Goal: Task Accomplishment & Management: Manage account settings

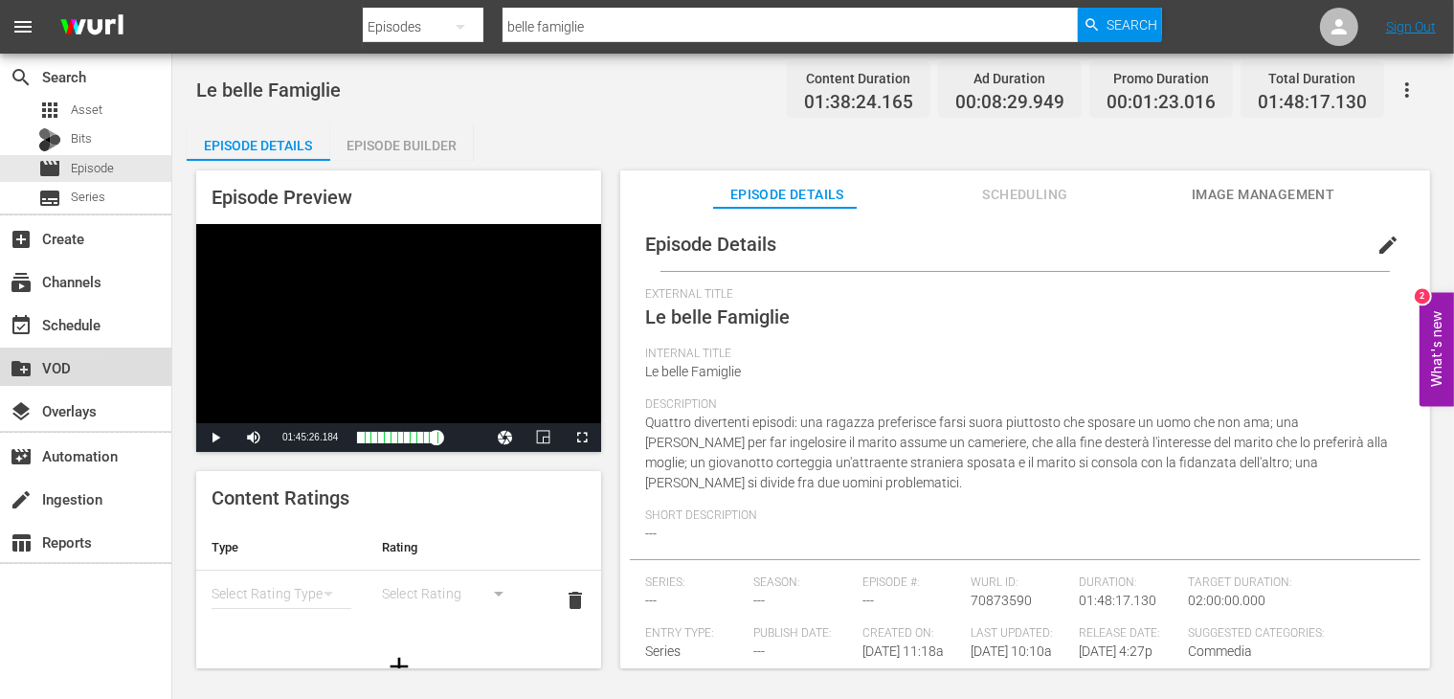
click at [56, 369] on div "create_new_folder VOD" at bounding box center [53, 364] width 107 height 17
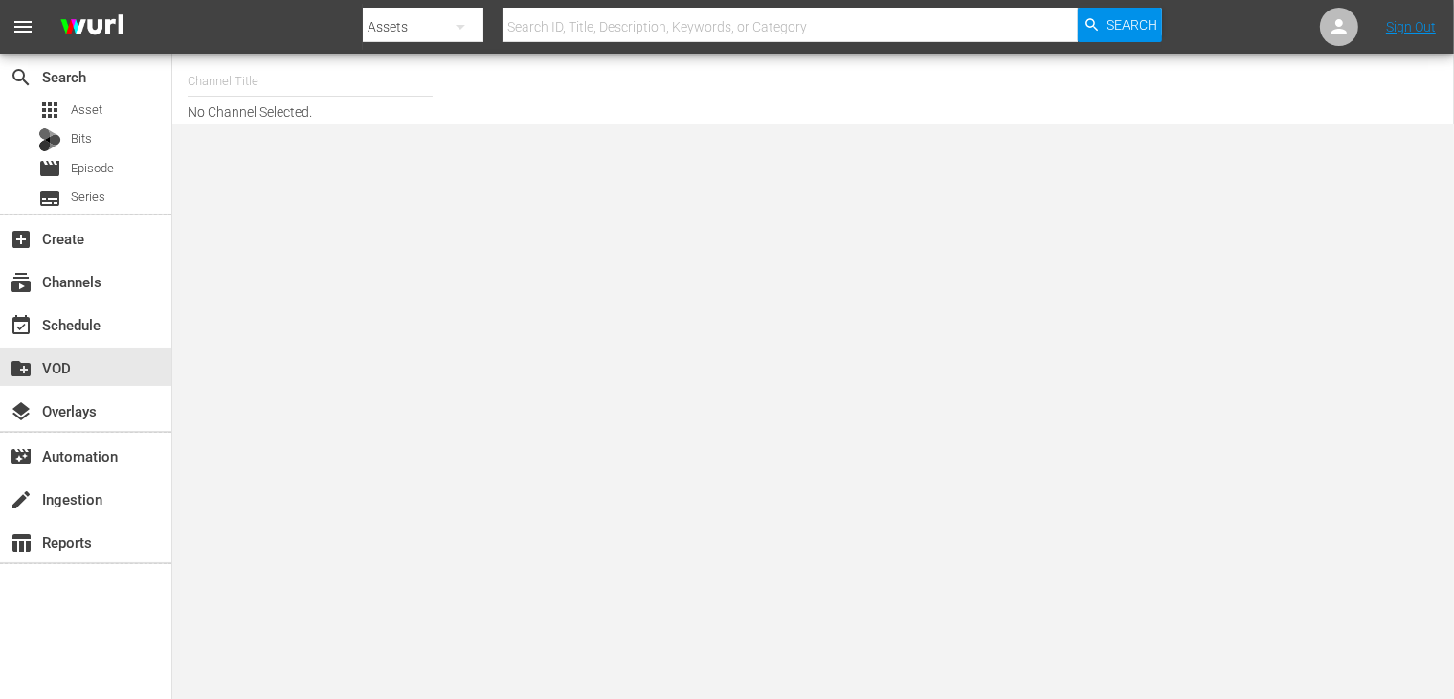
click at [280, 74] on input "text" at bounding box center [310, 81] width 245 height 46
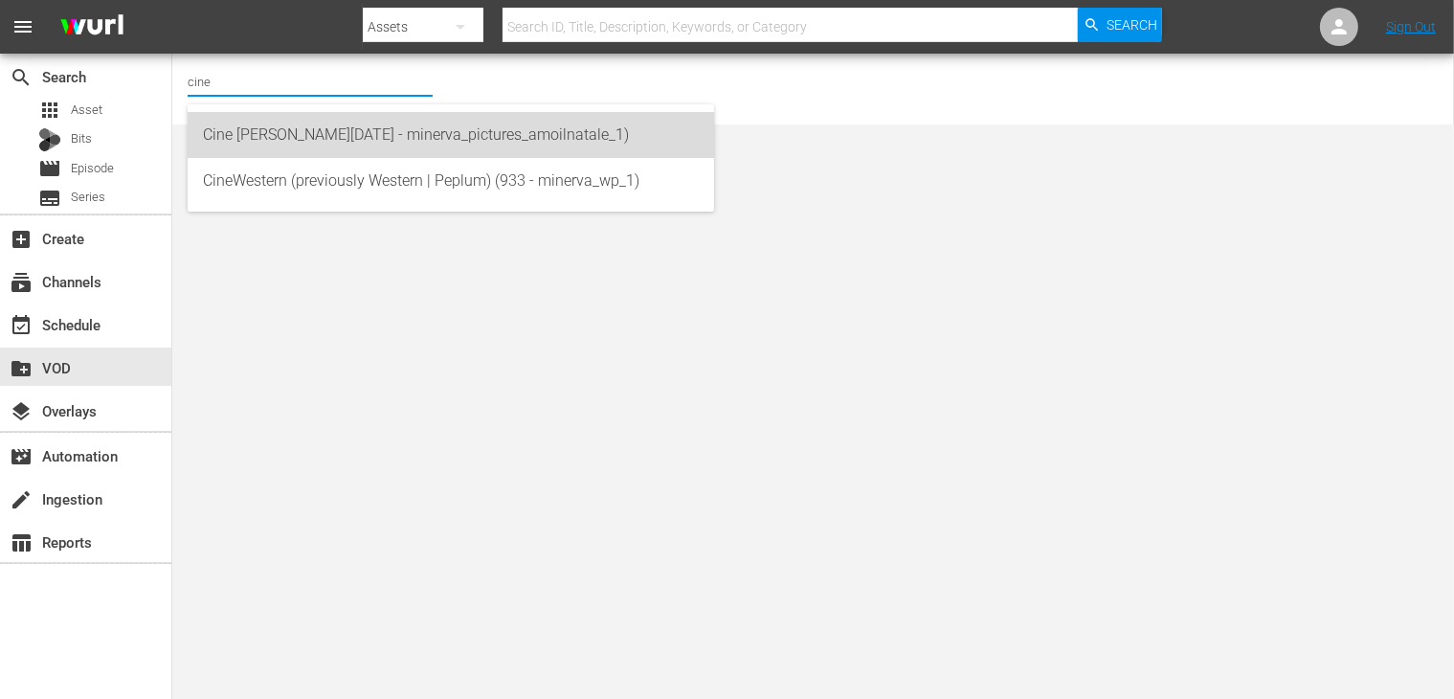
click at [348, 131] on div "Cine [PERSON_NAME][DATE] - minerva_pictures_amoilnatale_1)" at bounding box center [451, 135] width 496 height 46
type input "Cine [PERSON_NAME][DATE] - minerva_pictures_amoilnatale_1)"
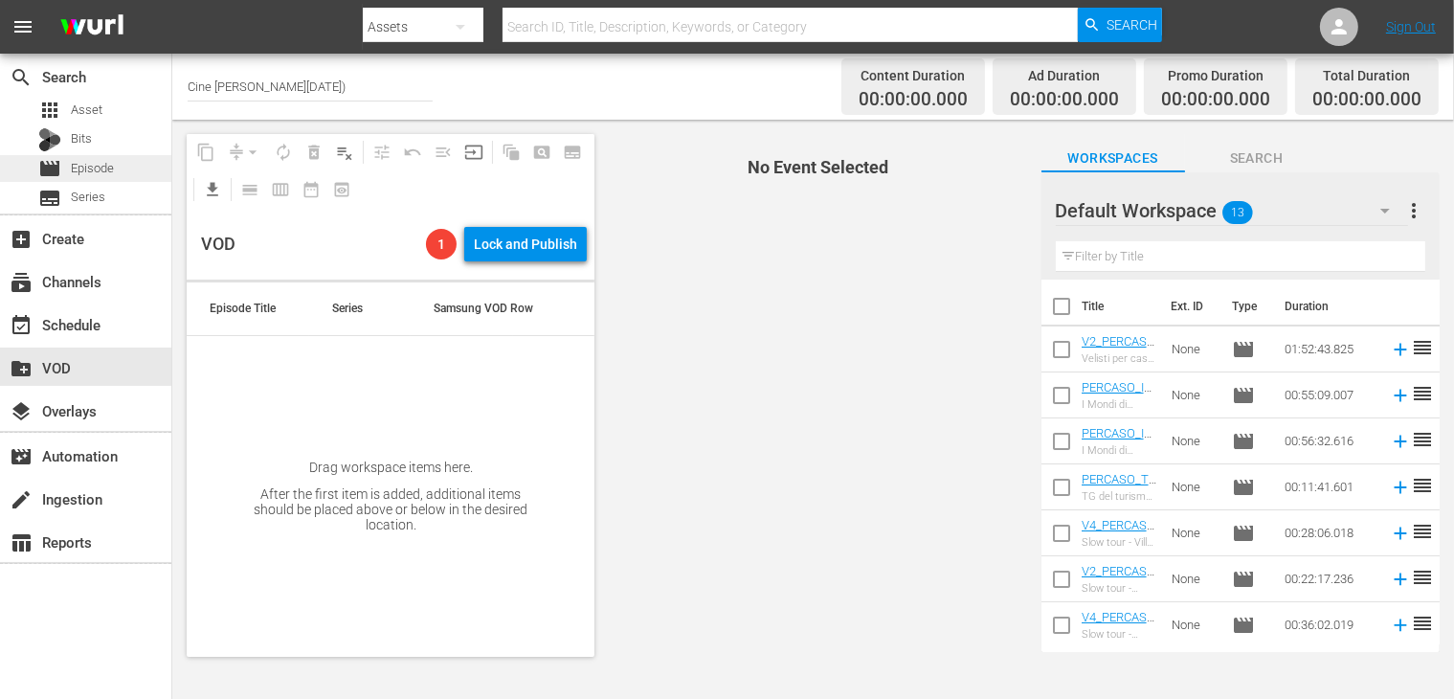
click at [130, 169] on div "movie Episode" at bounding box center [85, 168] width 171 height 27
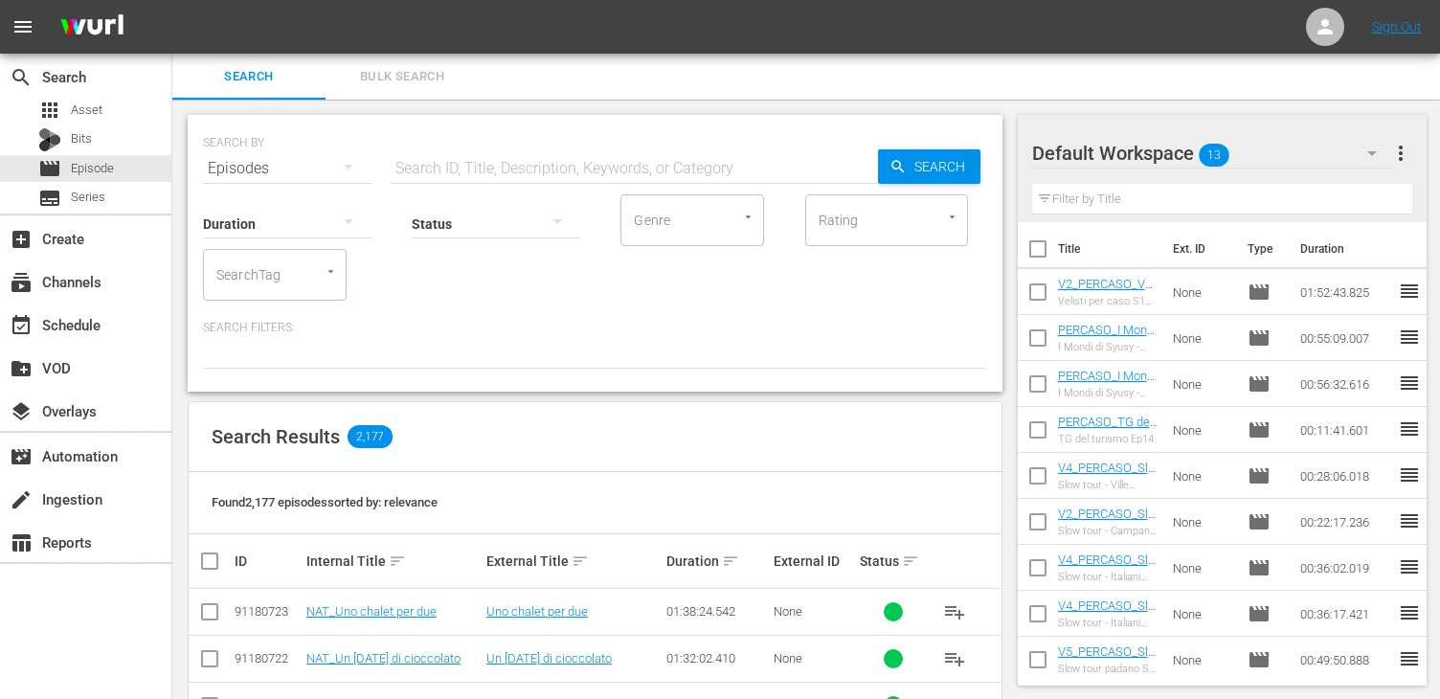
click at [1041, 254] on input "checkbox" at bounding box center [1038, 253] width 40 height 40
checkbox input "true"
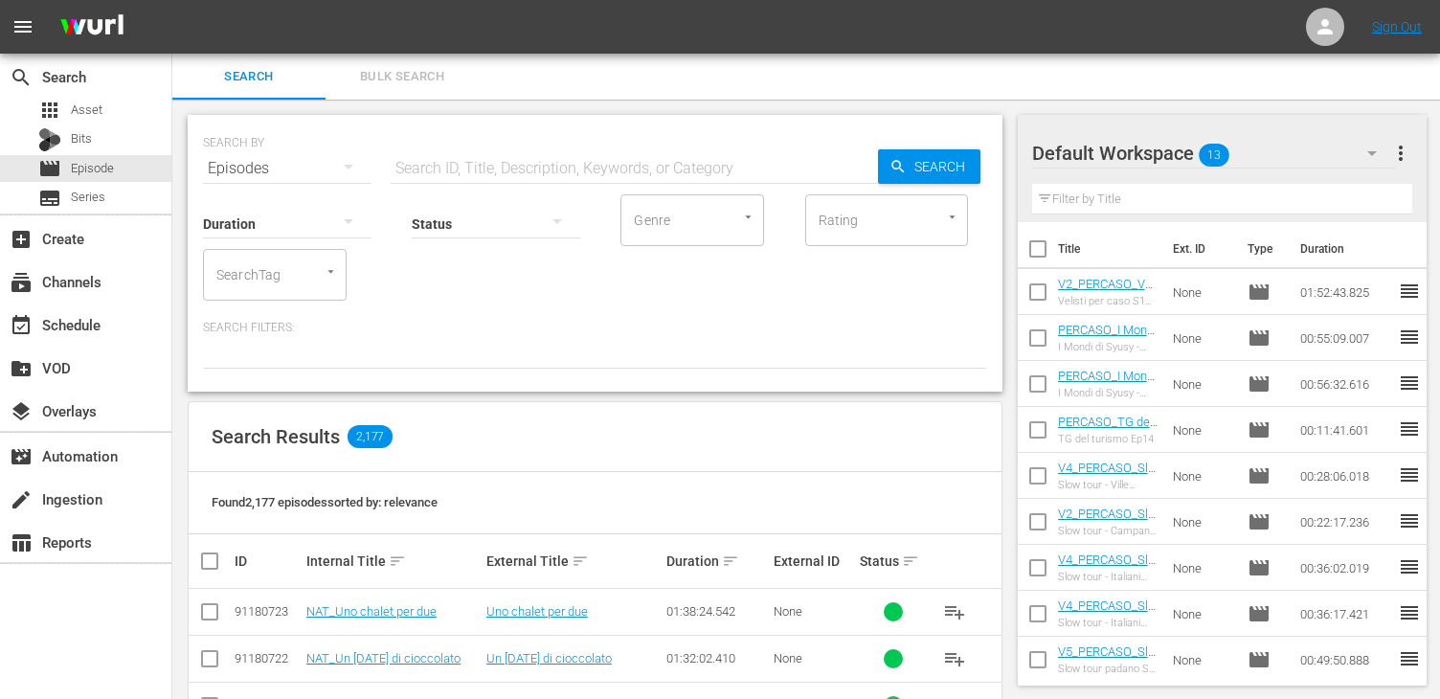
checkbox input "true"
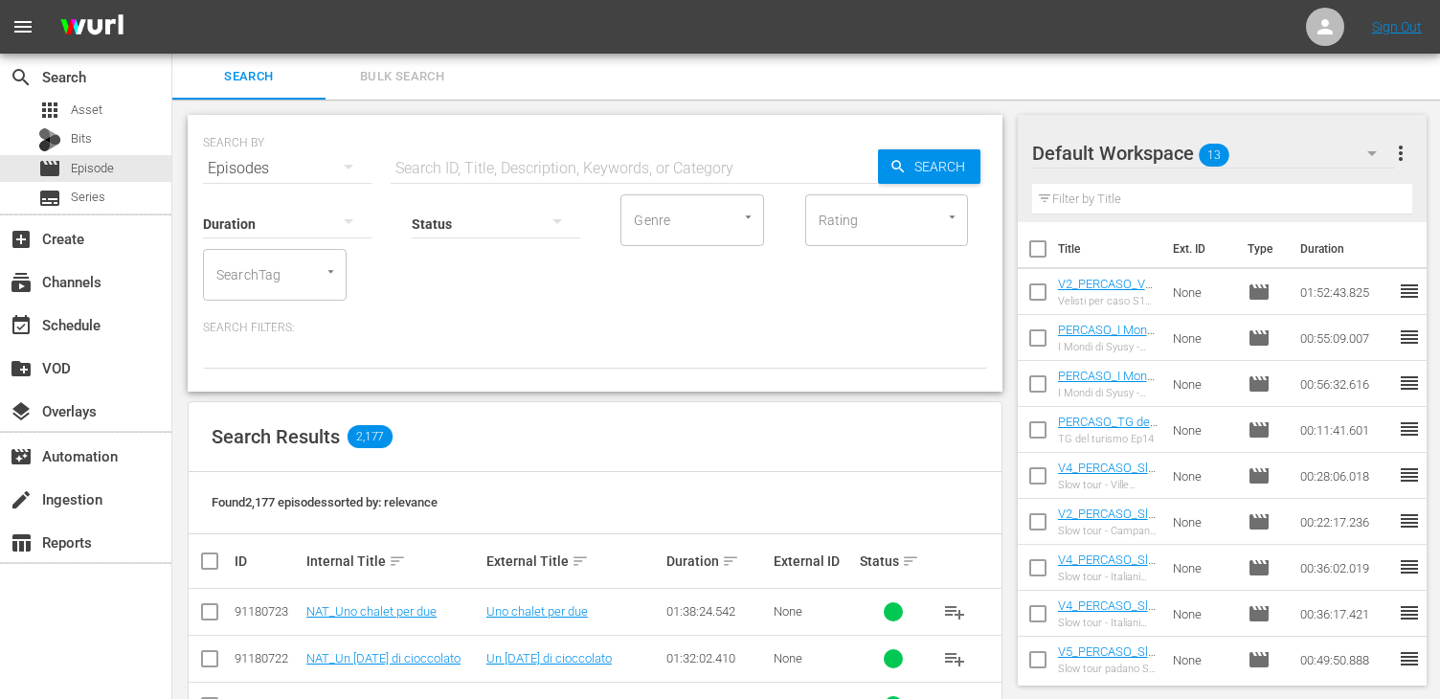
checkbox input "true"
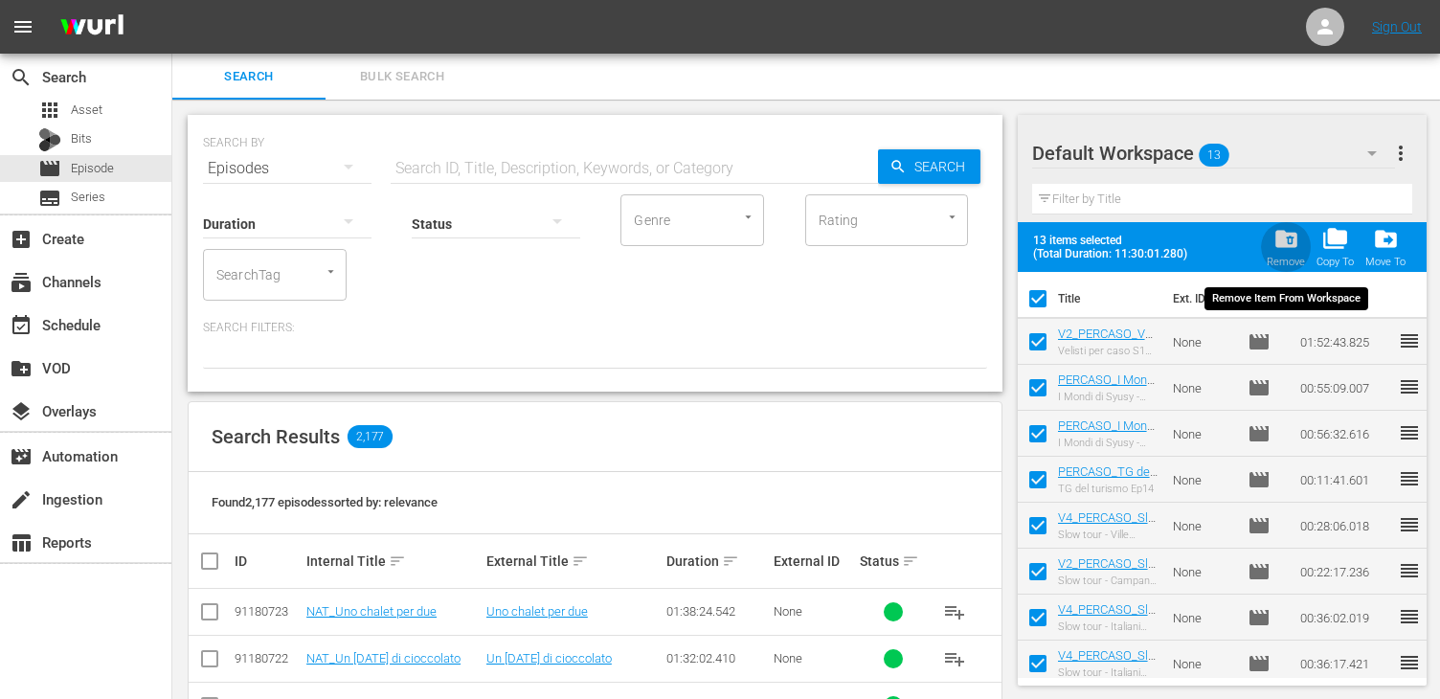
click at [1286, 246] on span "folder_delete" at bounding box center [1286, 239] width 26 height 26
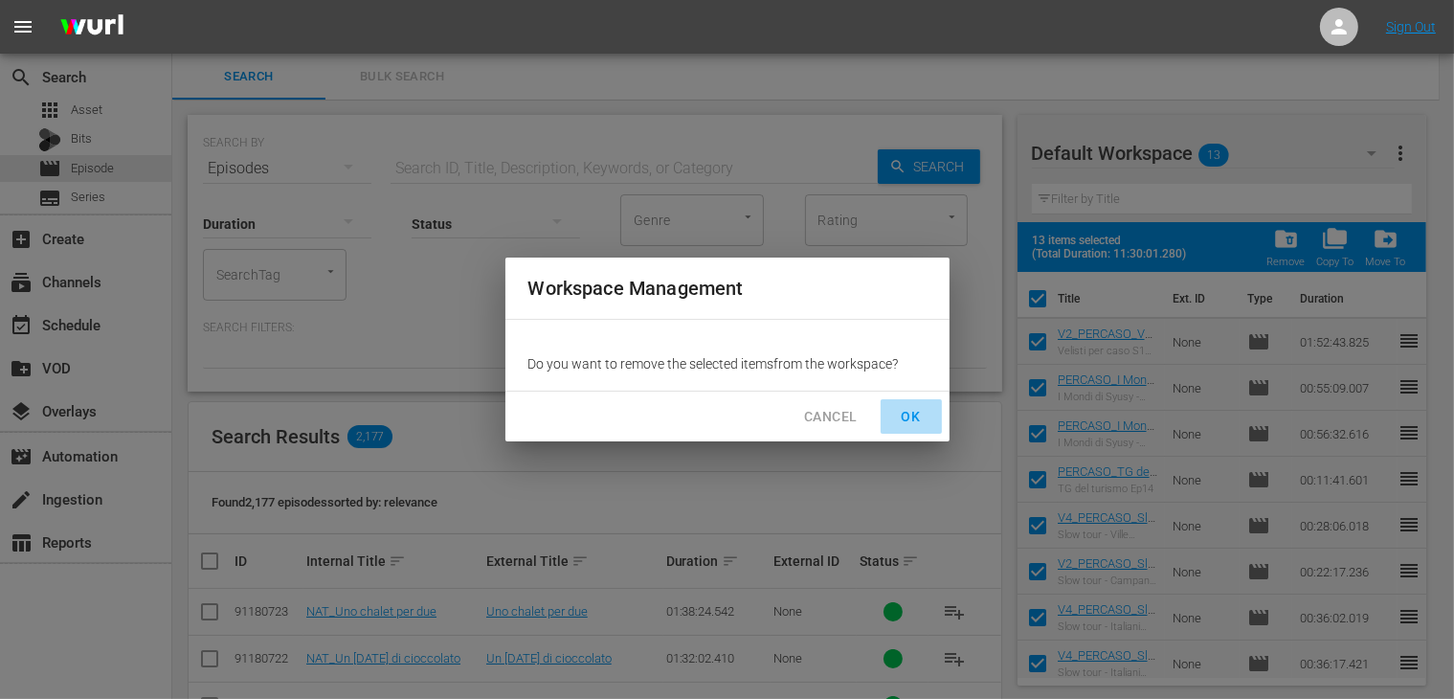
click at [920, 422] on span "OK" at bounding box center [911, 417] width 31 height 24
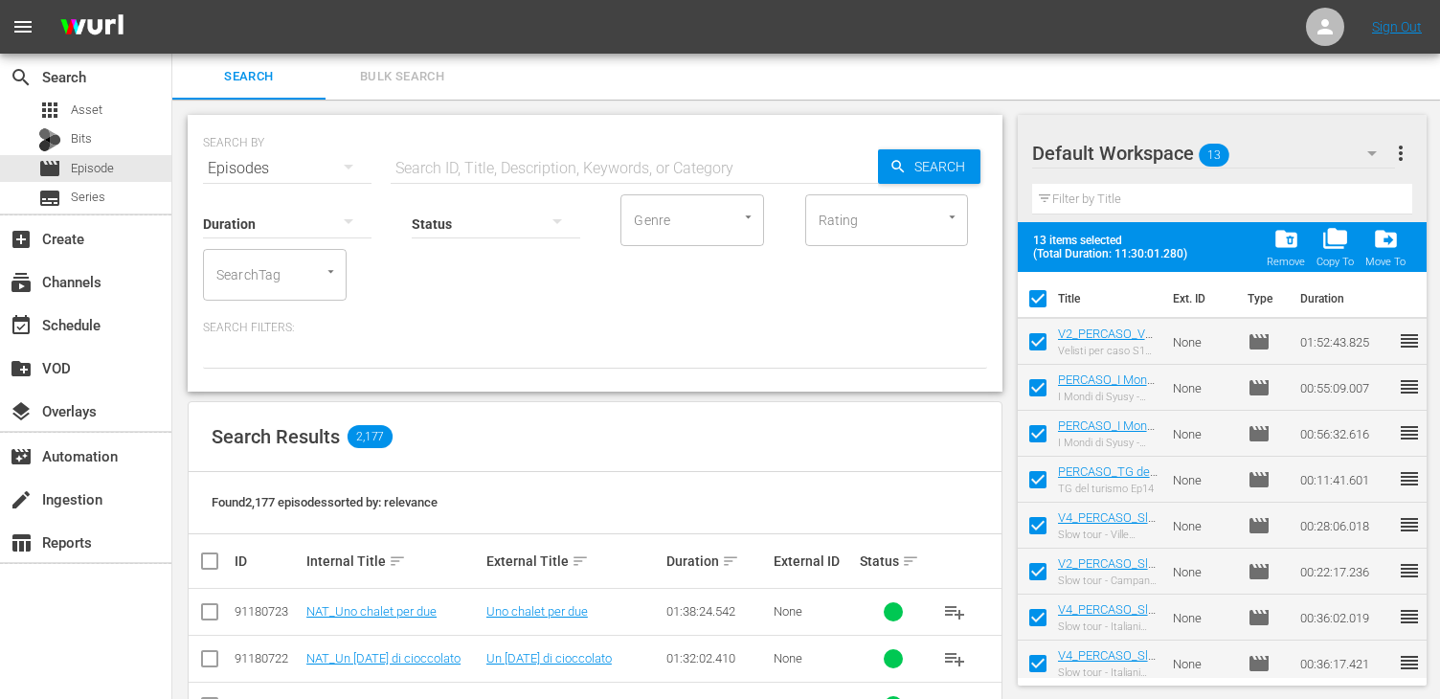
click at [489, 158] on input "text" at bounding box center [634, 168] width 487 height 46
checkbox input "false"
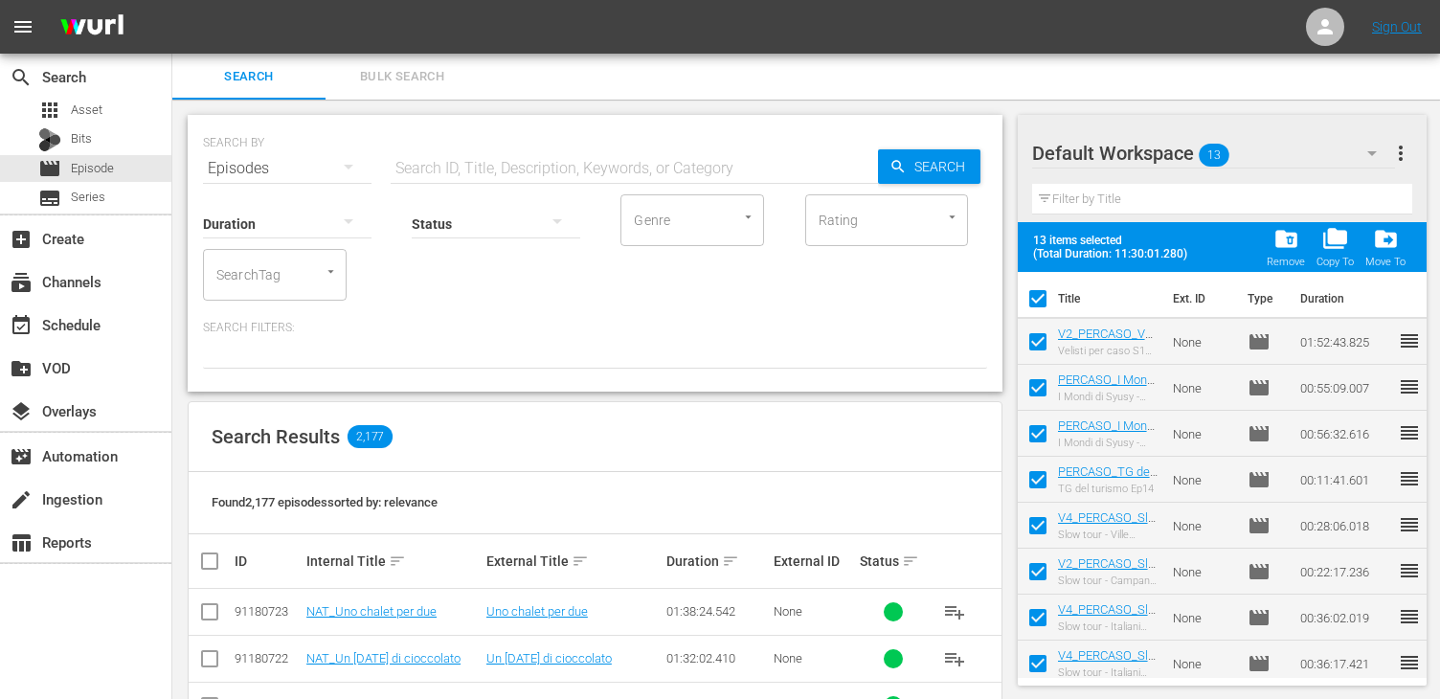
checkbox input "false"
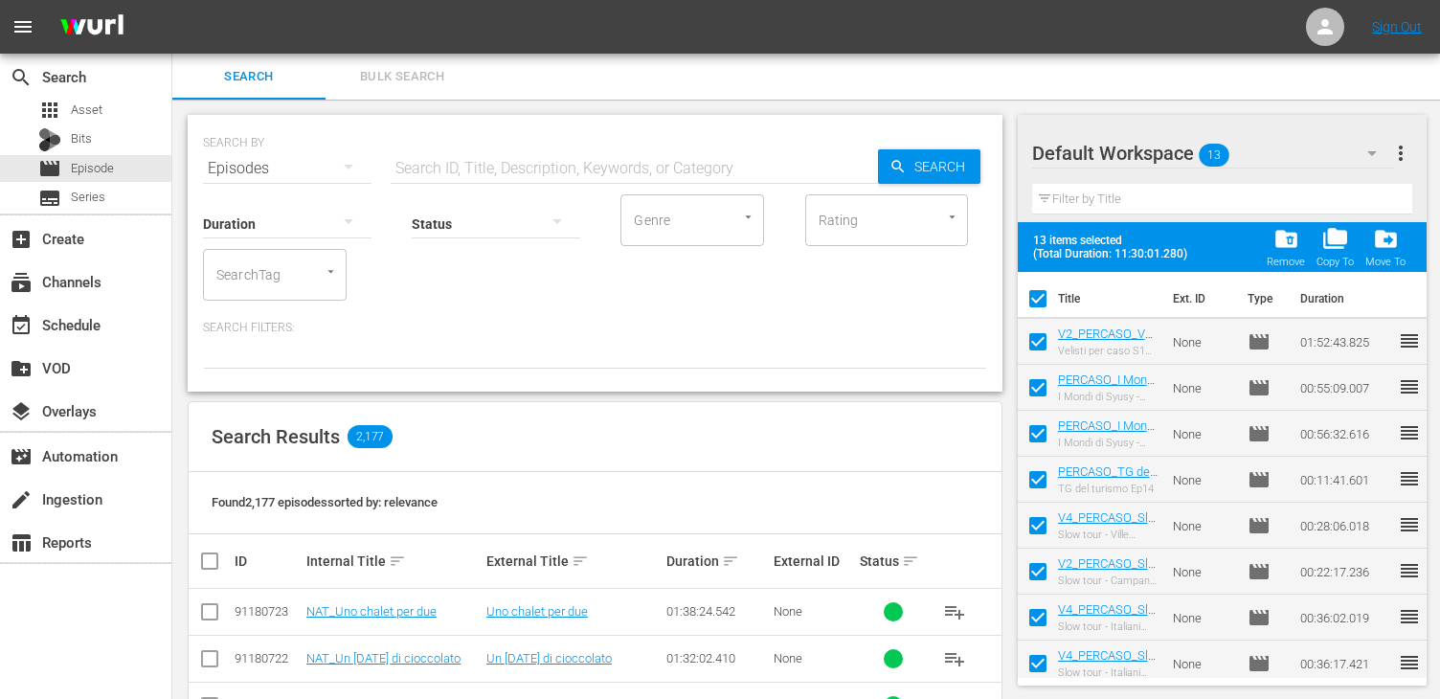
checkbox input "false"
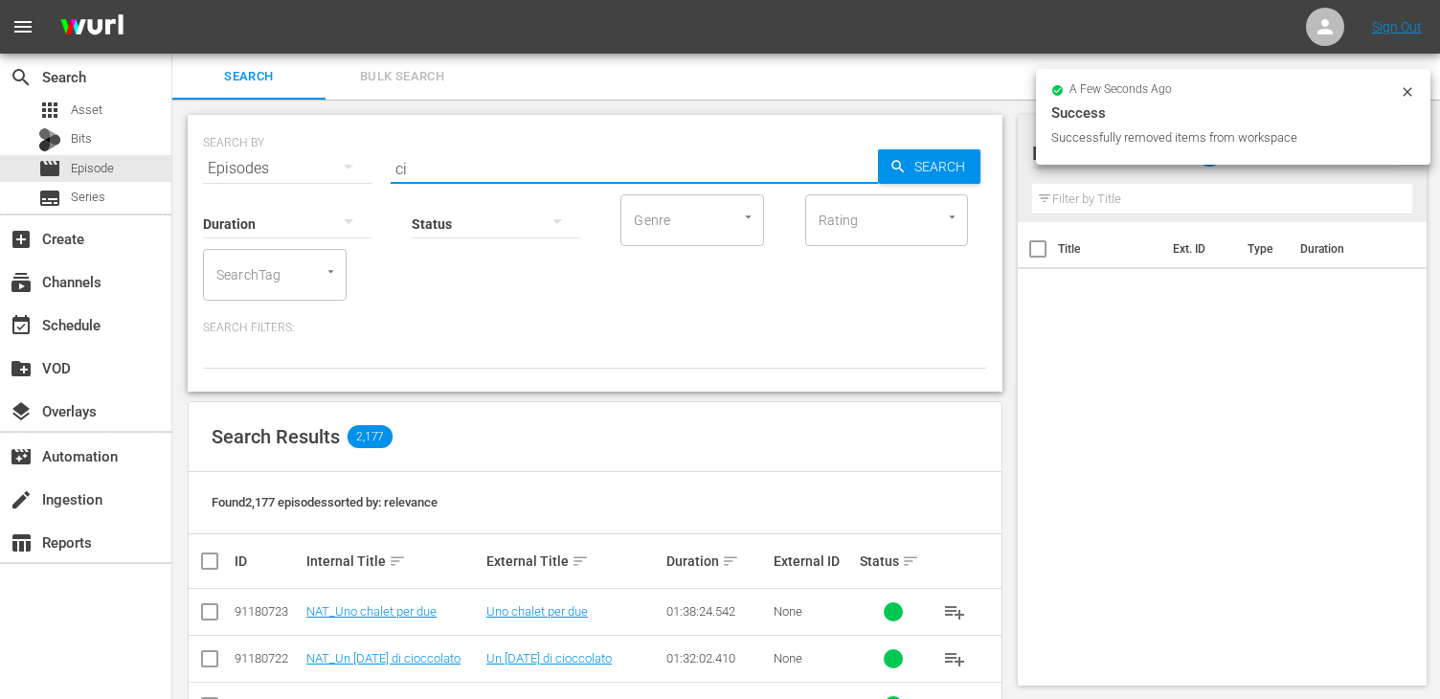
type input "c"
type input "nat"
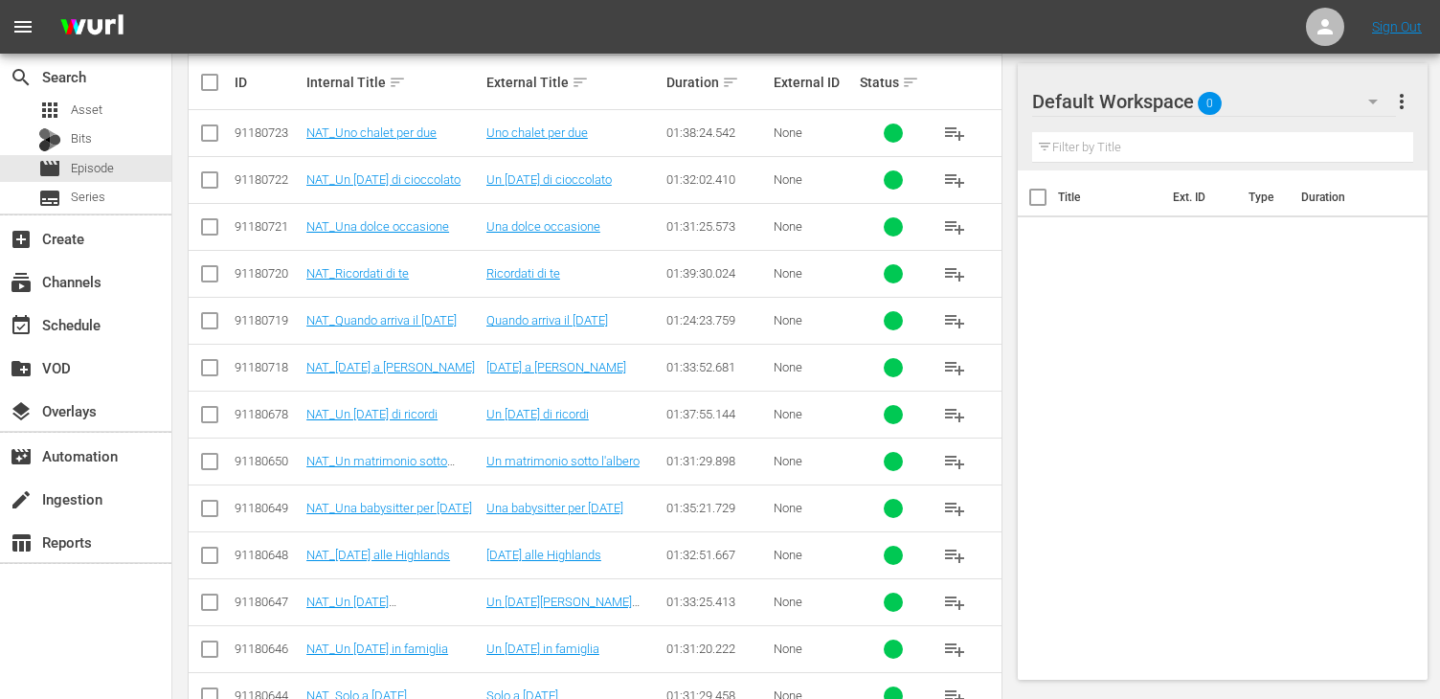
scroll to position [96, 0]
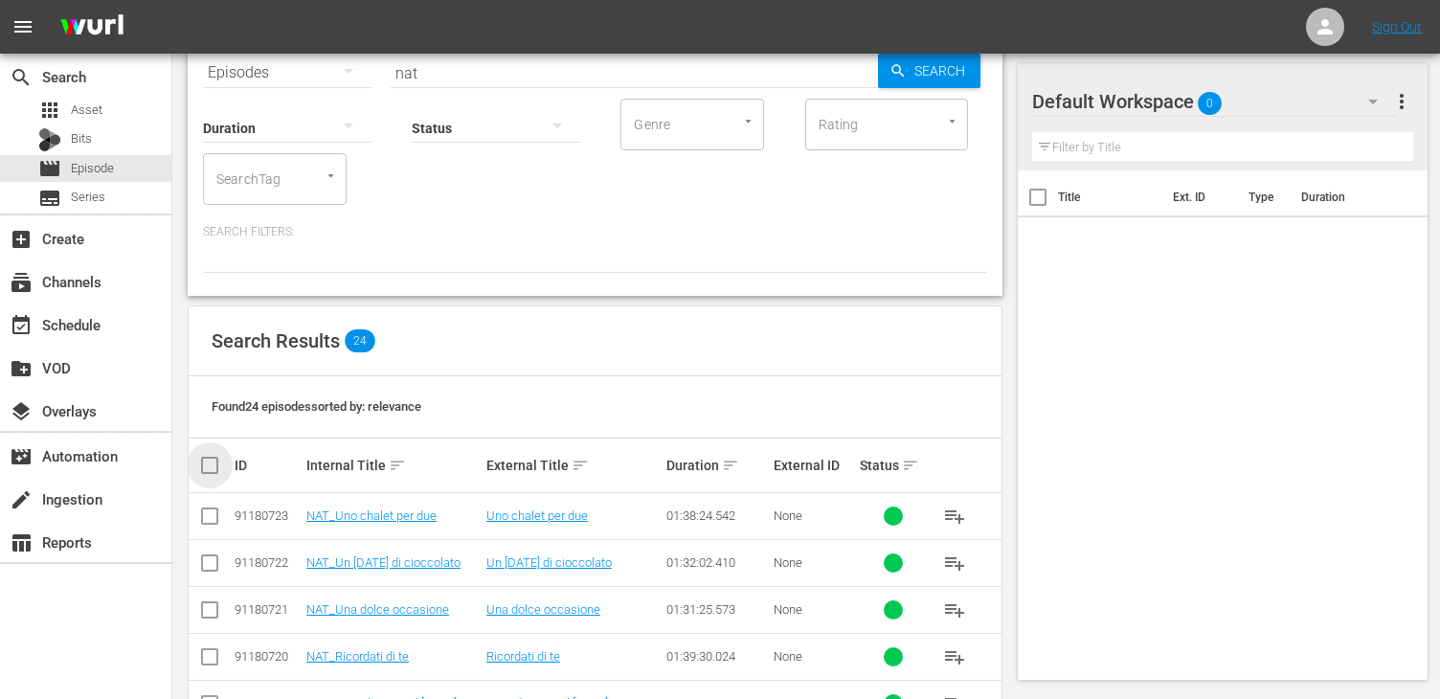
click at [212, 463] on input "checkbox" at bounding box center [217, 465] width 38 height 23
checkbox input "true"
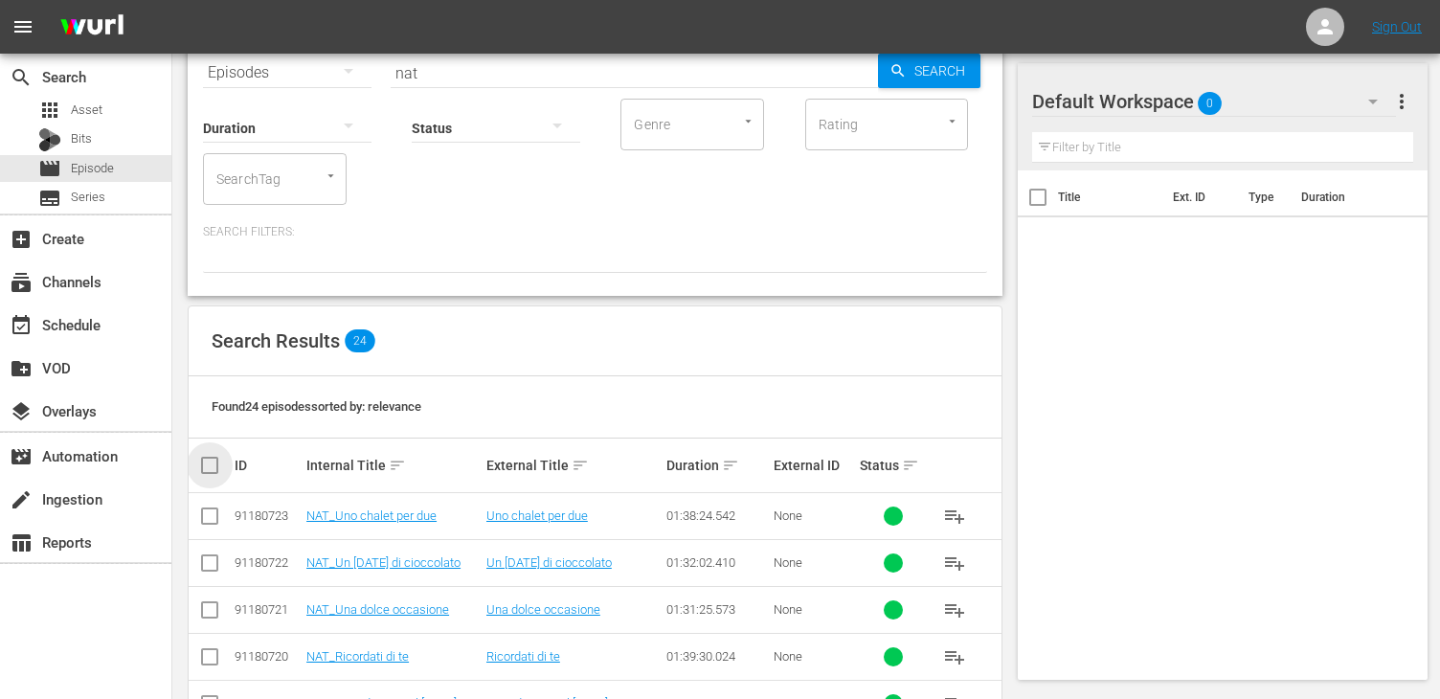
checkbox input "true"
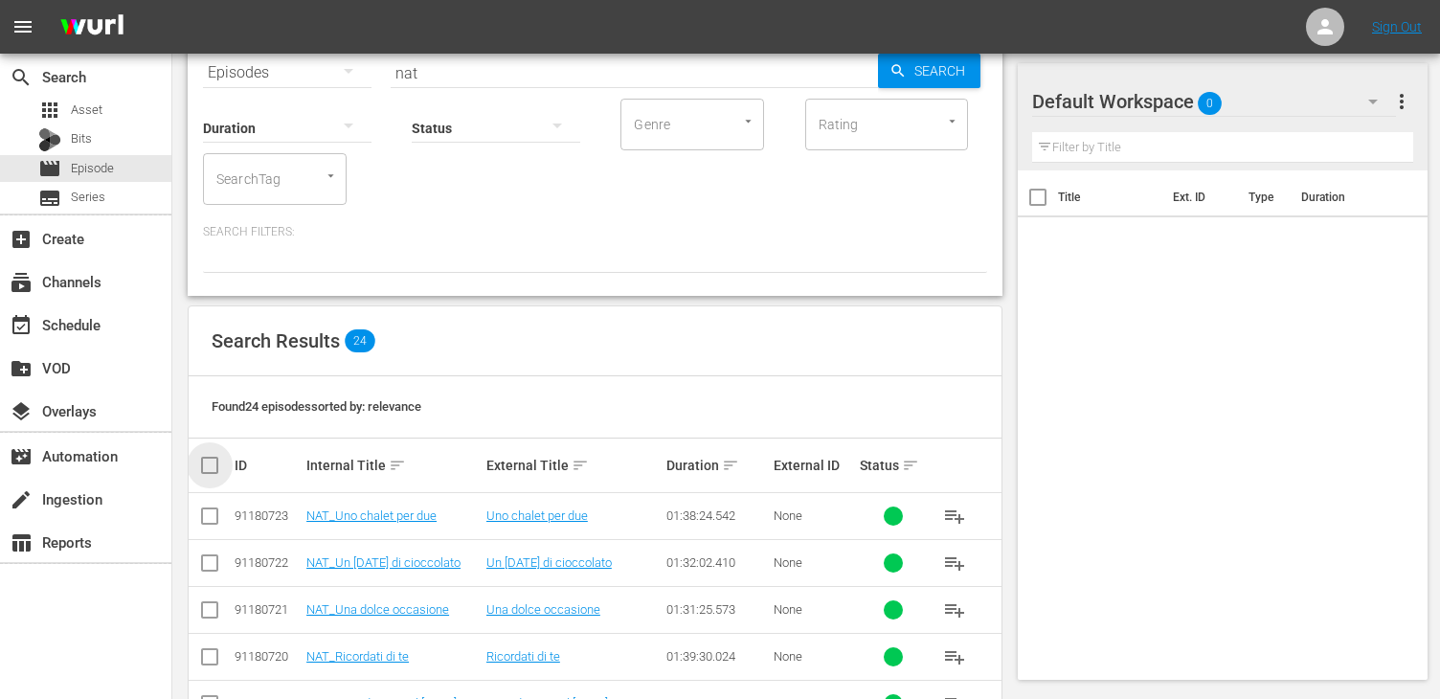
checkbox input "true"
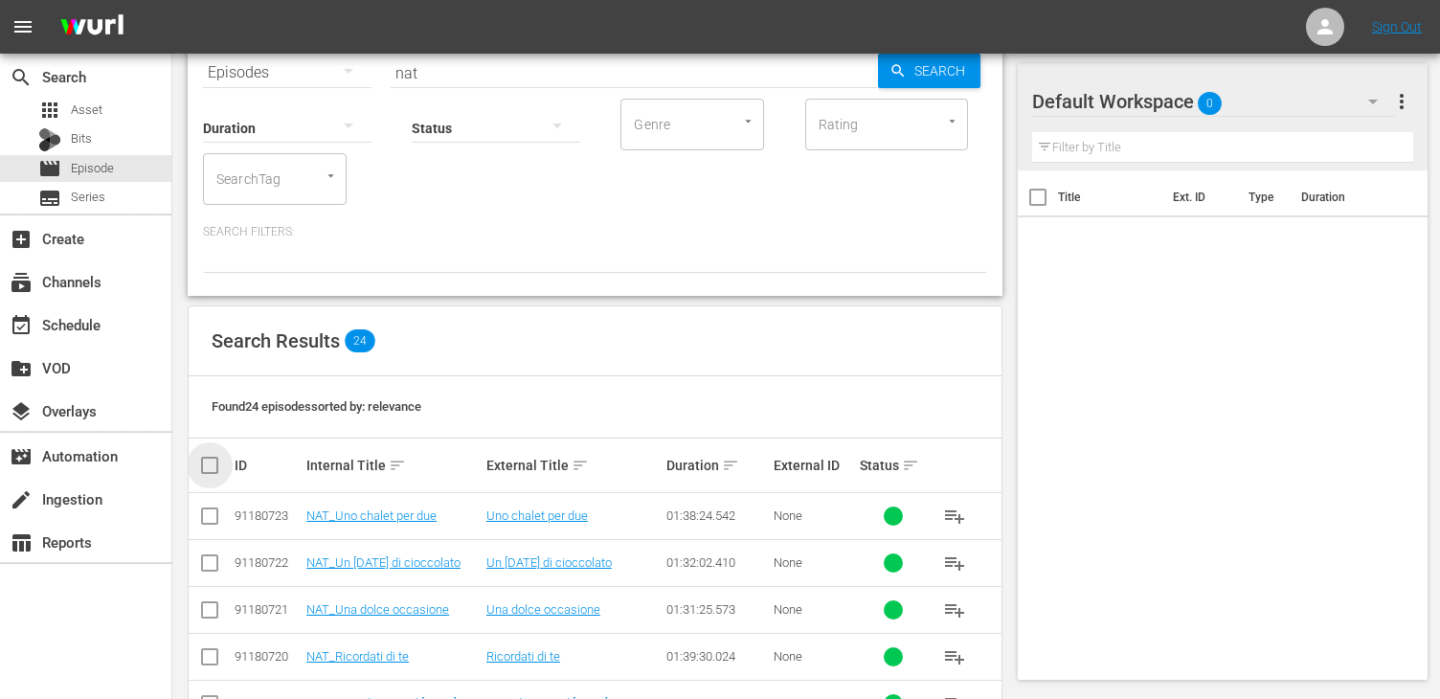
checkbox input "true"
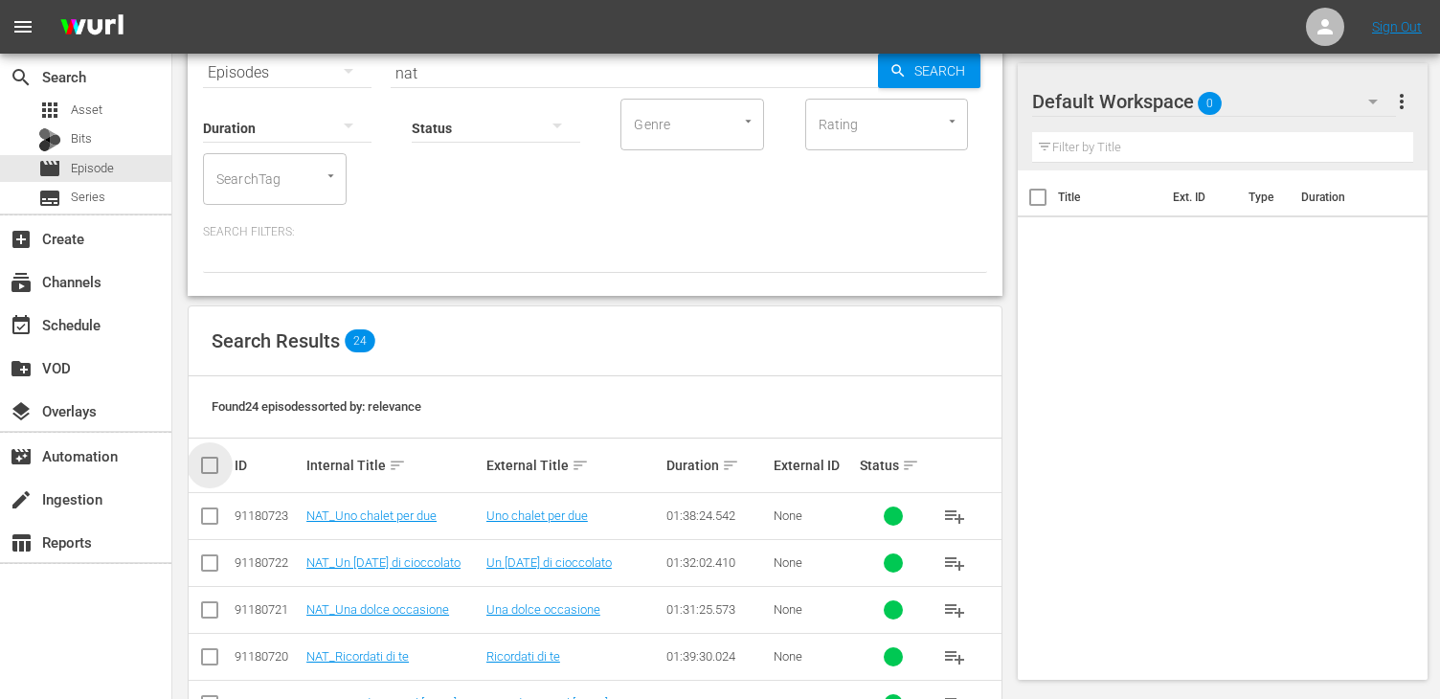
checkbox input "true"
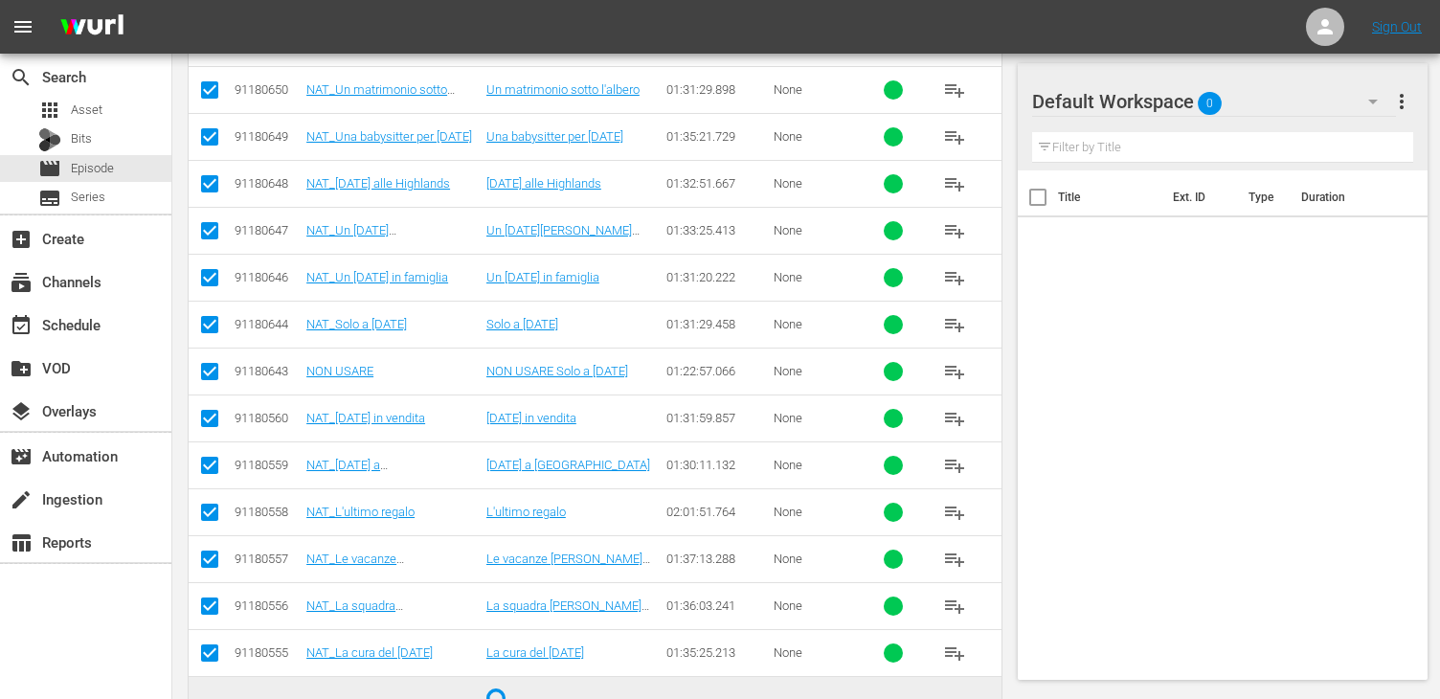
scroll to position [861, 0]
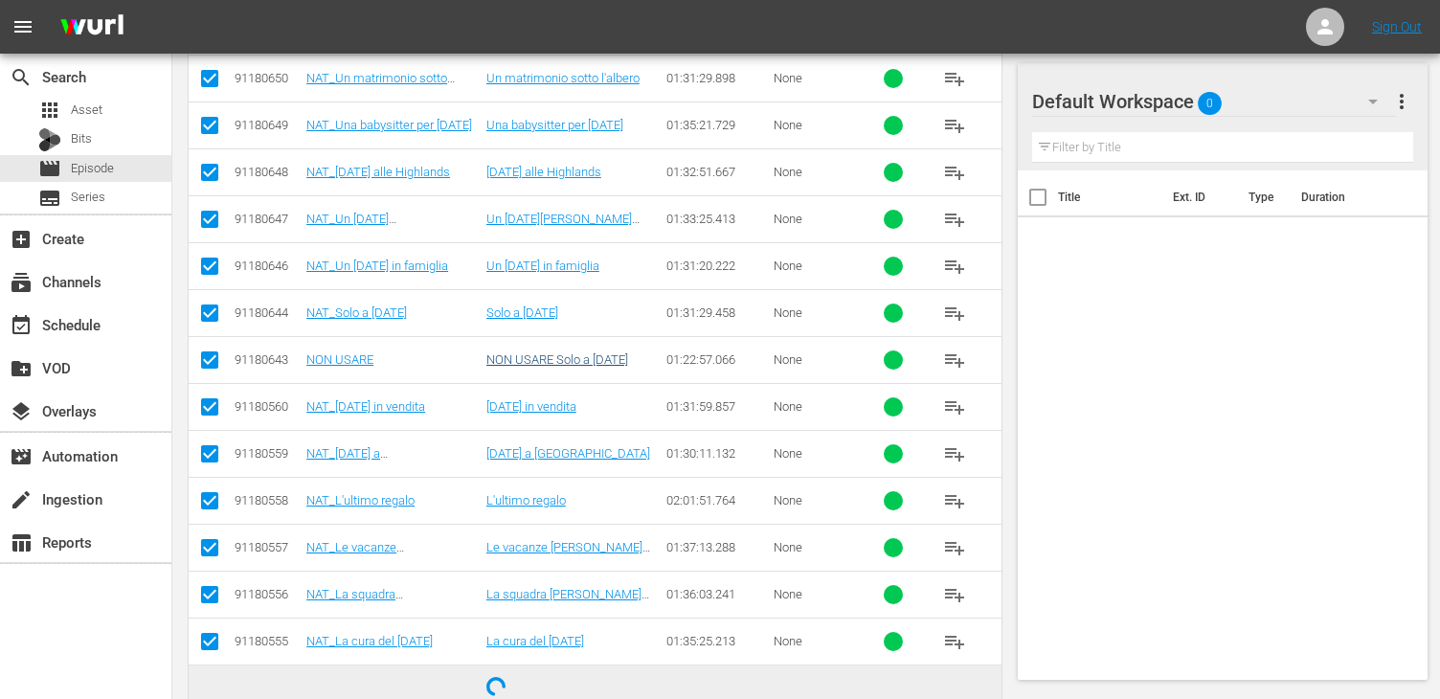
checkbox input "false"
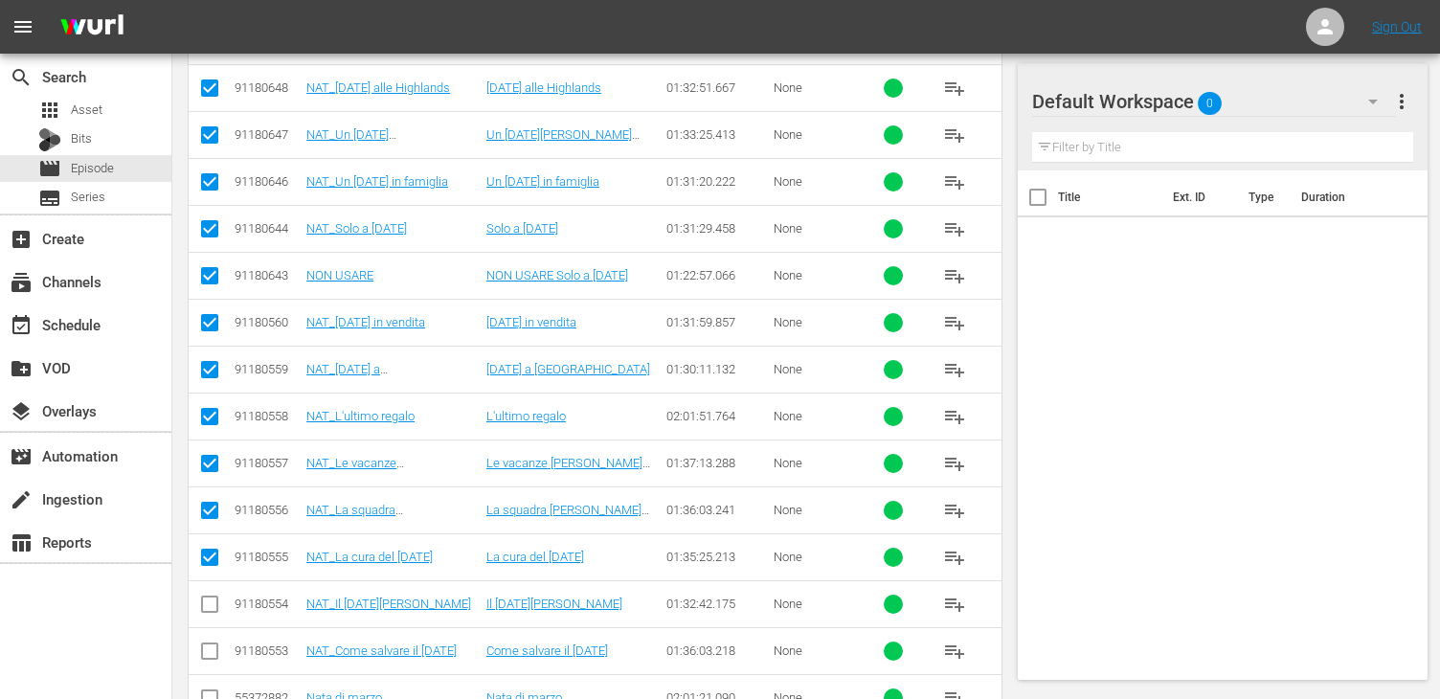
scroll to position [957, 0]
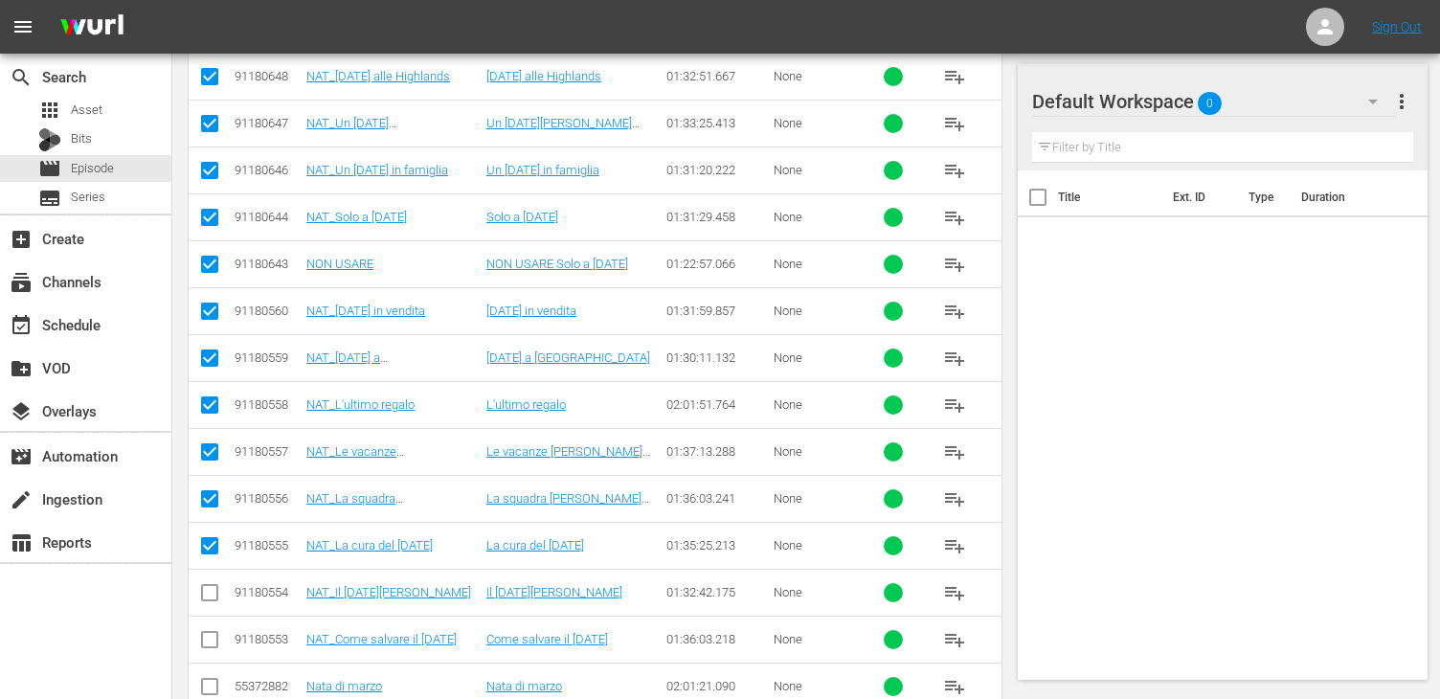
click at [207, 257] on input "checkbox" at bounding box center [209, 268] width 23 height 23
checkbox input "false"
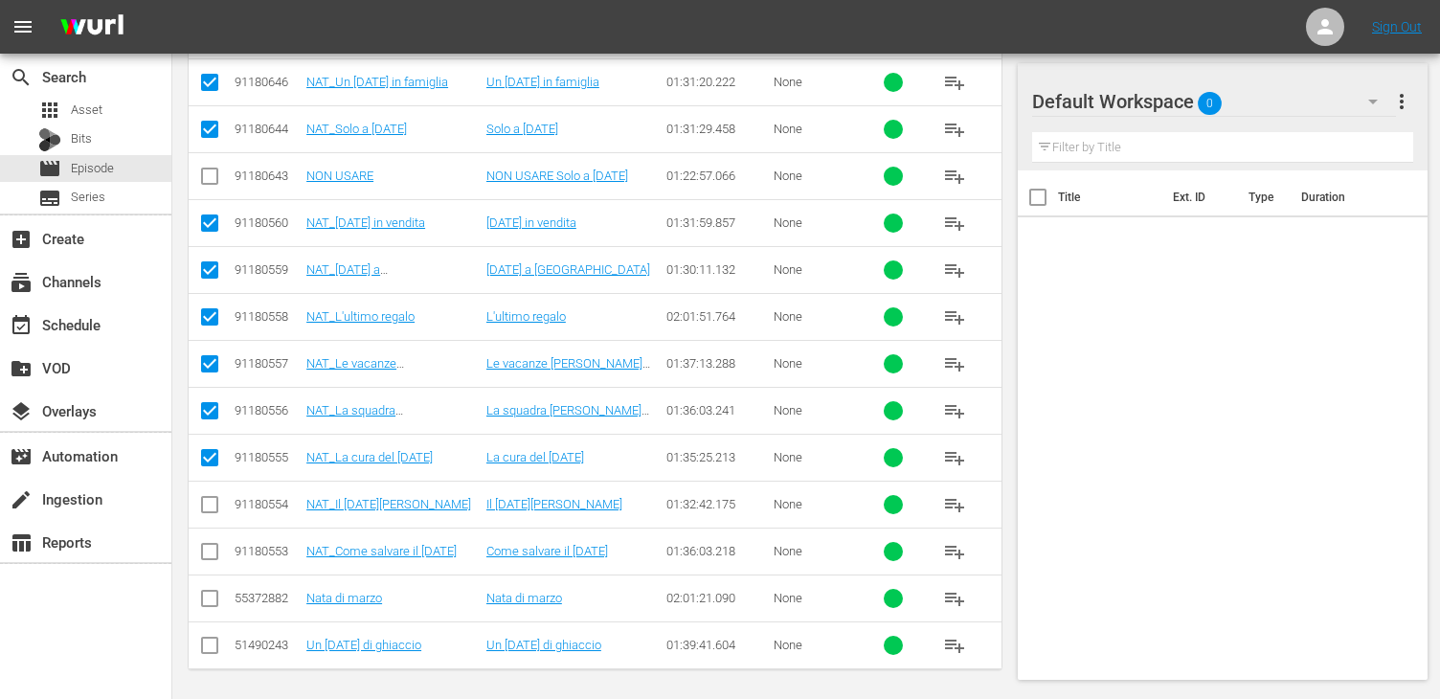
drag, startPoint x: 209, startPoint y: 508, endPoint x: 207, endPoint y: 524, distance: 15.4
click at [210, 506] on input "checkbox" at bounding box center [209, 508] width 23 height 23
checkbox input "true"
click at [208, 549] on input "checkbox" at bounding box center [209, 555] width 23 height 23
checkbox input "true"
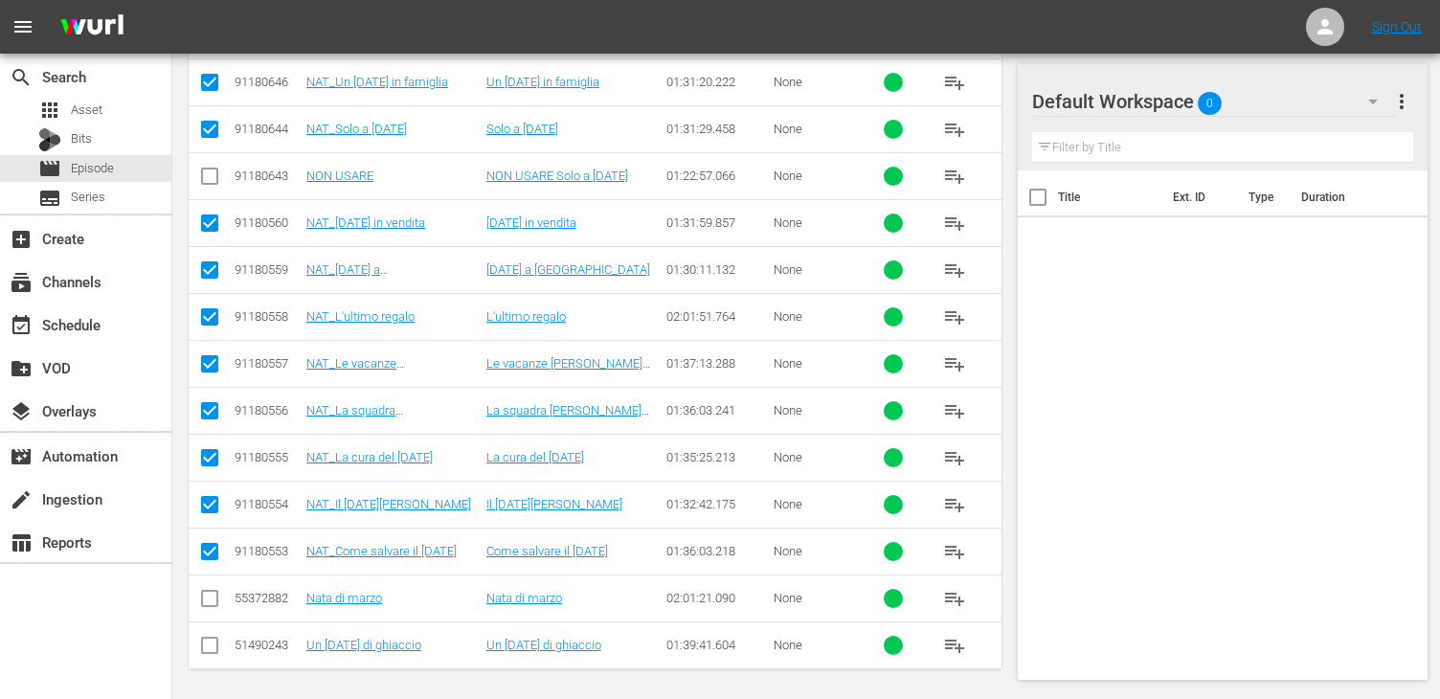
scroll to position [280, 0]
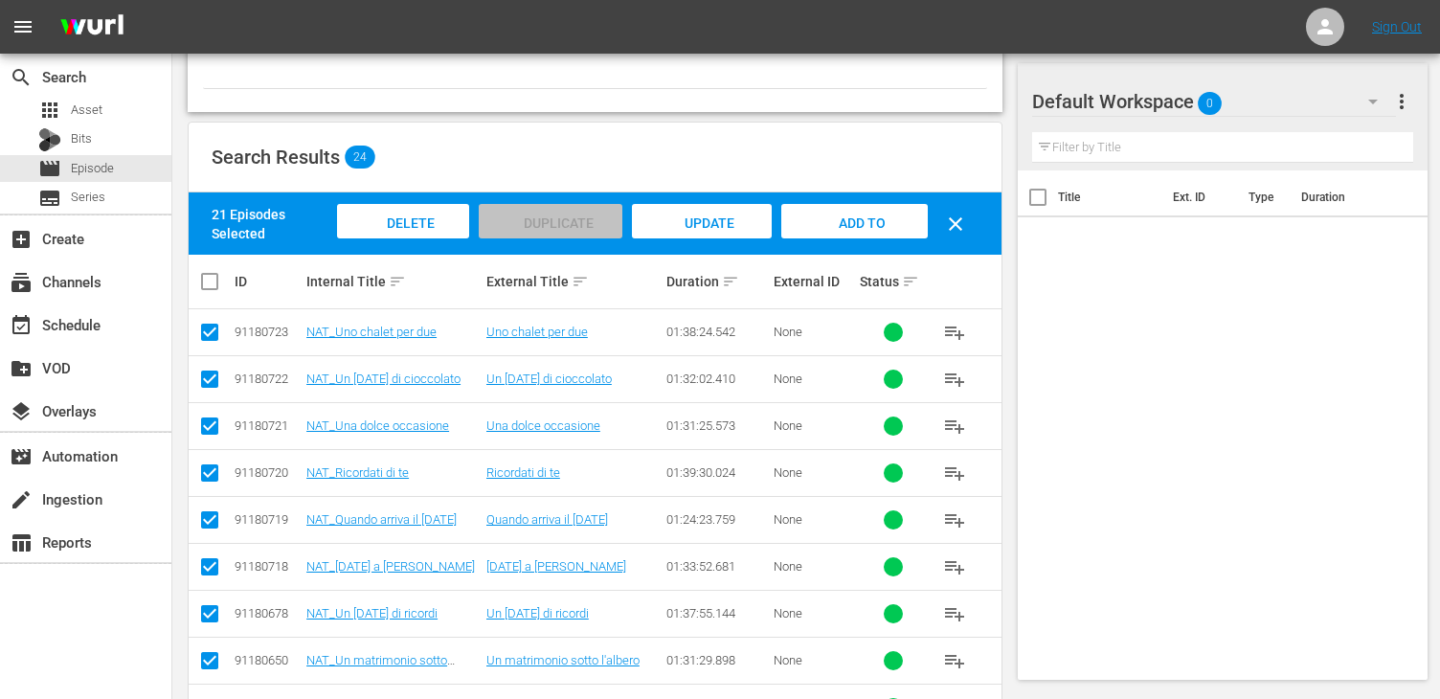
click at [864, 226] on span "Add to Workspace" at bounding box center [854, 241] width 94 height 52
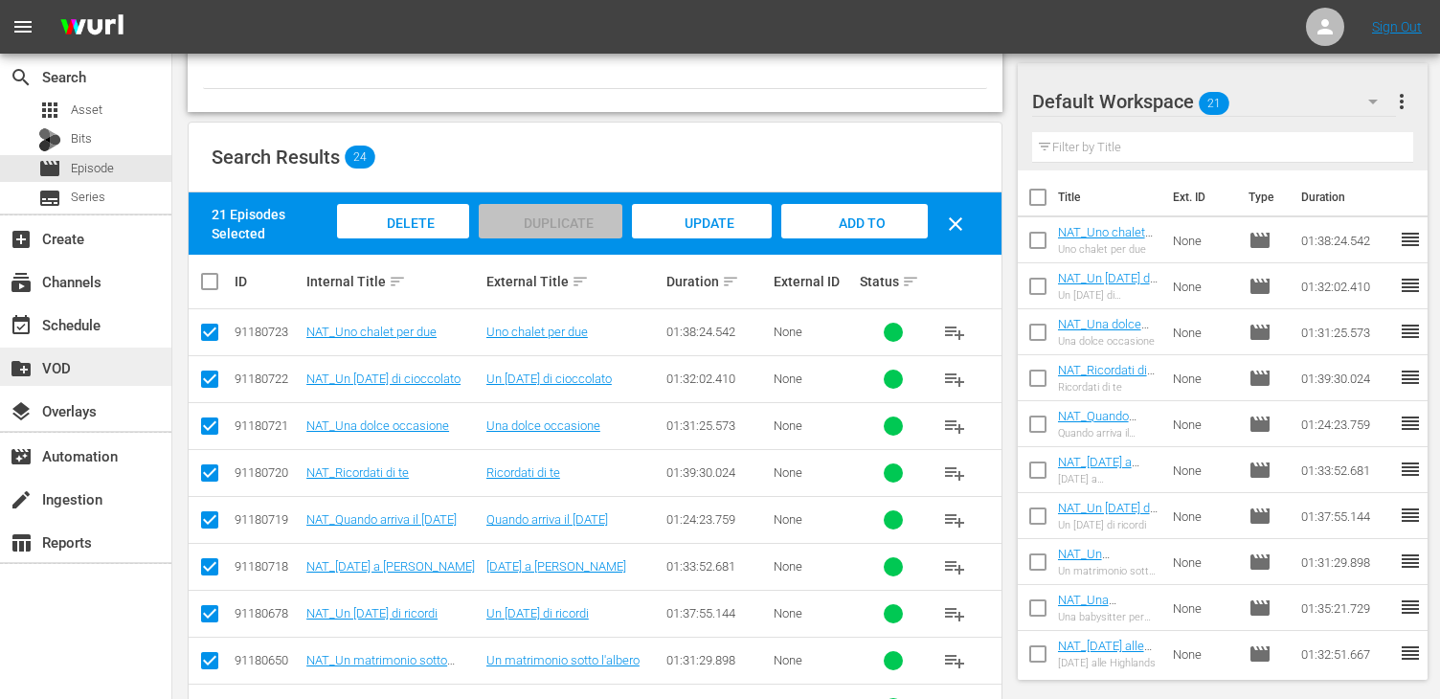
click at [50, 380] on div "create_new_folder VOD" at bounding box center [85, 366] width 171 height 38
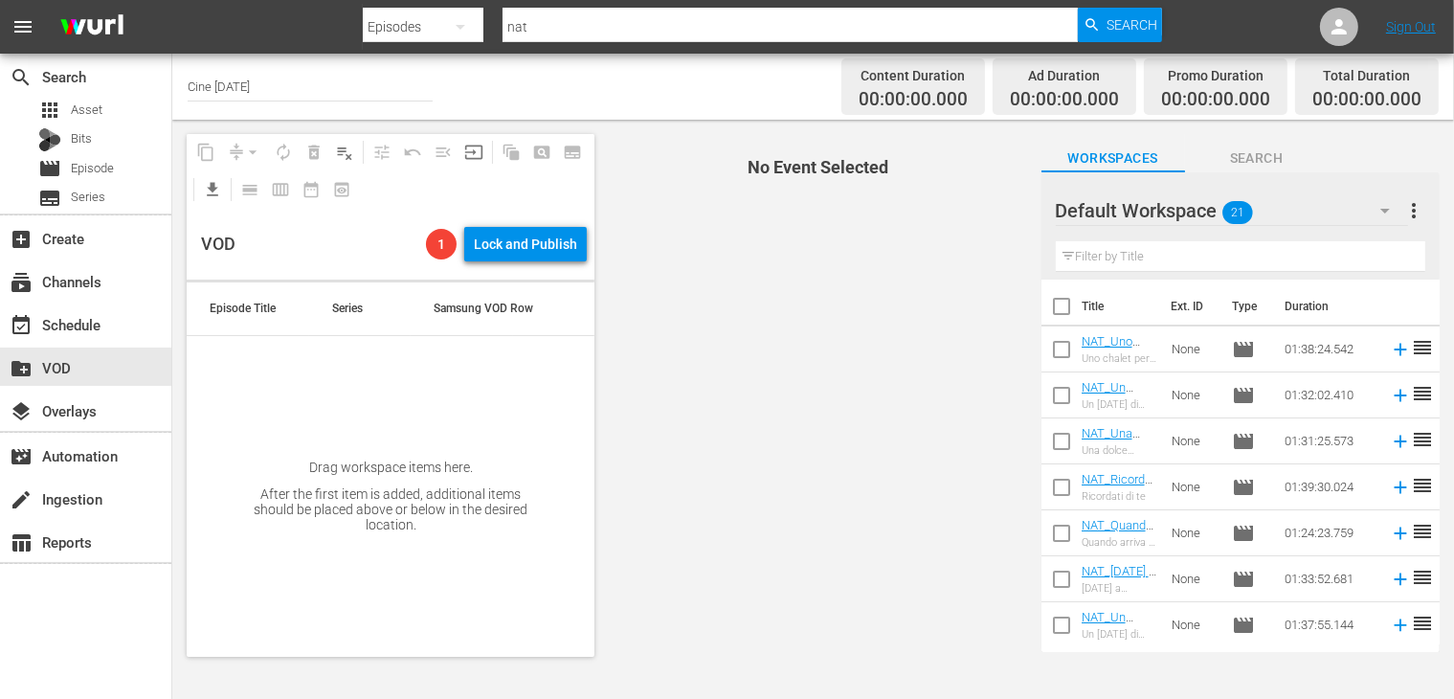
click at [1067, 304] on input "checkbox" at bounding box center [1061, 310] width 40 height 40
checkbox input "true"
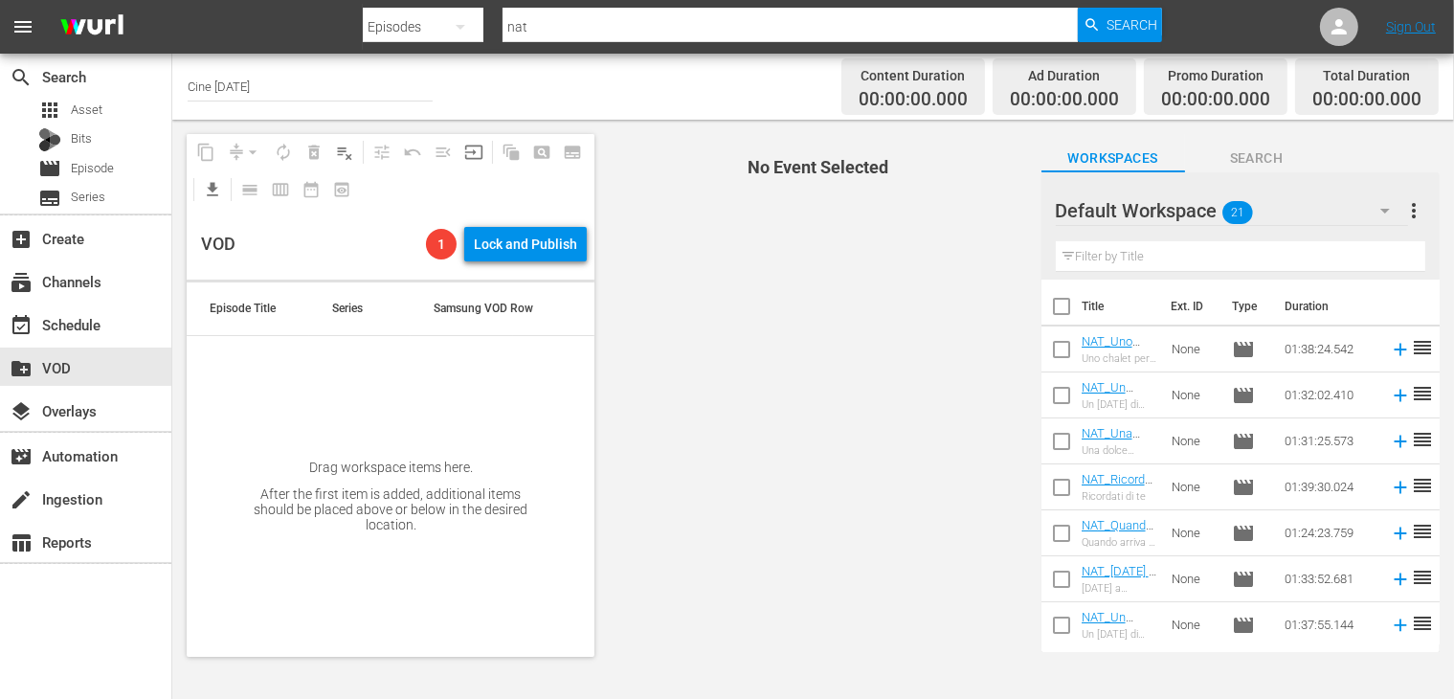
checkbox input "true"
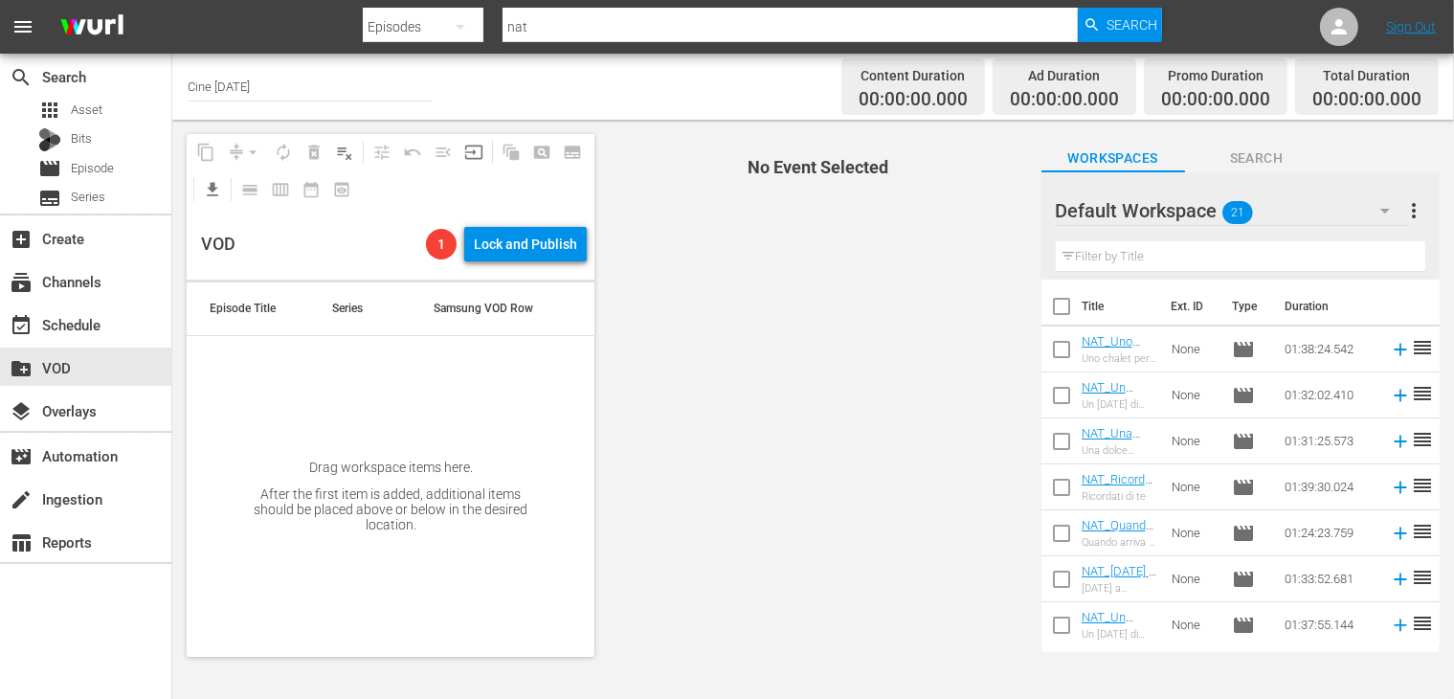
checkbox input "true"
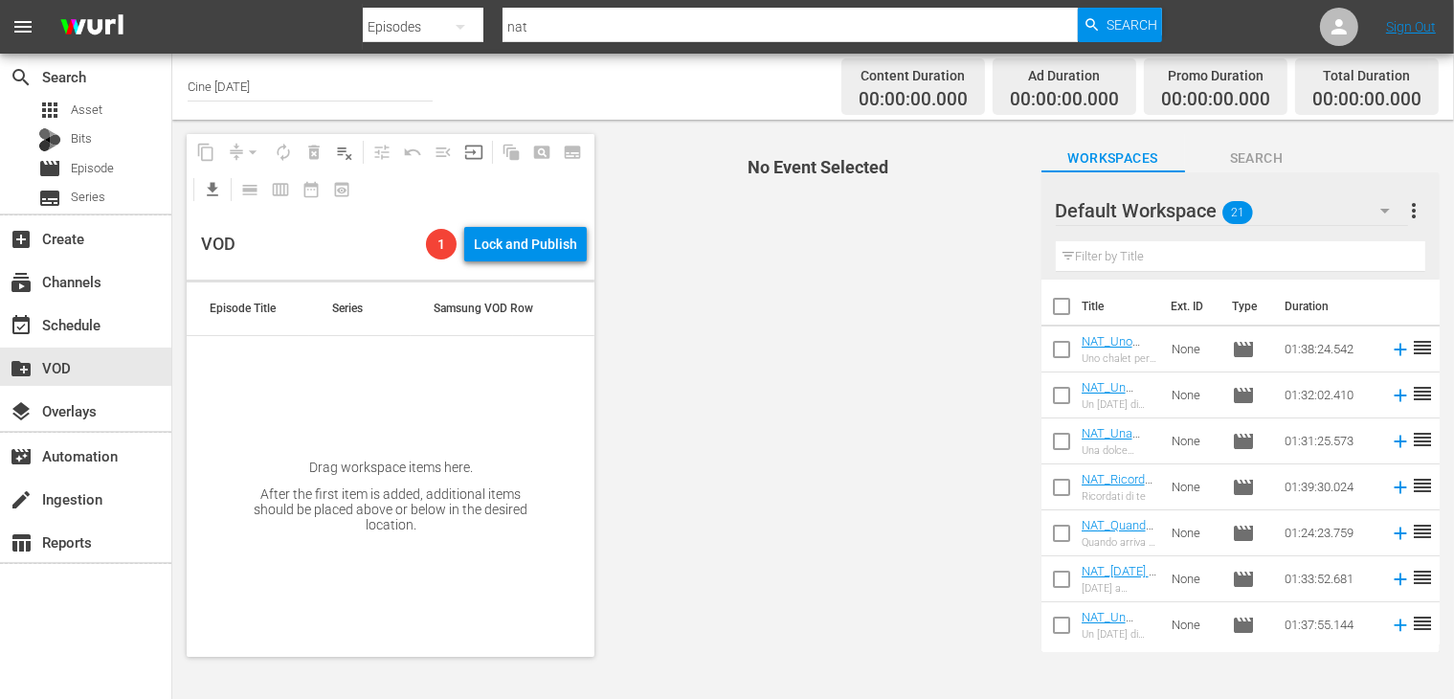
checkbox input "true"
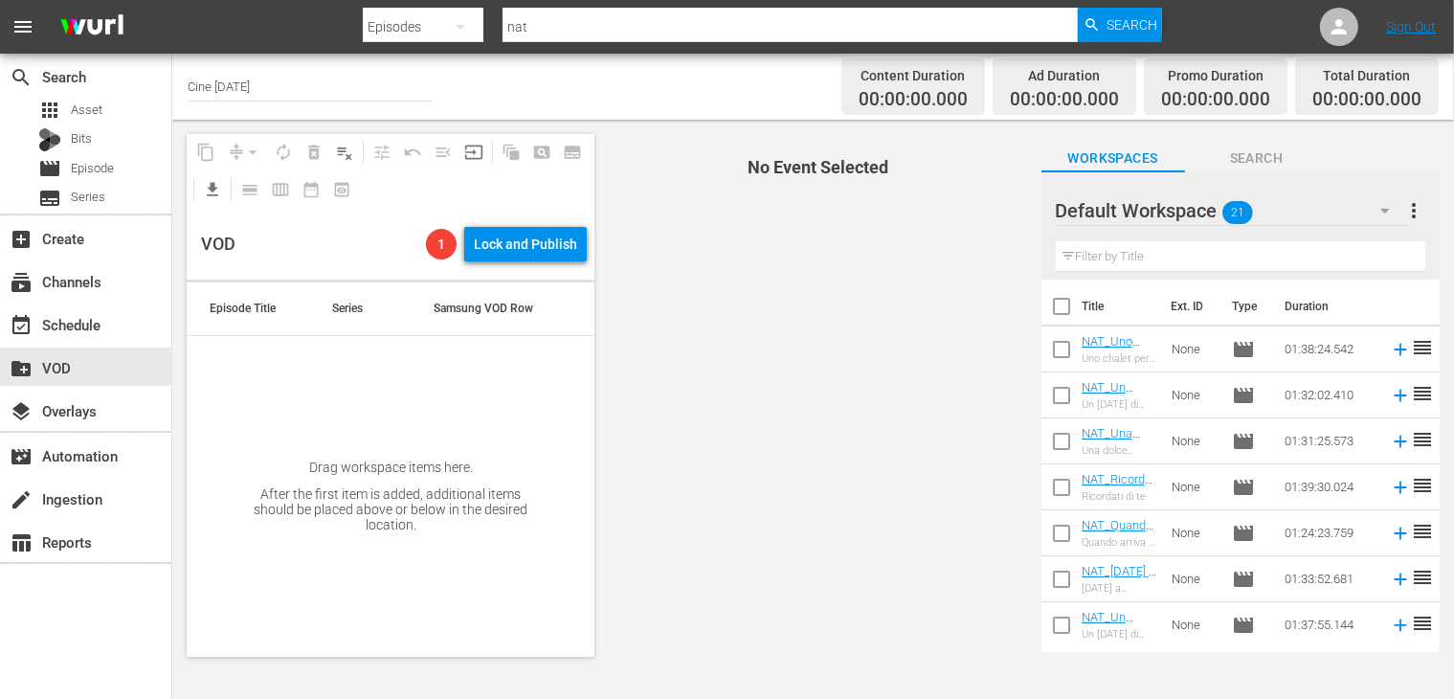
checkbox input "true"
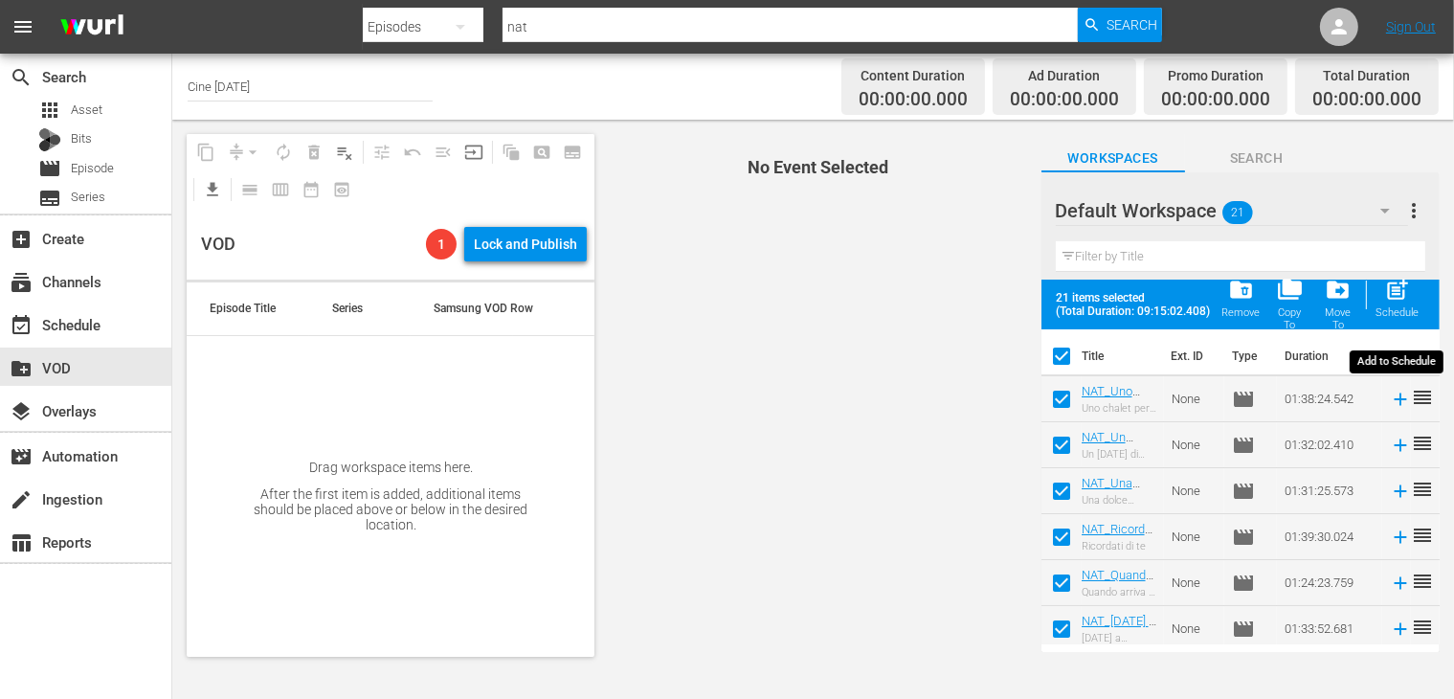
click at [1388, 292] on span "post_add" at bounding box center [1397, 290] width 26 height 26
checkbox input "false"
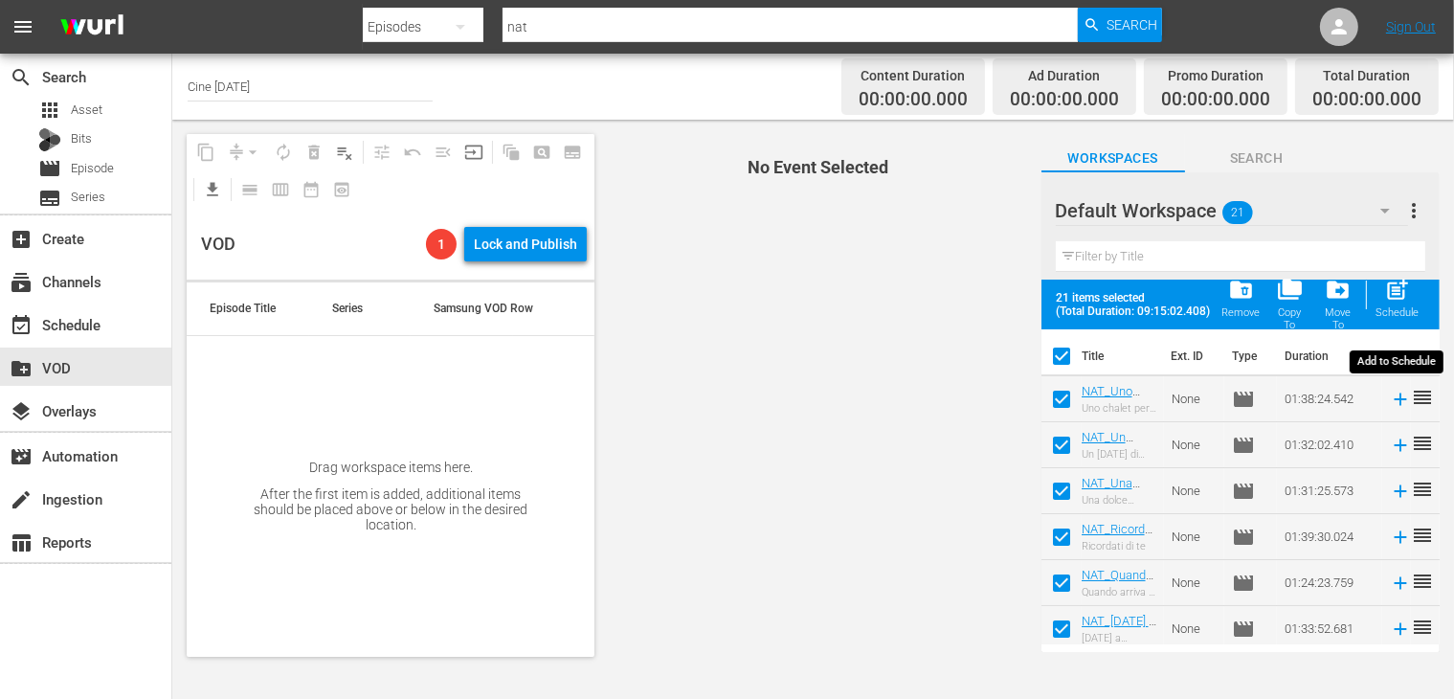
checkbox input "false"
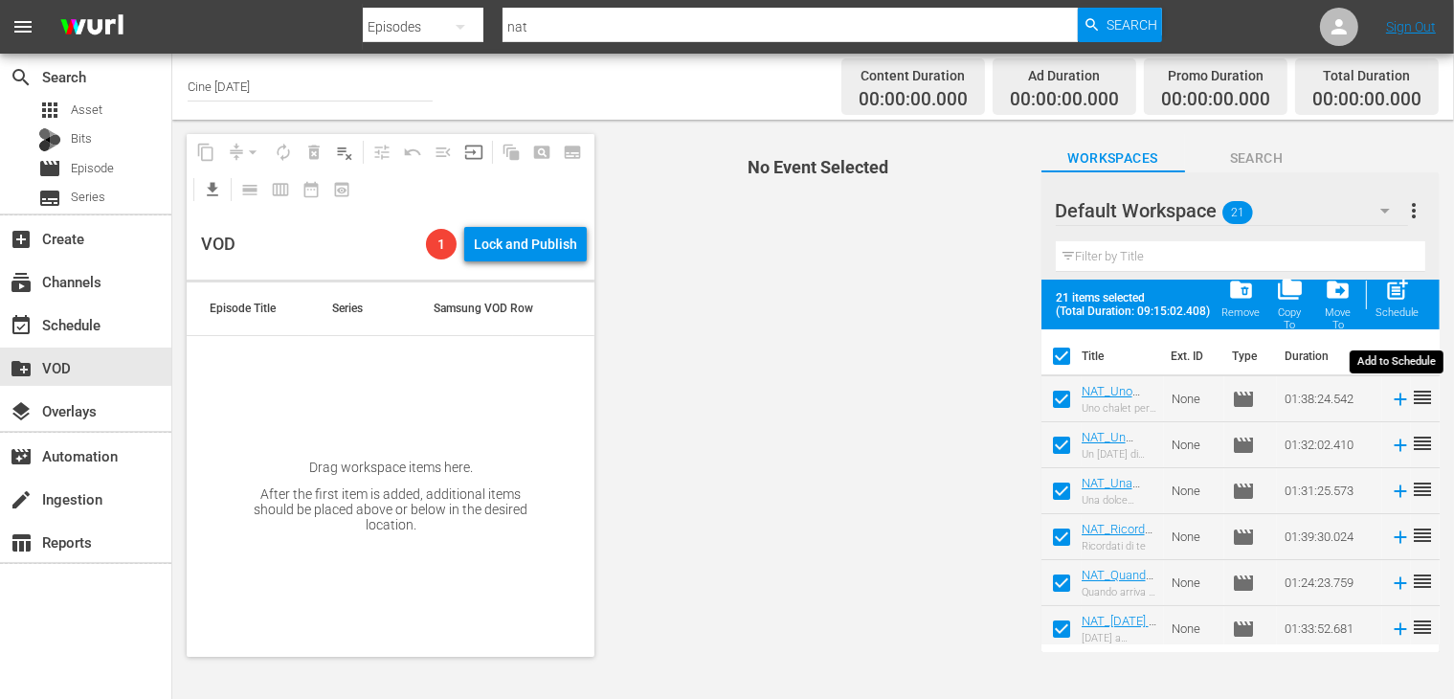
checkbox input "false"
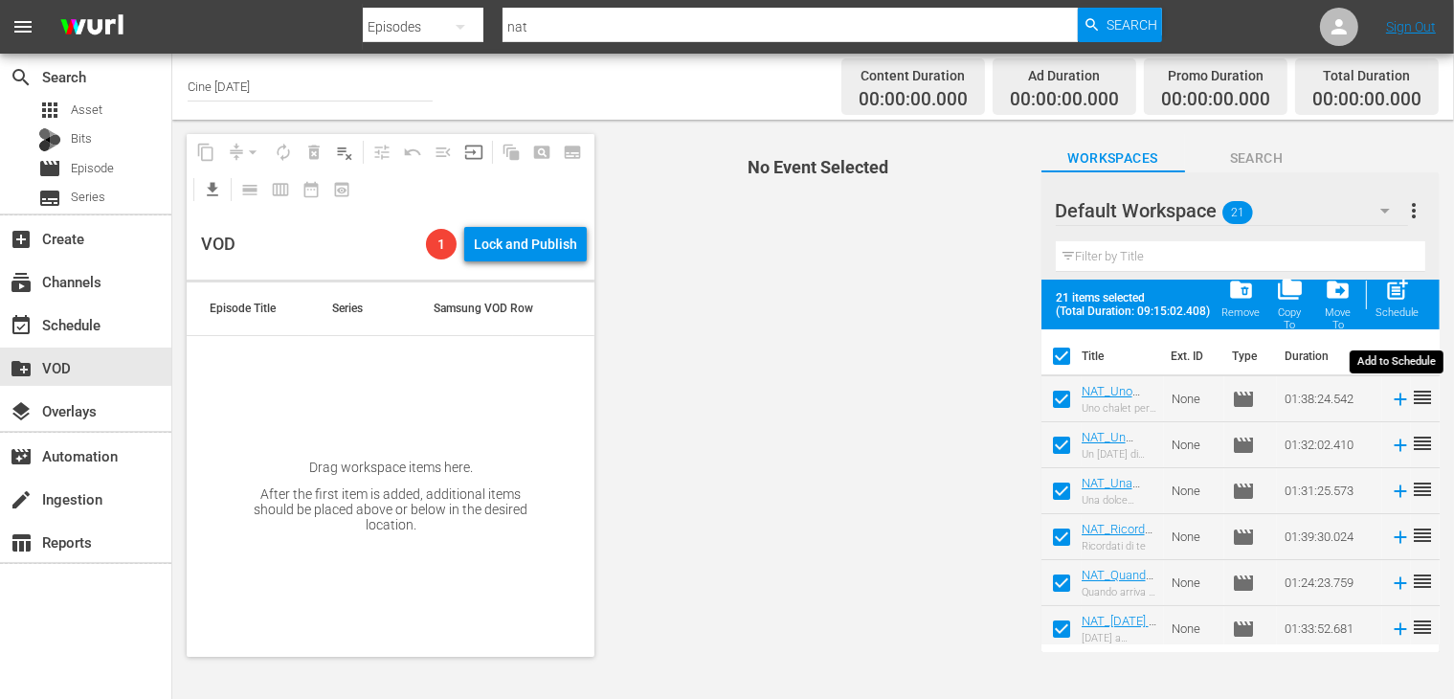
checkbox input "false"
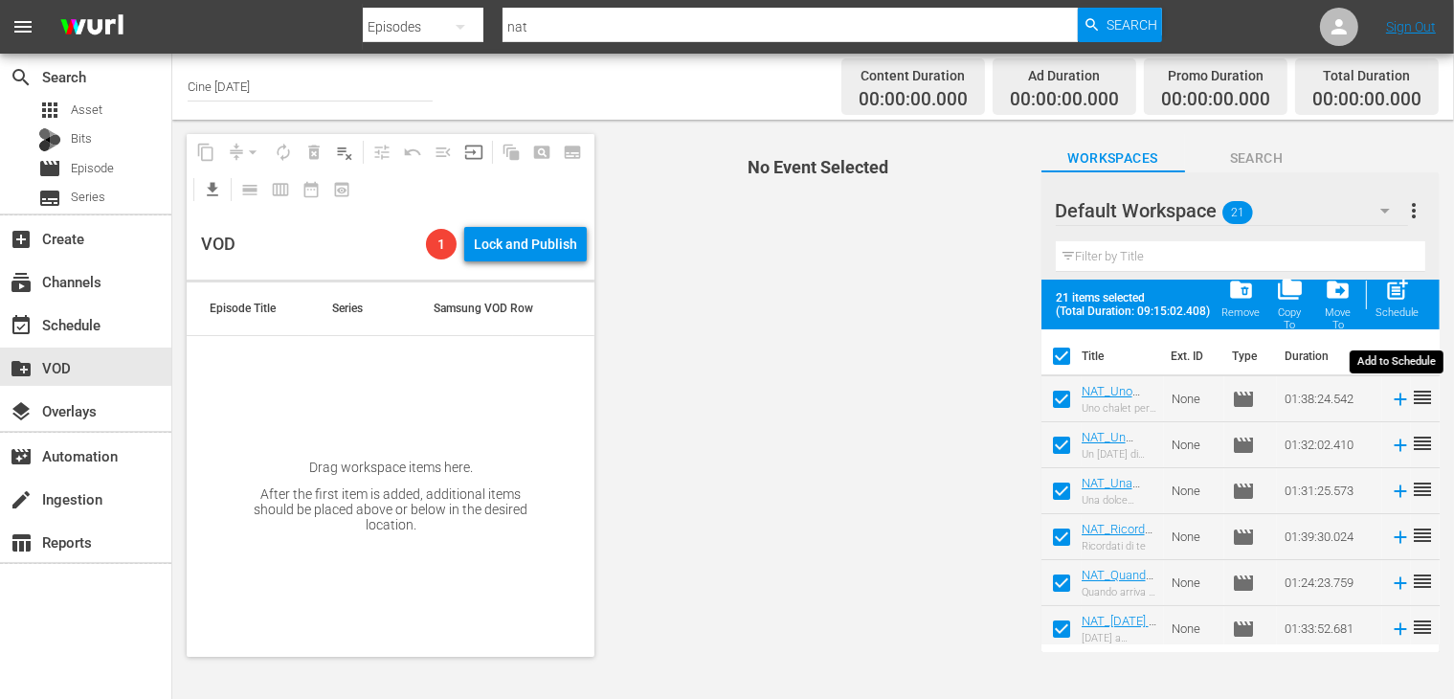
checkbox input "false"
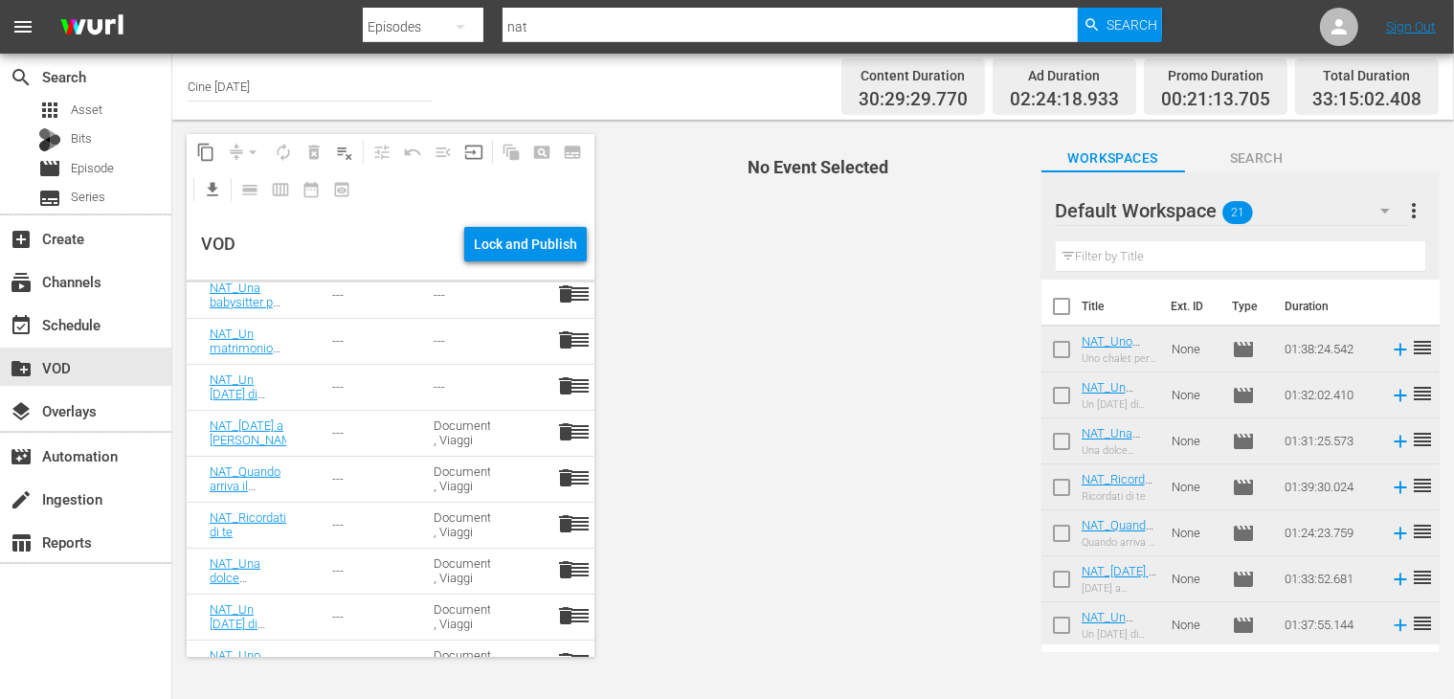
scroll to position [643, 0]
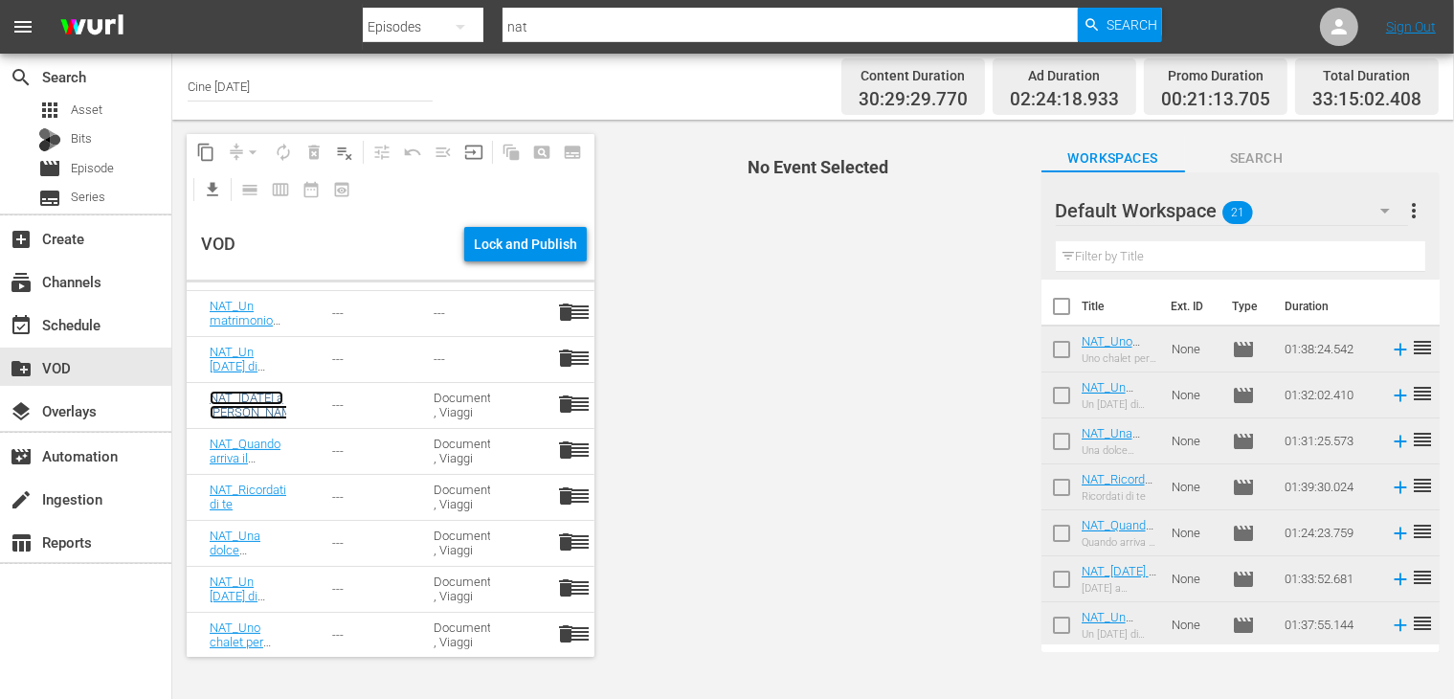
click at [240, 407] on link "NAT_[DATE] a [PERSON_NAME]" at bounding box center [256, 405] width 92 height 29
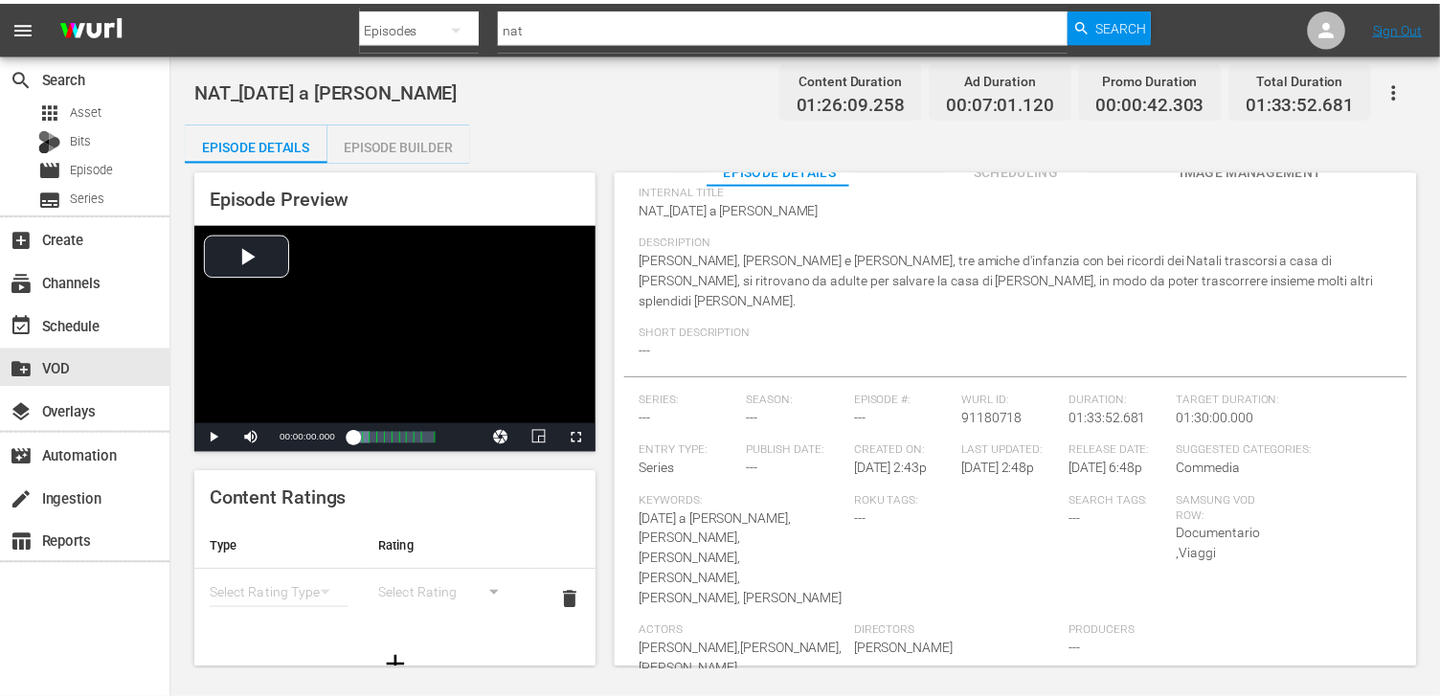
scroll to position [36, 0]
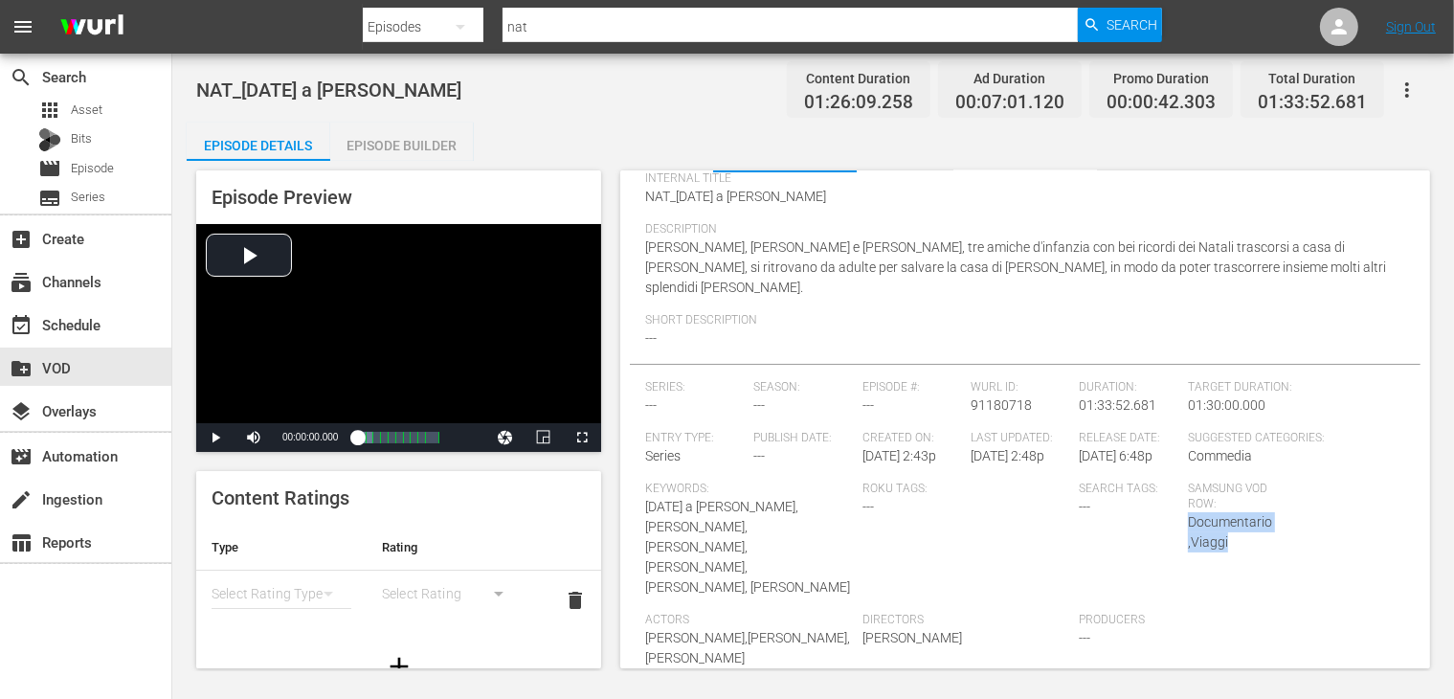
drag, startPoint x: 1197, startPoint y: 520, endPoint x: 1255, endPoint y: 562, distance: 71.2
click at [1255, 562] on div "Samsung VOD Row: Documentario ,Viaggi" at bounding box center [1242, 546] width 108 height 131
drag, startPoint x: 212, startPoint y: 89, endPoint x: 425, endPoint y: 97, distance: 213.6
click at [425, 97] on div "NAT_[DATE] a [PERSON_NAME] Content Duration 01:26:09.258 Ad Duration 00:07:01.1…" at bounding box center [813, 89] width 1234 height 43
click at [106, 173] on span "Episode" at bounding box center [92, 168] width 43 height 19
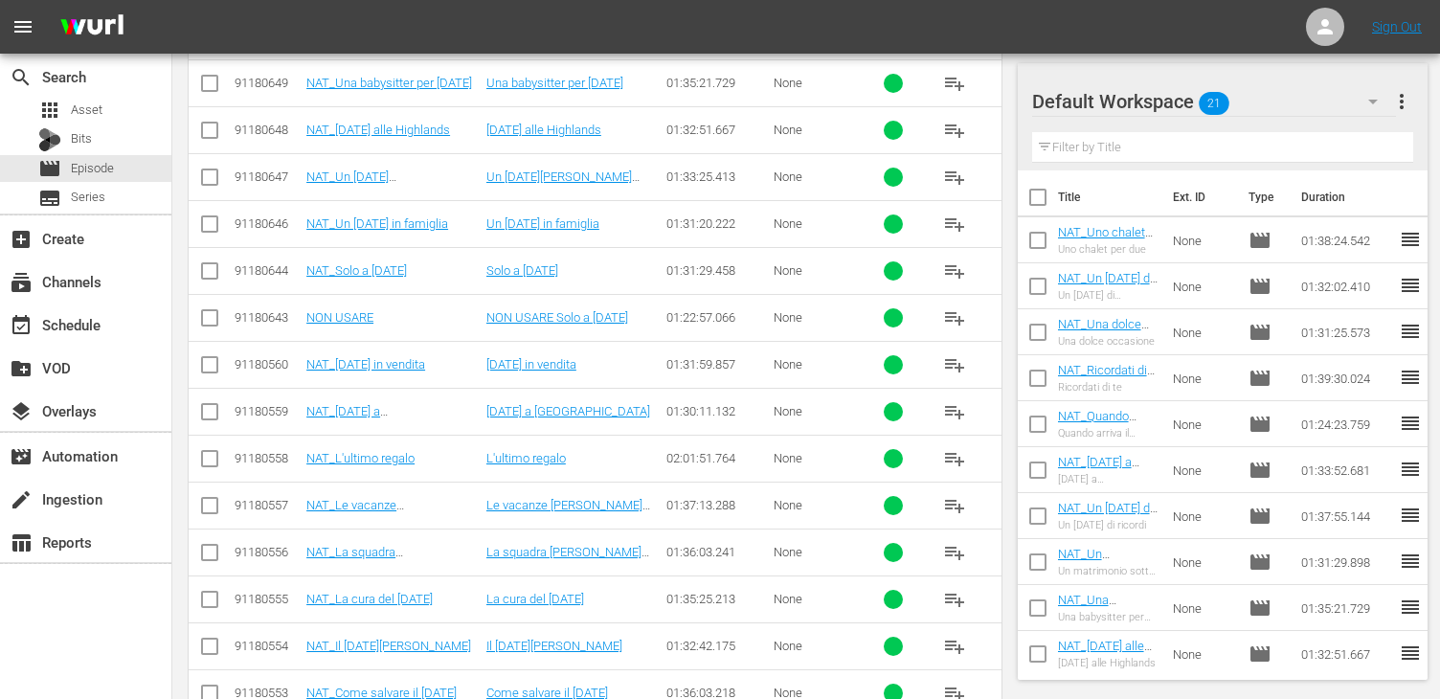
scroll to position [1045, 0]
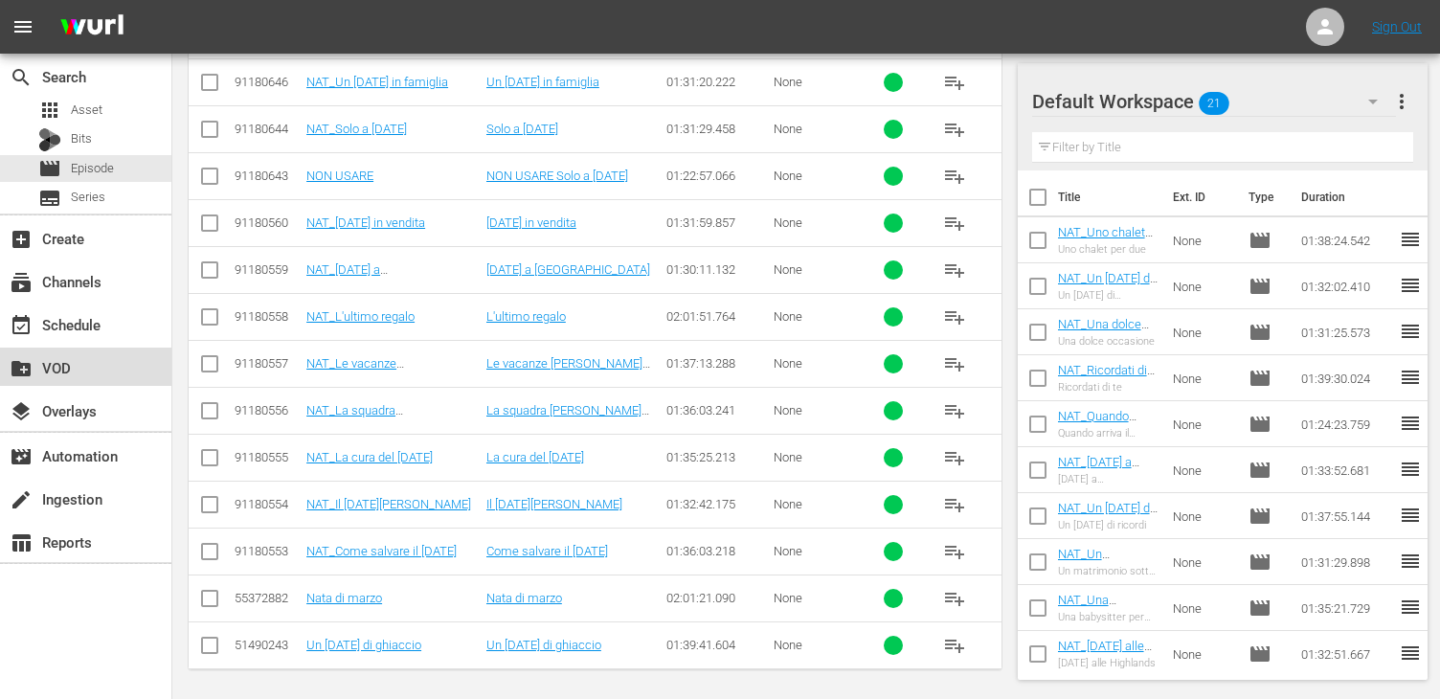
click at [76, 356] on div "create_new_folder VOD" at bounding box center [53, 364] width 107 height 17
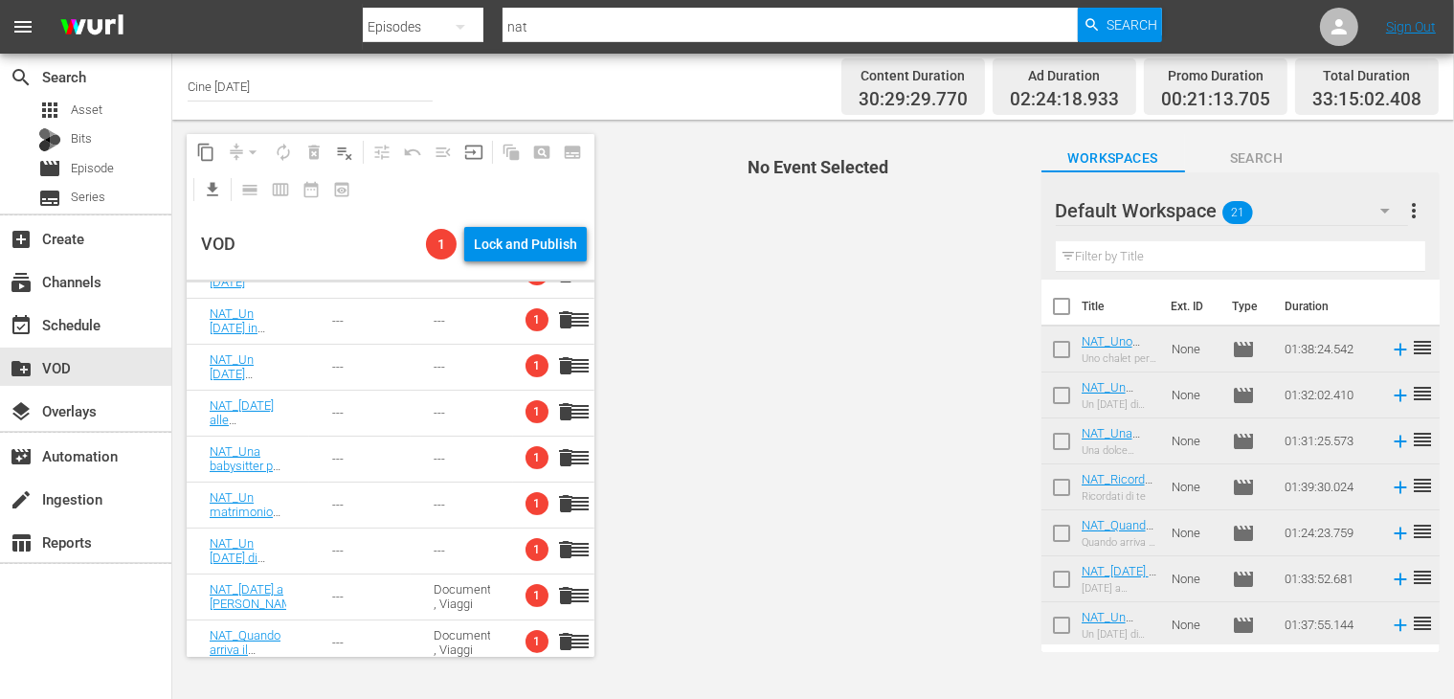
scroll to position [165, 0]
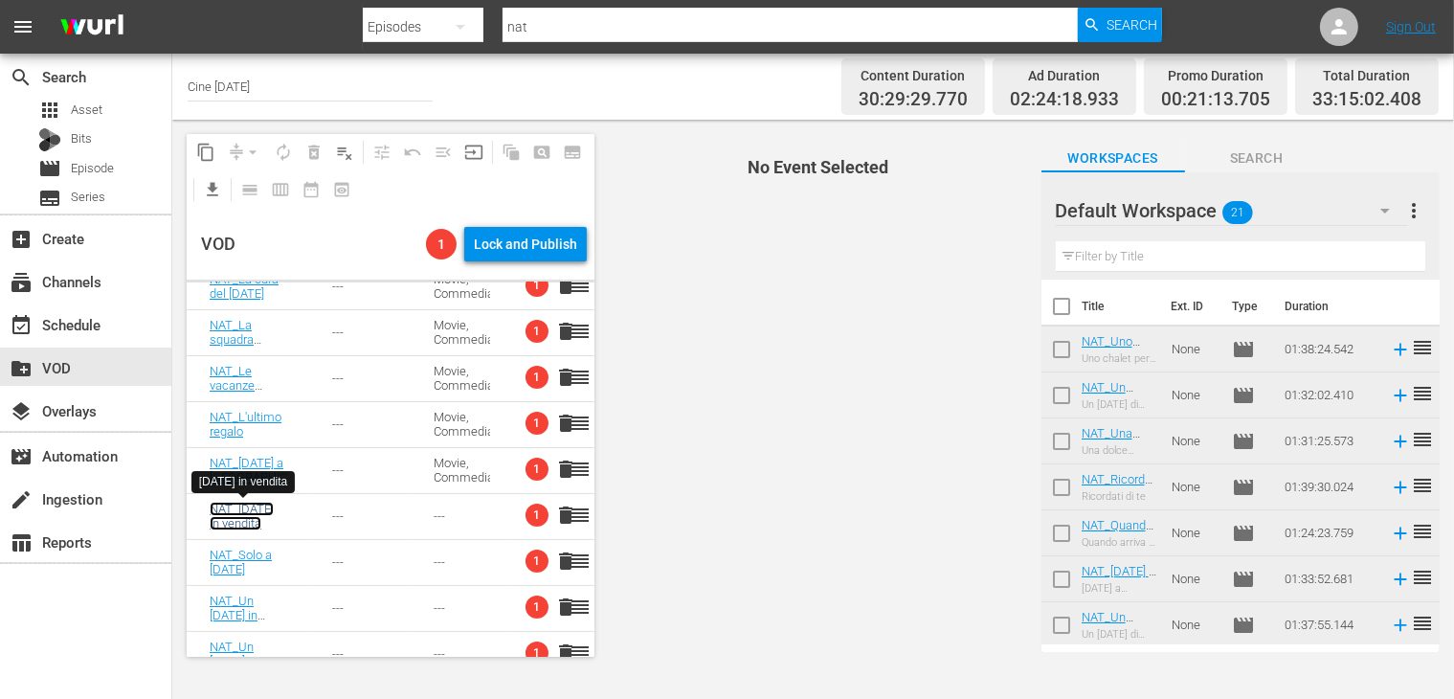
click at [237, 517] on link "NAT_[DATE] in vendita" at bounding box center [242, 516] width 64 height 29
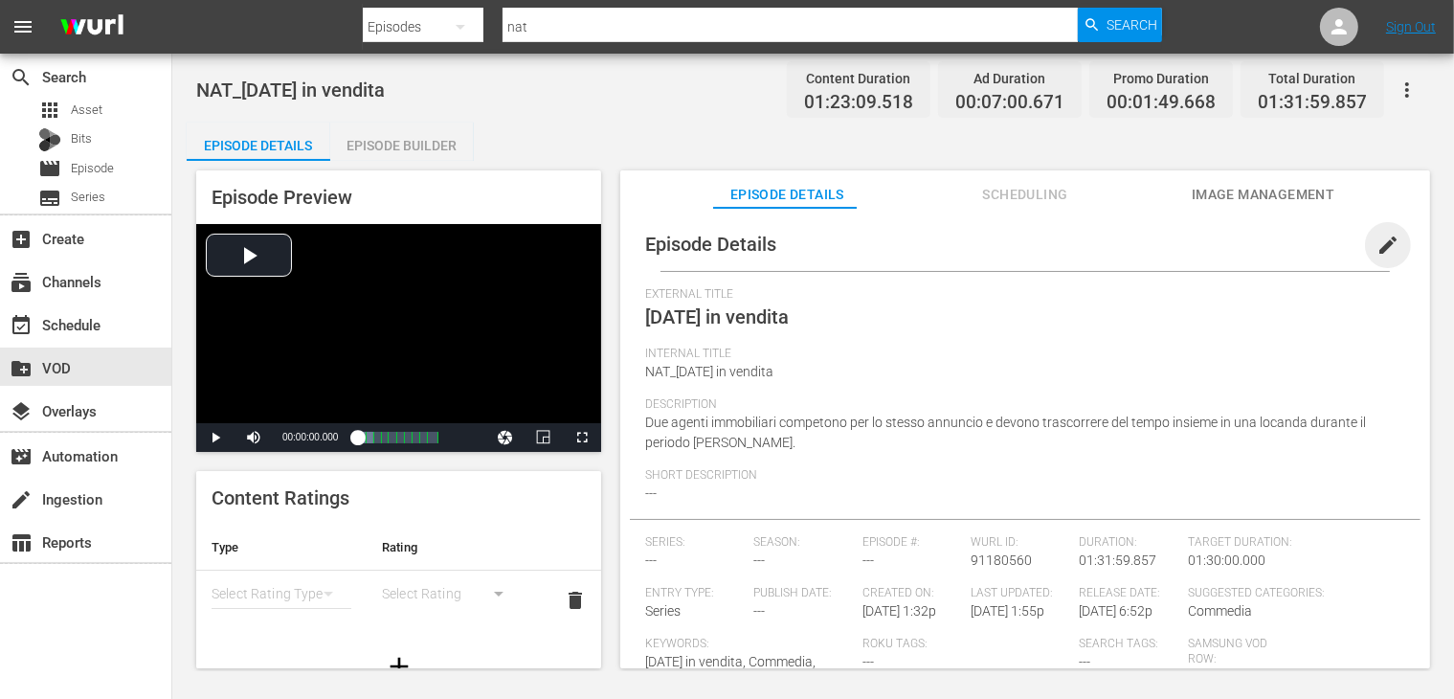
click at [1376, 254] on span "edit" at bounding box center [1387, 245] width 23 height 23
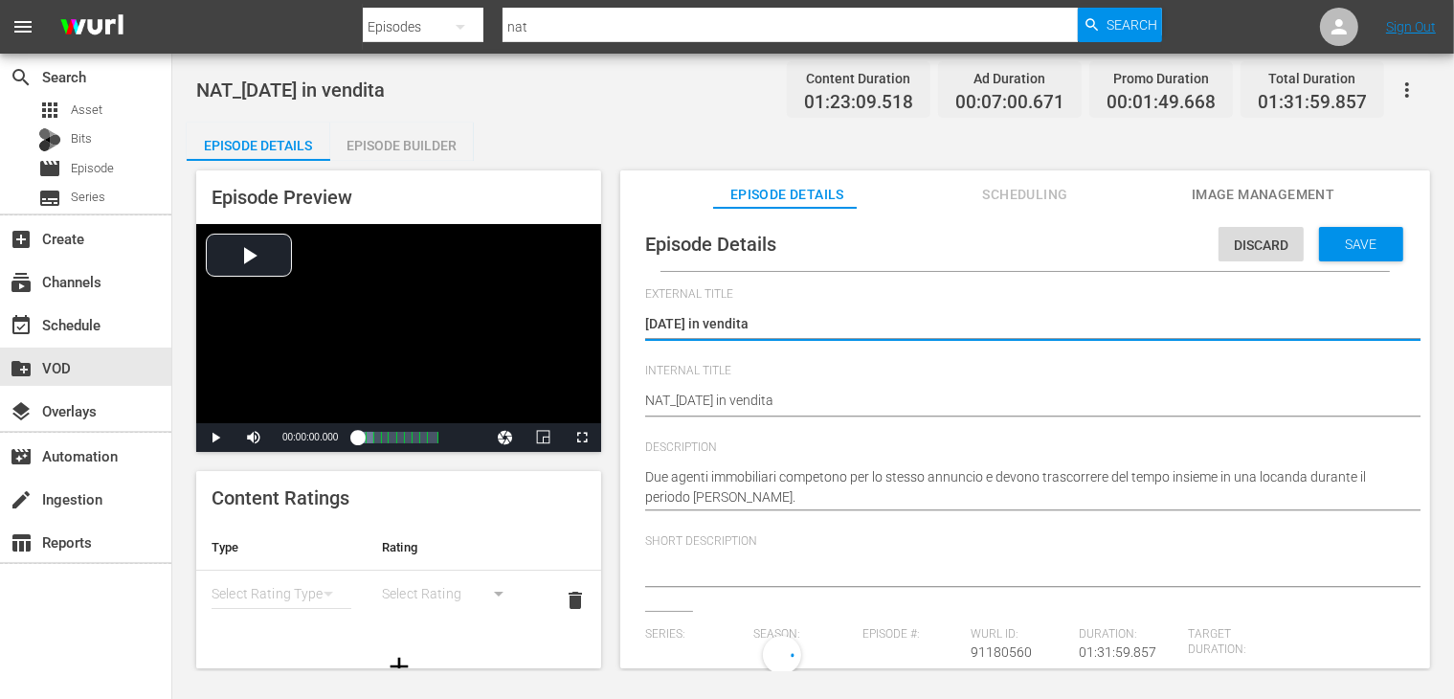
type input "No Series"
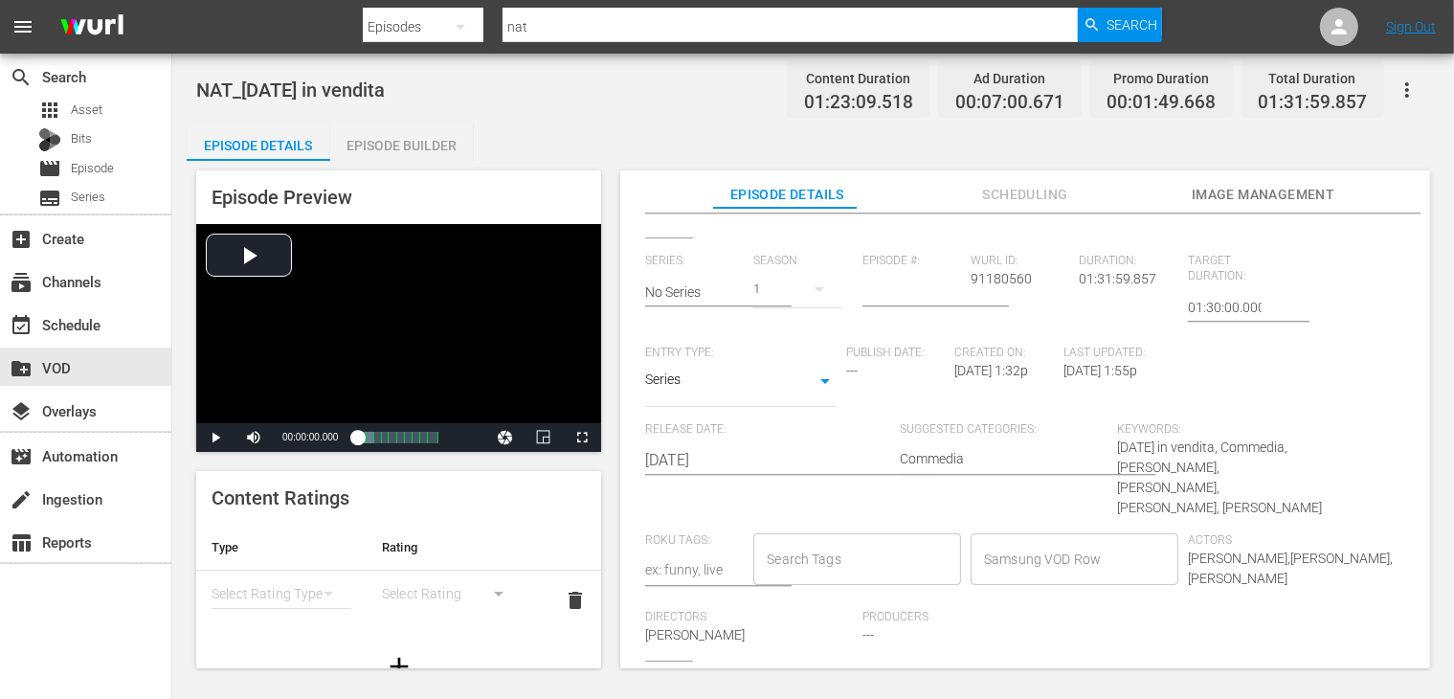
scroll to position [36, 0]
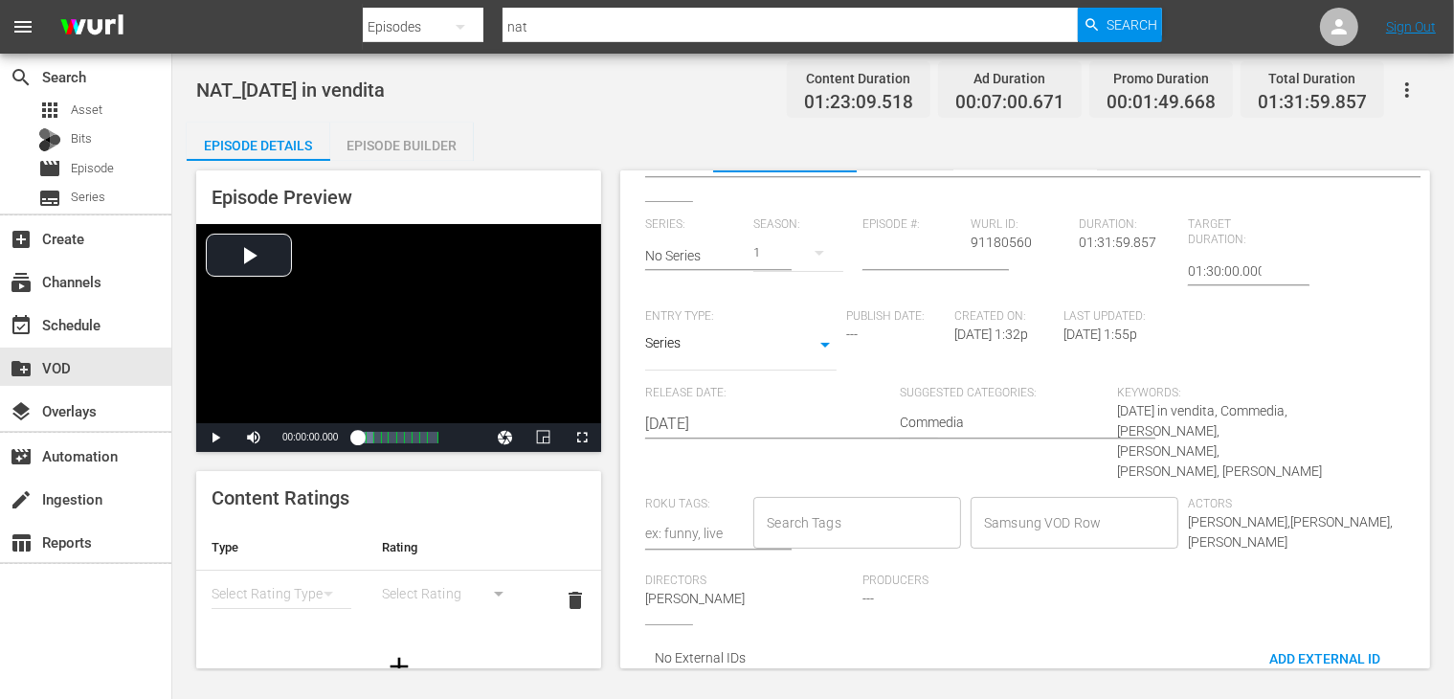
click at [1084, 505] on input "Samsung VOD Row" at bounding box center [1060, 522] width 162 height 34
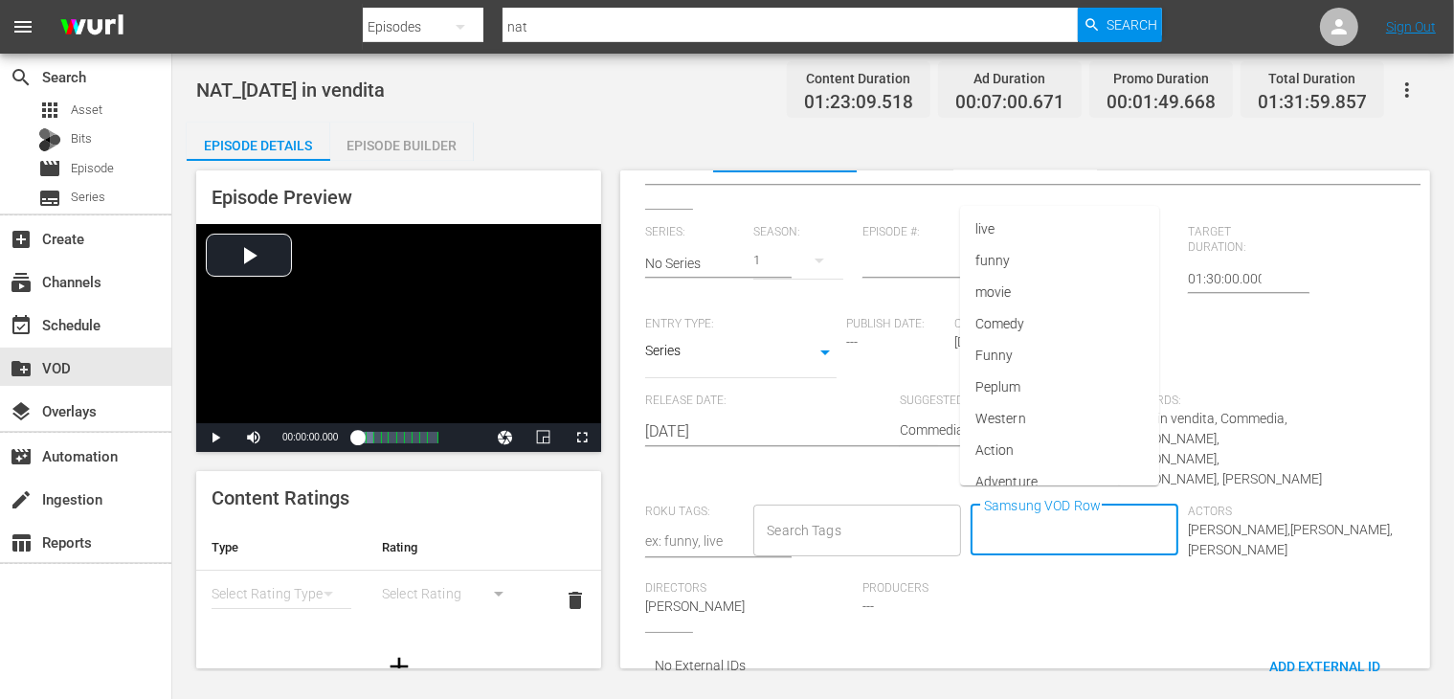
scroll to position [0, 0]
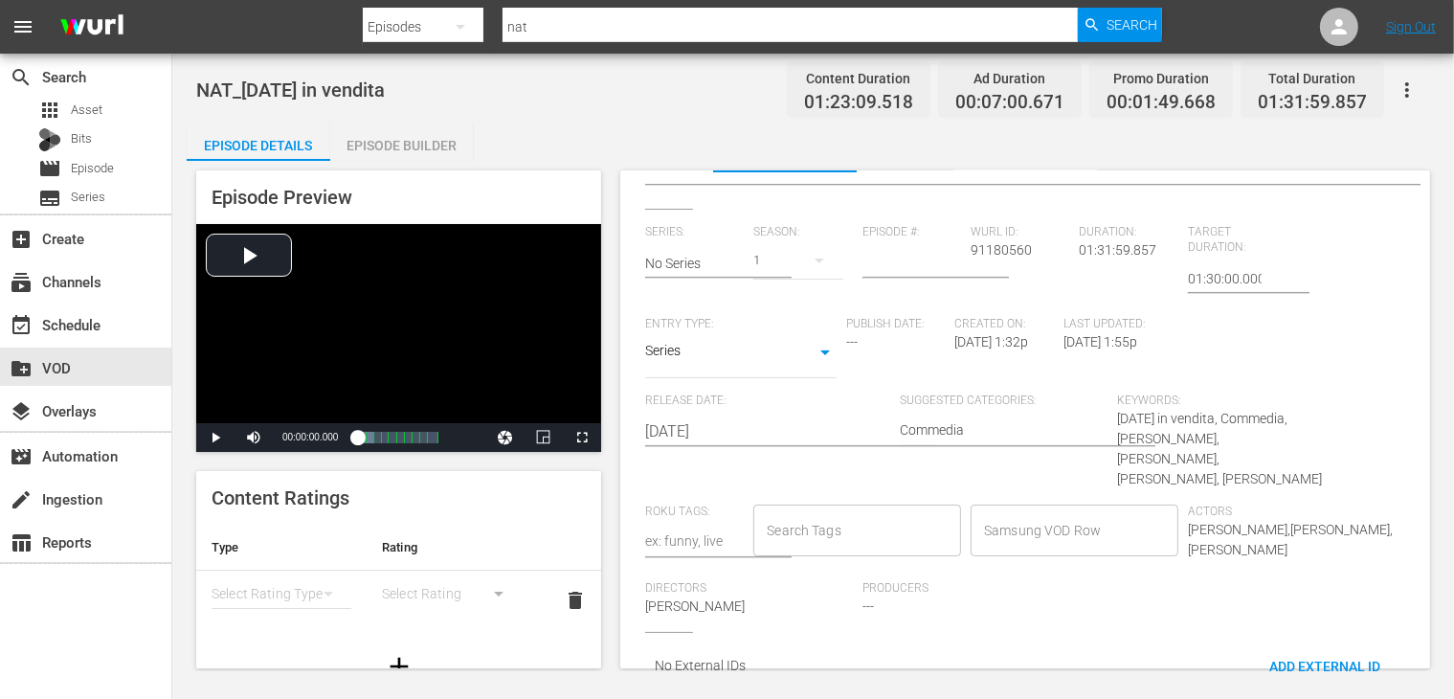
click at [1294, 529] on div "Actors [PERSON_NAME],[PERSON_NAME],[PERSON_NAME]" at bounding box center [1296, 542] width 217 height 77
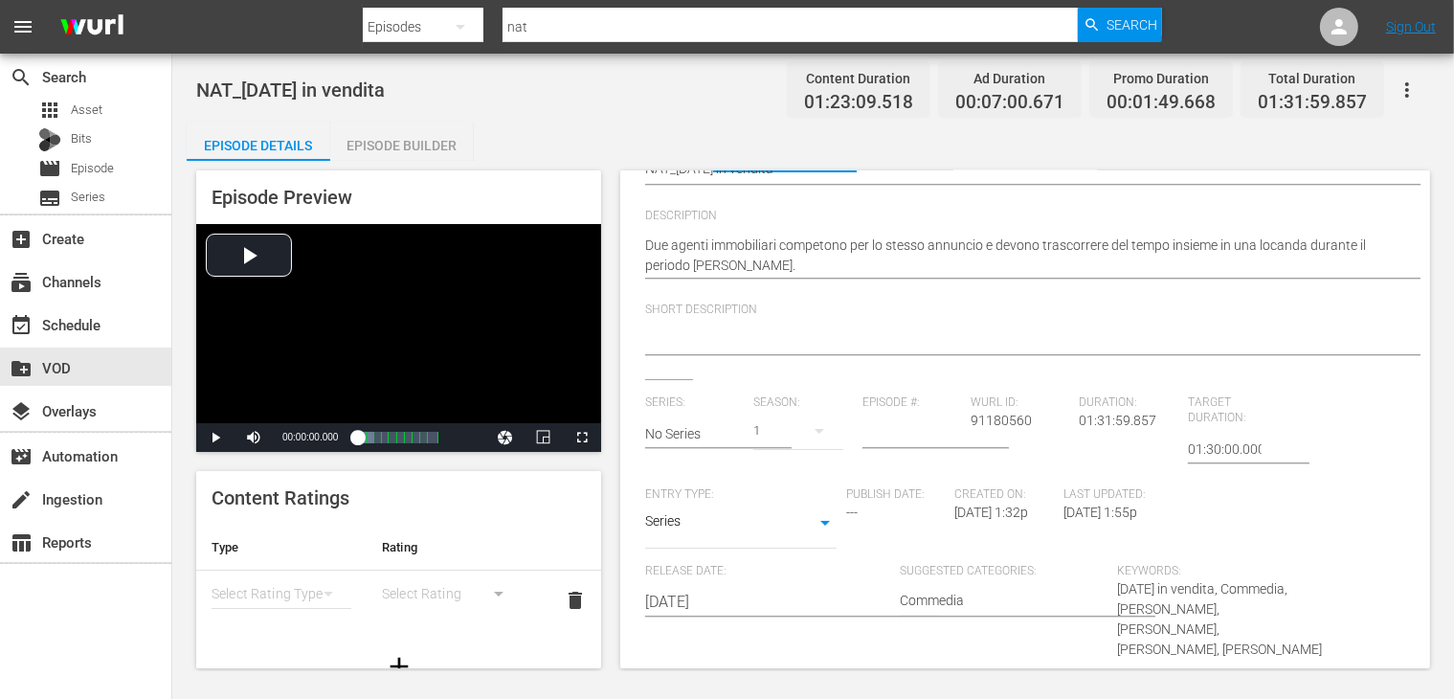
scroll to position [379, 0]
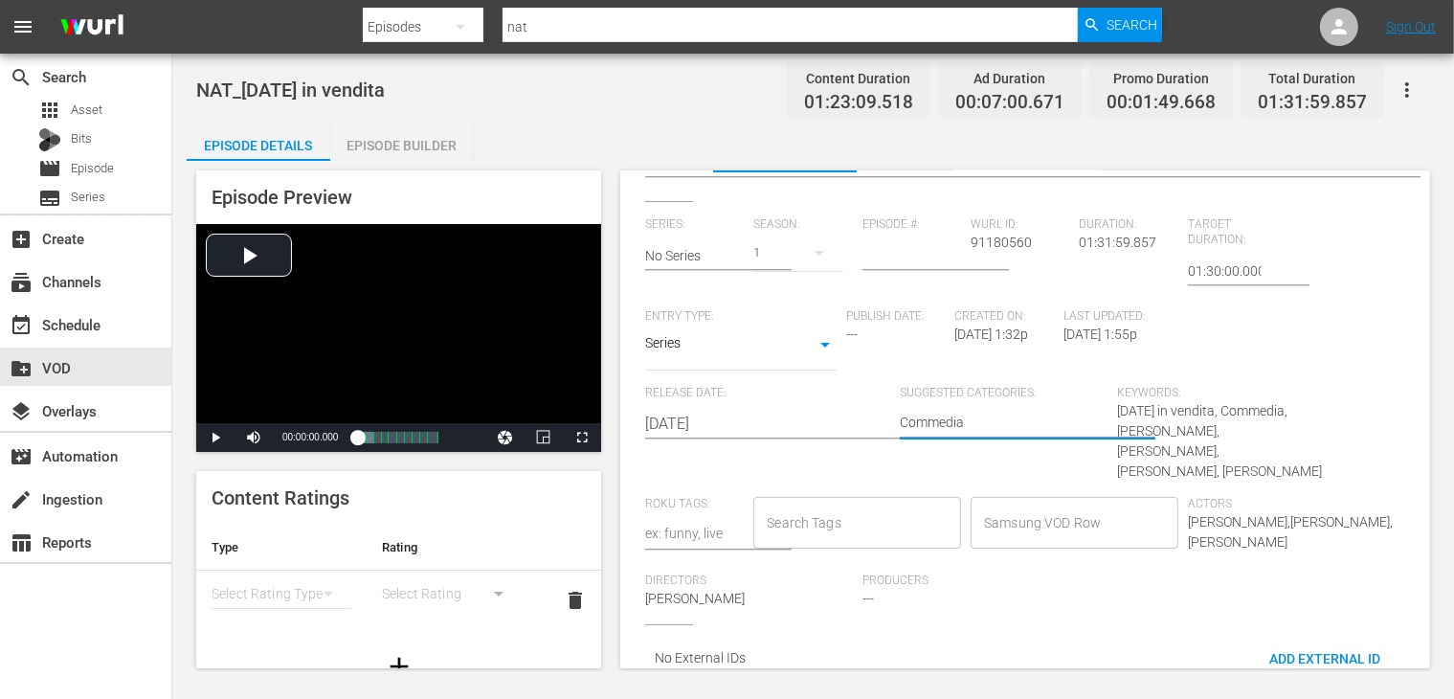
drag, startPoint x: 972, startPoint y: 402, endPoint x: 869, endPoint y: 404, distance: 102.4
click at [698, 327] on body "menu Search By Episodes Search ID, Title, Description, Keywords, or Category na…" at bounding box center [727, 349] width 1454 height 699
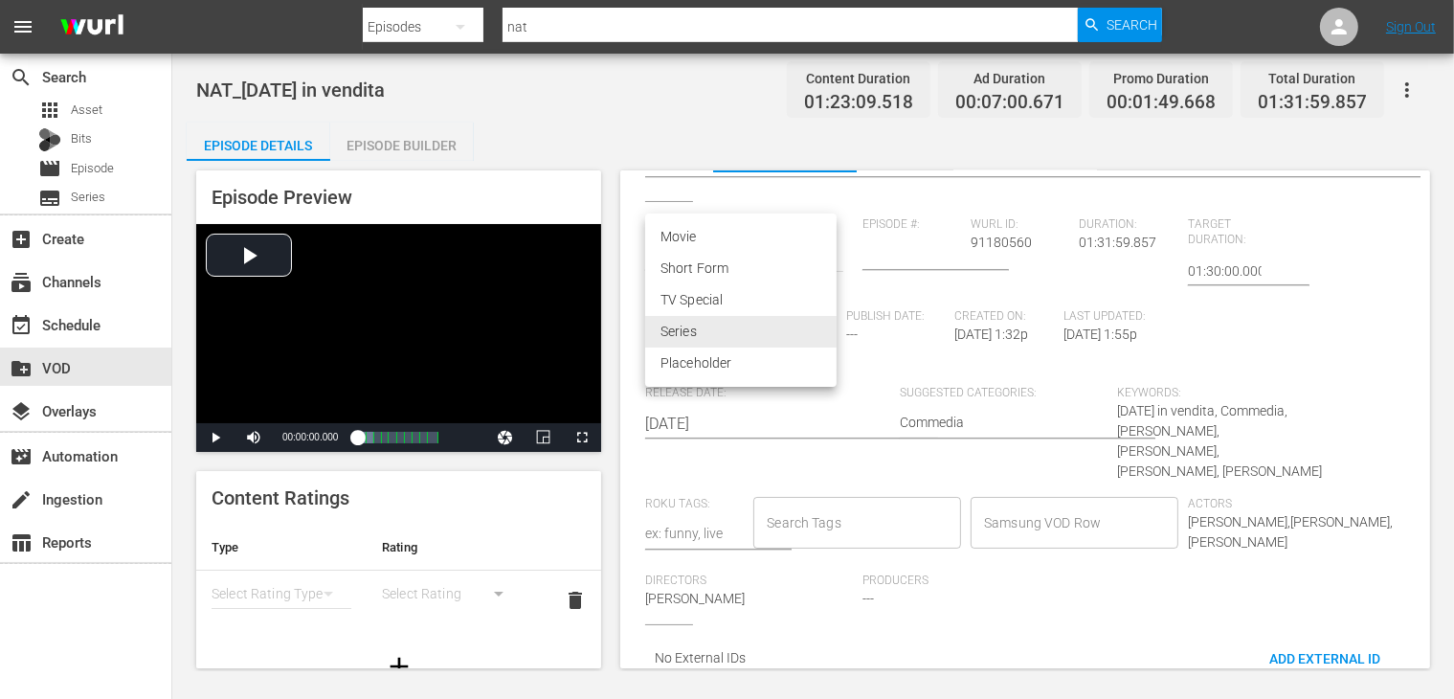
click at [720, 238] on li "Movie" at bounding box center [740, 237] width 191 height 32
type input "MOVIE"
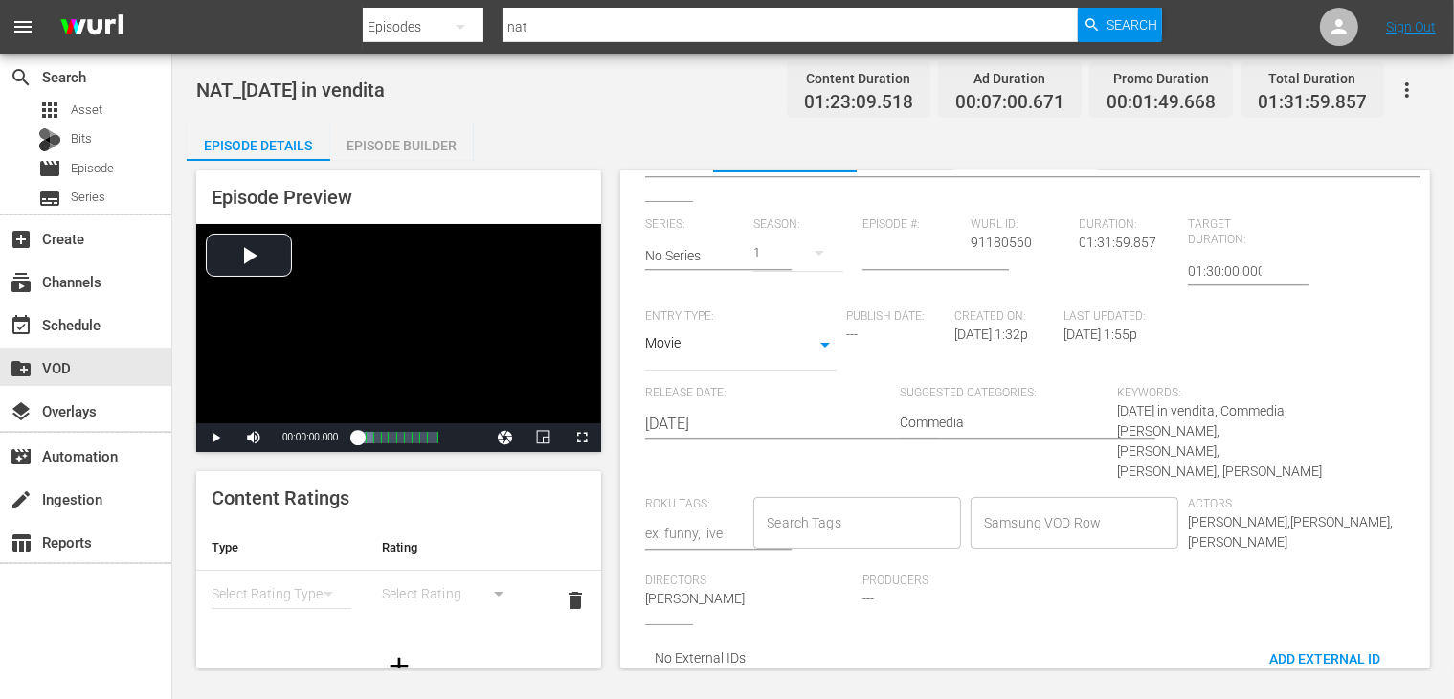
click at [1023, 505] on input "Samsung VOD Row" at bounding box center [1060, 522] width 162 height 34
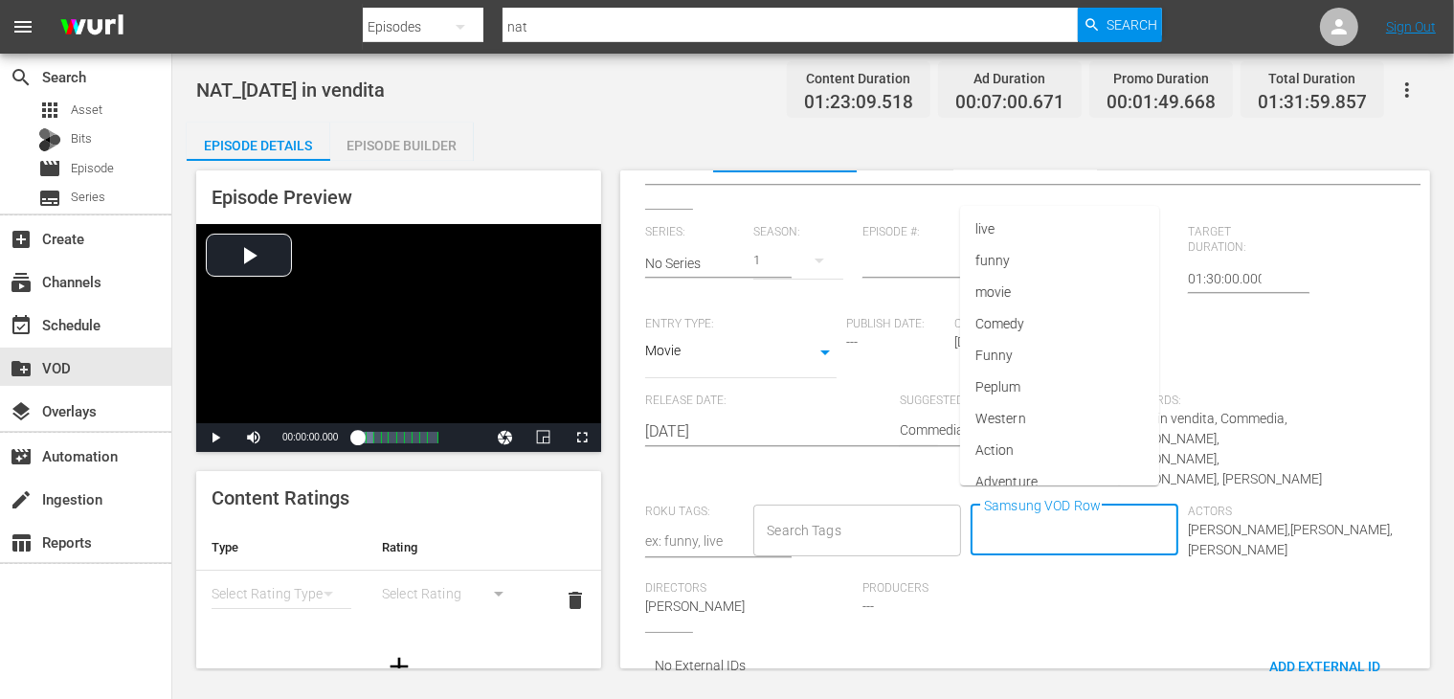
scroll to position [0, 0]
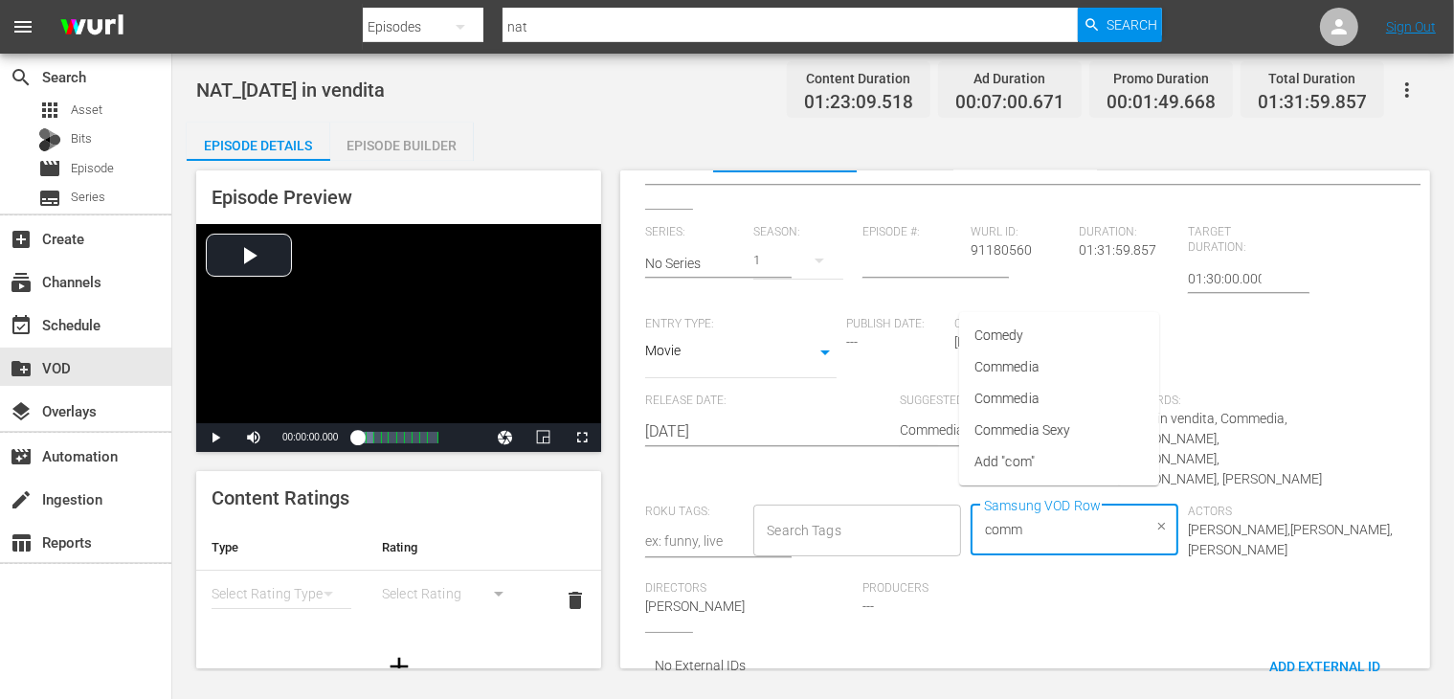
type input "comme"
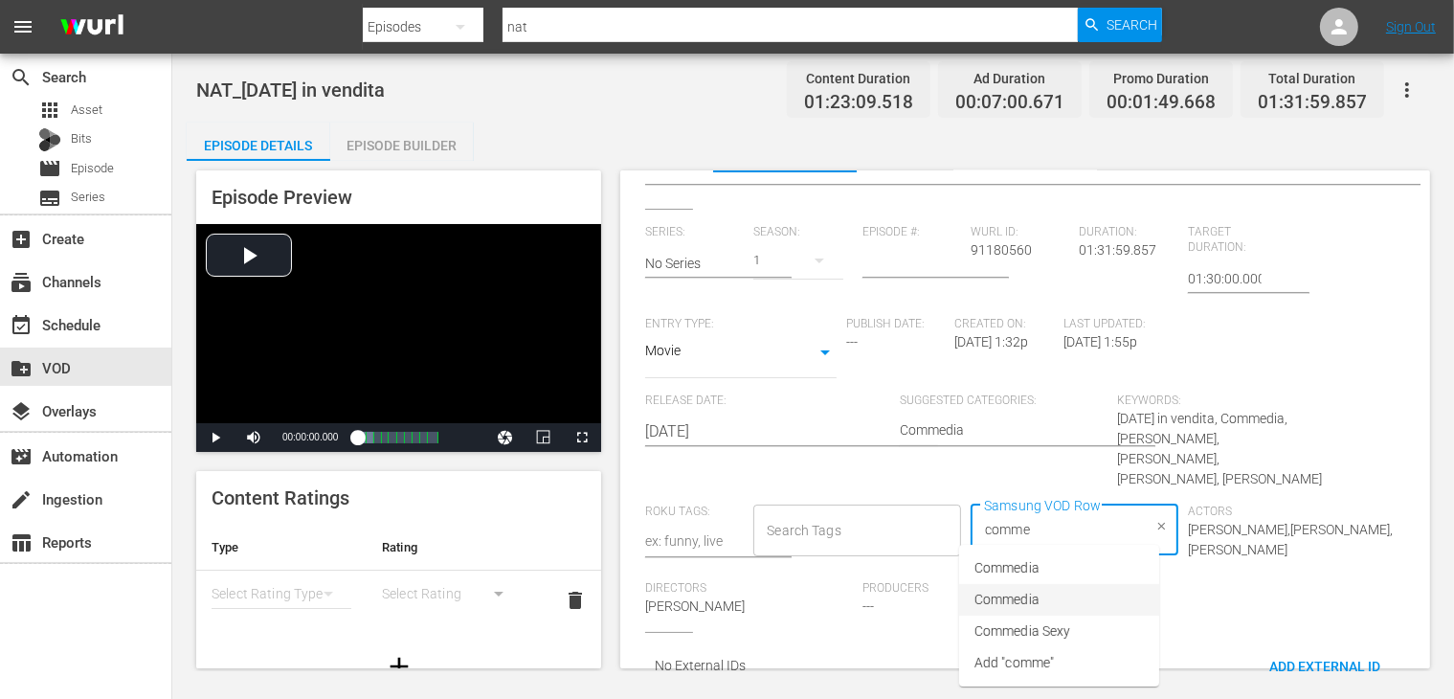
click at [1049, 598] on li "Commedia" at bounding box center [1059, 600] width 200 height 32
type input "movie"
click at [1039, 578] on li "movie" at bounding box center [1059, 568] width 200 height 32
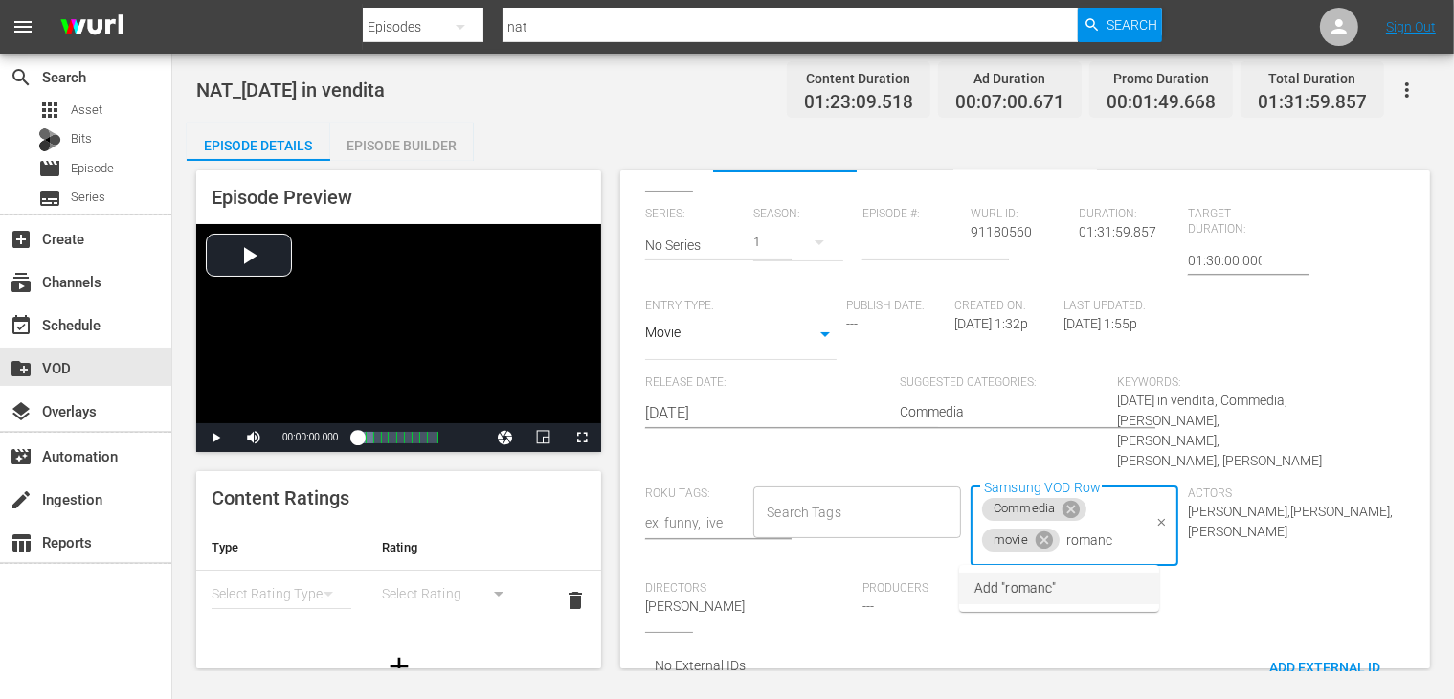
type input "romance"
click at [1152, 526] on button "Clear" at bounding box center [1162, 522] width 20 height 20
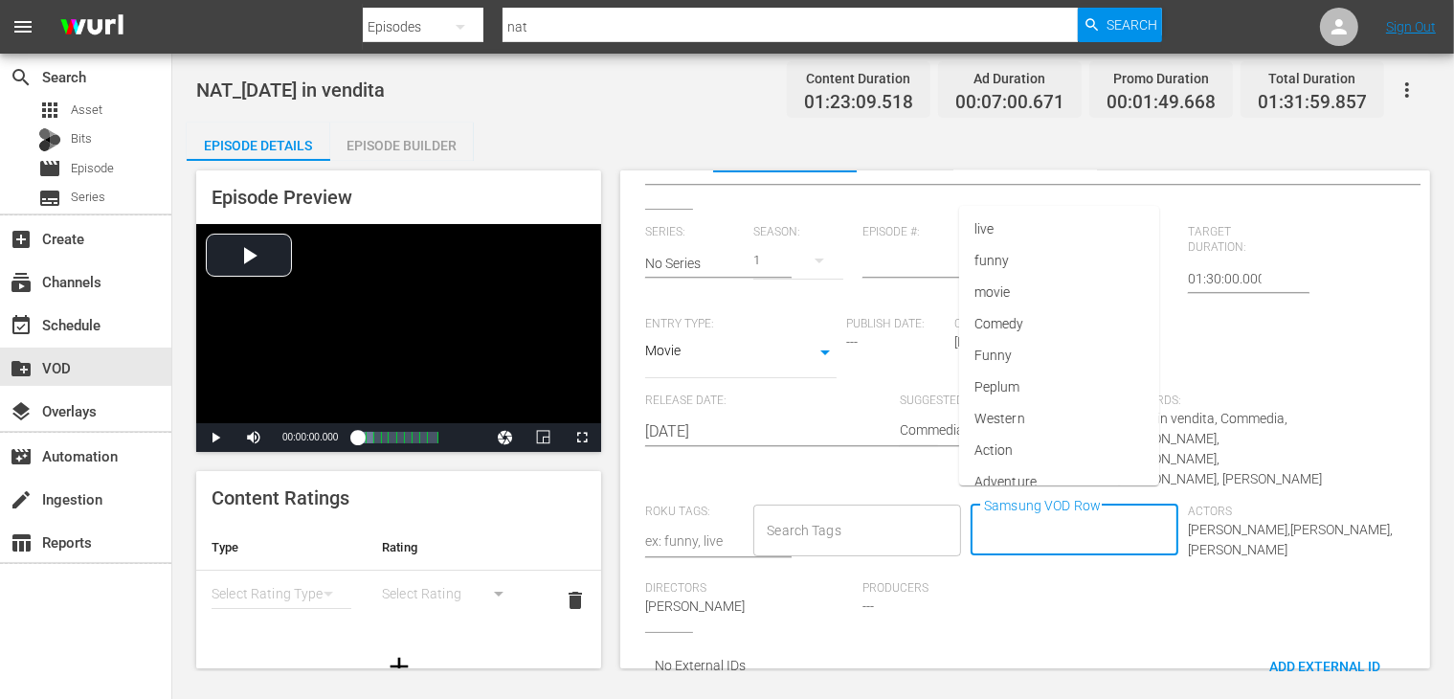
scroll to position [379, 0]
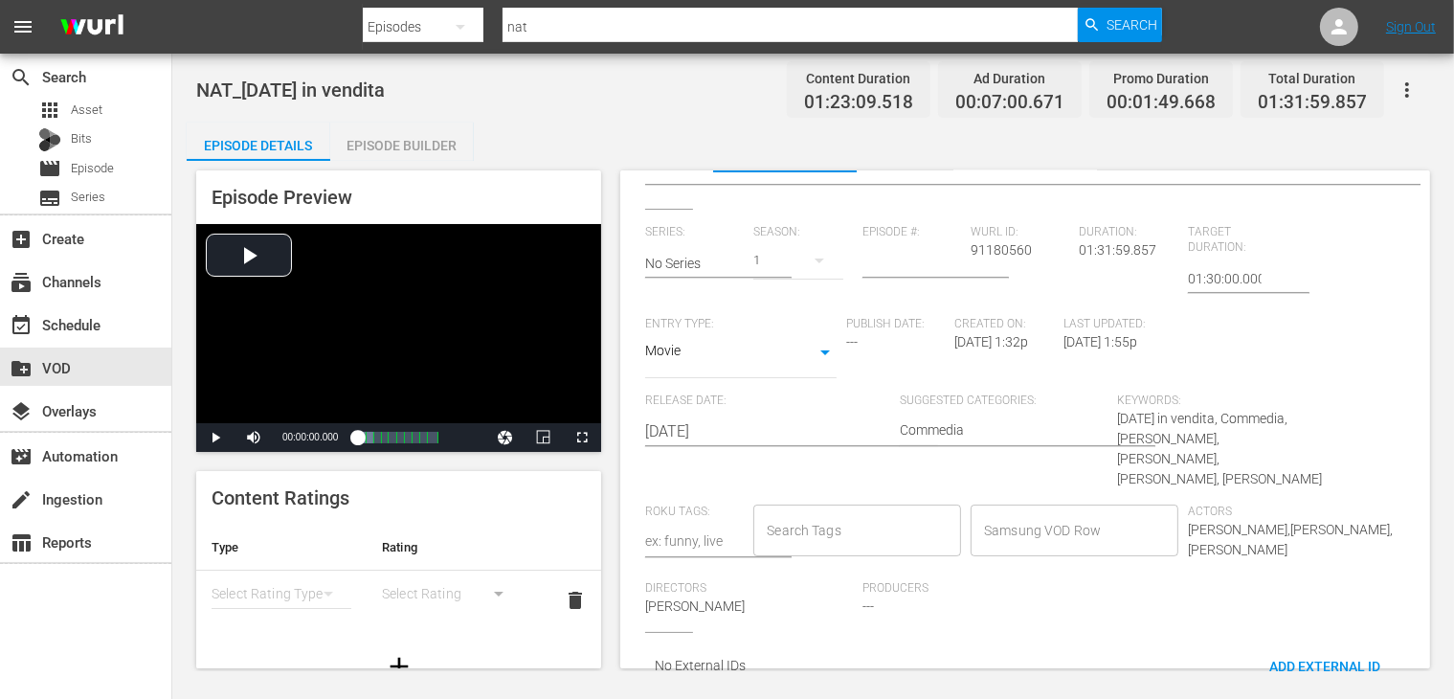
click at [1275, 456] on div "Keywords: [DATE] in vendita, Commedia, [PERSON_NAME], [PERSON_NAME], [PERSON_NA…" at bounding box center [1225, 448] width 217 height 111
click at [1081, 529] on input "Samsung VOD Row" at bounding box center [1060, 530] width 162 height 34
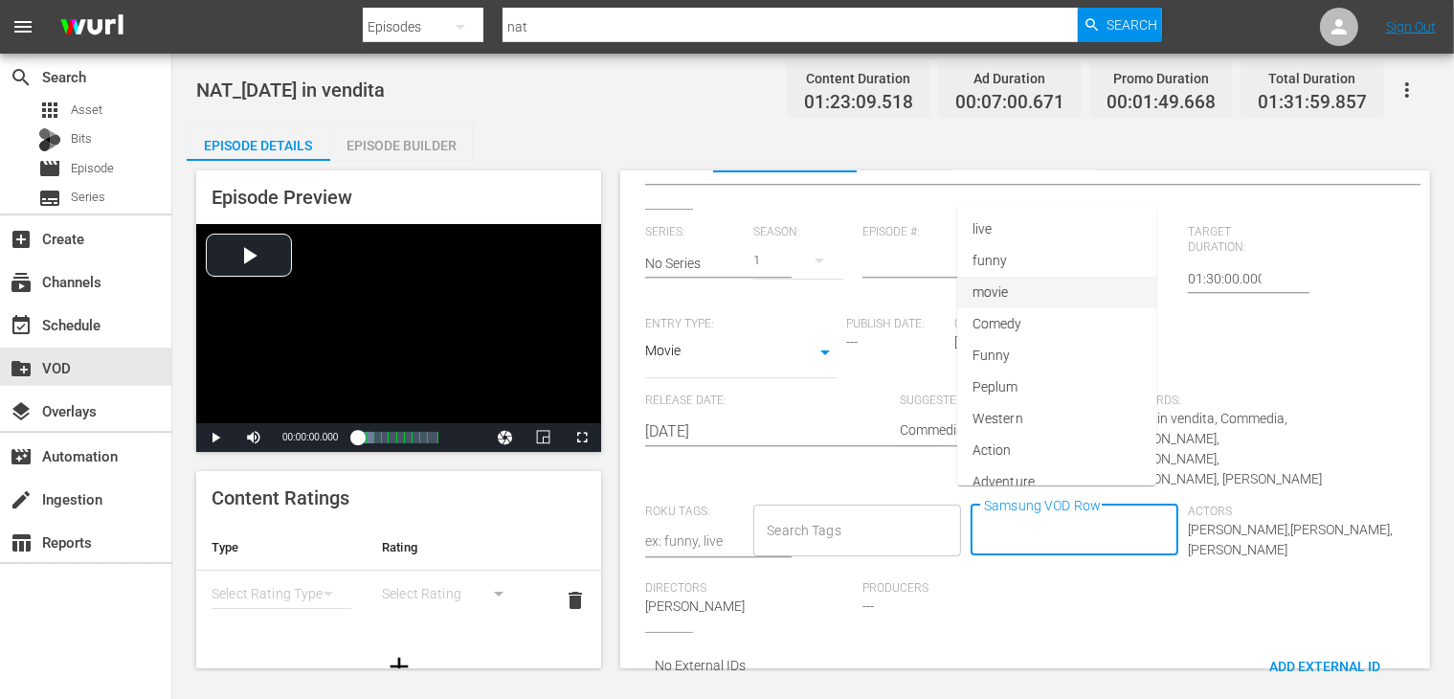
click at [1035, 306] on li "movie" at bounding box center [1056, 293] width 199 height 32
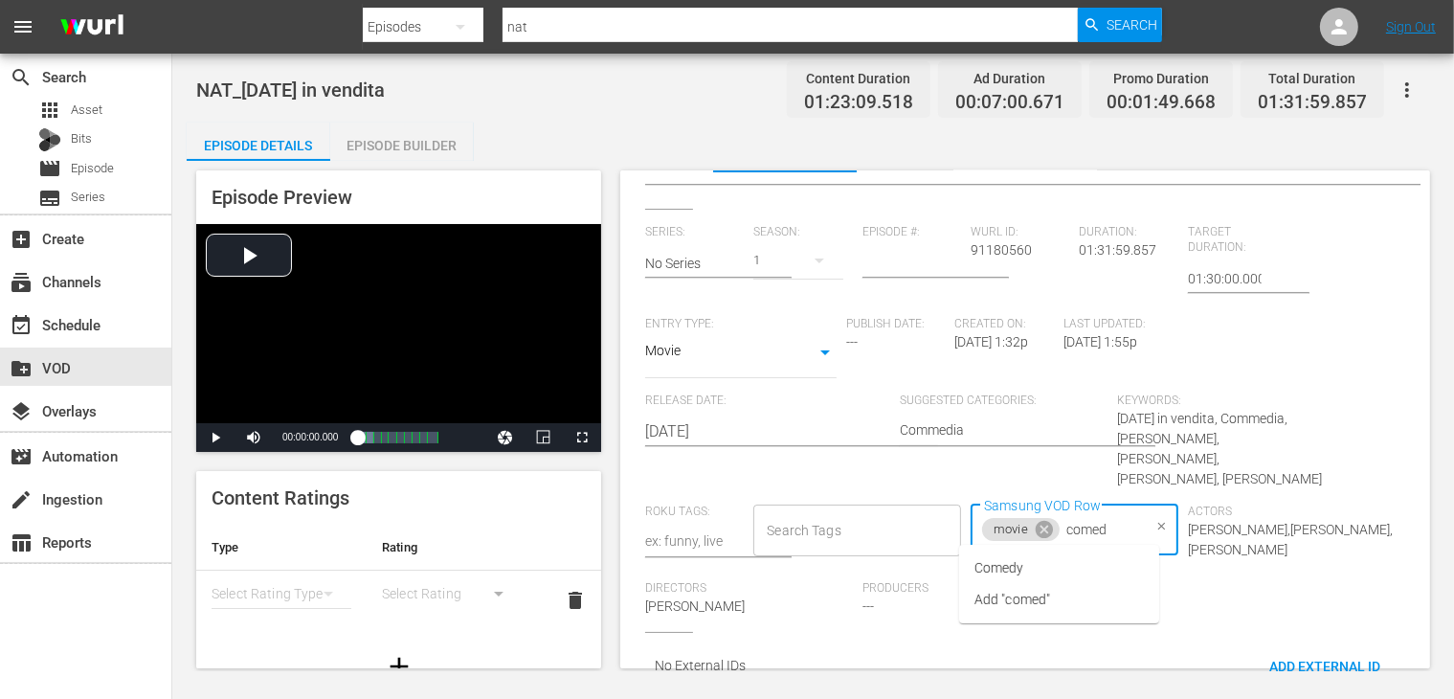
type input "comedy"
click at [1029, 567] on li "Comedy" at bounding box center [1059, 568] width 200 height 32
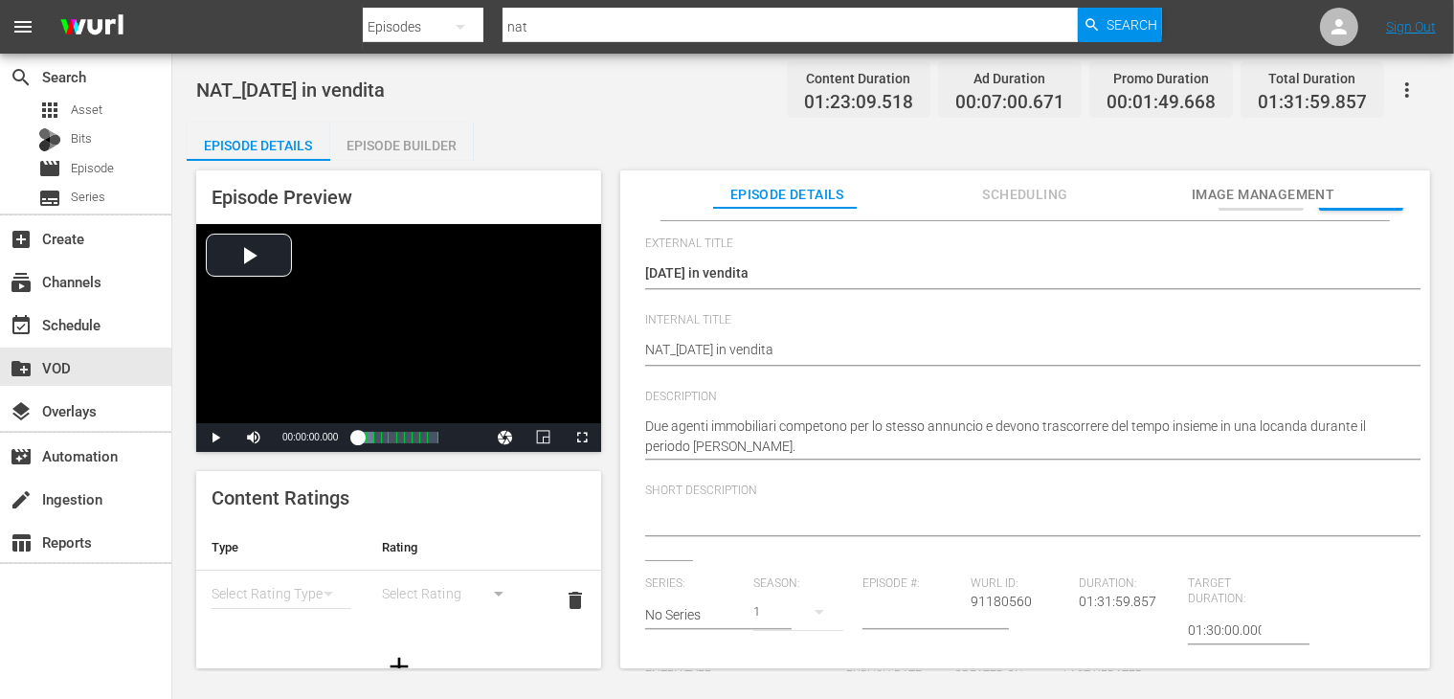
scroll to position [0, 0]
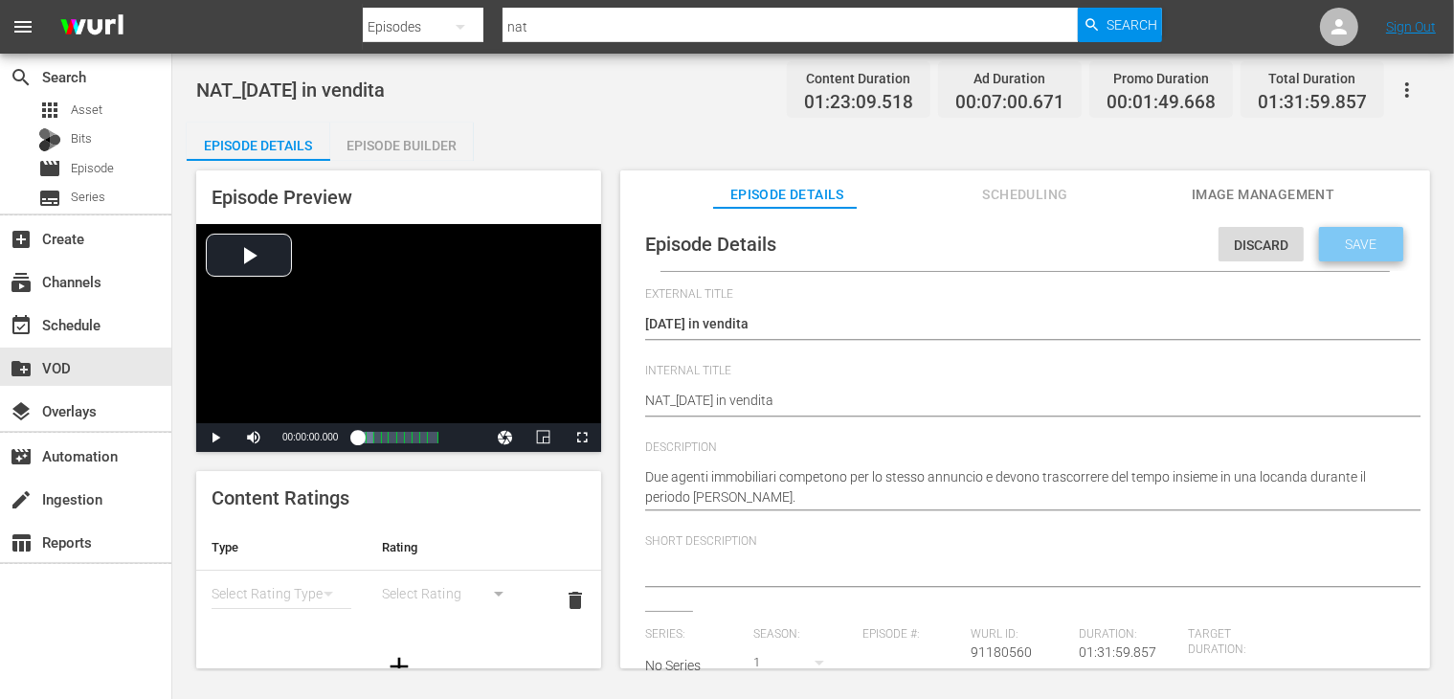
click at [1352, 242] on span "Save" at bounding box center [1362, 243] width 62 height 15
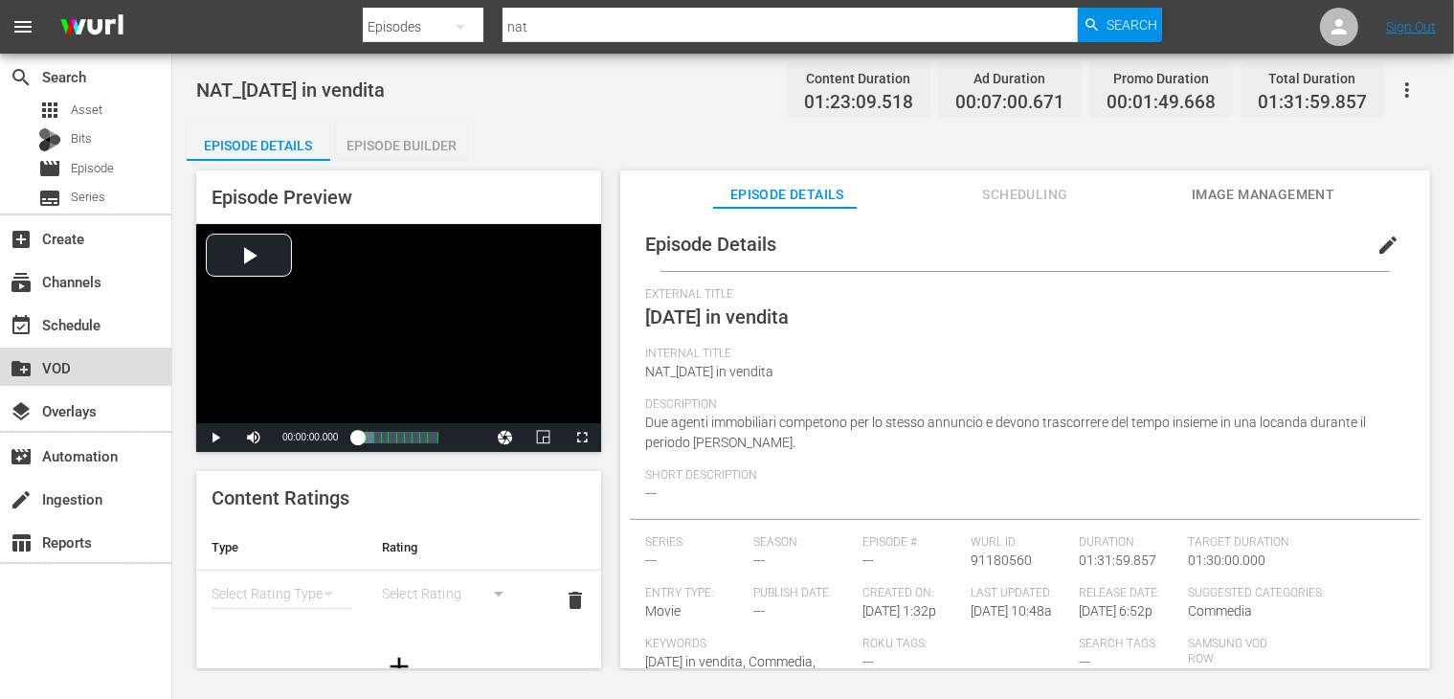
click at [96, 365] on div "create_new_folder VOD" at bounding box center [53, 364] width 107 height 17
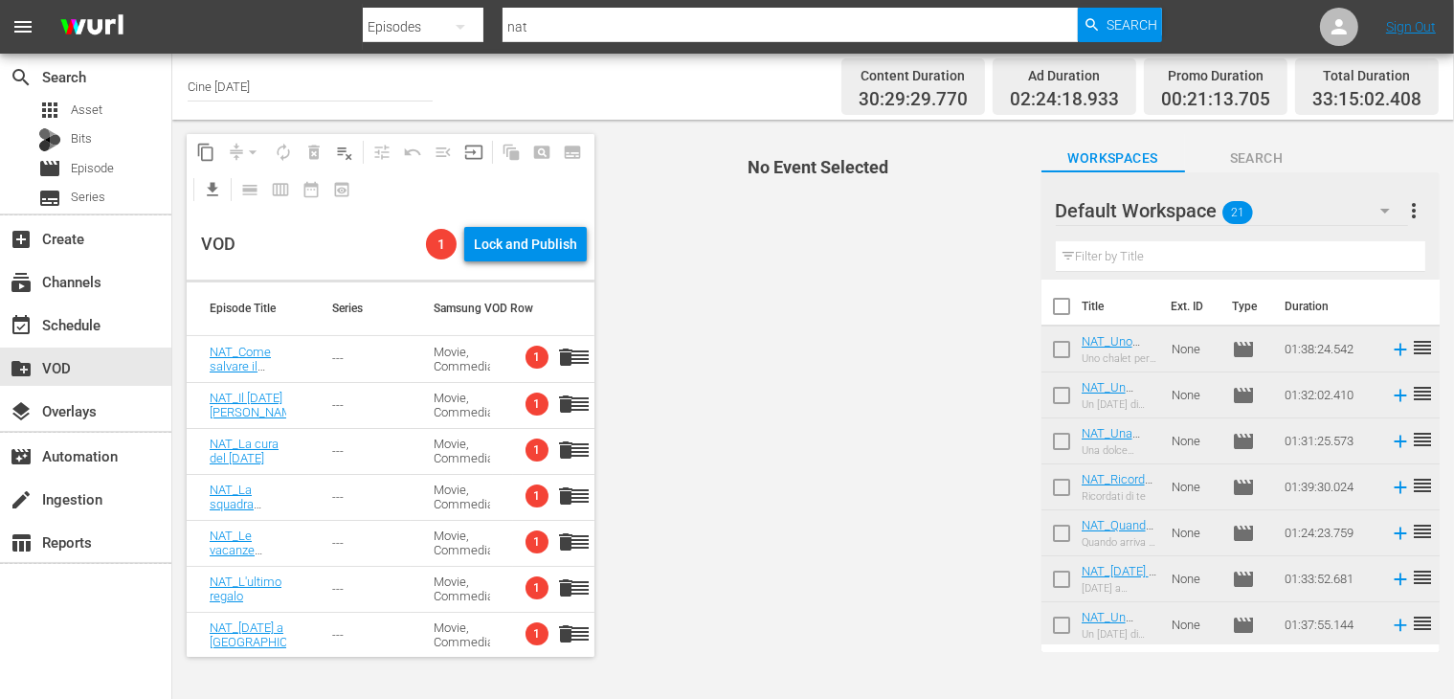
click at [437, 361] on div "Movie, Commedia" at bounding box center [462, 359] width 56 height 29
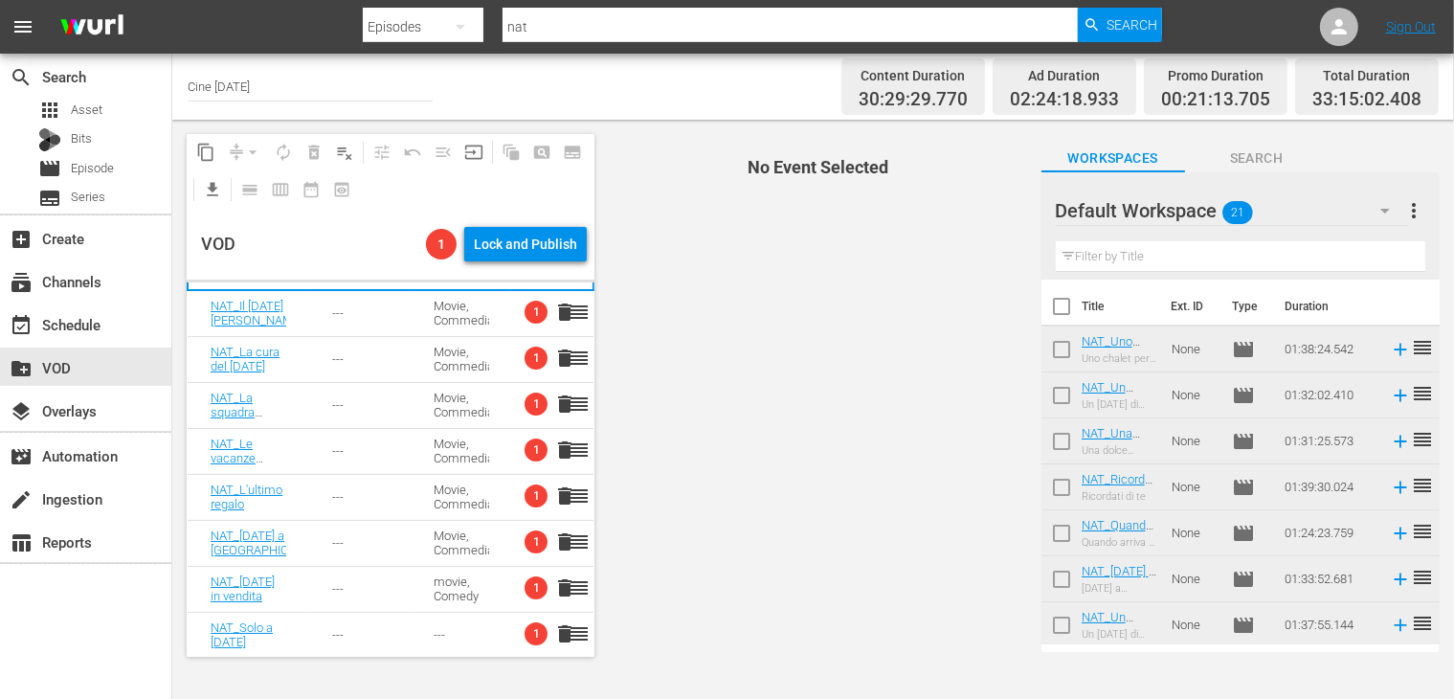
scroll to position [96, 0]
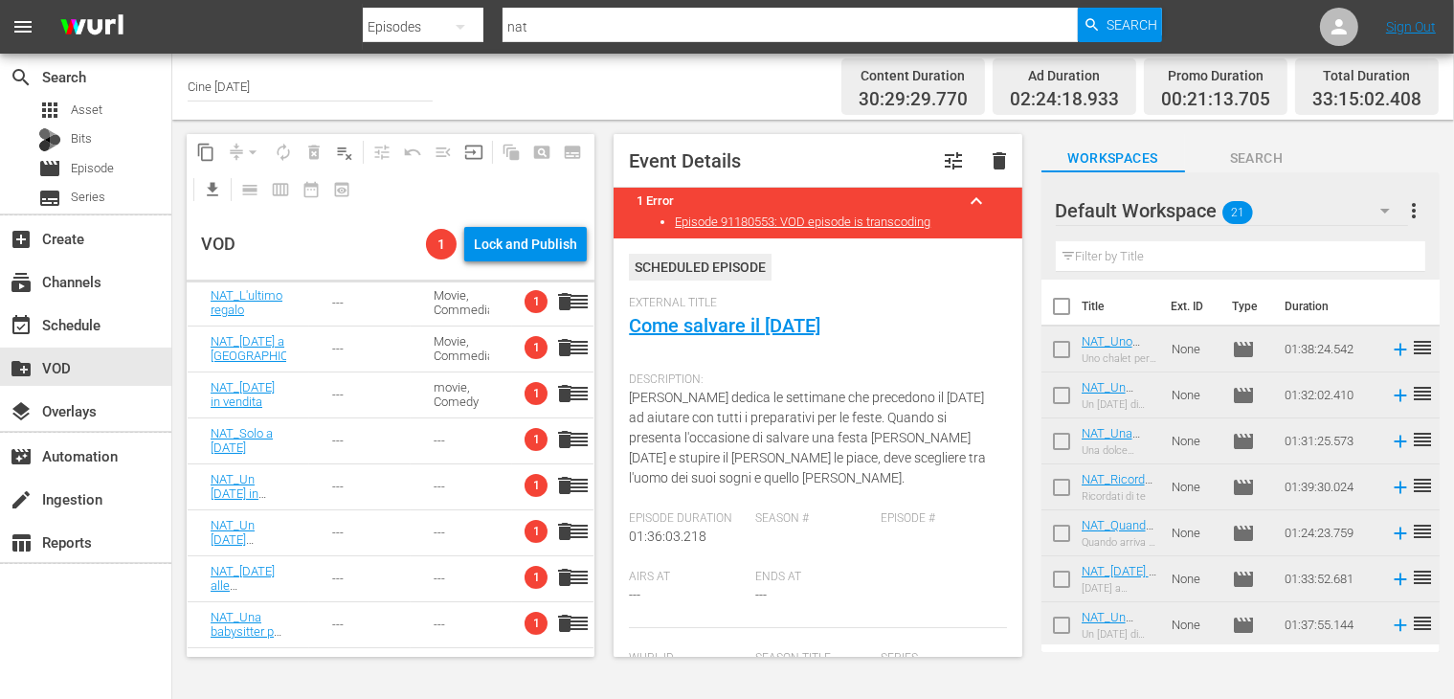
click at [440, 386] on div "movie, Comedy" at bounding box center [462, 394] width 56 height 29
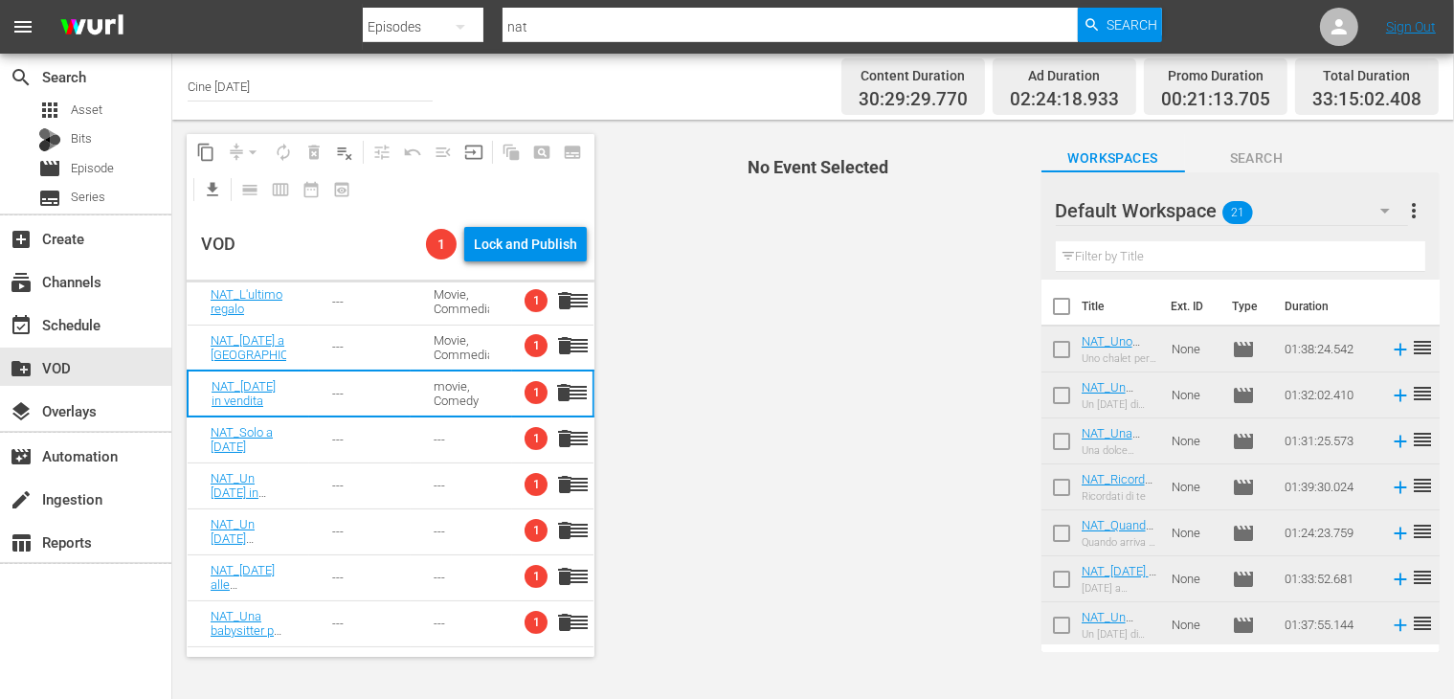
scroll to position [286, 0]
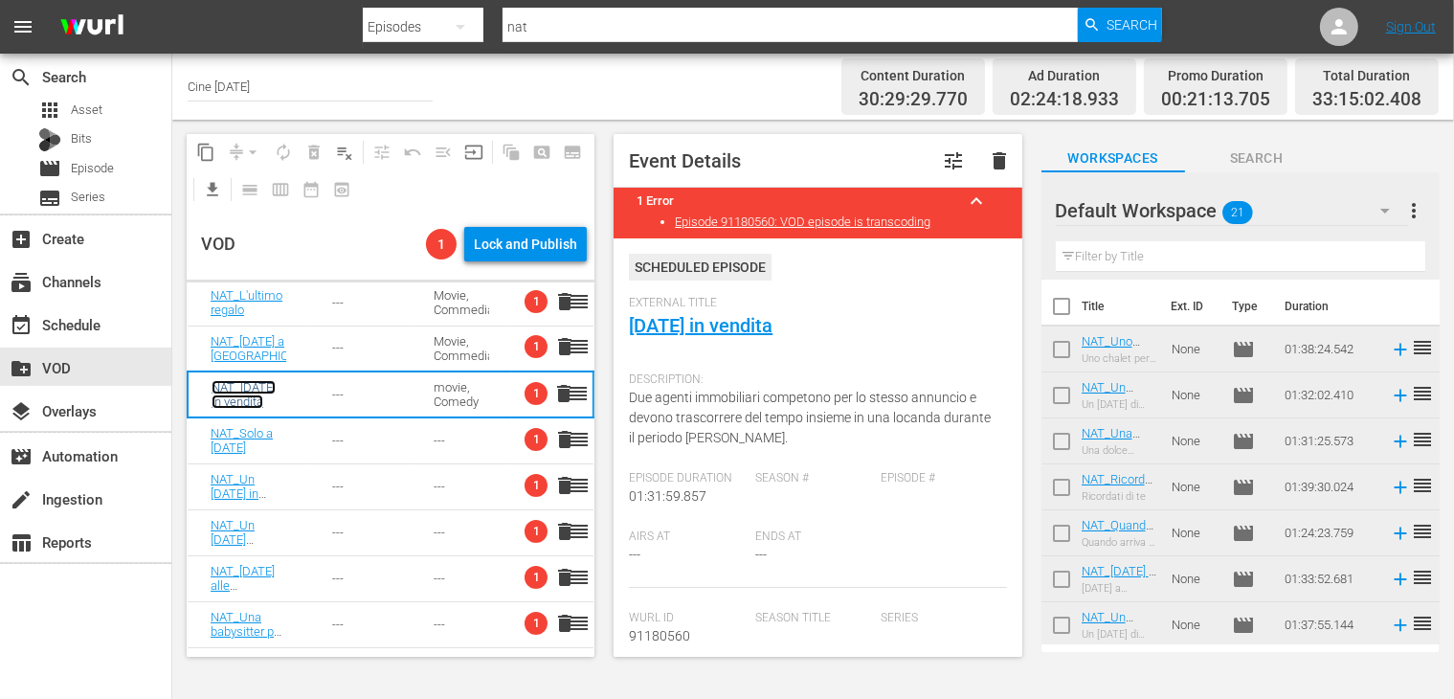
click at [245, 401] on link "NAT_[DATE] in vendita" at bounding box center [244, 394] width 64 height 29
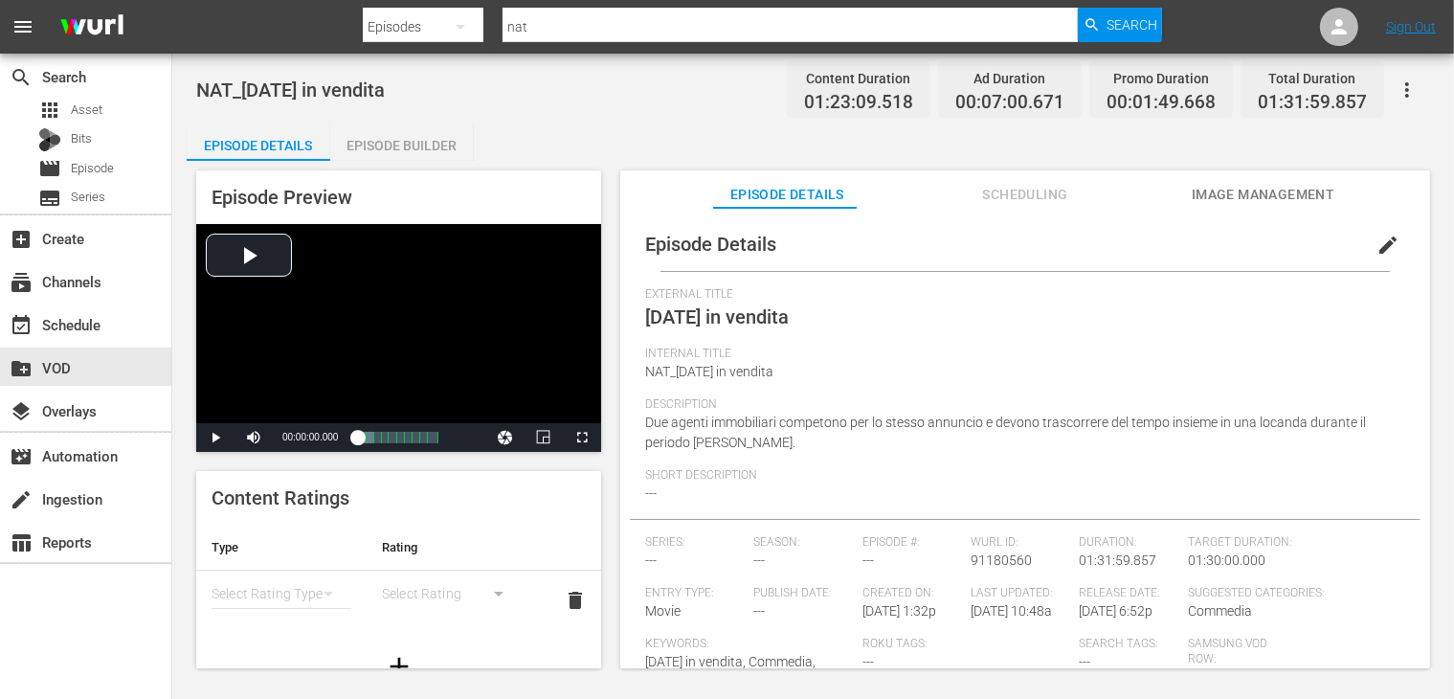
click at [1376, 241] on span "edit" at bounding box center [1387, 245] width 23 height 23
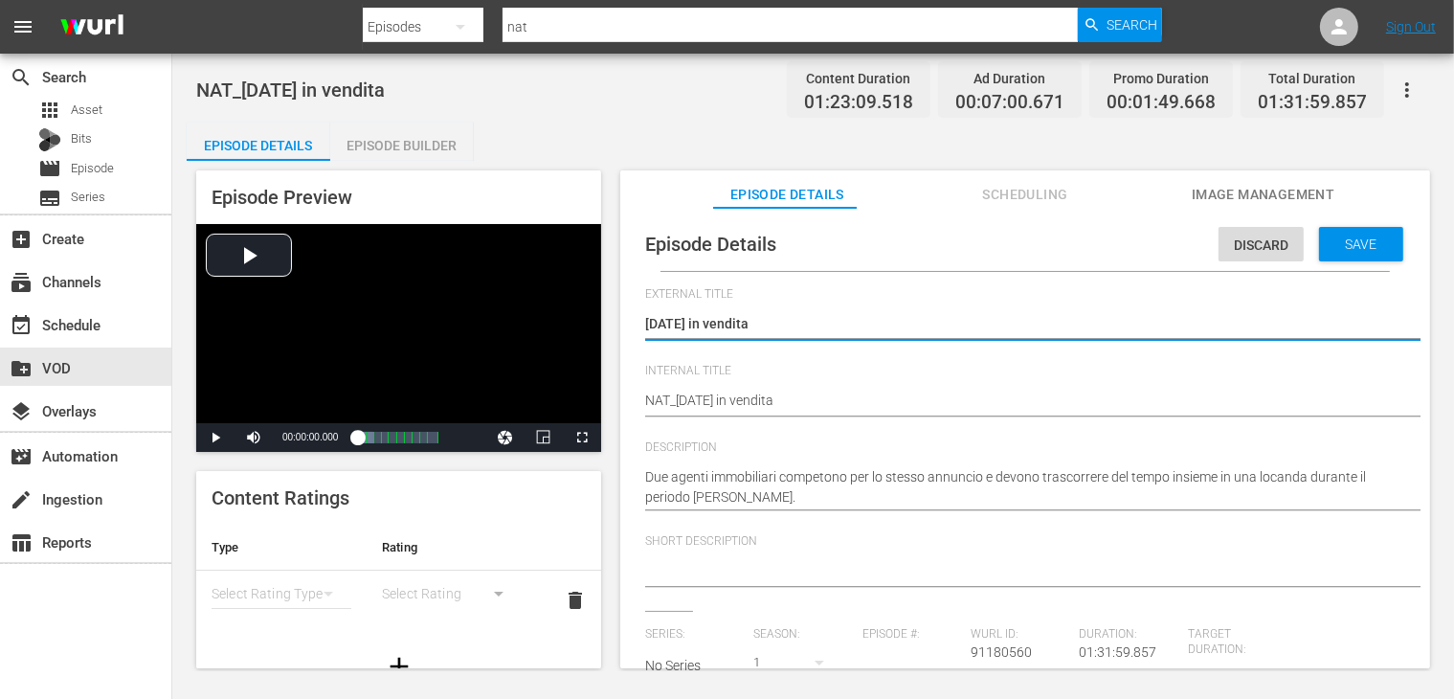
scroll to position [379, 0]
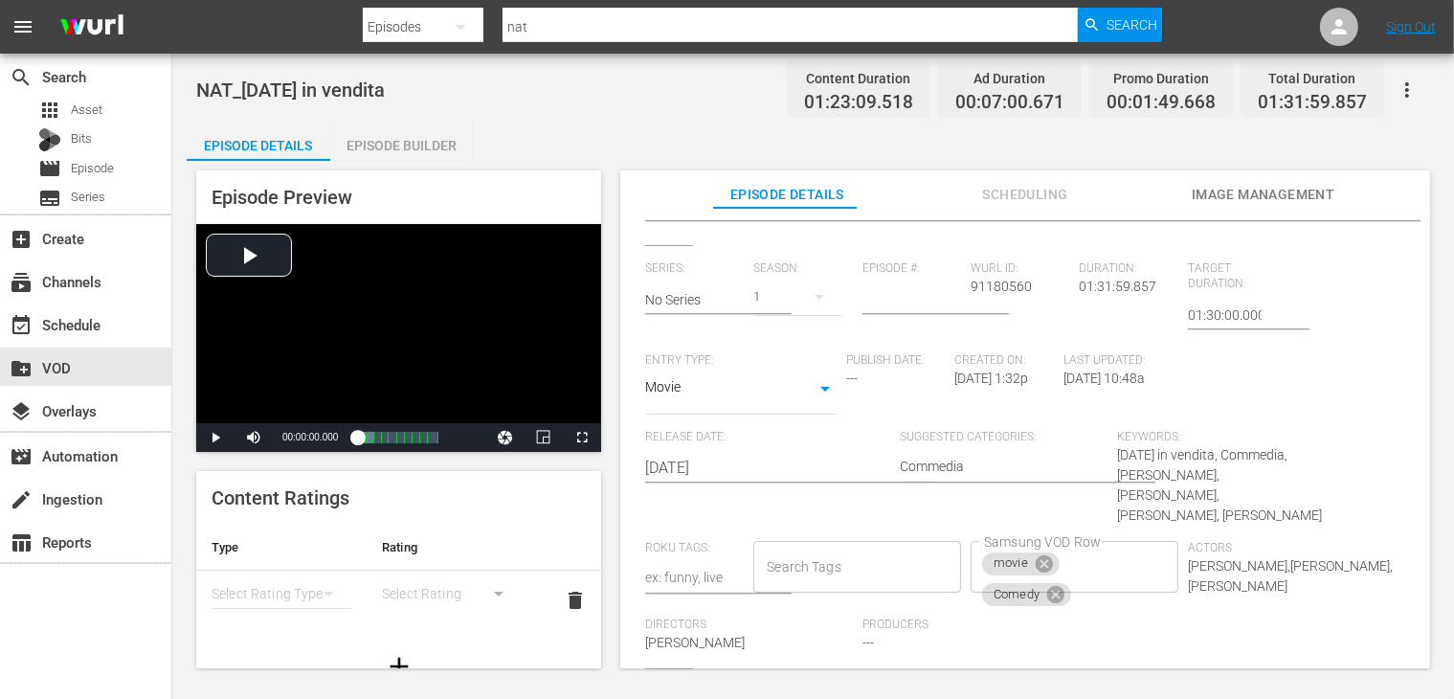
drag, startPoint x: 1041, startPoint y: 586, endPoint x: 1052, endPoint y: 582, distance: 11.2
click at [1047, 586] on icon at bounding box center [1055, 594] width 17 height 17
click at [1075, 549] on input "Samsung VOD Row" at bounding box center [1101, 566] width 78 height 34
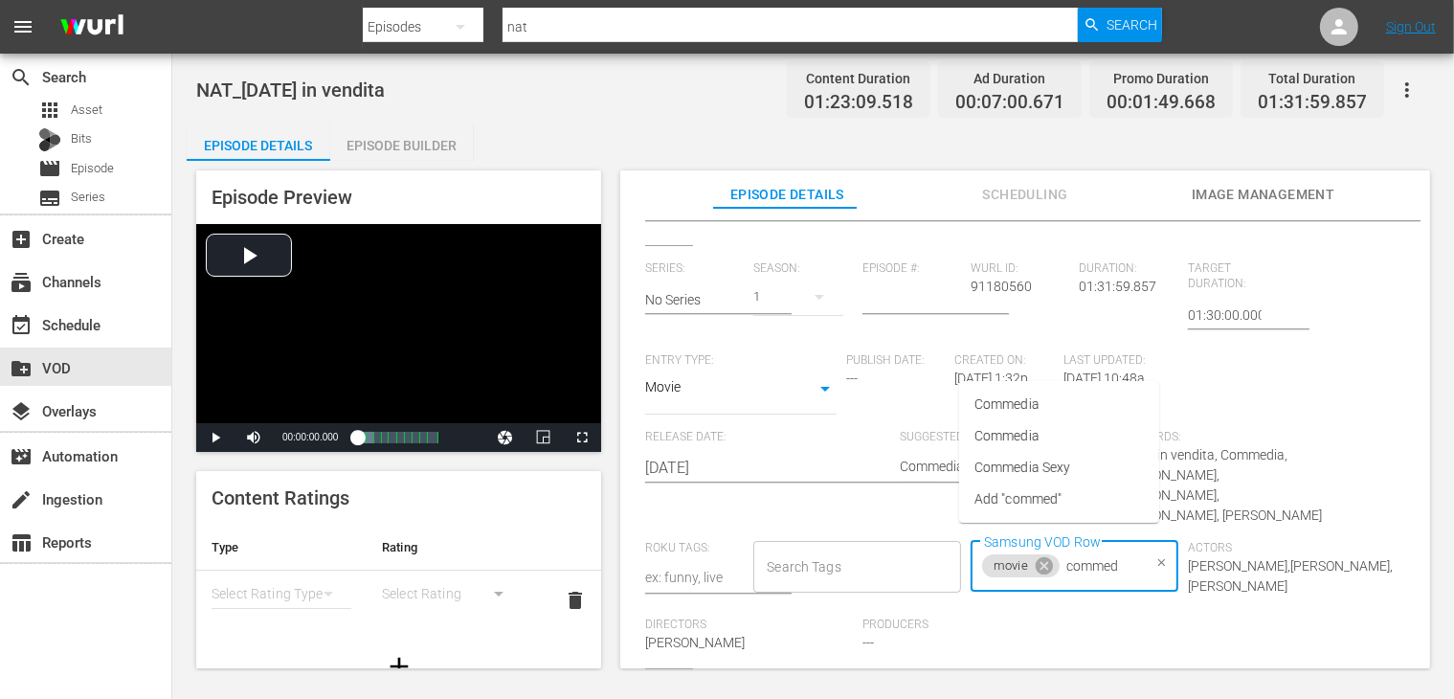
type input "commedi"
click at [1062, 398] on li "Commedia" at bounding box center [1059, 405] width 200 height 32
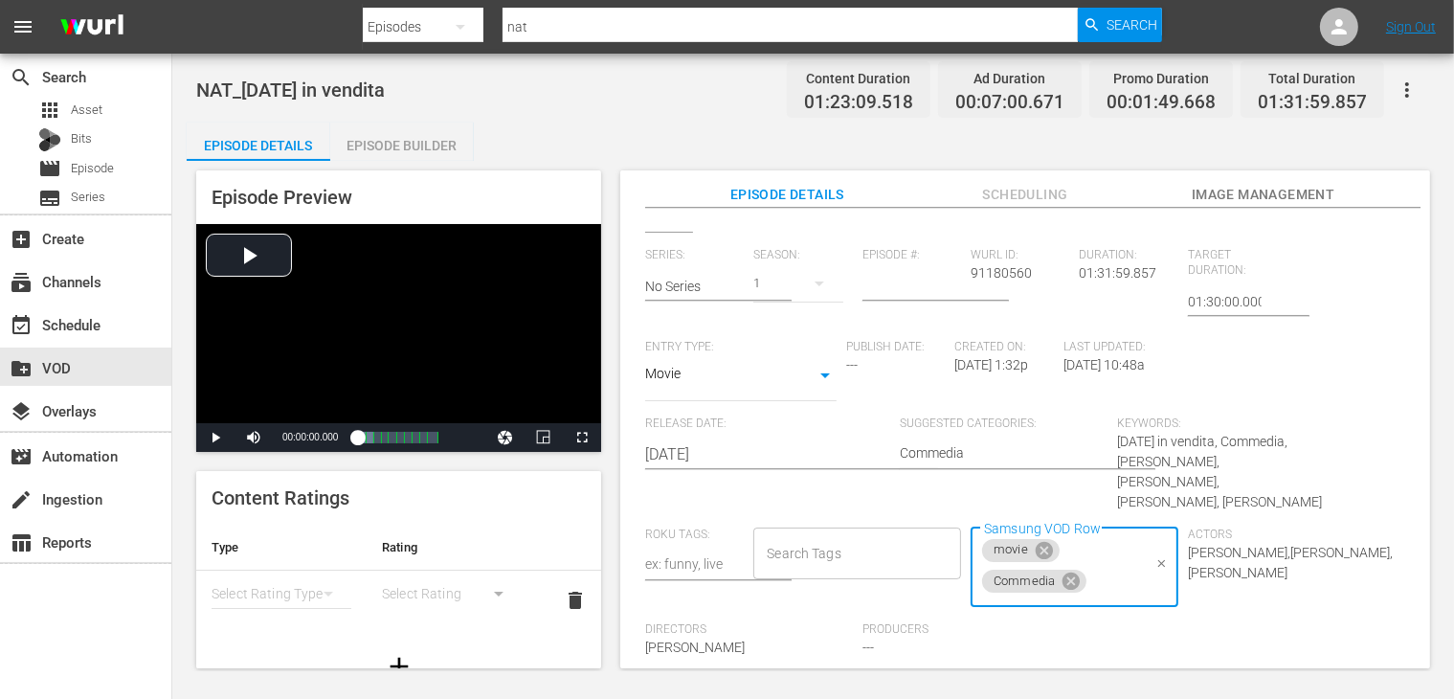
scroll to position [0, 0]
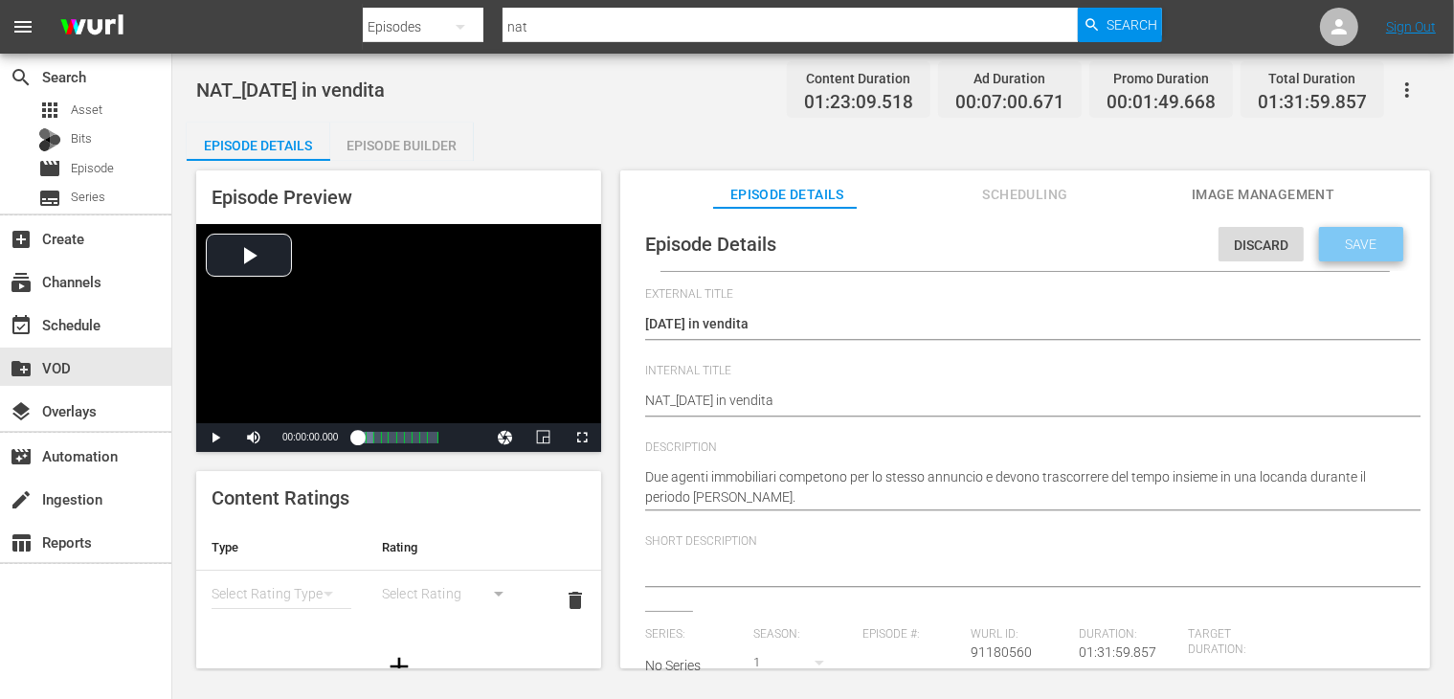
click at [1331, 239] on span "Save" at bounding box center [1362, 243] width 62 height 15
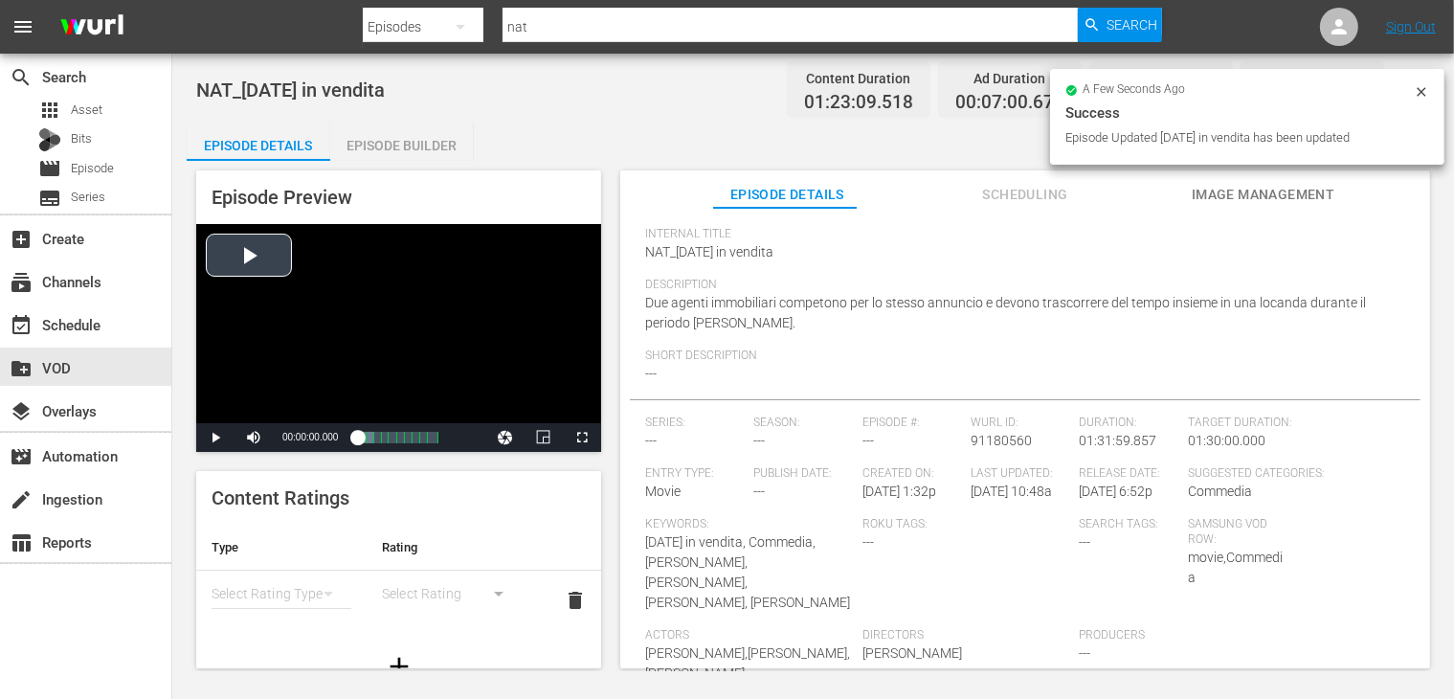
scroll to position [139, 0]
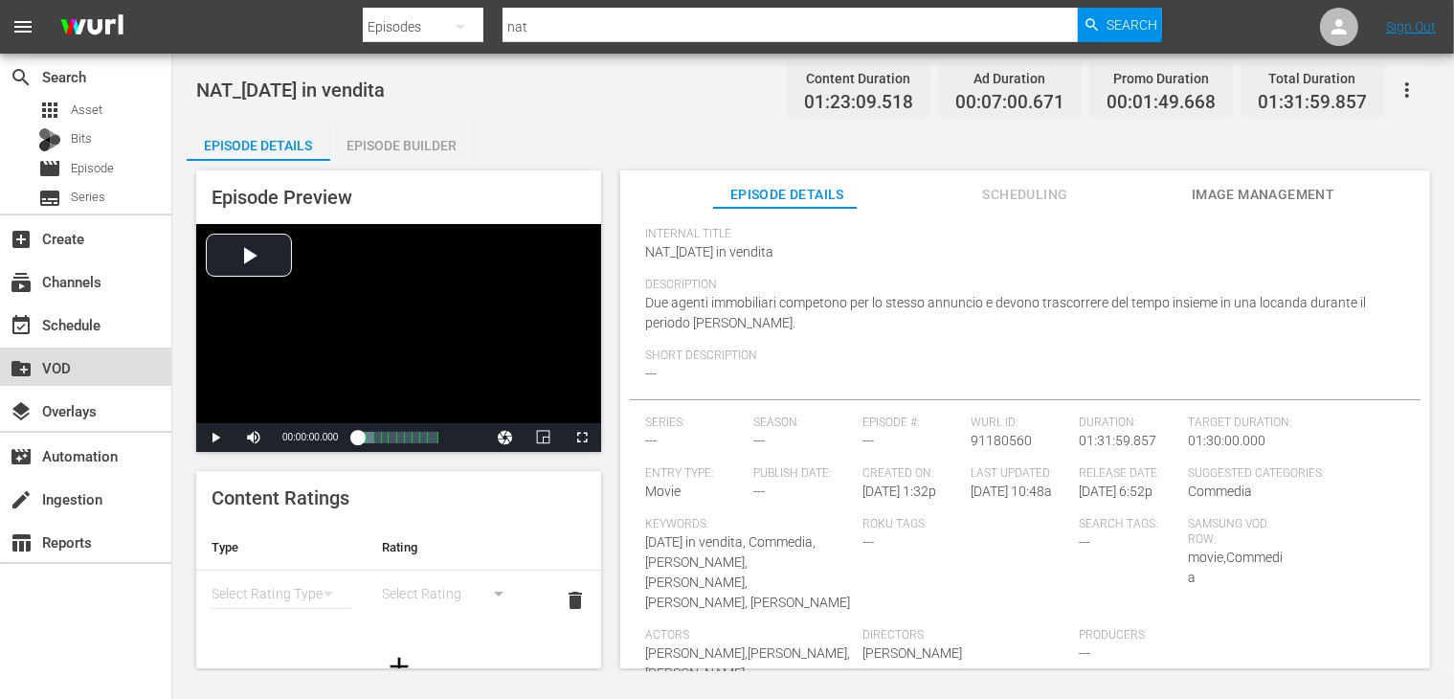
click at [101, 371] on div "create_new_folder VOD" at bounding box center [53, 364] width 107 height 17
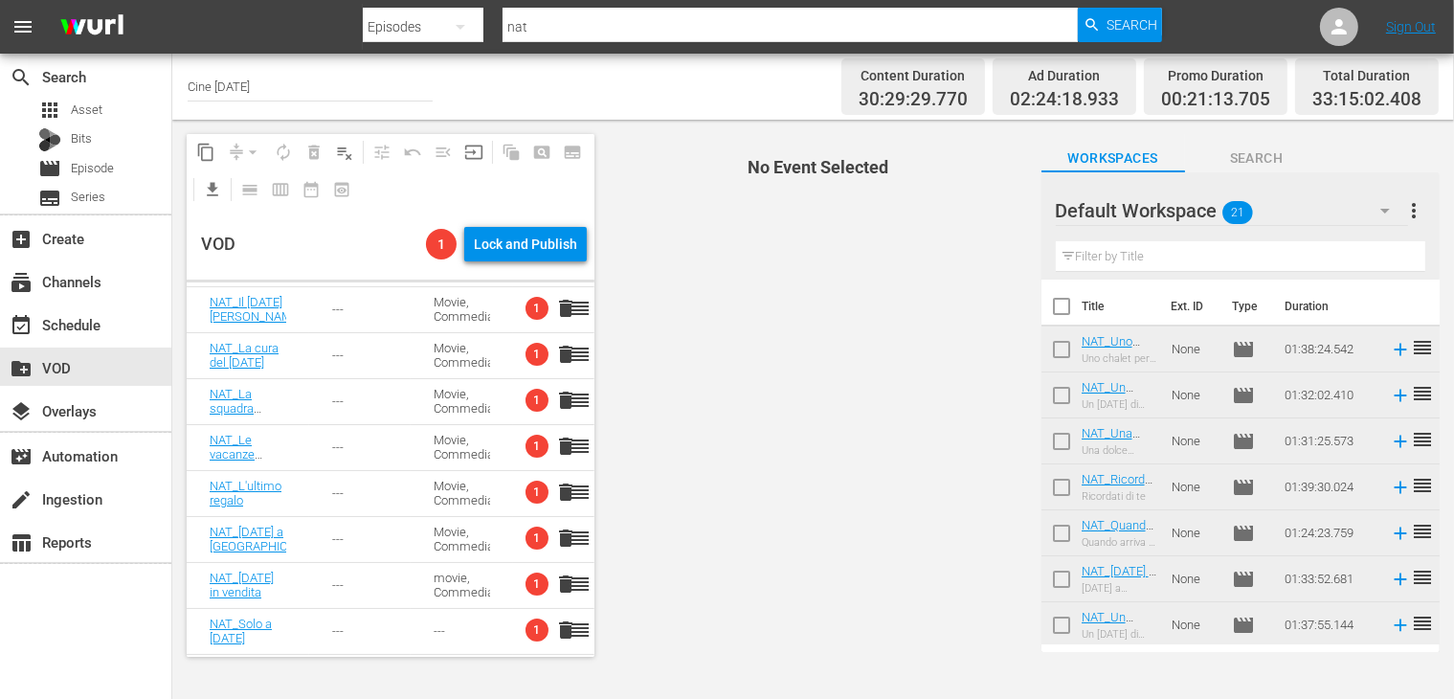
scroll to position [191, 0]
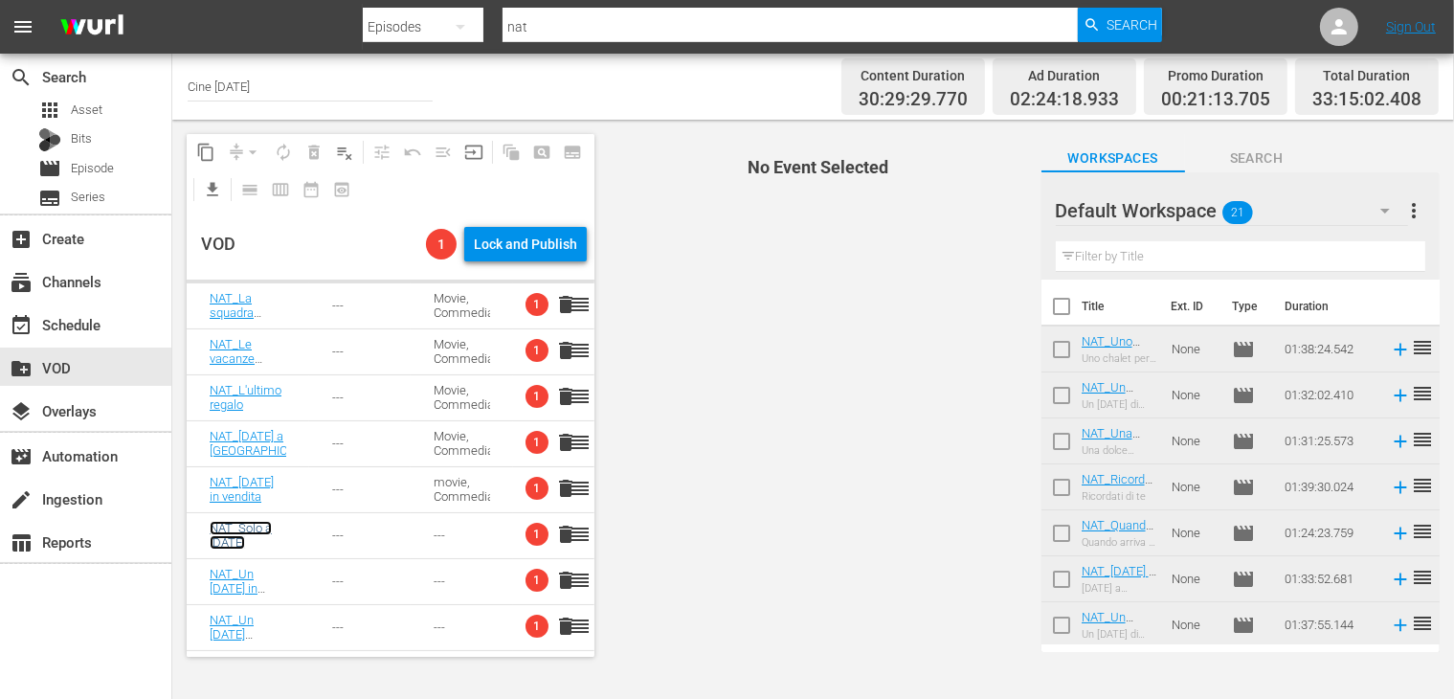
click at [230, 537] on link "NAT_Solo a [DATE]" at bounding box center [241, 535] width 62 height 29
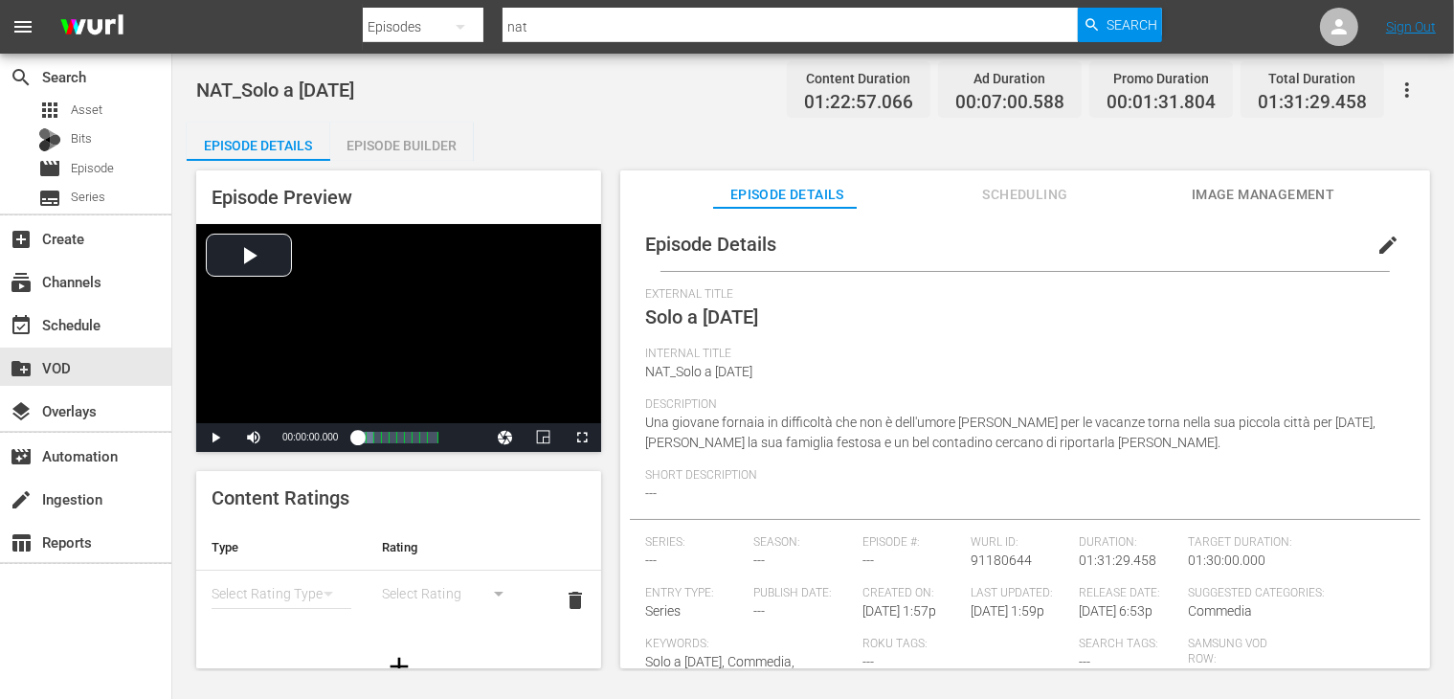
click at [1376, 246] on span "edit" at bounding box center [1387, 245] width 23 height 23
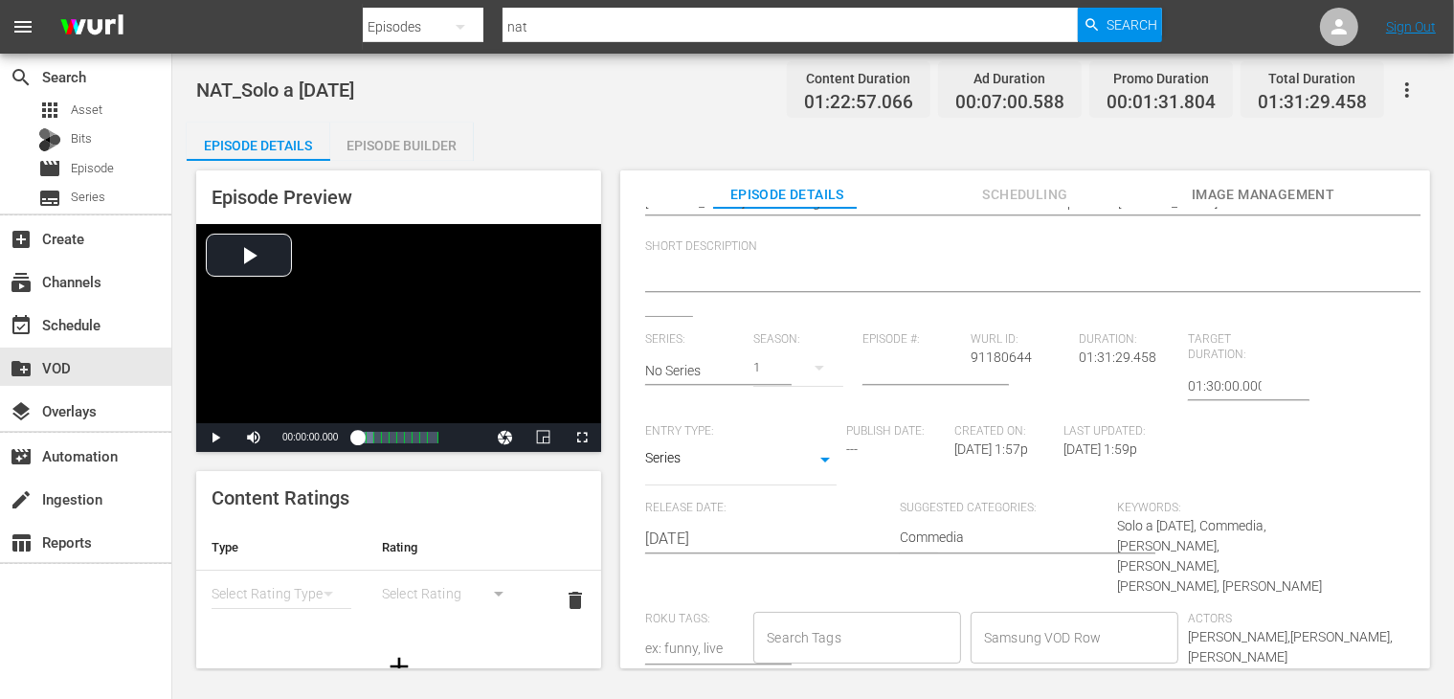
scroll to position [360, 0]
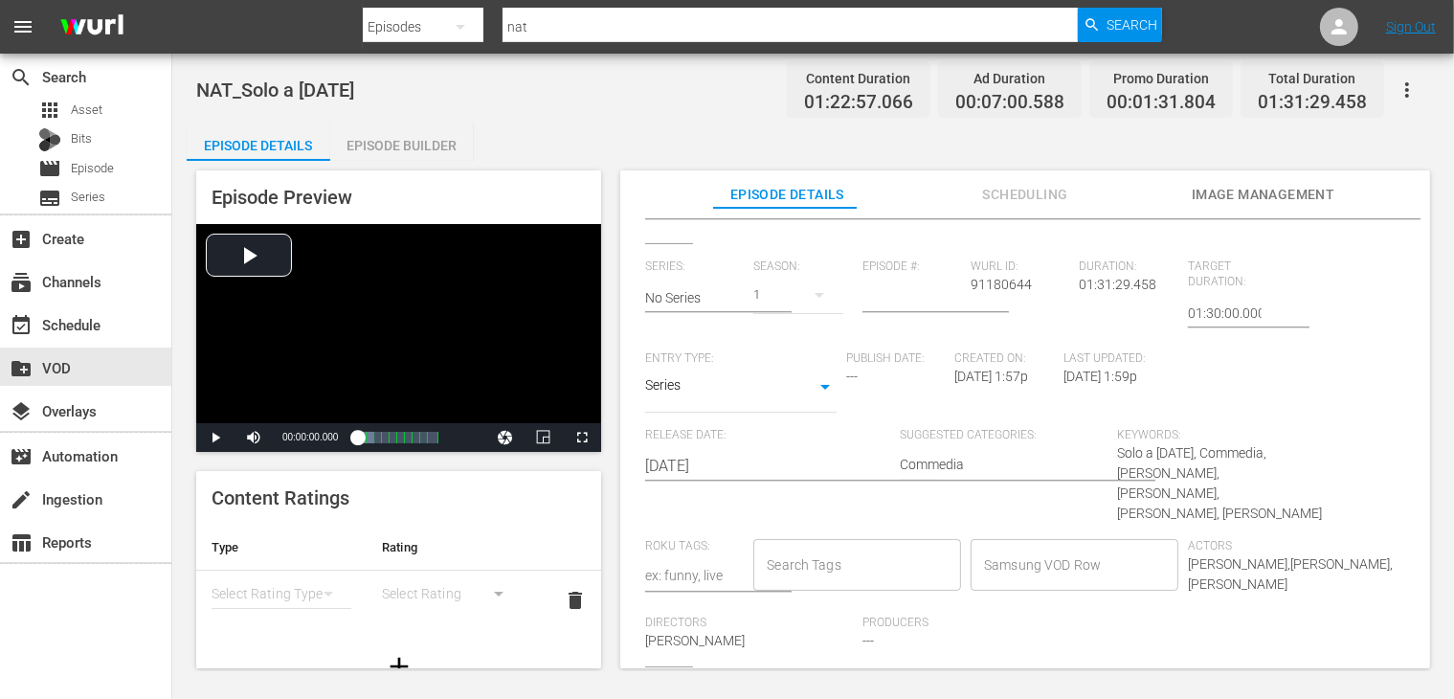
click at [673, 371] on div "Series SERIES" at bounding box center [740, 390] width 191 height 46
click at [682, 390] on body "menu Search By Episodes Search ID, Title, Description, Keywords, or Category na…" at bounding box center [727, 349] width 1454 height 699
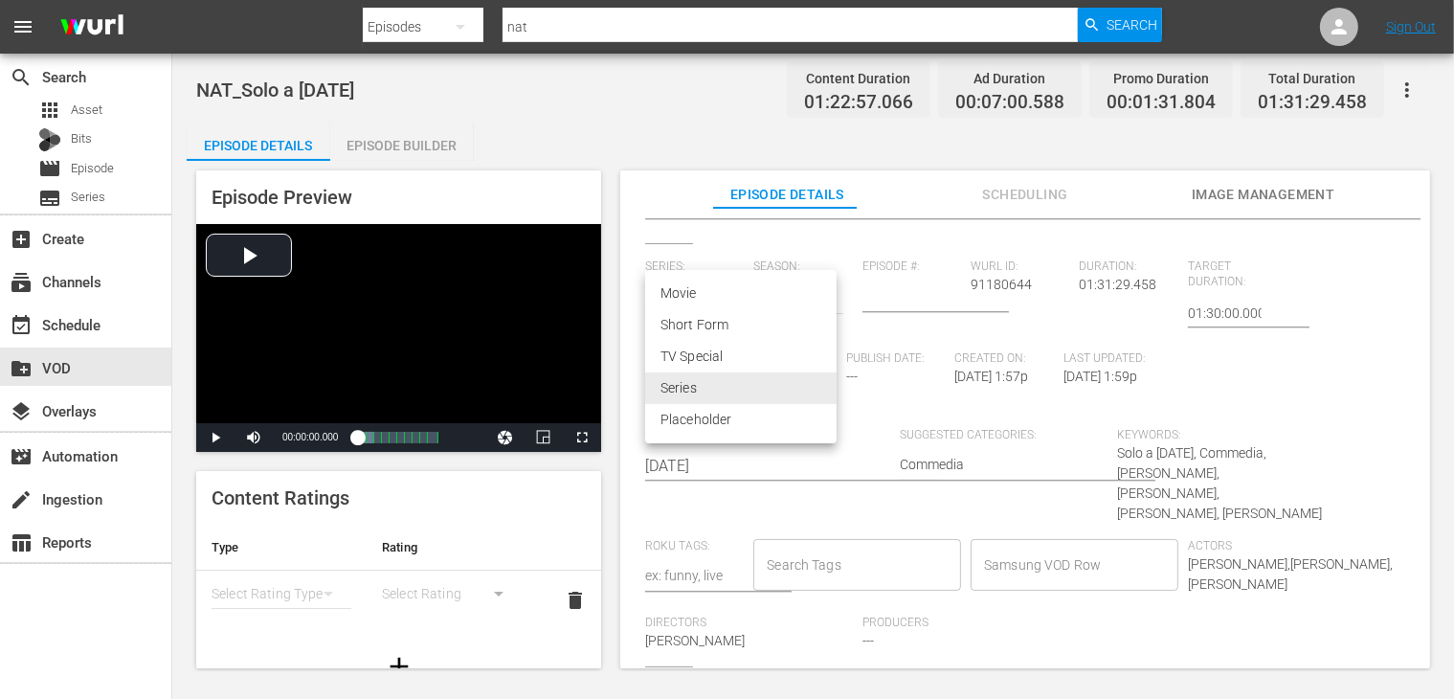
click at [704, 296] on li "Movie" at bounding box center [740, 294] width 191 height 32
type input "MOVIE"
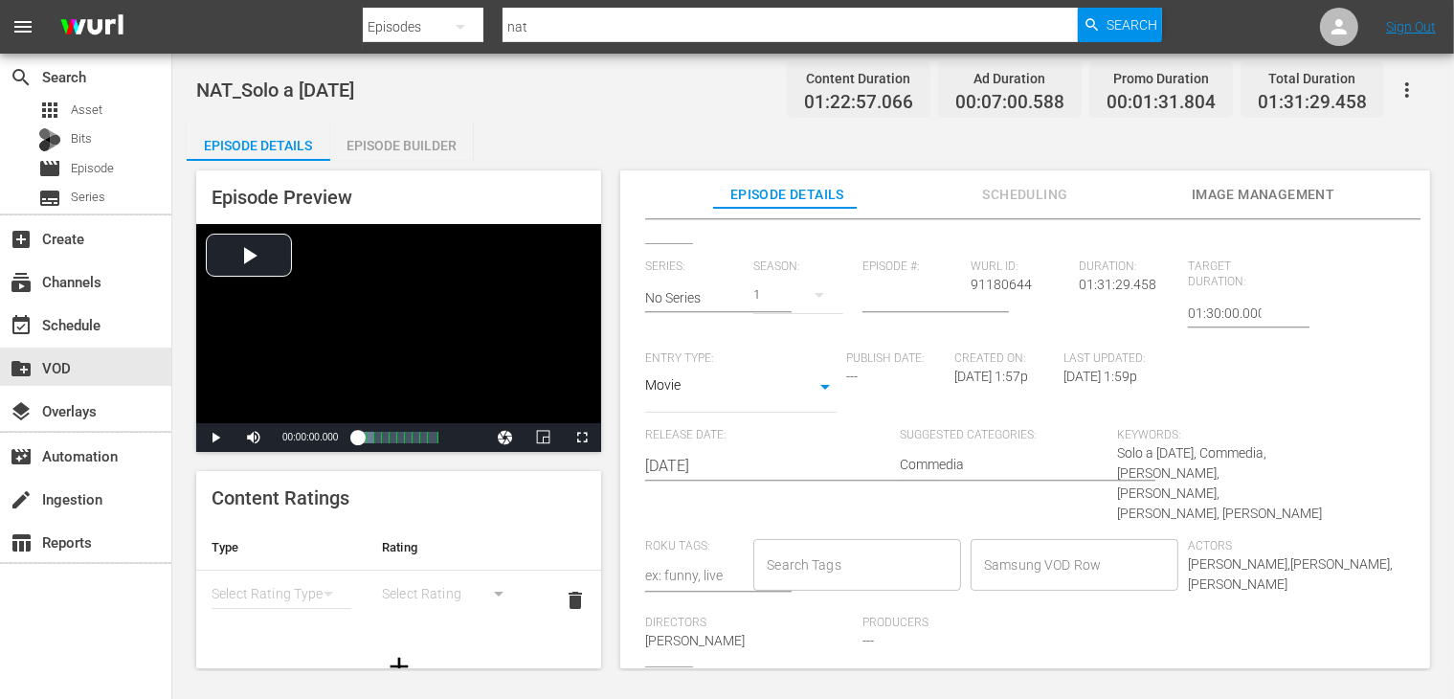
click at [1026, 549] on input "Samsung VOD Row" at bounding box center [1060, 565] width 162 height 34
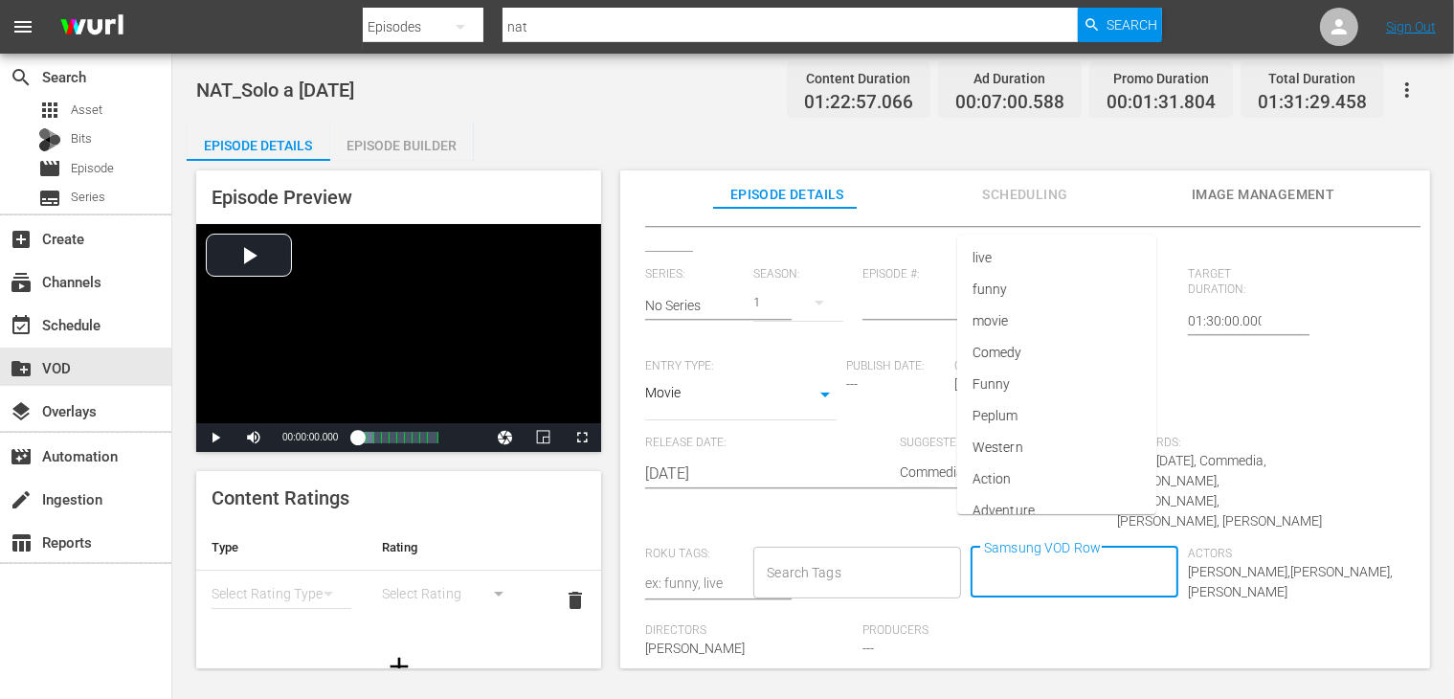
scroll to position [0, 0]
type input "movi"
click at [1041, 446] on li "Movie" at bounding box center [1059, 436] width 200 height 32
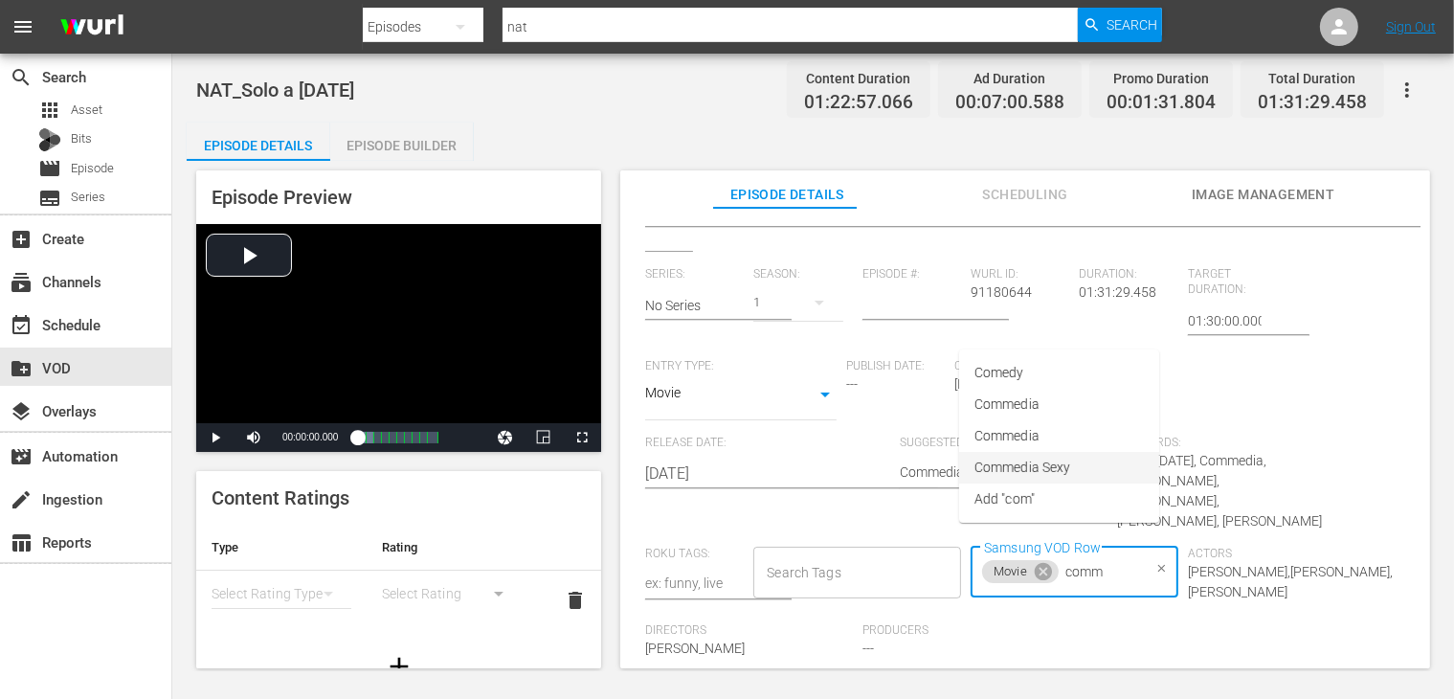
type input "comme"
click at [1042, 439] on li "Commedia" at bounding box center [1059, 436] width 200 height 32
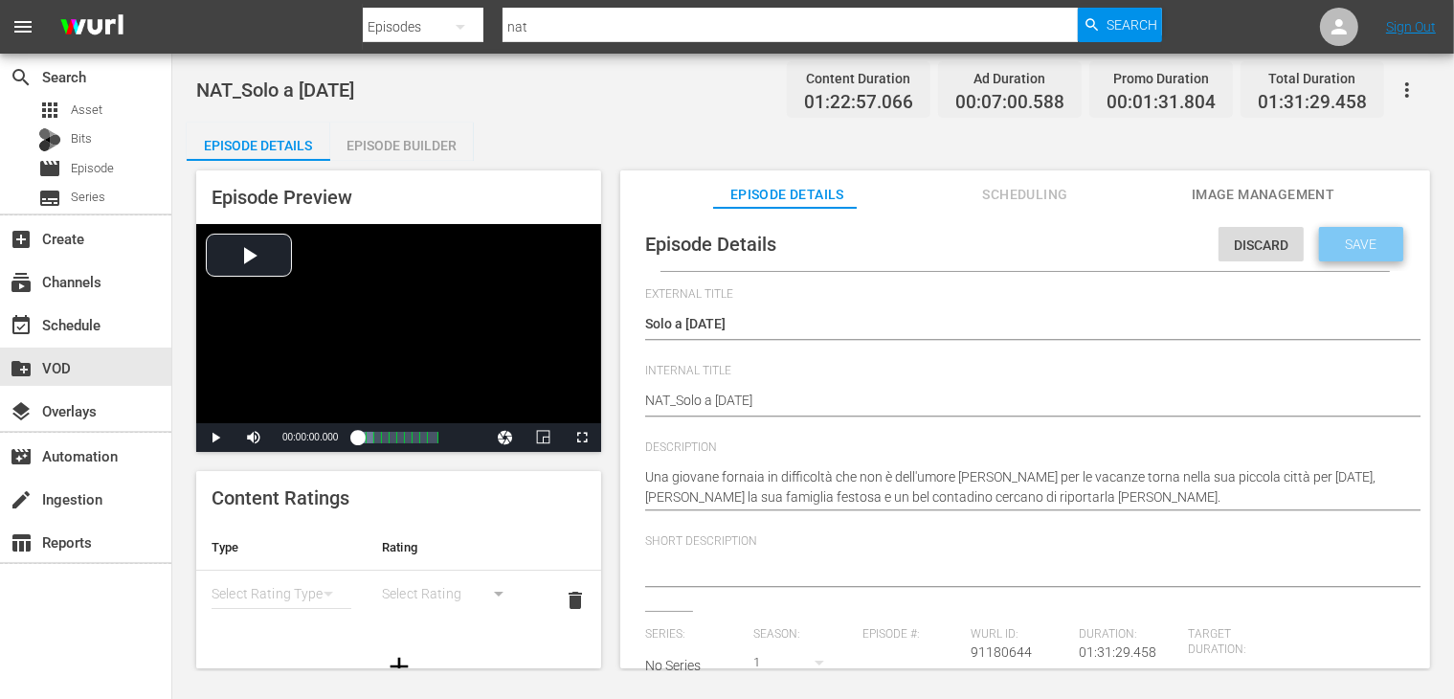
click at [1347, 236] on span "Save" at bounding box center [1362, 243] width 62 height 15
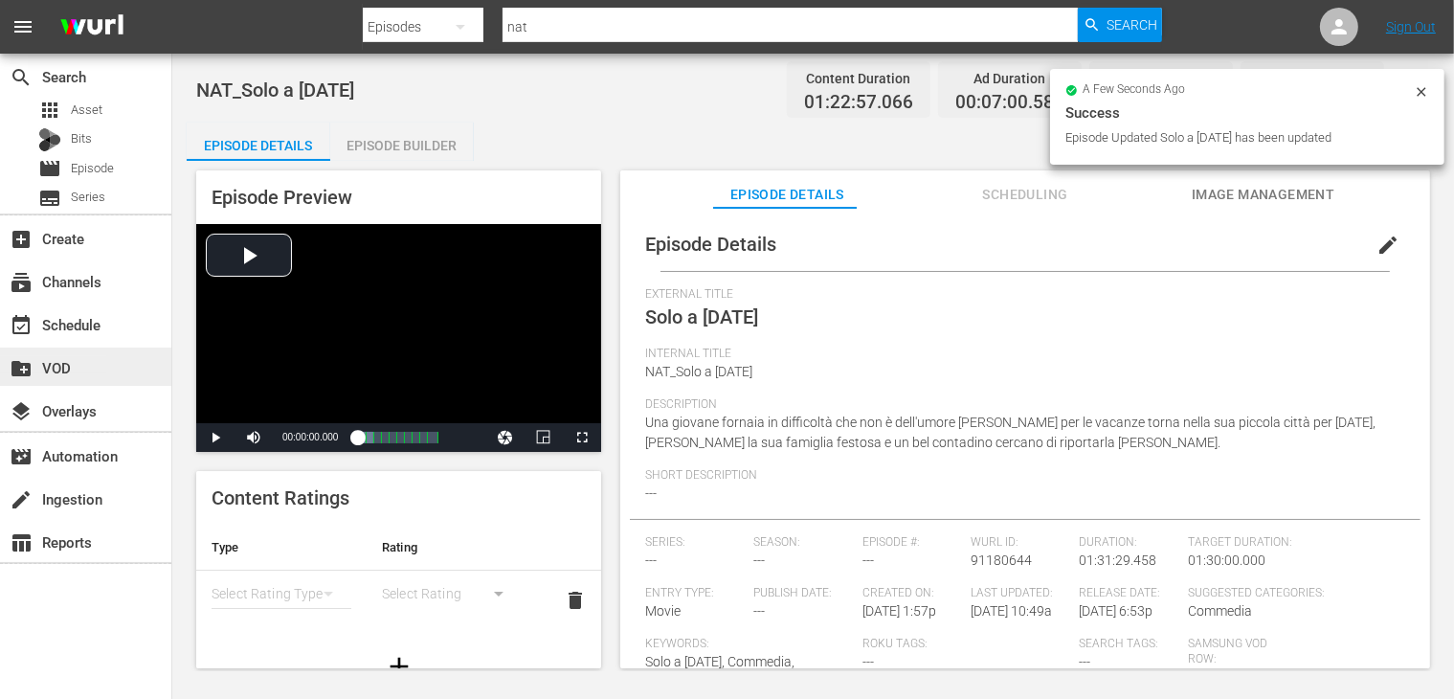
click at [84, 365] on div "create_new_folder VOD" at bounding box center [53, 364] width 107 height 17
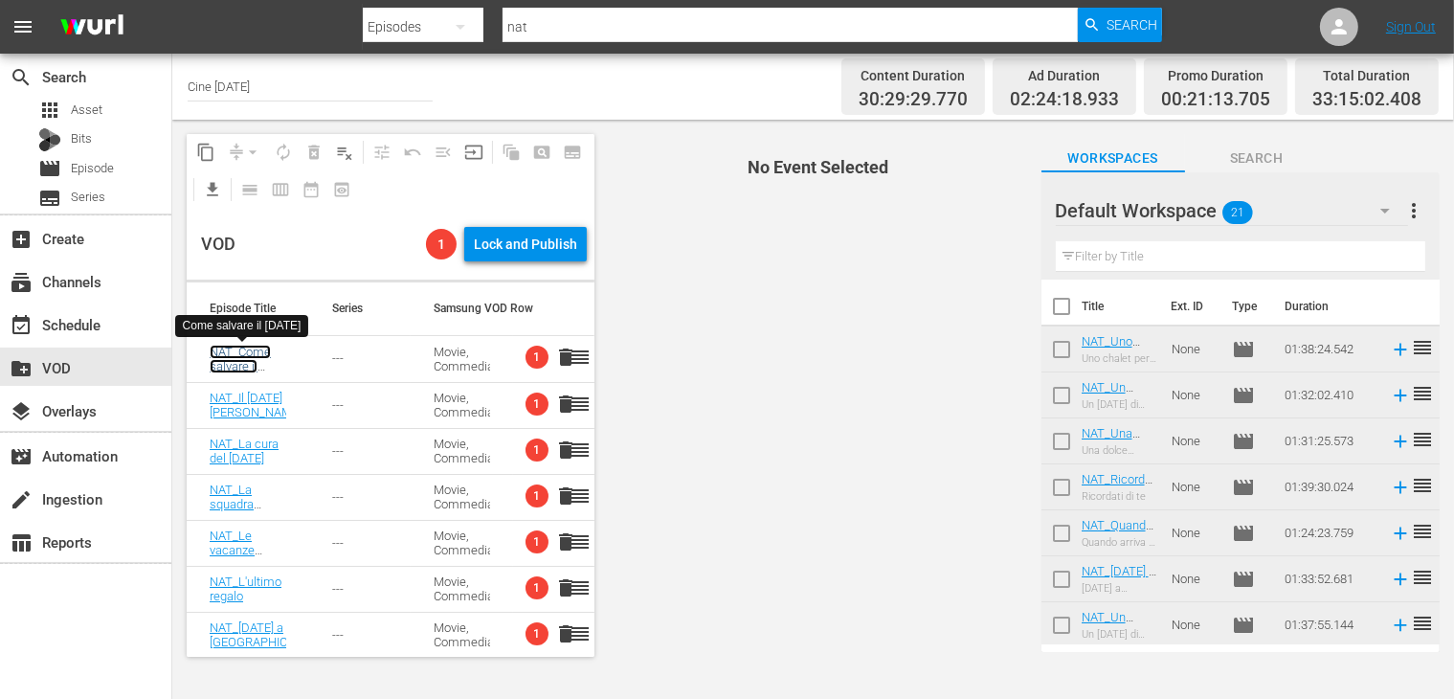
click at [237, 353] on link "NAT_Come salvare il [DATE]" at bounding box center [240, 366] width 61 height 43
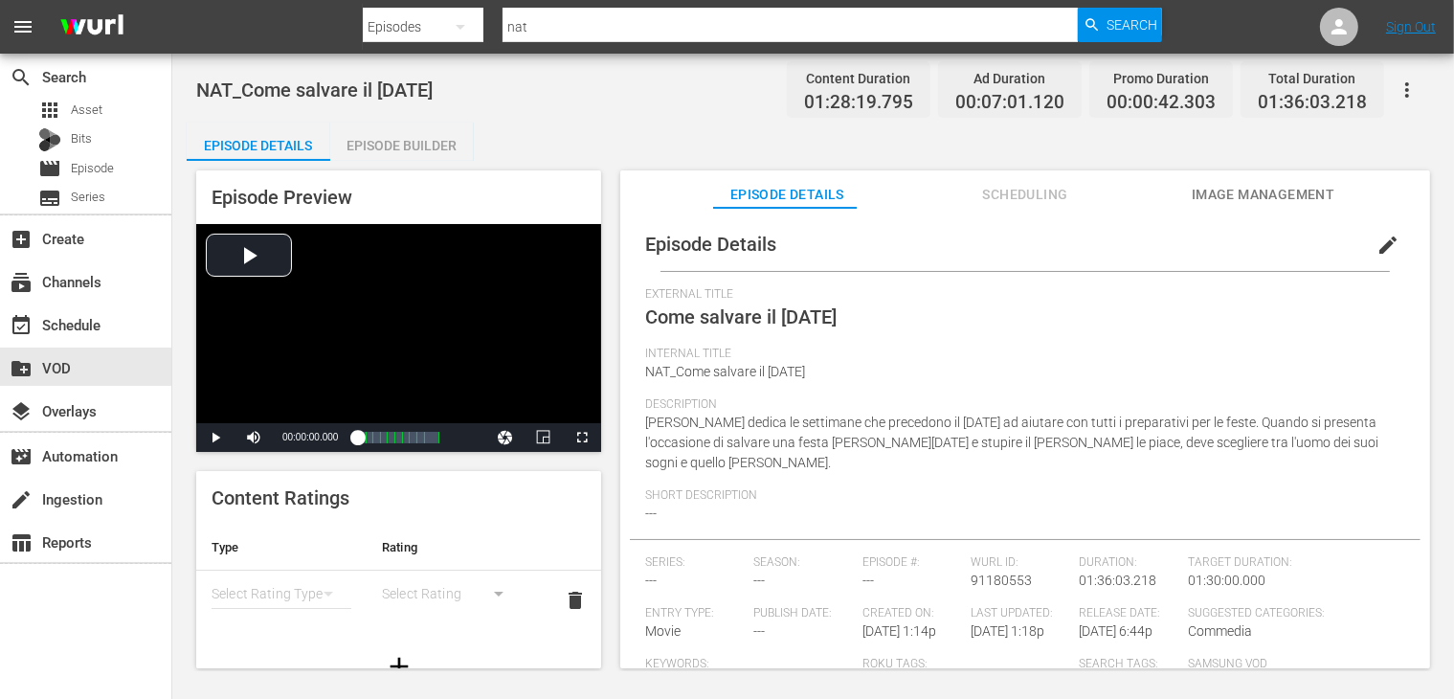
click at [1376, 250] on span "edit" at bounding box center [1387, 245] width 23 height 23
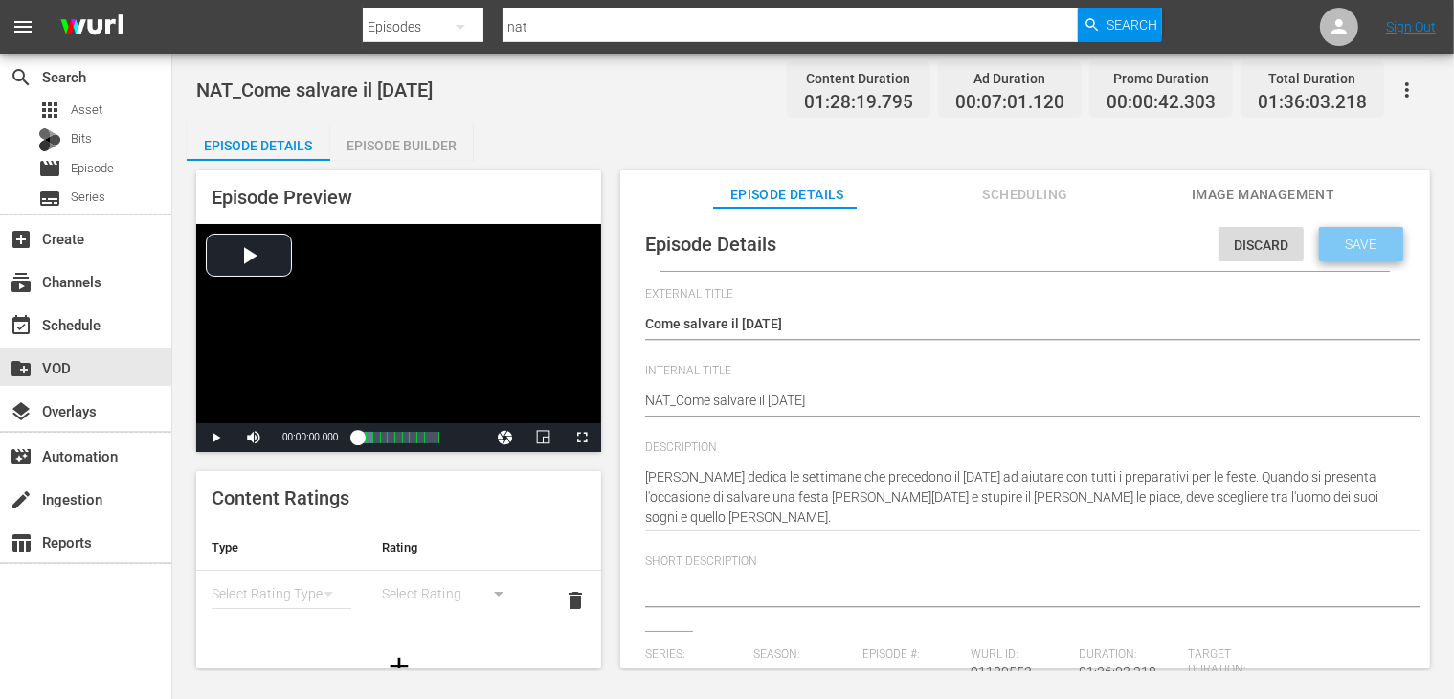
click at [1335, 244] on span "Save" at bounding box center [1362, 243] width 62 height 15
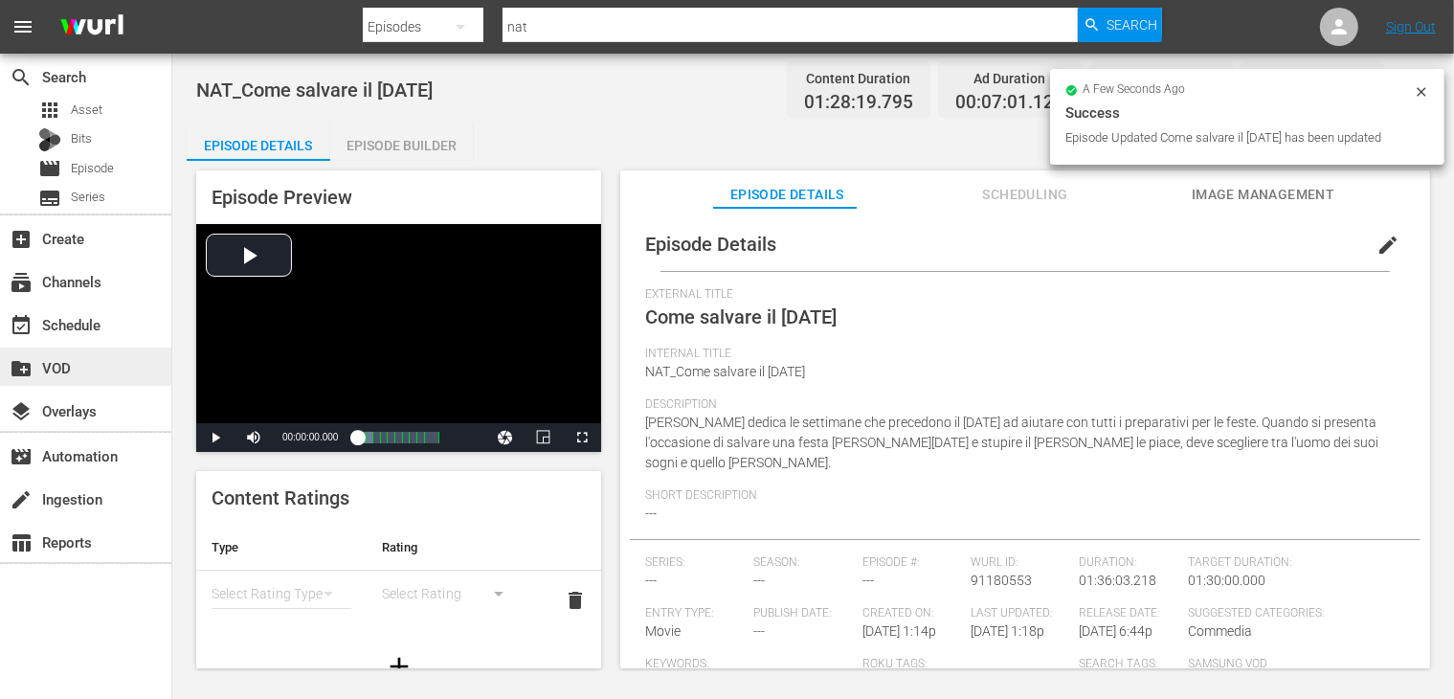
click at [80, 384] on div "search Search apps Asset Bits movie Episode subtitles Series add_box Create sub…" at bounding box center [86, 403] width 172 height 699
click at [73, 376] on div "create_new_folder VOD" at bounding box center [85, 366] width 171 height 38
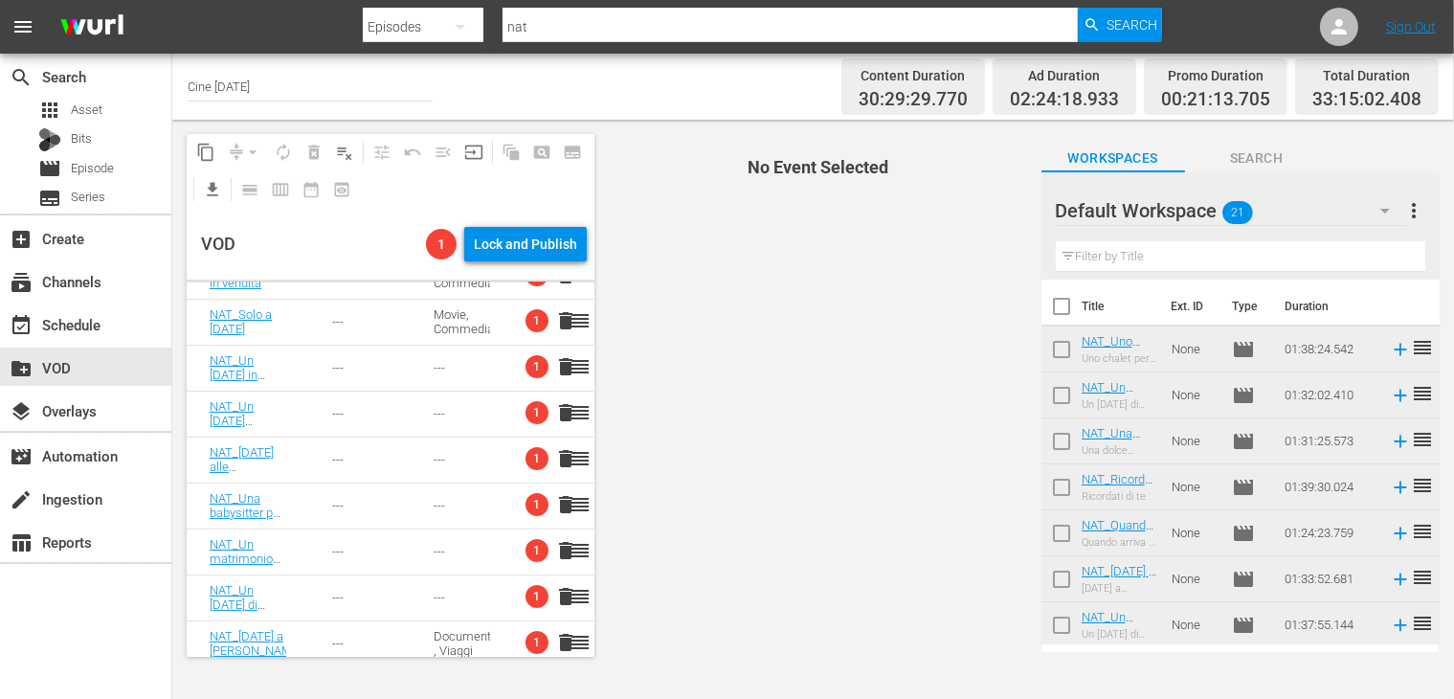
scroll to position [260, 0]
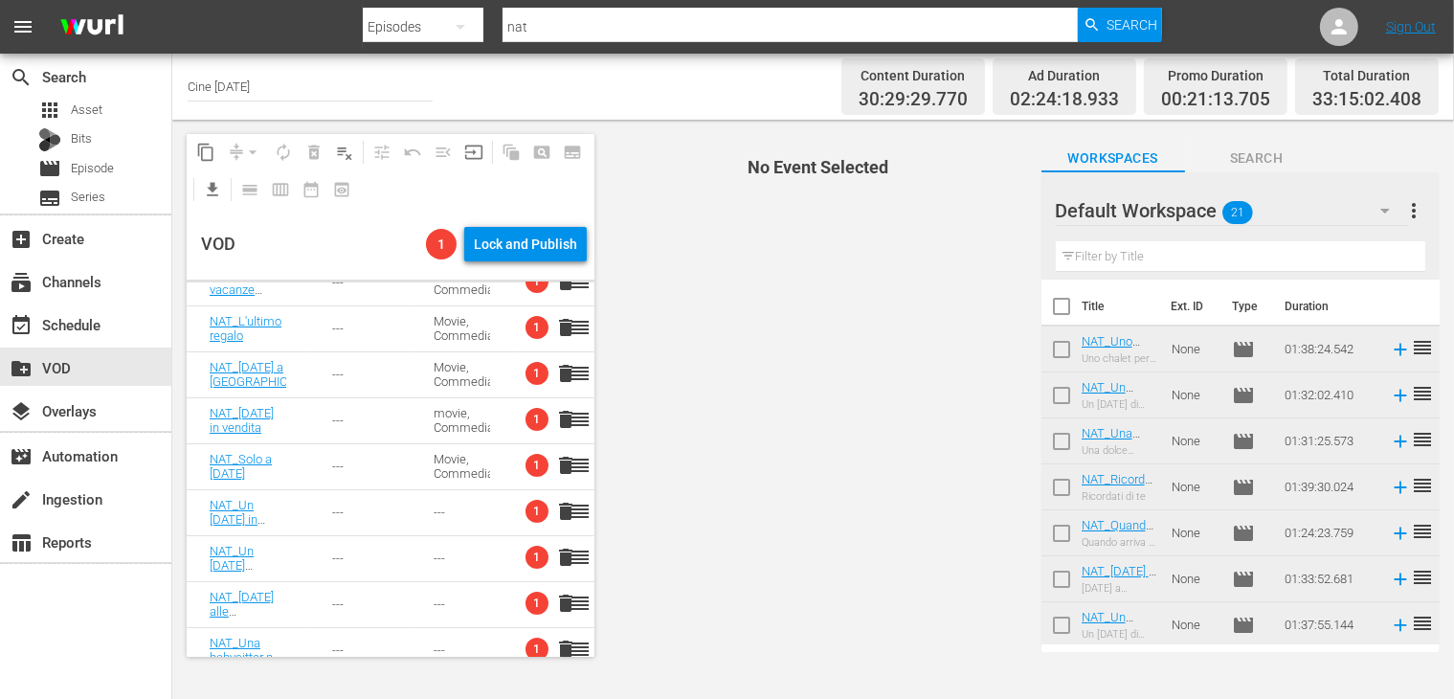
click at [526, 518] on span "1" at bounding box center [537, 511] width 23 height 23
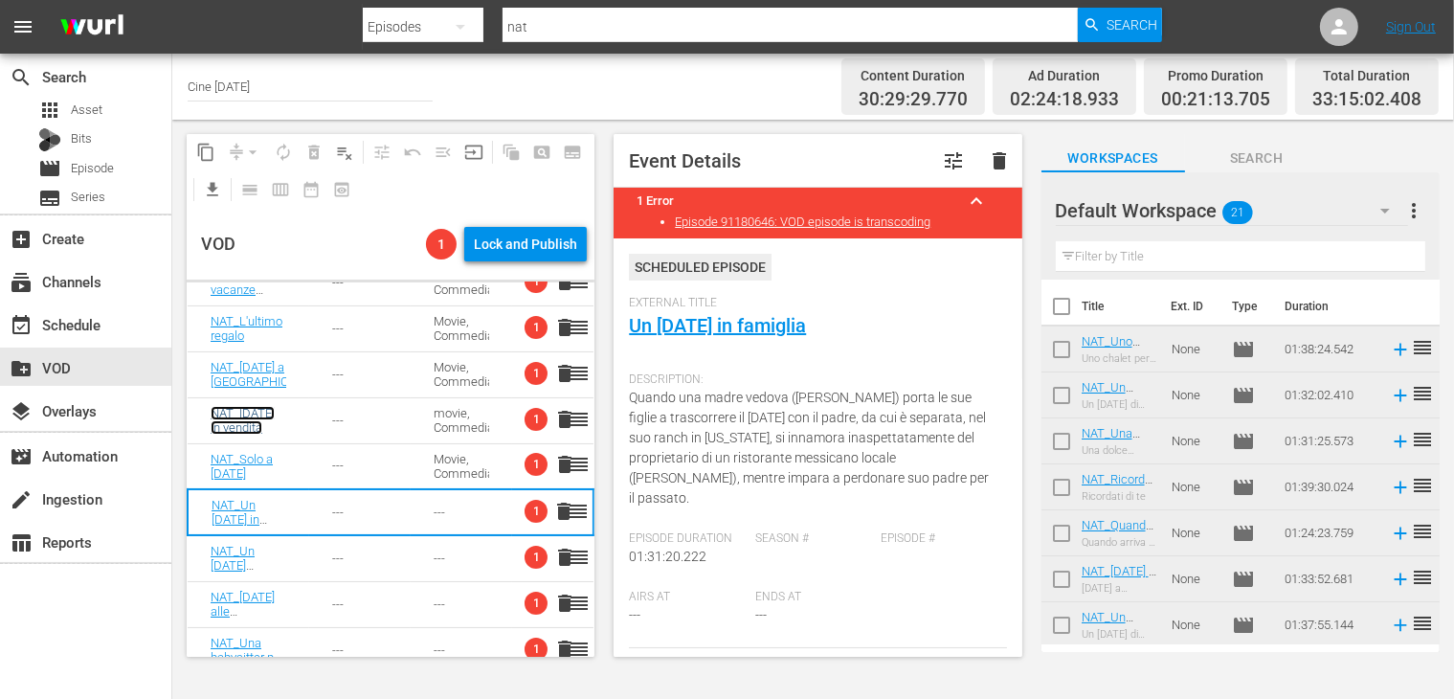
click at [240, 417] on link "NAT_[DATE] in vendita" at bounding box center [243, 420] width 64 height 29
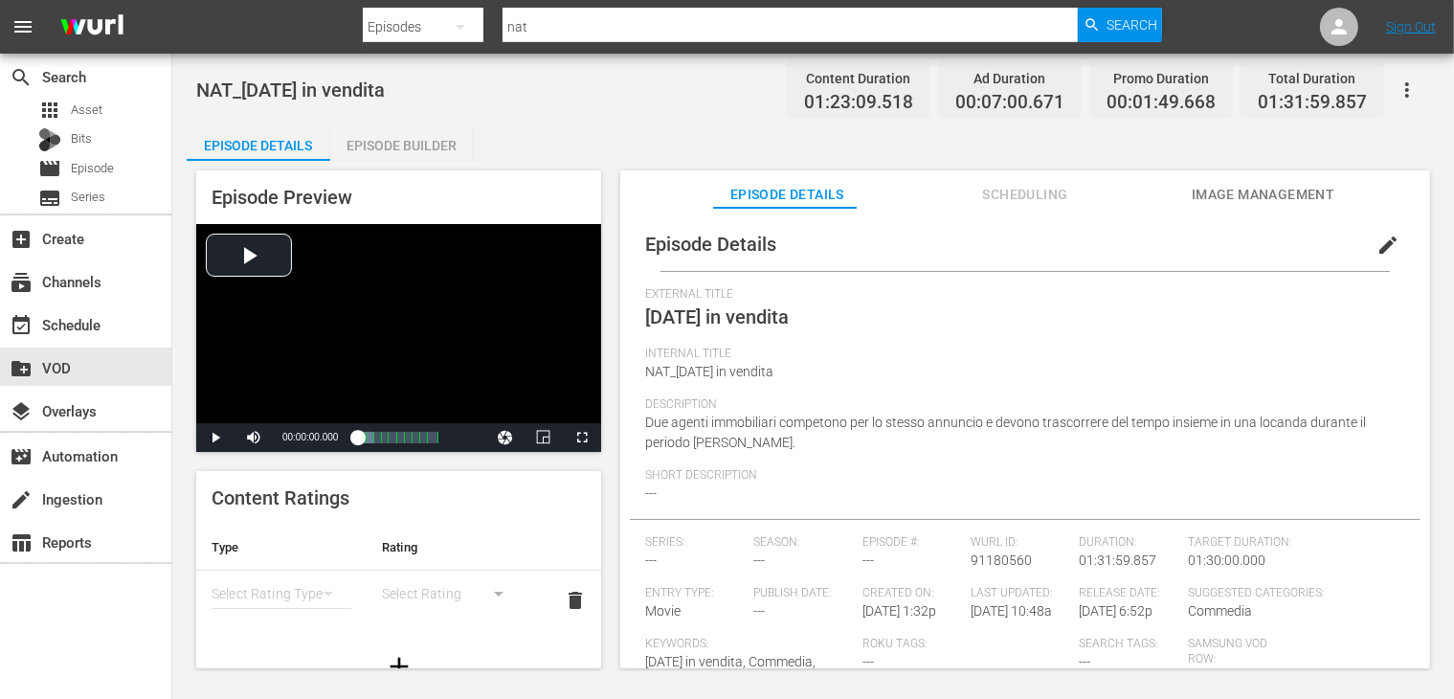
click at [1376, 246] on span "edit" at bounding box center [1387, 245] width 23 height 23
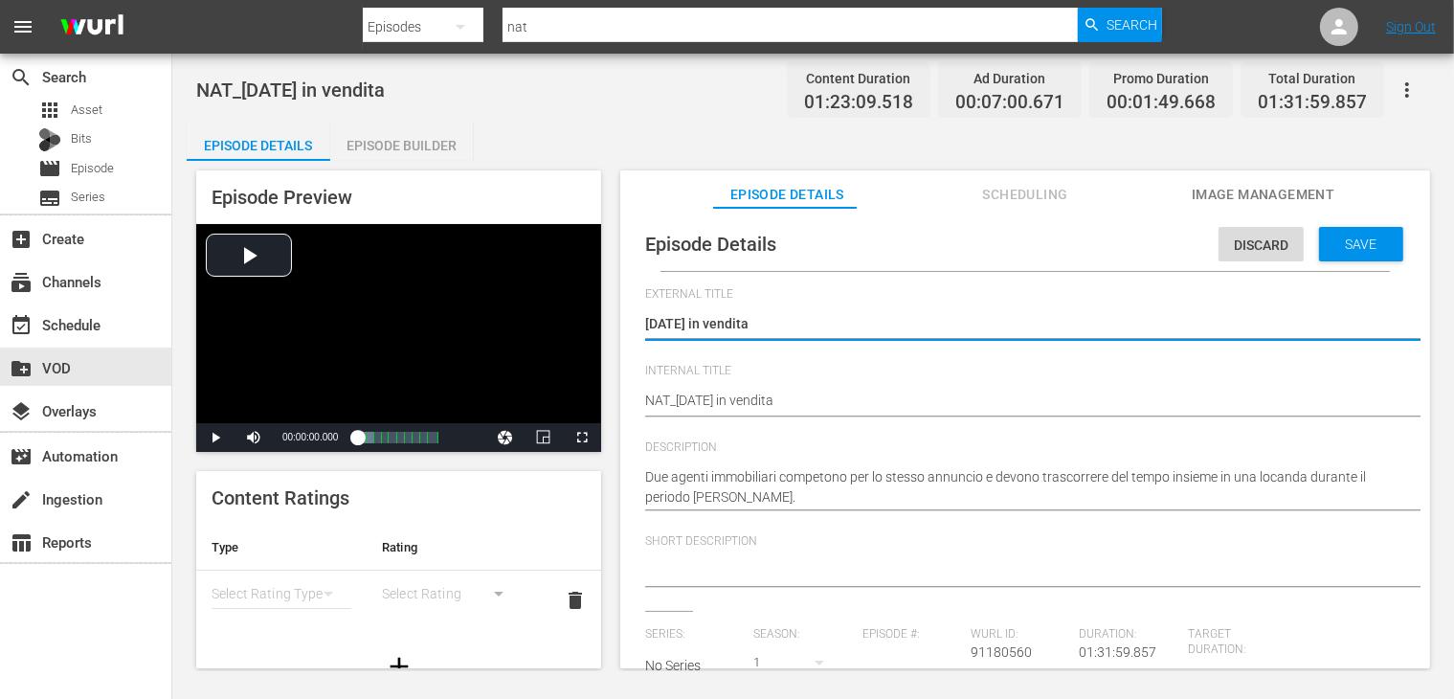
scroll to position [379, 0]
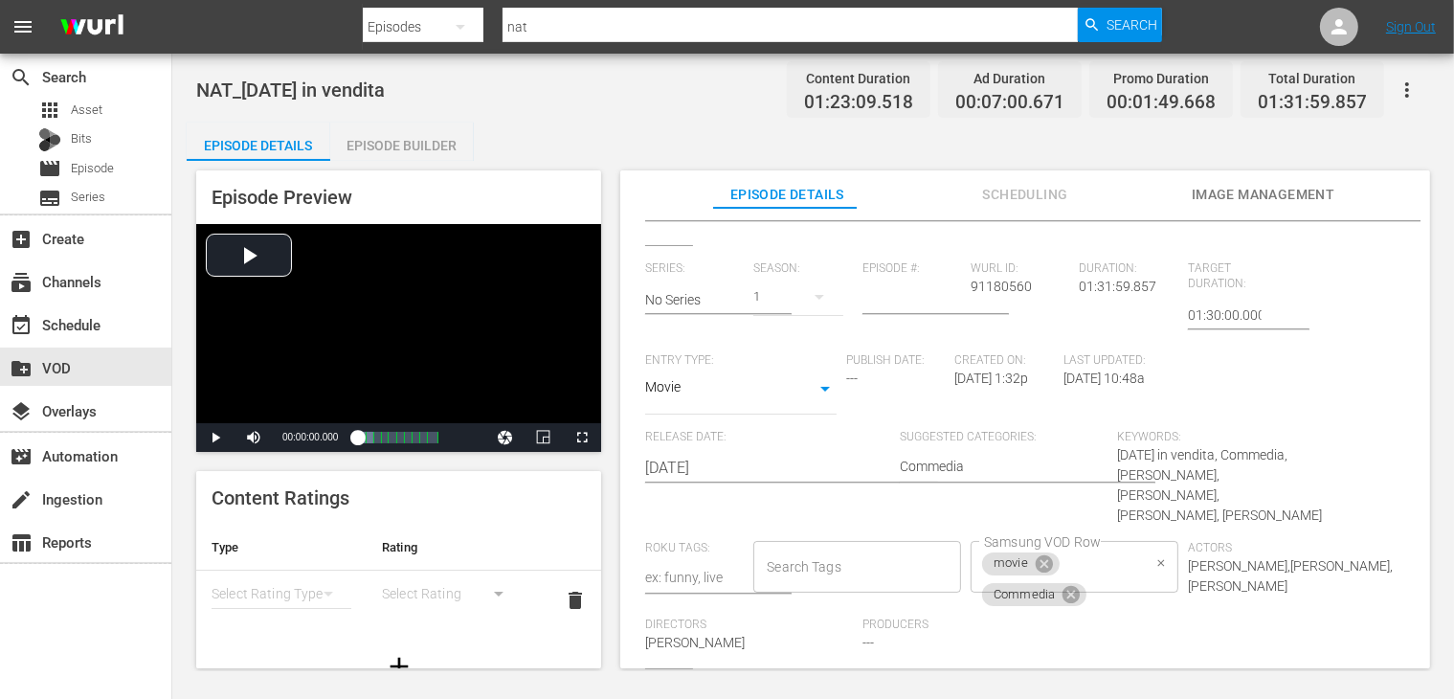
click at [1036, 554] on icon at bounding box center [1044, 562] width 17 height 17
click at [1095, 552] on input "Samsung VOD Row" at bounding box center [1115, 566] width 52 height 34
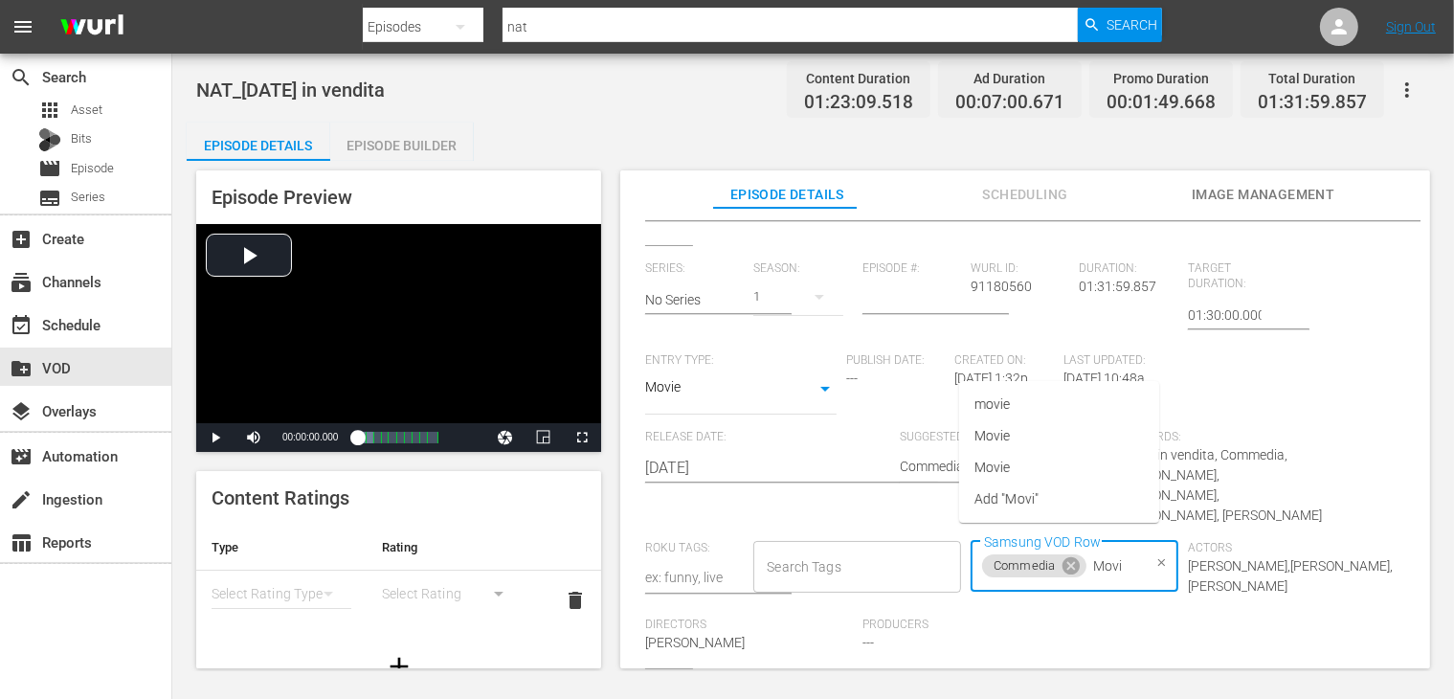
type input "Movie"
click at [1105, 445] on li "Movie" at bounding box center [1059, 436] width 200 height 32
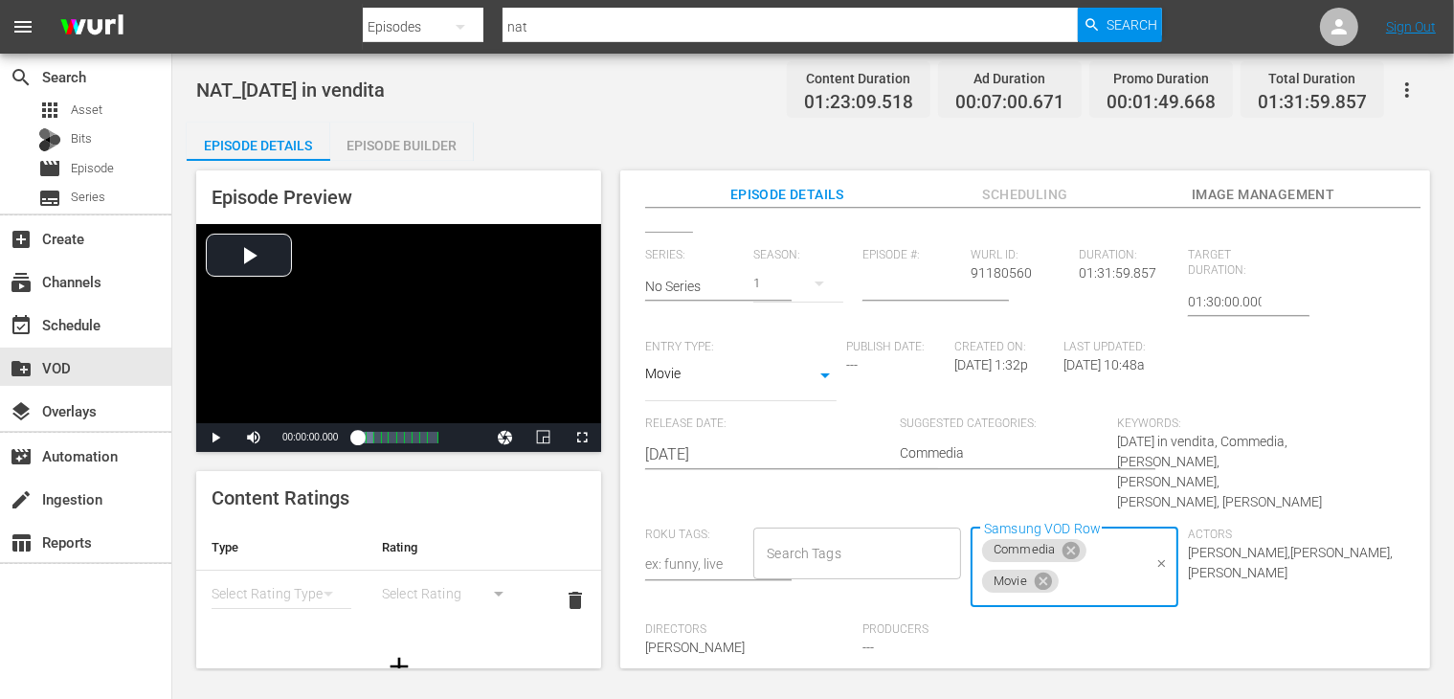
scroll to position [0, 0]
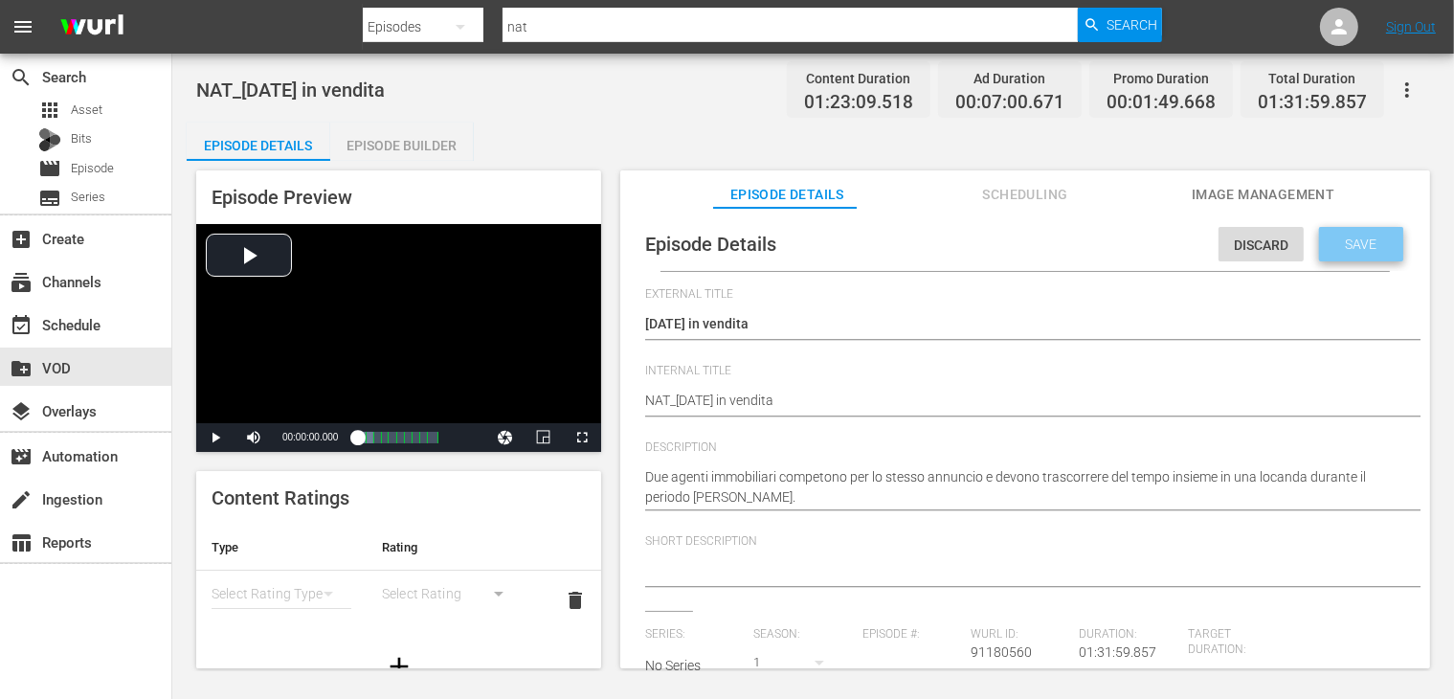
click at [1331, 246] on span "Save" at bounding box center [1362, 243] width 62 height 15
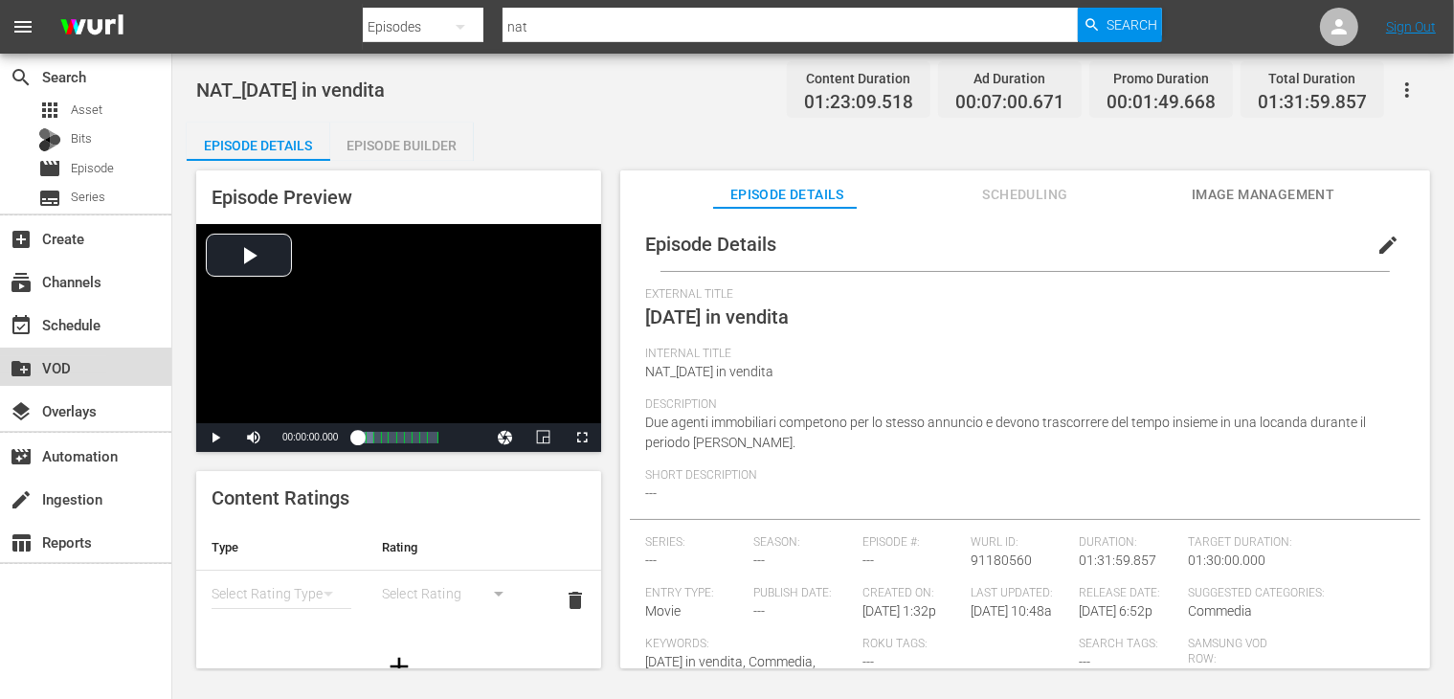
click at [91, 363] on div "create_new_folder VOD" at bounding box center [53, 364] width 107 height 17
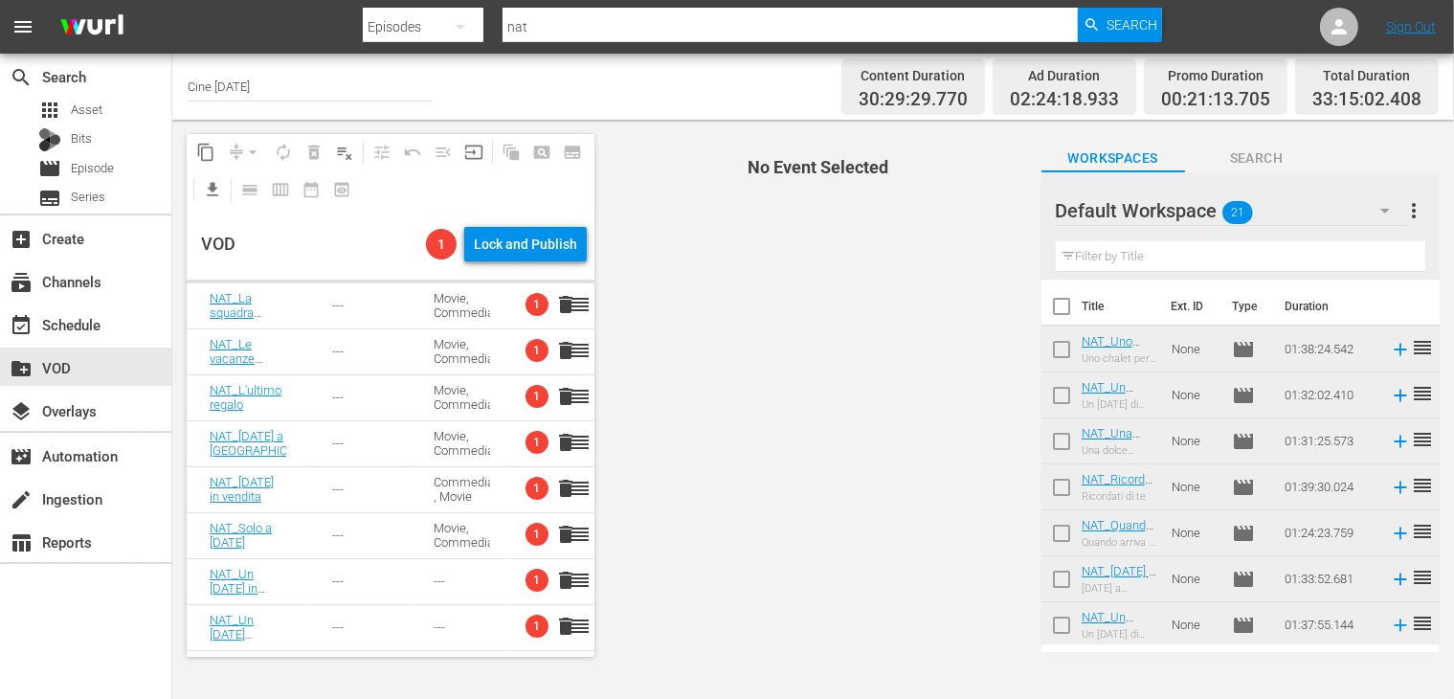
scroll to position [287, 0]
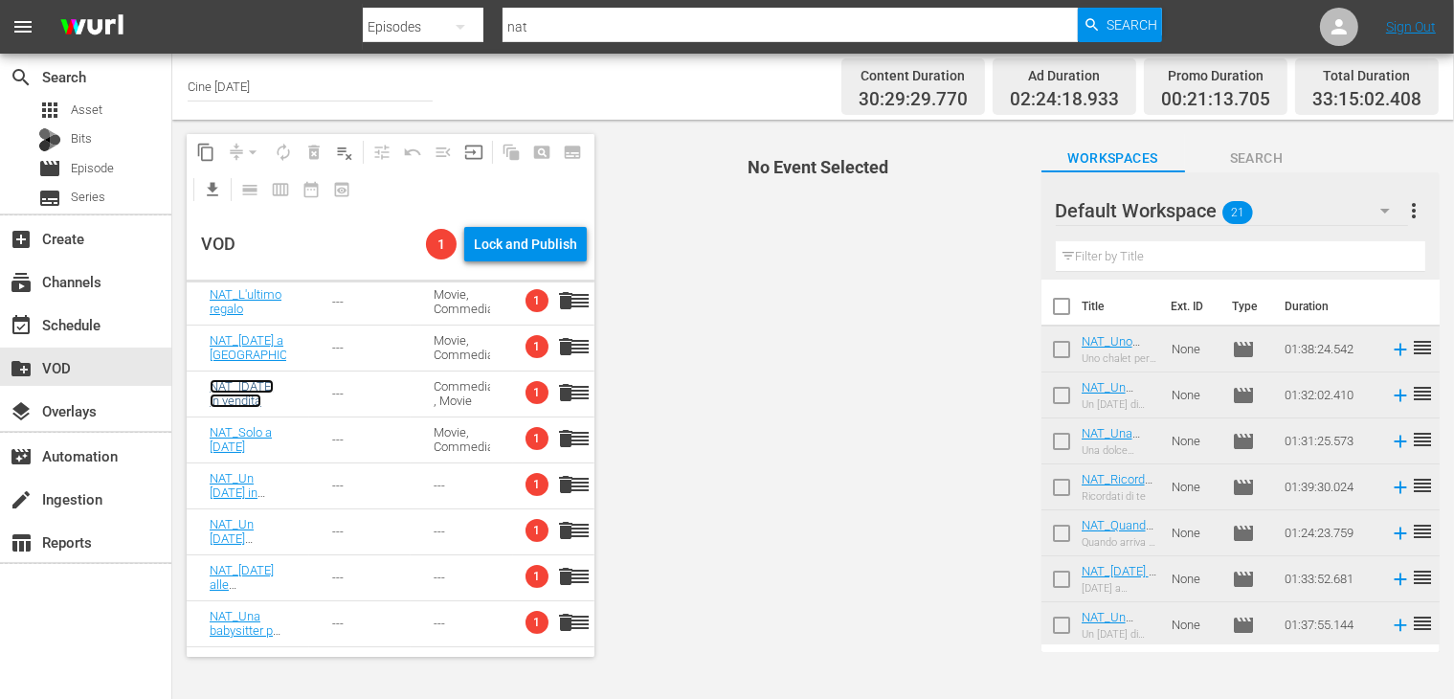
click at [234, 389] on link "NAT_[DATE] in vendita" at bounding box center [242, 393] width 64 height 29
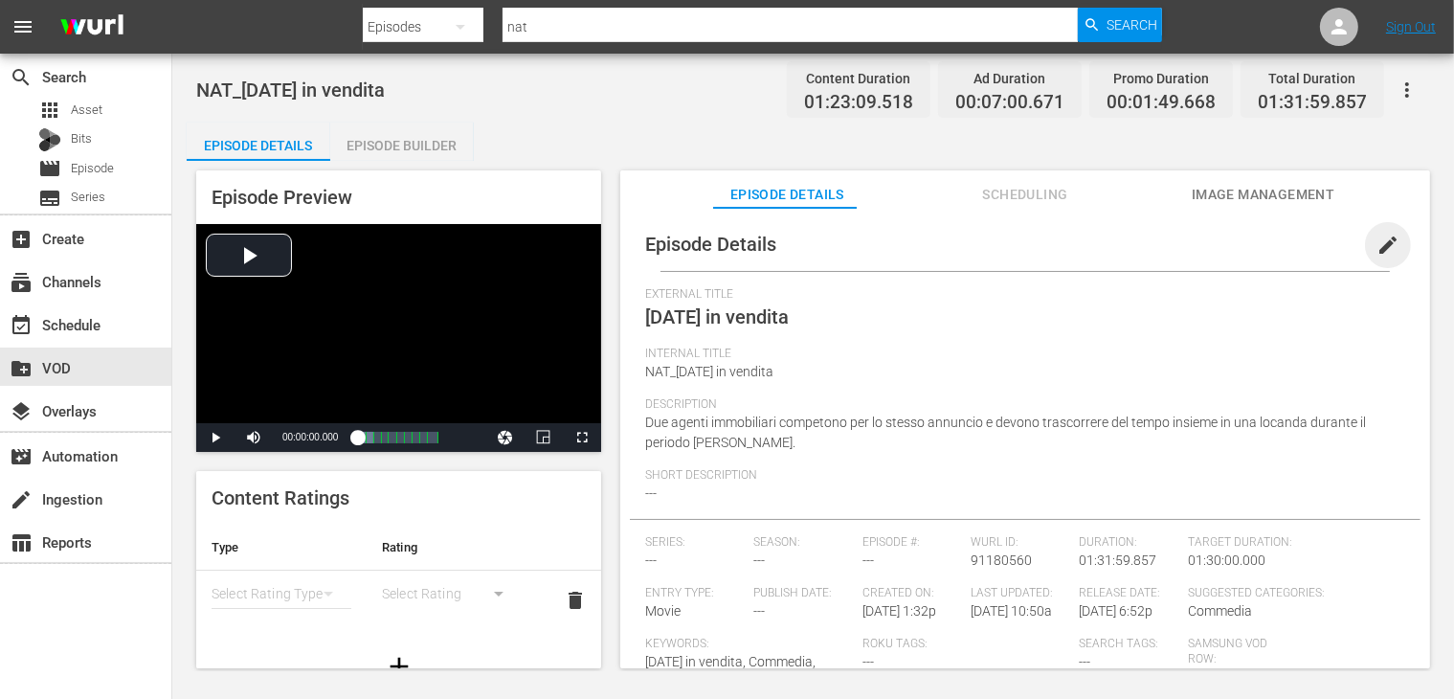
click at [1376, 241] on span "edit" at bounding box center [1387, 245] width 23 height 23
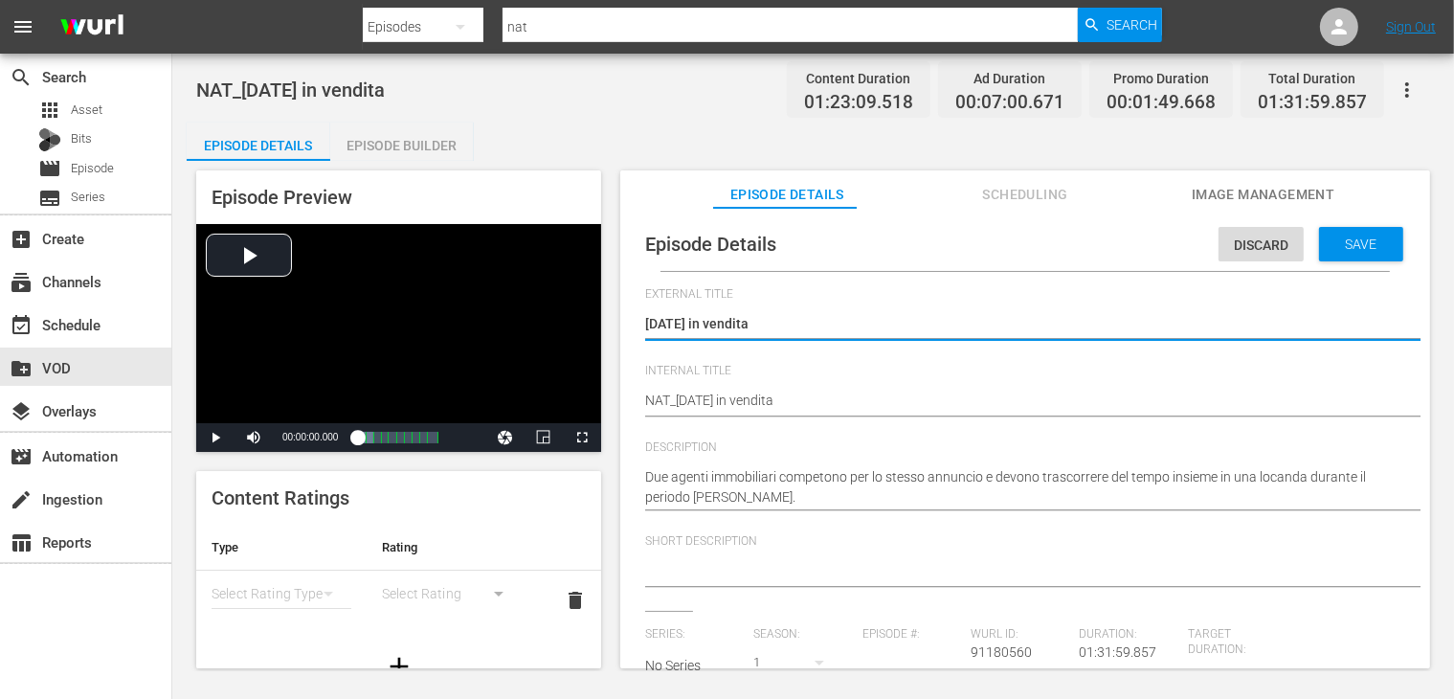
scroll to position [379, 0]
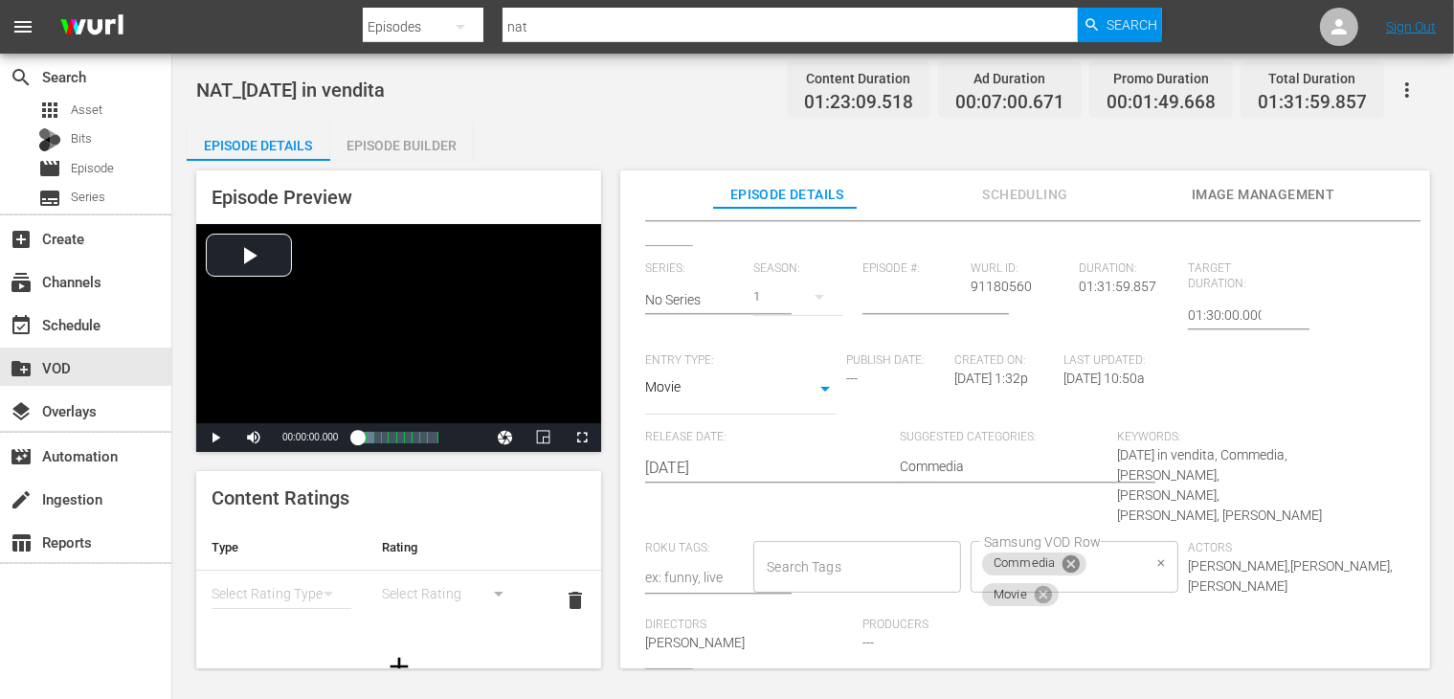
click at [1051, 552] on div "Commedia" at bounding box center [1034, 563] width 104 height 23
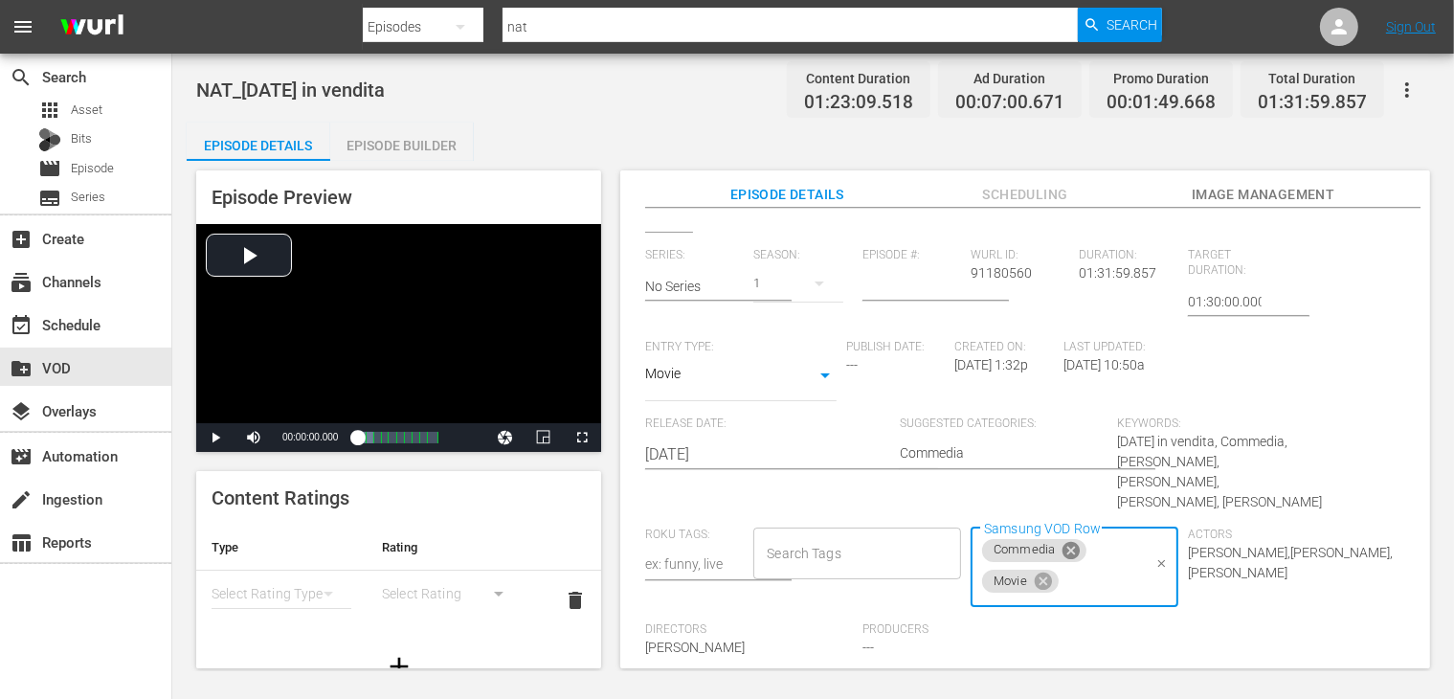
click at [1061, 548] on icon at bounding box center [1071, 550] width 21 height 21
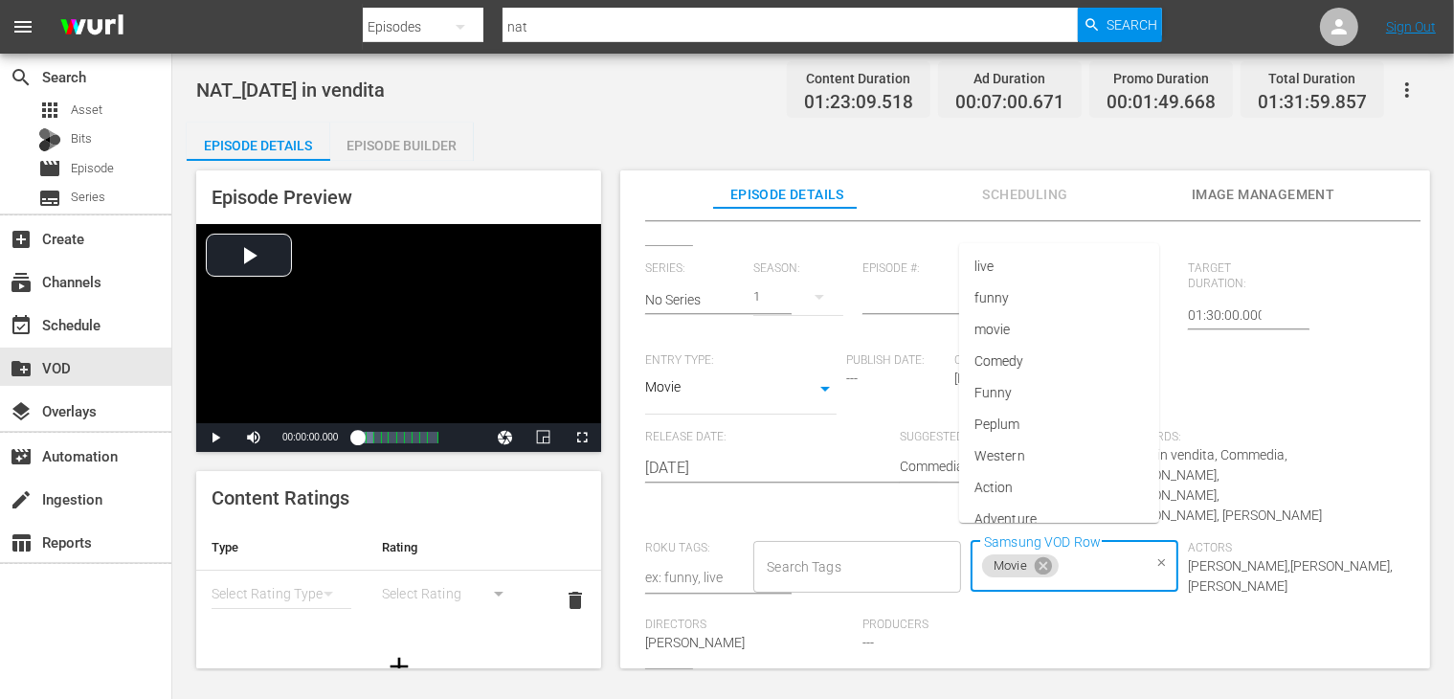
click at [1065, 552] on input "Samsung VOD Row" at bounding box center [1101, 566] width 79 height 34
type input "Comm"
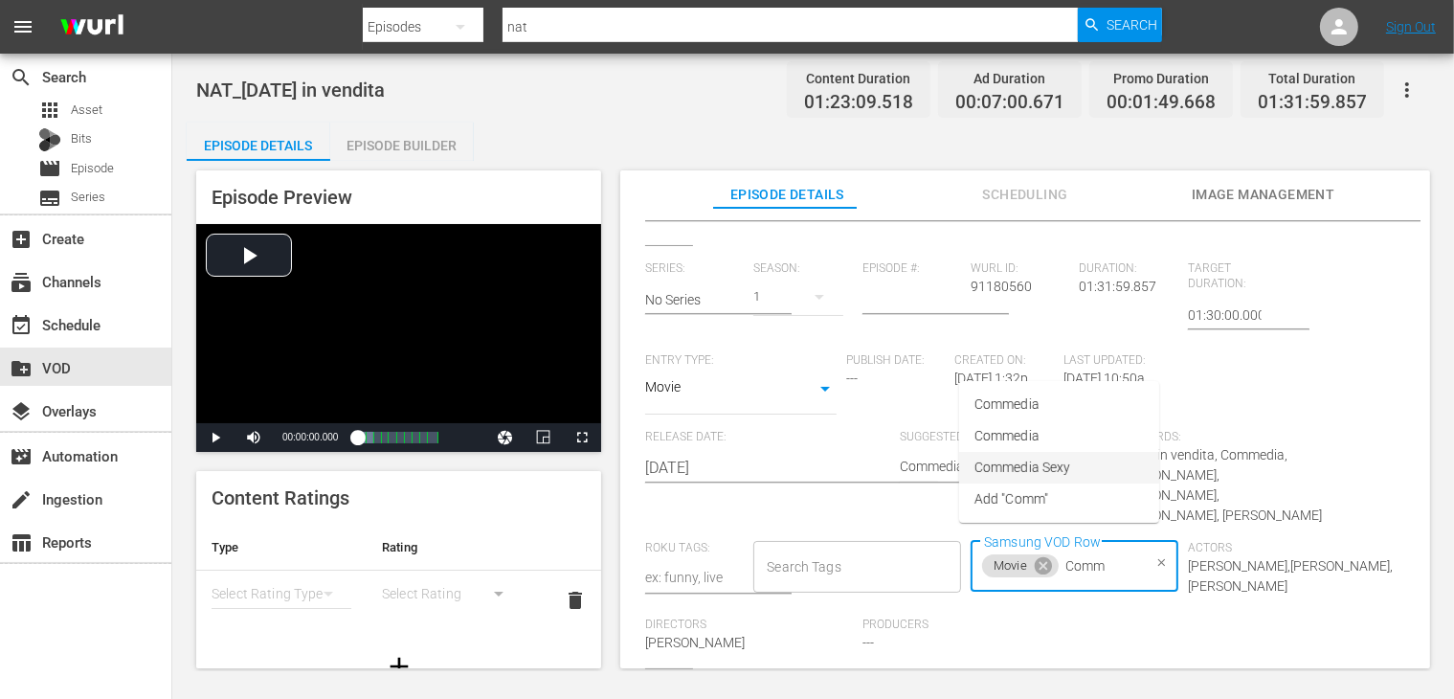
click at [1091, 437] on li "Commedia" at bounding box center [1059, 436] width 200 height 32
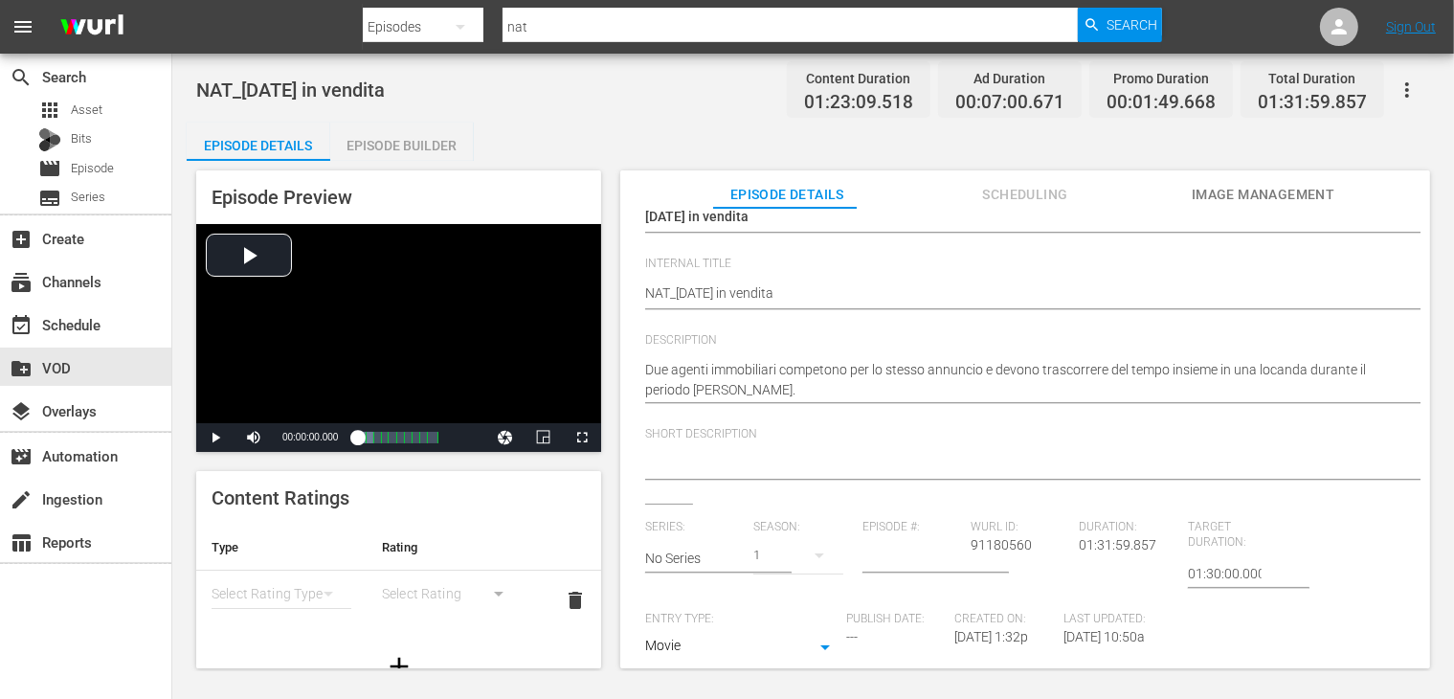
scroll to position [0, 0]
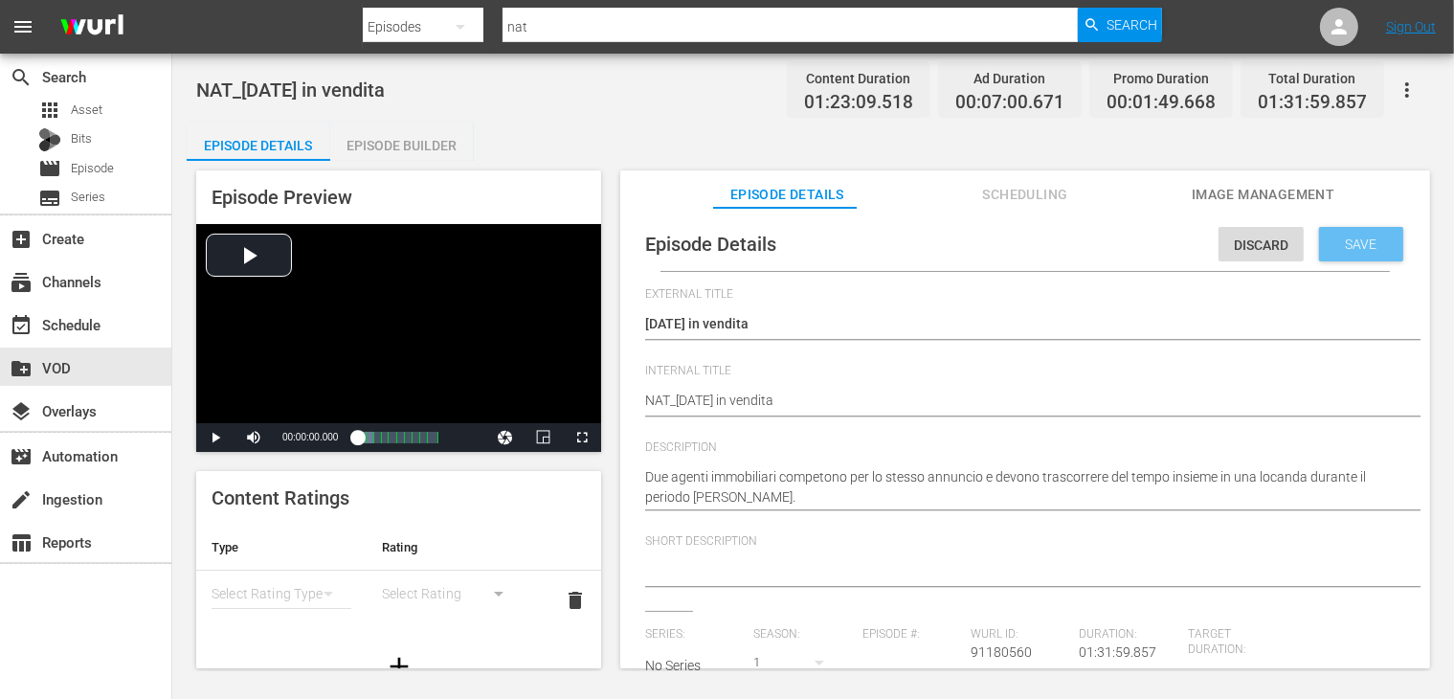
click at [1331, 254] on div "Save" at bounding box center [1361, 244] width 84 height 34
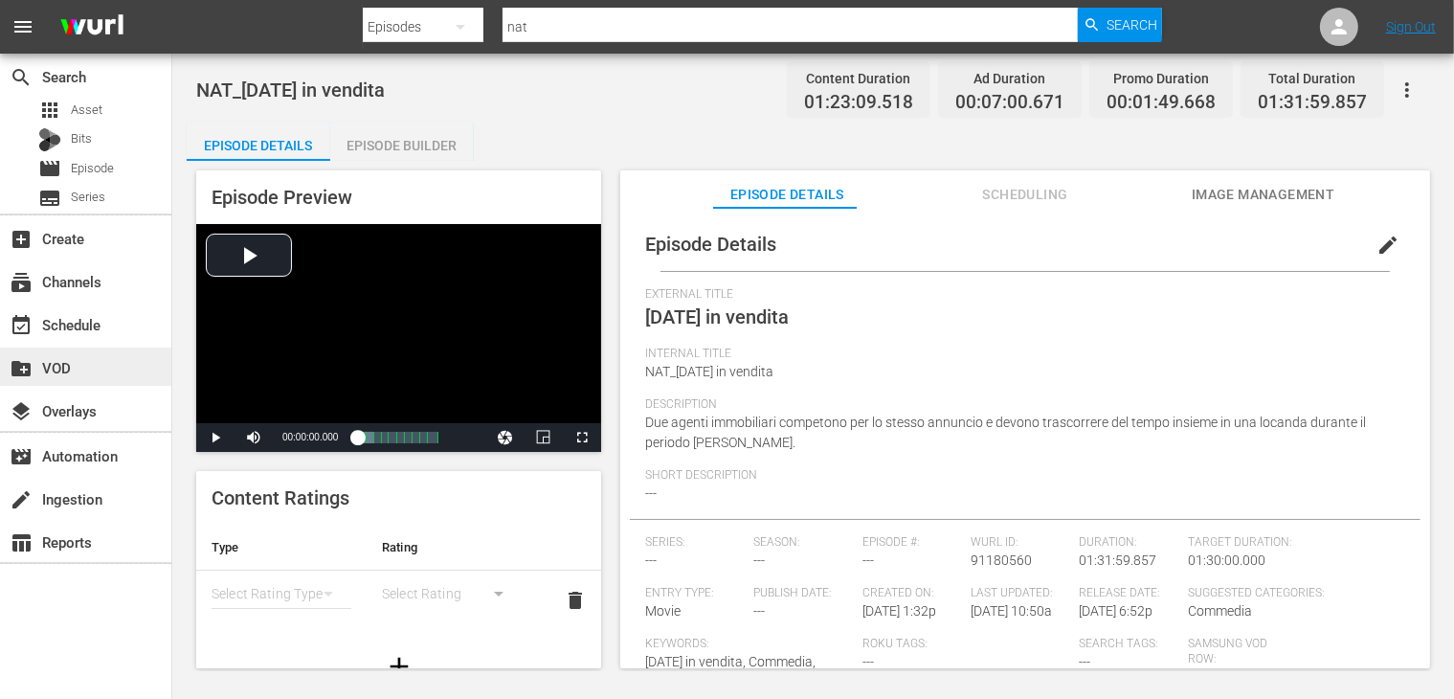
click at [77, 360] on div "create_new_folder VOD" at bounding box center [53, 364] width 107 height 17
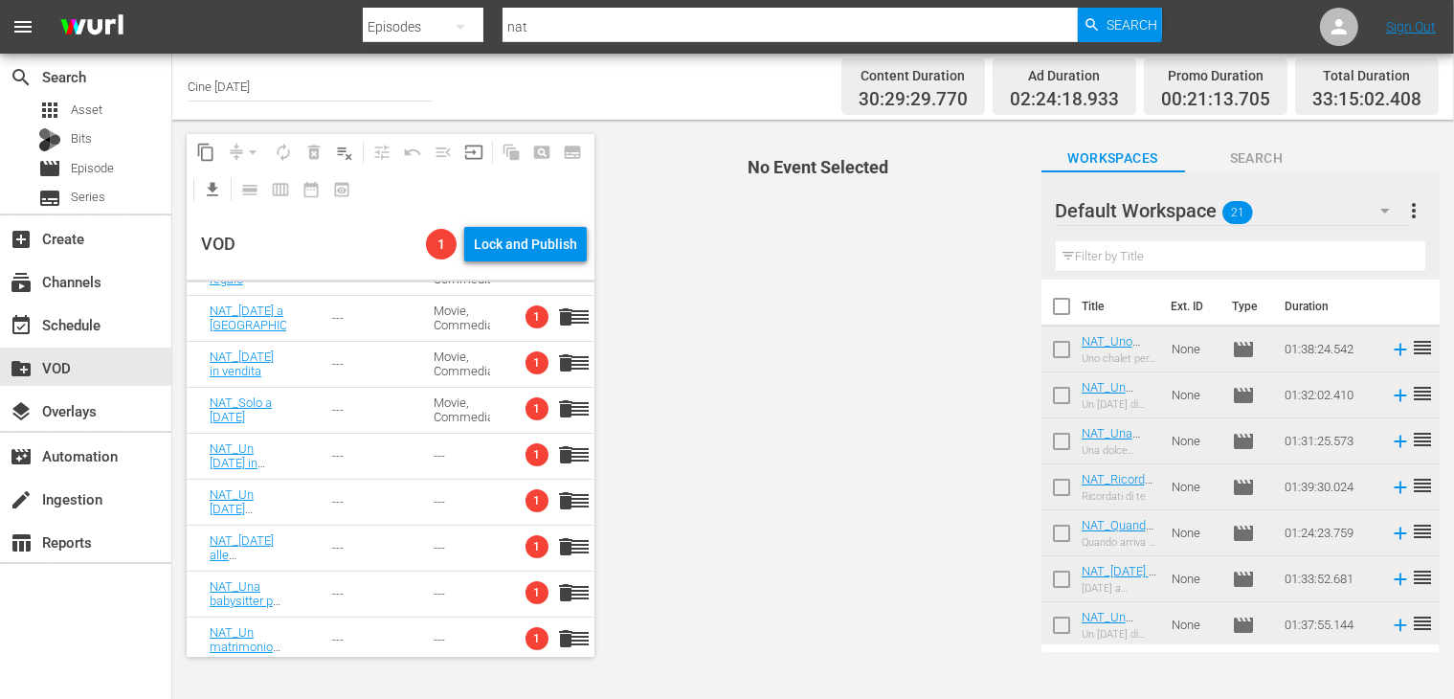
scroll to position [383, 0]
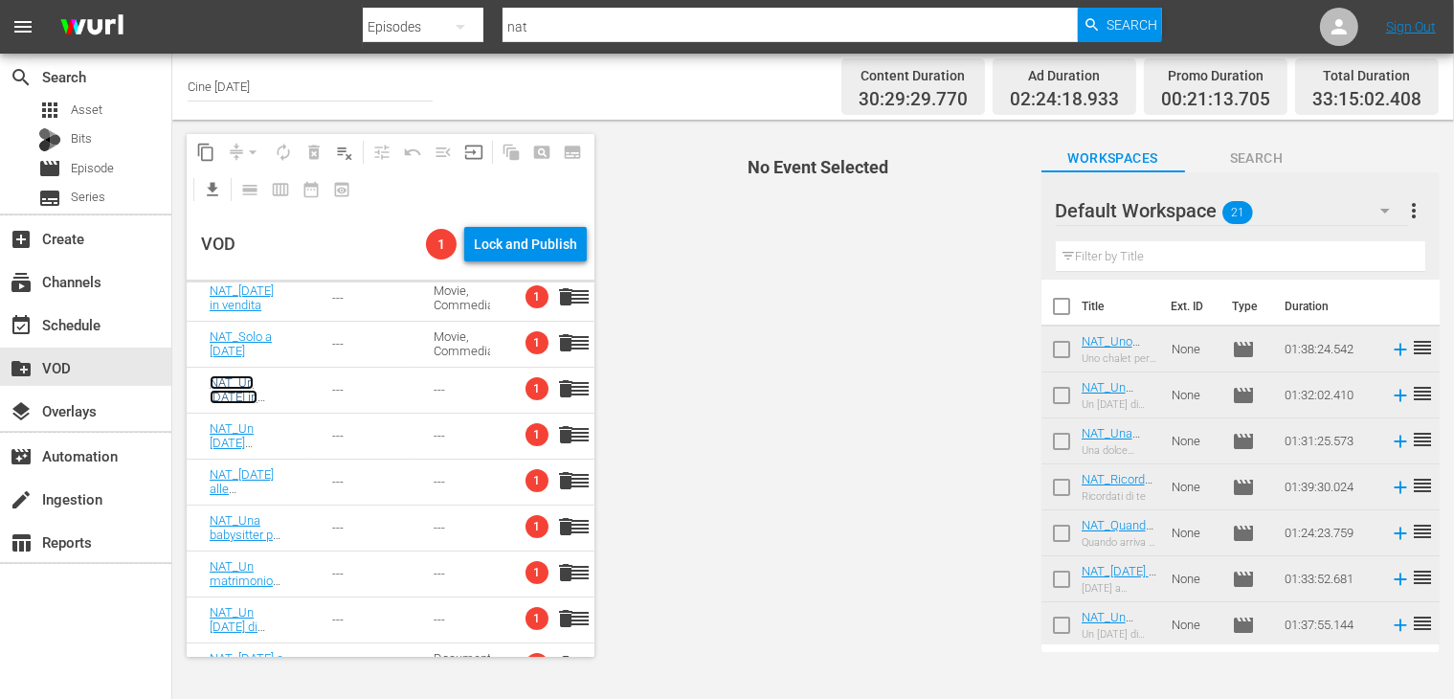
click at [235, 389] on link "NAT_Un [DATE] in famiglia" at bounding box center [234, 396] width 48 height 43
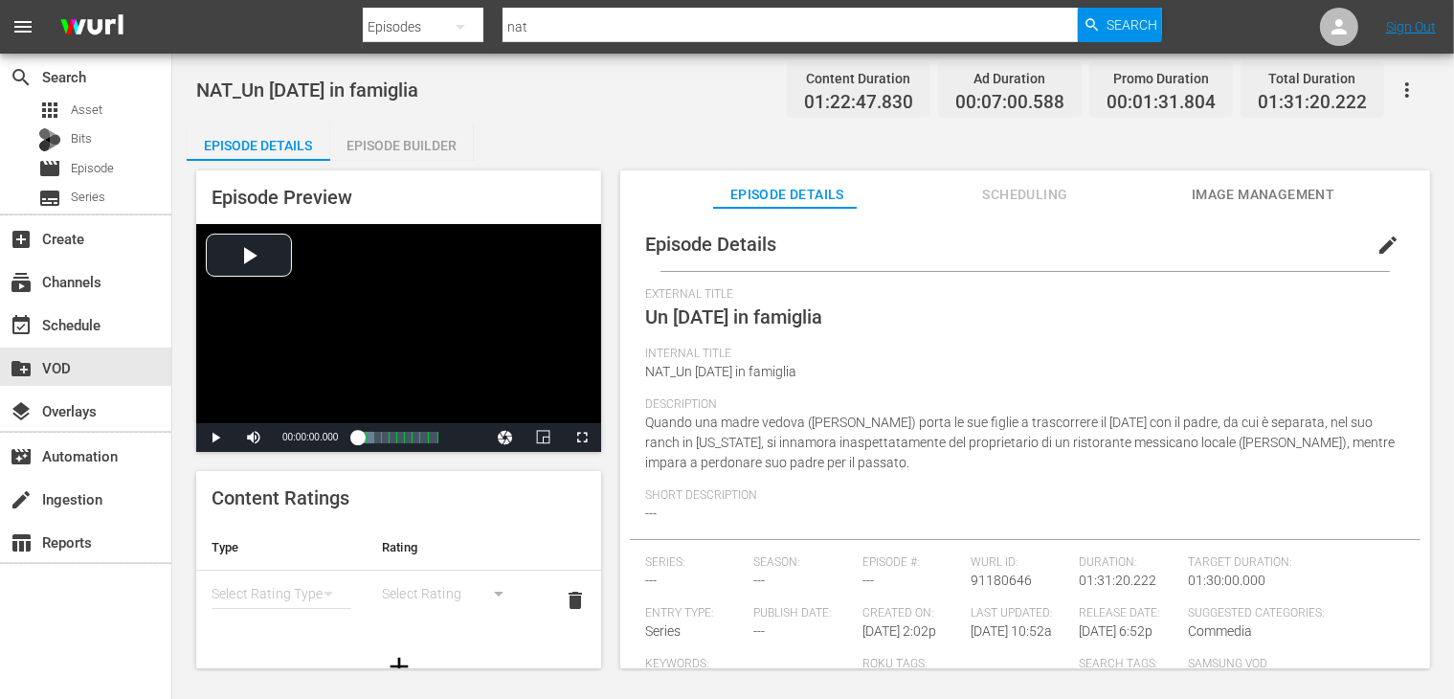
click at [1376, 249] on span "edit" at bounding box center [1387, 245] width 23 height 23
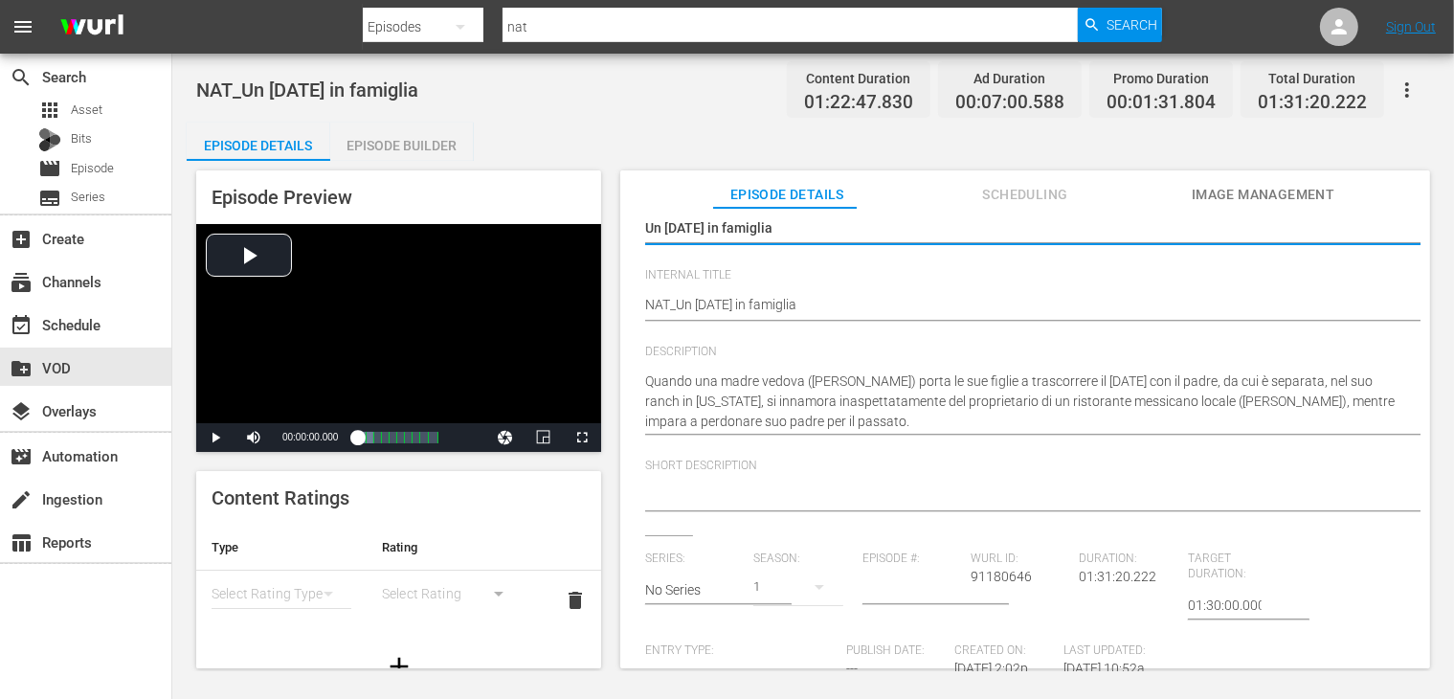
scroll to position [191, 0]
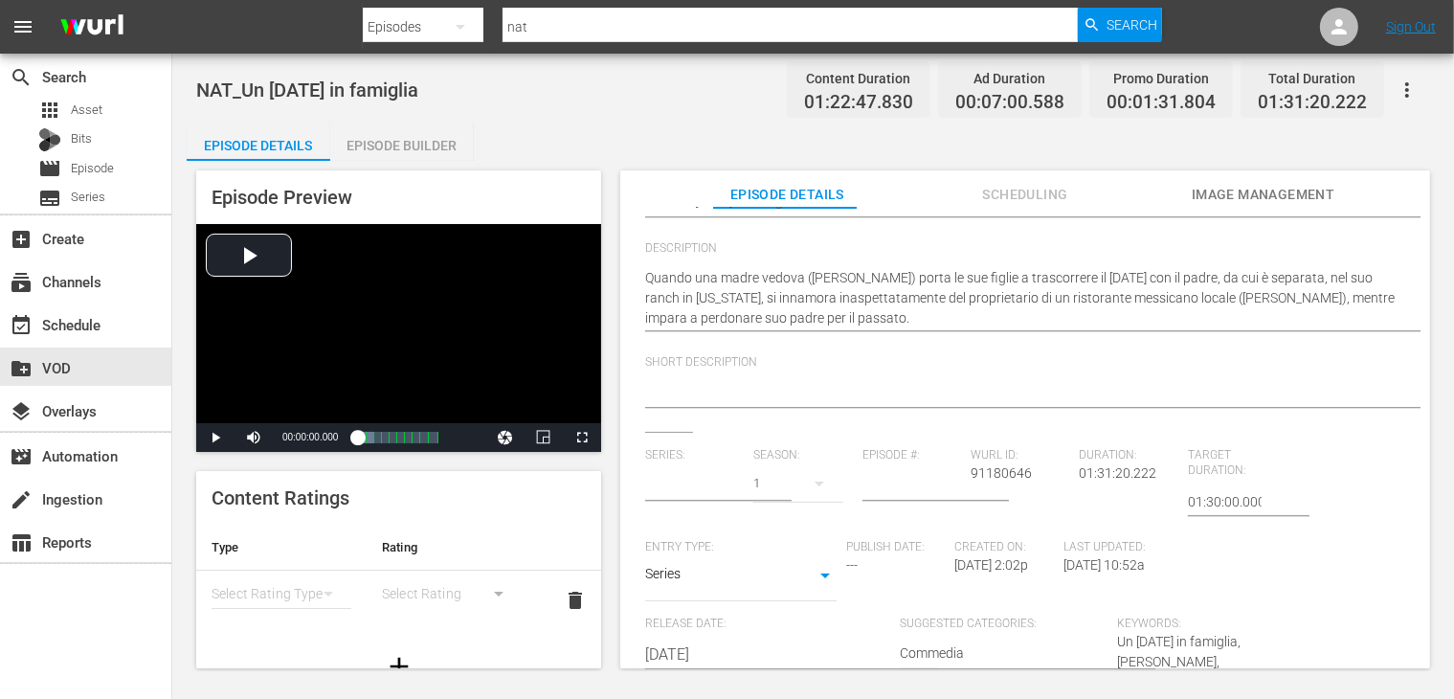
click at [679, 483] on input "text" at bounding box center [694, 486] width 99 height 46
click at [733, 422] on div "Short Description" at bounding box center [1025, 393] width 760 height 77
click at [698, 568] on body "menu Search By Episodes Search ID, Title, Description, Keywords, or Category na…" at bounding box center [727, 349] width 1454 height 699
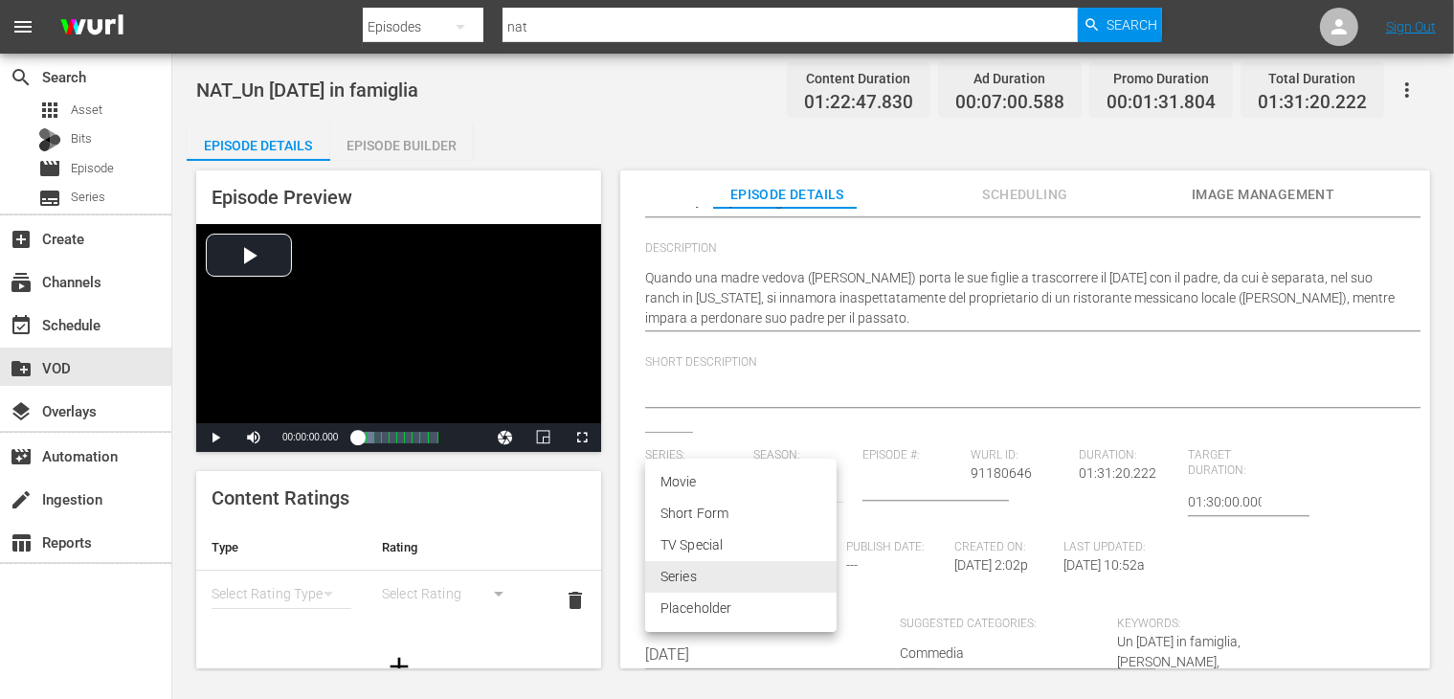
click at [708, 484] on li "Movie" at bounding box center [740, 482] width 191 height 32
type input "MOVIE"
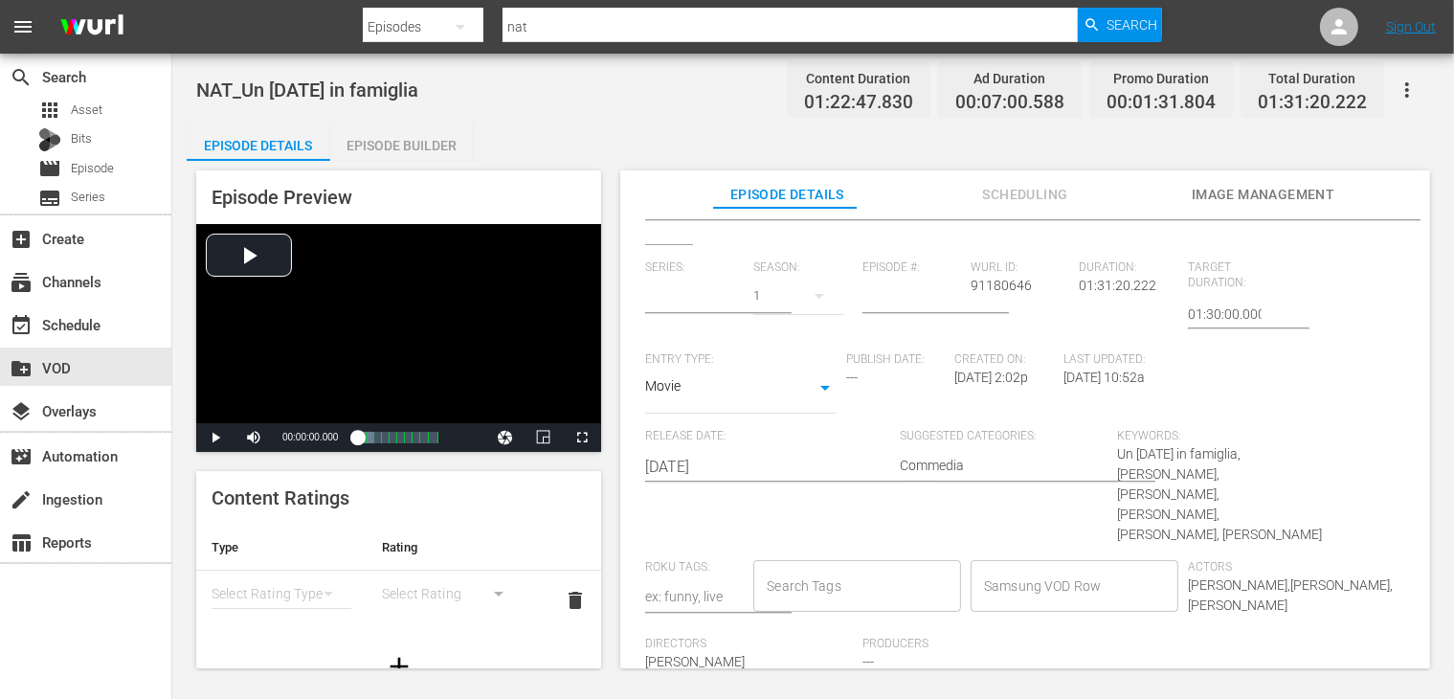
click at [1049, 569] on input "Samsung VOD Row" at bounding box center [1060, 586] width 162 height 34
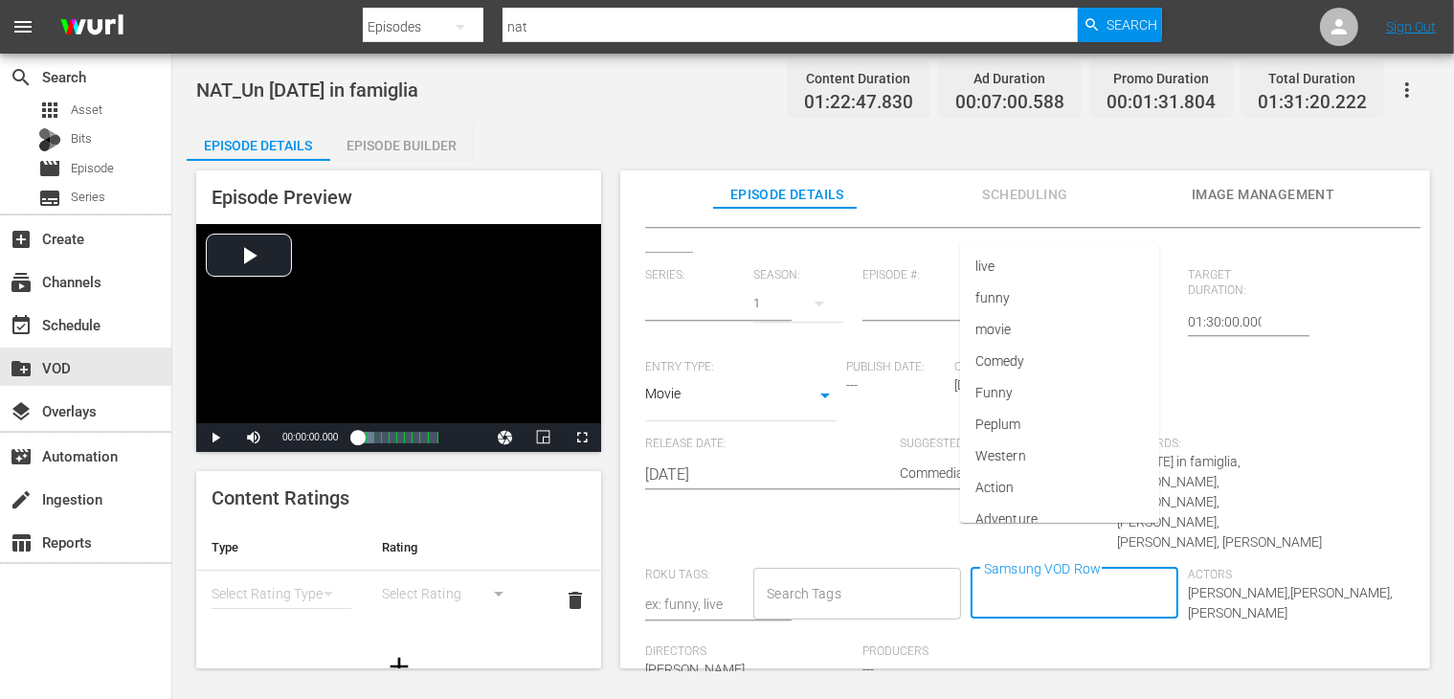
scroll to position [0, 0]
type input "mov"
click at [1015, 437] on li "Movie" at bounding box center [1059, 436] width 200 height 32
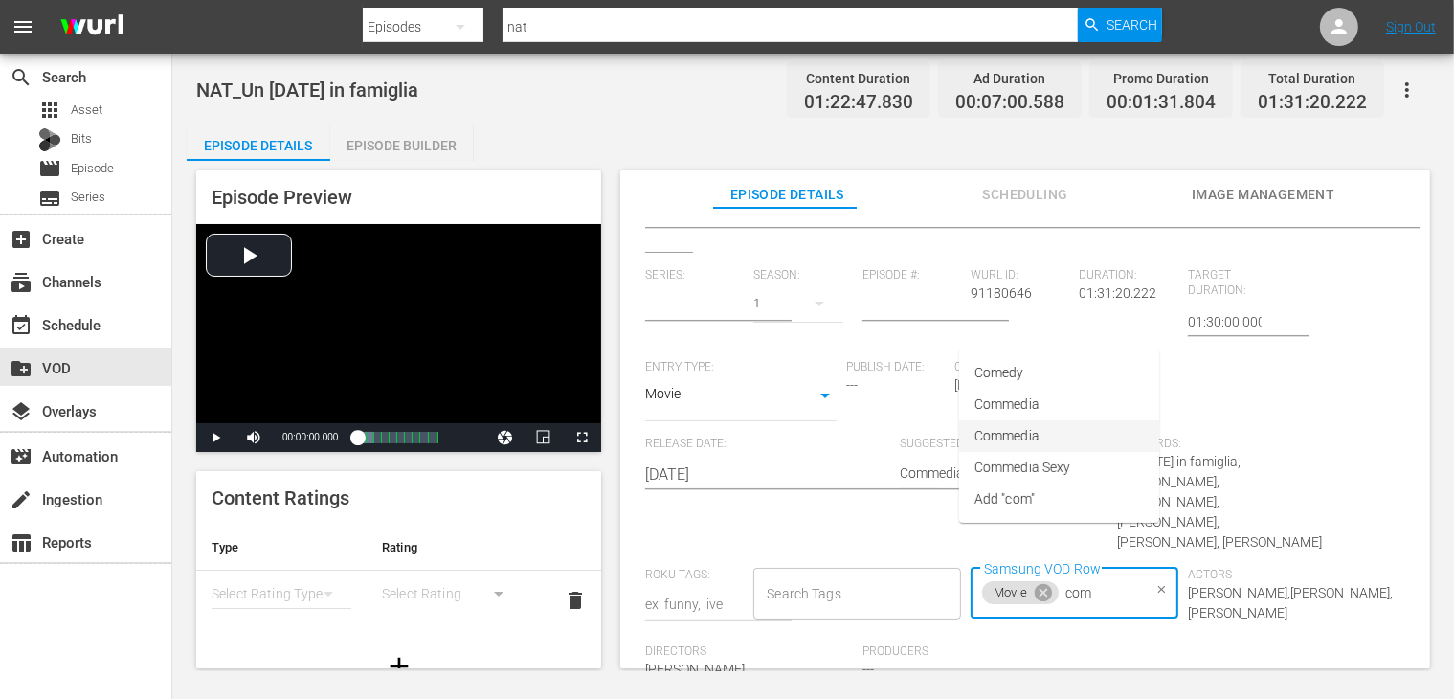
type input "comm"
click at [1013, 444] on span "Commedia" at bounding box center [1006, 436] width 65 height 20
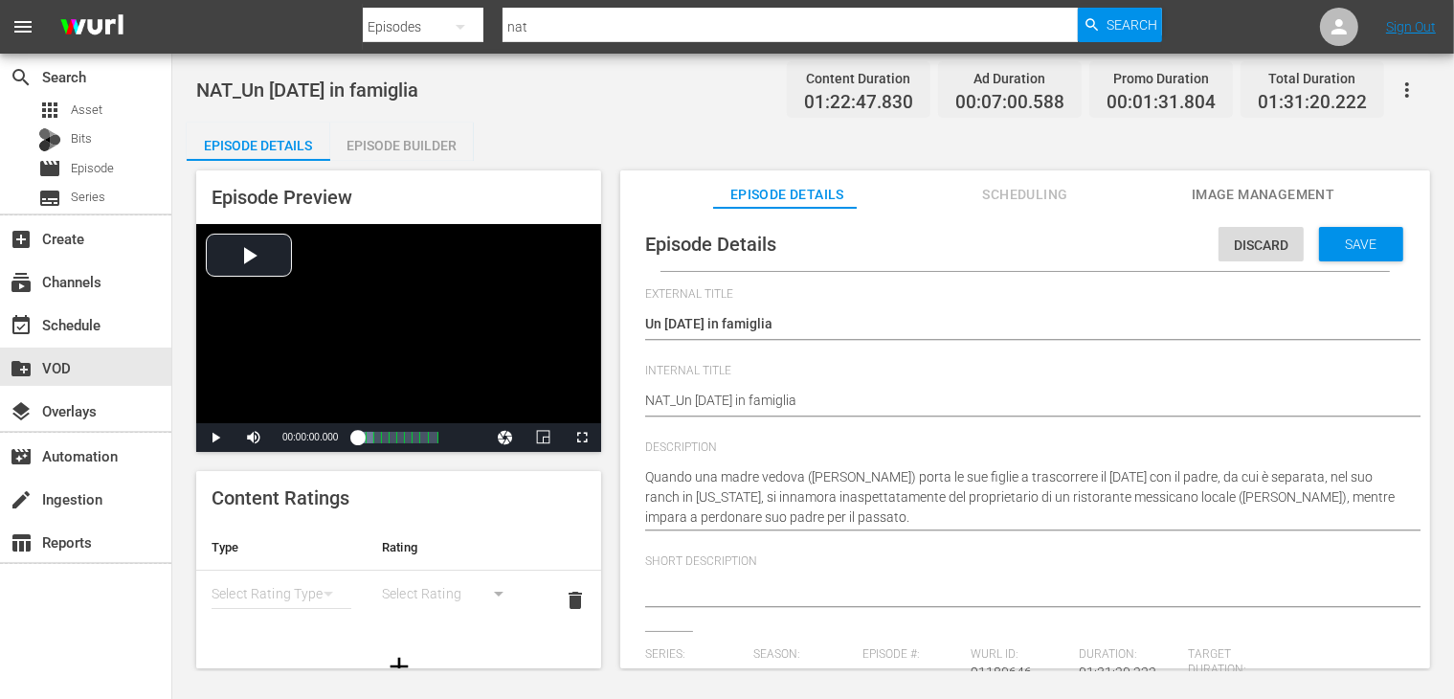
click at [1332, 243] on span "Save" at bounding box center [1362, 243] width 62 height 15
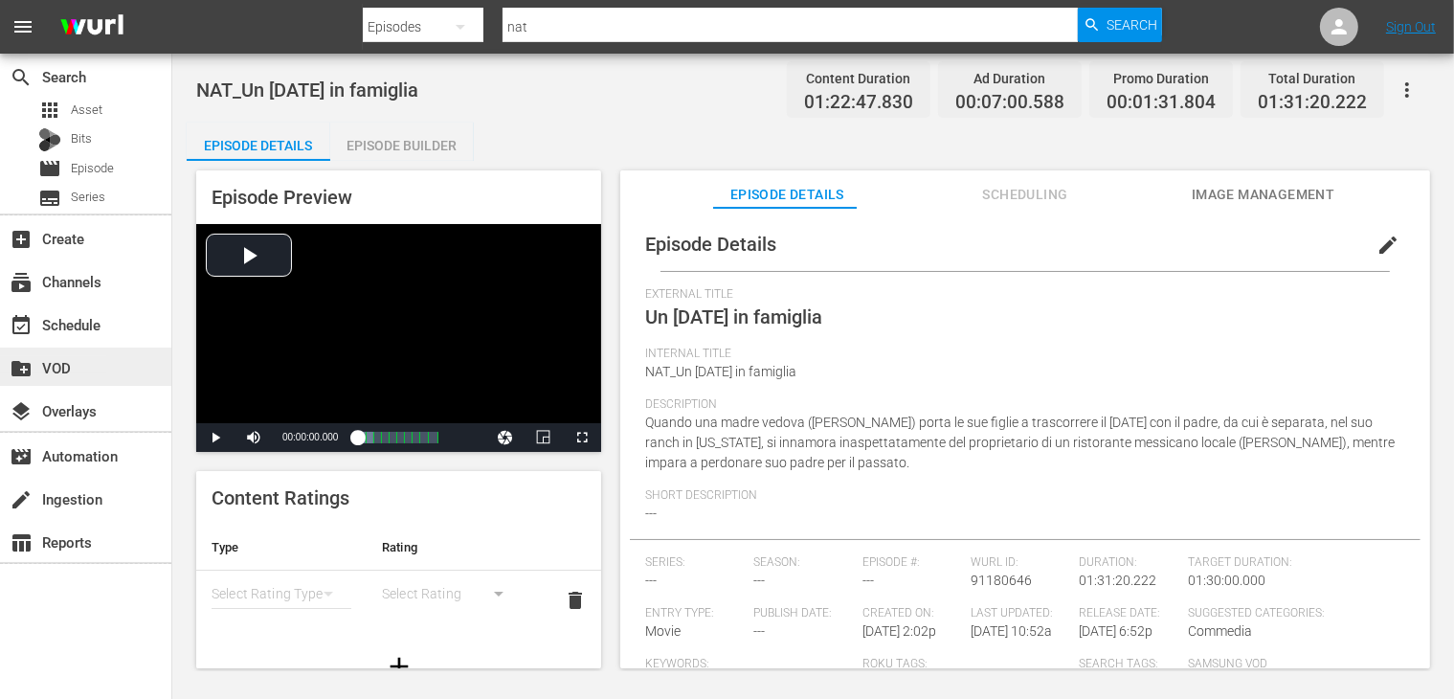
click at [65, 367] on div "create_new_folder VOD" at bounding box center [53, 364] width 107 height 17
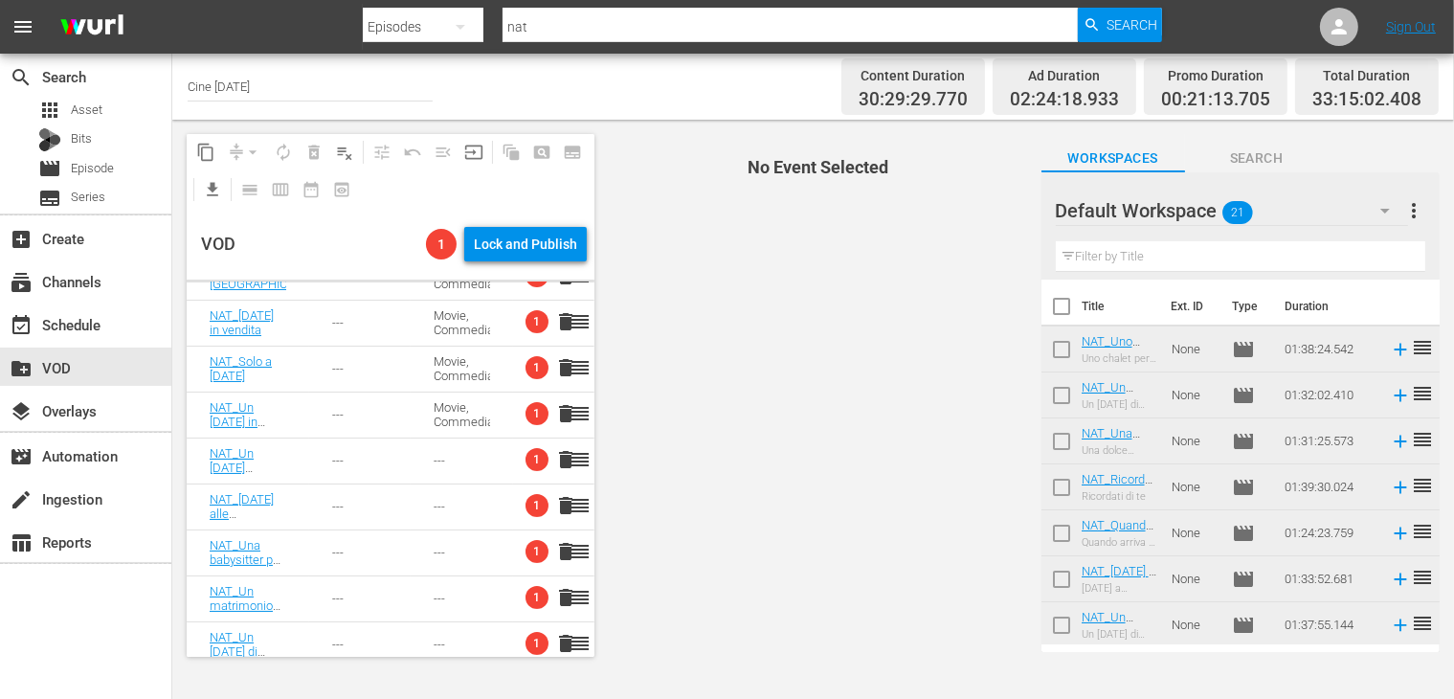
scroll to position [383, 0]
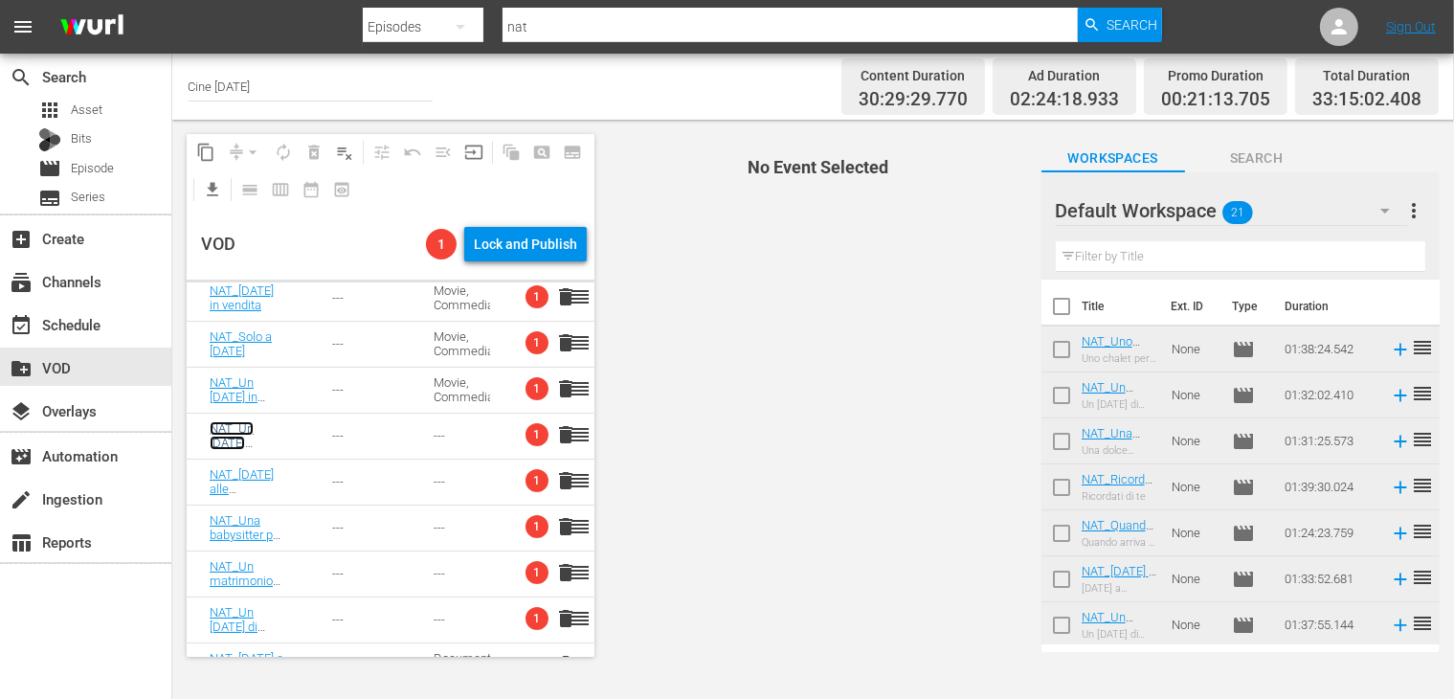
click at [237, 434] on link "NAT_Un [DATE][PERSON_NAME] copertura" at bounding box center [256, 449] width 92 height 57
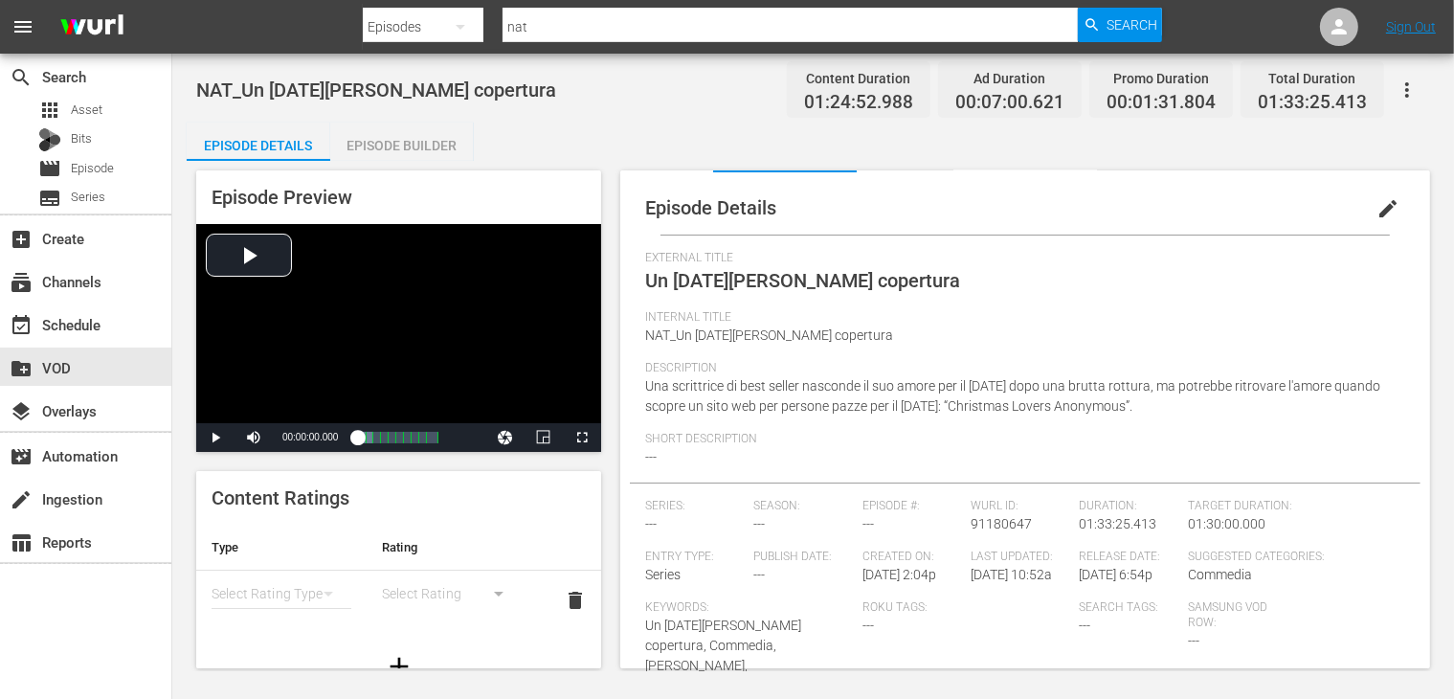
click at [1376, 215] on span "edit" at bounding box center [1387, 208] width 23 height 23
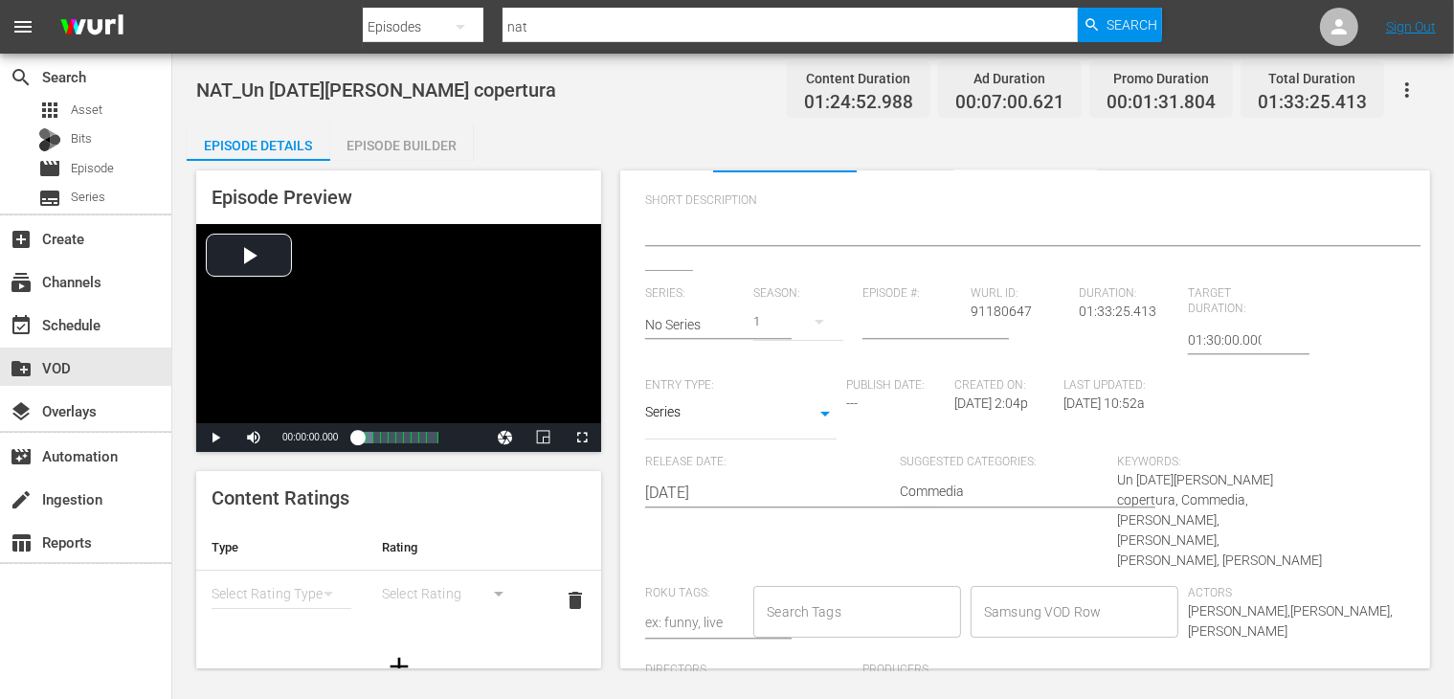
scroll to position [379, 0]
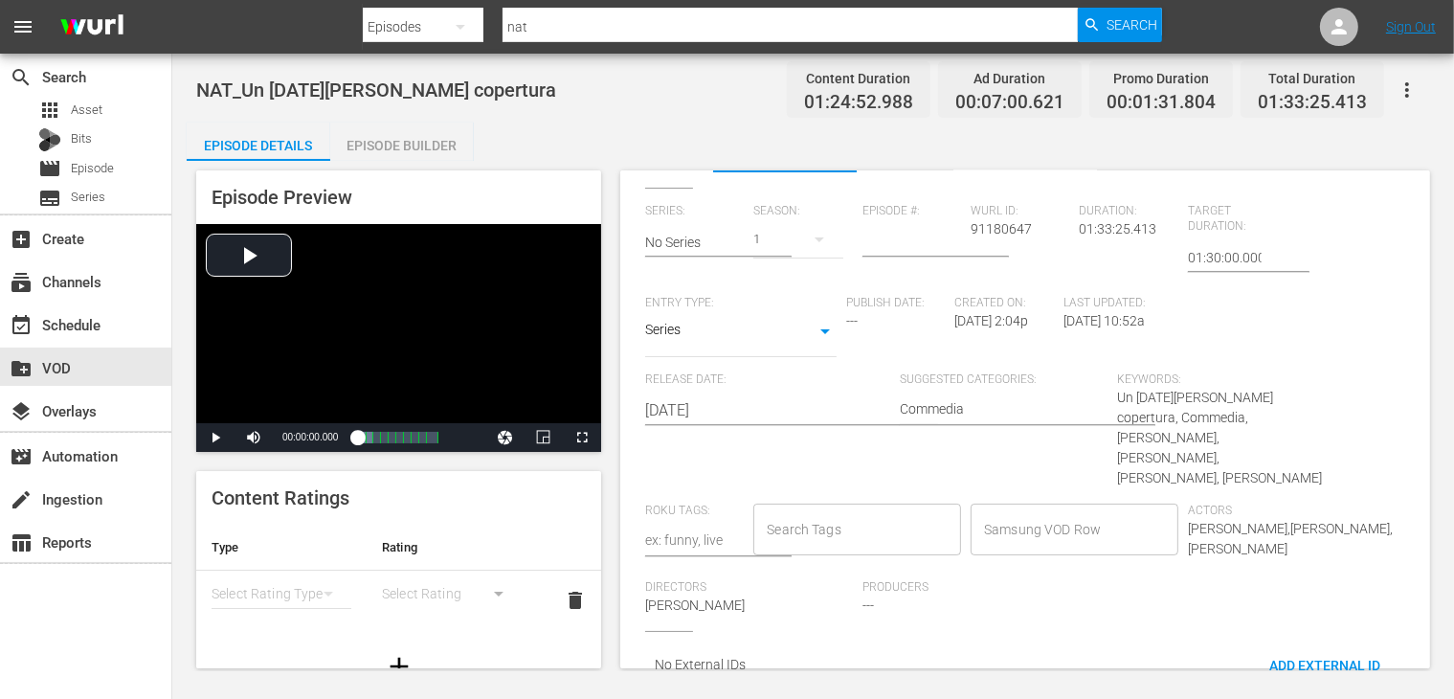
click at [679, 327] on body "menu Search By Episodes Search ID, Title, Description, Keywords, or Category na…" at bounding box center [727, 349] width 1454 height 699
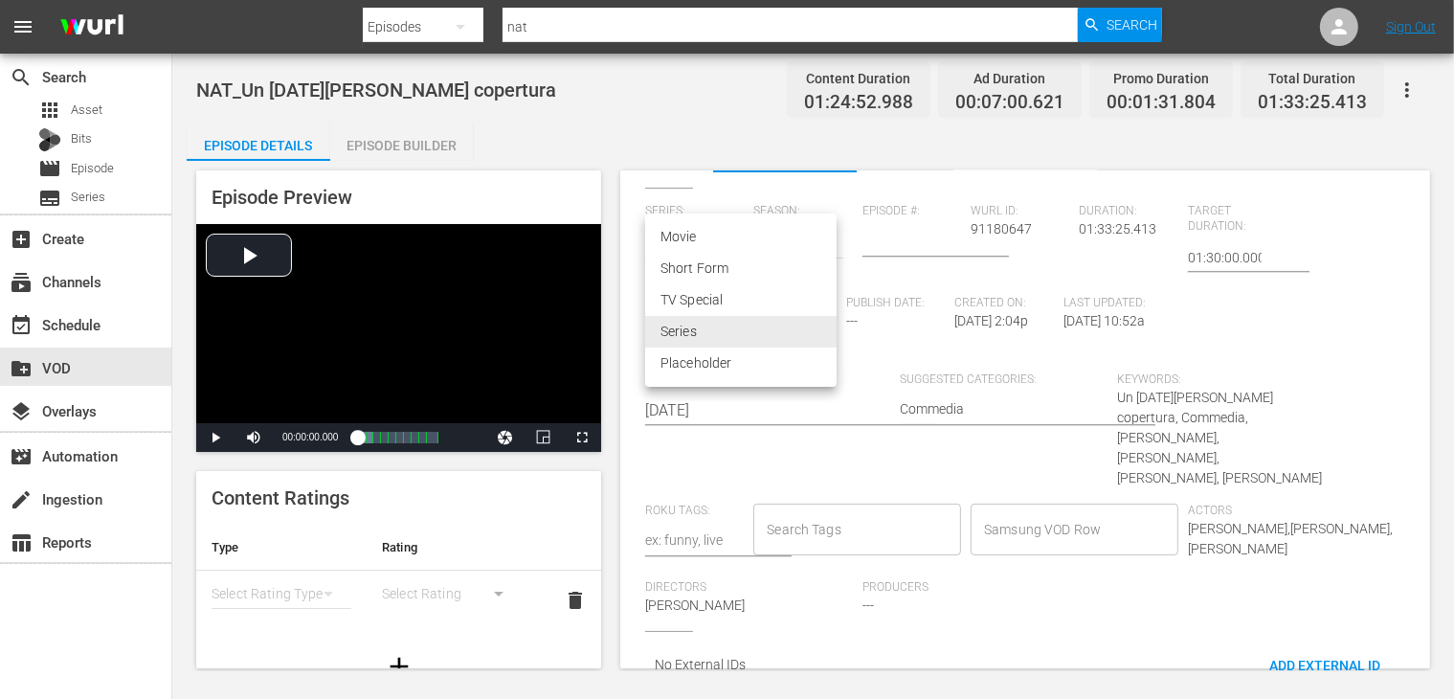
click at [715, 233] on li "Movie" at bounding box center [740, 237] width 191 height 32
type input "MOVIE"
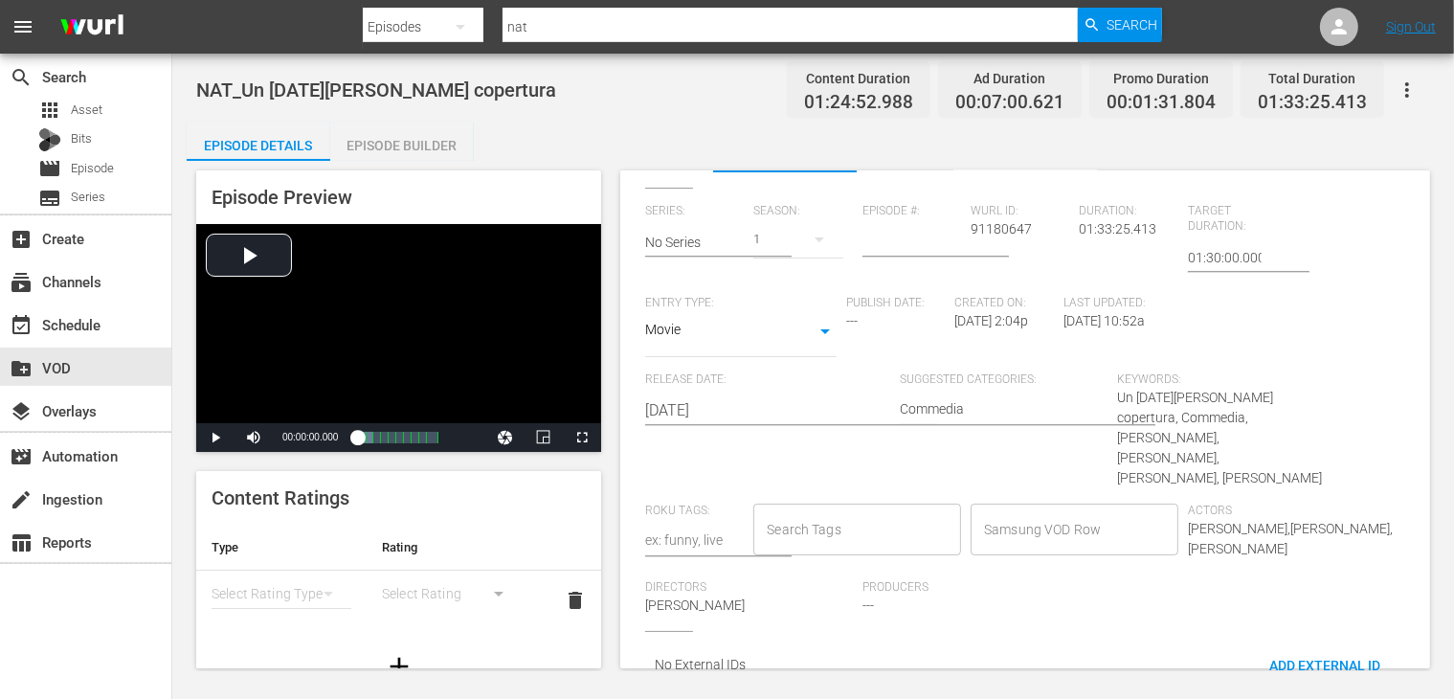
click at [1041, 517] on input "Samsung VOD Row" at bounding box center [1060, 529] width 162 height 34
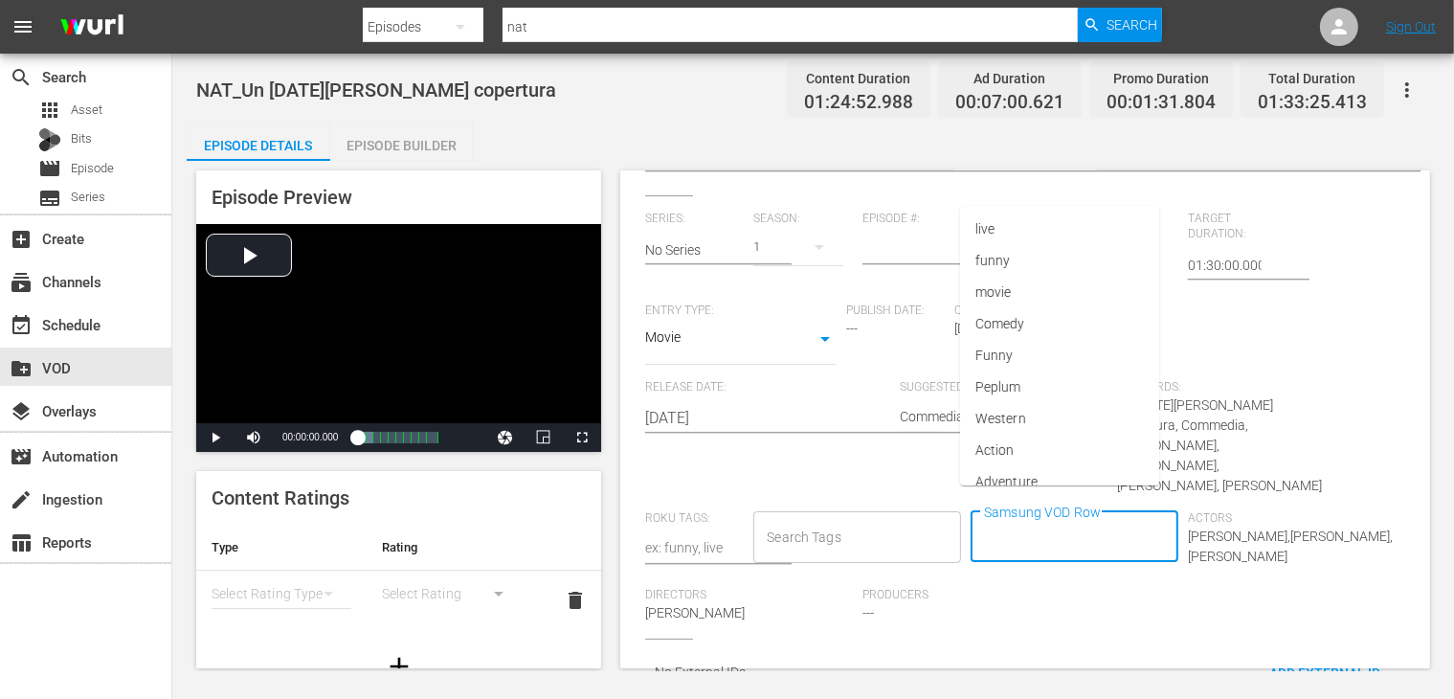
scroll to position [0, 0]
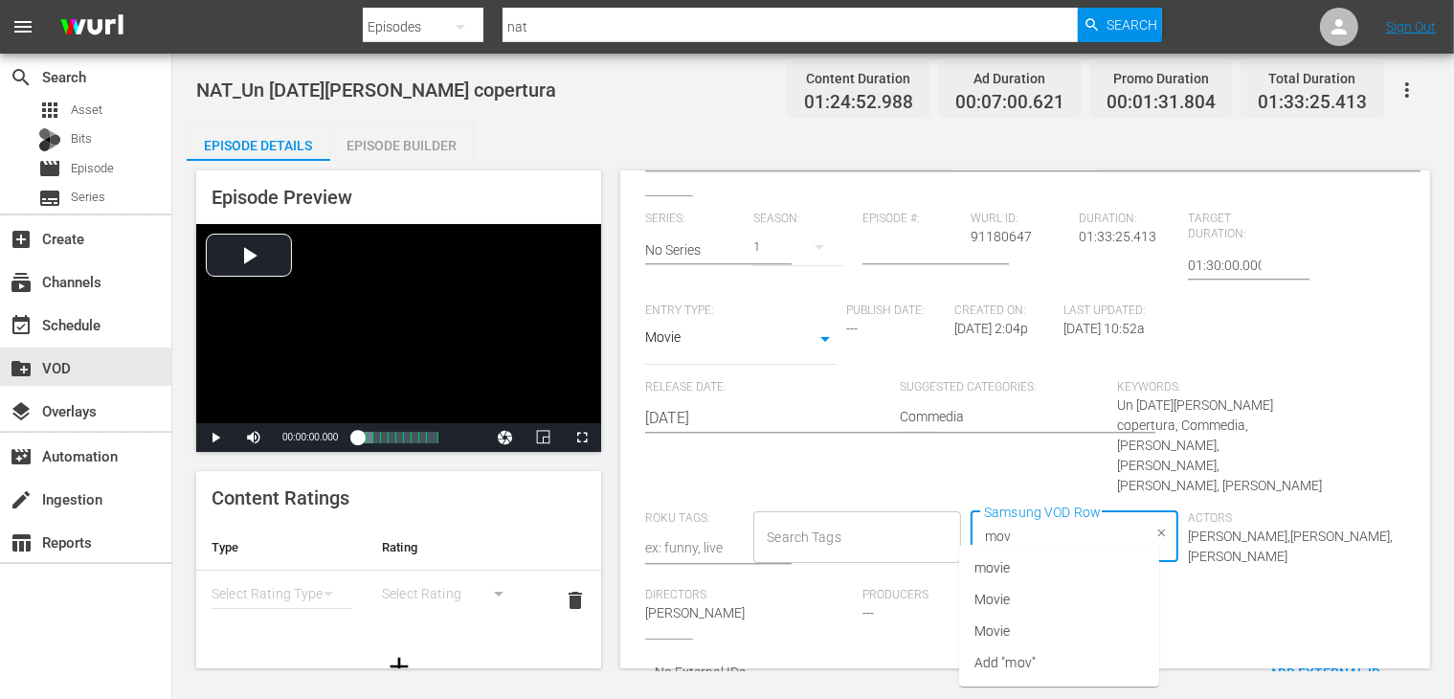
type input "movi"
click at [1037, 593] on li "Movie" at bounding box center [1059, 600] width 200 height 32
type input "commed"
click at [1040, 571] on li "Commedia" at bounding box center [1059, 568] width 200 height 32
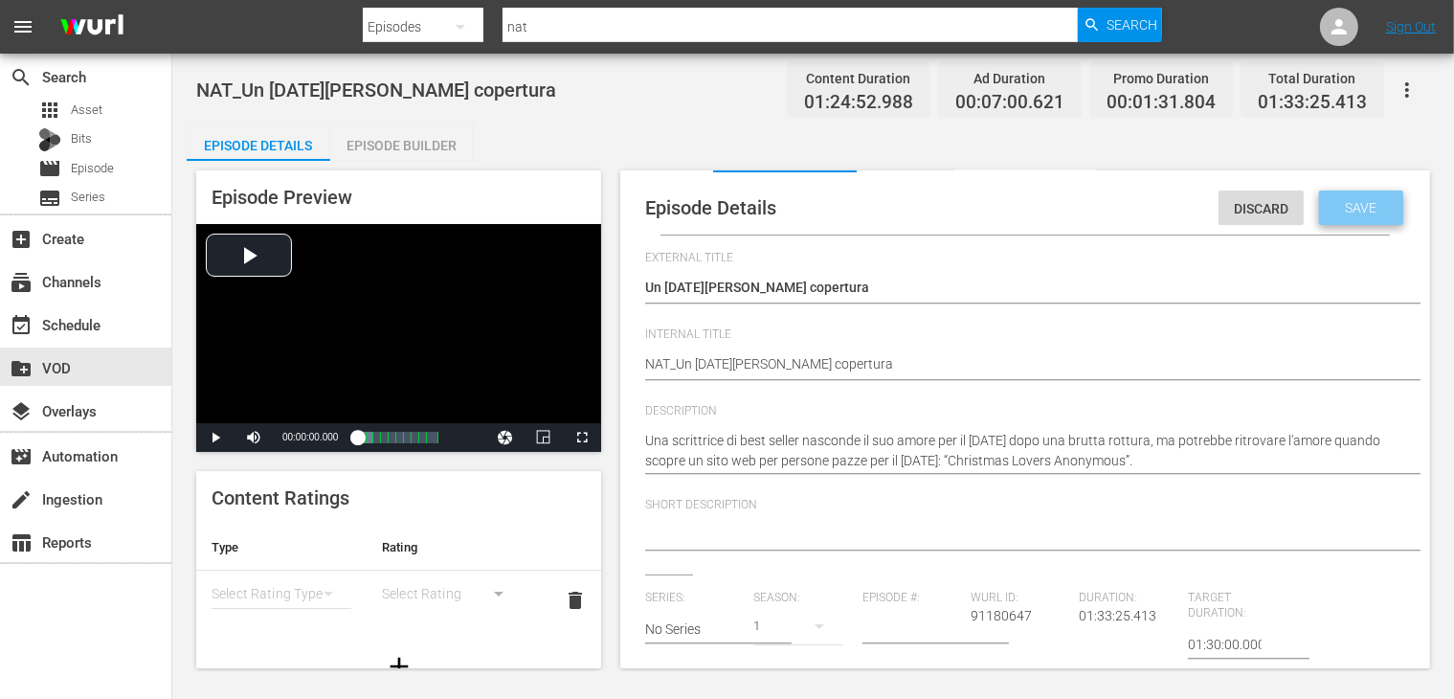
click at [1351, 208] on span "Save" at bounding box center [1362, 207] width 62 height 15
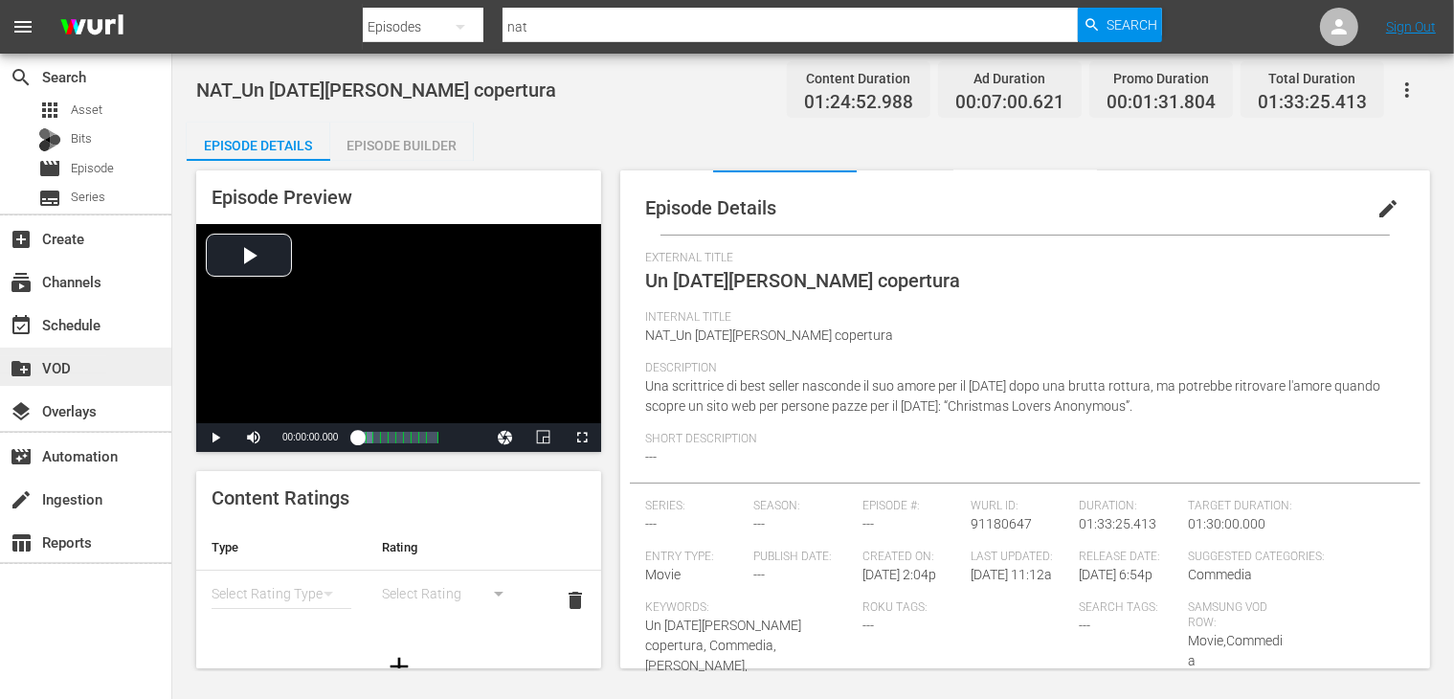
click at [57, 362] on div "create_new_folder VOD" at bounding box center [53, 364] width 107 height 17
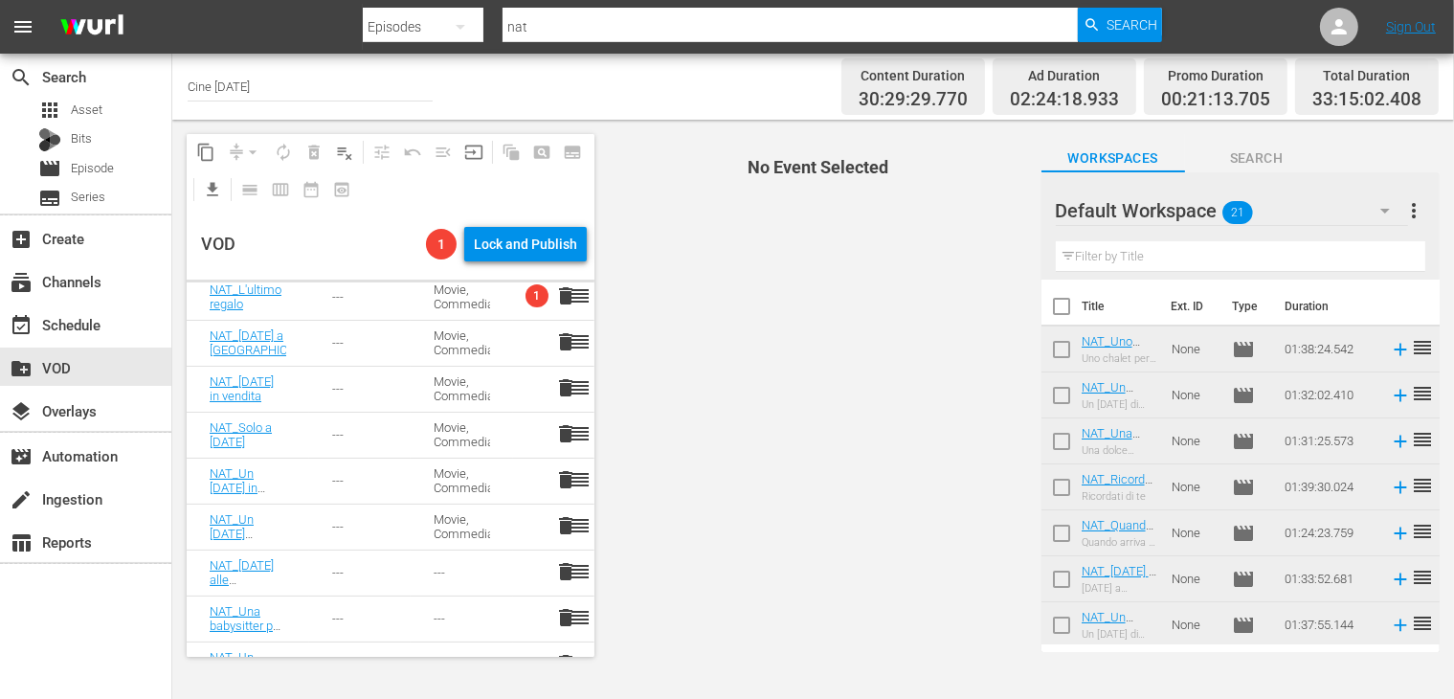
scroll to position [383, 0]
click at [238, 472] on link "NAT_[DATE] alle Highlands" at bounding box center [242, 488] width 64 height 43
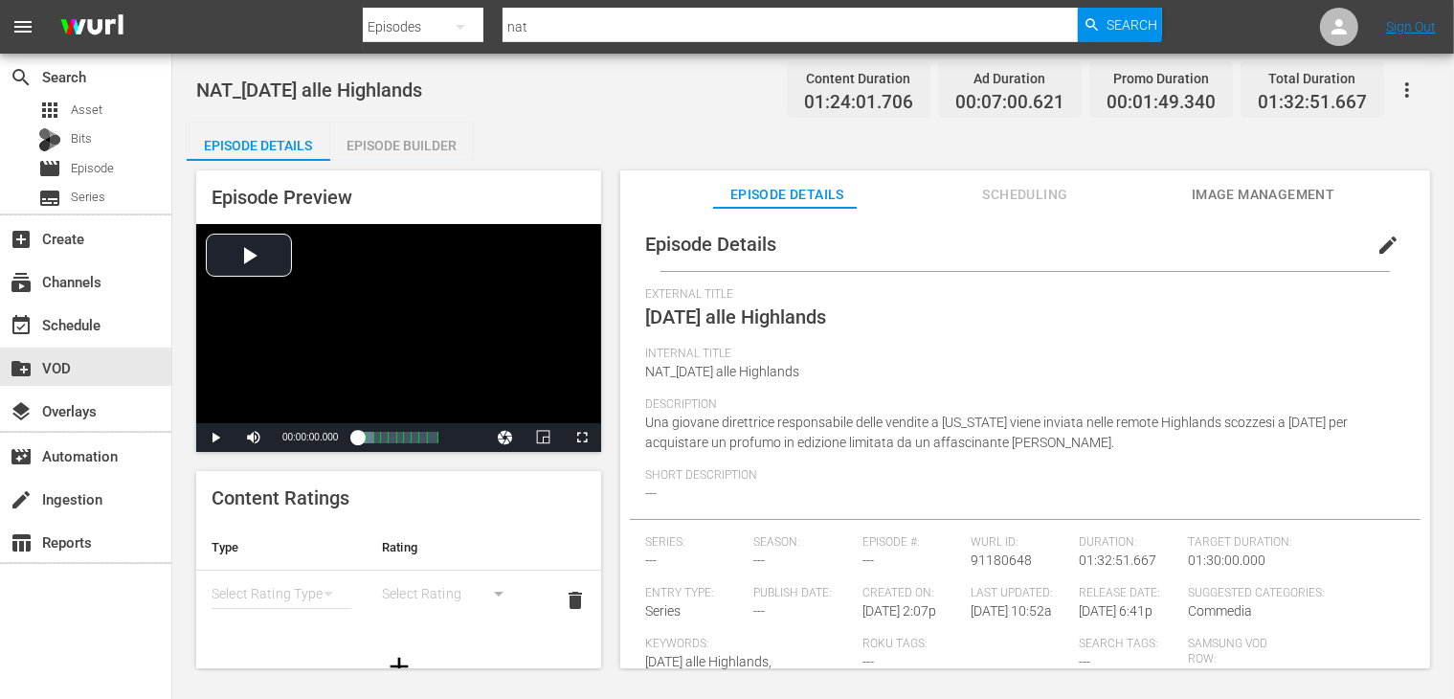
click at [1365, 241] on button "edit" at bounding box center [1388, 245] width 46 height 46
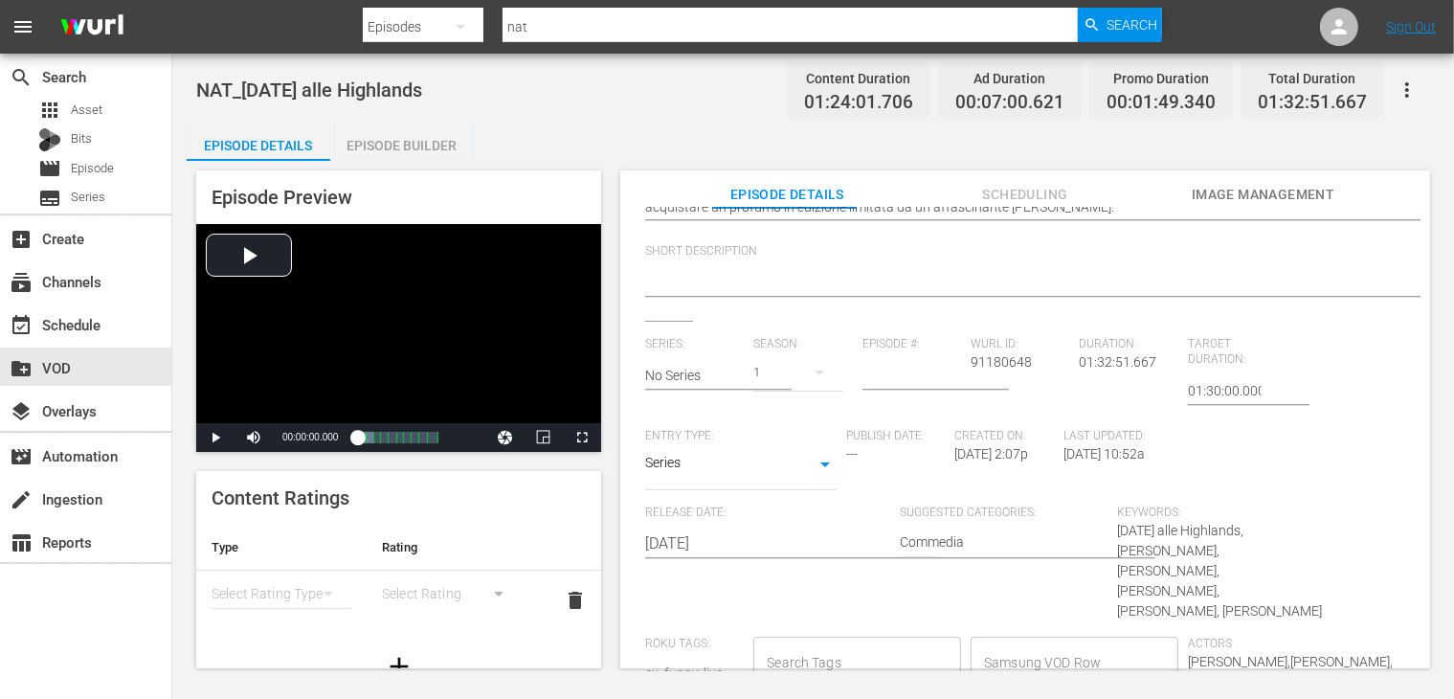
scroll to position [287, 0]
click at [691, 452] on body "menu Search By Episodes Search ID, Title, Description, Keywords, or Category na…" at bounding box center [727, 349] width 1454 height 699
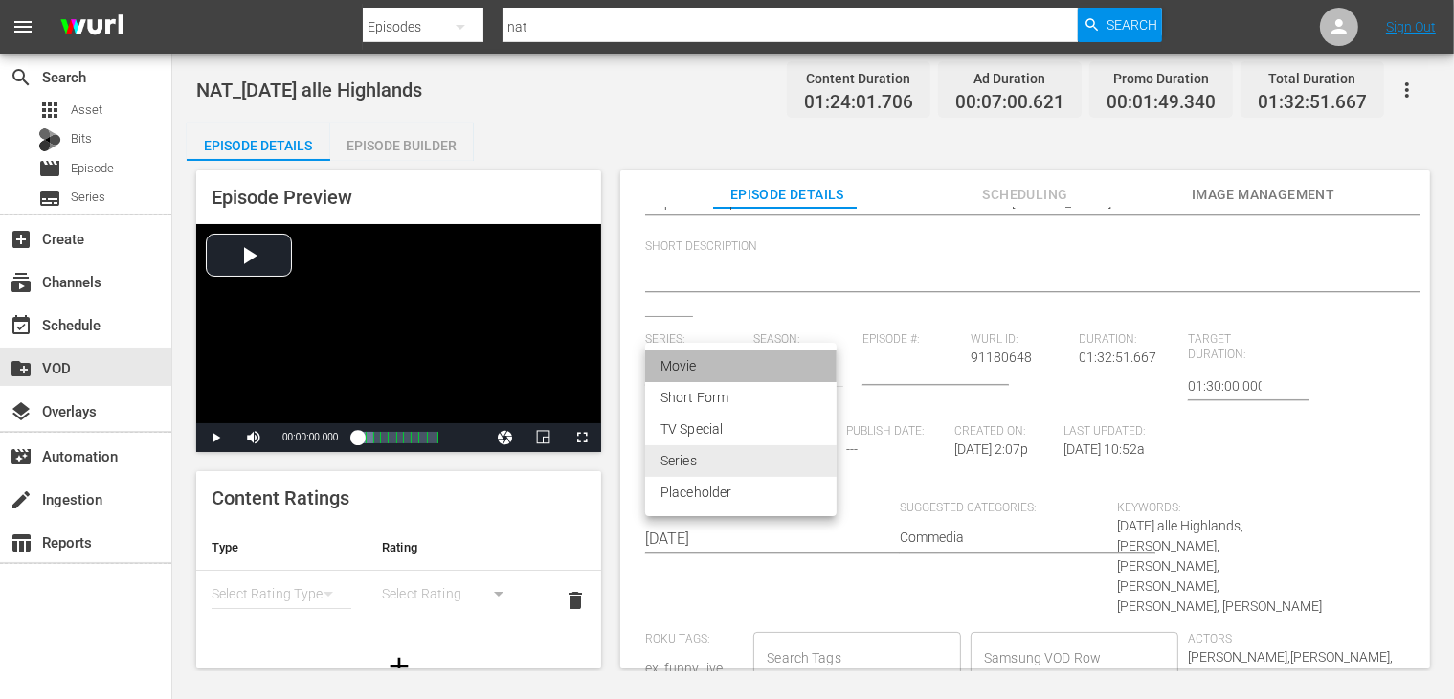
click at [724, 360] on li "Movie" at bounding box center [740, 366] width 191 height 32
type input "MOVIE"
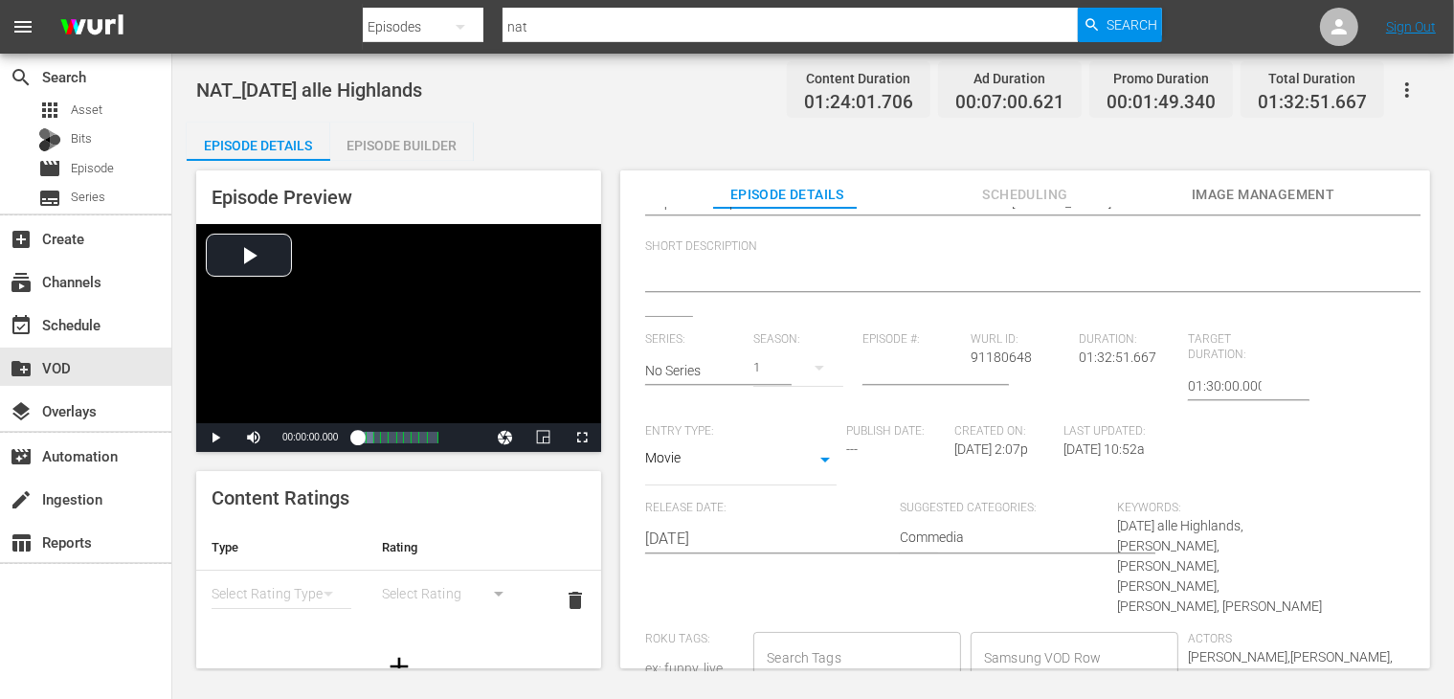
click at [1077, 640] on input "Samsung VOD Row" at bounding box center [1060, 657] width 162 height 34
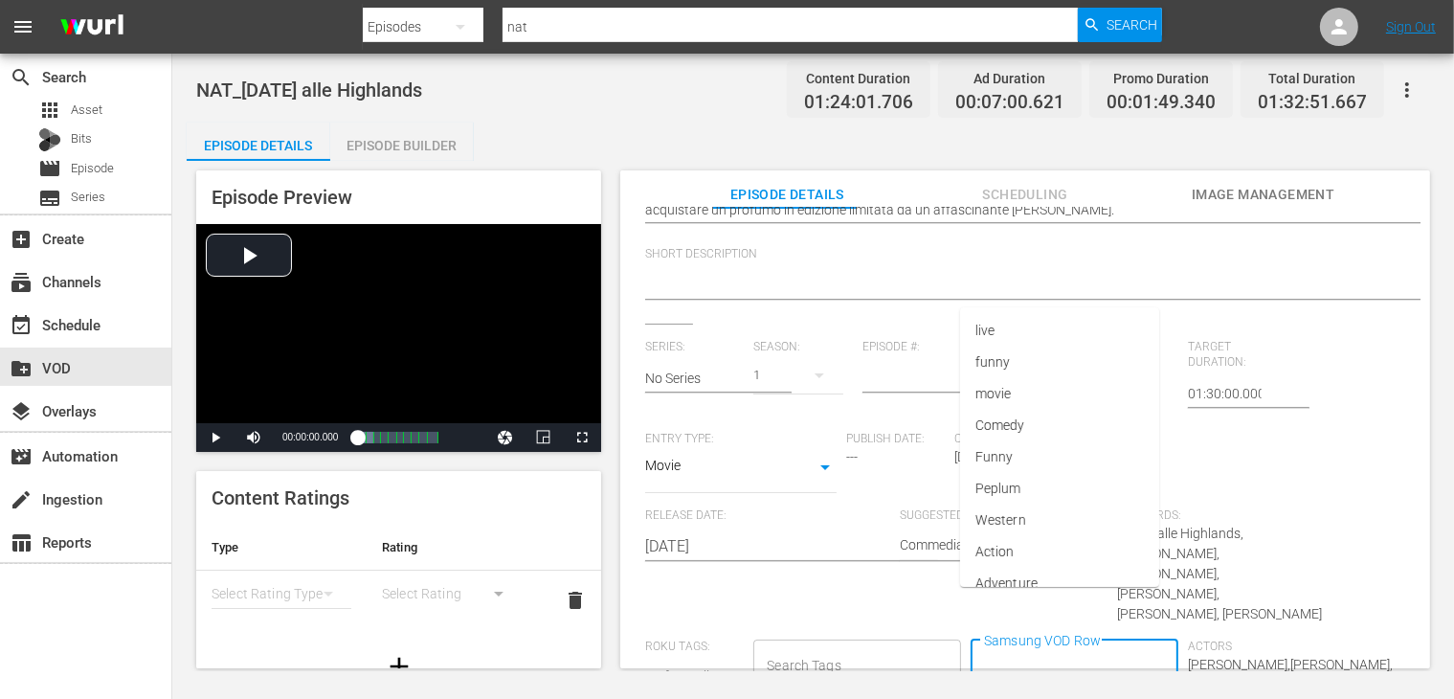
scroll to position [295, 0]
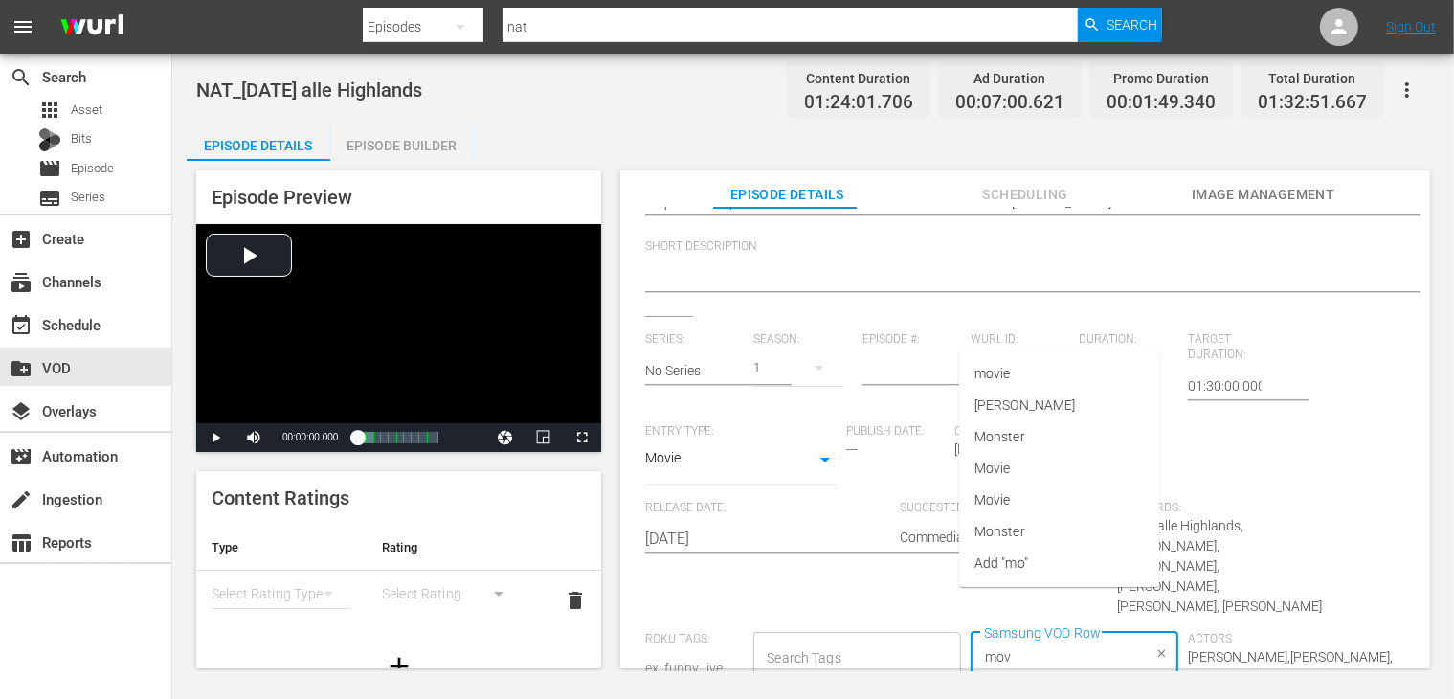
type input "movi"
click at [1028, 502] on li "Movie" at bounding box center [1059, 500] width 200 height 32
type input "Comme"
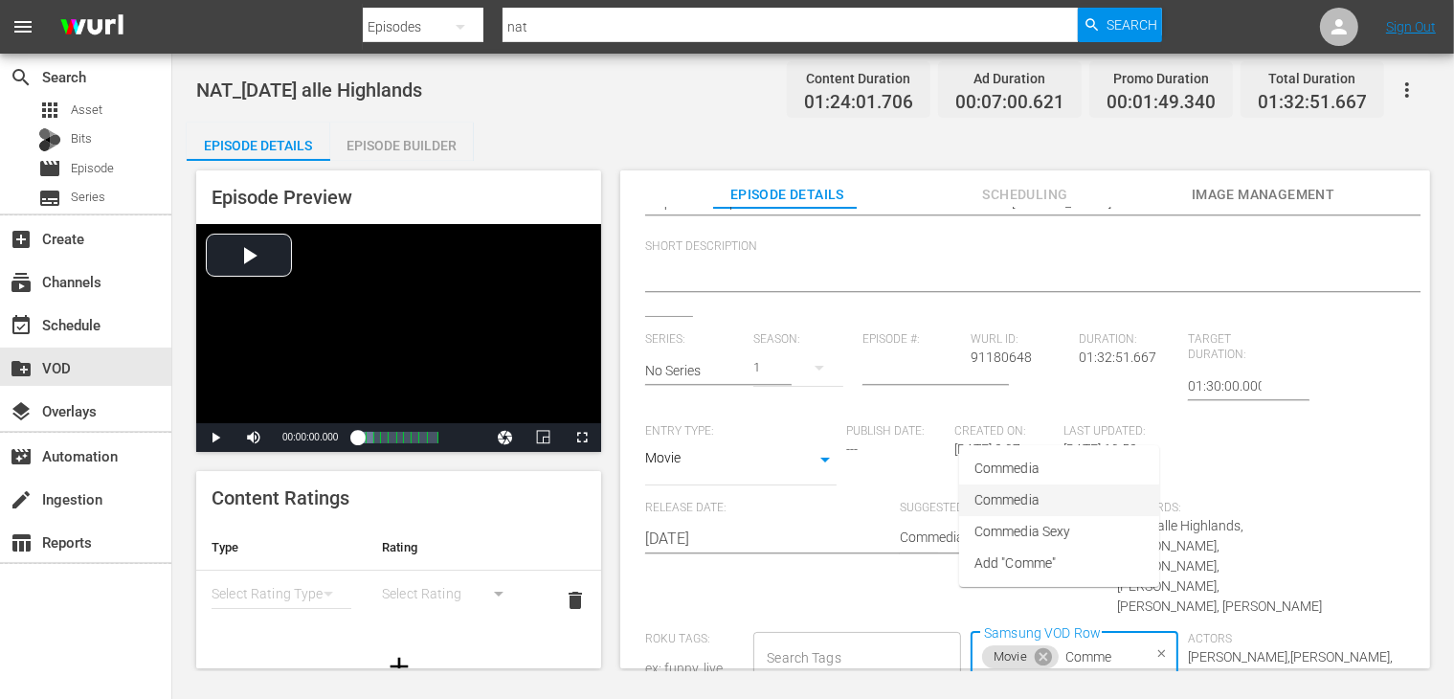
click at [1023, 495] on span "Commedia" at bounding box center [1006, 500] width 65 height 20
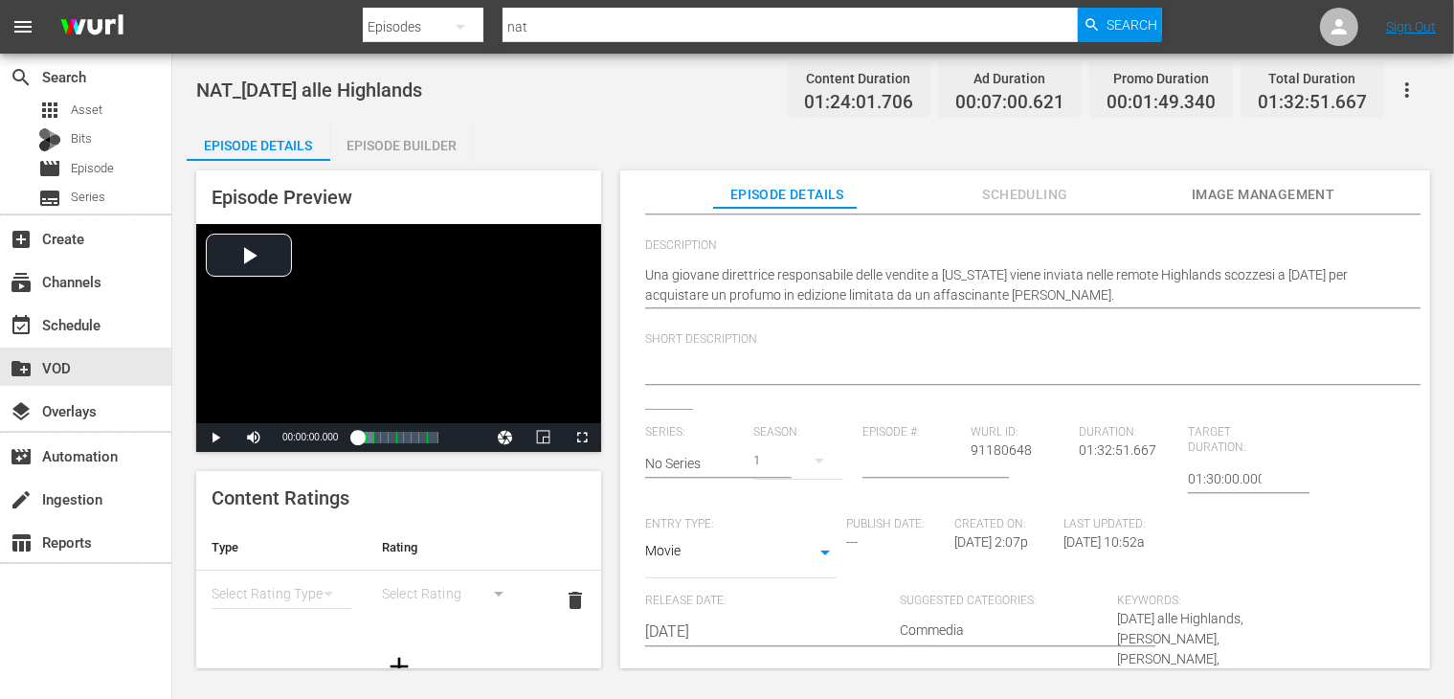
scroll to position [0, 0]
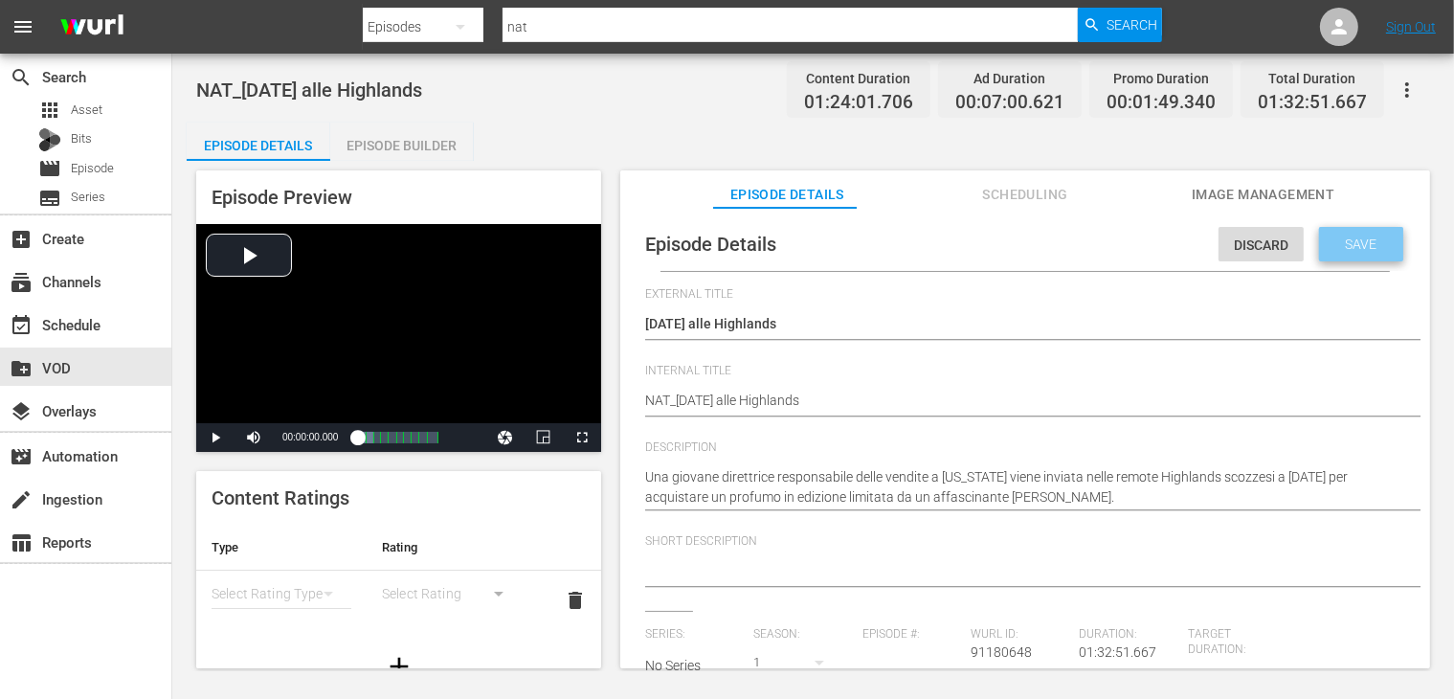
click at [1331, 245] on span "Save" at bounding box center [1362, 243] width 62 height 15
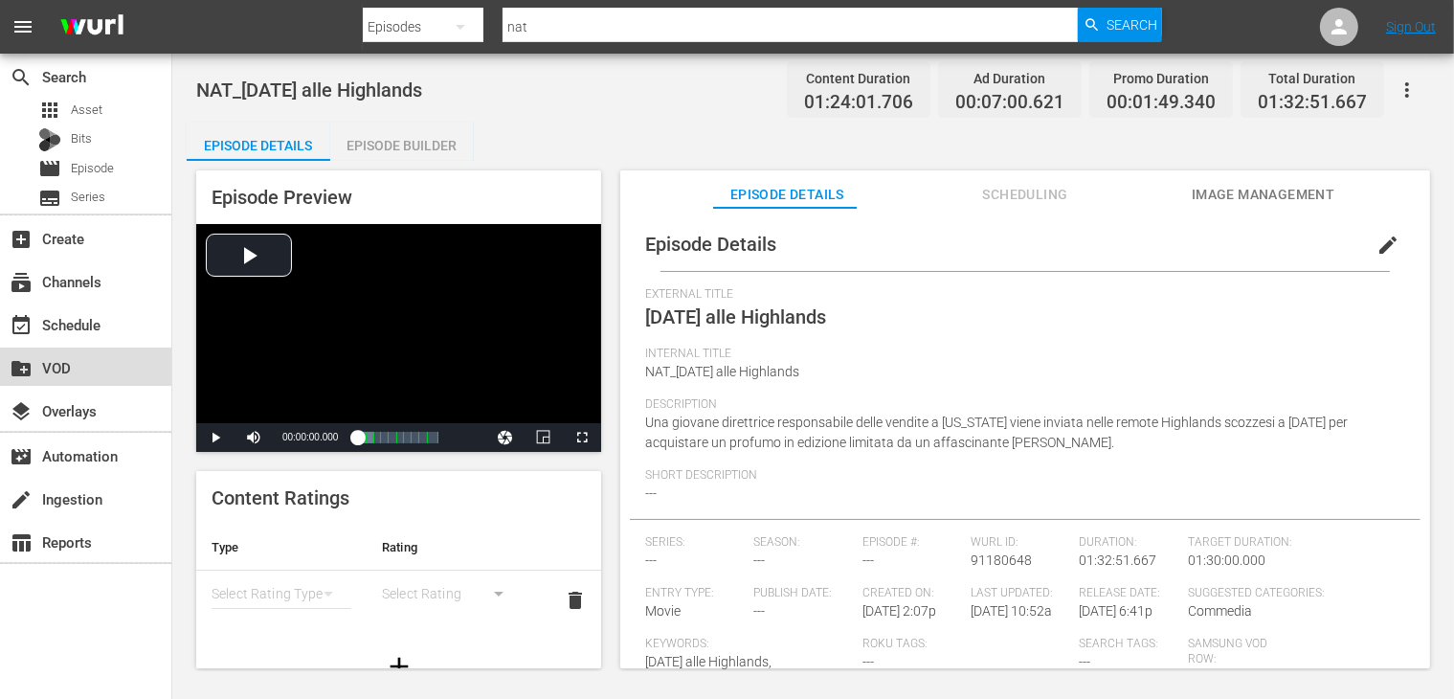
click at [54, 369] on div "create_new_folder VOD" at bounding box center [53, 364] width 107 height 17
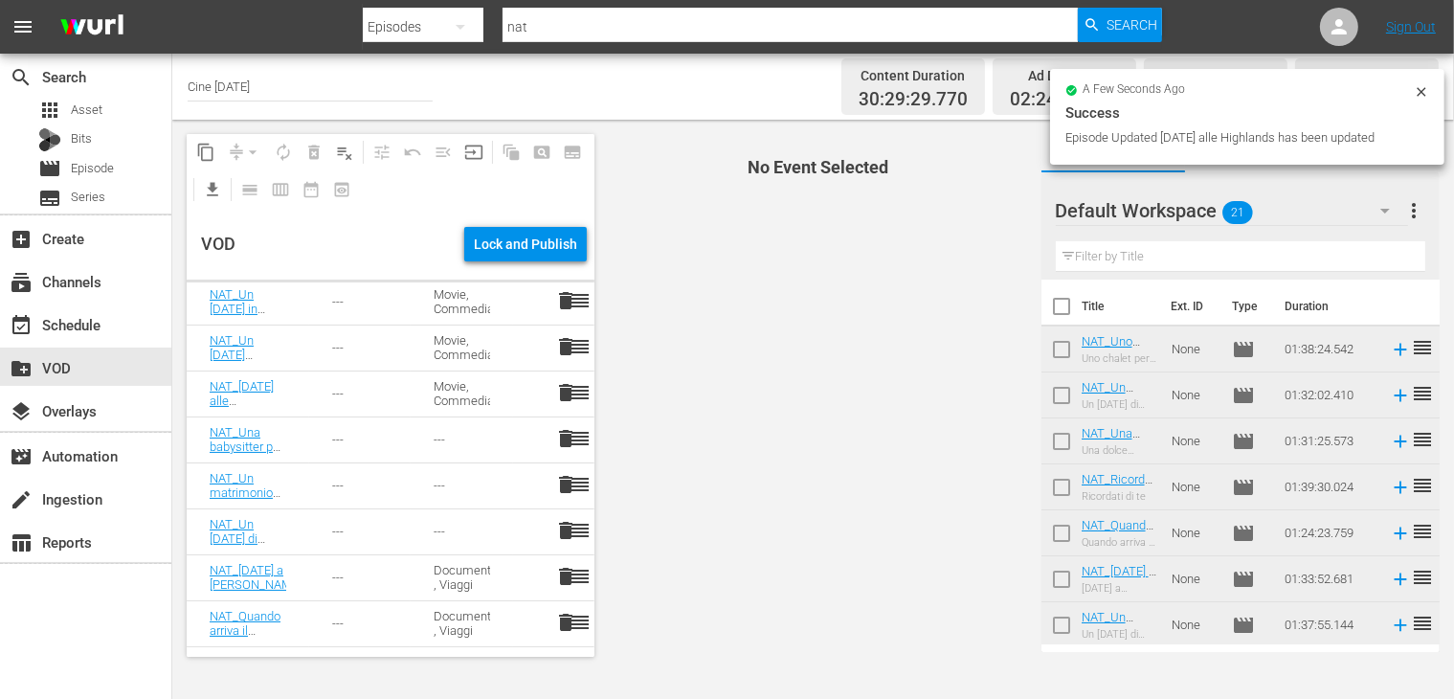
scroll to position [479, 0]
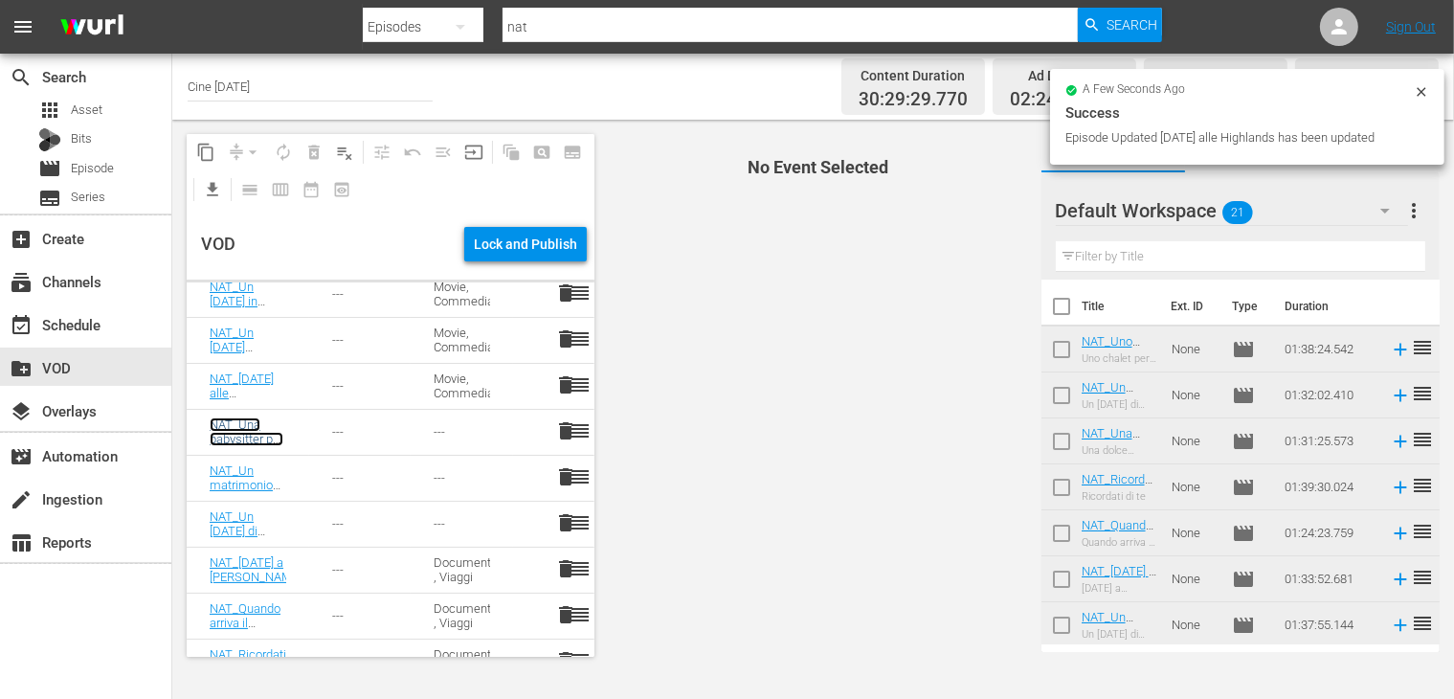
click at [241, 435] on link "NAT_Una babysitter per [DATE]" at bounding box center [247, 438] width 74 height 43
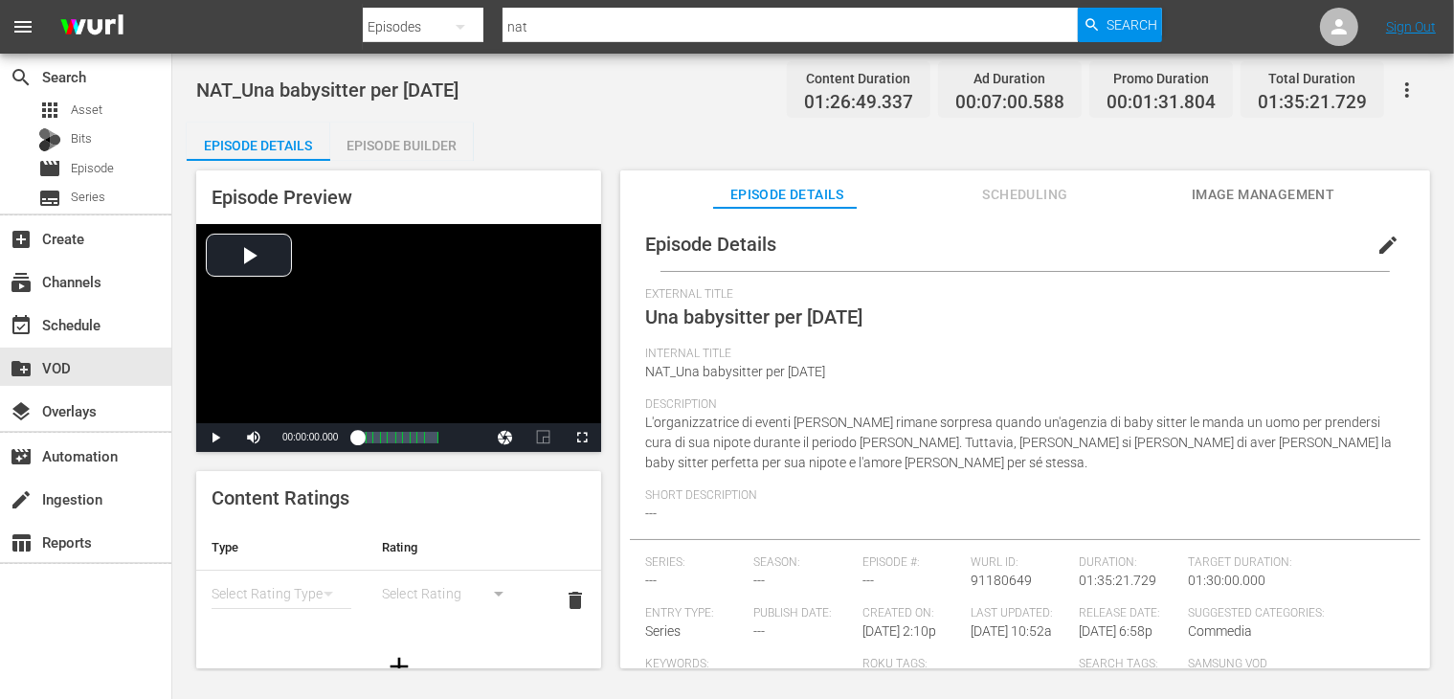
click at [1376, 241] on span "edit" at bounding box center [1387, 245] width 23 height 23
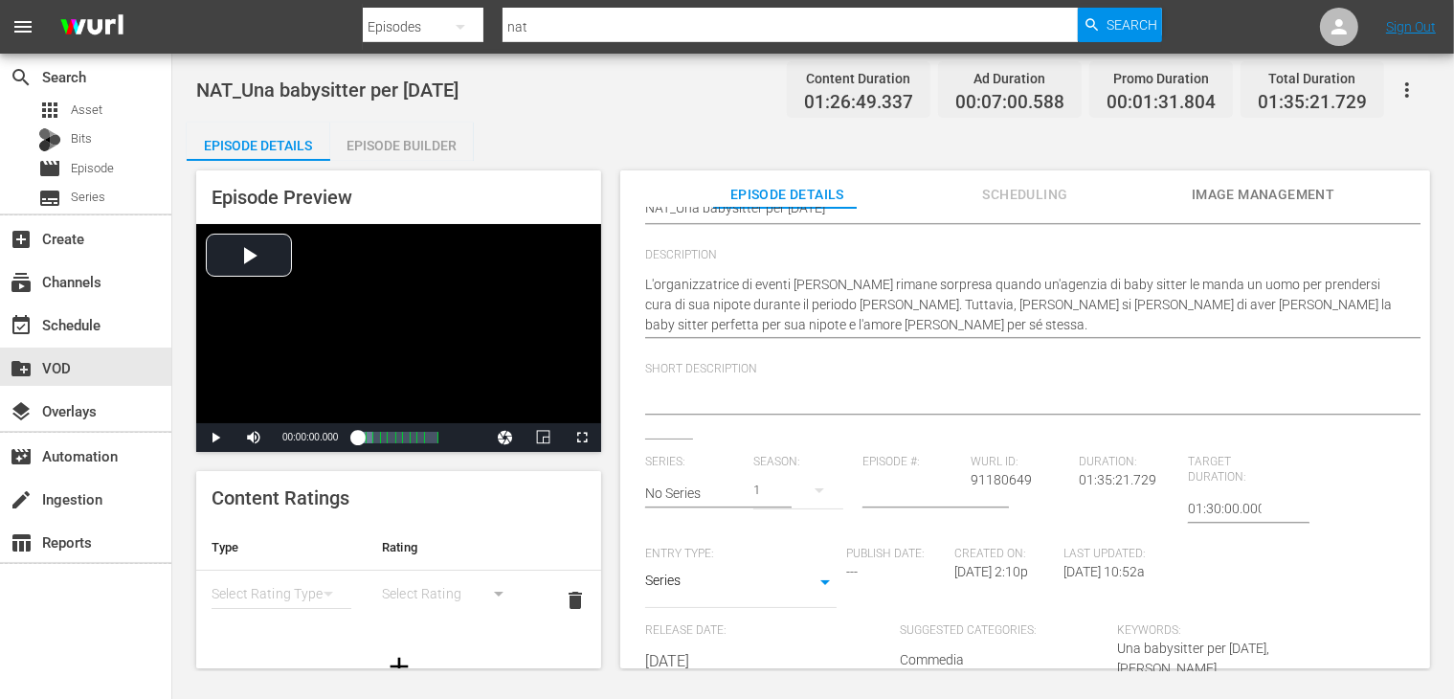
scroll to position [383, 0]
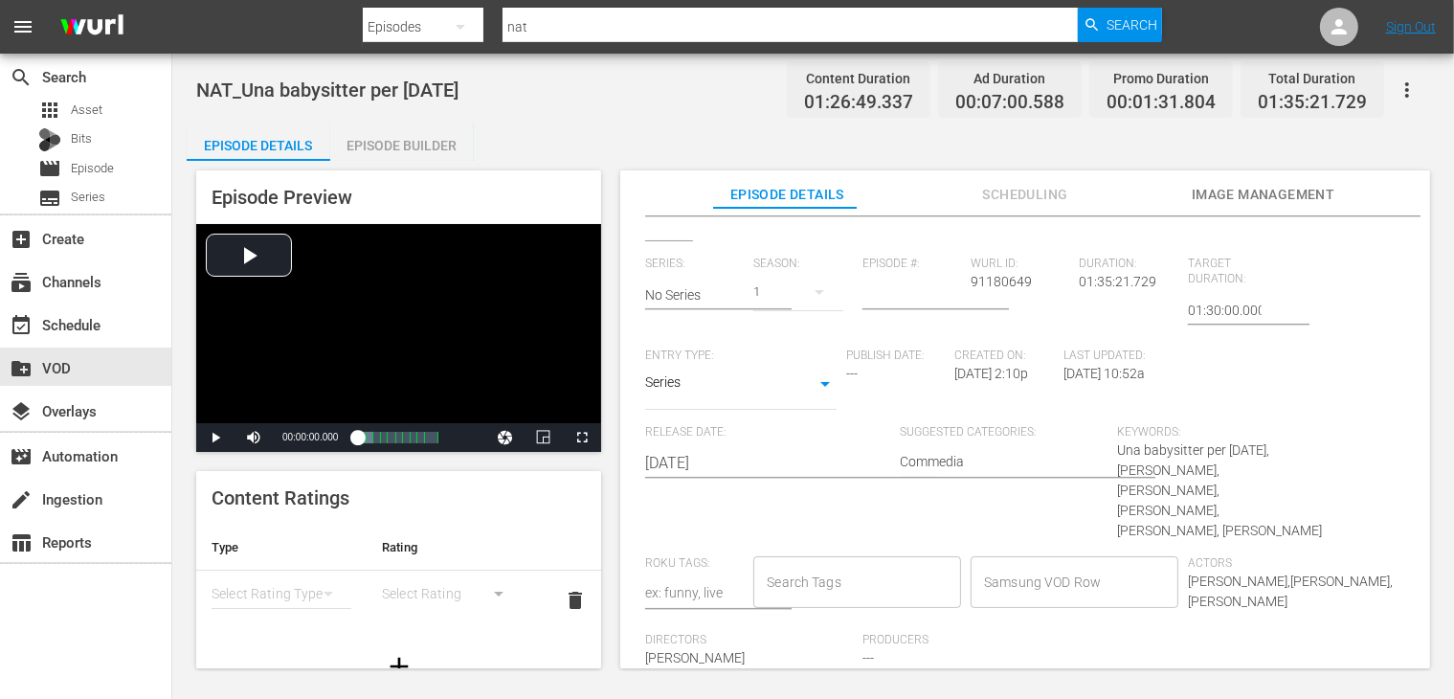
click at [686, 382] on body "menu Search By Episodes Search ID, Title, Description, Keywords, or Category na…" at bounding box center [727, 349] width 1454 height 699
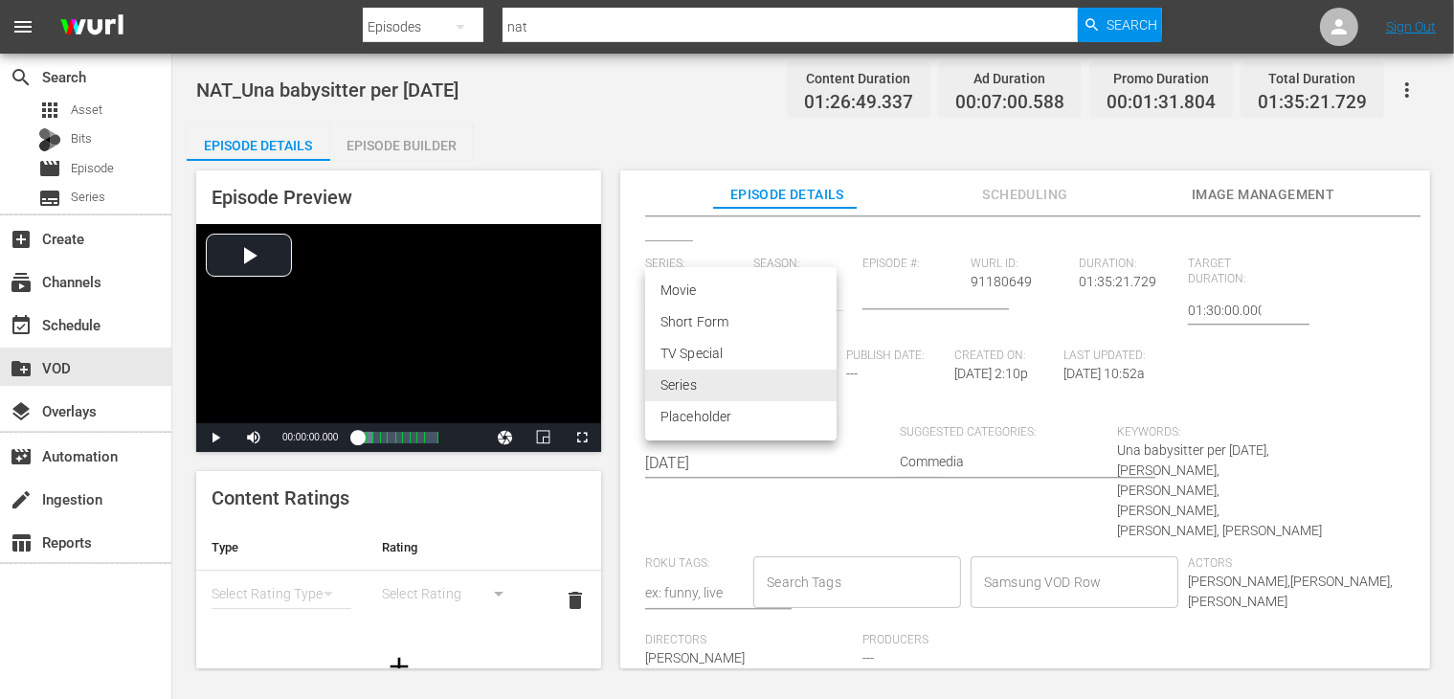
click at [714, 292] on li "Movie" at bounding box center [740, 291] width 191 height 32
type input "MOVIE"
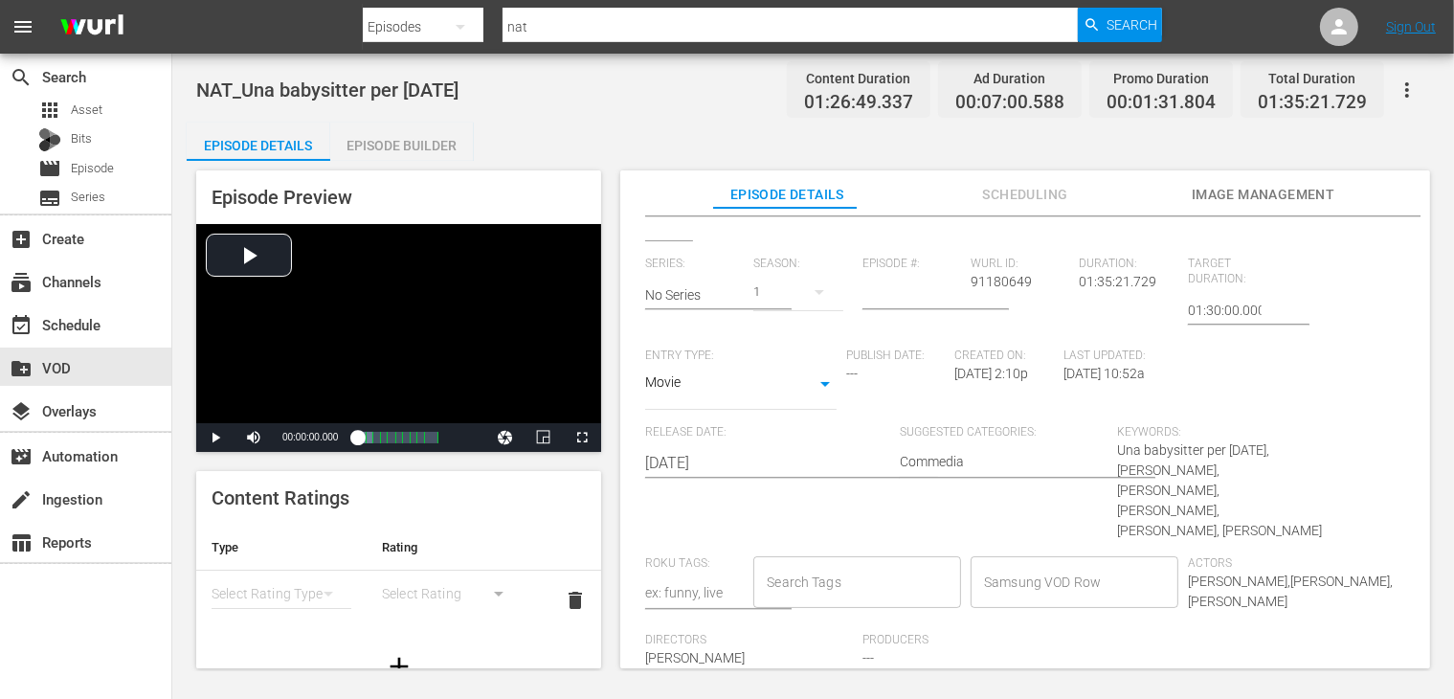
click at [1033, 565] on input "Samsung VOD Row" at bounding box center [1060, 582] width 162 height 34
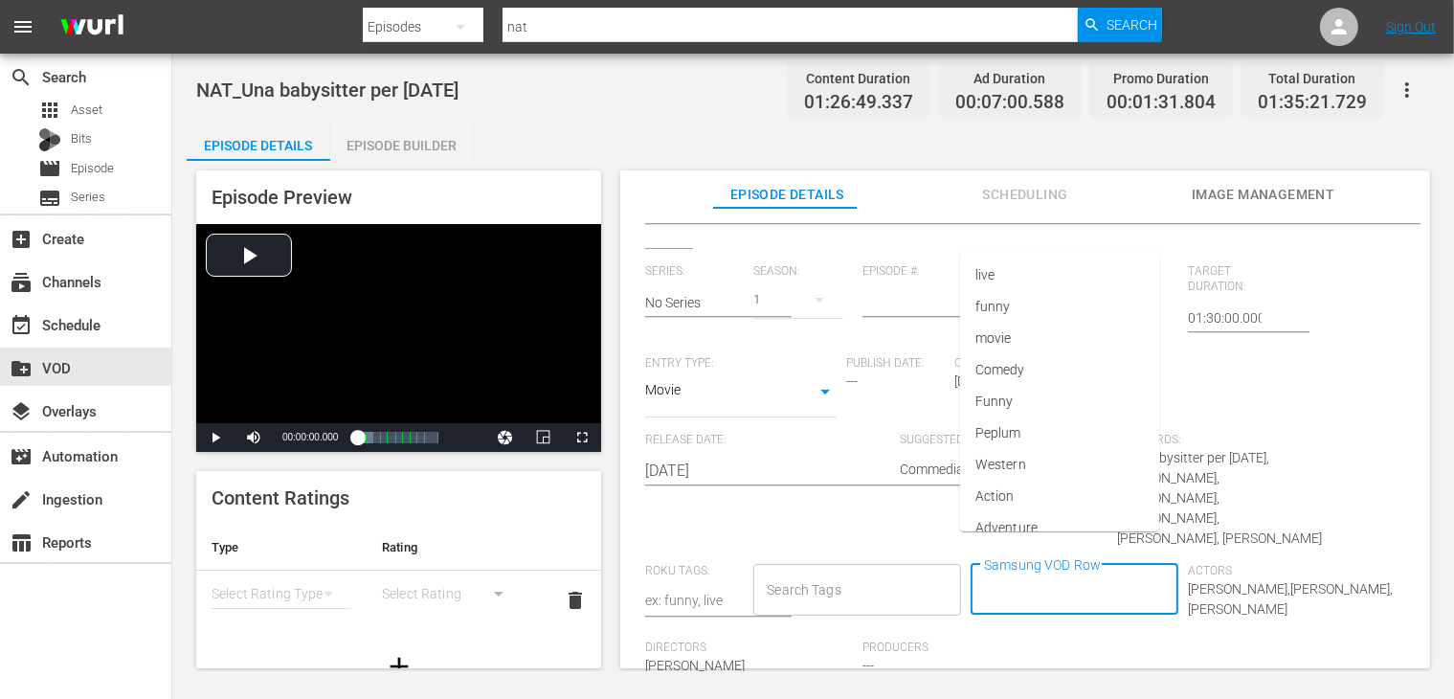
scroll to position [391, 0]
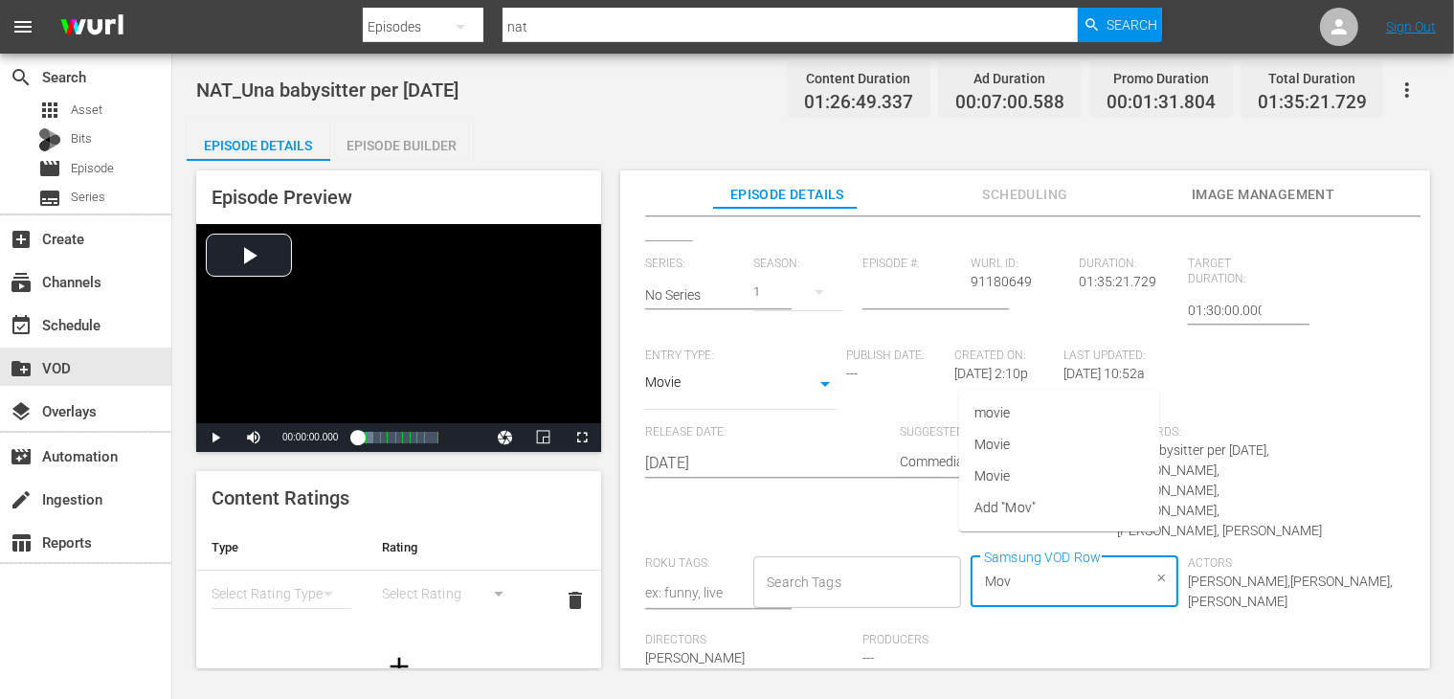
type input "Movi"
click at [1035, 451] on li "Movie" at bounding box center [1059, 445] width 200 height 32
type input "Commed"
click at [1017, 450] on span "Commedia" at bounding box center [1006, 445] width 65 height 20
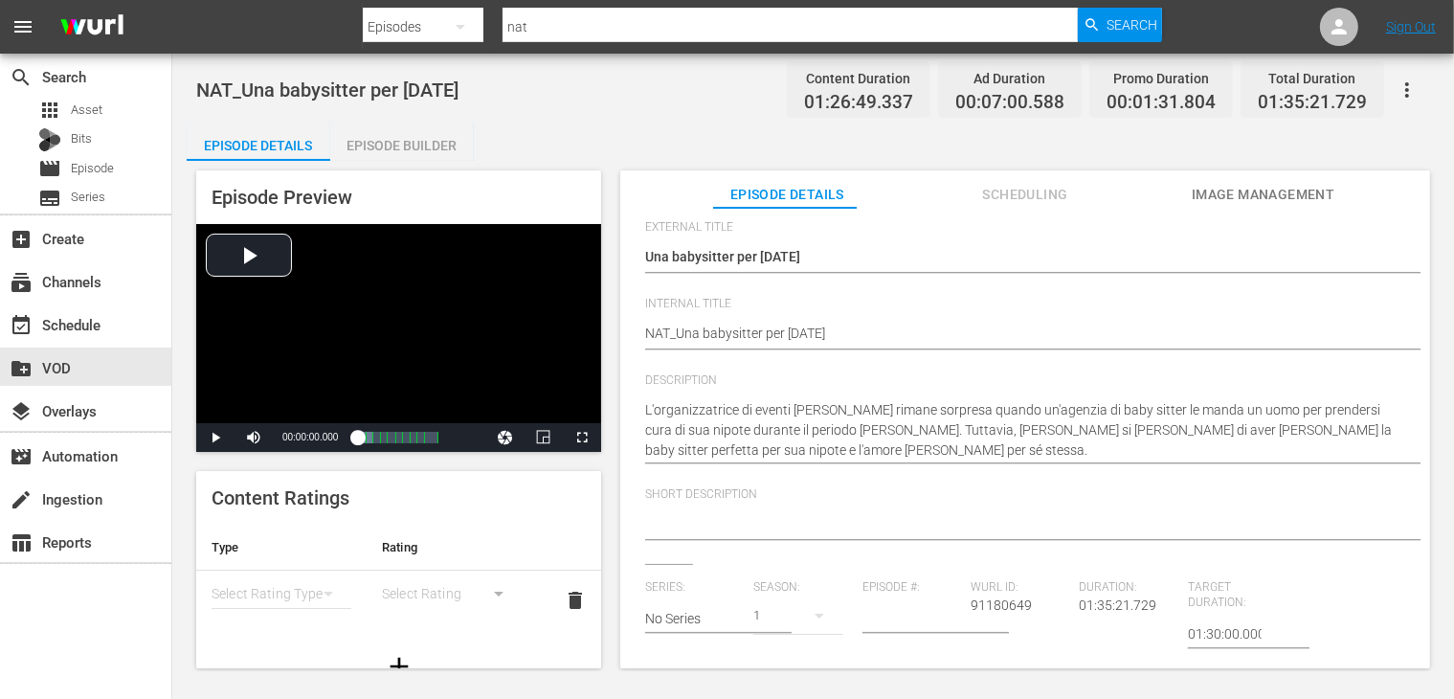
scroll to position [0, 0]
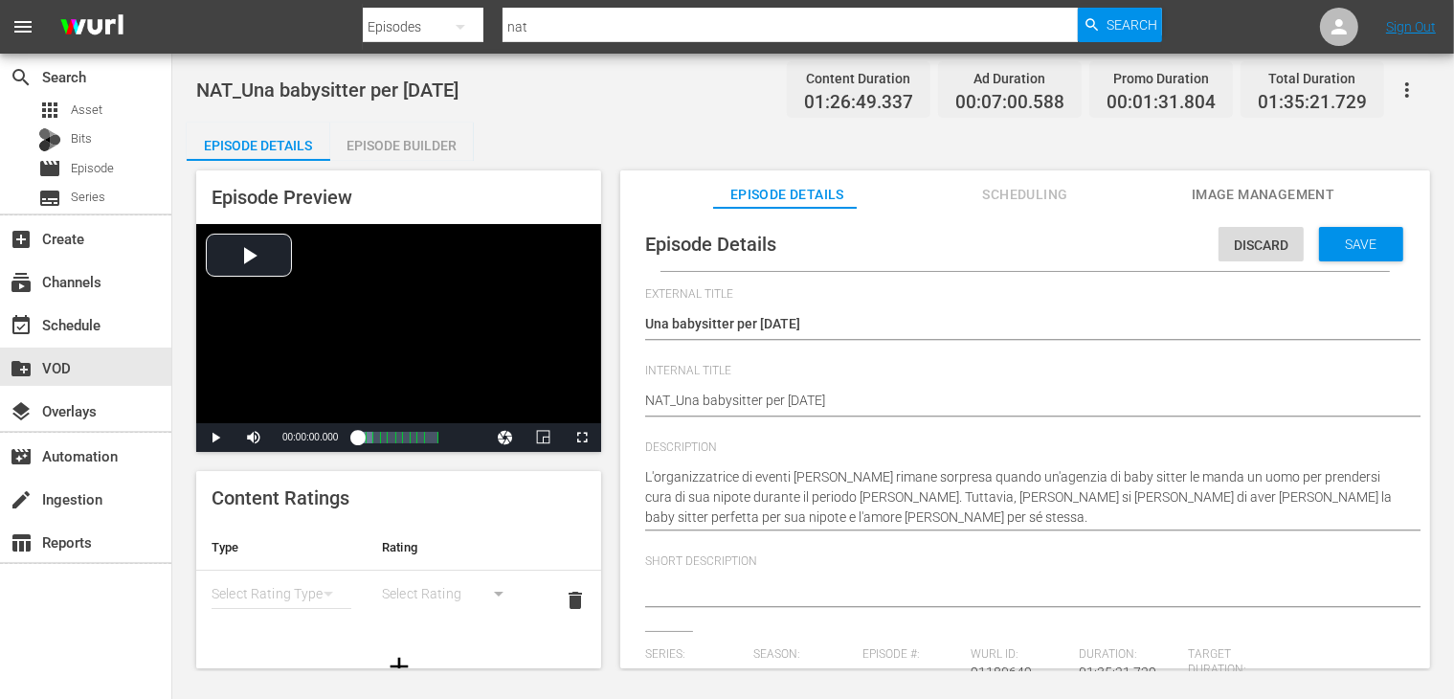
click at [1338, 246] on span "Save" at bounding box center [1362, 243] width 62 height 15
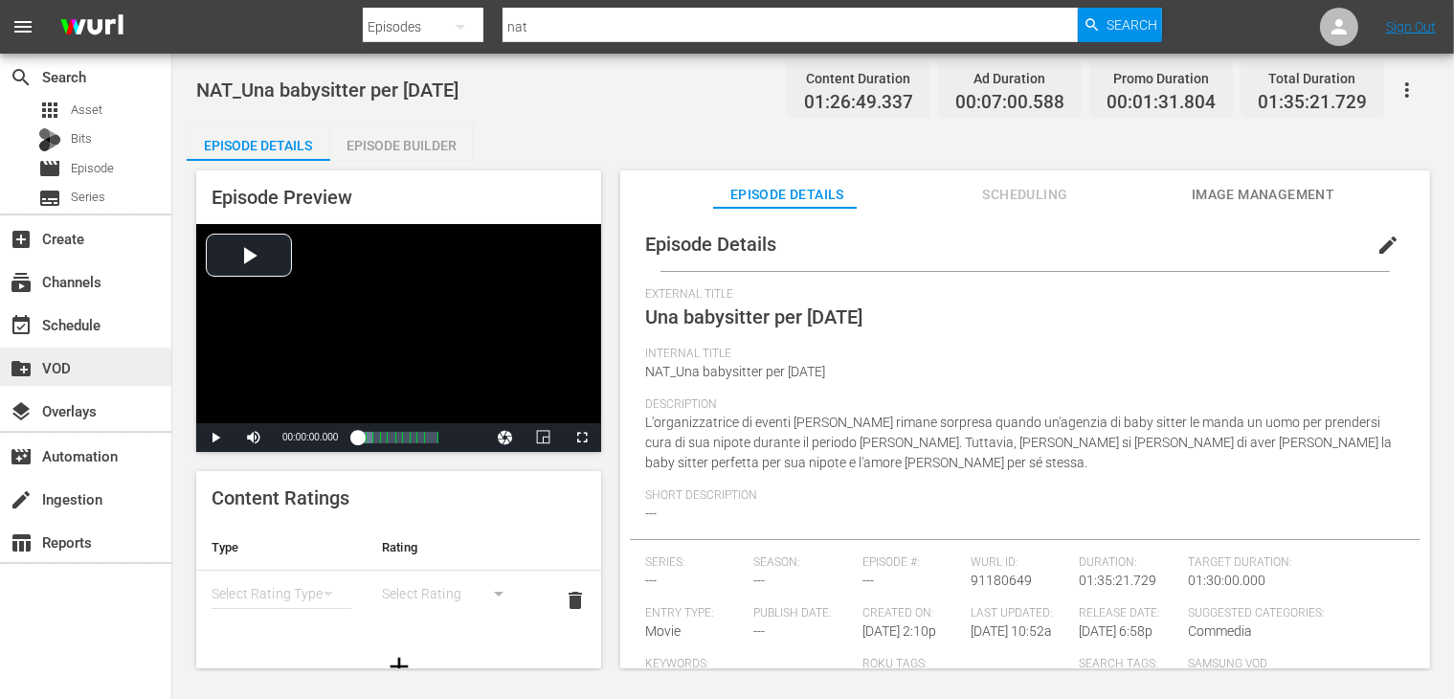
click at [49, 373] on div "create_new_folder VOD" at bounding box center [53, 364] width 107 height 17
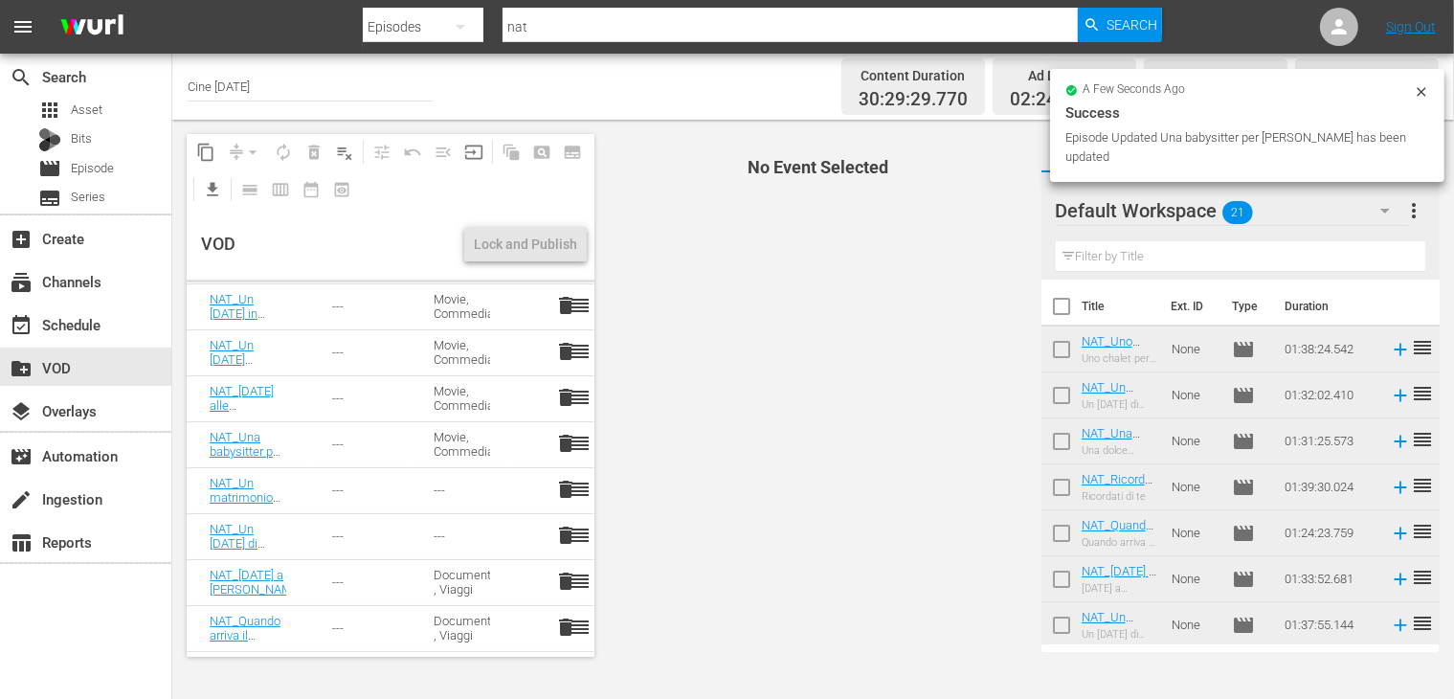
scroll to position [479, 0]
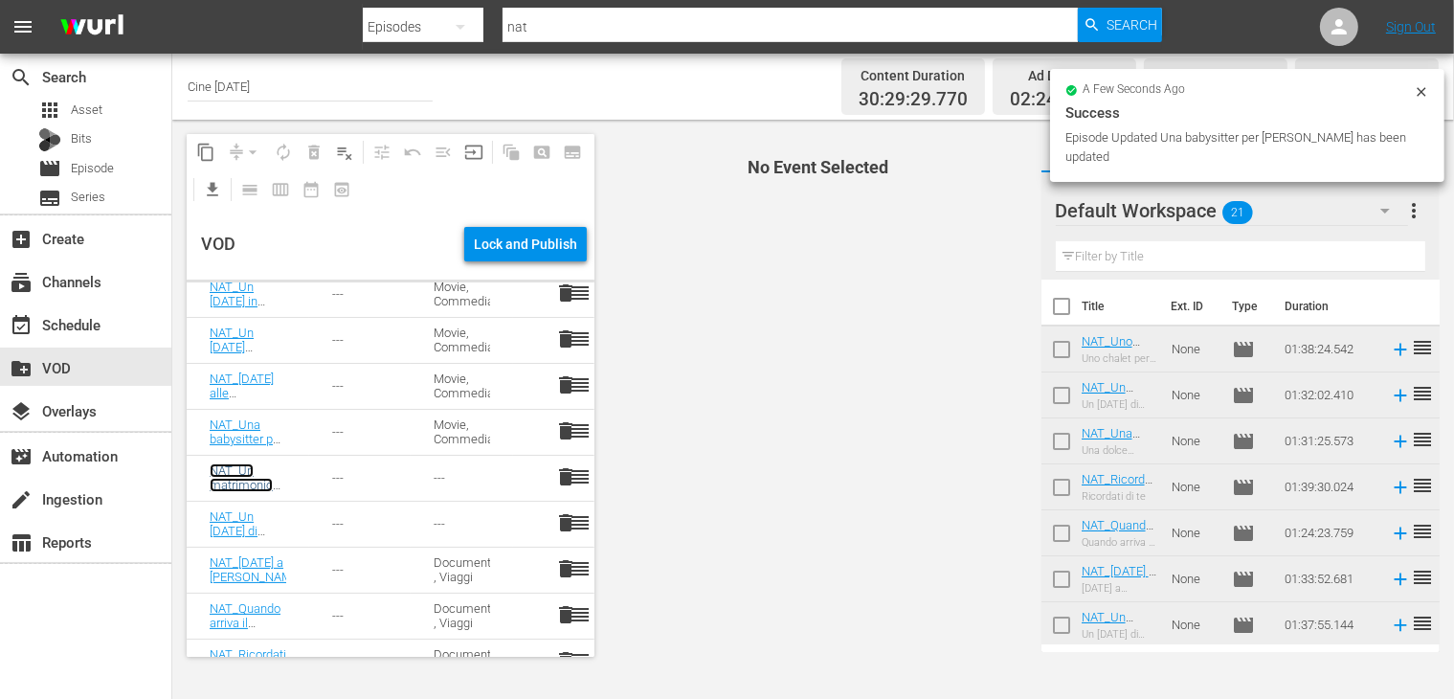
click at [230, 472] on link "NAT_Un matrimonio sotto l'albero" at bounding box center [244, 484] width 69 height 43
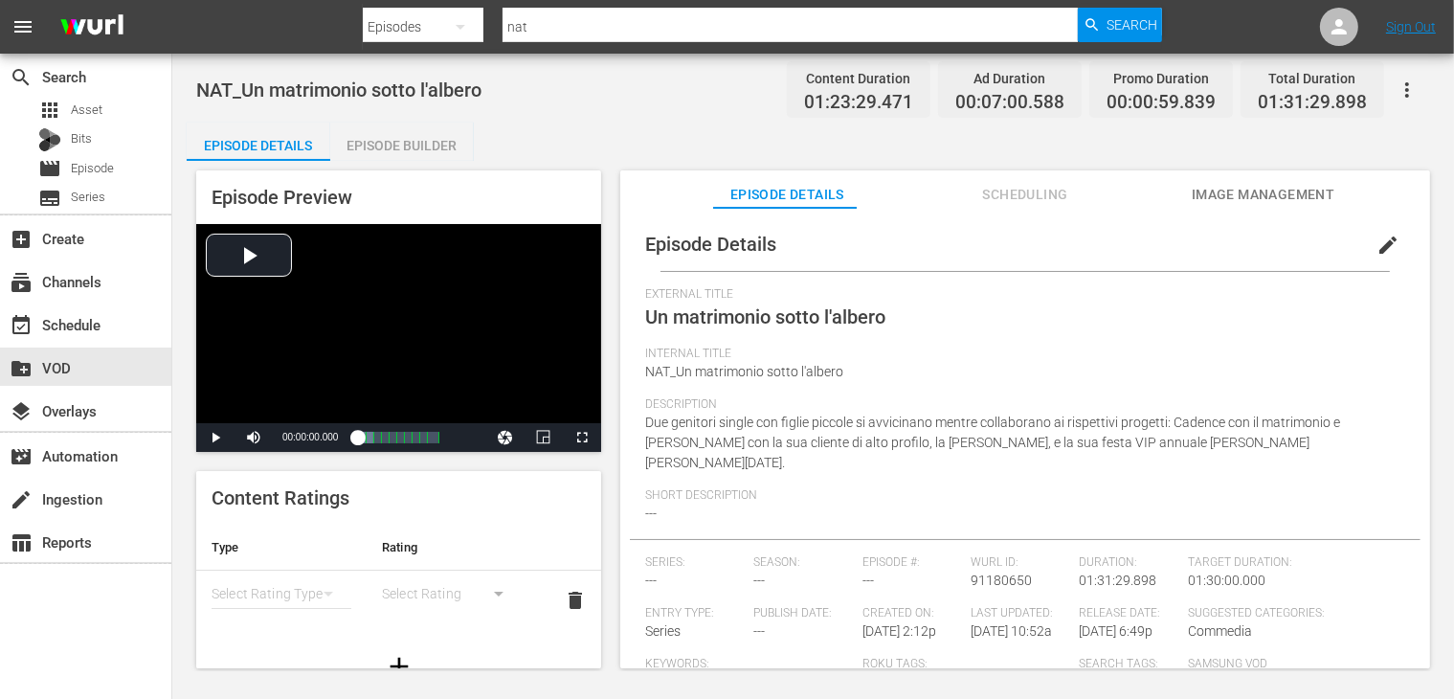
click at [1376, 237] on span "edit" at bounding box center [1387, 245] width 23 height 23
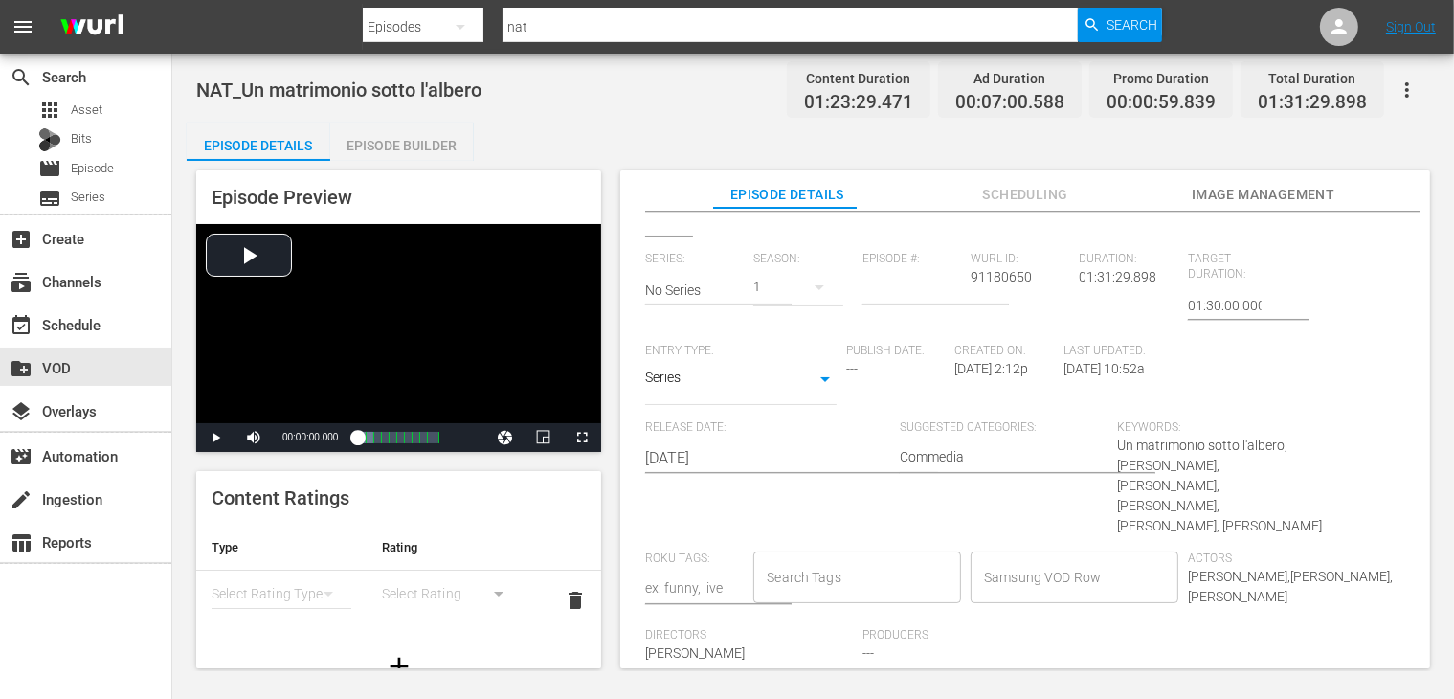
scroll to position [379, 0]
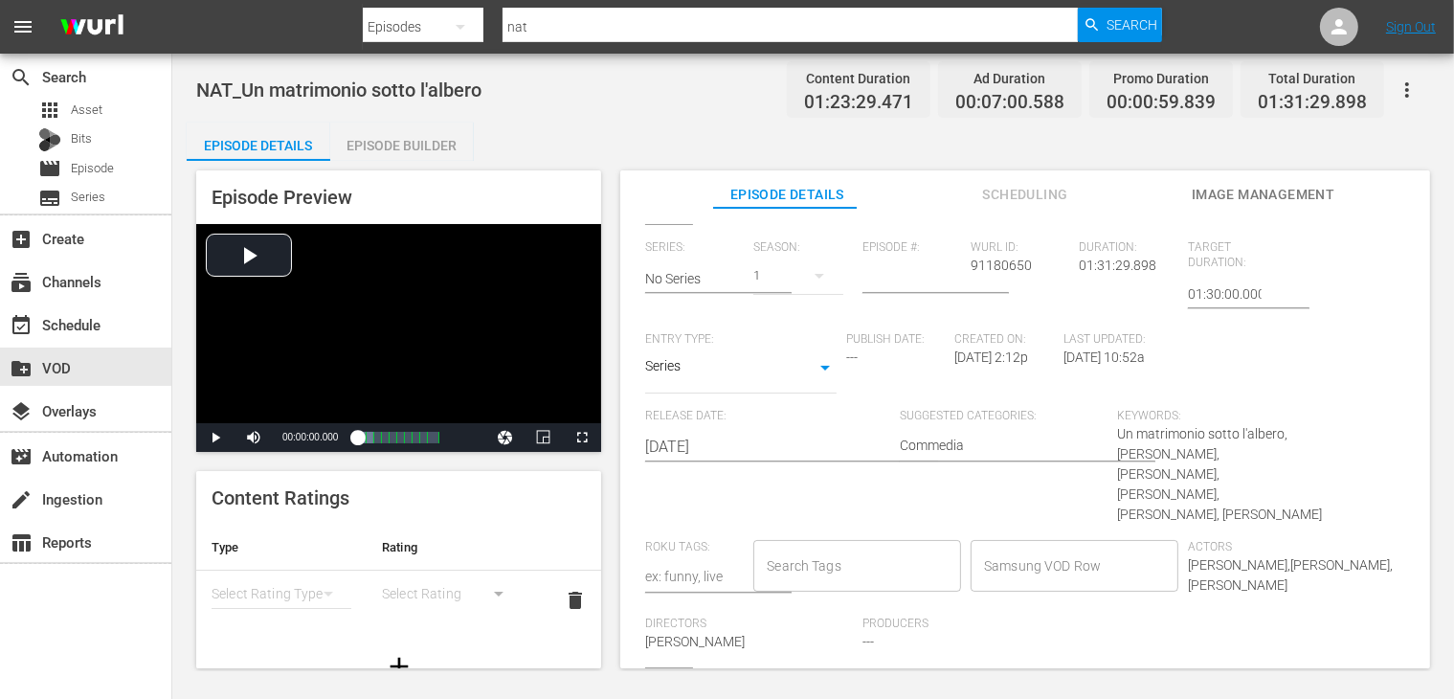
click at [680, 369] on body "menu Search By Episodes Search ID, Title, Description, Keywords, or Category na…" at bounding box center [727, 349] width 1454 height 699
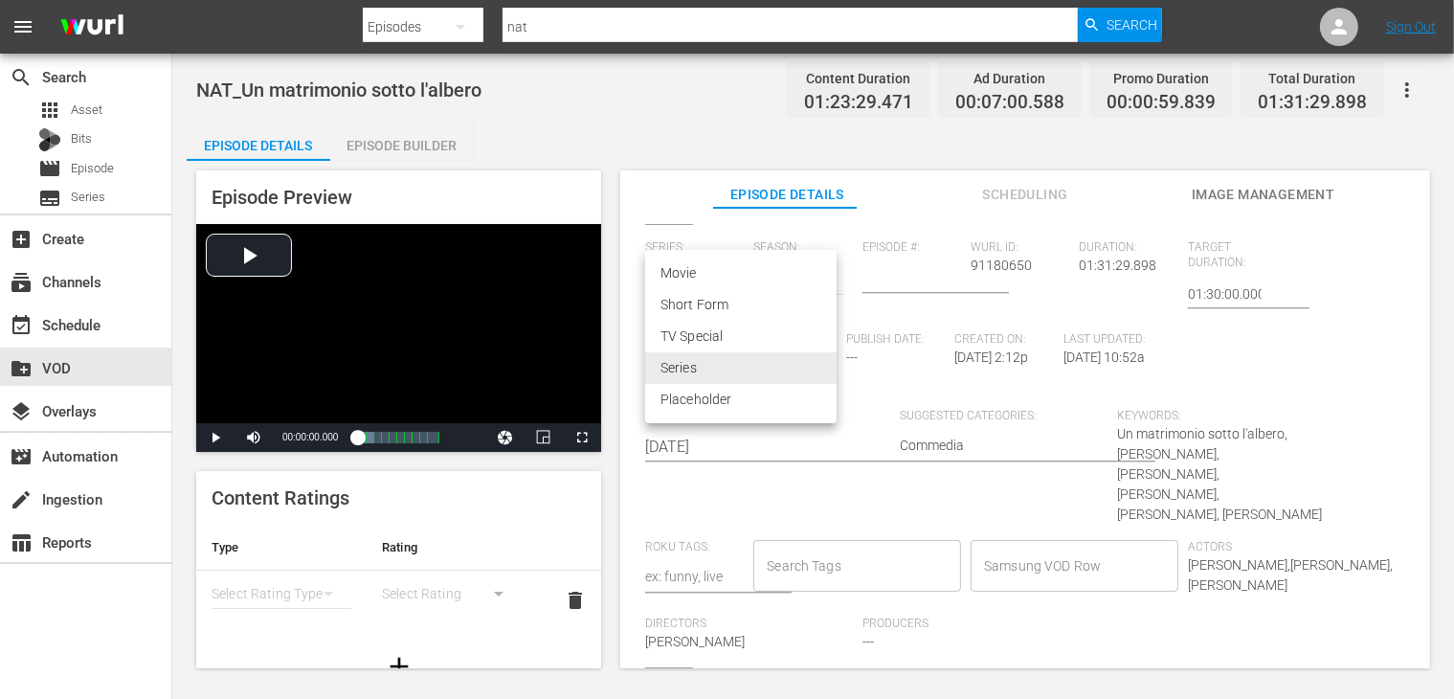
click at [727, 277] on li "Movie" at bounding box center [740, 273] width 191 height 32
type input "MOVIE"
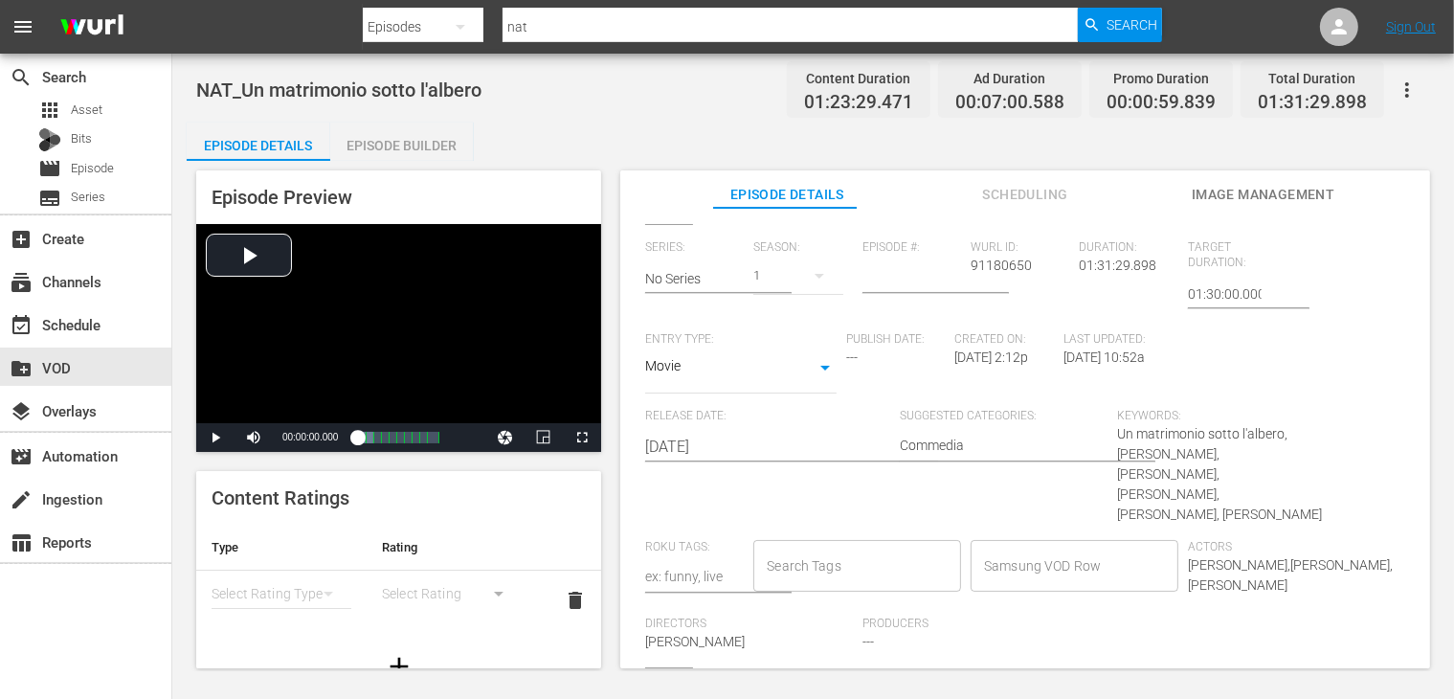
click at [1078, 548] on input "Samsung VOD Row" at bounding box center [1060, 565] width 162 height 34
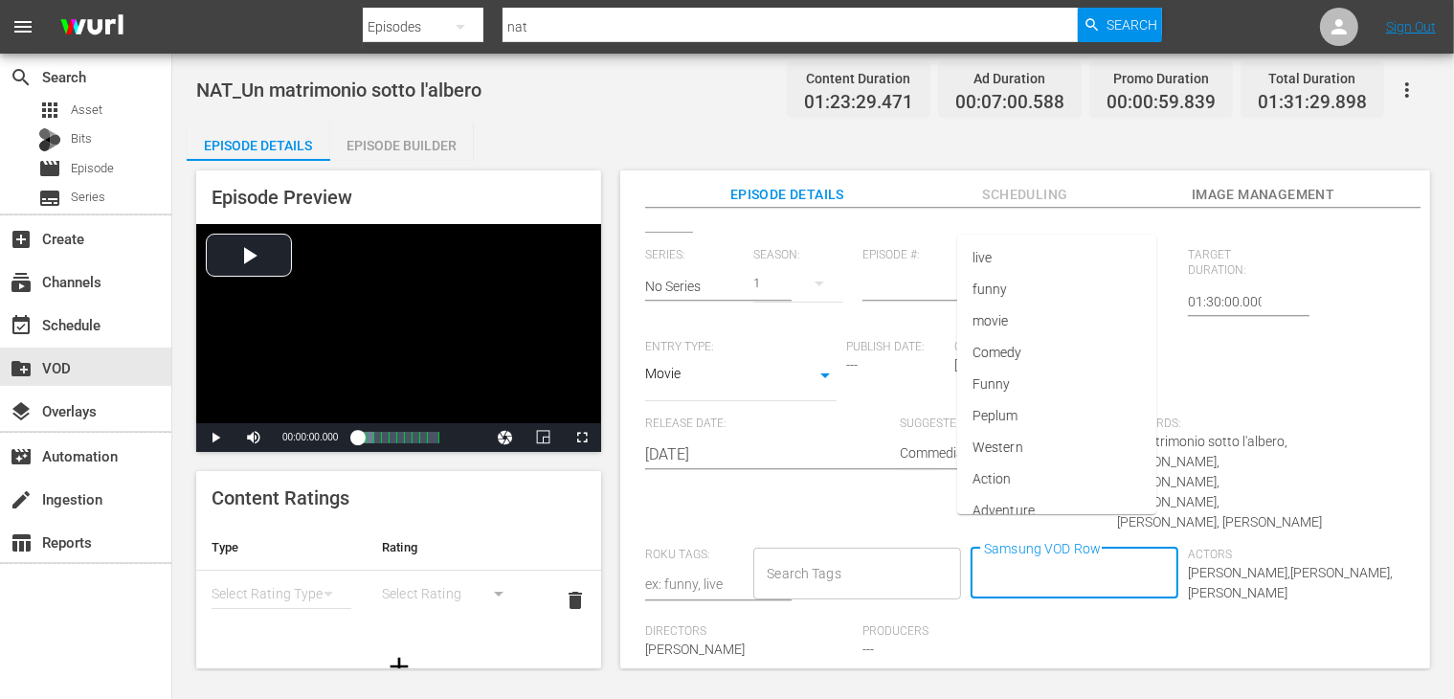
scroll to position [0, 0]
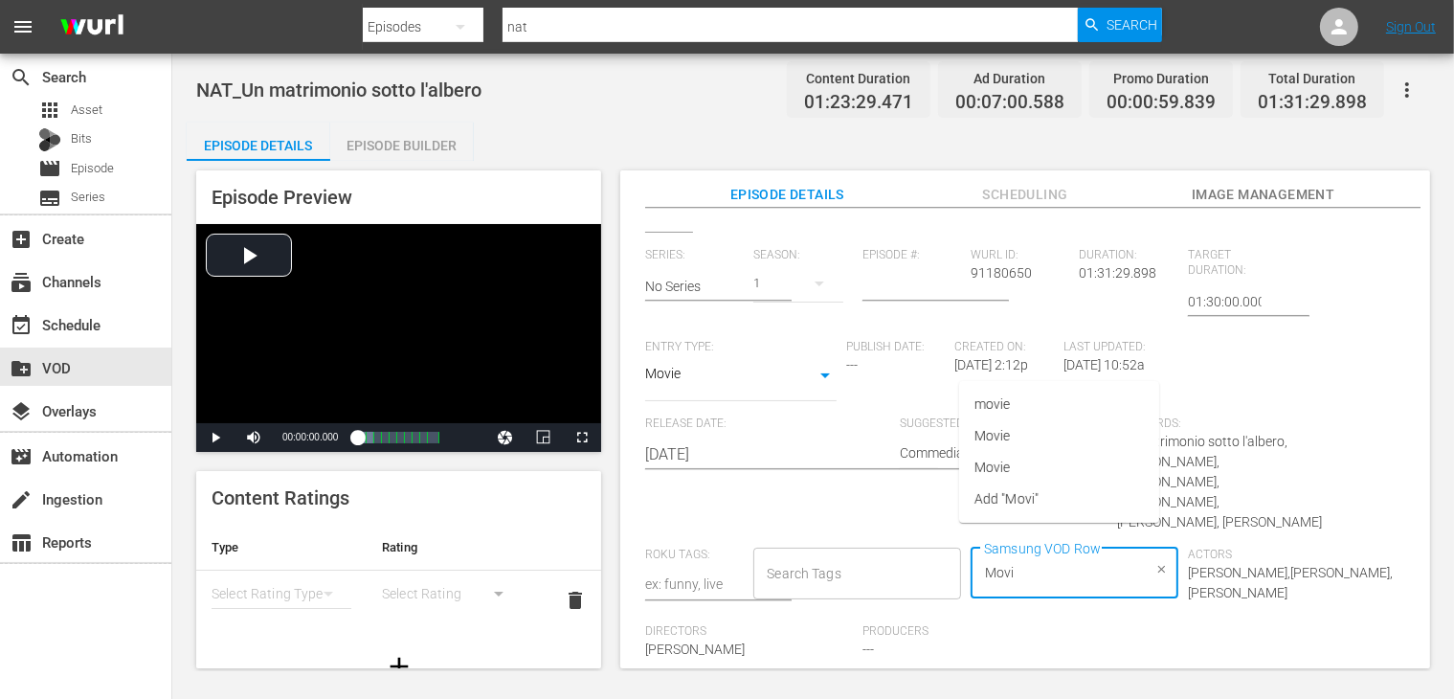
type input "Movie"
click at [1036, 439] on li "Movie" at bounding box center [1059, 436] width 200 height 32
type input "Commedia"
click at [1029, 439] on span "Commedia" at bounding box center [1006, 436] width 65 height 20
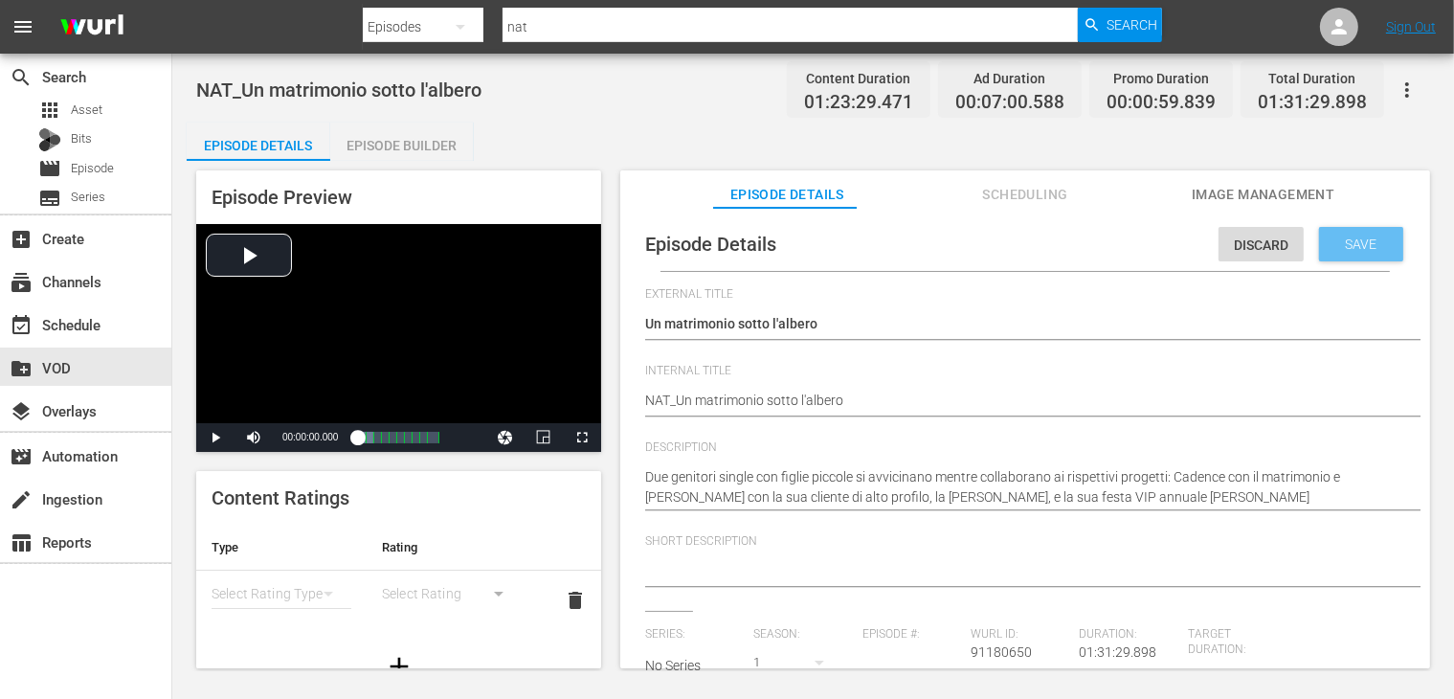
click at [1331, 238] on span "Save" at bounding box center [1362, 243] width 62 height 15
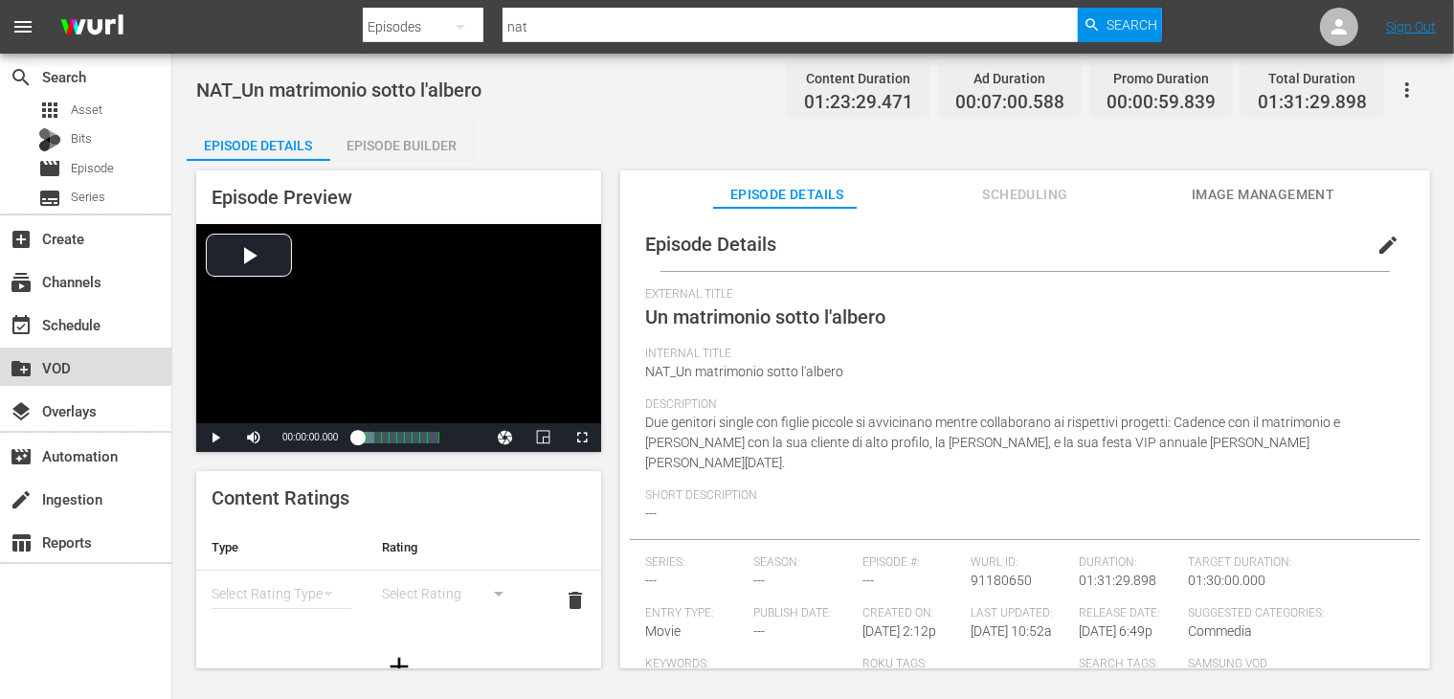
click at [72, 365] on div "create_new_folder VOD" at bounding box center [53, 364] width 107 height 17
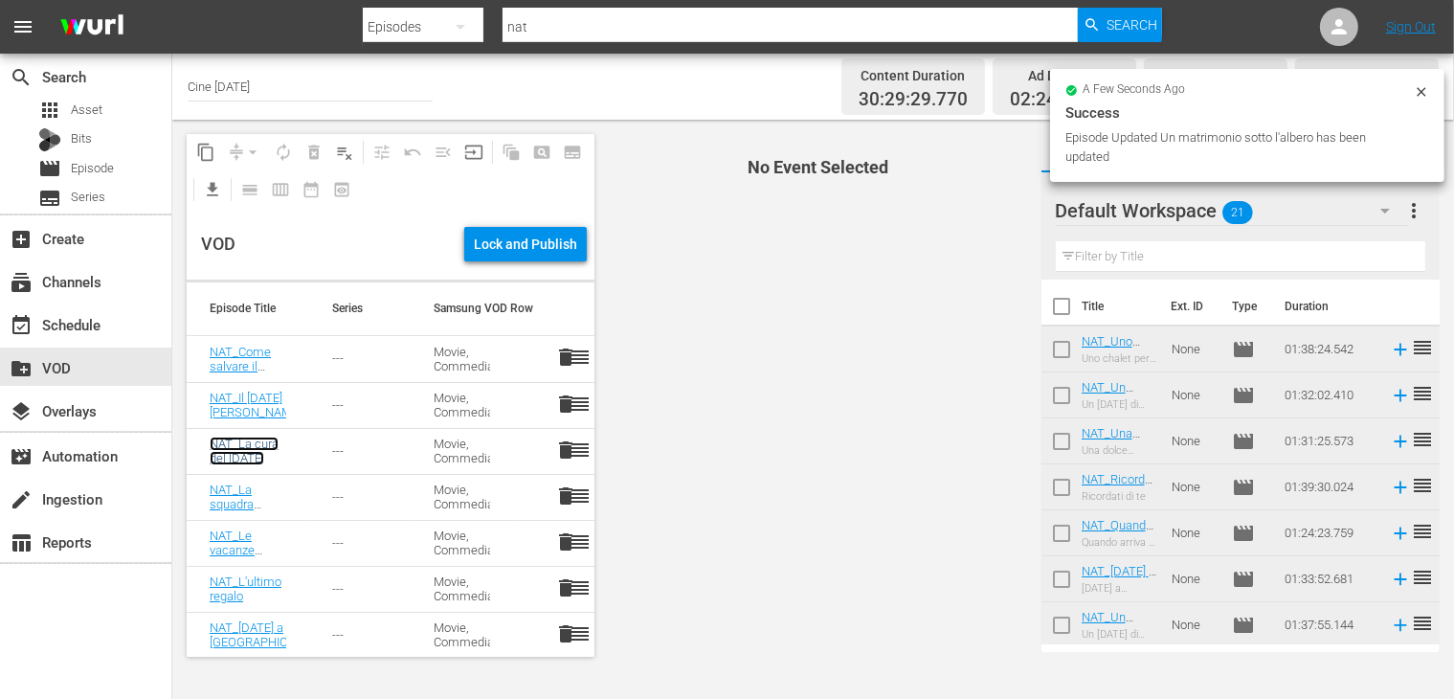
click at [244, 457] on link "NAT_La cura del [DATE]" at bounding box center [244, 450] width 69 height 29
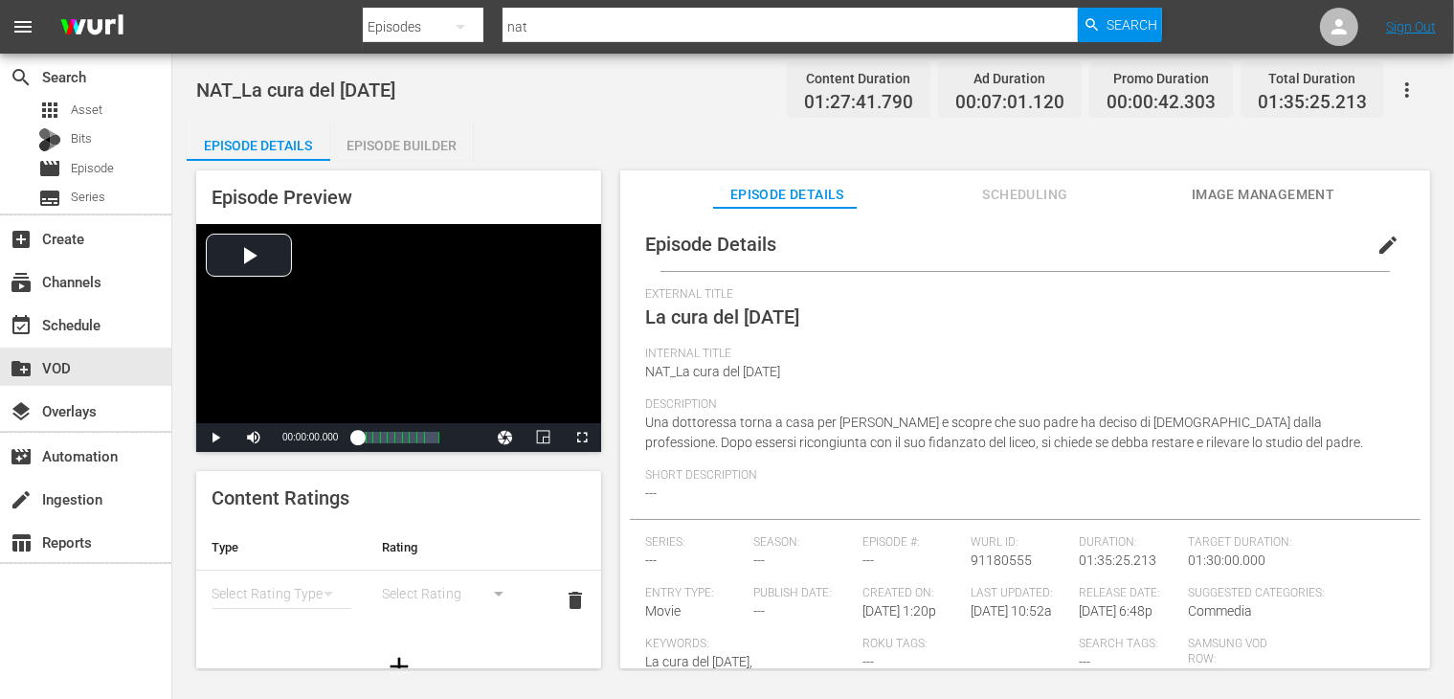
click at [1376, 244] on span "edit" at bounding box center [1387, 245] width 23 height 23
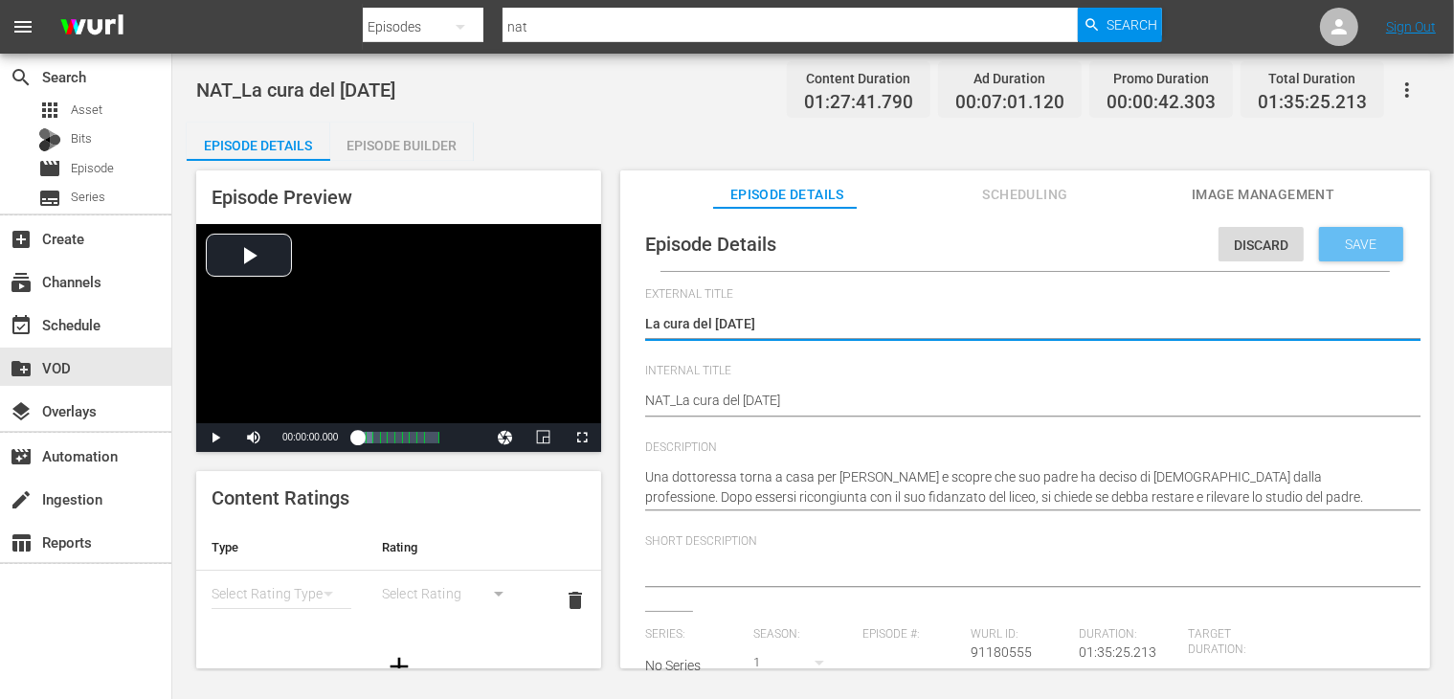
click at [1331, 244] on span "Save" at bounding box center [1362, 243] width 62 height 15
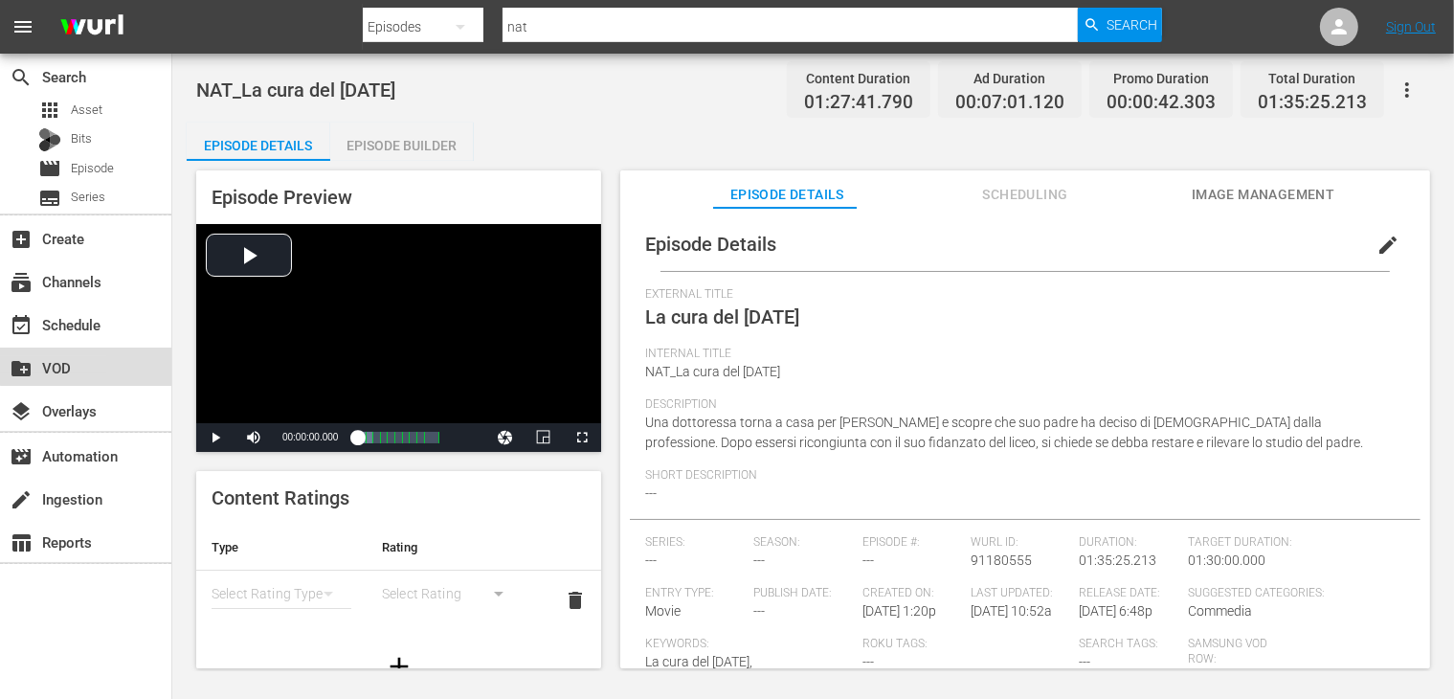
click at [91, 365] on div "create_new_folder VOD" at bounding box center [53, 364] width 107 height 17
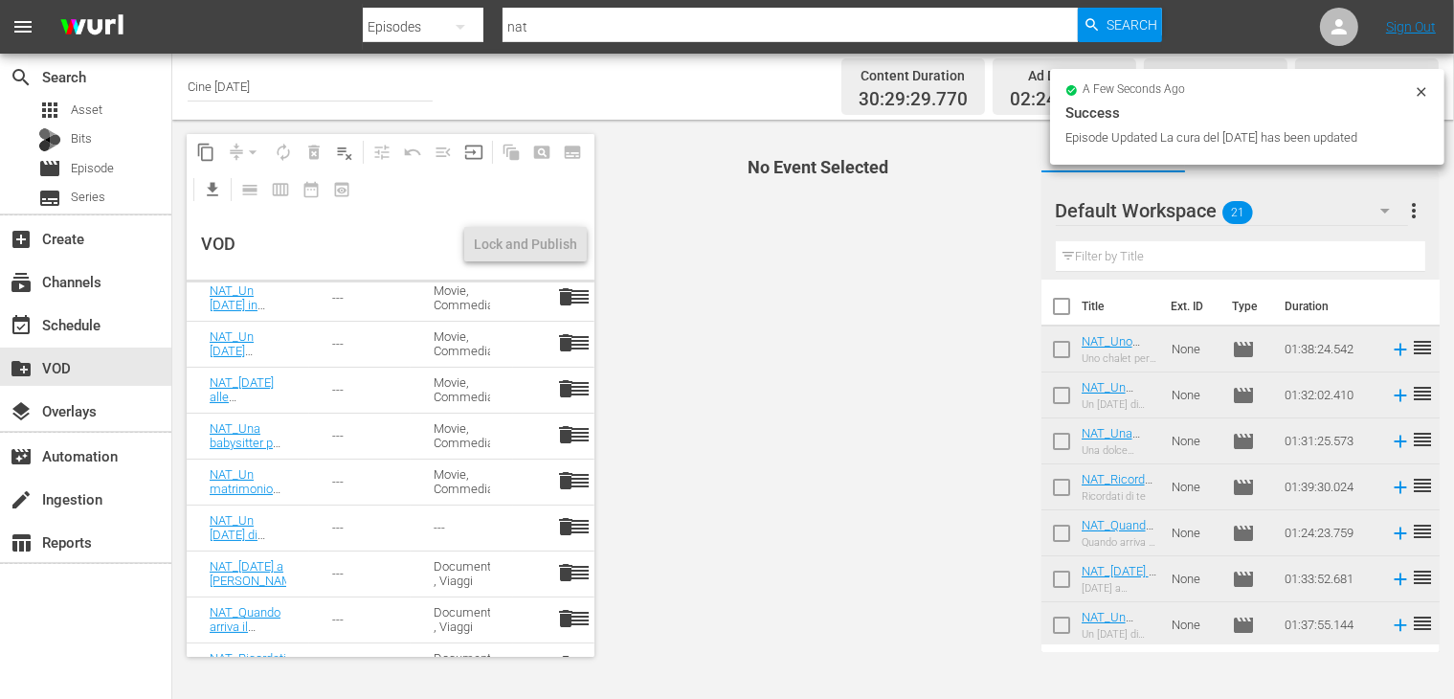
scroll to position [479, 0]
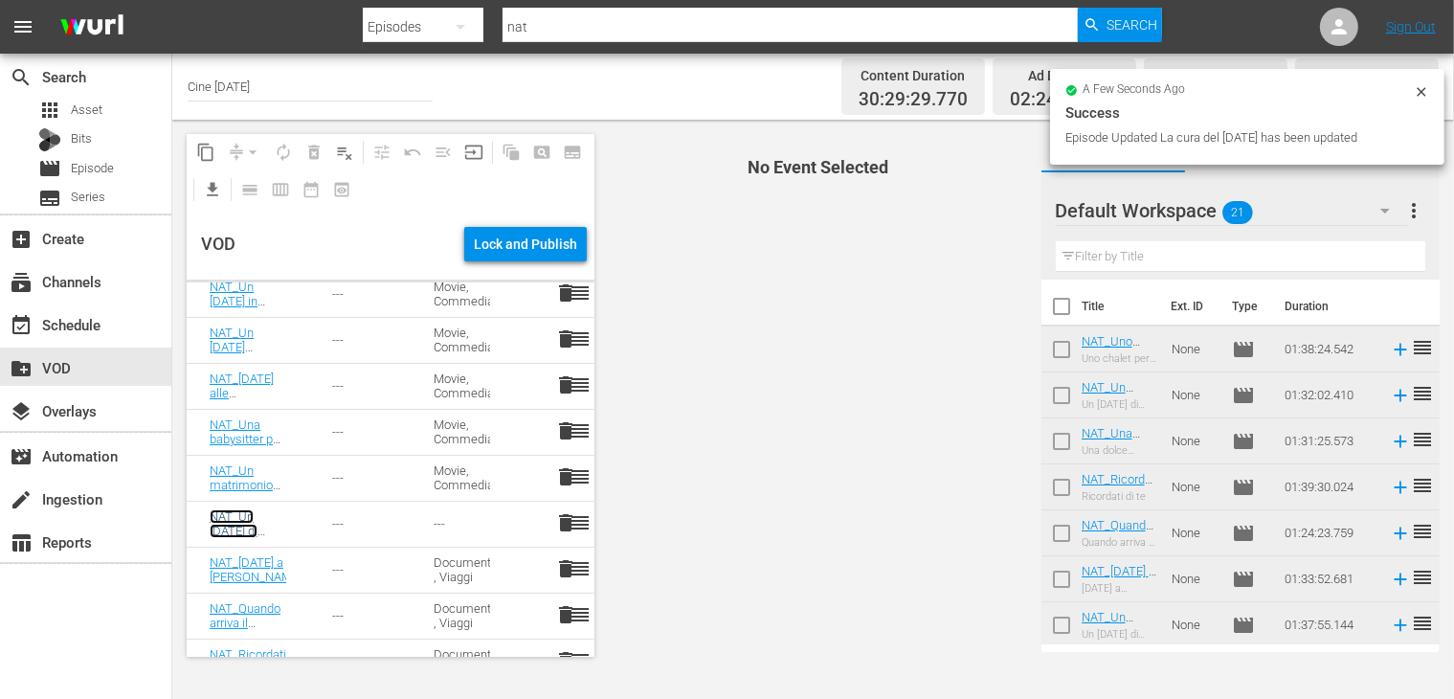
click at [234, 525] on link "NAT_Un [DATE] di ricordi" at bounding box center [234, 530] width 48 height 43
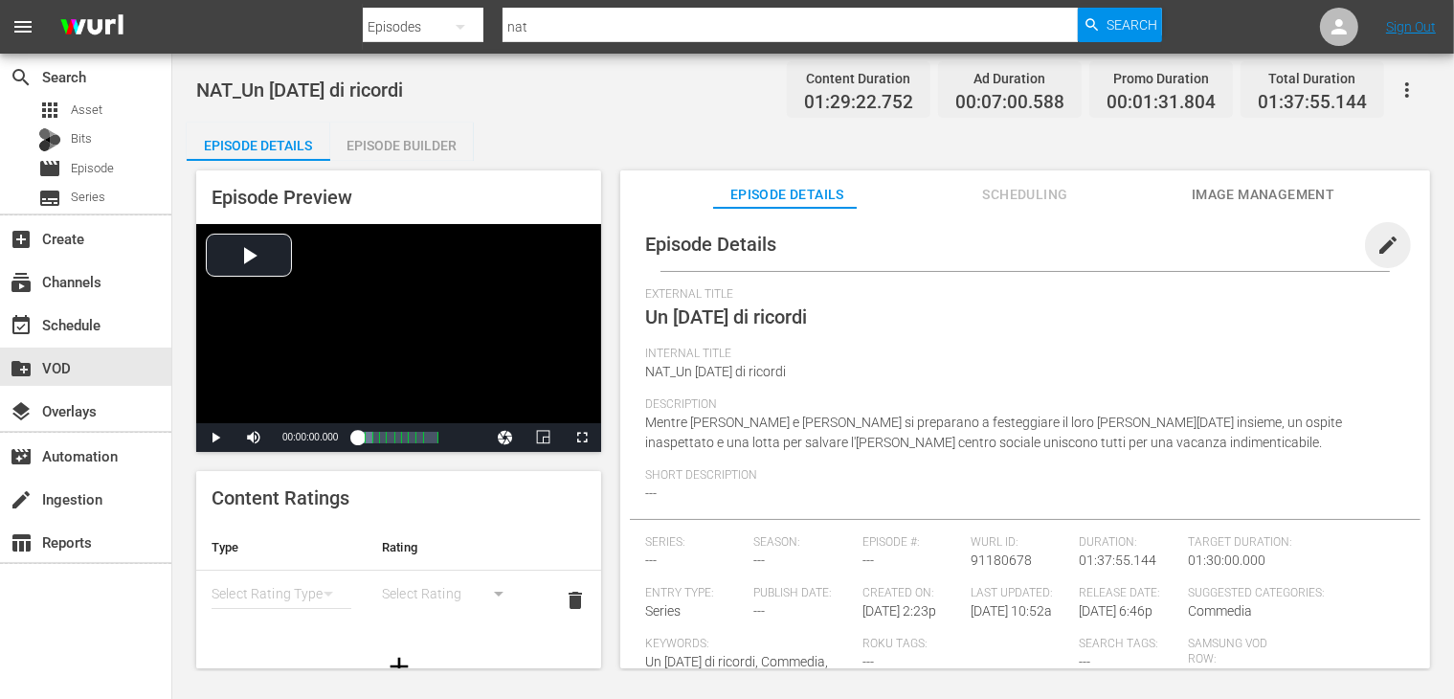
click at [1376, 246] on span "edit" at bounding box center [1387, 245] width 23 height 23
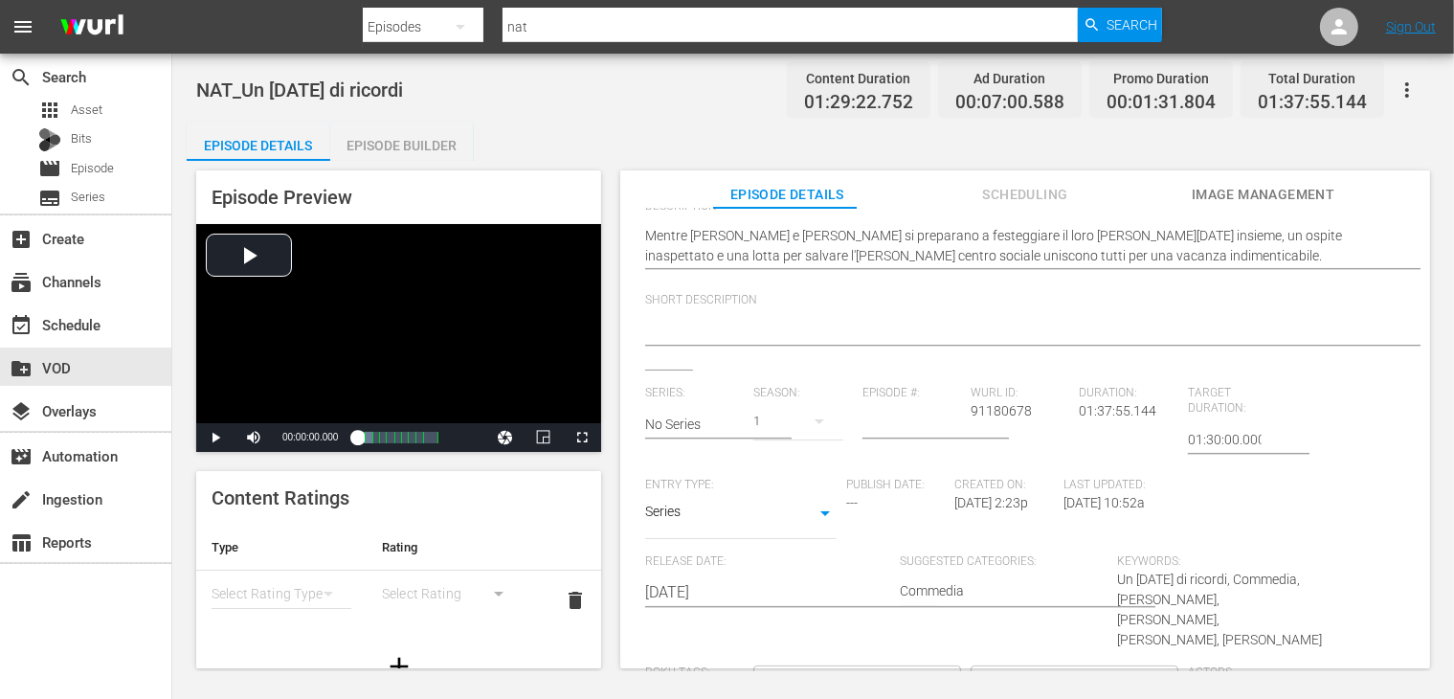
scroll to position [287, 0]
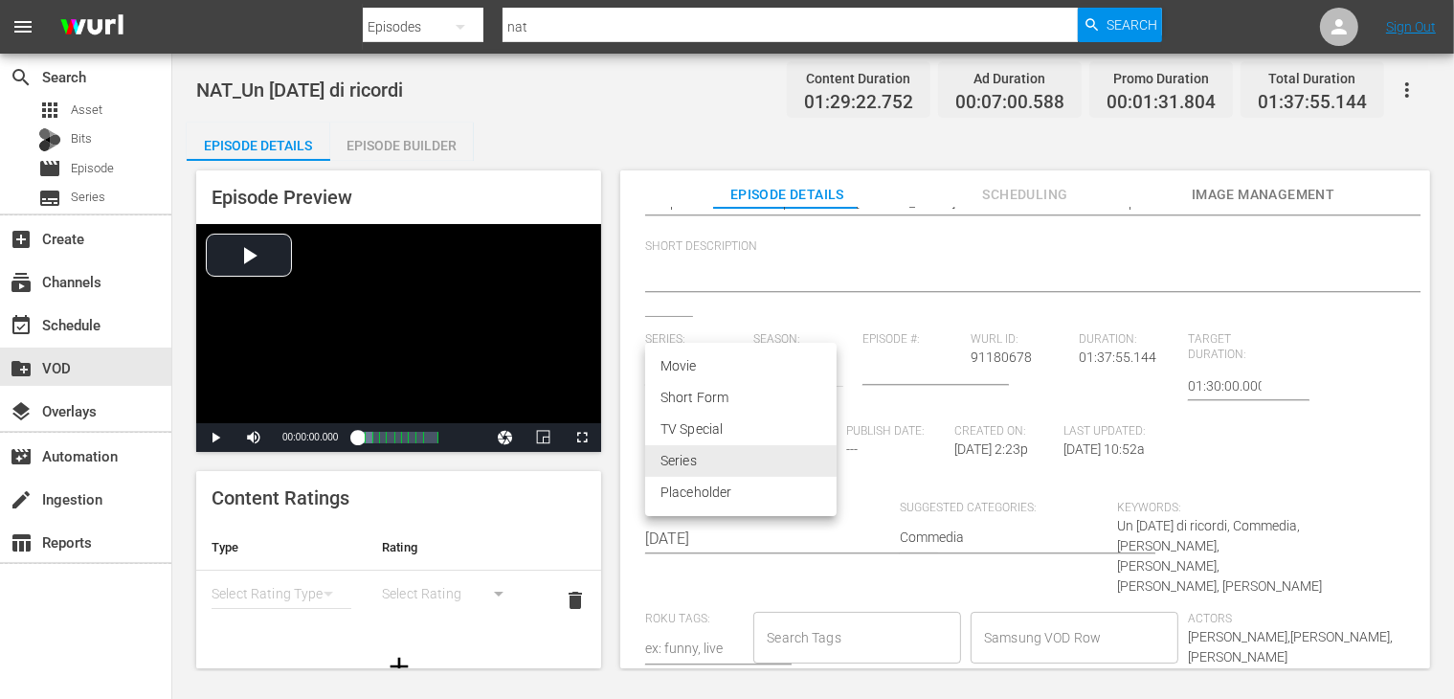
click at [704, 456] on body "menu Search By Episodes Search ID, Title, Description, Keywords, or Category na…" at bounding box center [727, 349] width 1454 height 699
click at [721, 367] on li "Movie" at bounding box center [740, 366] width 191 height 32
type input "MOVIE"
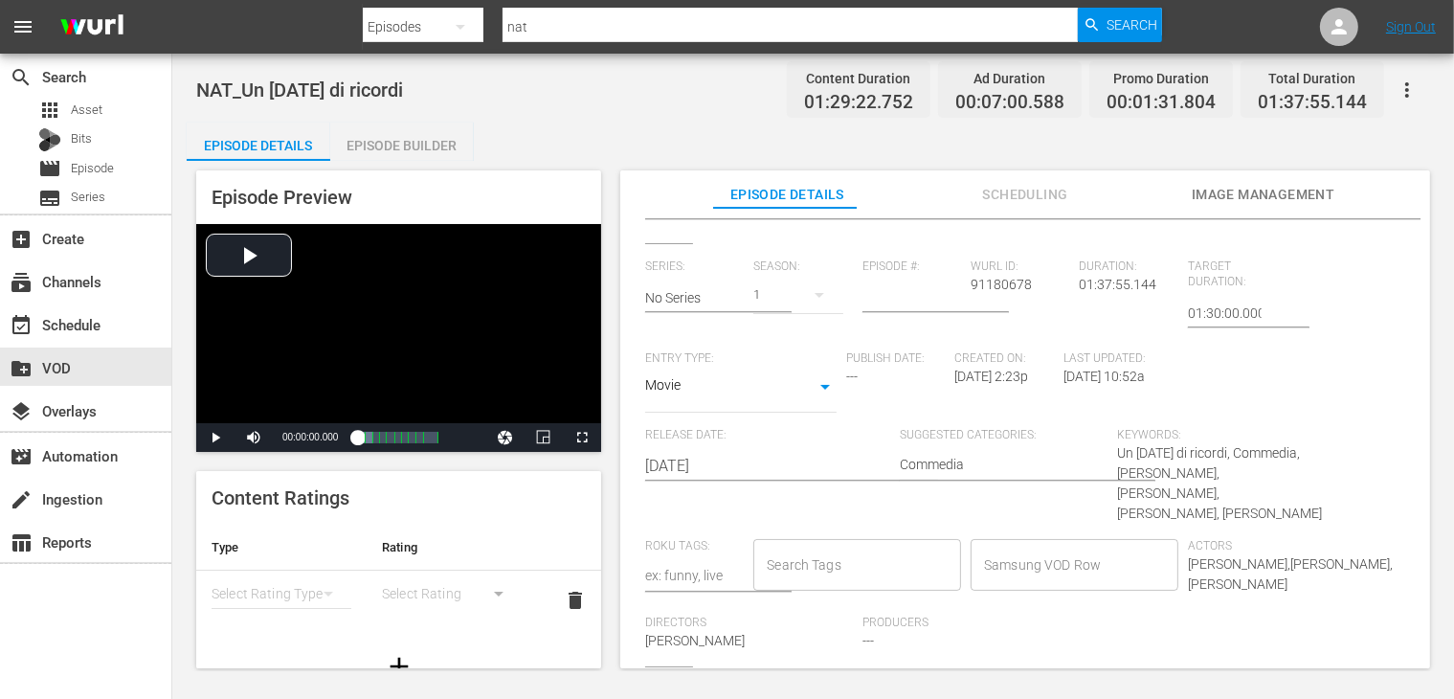
click at [1034, 548] on input "Samsung VOD Row" at bounding box center [1060, 565] width 162 height 34
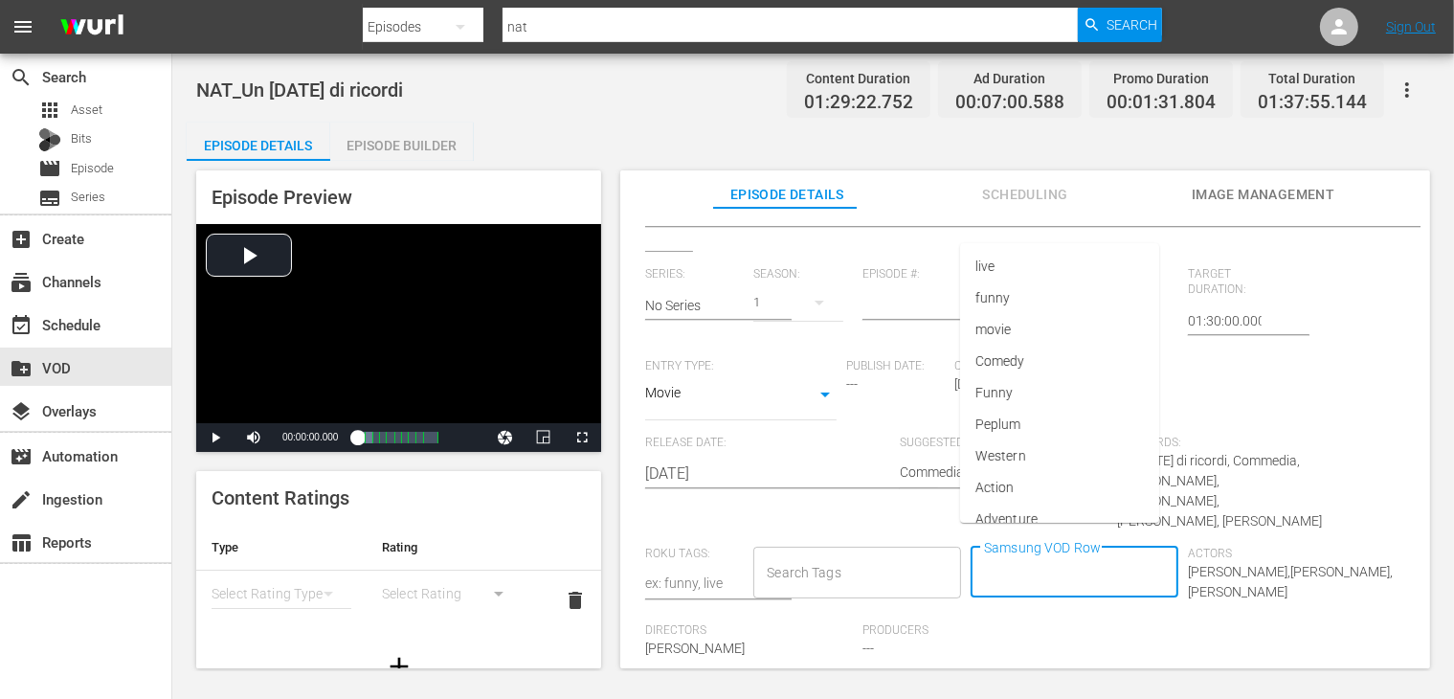
scroll to position [0, 0]
type input "Movie"
click at [1007, 440] on span "Movie" at bounding box center [991, 436] width 35 height 20
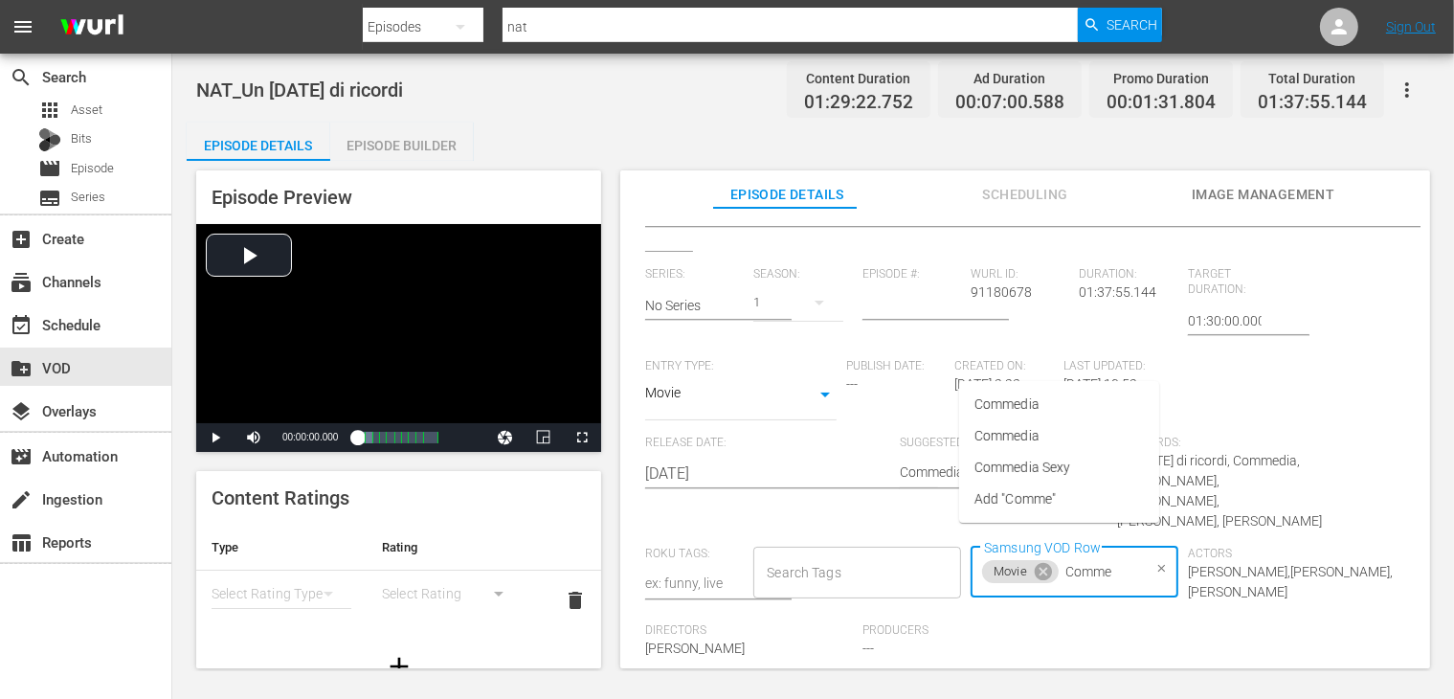
type input "Commed"
click at [1057, 441] on li "Commedia" at bounding box center [1059, 436] width 200 height 32
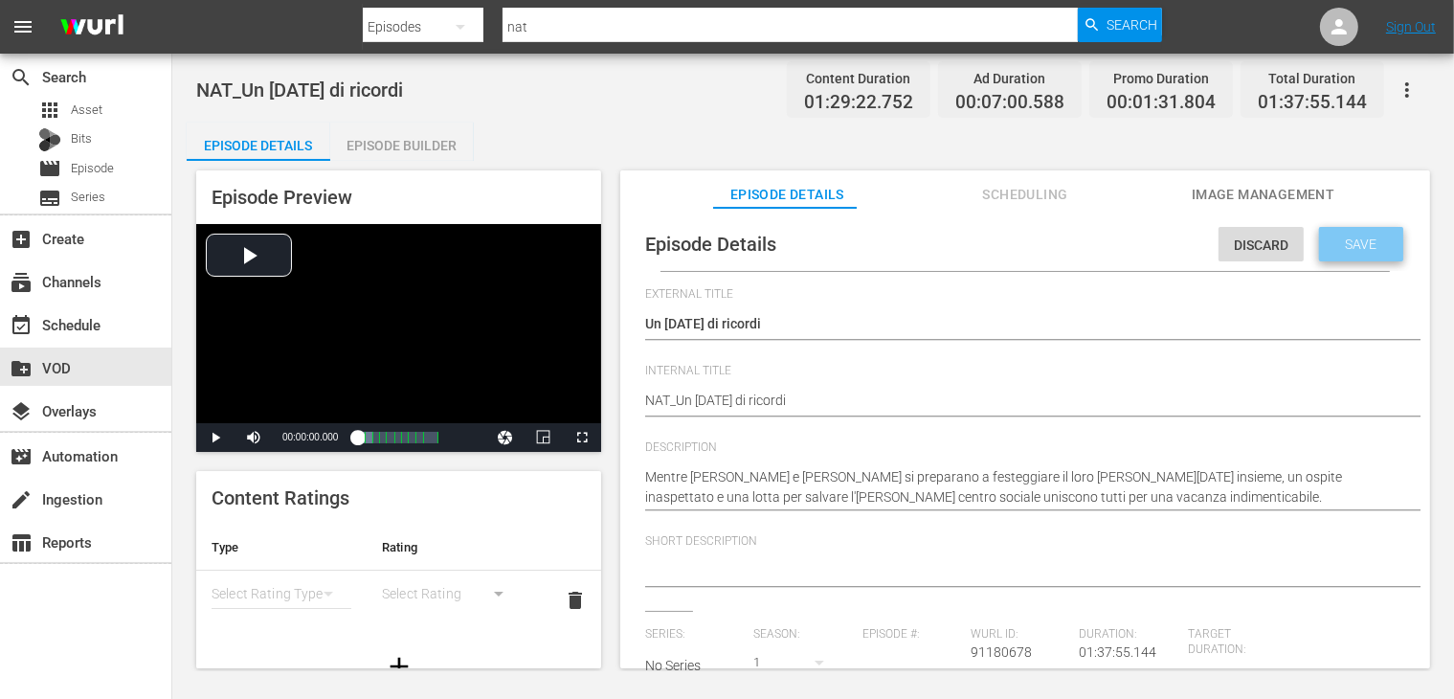
click at [1355, 237] on span "Save" at bounding box center [1362, 243] width 62 height 15
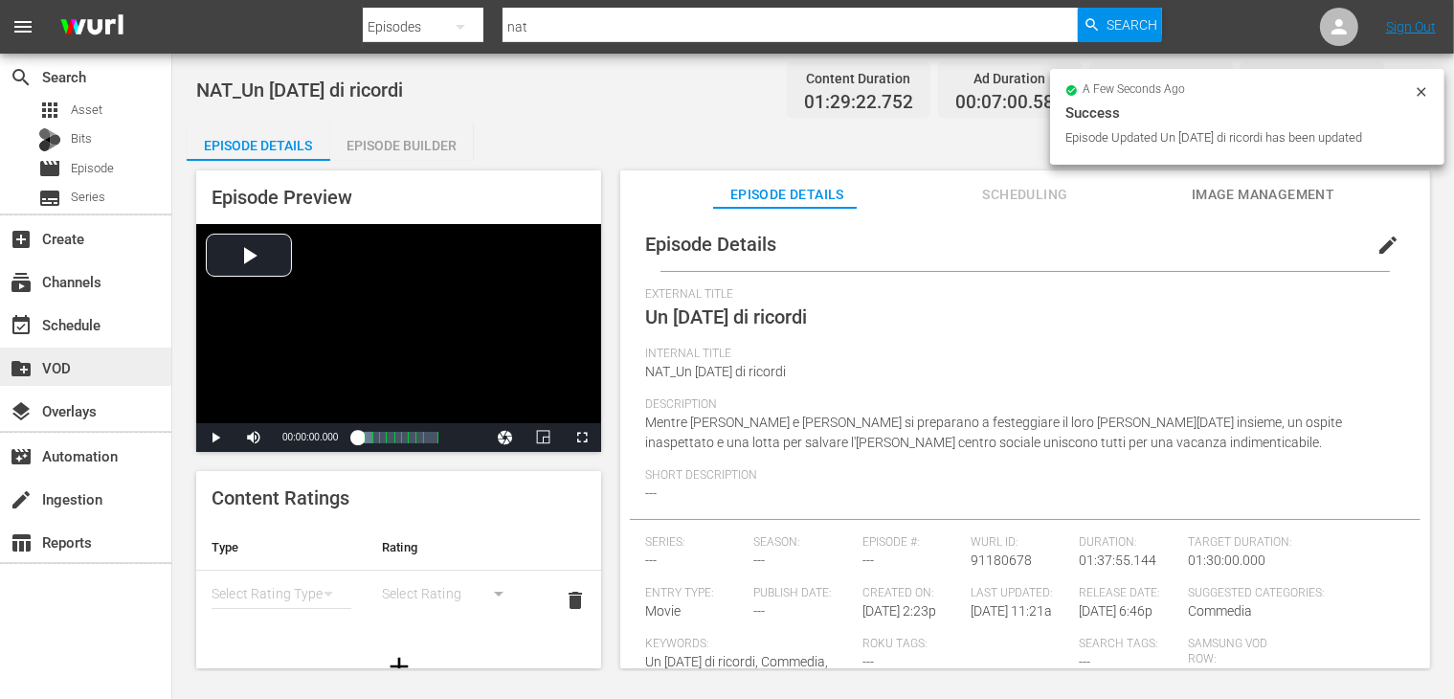
click at [101, 366] on div "create_new_folder VOD" at bounding box center [53, 364] width 107 height 17
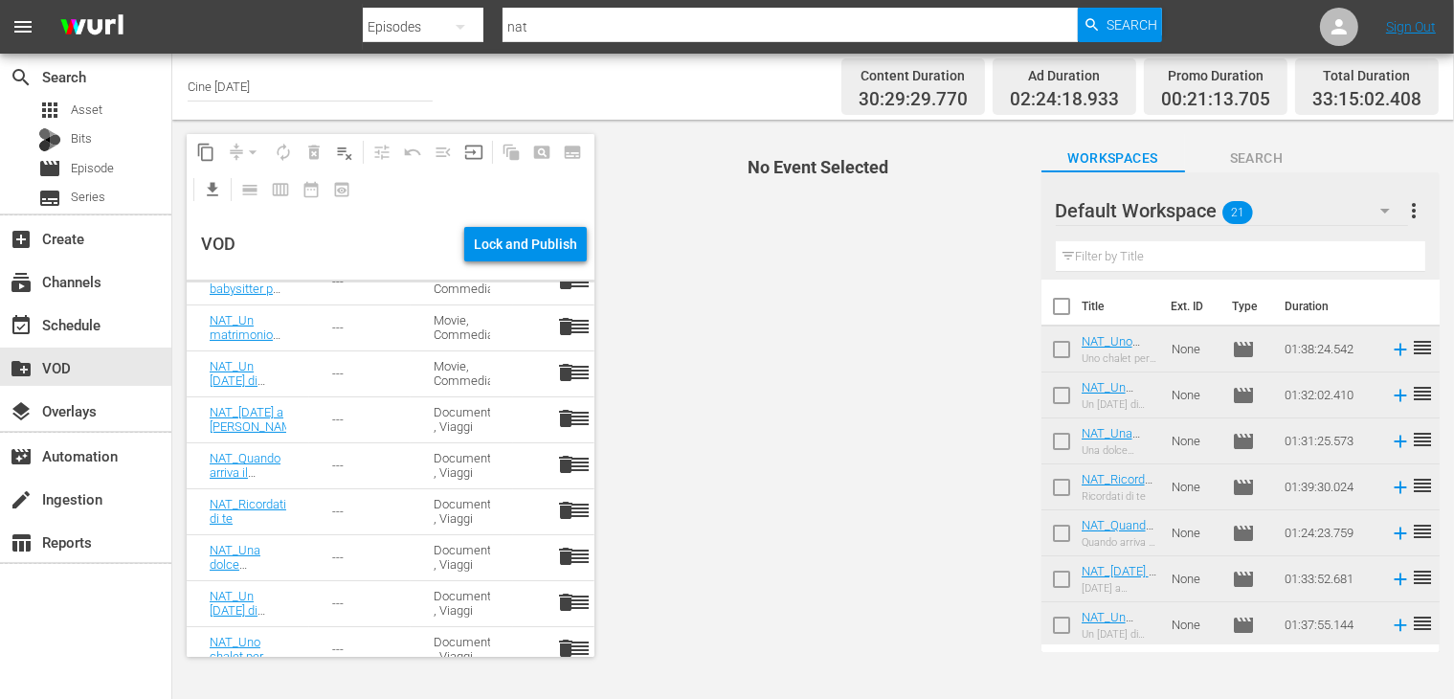
scroll to position [643, 0]
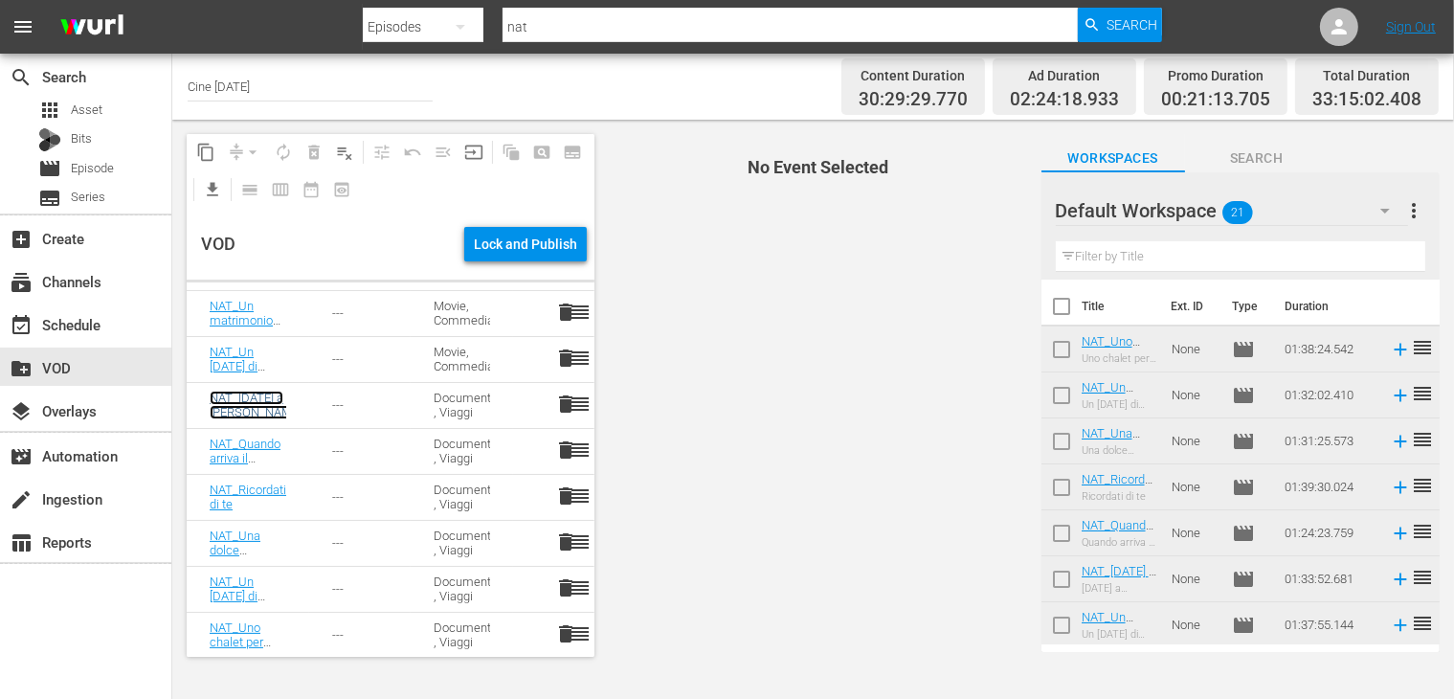
click at [259, 408] on link "NAT_[DATE] a [PERSON_NAME]" at bounding box center [256, 405] width 92 height 29
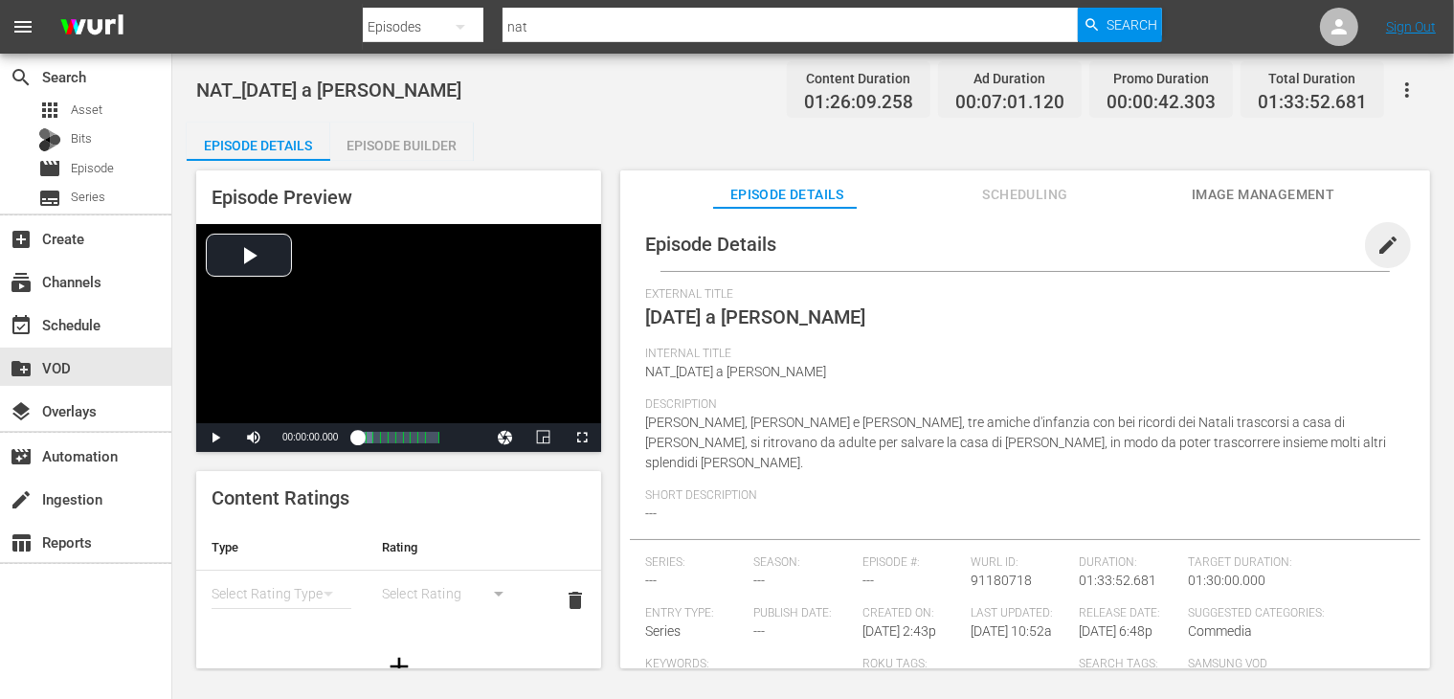
click at [1376, 243] on span "edit" at bounding box center [1387, 245] width 23 height 23
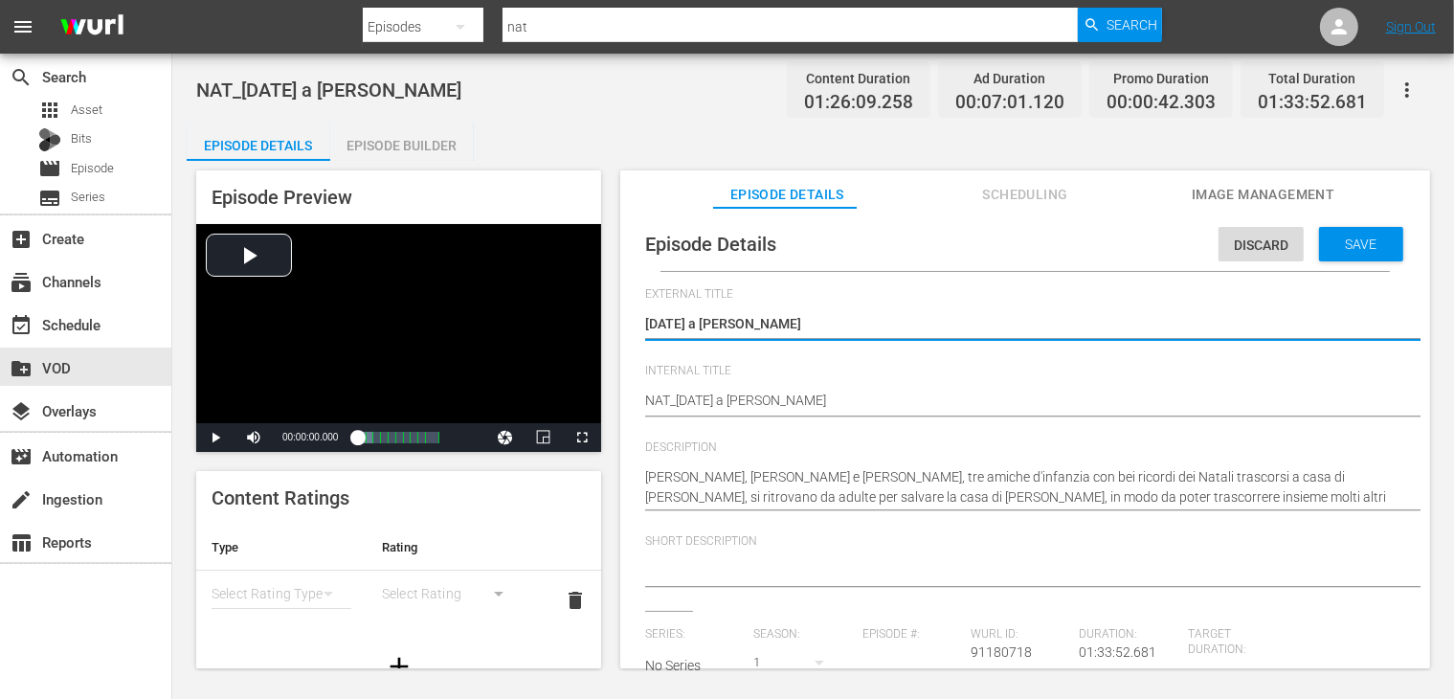
scroll to position [287, 0]
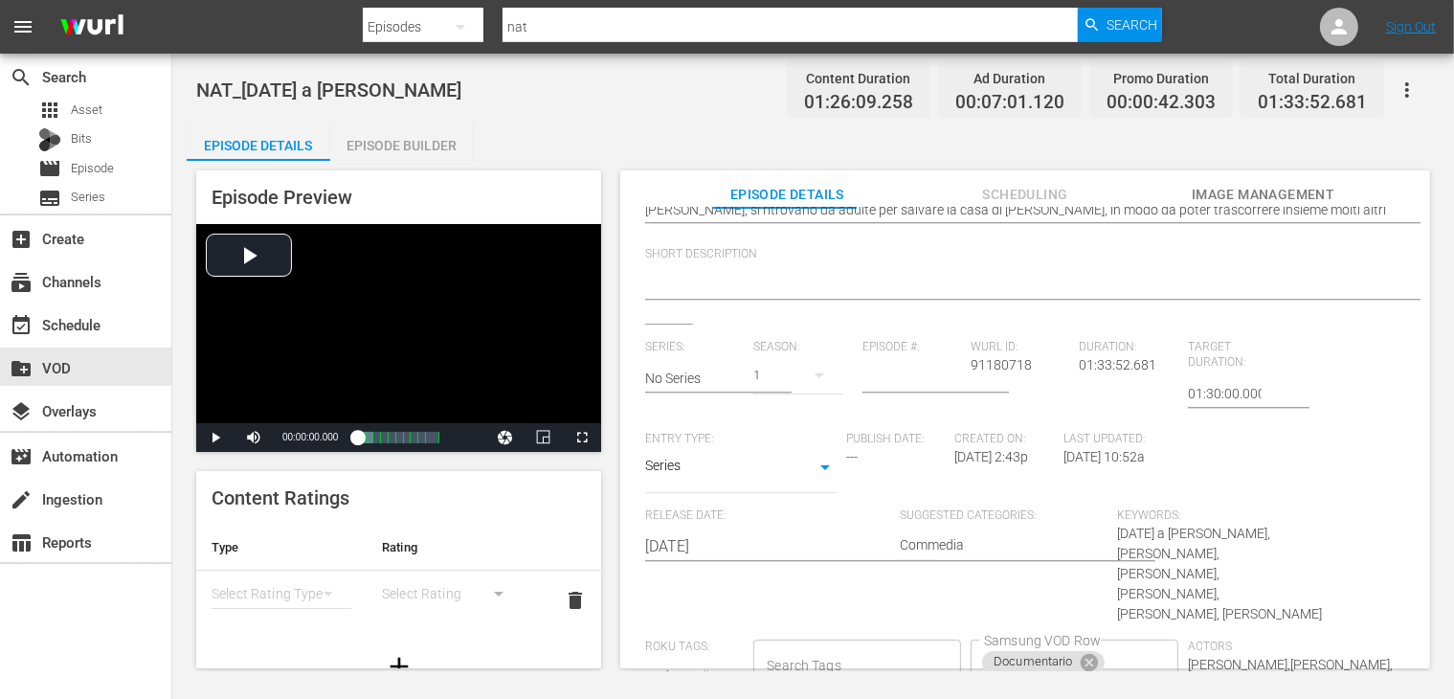
click at [683, 463] on body "menu Search By Episodes Search ID, Title, Description, Keywords, or Category na…" at bounding box center [727, 349] width 1454 height 699
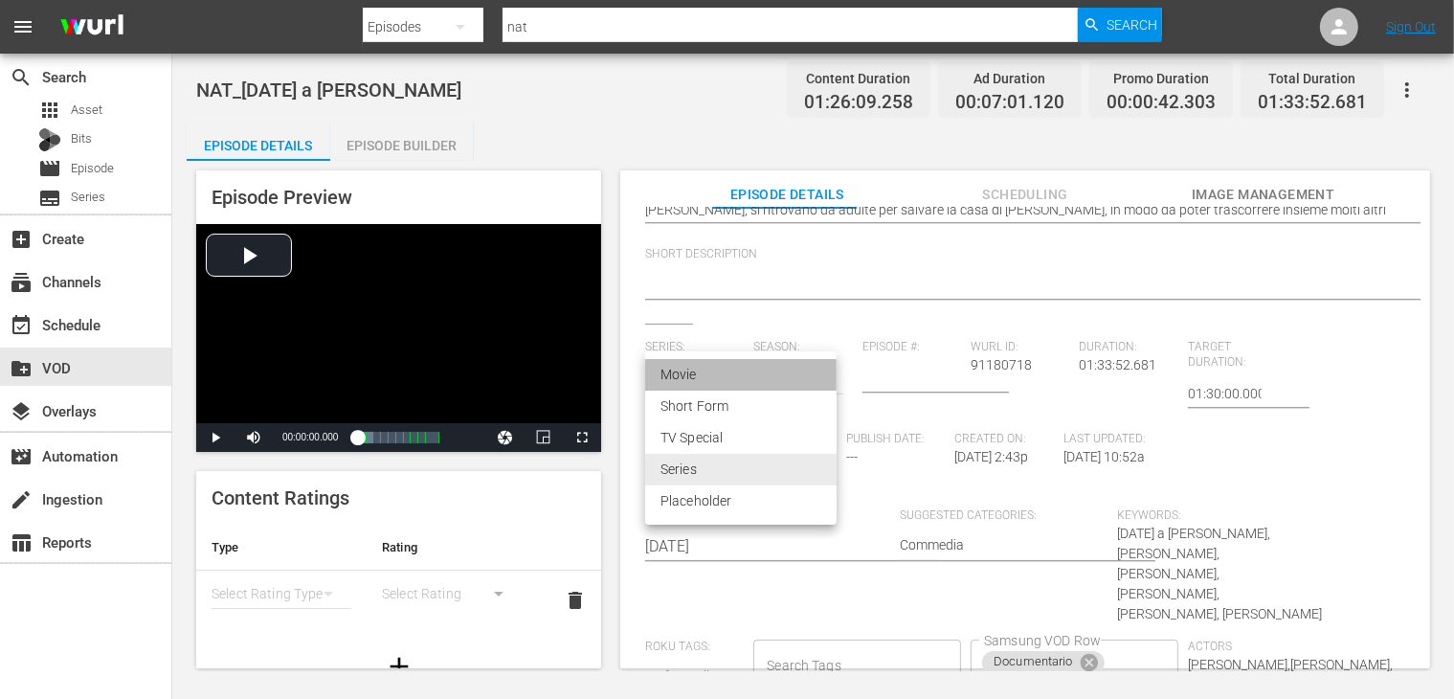
click at [732, 374] on li "Movie" at bounding box center [740, 375] width 191 height 32
type input "MOVIE"
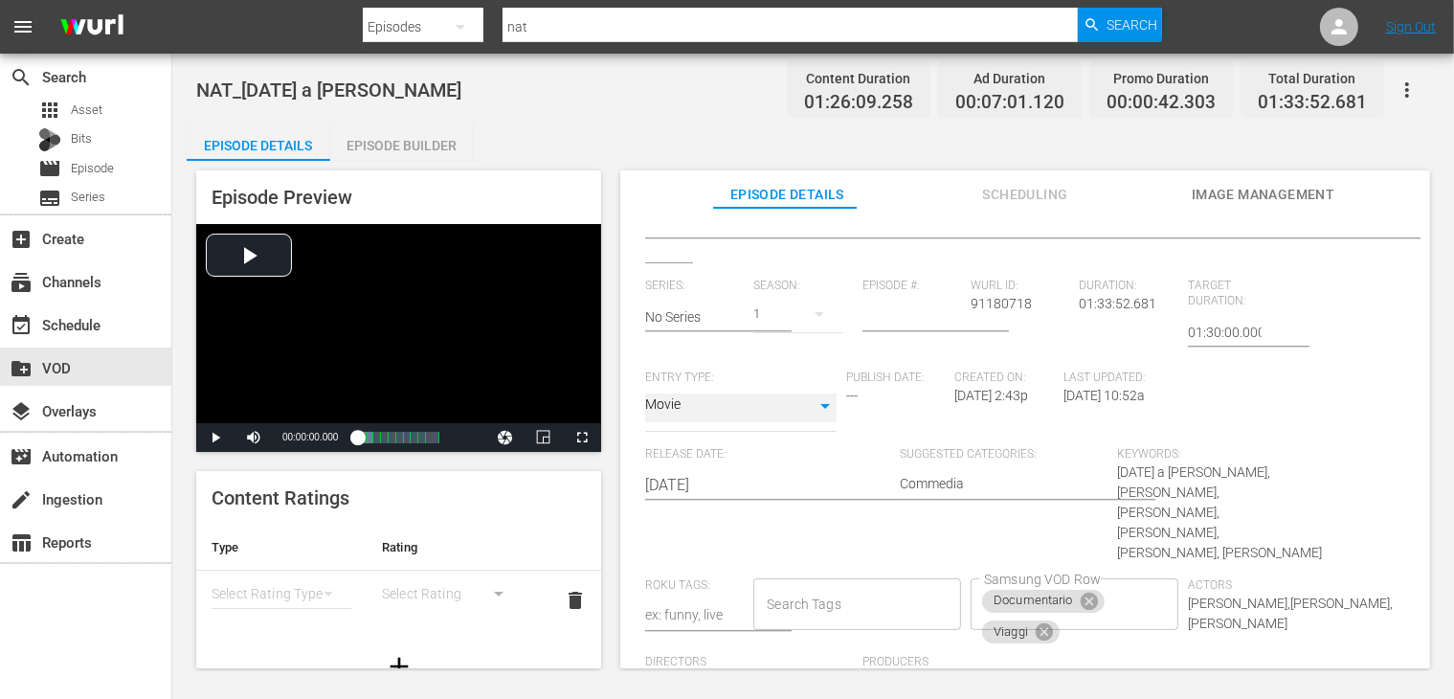
scroll to position [379, 0]
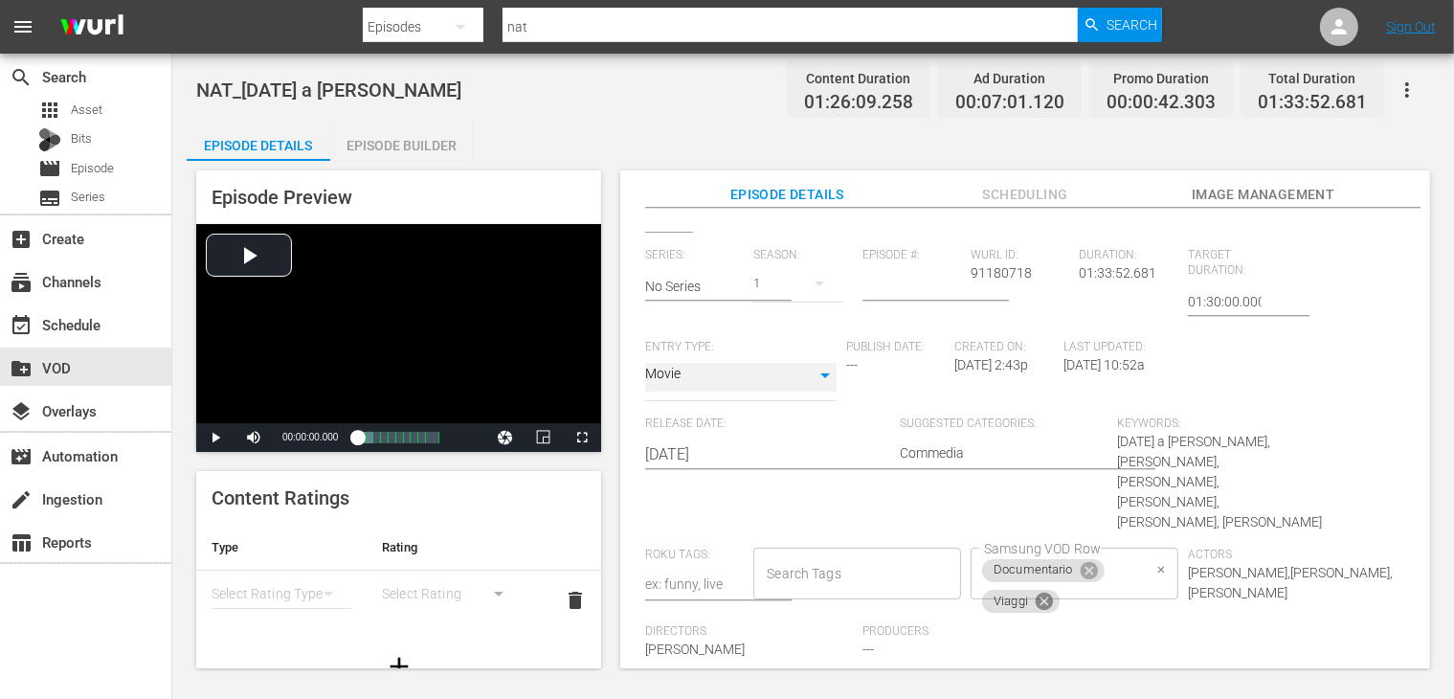
click at [1034, 591] on icon at bounding box center [1044, 601] width 21 height 21
click at [1083, 560] on icon at bounding box center [1089, 570] width 21 height 21
click at [1057, 556] on input "Samsung VOD Row" at bounding box center [1060, 573] width 162 height 34
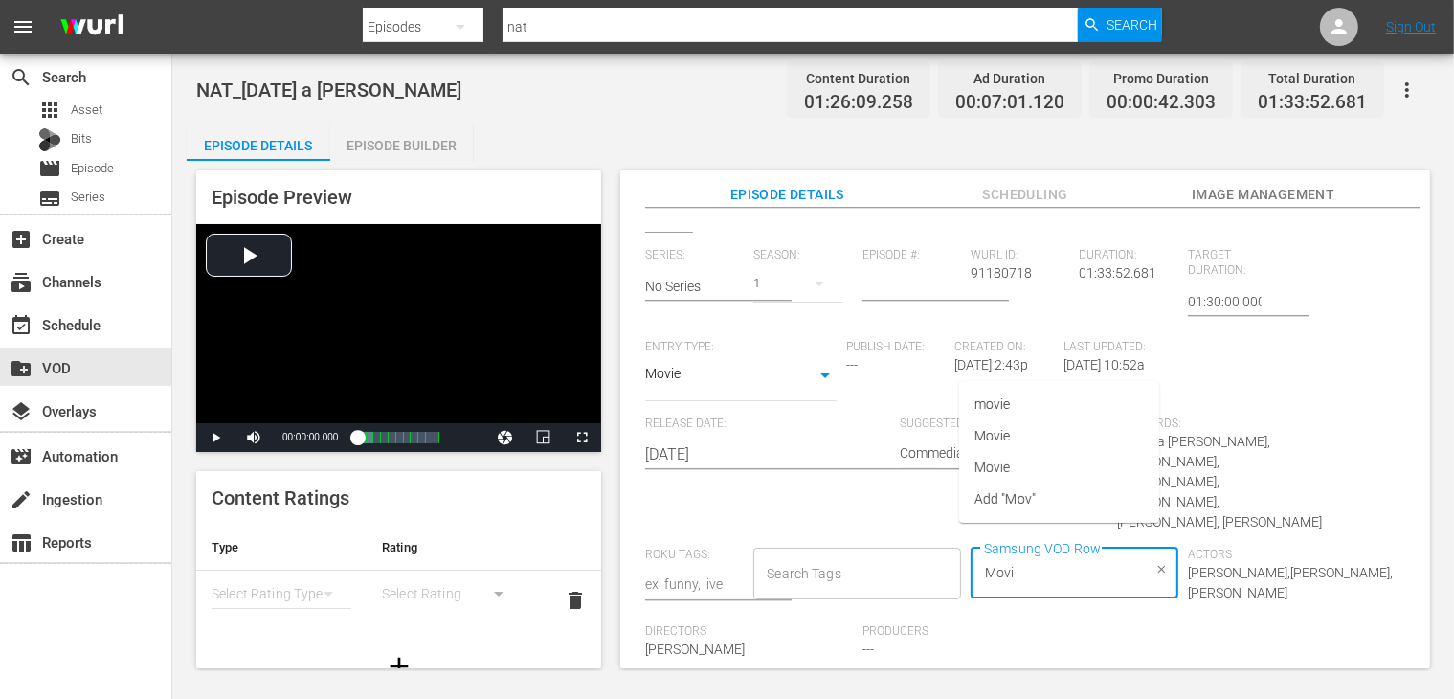
type input "Movie"
click at [1017, 436] on li "Movie" at bounding box center [1059, 436] width 200 height 32
type input "Commedia"
click at [1017, 436] on span "Commedia" at bounding box center [1006, 436] width 65 height 20
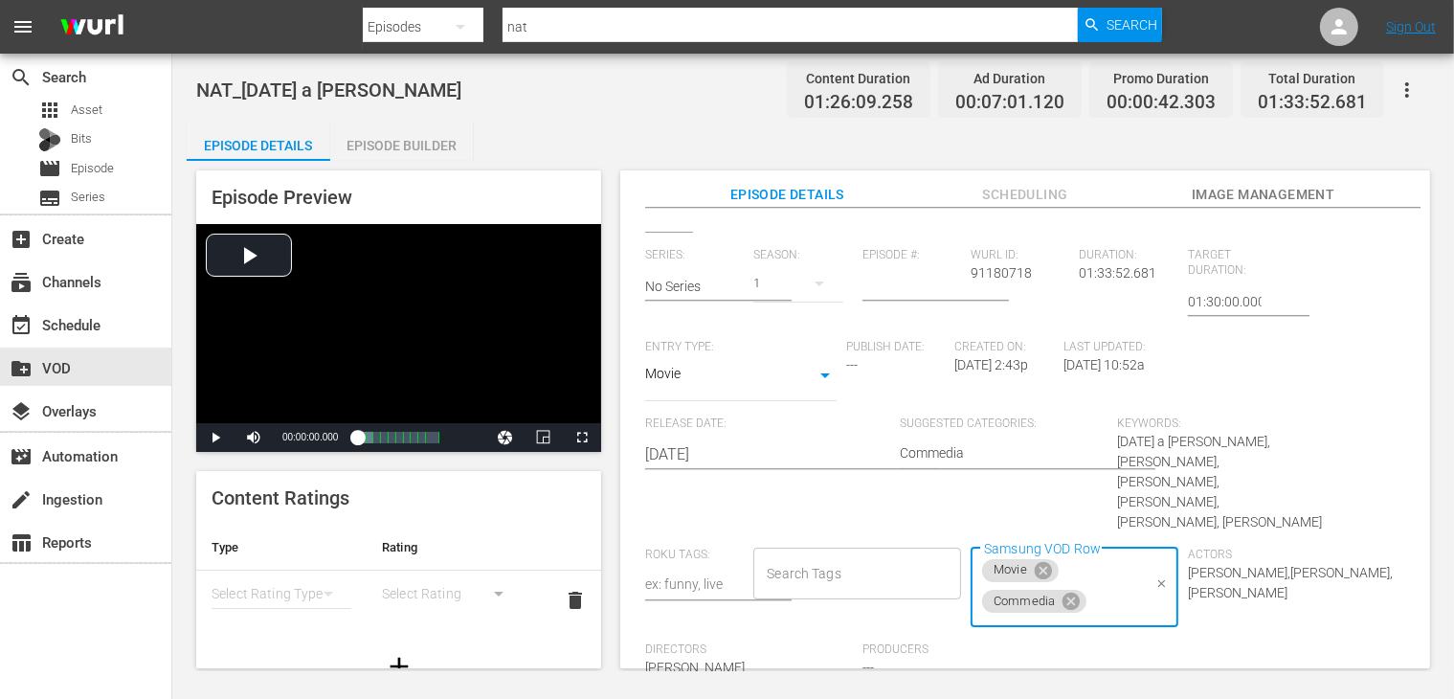
scroll to position [0, 0]
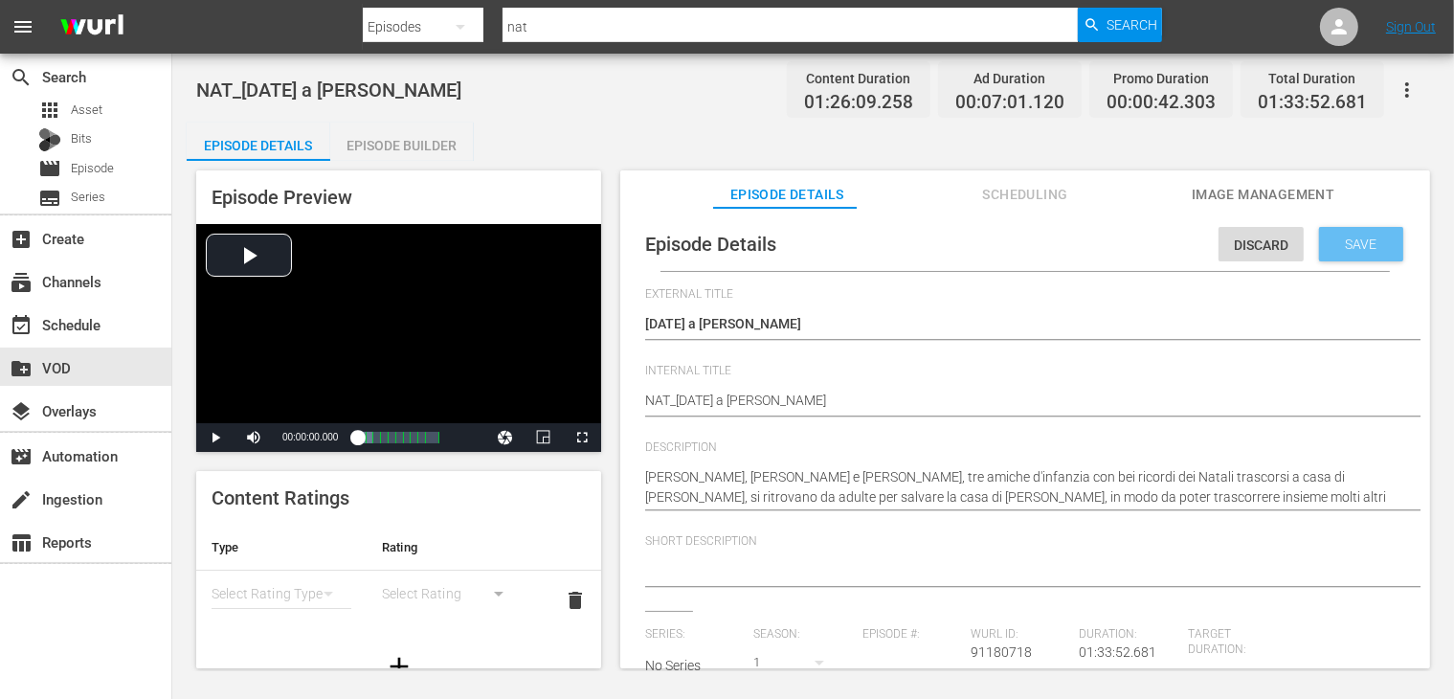
click at [1331, 244] on span "Save" at bounding box center [1362, 243] width 62 height 15
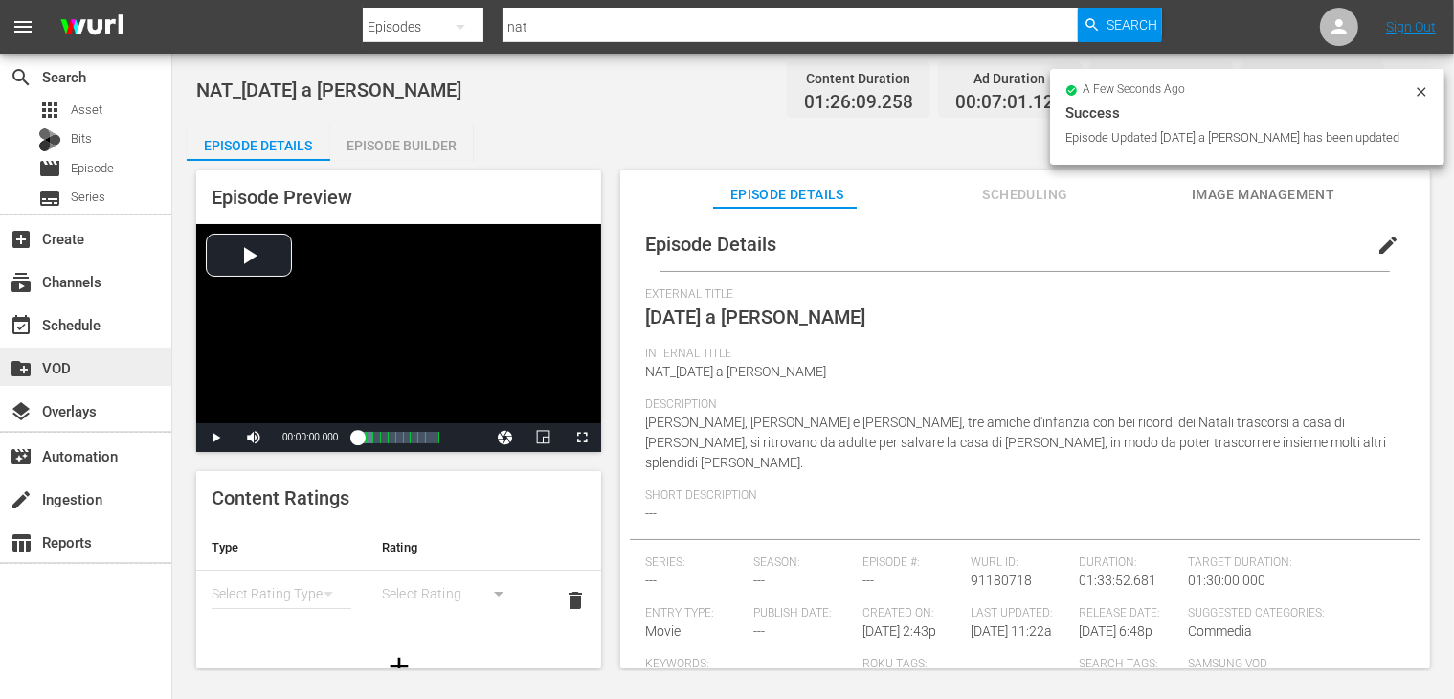
click at [92, 372] on div "create_new_folder VOD" at bounding box center [85, 366] width 171 height 38
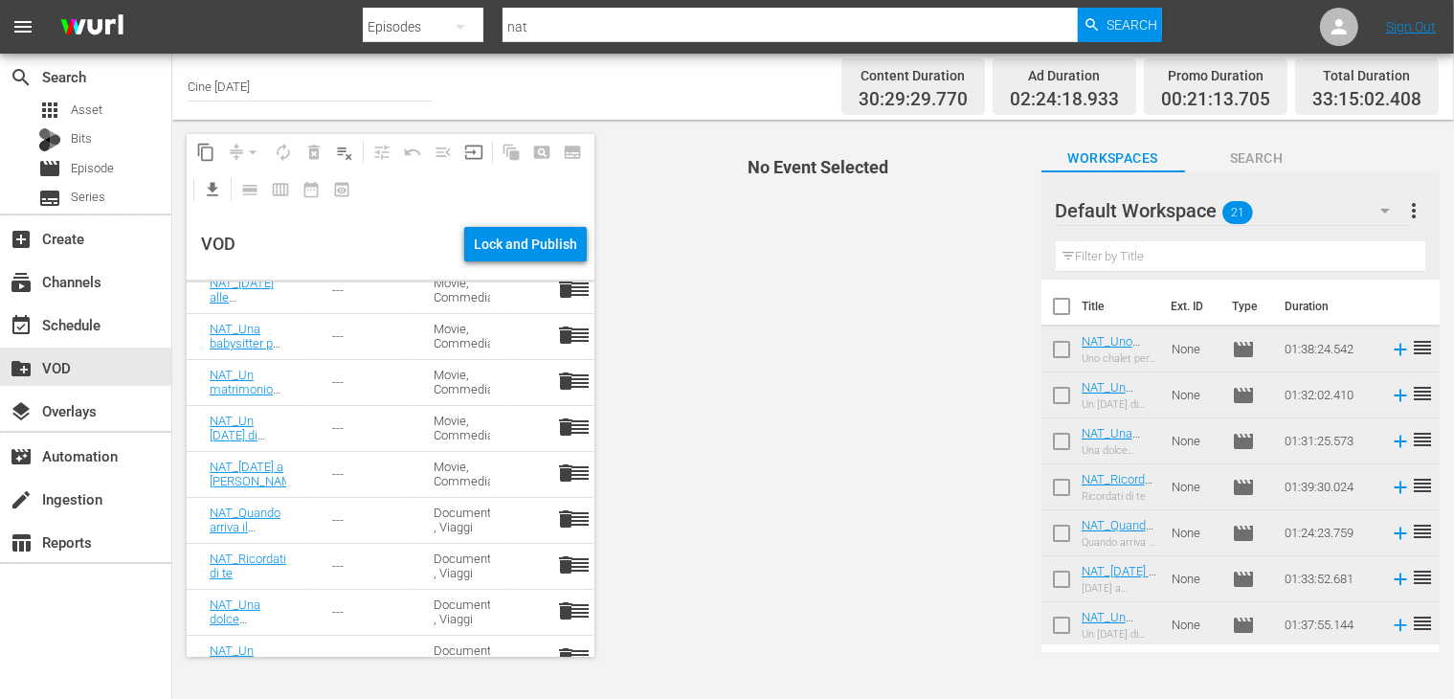
scroll to position [643, 0]
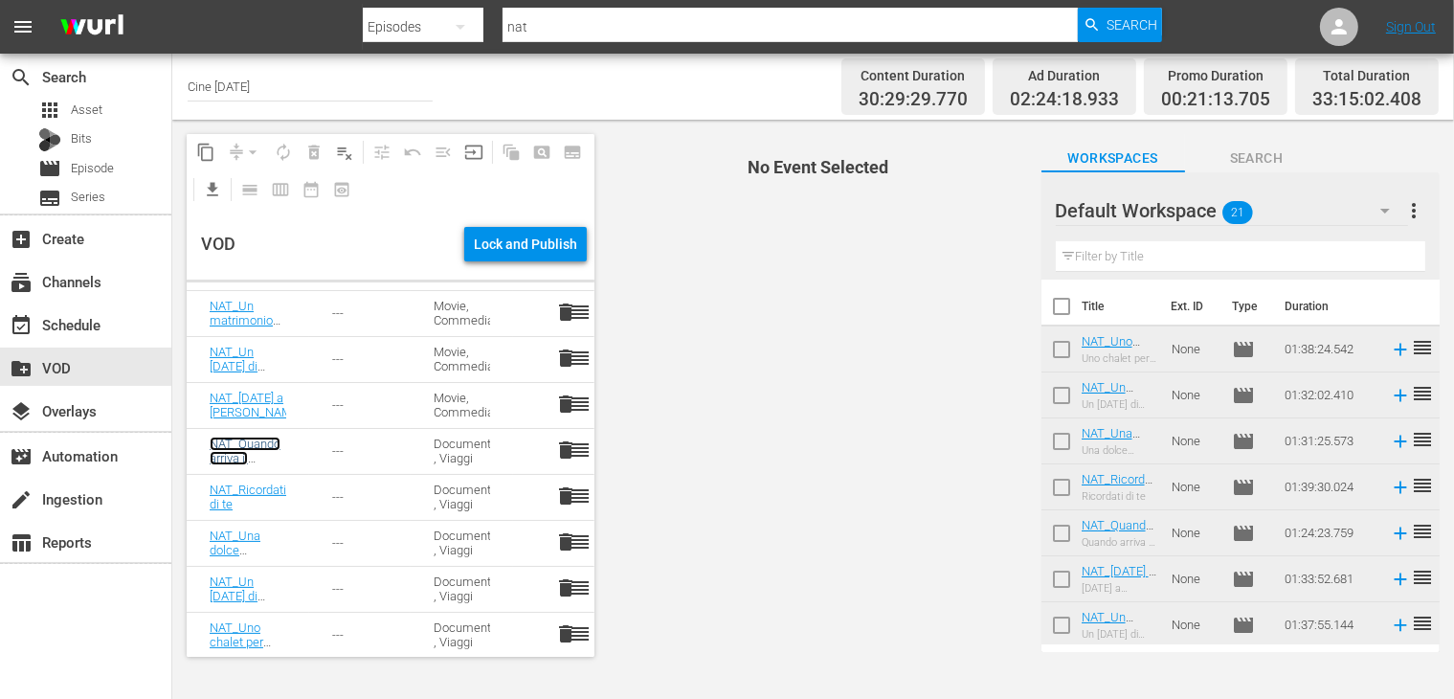
click at [241, 454] on link "NAT_Quando arriva il [DATE]" at bounding box center [245, 457] width 71 height 43
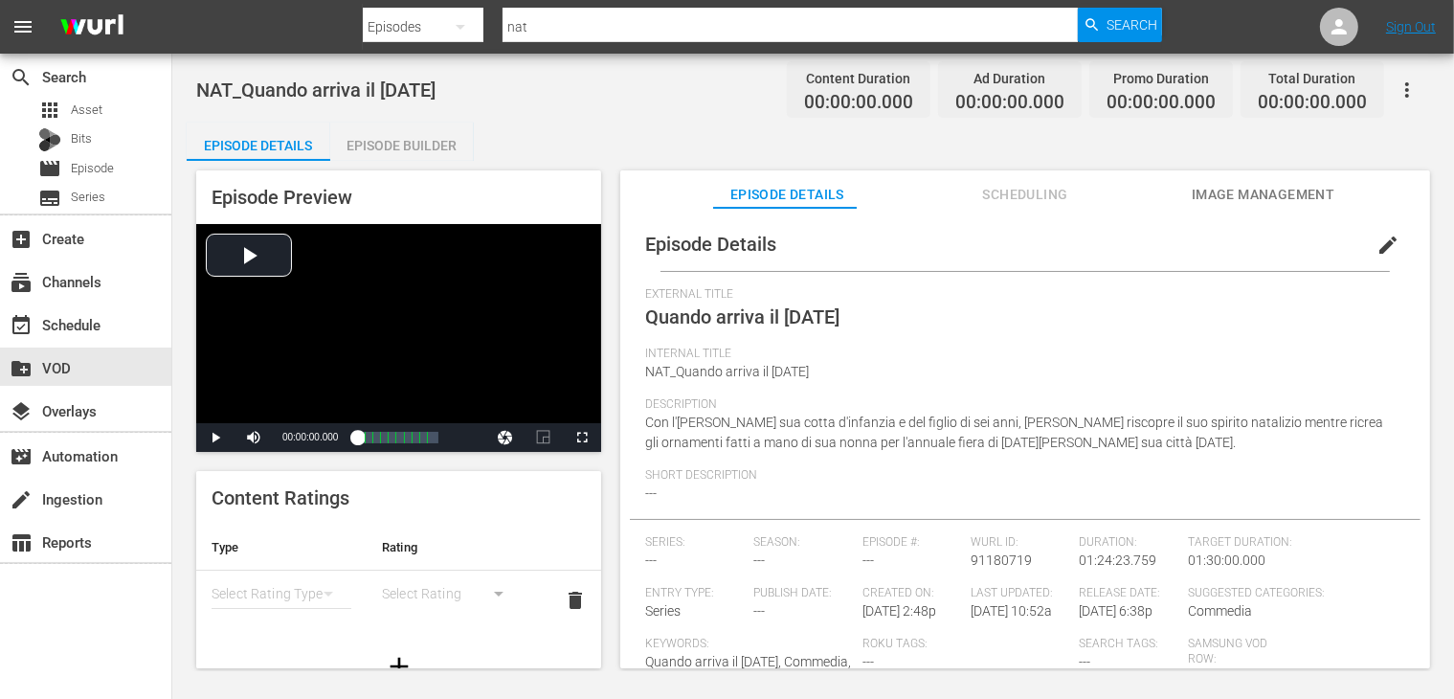
click at [1376, 240] on span "edit" at bounding box center [1387, 245] width 23 height 23
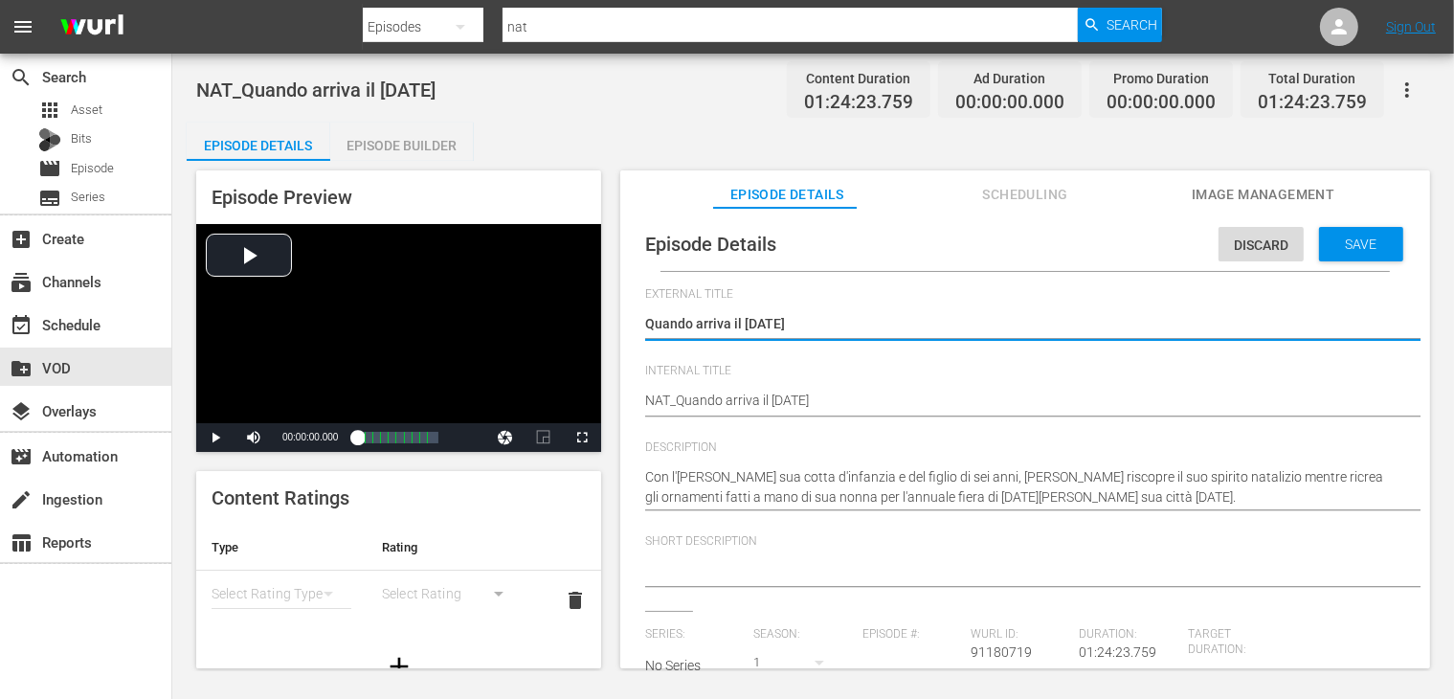
scroll to position [379, 0]
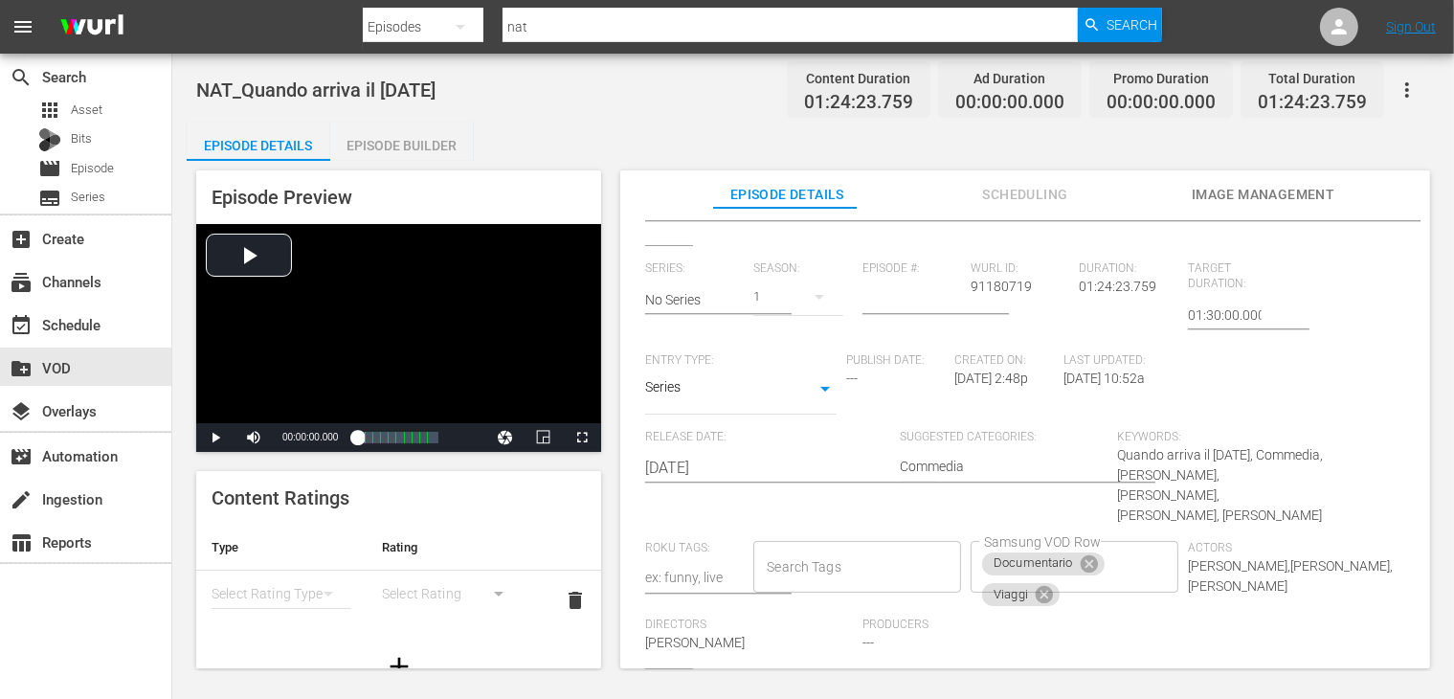
click at [666, 369] on body "menu Search By Episodes Search ID, Title, Description, Keywords, or Category na…" at bounding box center [727, 349] width 1454 height 699
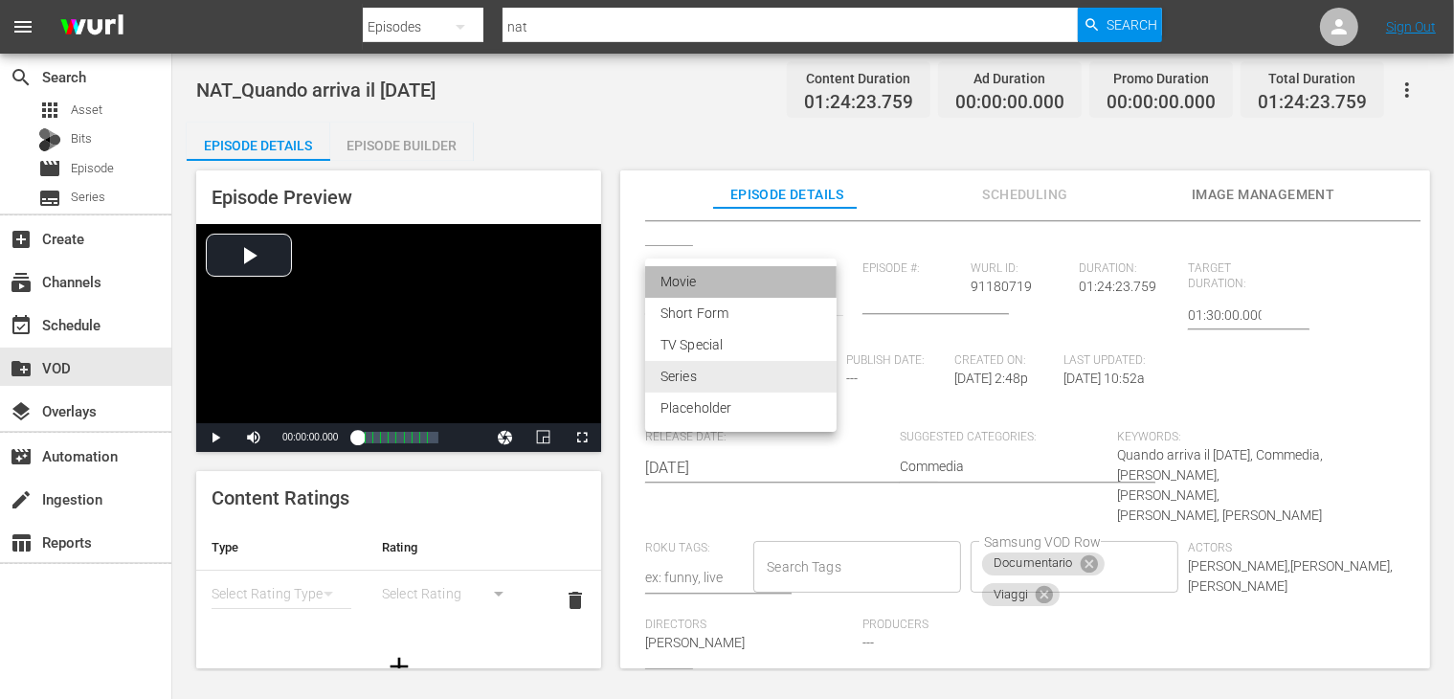
click at [716, 282] on li "Movie" at bounding box center [740, 282] width 191 height 32
type input "MOVIE"
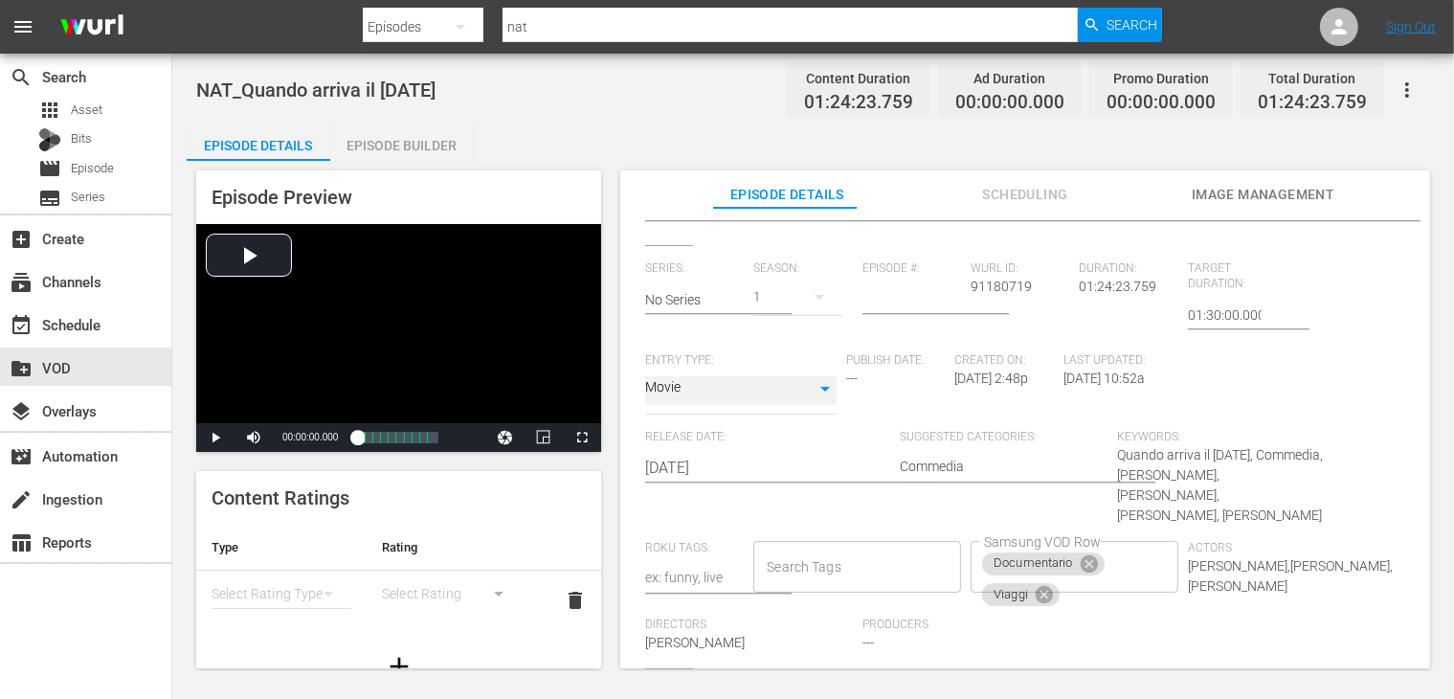
scroll to position [36, 0]
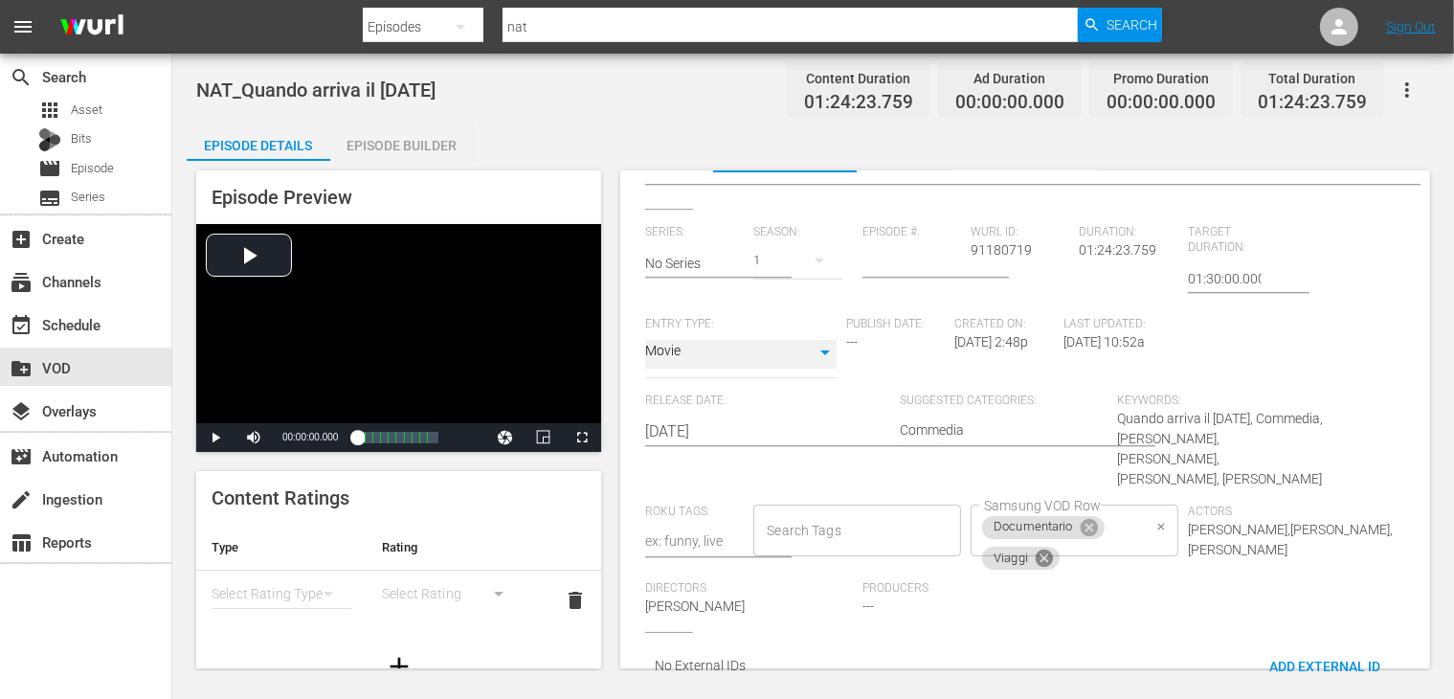
click at [1036, 549] on icon at bounding box center [1044, 557] width 17 height 17
click at [1081, 518] on icon at bounding box center [1089, 526] width 17 height 17
click at [1034, 520] on input "Samsung VOD Row" at bounding box center [1060, 530] width 162 height 34
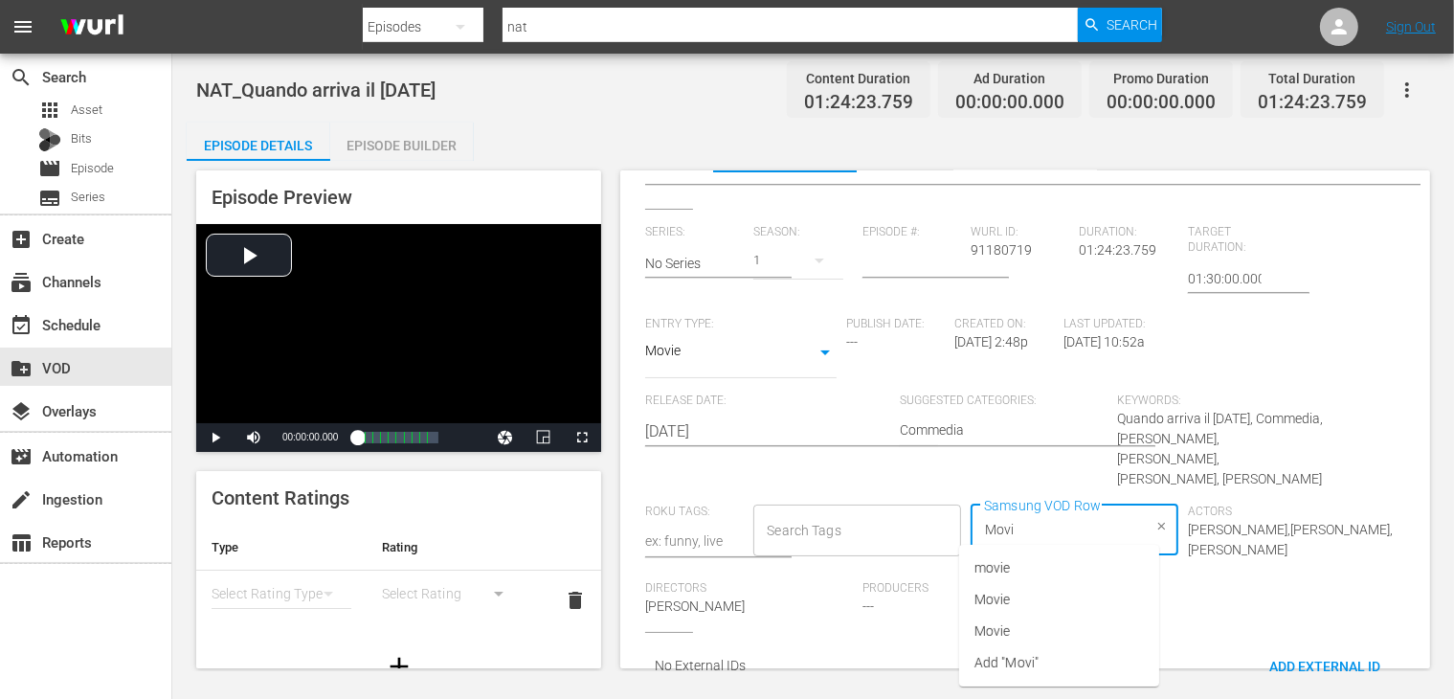
type input "Movie"
click at [1018, 593] on li "Movie" at bounding box center [1059, 600] width 200 height 32
type input "COmmedia"
click at [1025, 554] on li "Commedia" at bounding box center [1059, 568] width 200 height 32
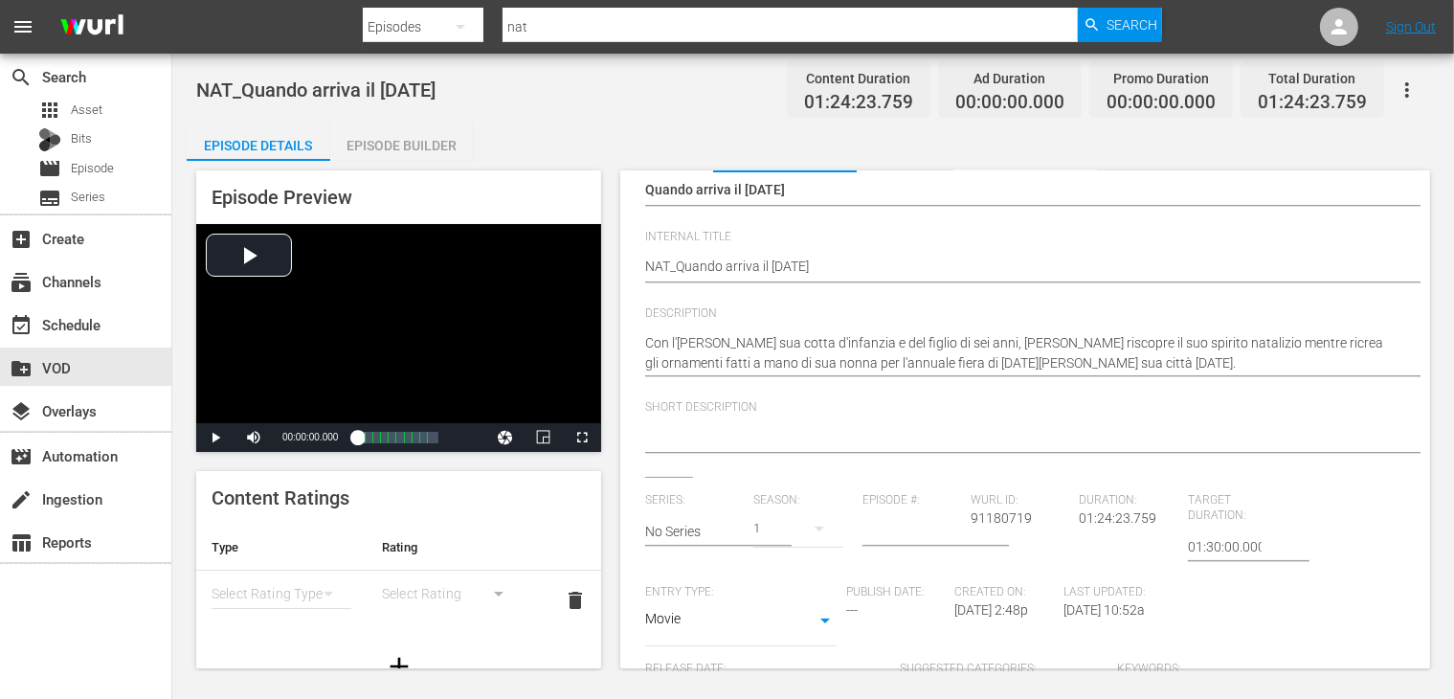
scroll to position [0, 0]
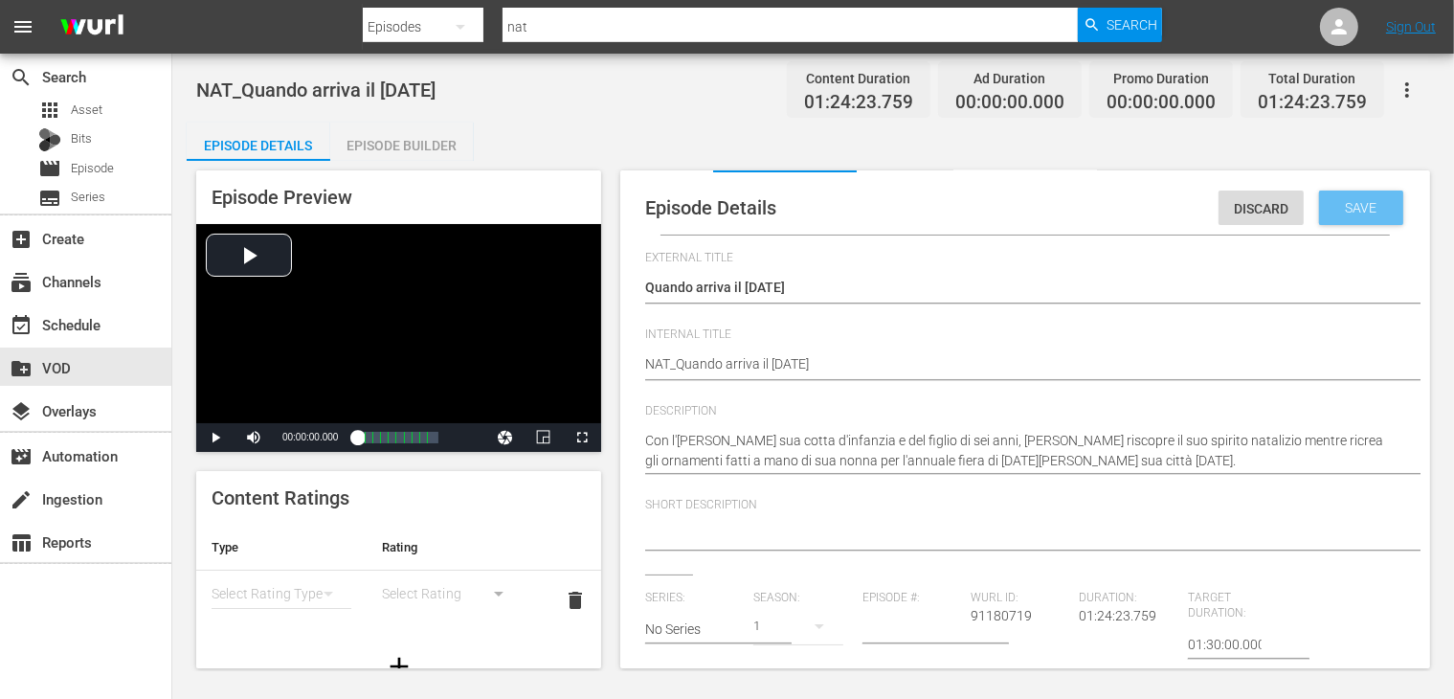
click at [1341, 208] on span "Save" at bounding box center [1362, 207] width 62 height 15
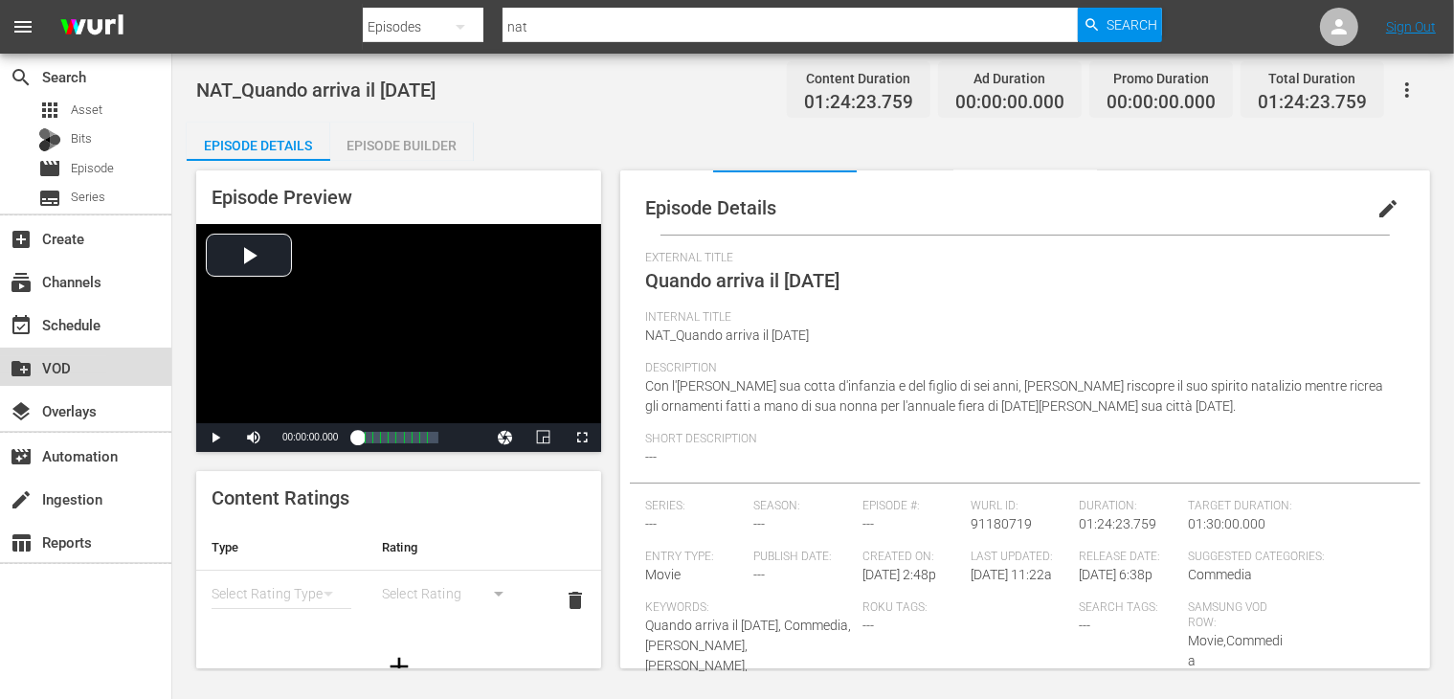
click at [57, 369] on div "create_new_folder VOD" at bounding box center [53, 364] width 107 height 17
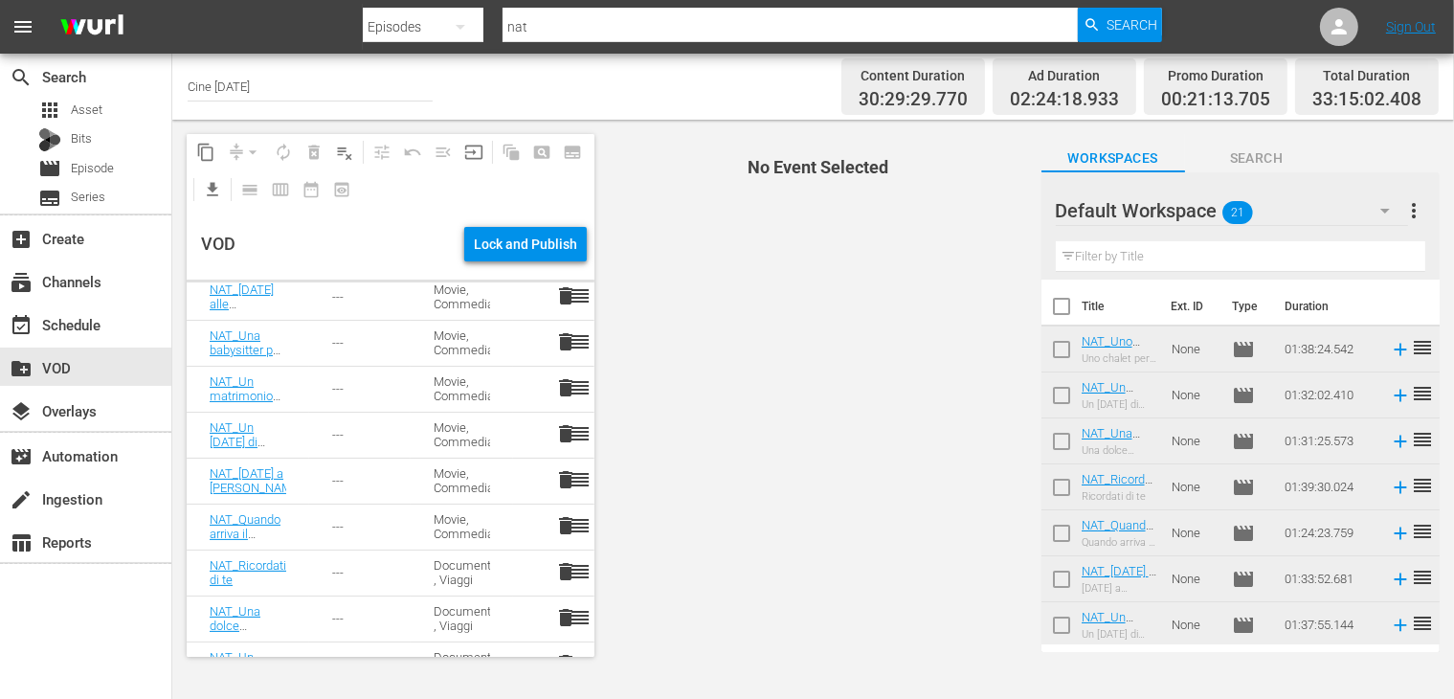
scroll to position [643, 0]
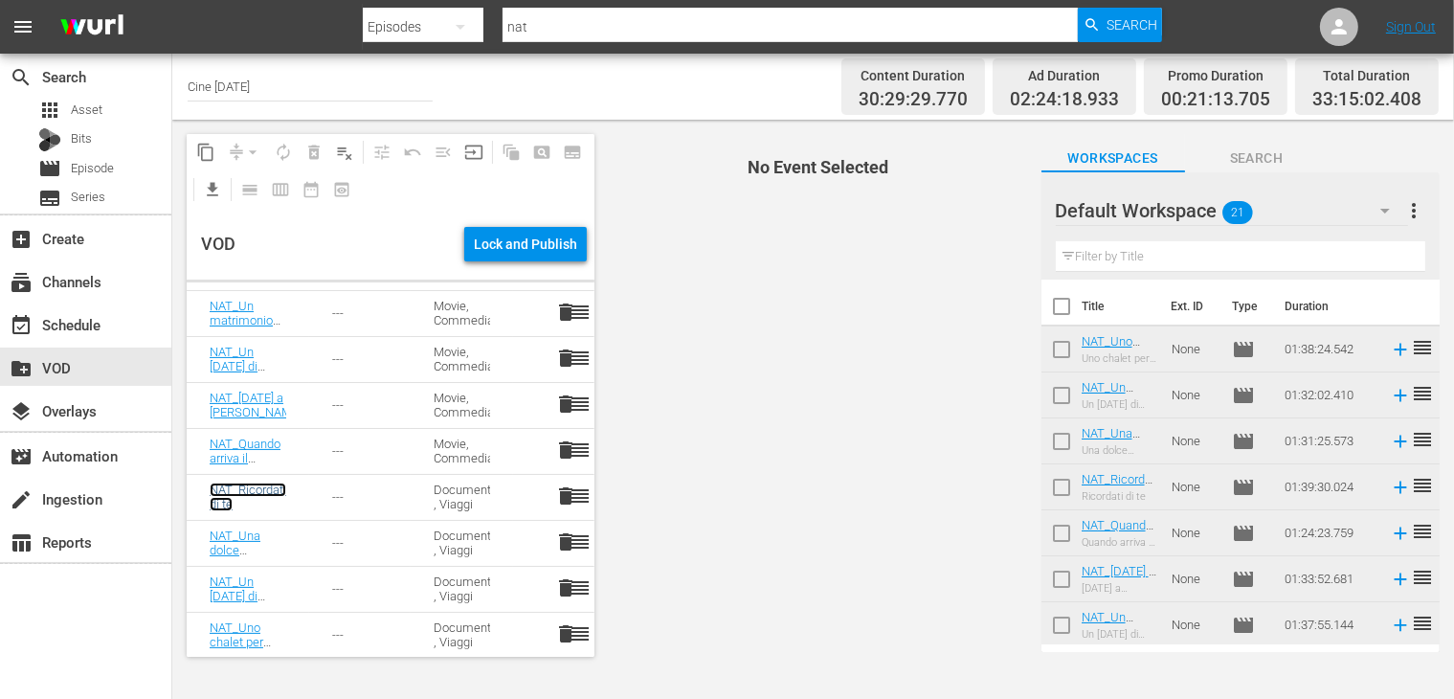
click at [226, 496] on link "NAT_Ricordati di te" at bounding box center [248, 496] width 77 height 29
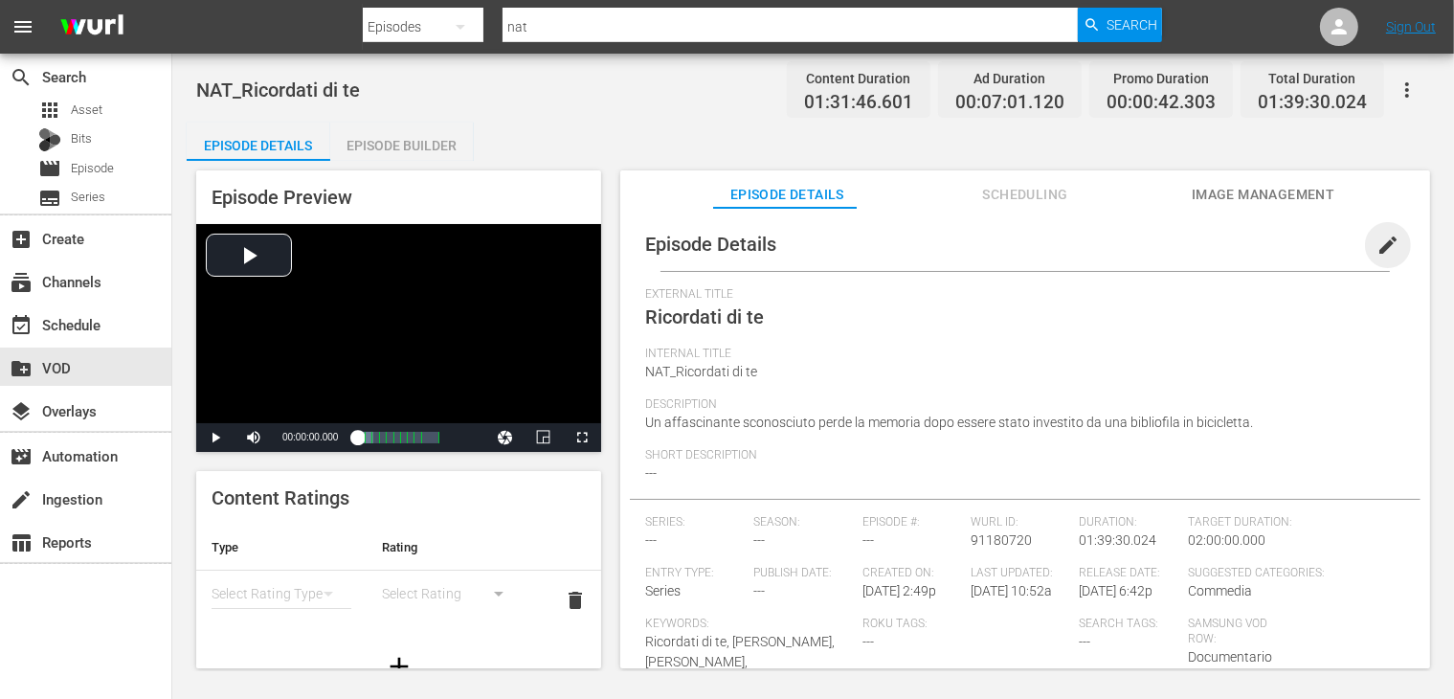
click at [1376, 252] on span "edit" at bounding box center [1387, 245] width 23 height 23
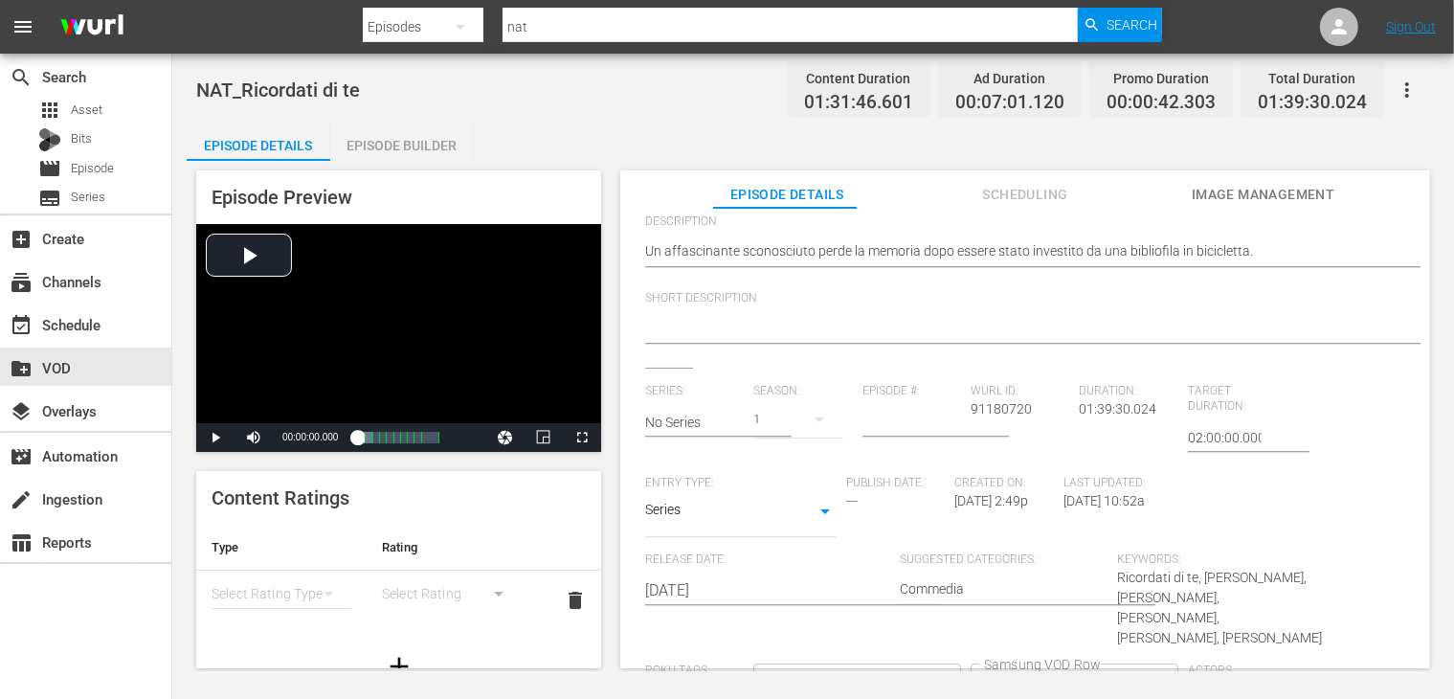
scroll to position [342, 0]
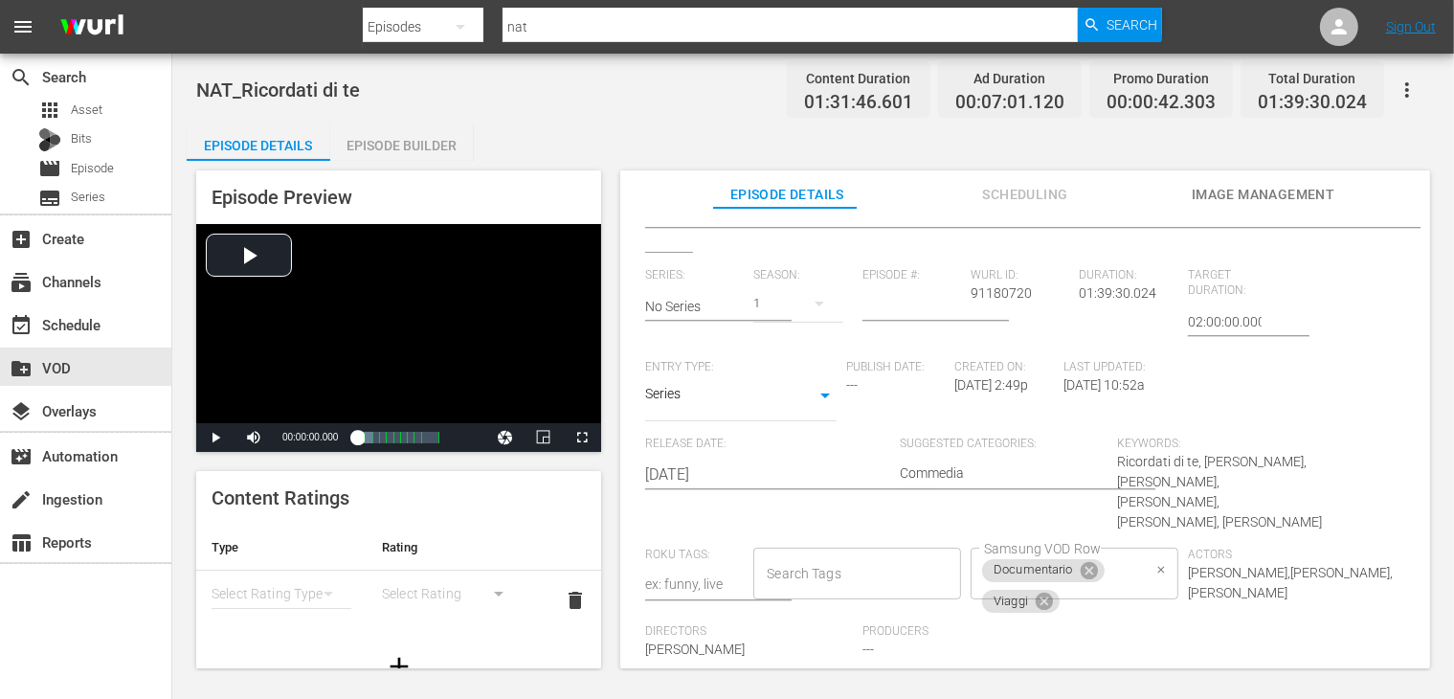
click at [1079, 560] on icon at bounding box center [1089, 570] width 21 height 21
click at [1036, 564] on icon at bounding box center [1044, 572] width 17 height 17
click at [1030, 557] on input "Samsung VOD Row" at bounding box center [1060, 573] width 162 height 34
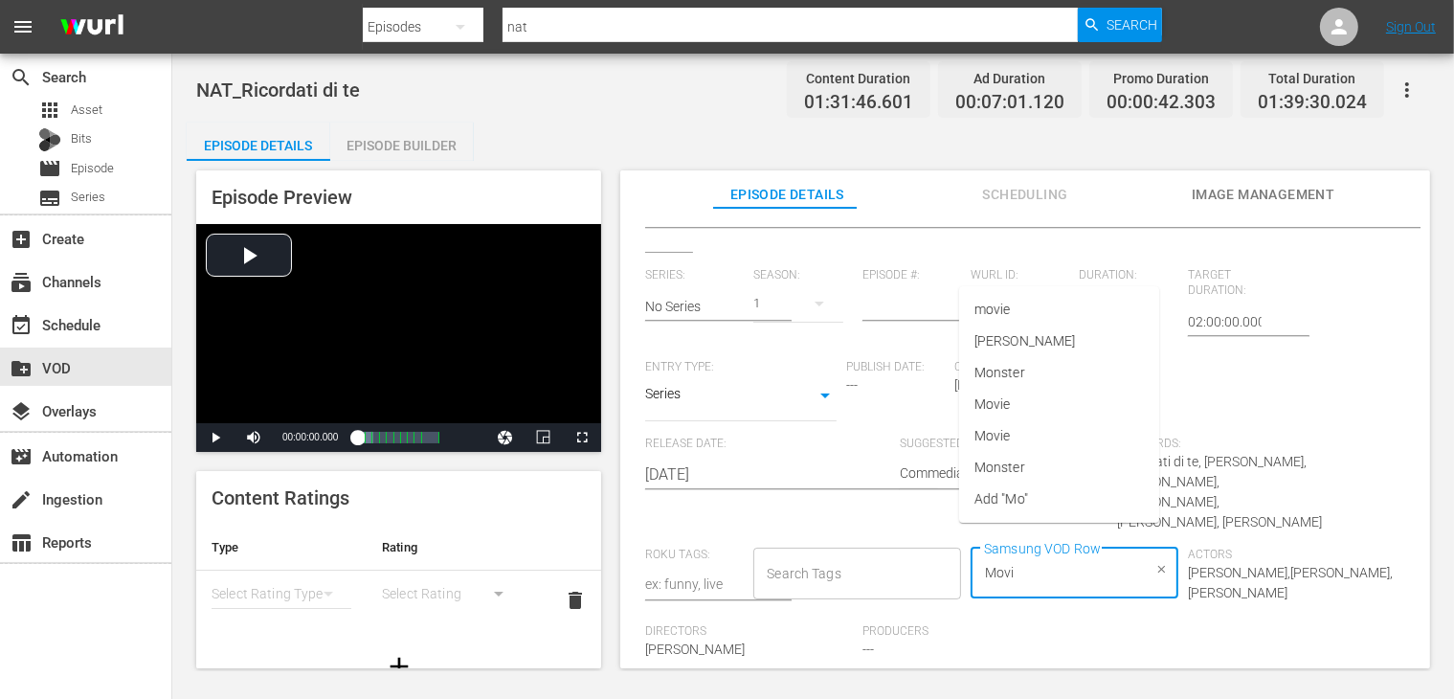
type input "Movie"
click at [1018, 445] on li "Movie" at bounding box center [1059, 436] width 200 height 32
type input "Commedia"
click at [1020, 438] on span "Commedia" at bounding box center [1006, 436] width 65 height 20
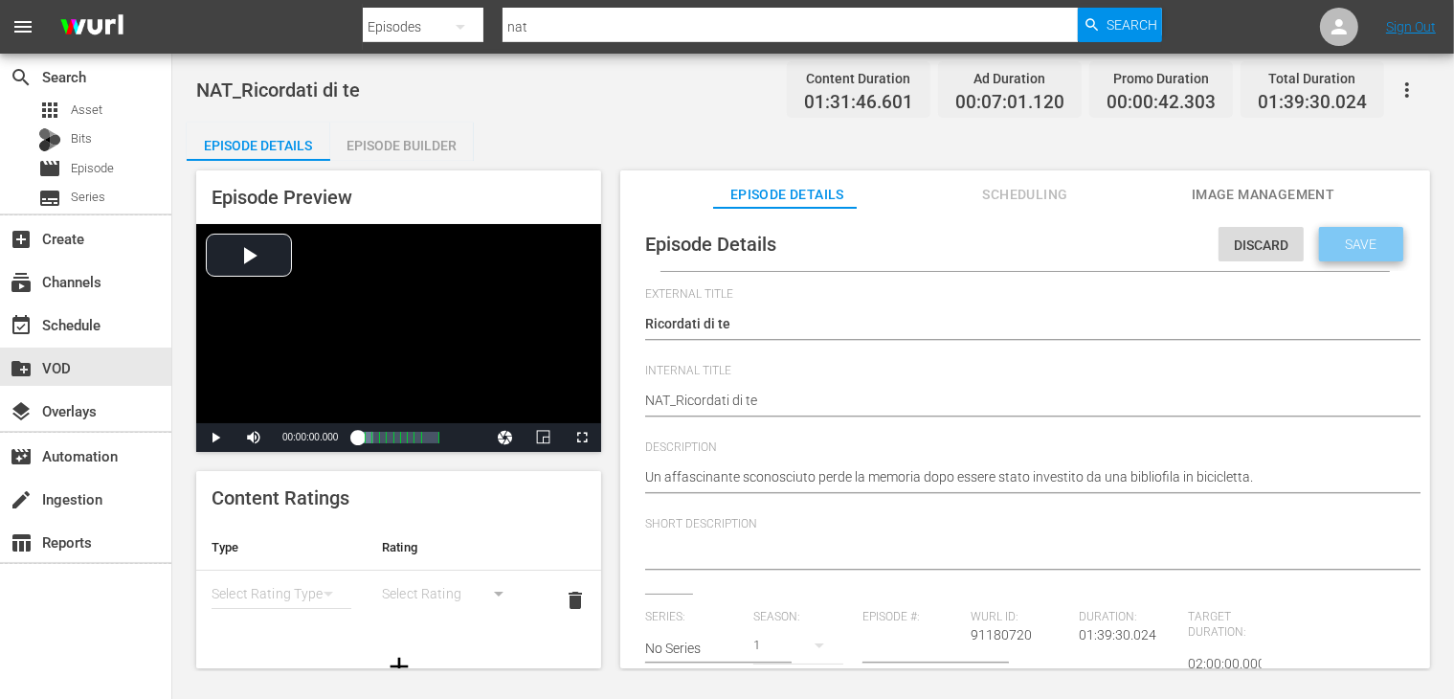
click at [1329, 253] on div "Save" at bounding box center [1361, 244] width 84 height 34
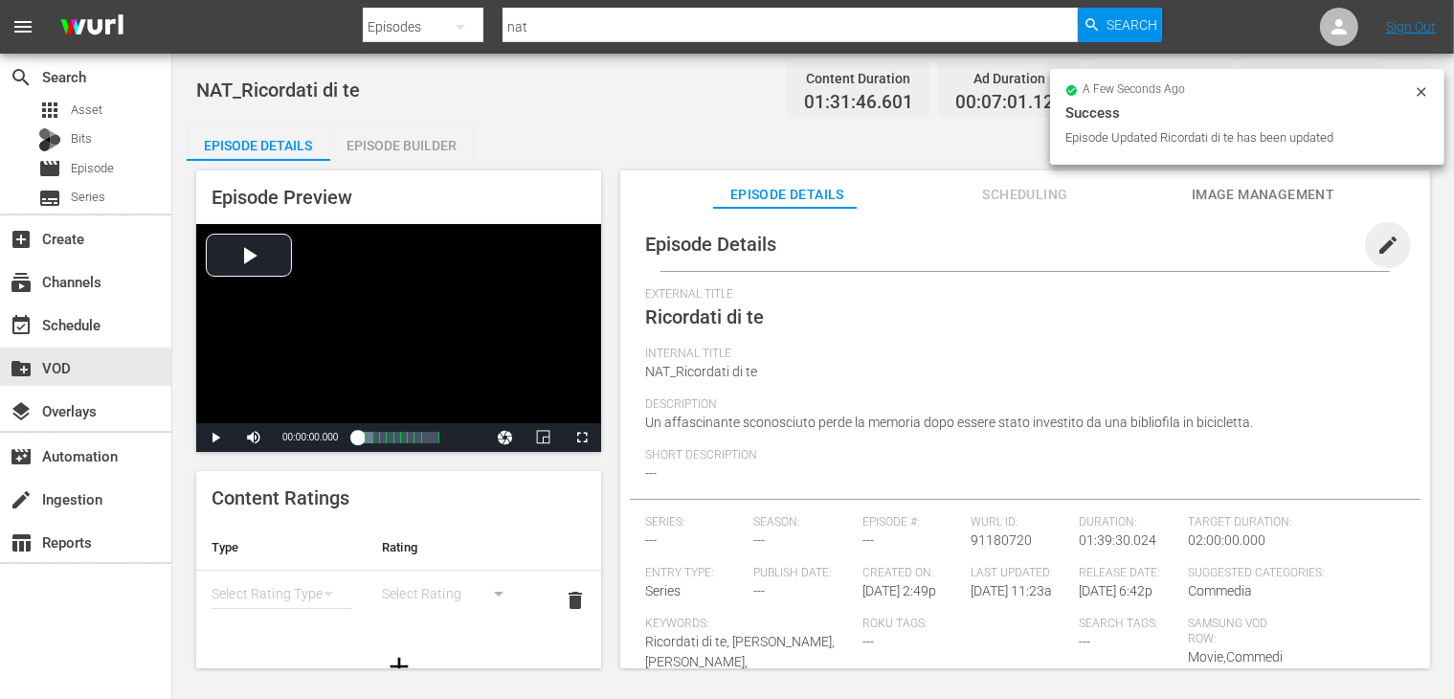
click at [1376, 243] on span "edit" at bounding box center [1387, 245] width 23 height 23
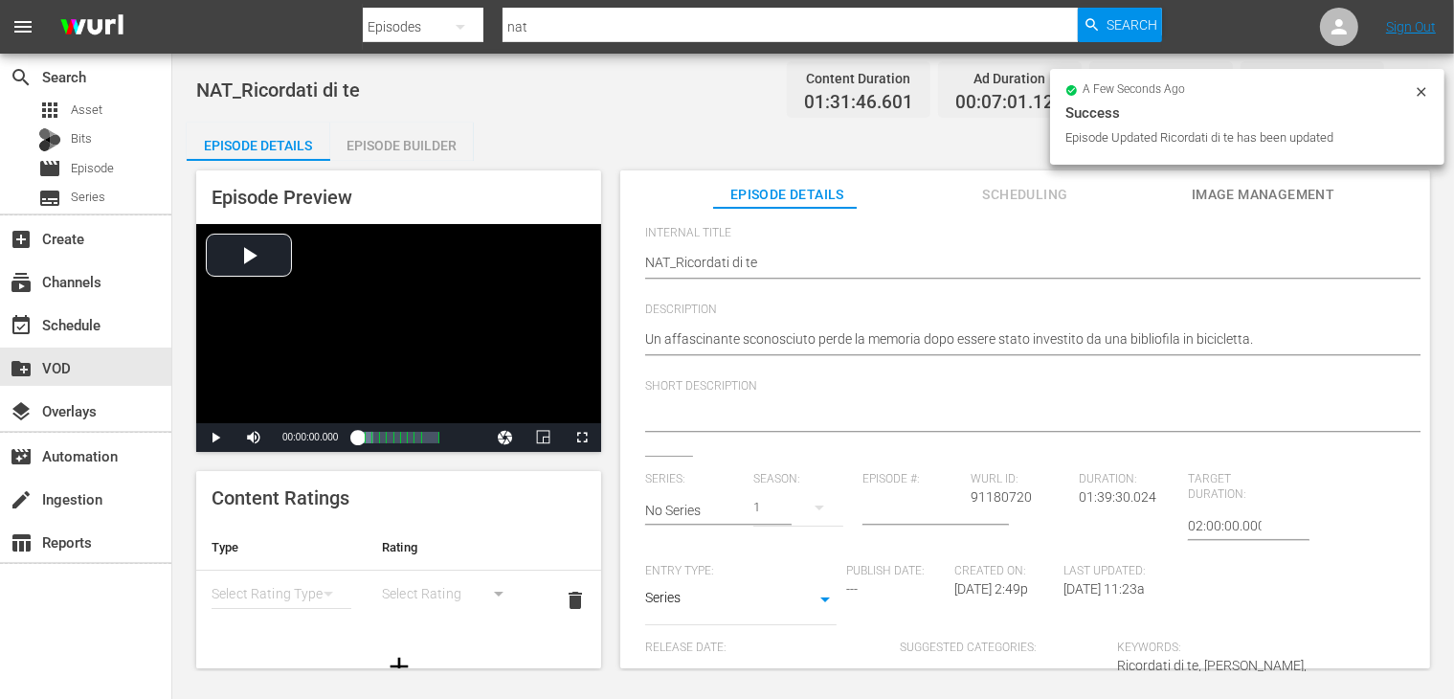
scroll to position [342, 0]
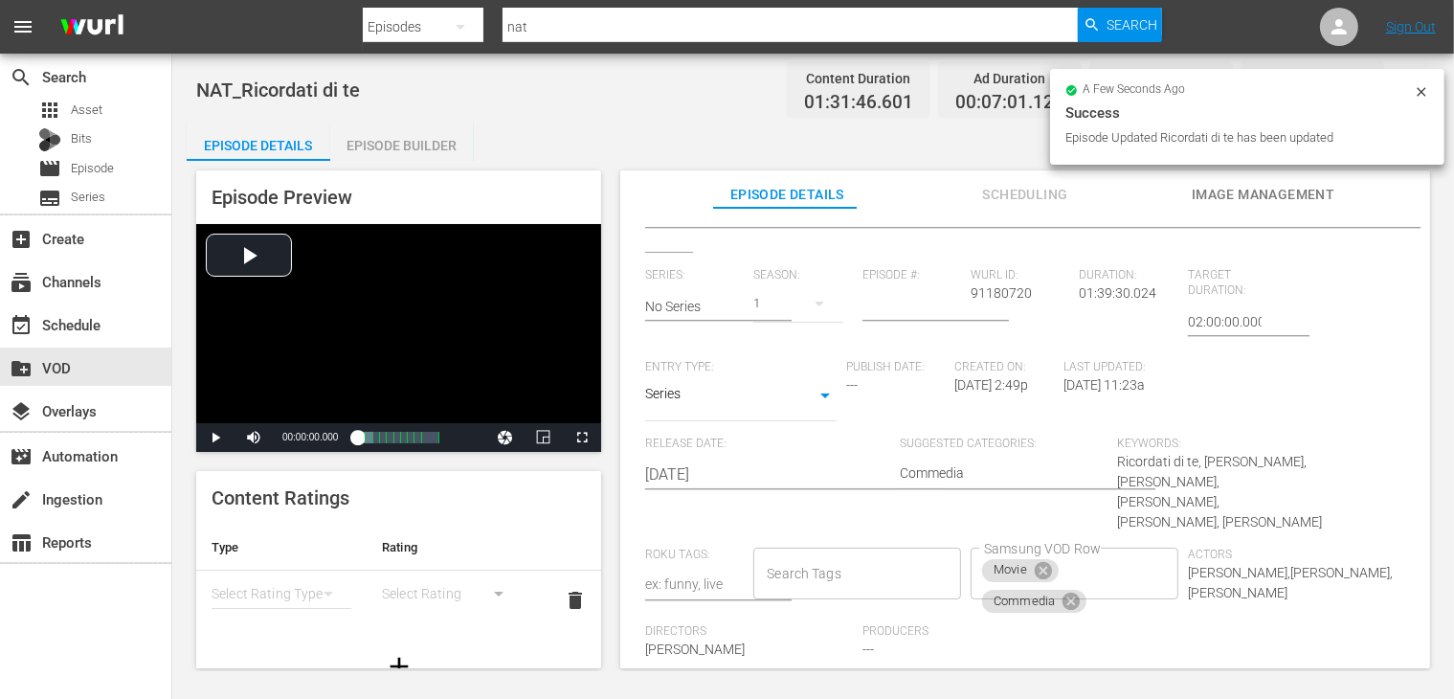
click at [689, 401] on body "menu Search By Episodes Search ID, Title, Description, Keywords, or Category na…" at bounding box center [727, 349] width 1454 height 699
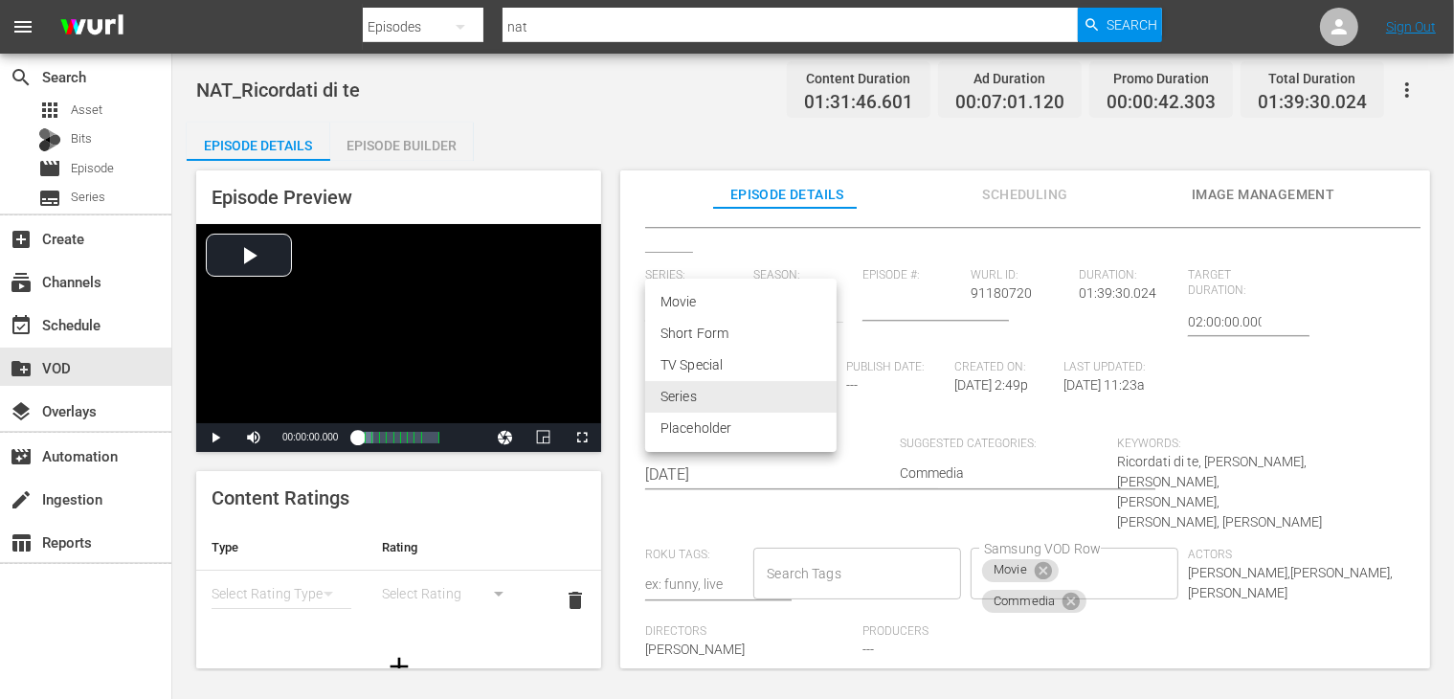
click at [716, 300] on li "Movie" at bounding box center [740, 302] width 191 height 32
type input "MOVIE"
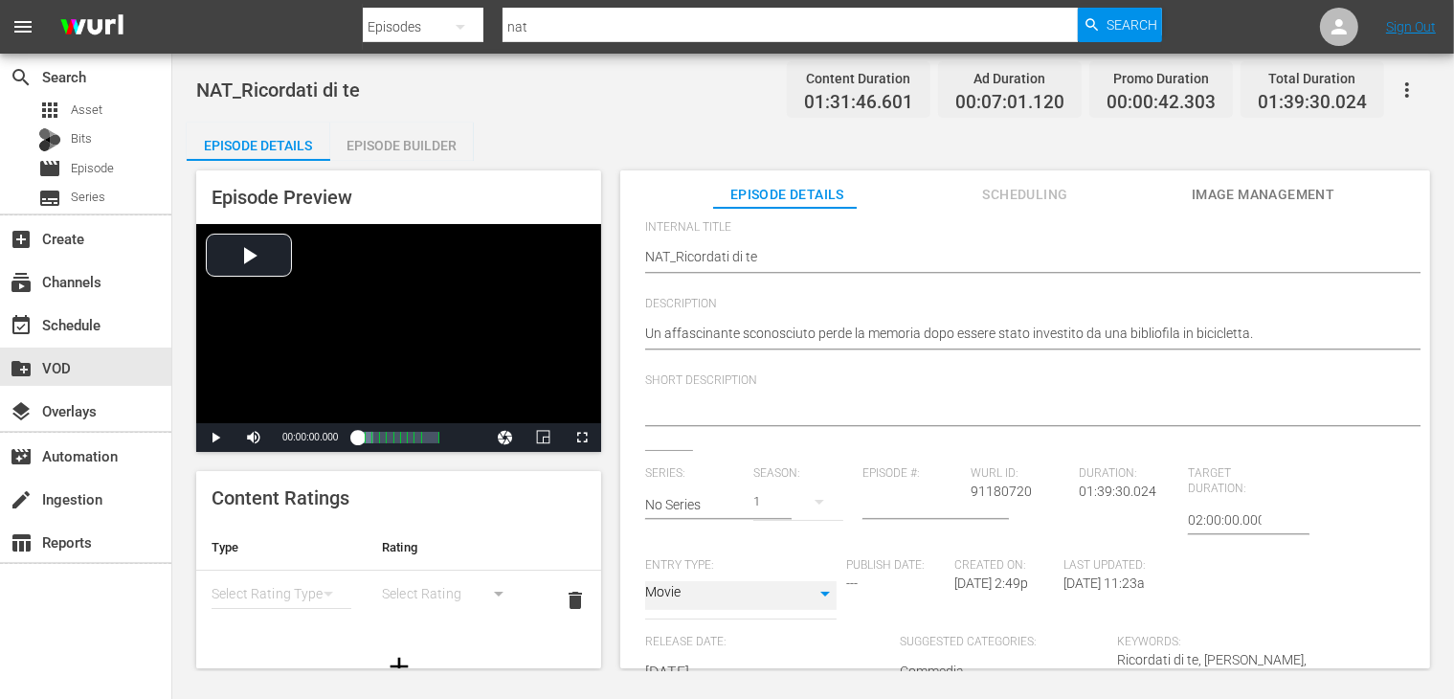
scroll to position [0, 0]
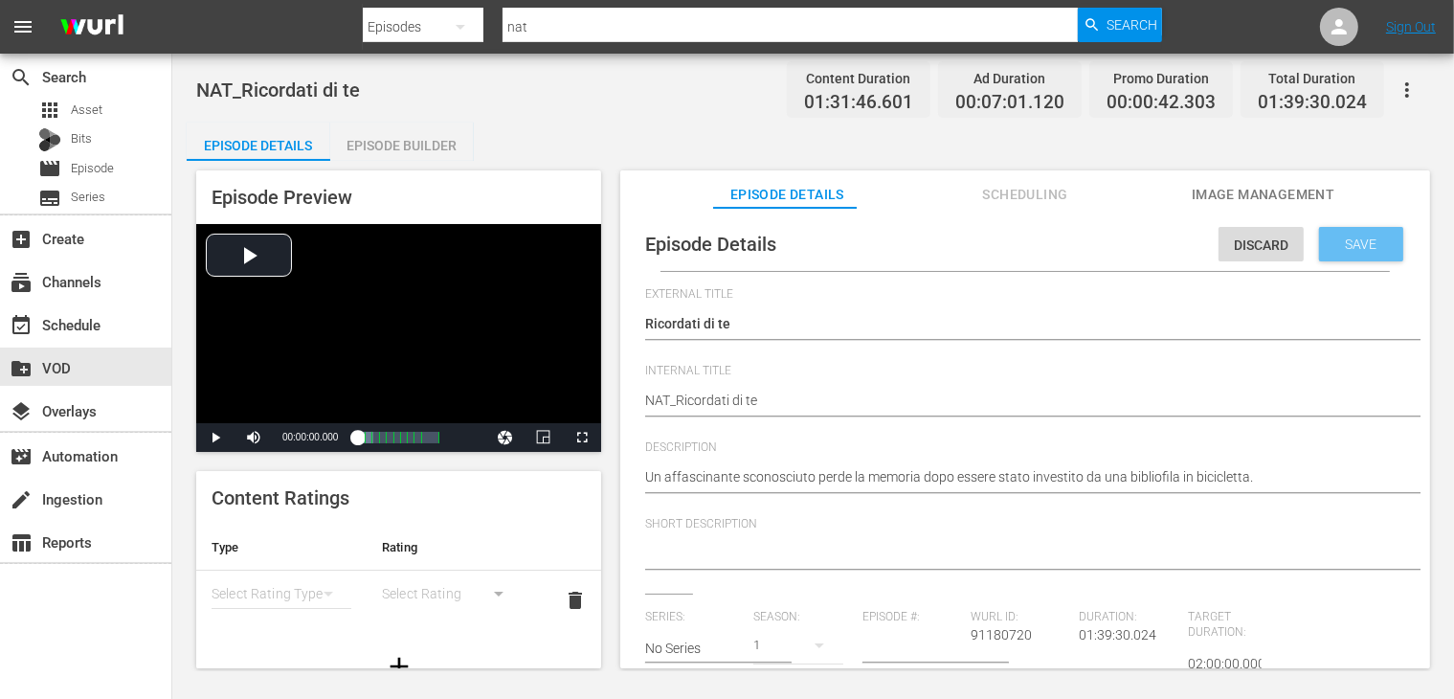
click at [1319, 252] on div "Save" at bounding box center [1361, 244] width 84 height 34
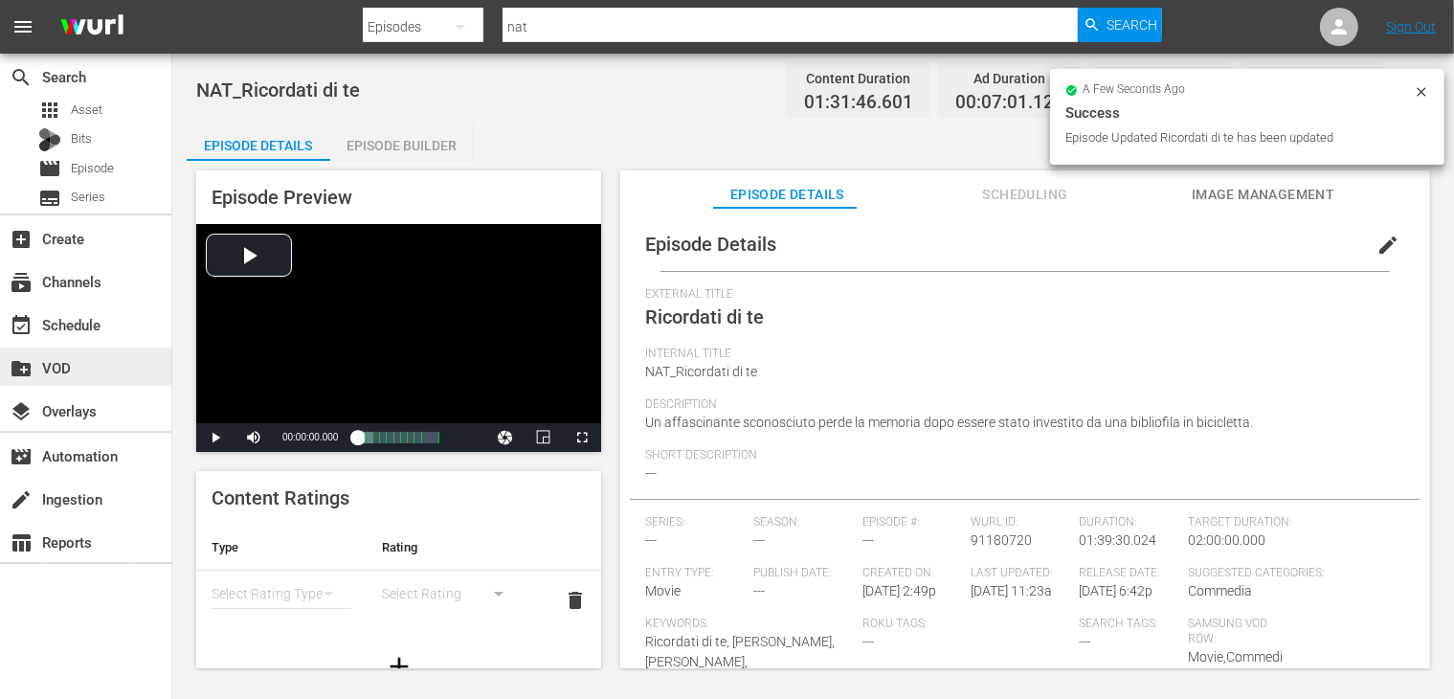
click at [69, 373] on div "create_new_folder VOD" at bounding box center [53, 364] width 107 height 17
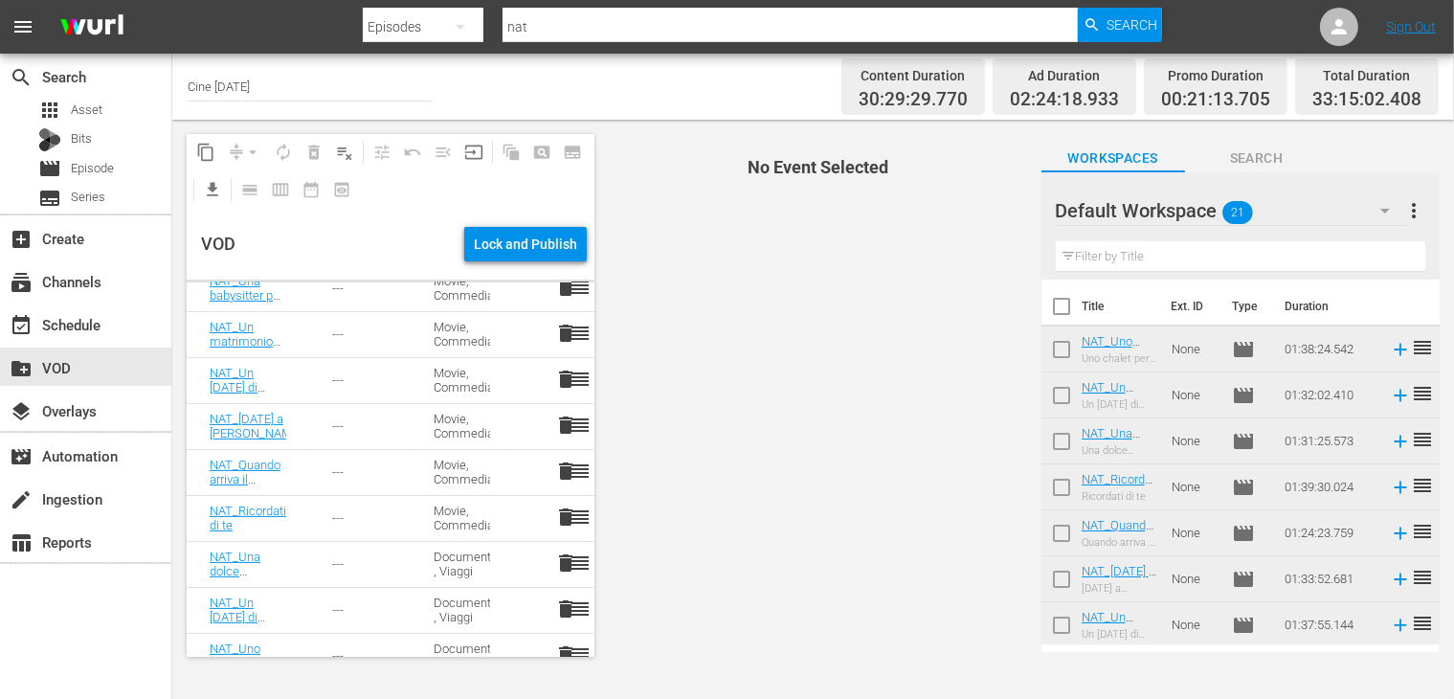
scroll to position [643, 0]
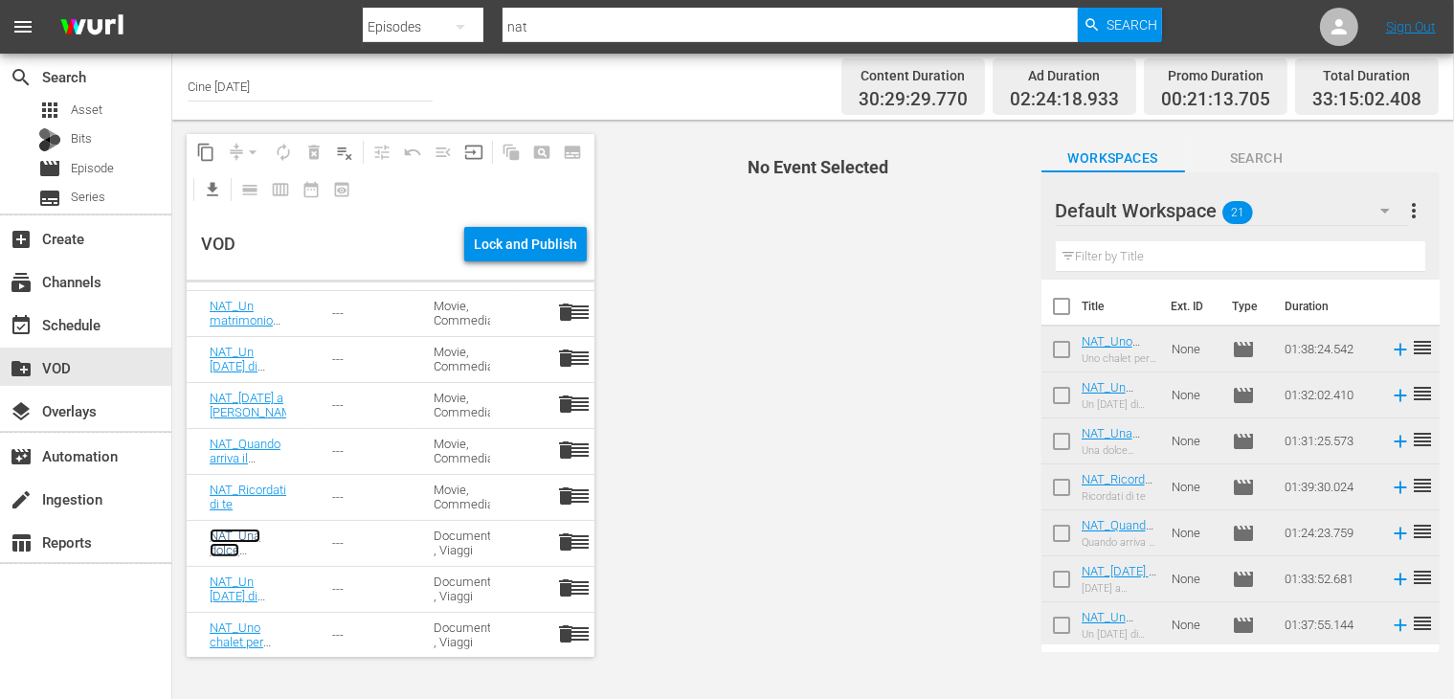
click at [242, 537] on link "NAT_Una dolce occasione" at bounding box center [238, 549] width 56 height 43
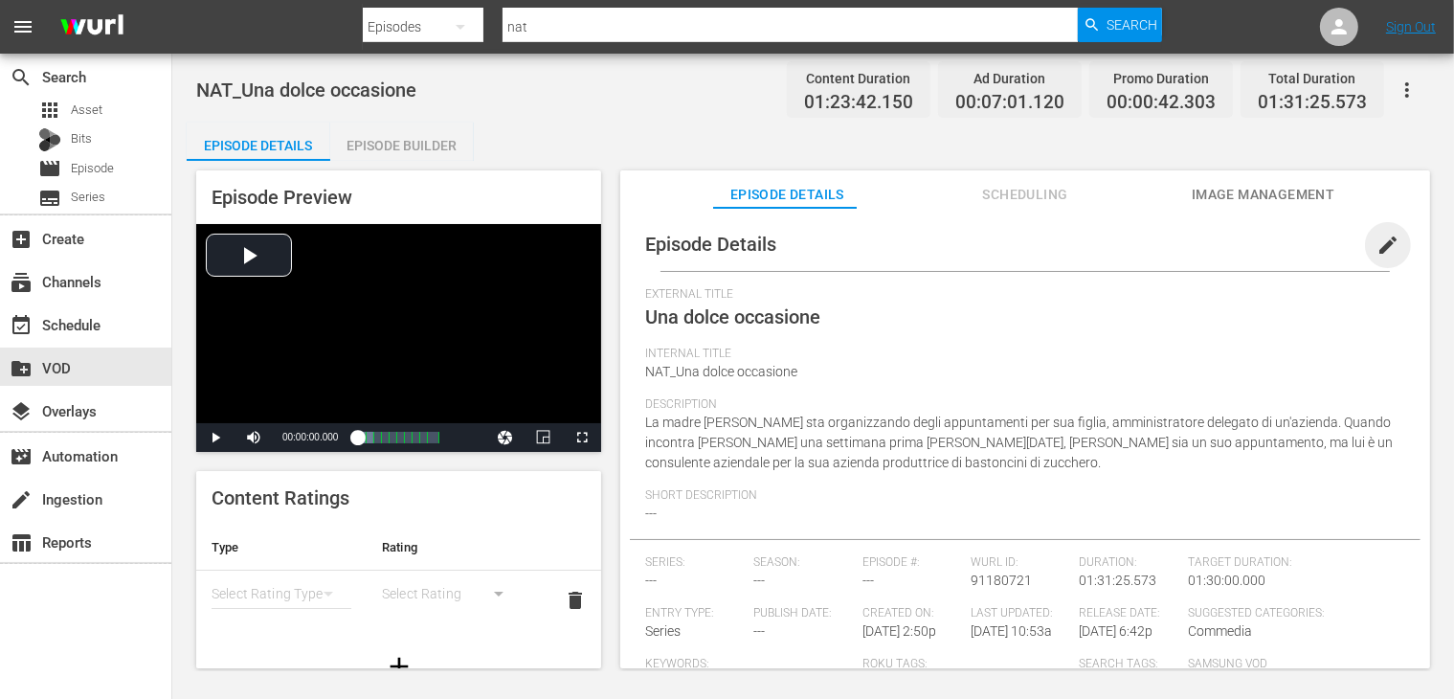
click at [1376, 246] on span "edit" at bounding box center [1387, 245] width 23 height 23
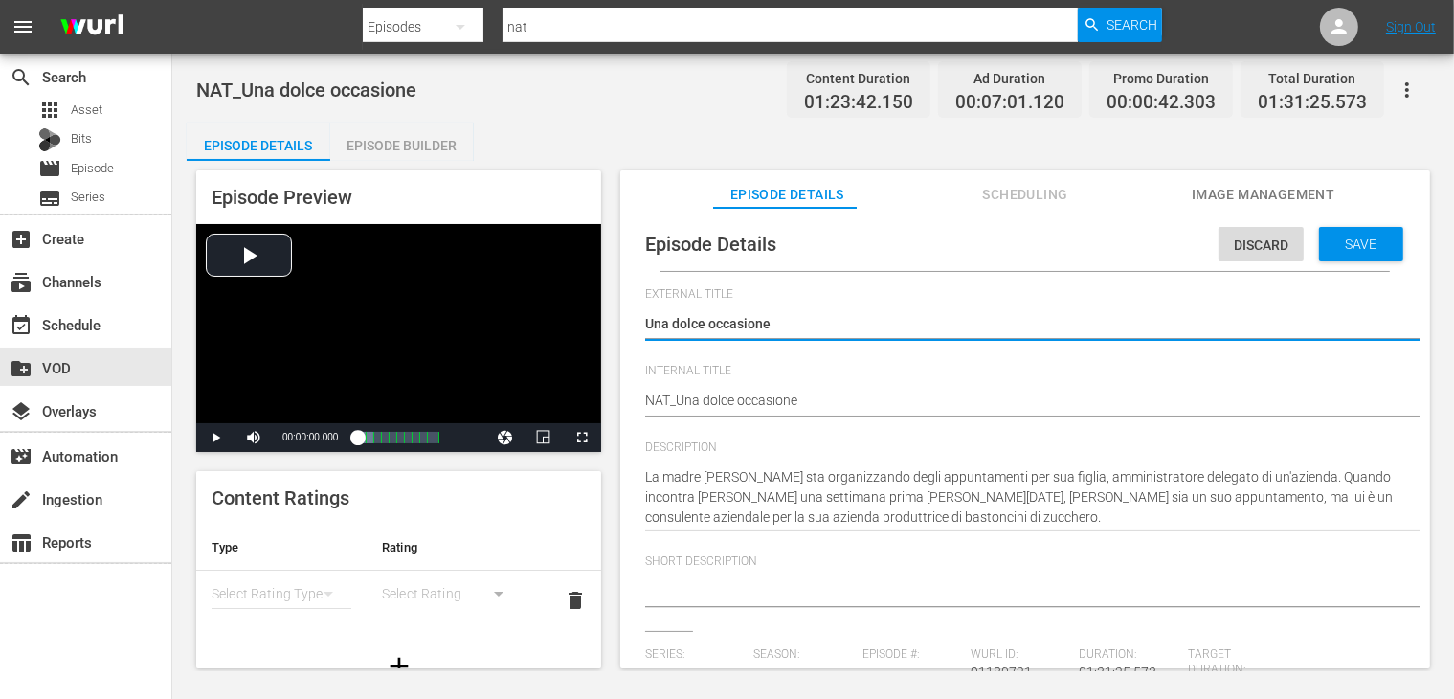
scroll to position [383, 0]
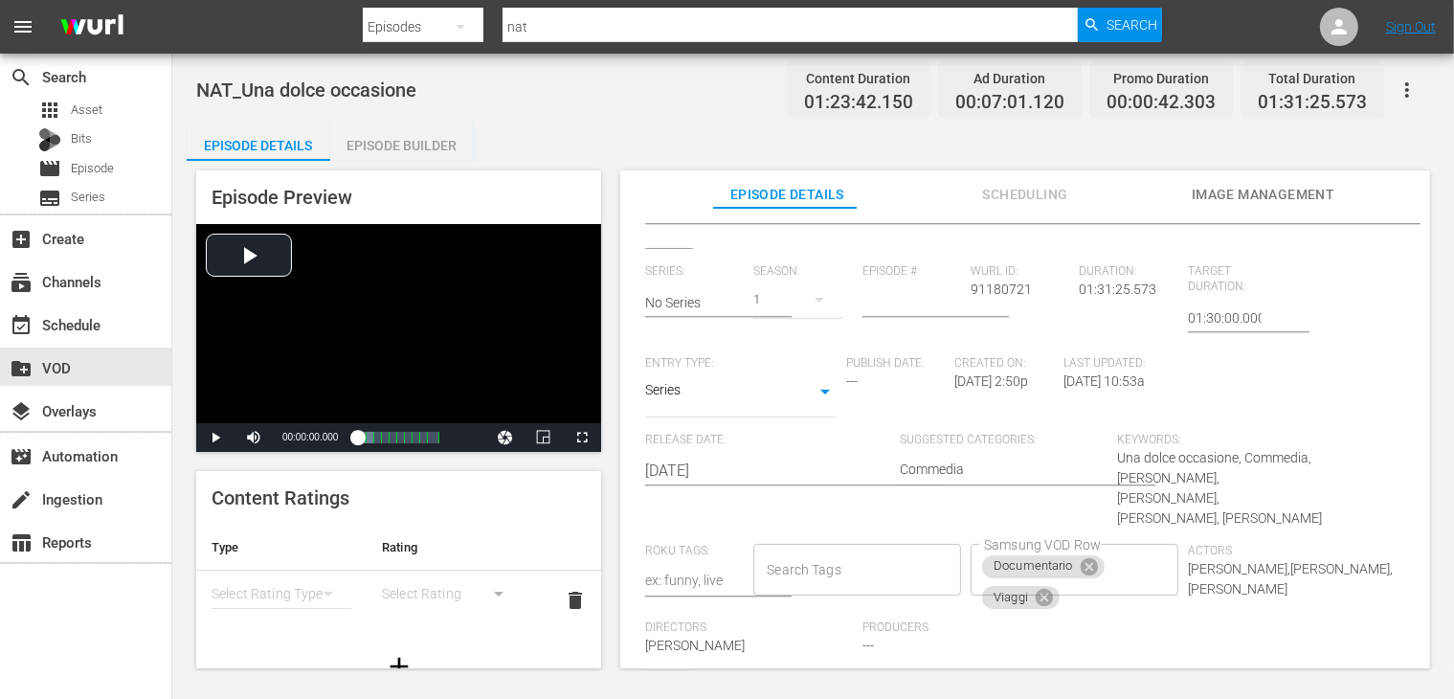
click at [699, 396] on body "menu Search By Episodes Search ID, Title, Description, Keywords, or Category na…" at bounding box center [727, 349] width 1454 height 699
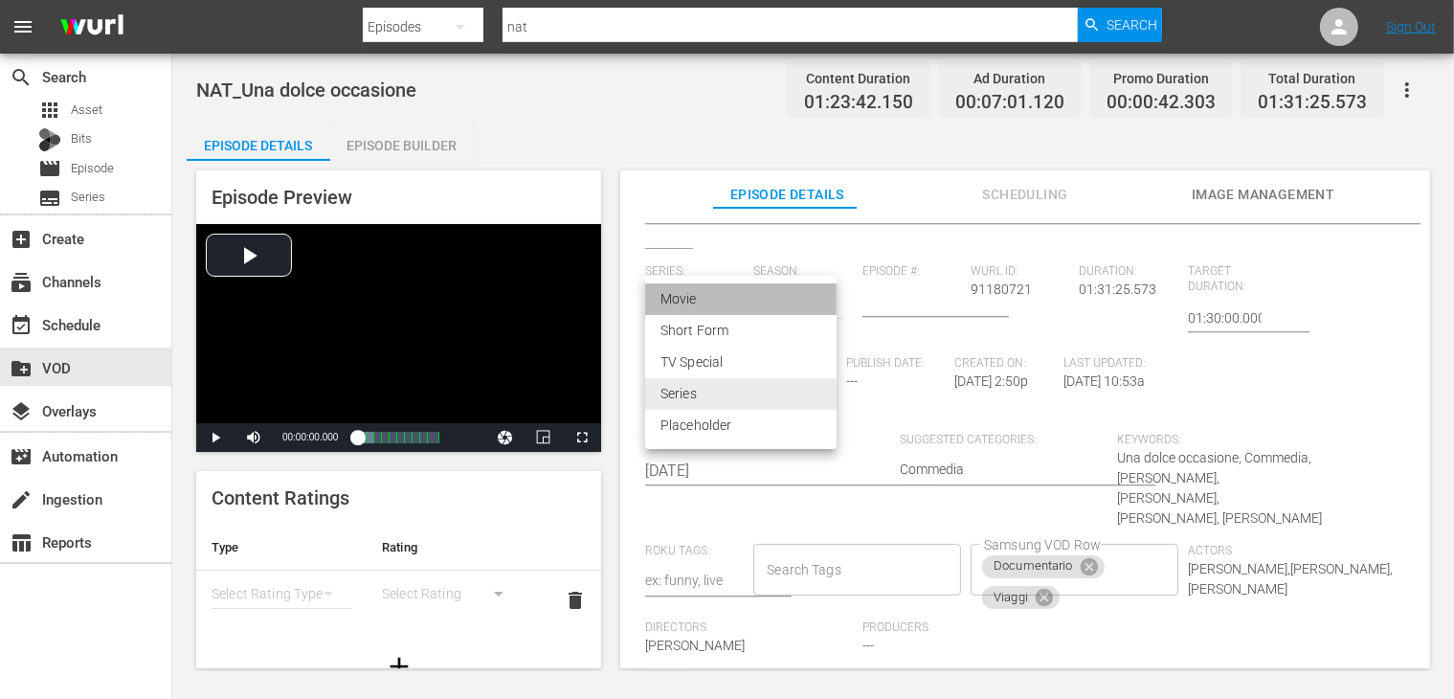
click at [729, 307] on li "Movie" at bounding box center [740, 299] width 191 height 32
type input "MOVIE"
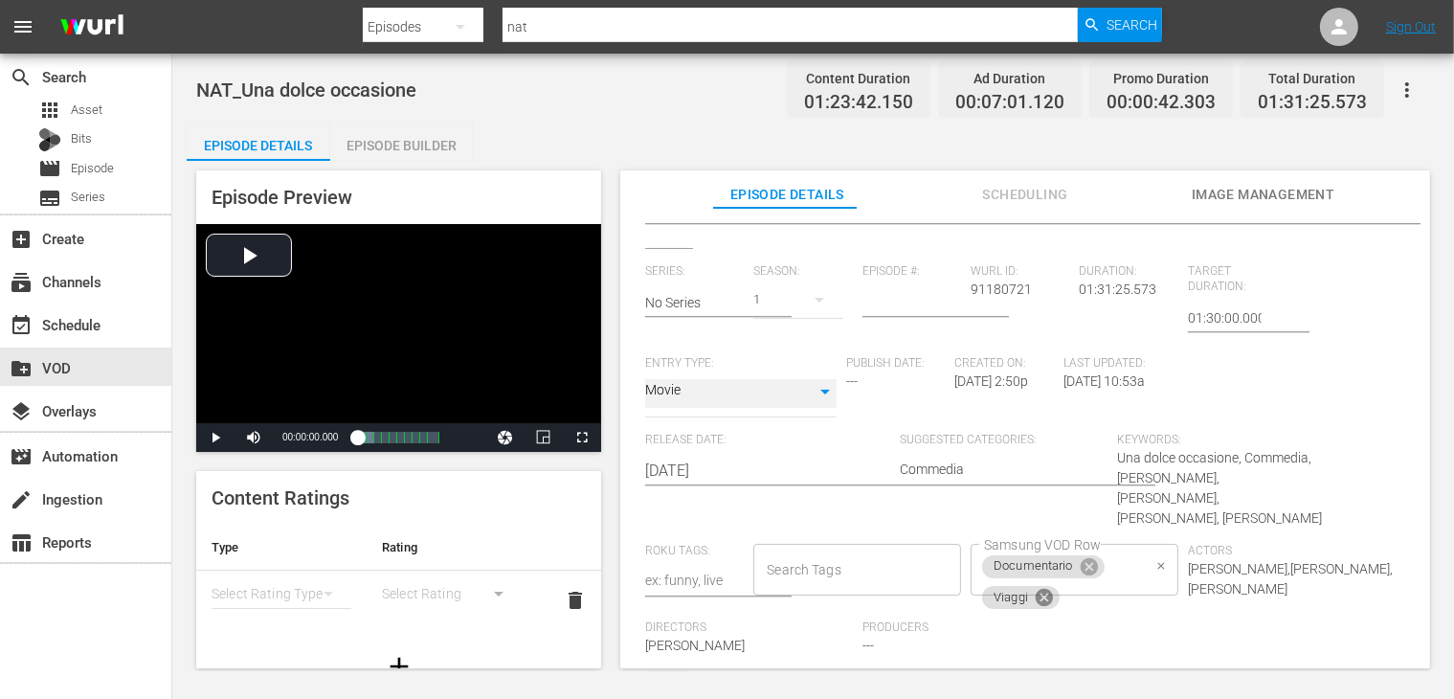
click at [1038, 601] on icon at bounding box center [1044, 597] width 21 height 21
click at [1081, 561] on icon at bounding box center [1089, 565] width 17 height 17
click at [1025, 570] on input "Samsung VOD Row" at bounding box center [1060, 569] width 162 height 34
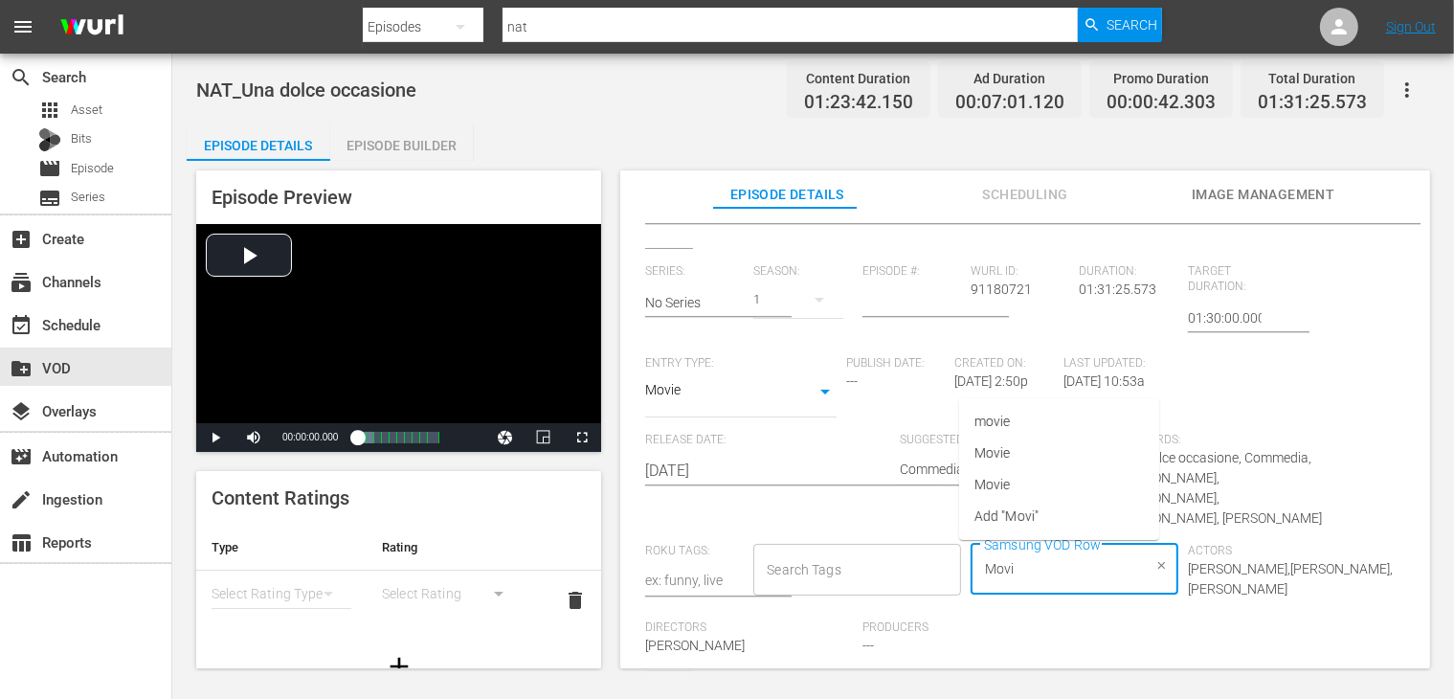
type input "Movie"
click at [1024, 457] on li "Movie" at bounding box center [1059, 453] width 200 height 32
type input "Commedia"
click at [1031, 458] on span "Commedia" at bounding box center [1006, 453] width 65 height 20
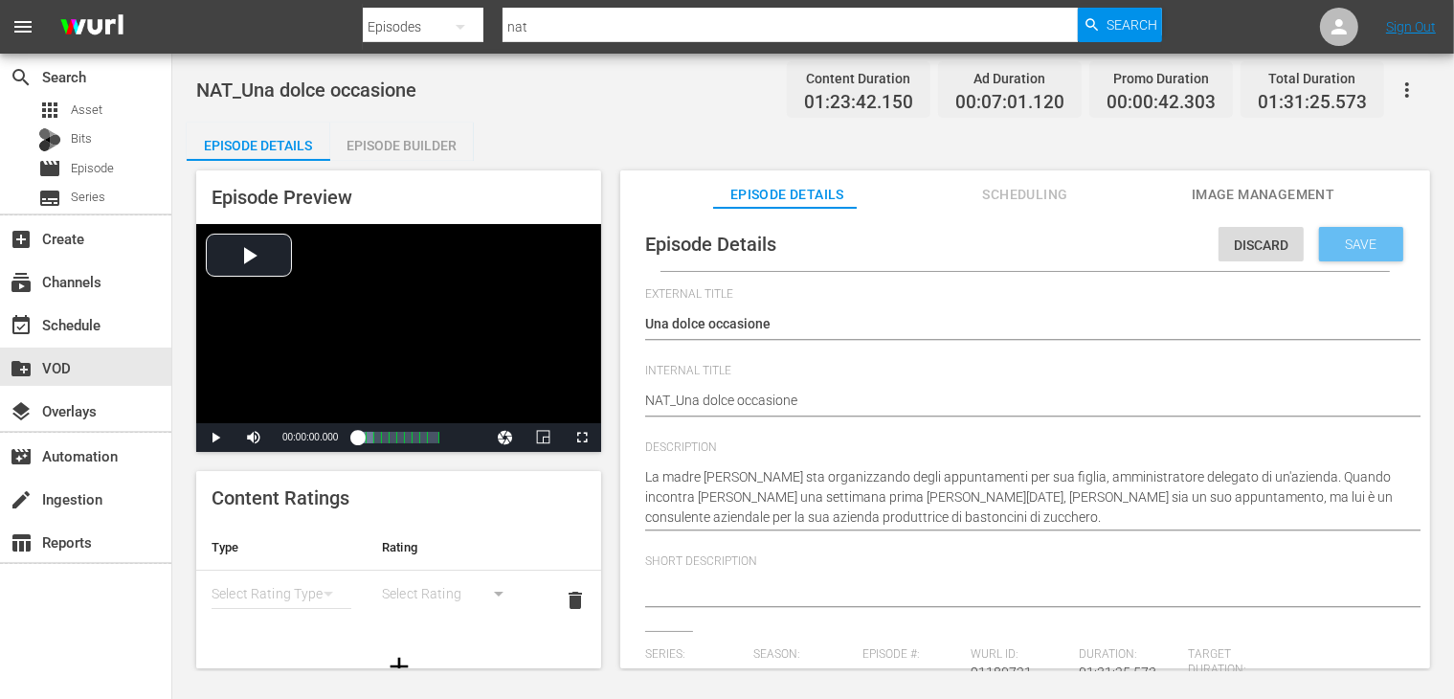
click at [1336, 236] on span "Save" at bounding box center [1362, 243] width 62 height 15
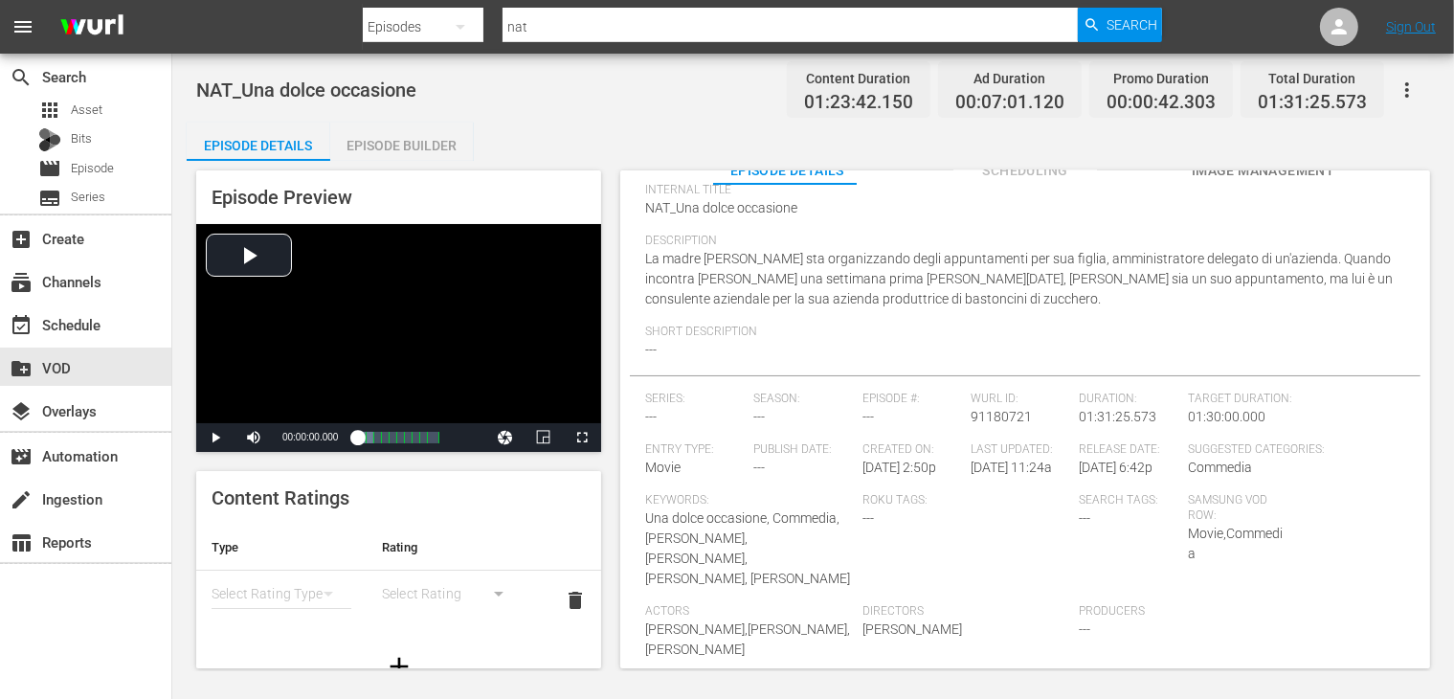
scroll to position [36, 0]
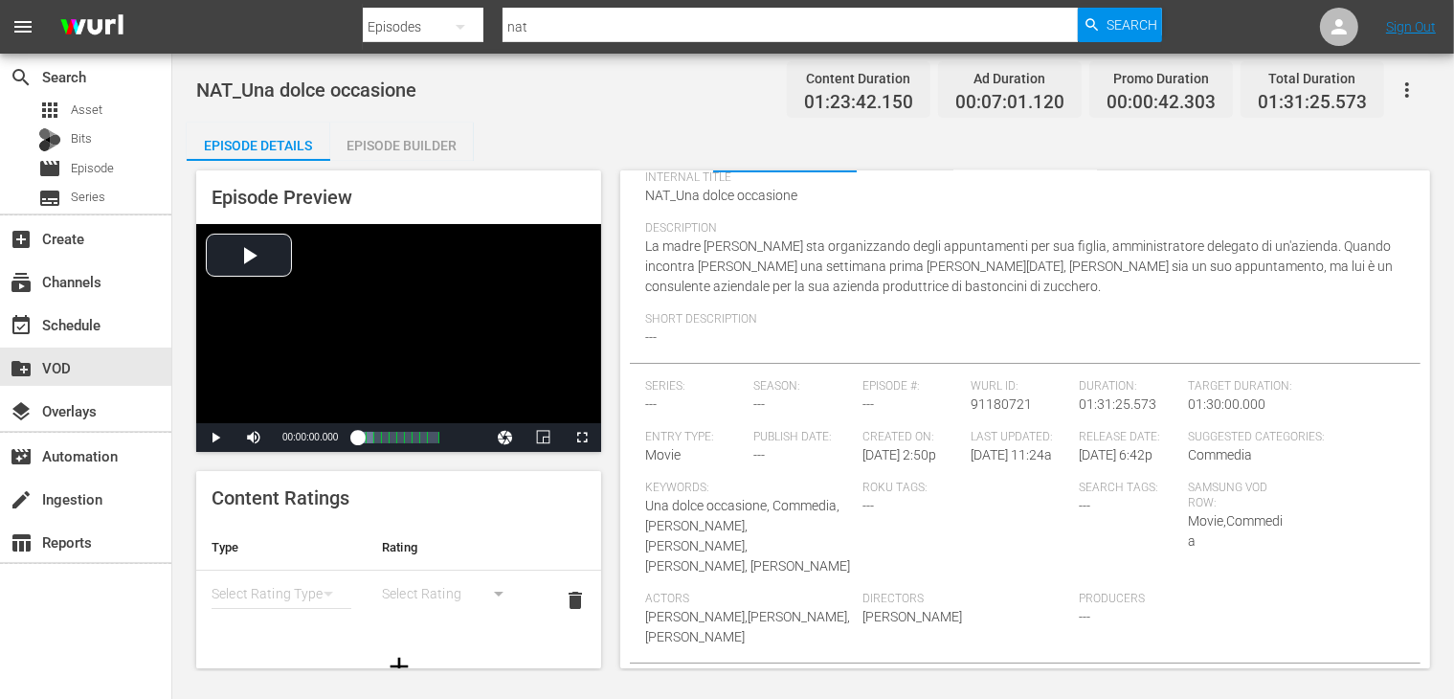
click at [1018, 450] on div "Last Updated: [DATE] 11:24a" at bounding box center [1025, 455] width 108 height 51
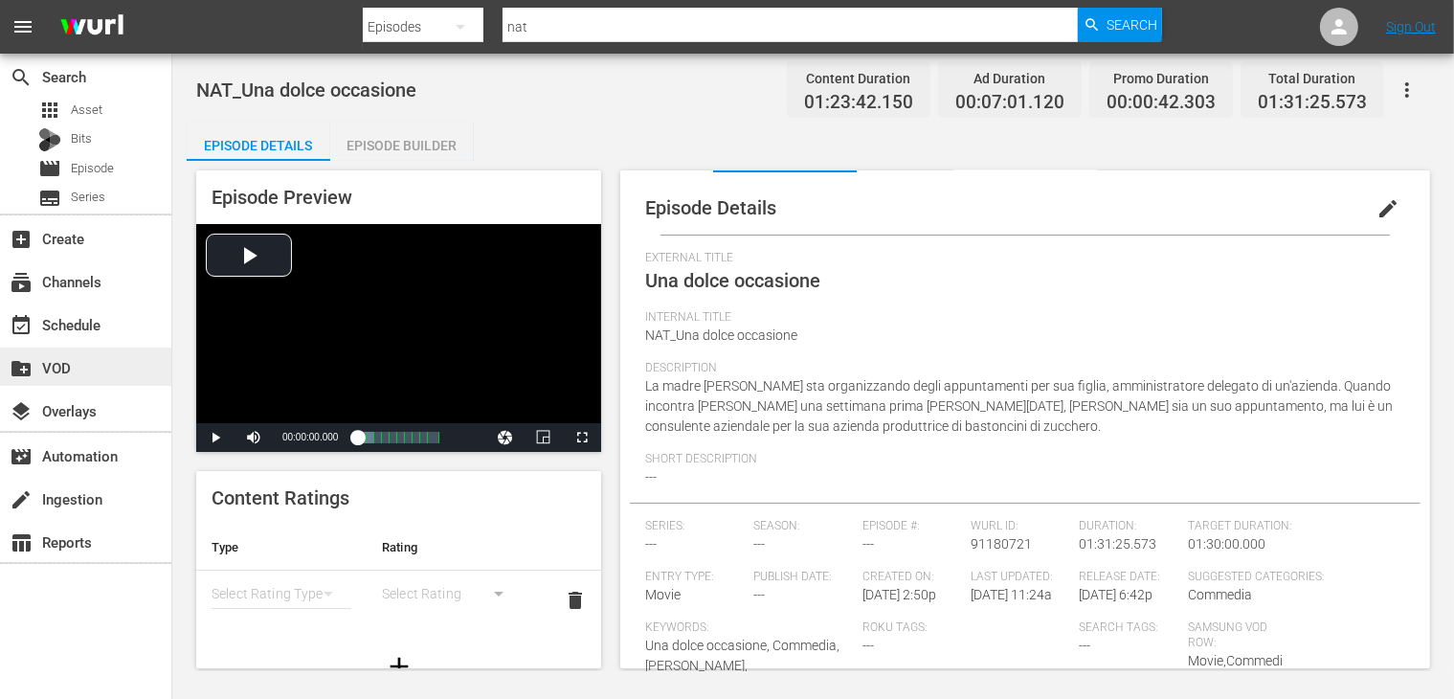
click at [76, 365] on div "create_new_folder VOD" at bounding box center [53, 364] width 107 height 17
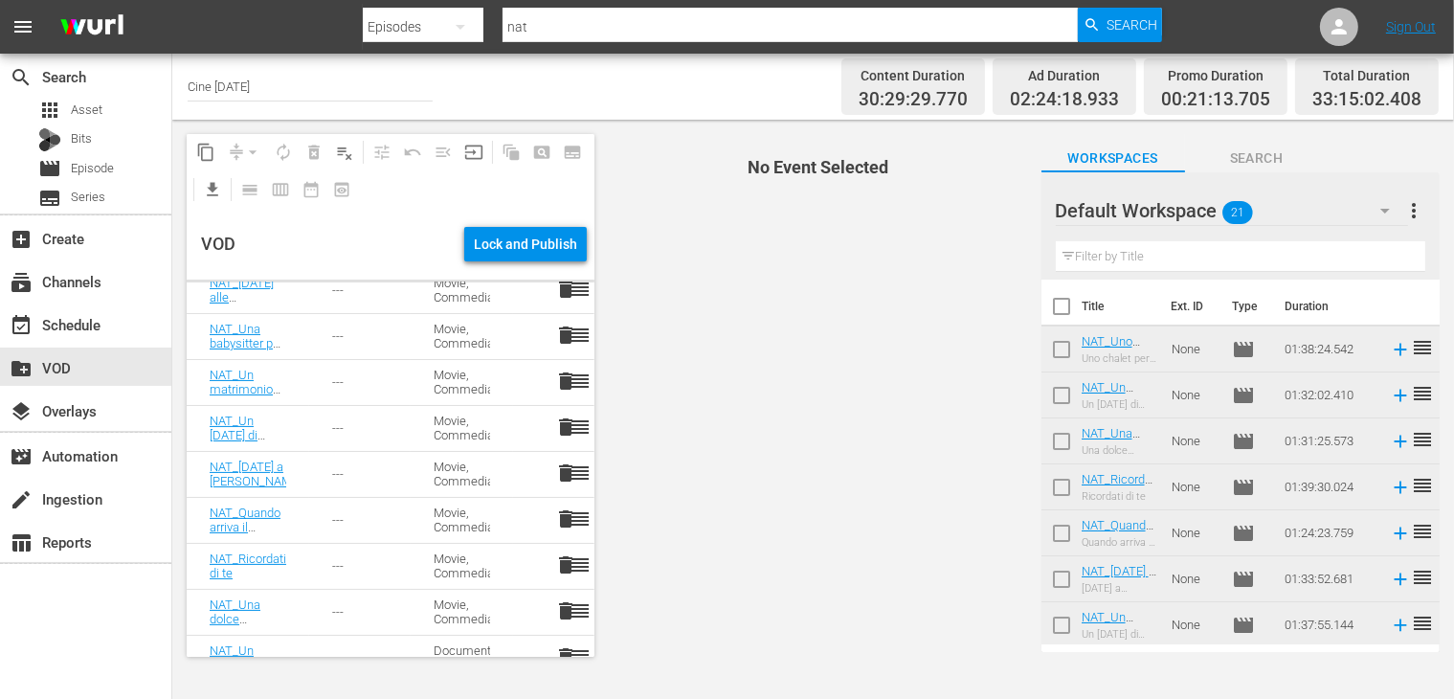
scroll to position [643, 0]
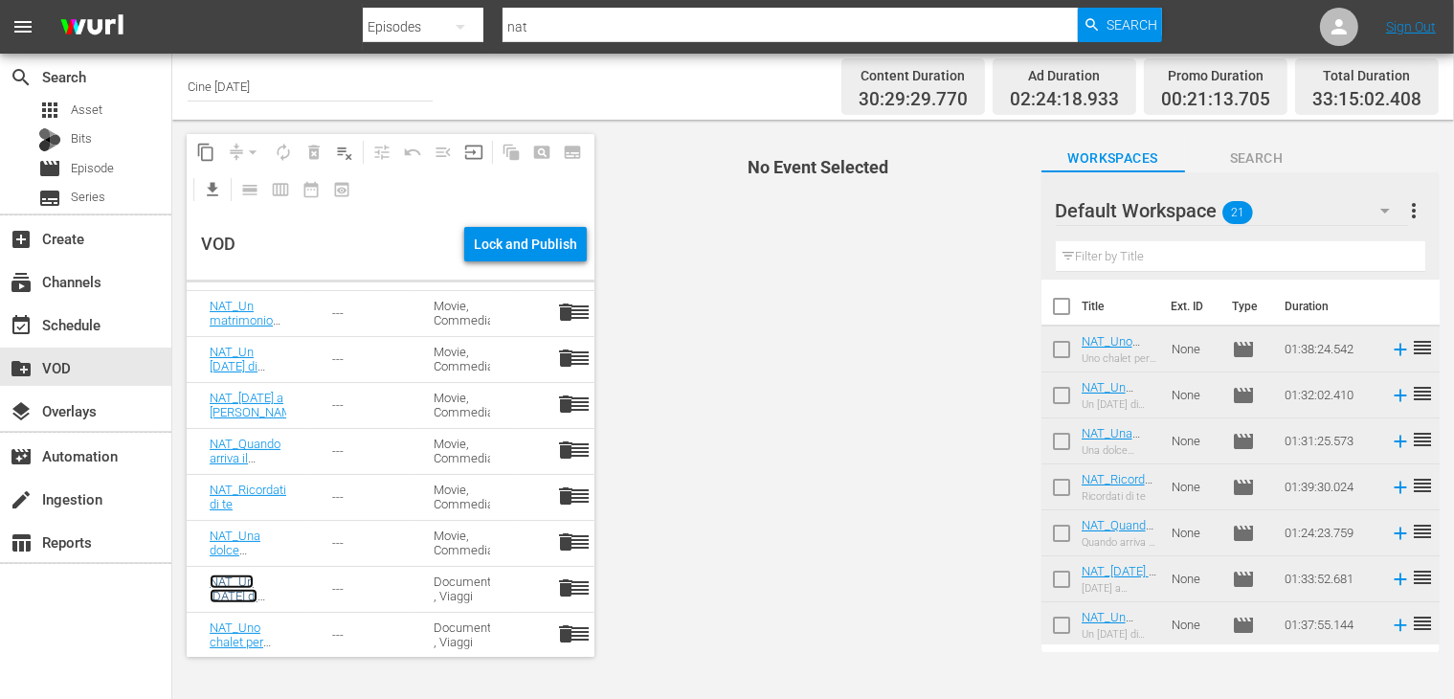
click at [232, 587] on link "NAT_Un [DATE] di cioccolato" at bounding box center [238, 595] width 56 height 43
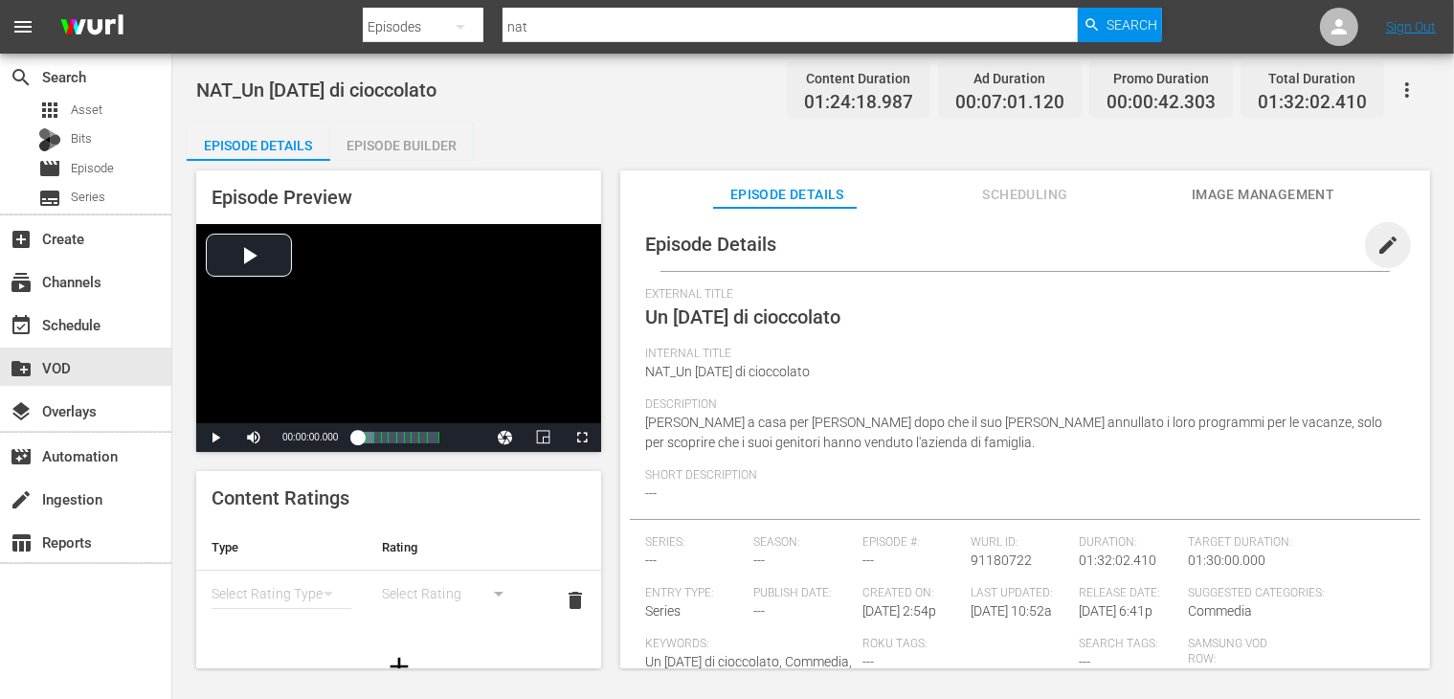
click at [1376, 239] on span "edit" at bounding box center [1387, 245] width 23 height 23
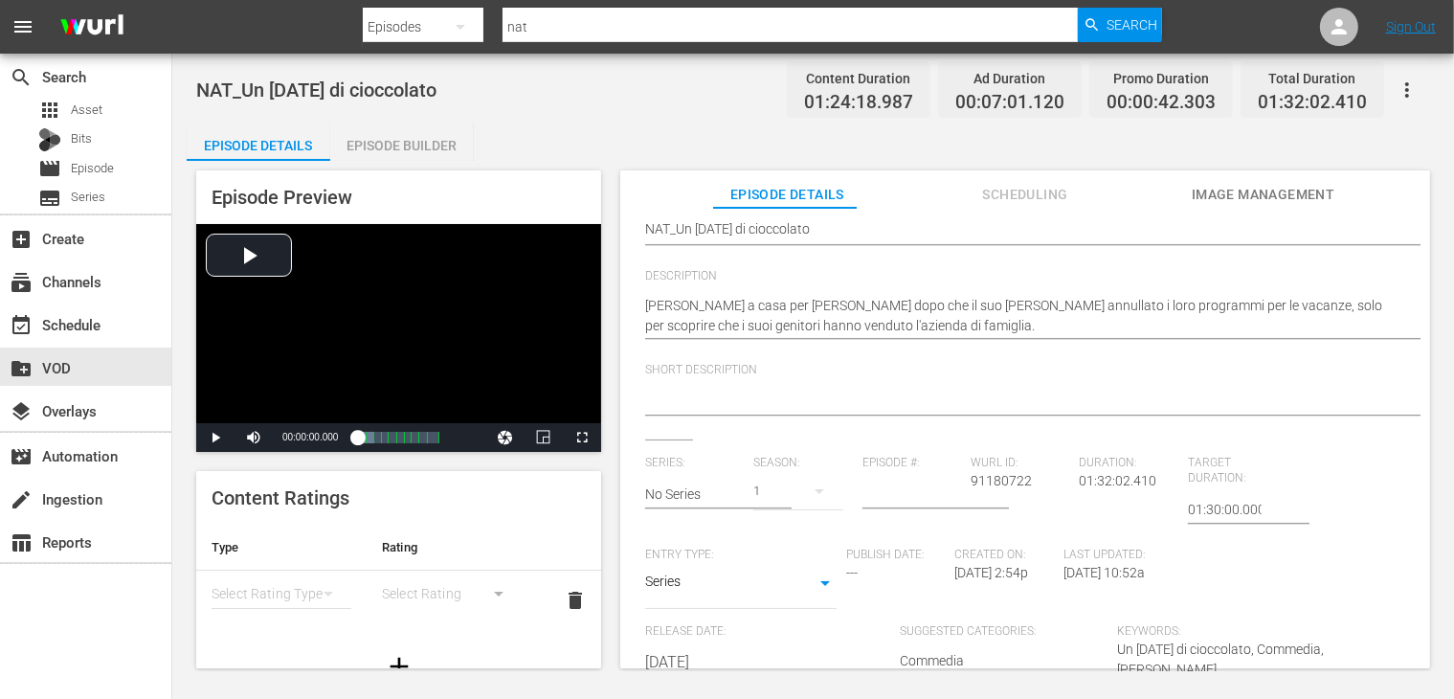
scroll to position [379, 0]
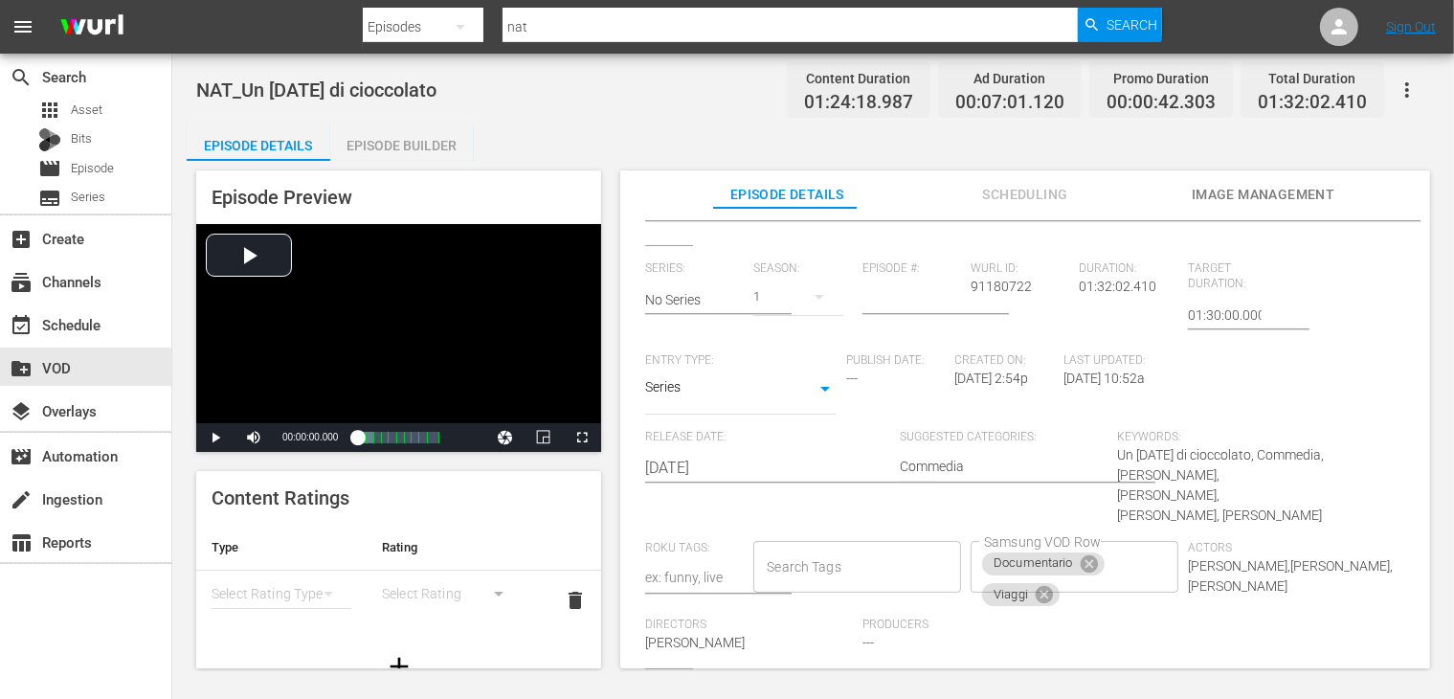
click at [687, 380] on body "menu Search By Episodes Search ID, Title, Description, Keywords, or Category na…" at bounding box center [727, 349] width 1454 height 699
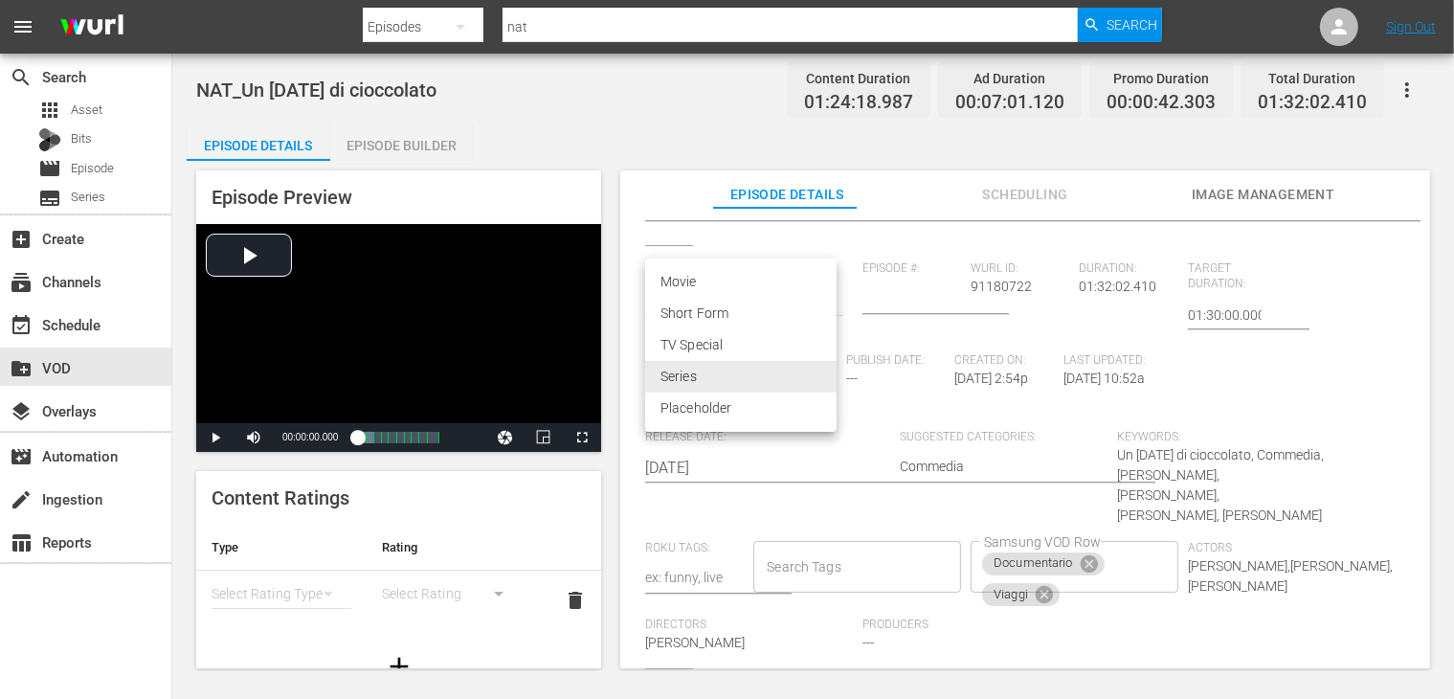
click at [718, 292] on li "Movie" at bounding box center [740, 282] width 191 height 32
type input "MOVIE"
click at [1034, 584] on icon at bounding box center [1044, 594] width 21 height 21
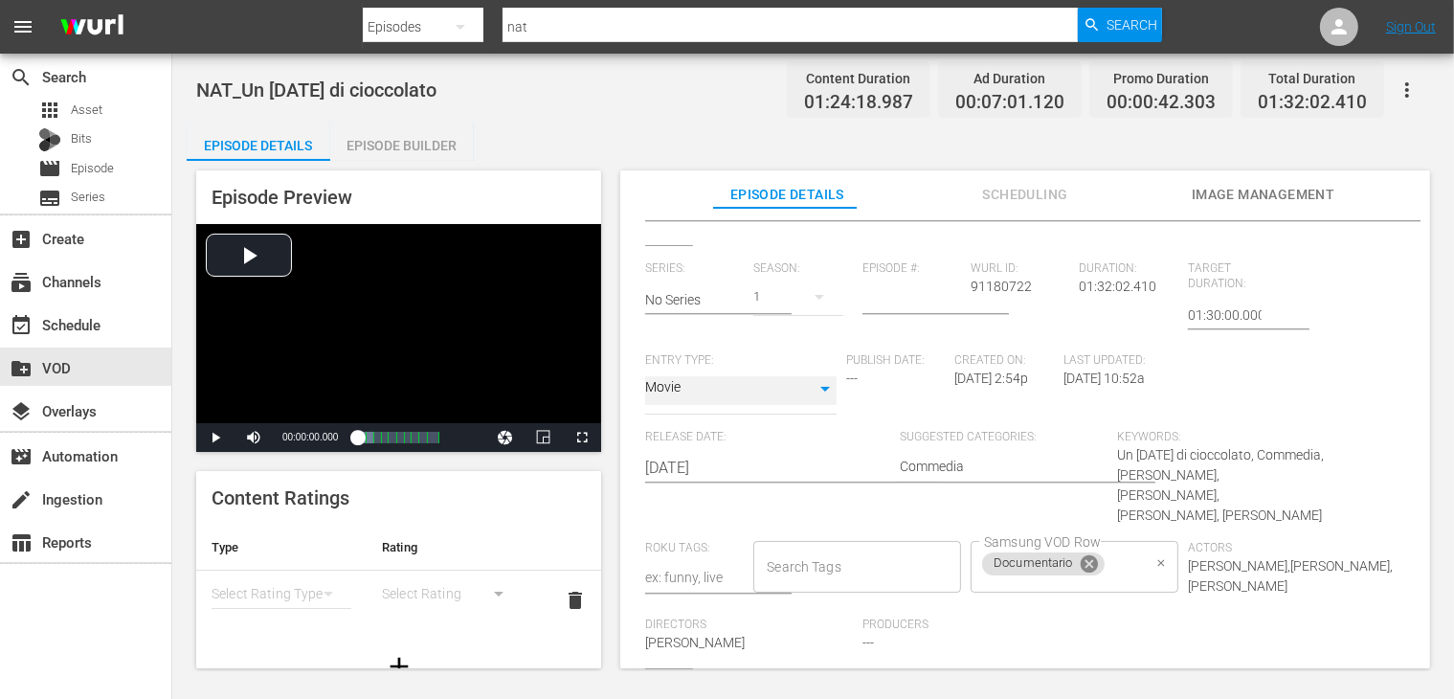
click at [1081, 554] on icon at bounding box center [1089, 562] width 17 height 17
click at [1022, 549] on input "Samsung VOD Row" at bounding box center [1060, 566] width 162 height 34
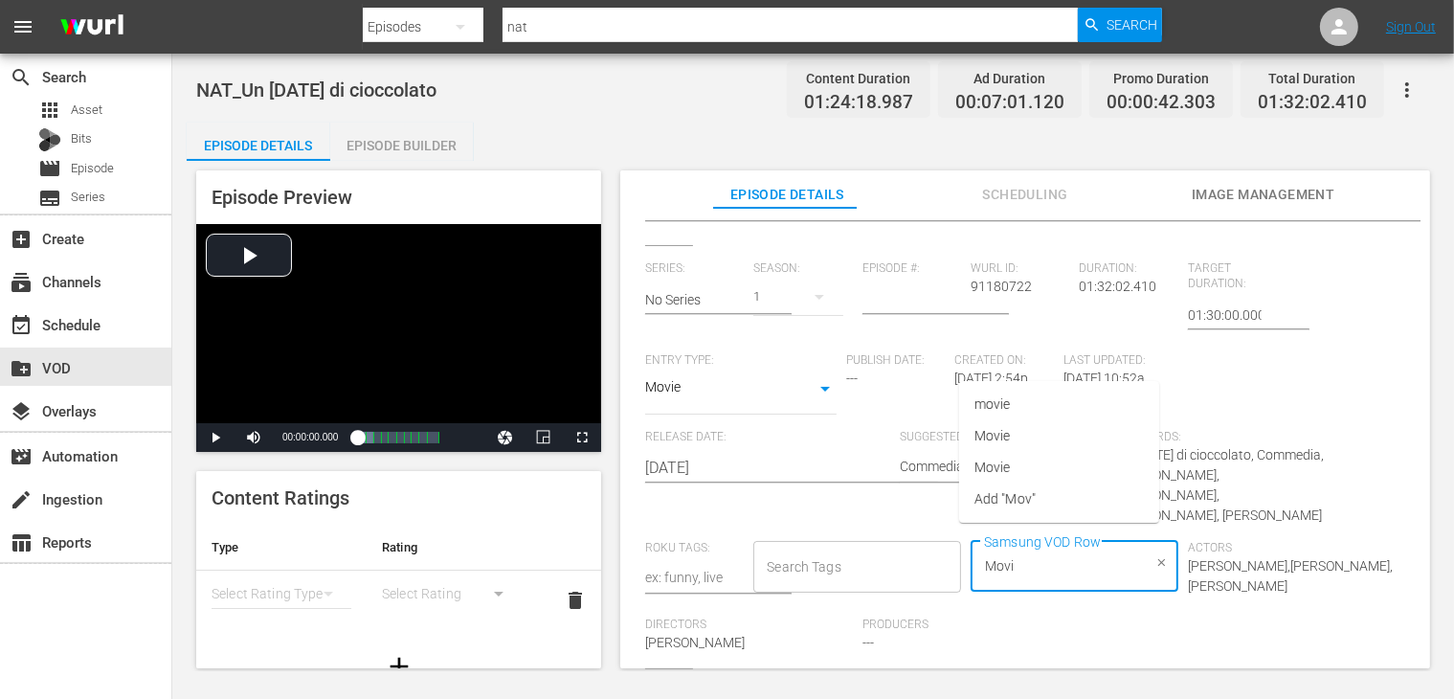
type input "Movie"
click at [1112, 443] on li "Movie" at bounding box center [1059, 436] width 200 height 32
type input "Commedia"
click at [1026, 422] on li "Commedia" at bounding box center [1059, 436] width 200 height 32
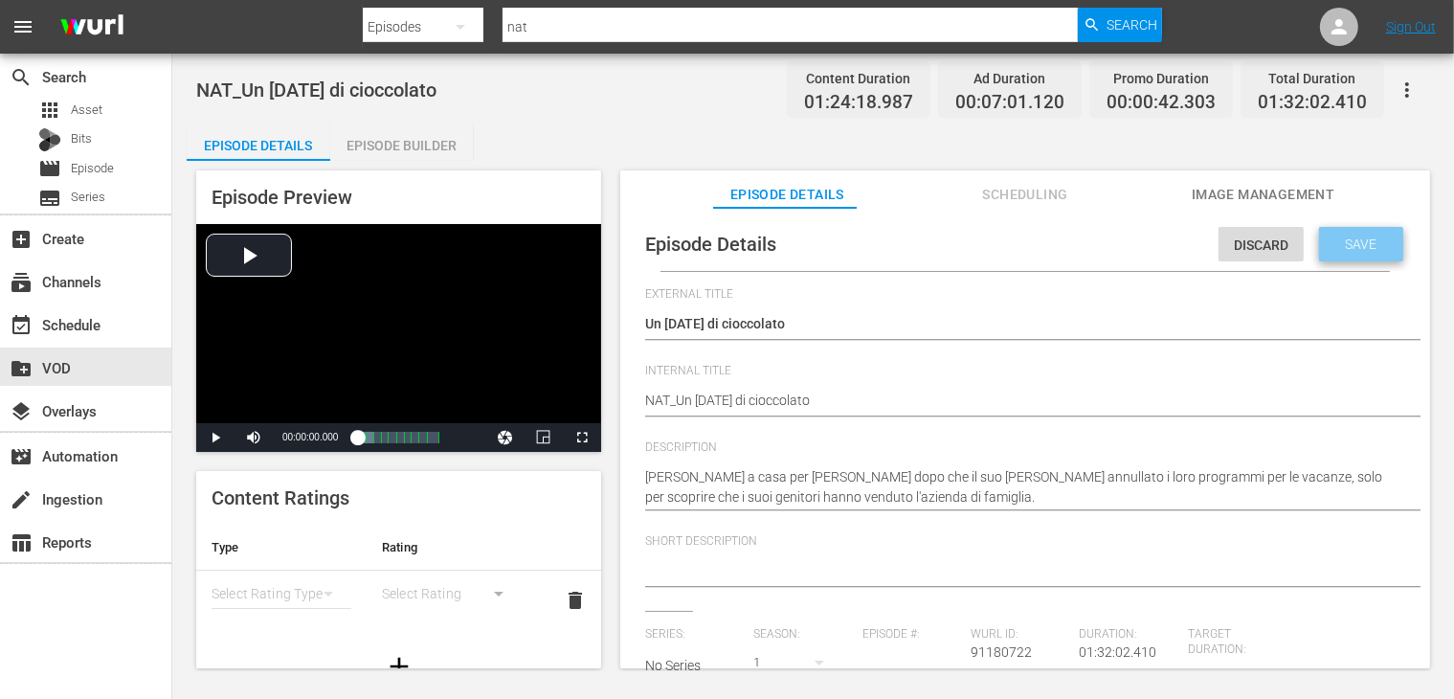
click at [1325, 232] on div "Save" at bounding box center [1361, 244] width 84 height 34
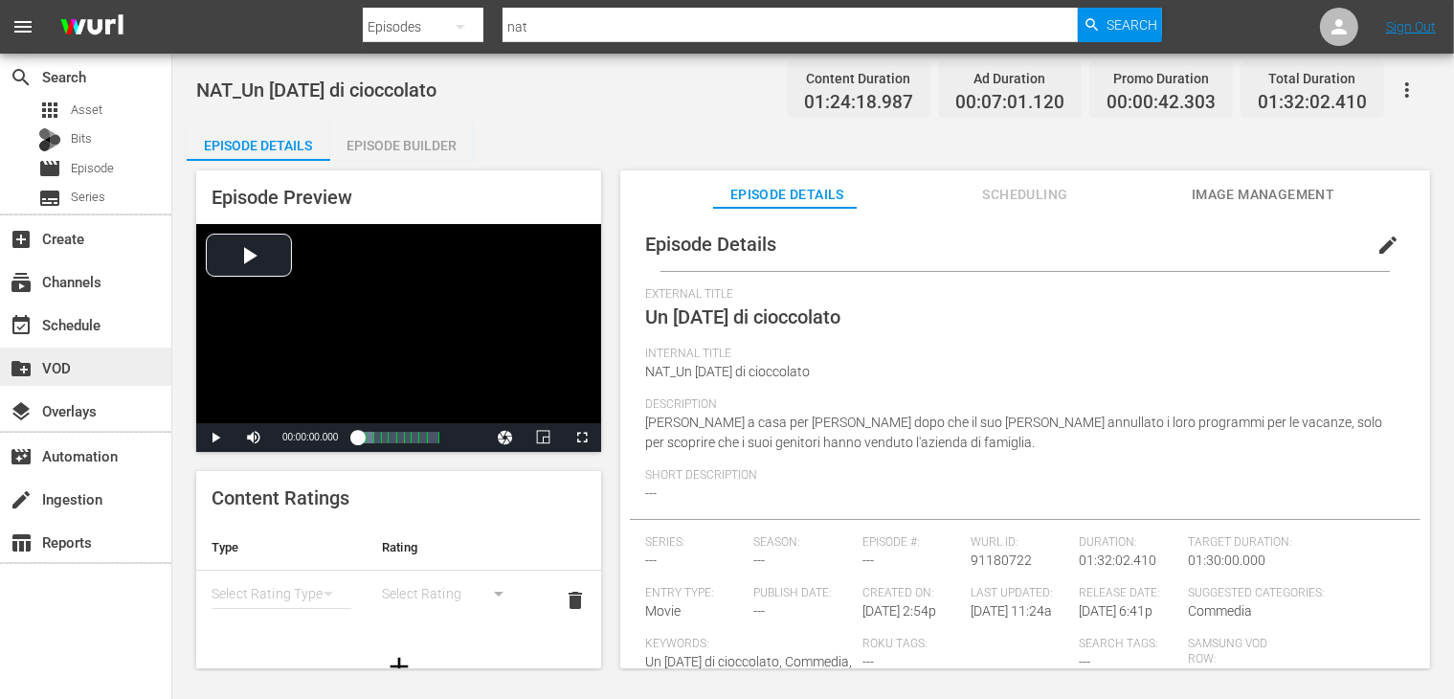
click at [61, 357] on div "create_new_folder VOD" at bounding box center [53, 364] width 107 height 17
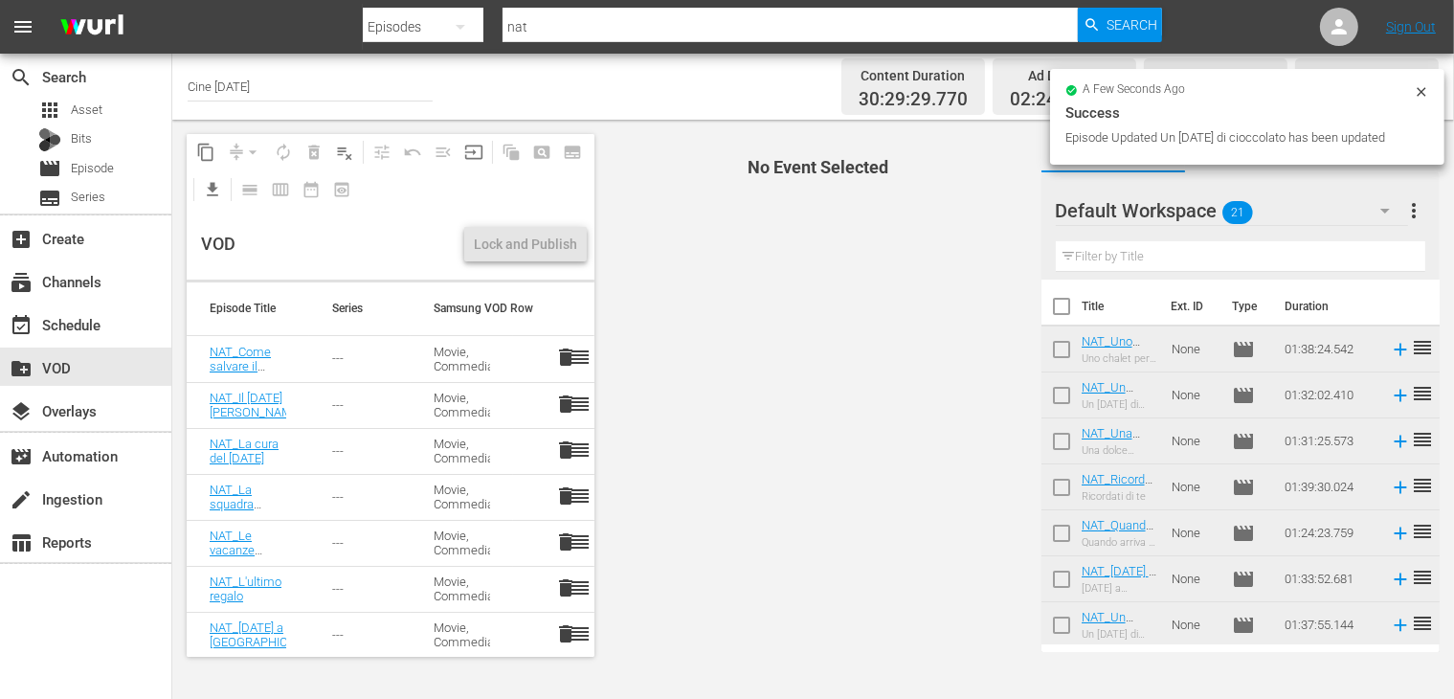
scroll to position [643, 0]
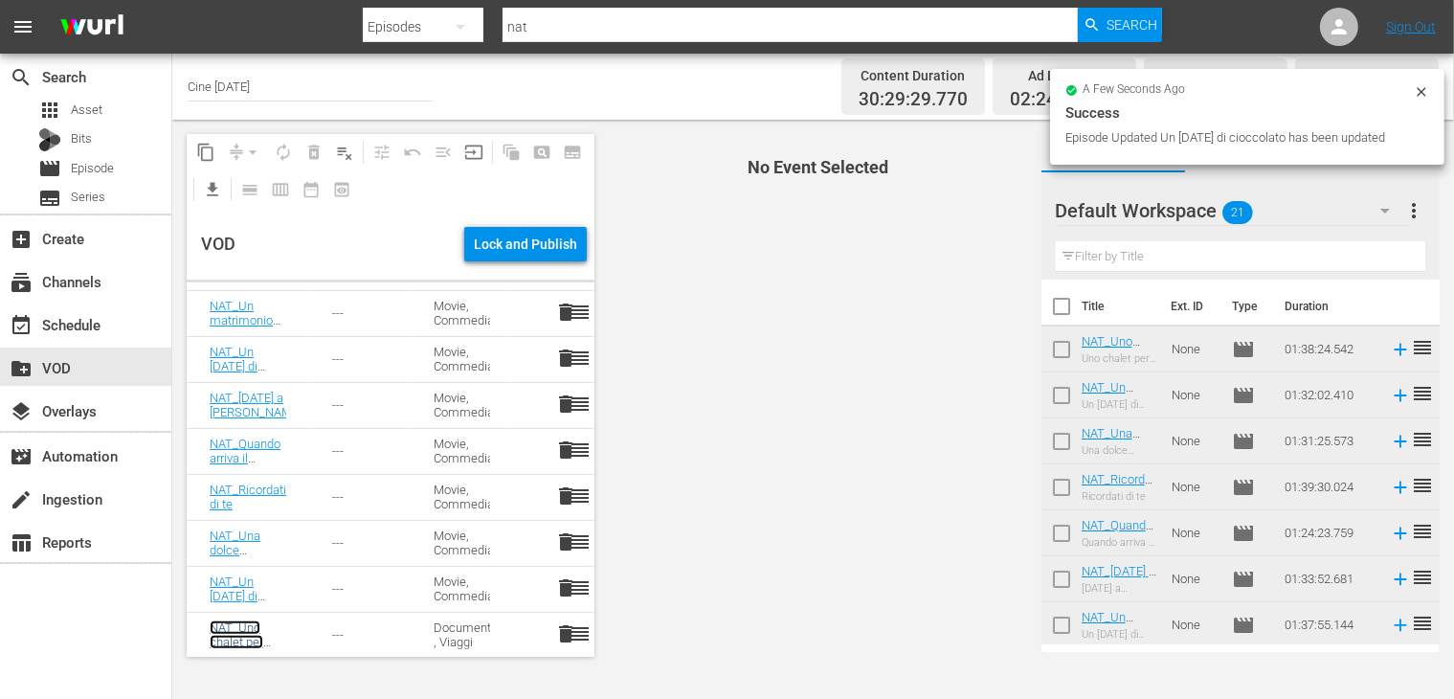
click at [248, 637] on link "NAT_Uno chalet per due" at bounding box center [237, 641] width 54 height 43
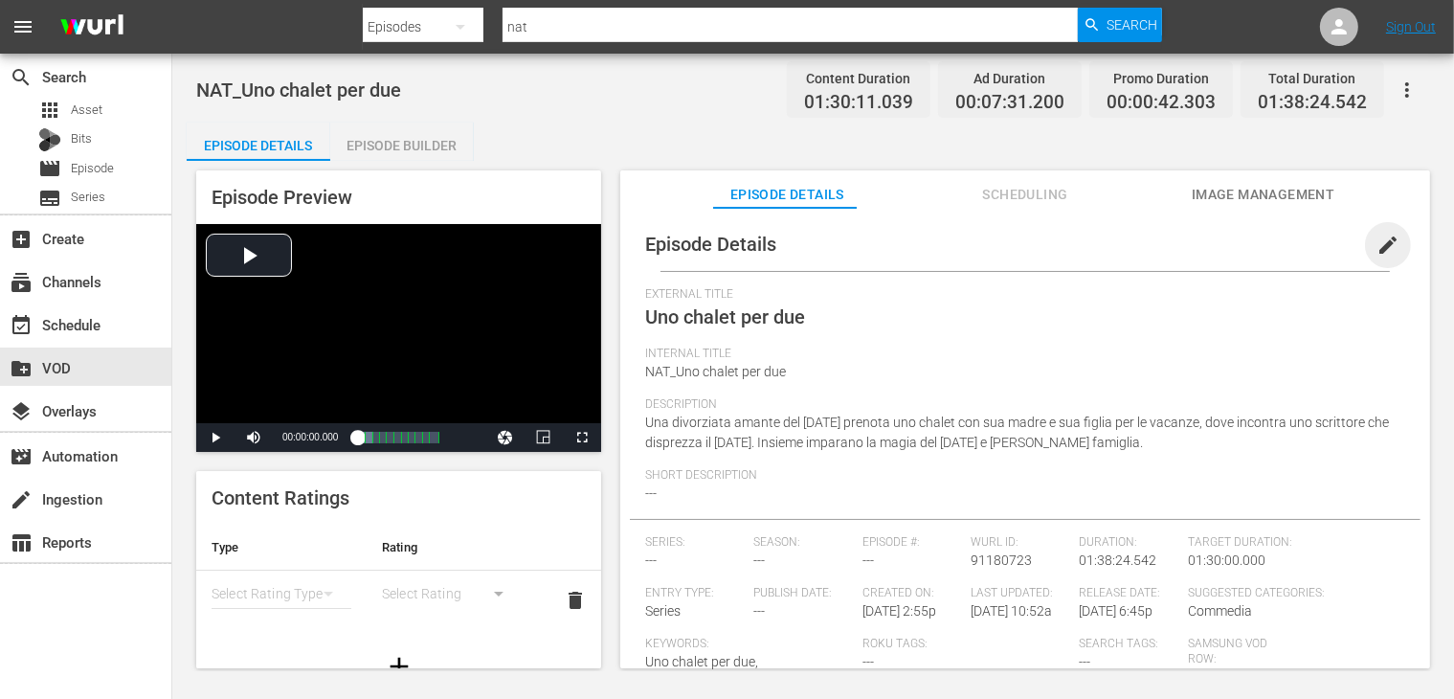
click at [1376, 242] on span "edit" at bounding box center [1387, 245] width 23 height 23
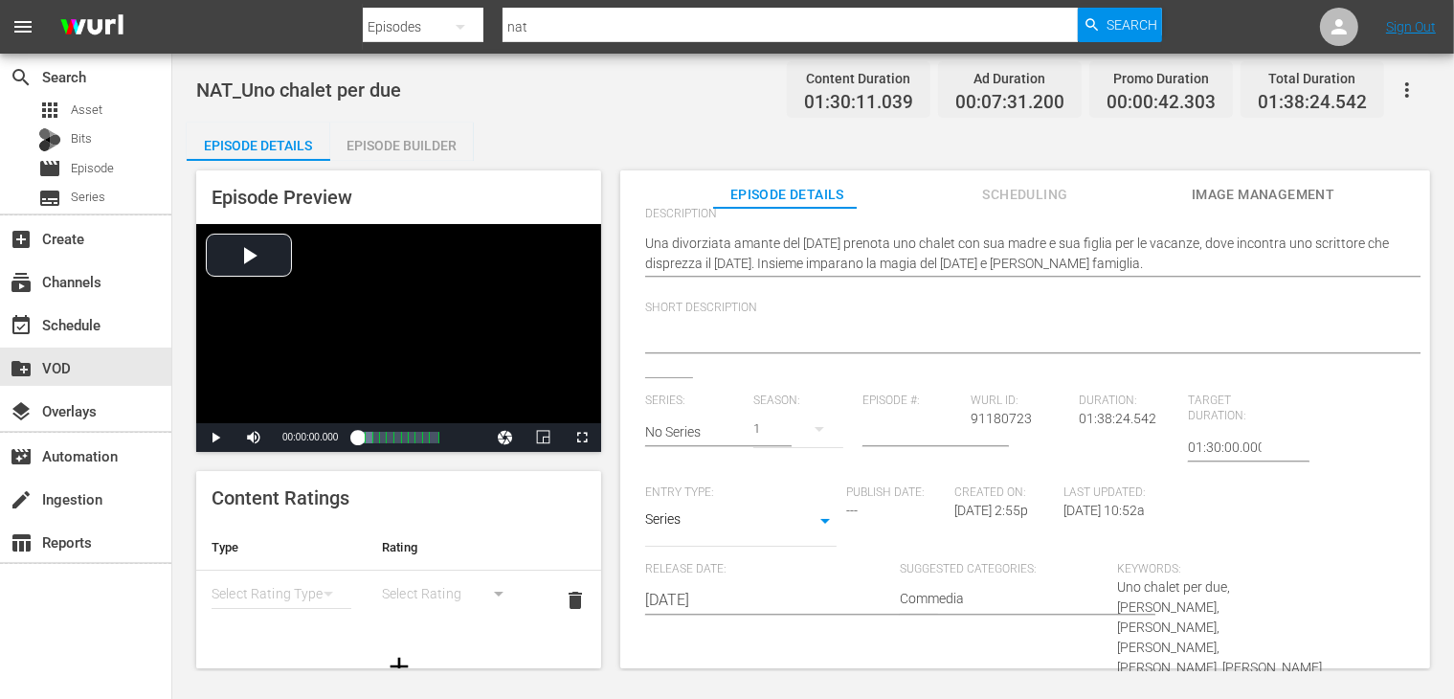
scroll to position [360, 0]
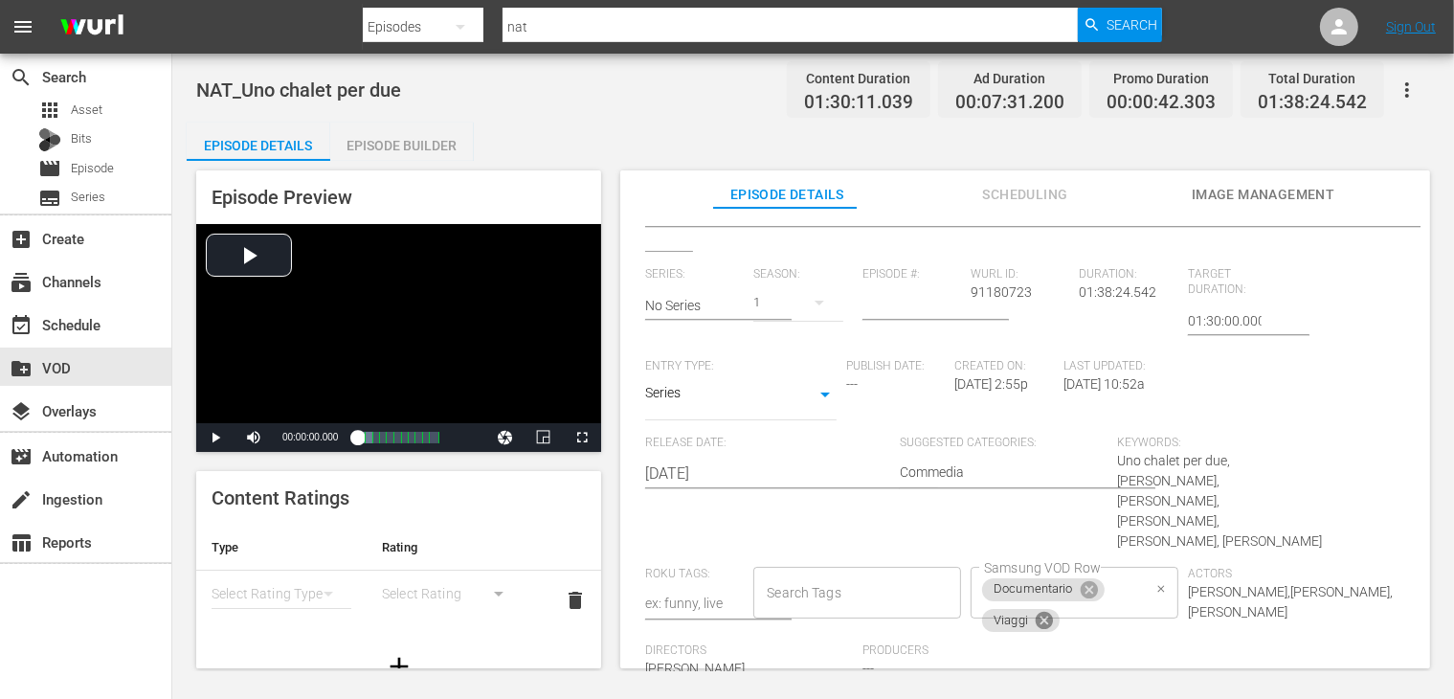
click at [1036, 612] on icon at bounding box center [1044, 620] width 17 height 17
click at [1081, 580] on icon at bounding box center [1089, 588] width 17 height 17
click at [716, 403] on body "menu Search By Episodes Search ID, Title, Description, Keywords, or Category na…" at bounding box center [727, 349] width 1454 height 699
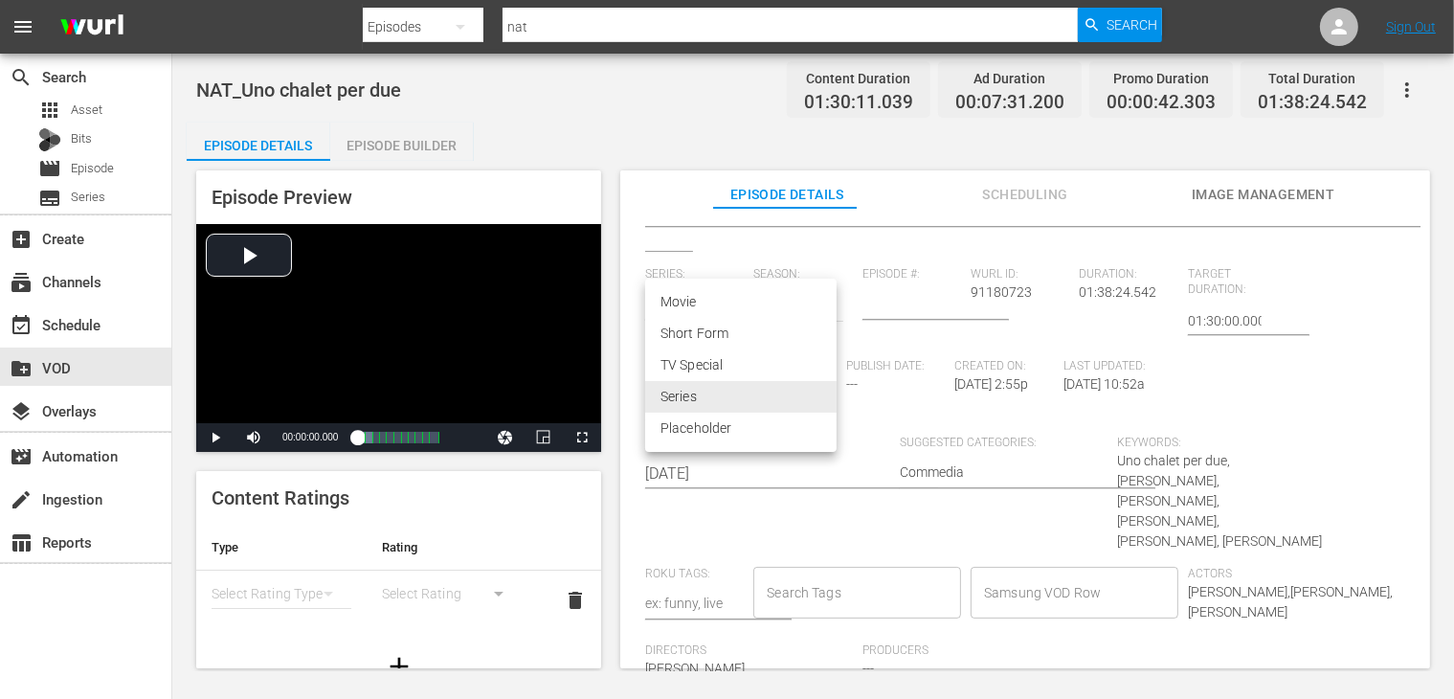
click at [708, 304] on li "Movie" at bounding box center [740, 302] width 191 height 32
type input "MOVIE"
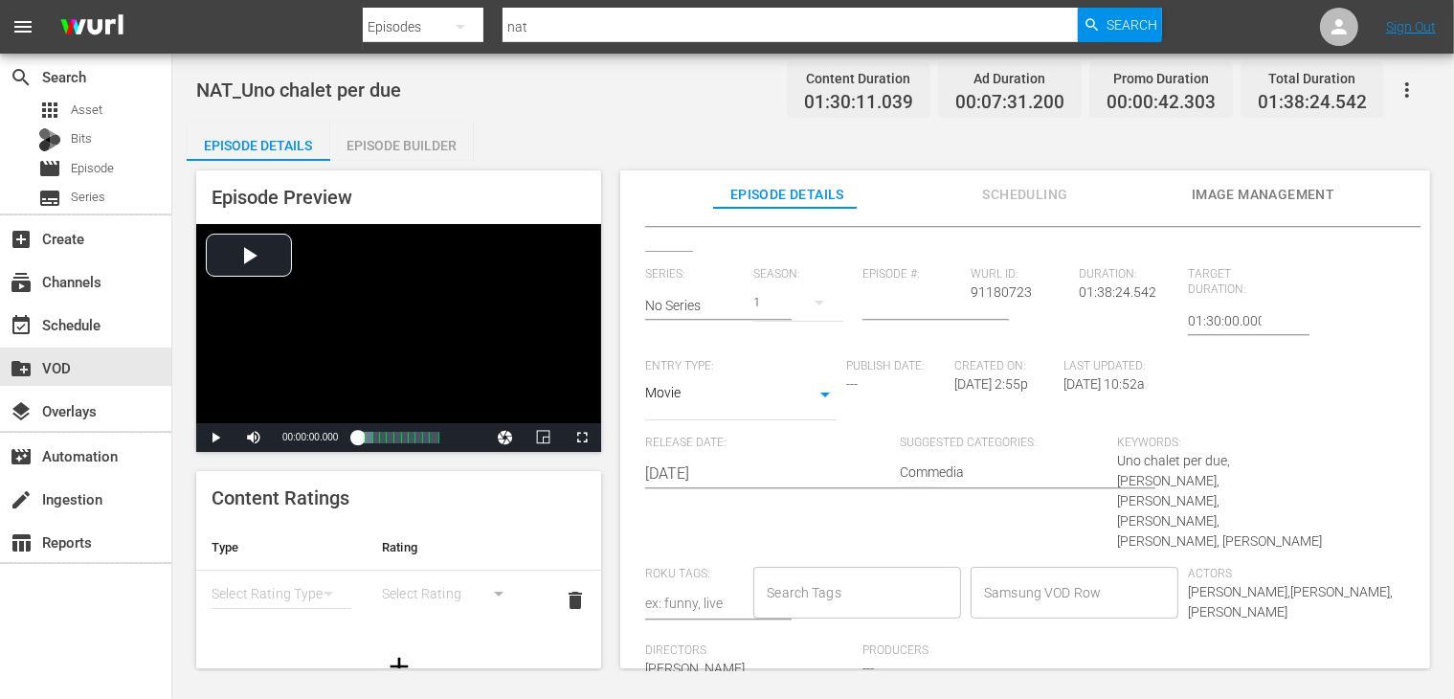
click at [1012, 575] on input "Samsung VOD Row" at bounding box center [1060, 592] width 162 height 34
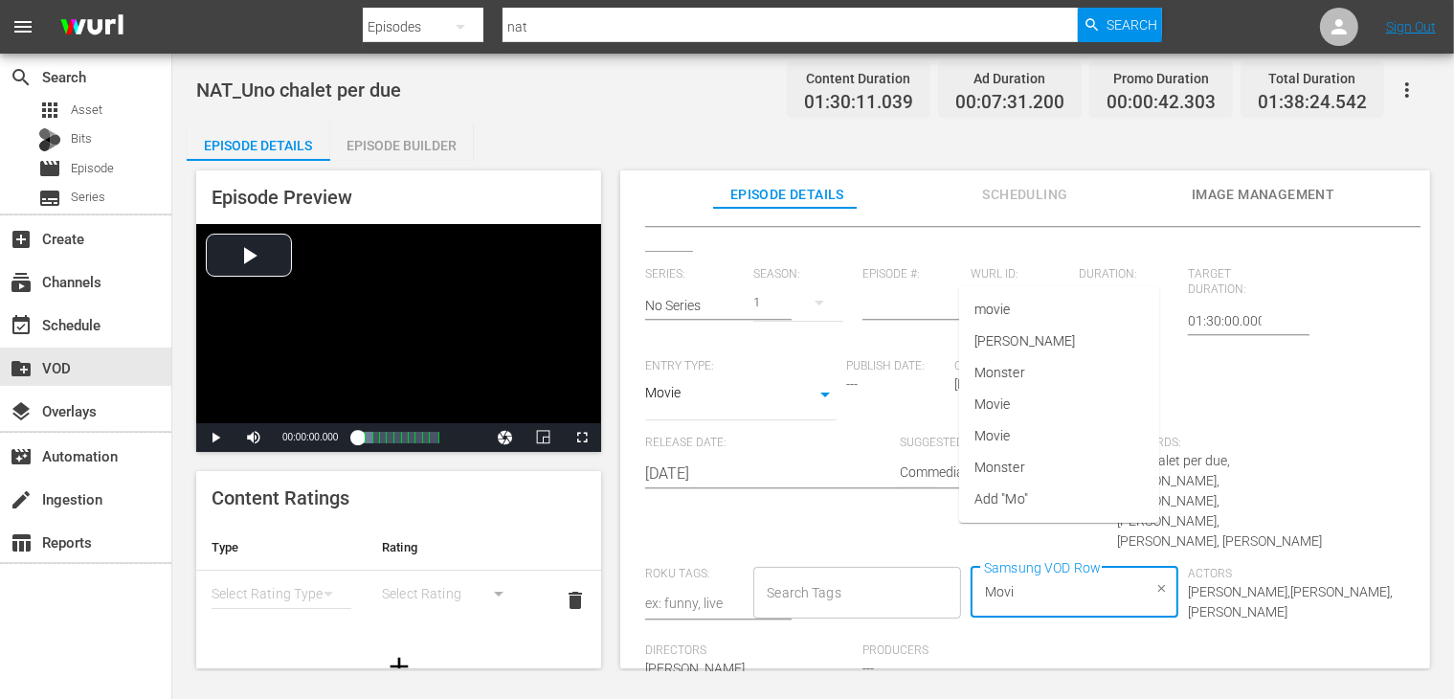
type input "Movie"
click at [1050, 435] on li "Movie" at bounding box center [1059, 436] width 200 height 32
type input "Commedia"
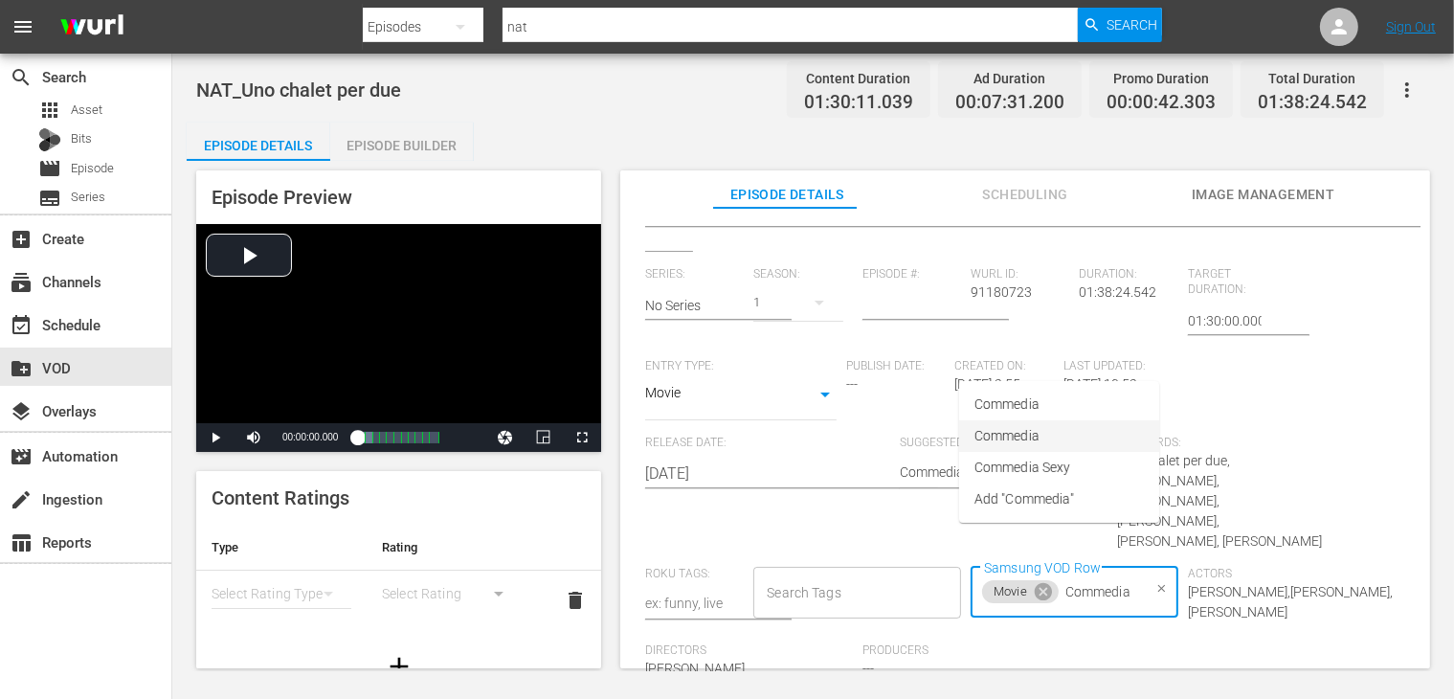
click at [1024, 437] on span "Commedia" at bounding box center [1006, 436] width 65 height 20
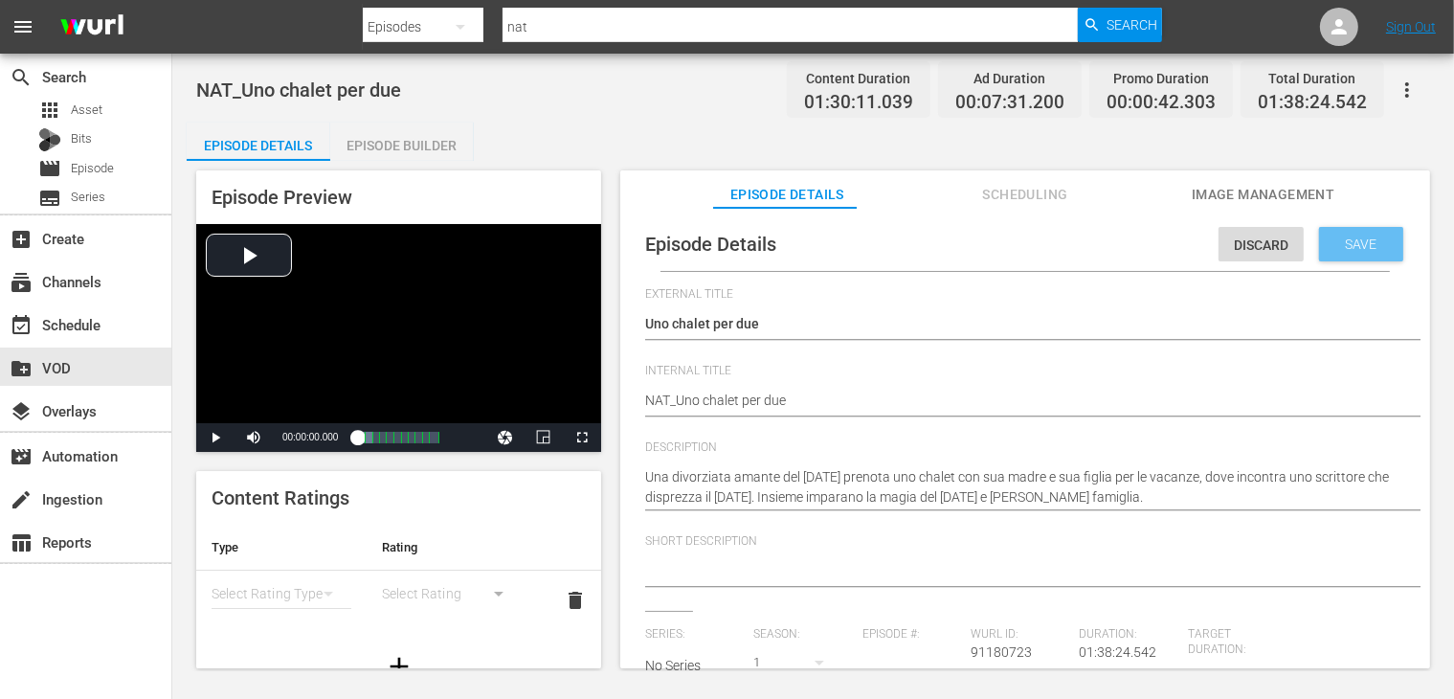
click at [1325, 253] on div "Save" at bounding box center [1361, 244] width 84 height 34
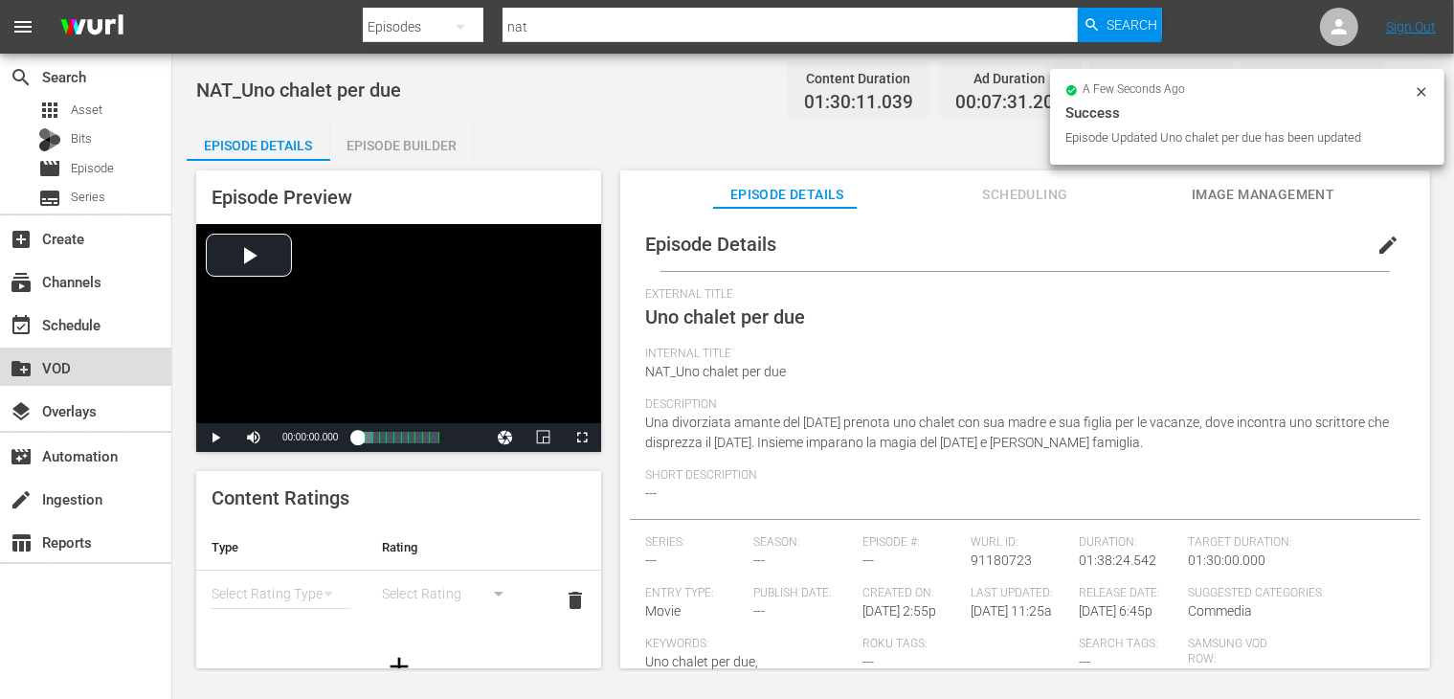
click at [98, 369] on div "create_new_folder VOD" at bounding box center [53, 364] width 107 height 17
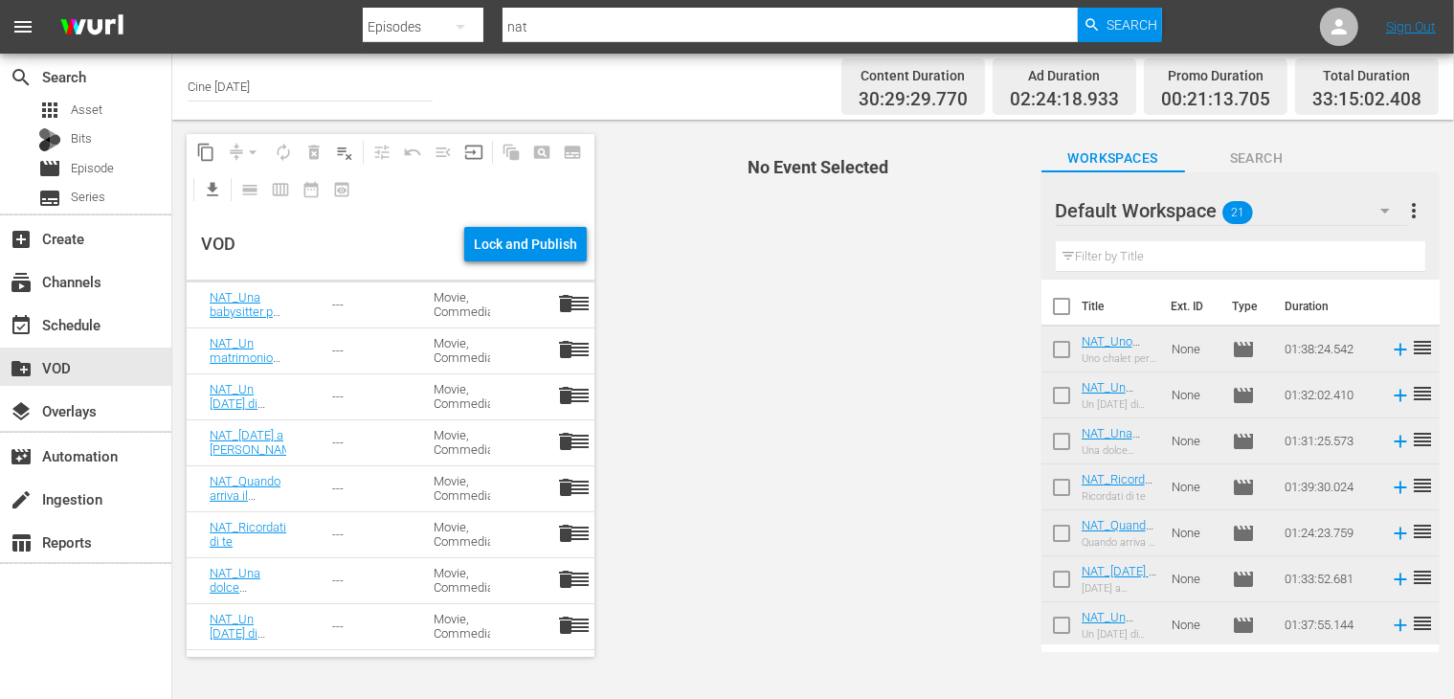
scroll to position [643, 0]
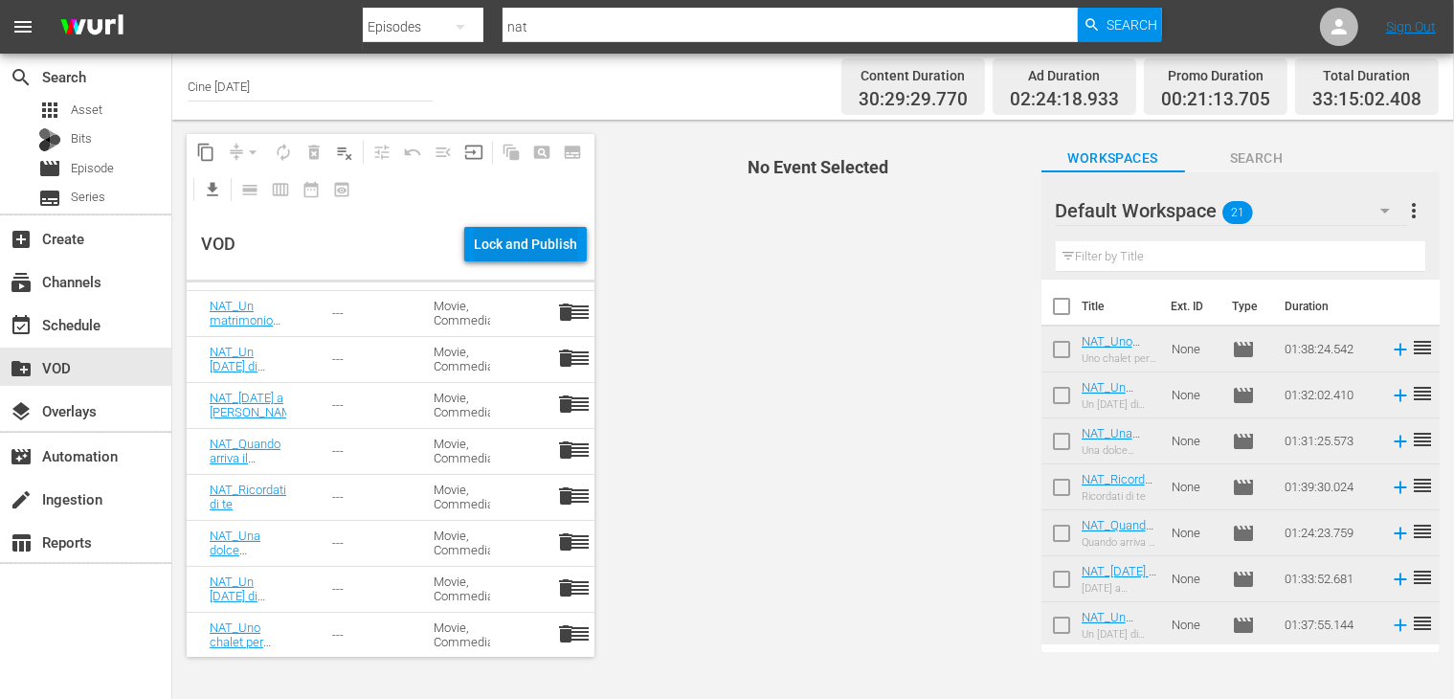
click at [509, 250] on div "Lock and Publish" at bounding box center [525, 244] width 103 height 34
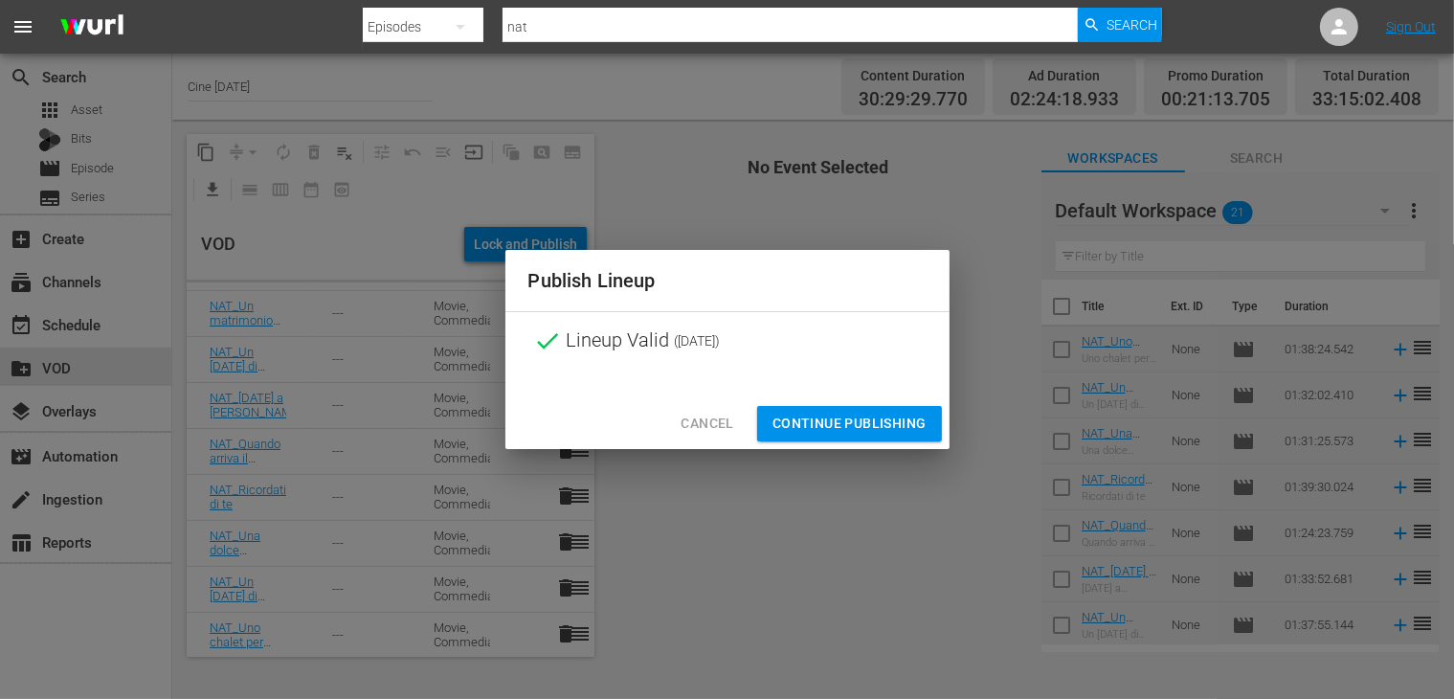
click at [842, 423] on span "Continue Publishing" at bounding box center [849, 424] width 154 height 24
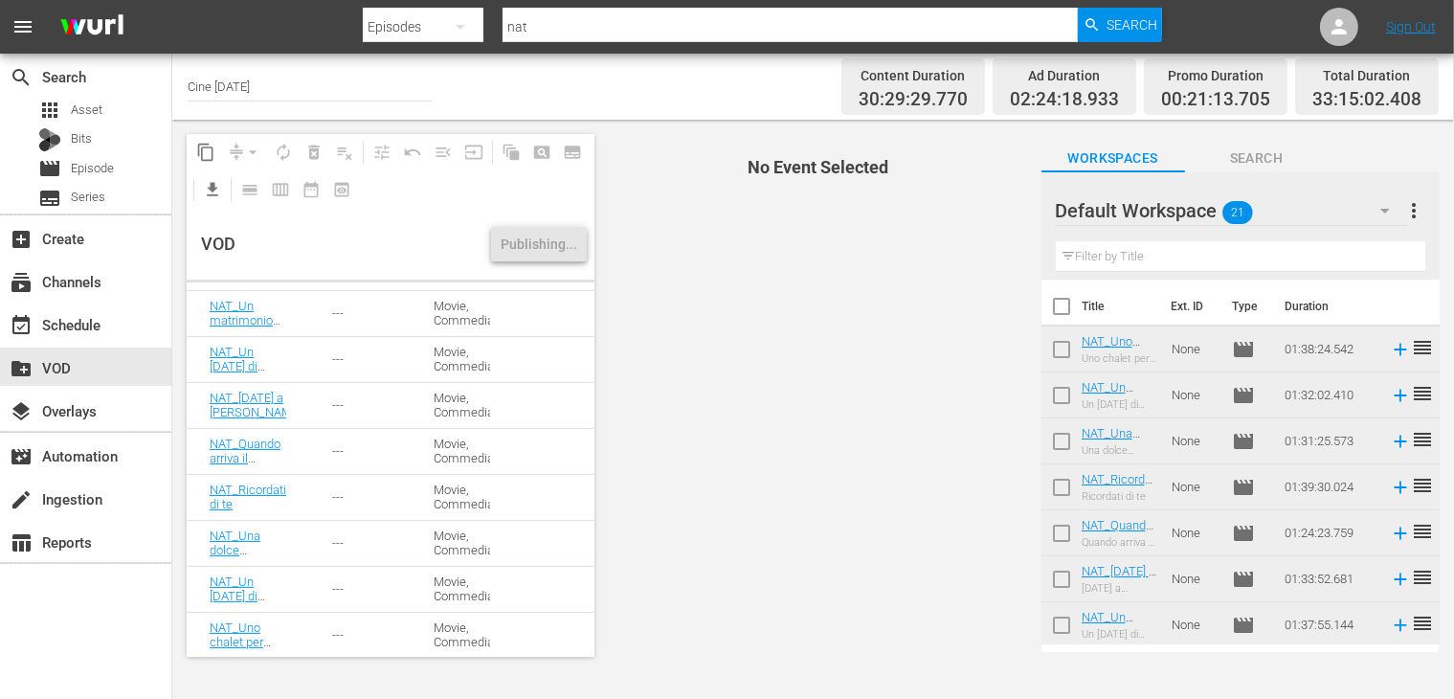
click at [1060, 307] on input "checkbox" at bounding box center [1061, 310] width 40 height 40
checkbox input "true"
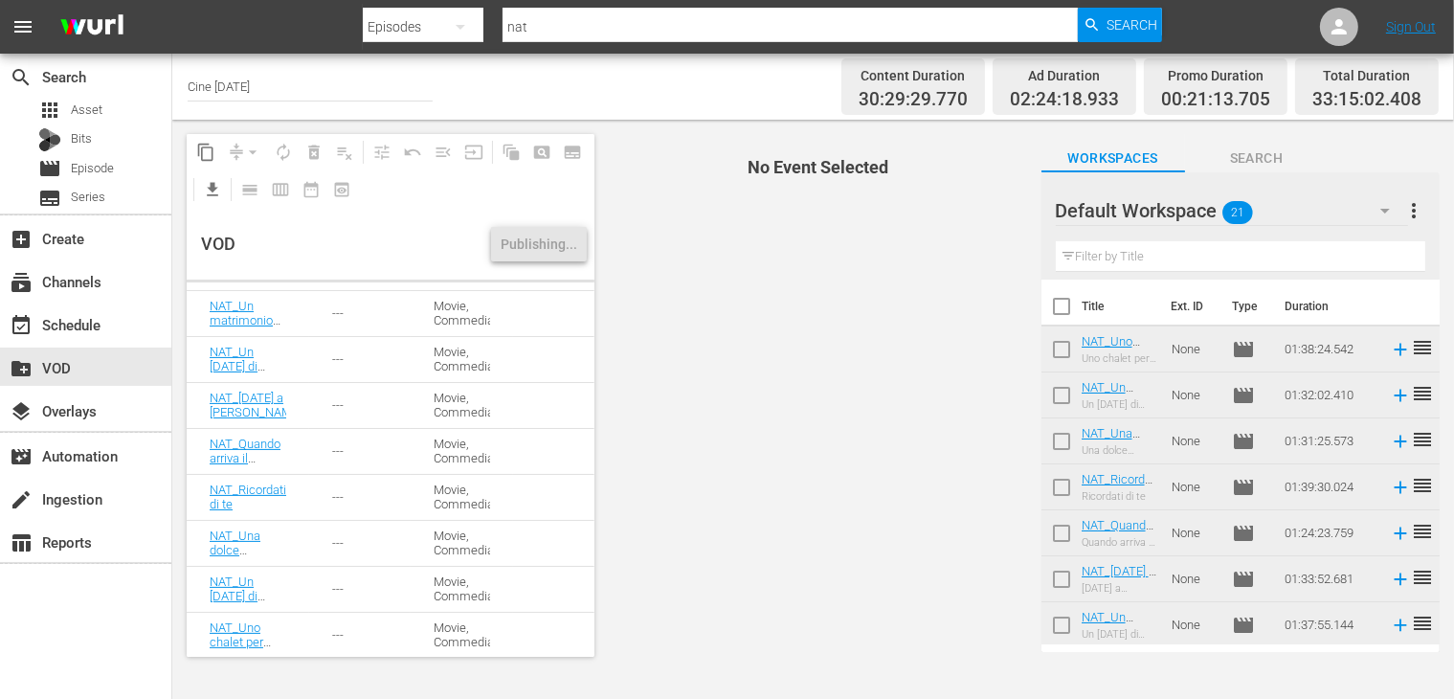
checkbox input "true"
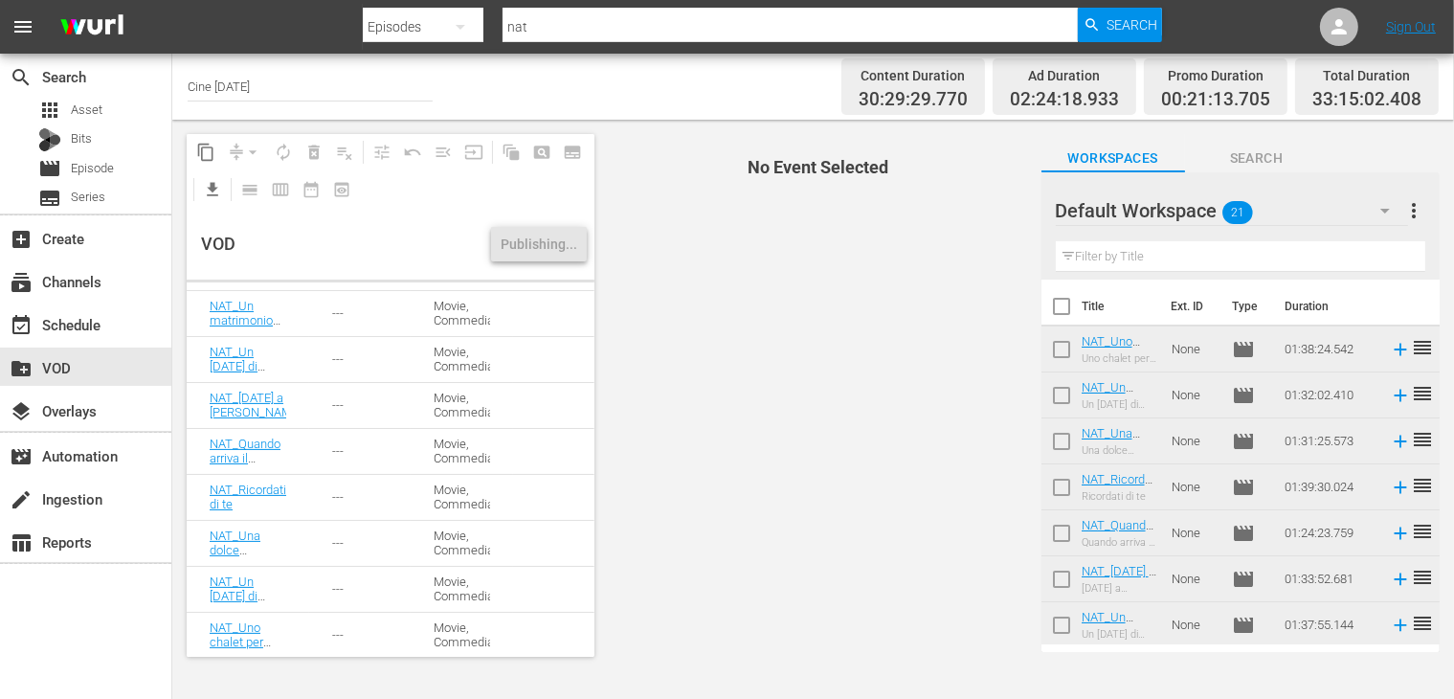
checkbox input "true"
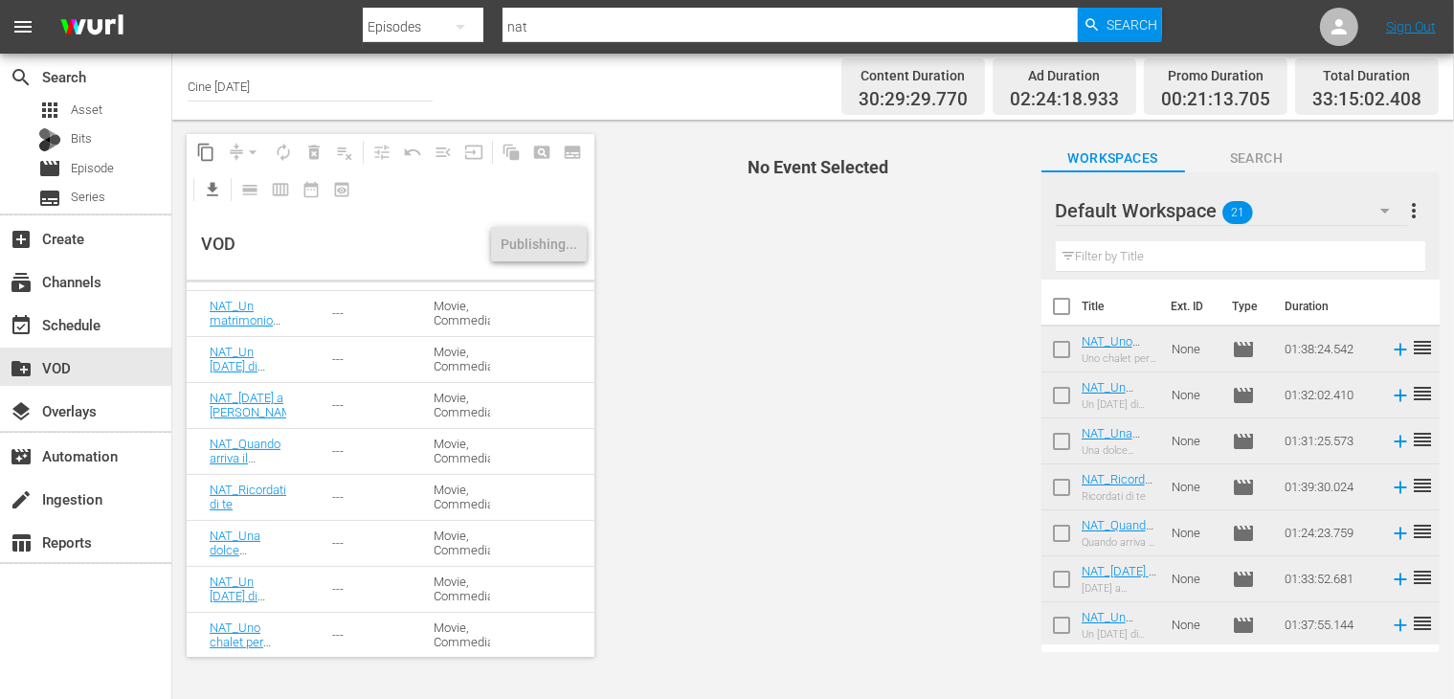
checkbox input "true"
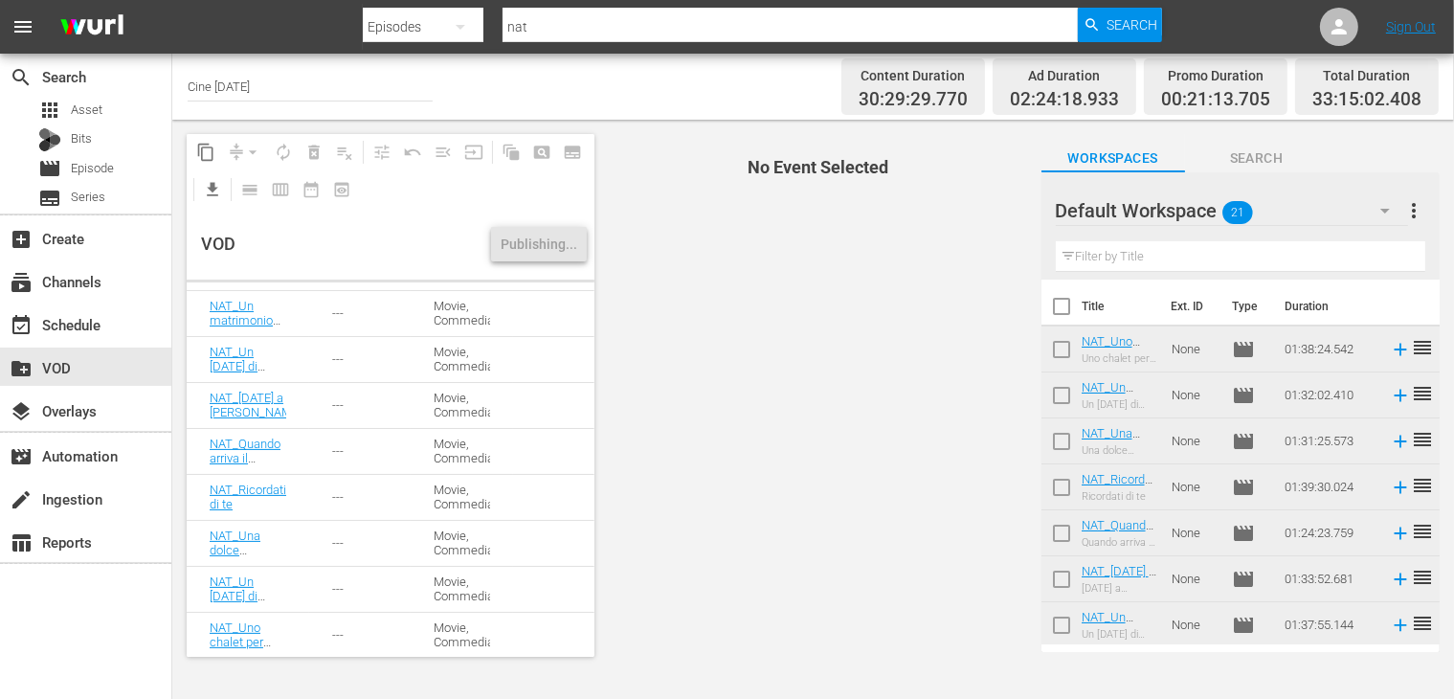
checkbox input "true"
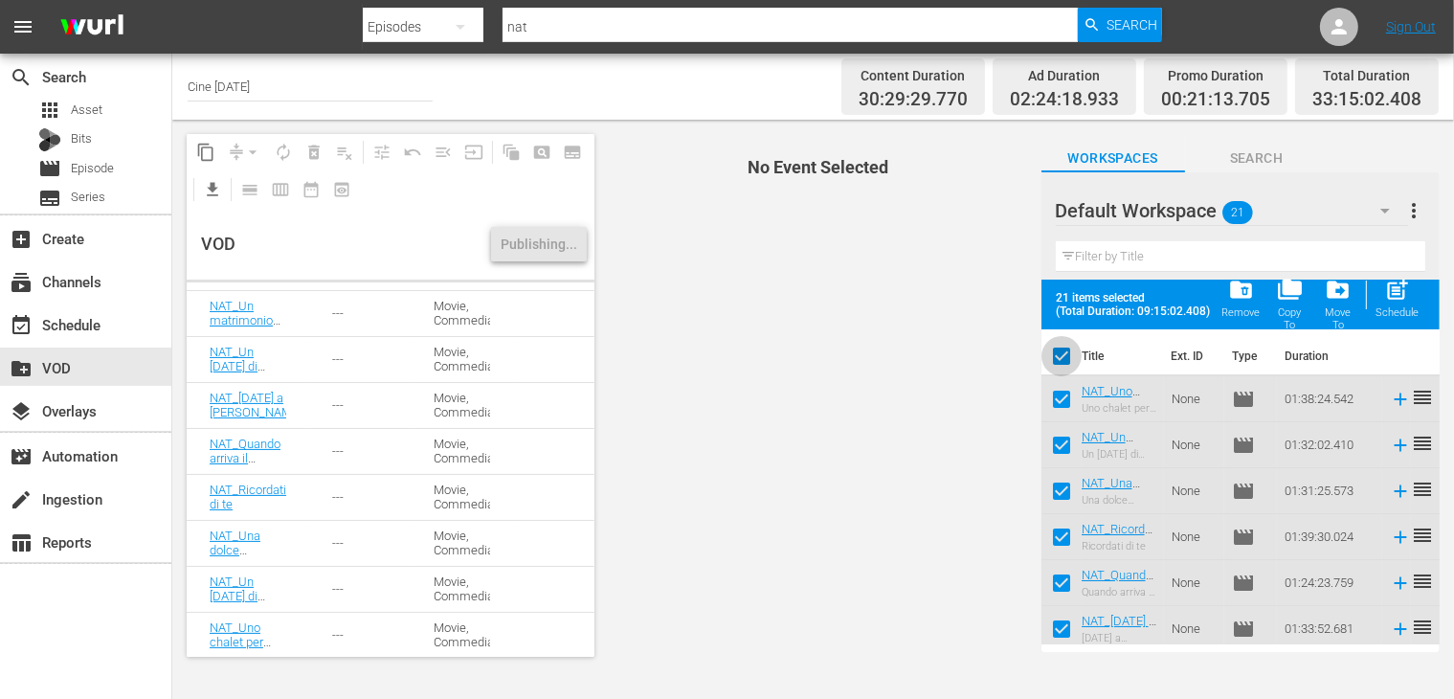
click at [1061, 352] on input "checkbox" at bounding box center [1061, 360] width 40 height 40
checkbox input "false"
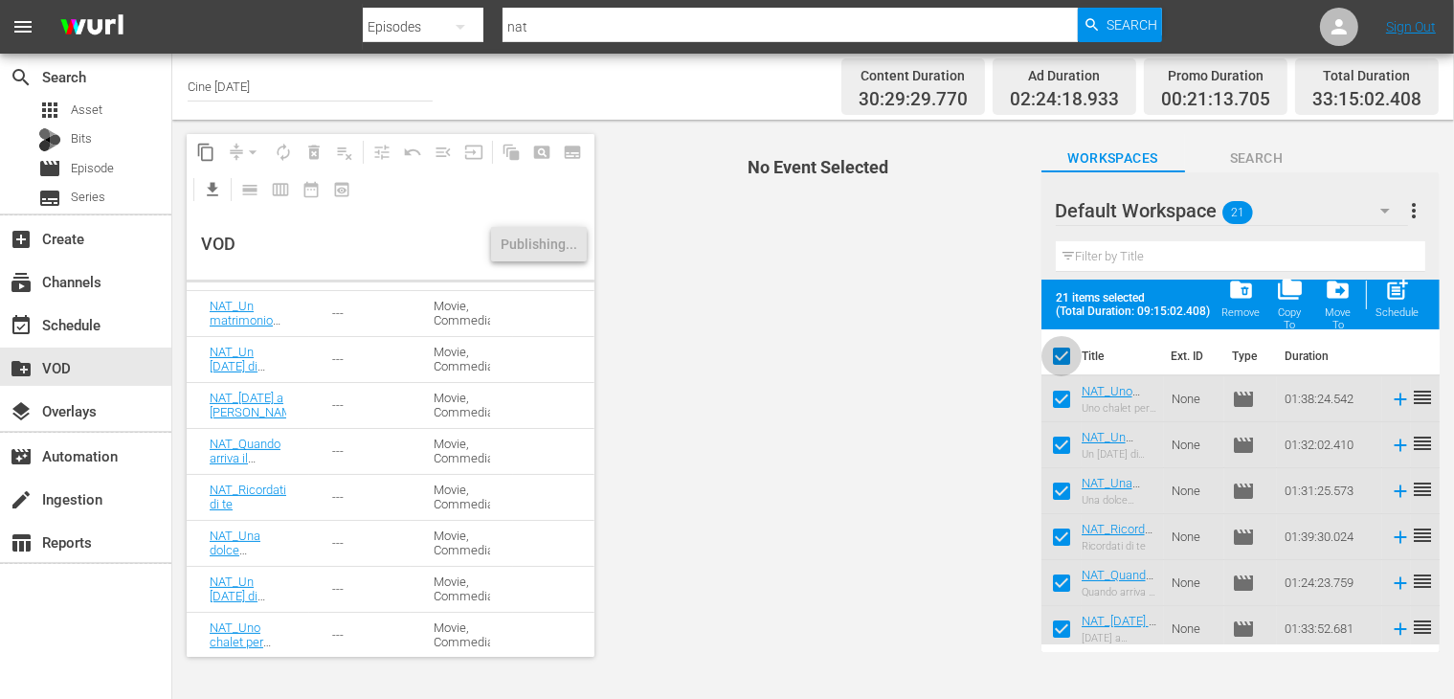
checkbox input "false"
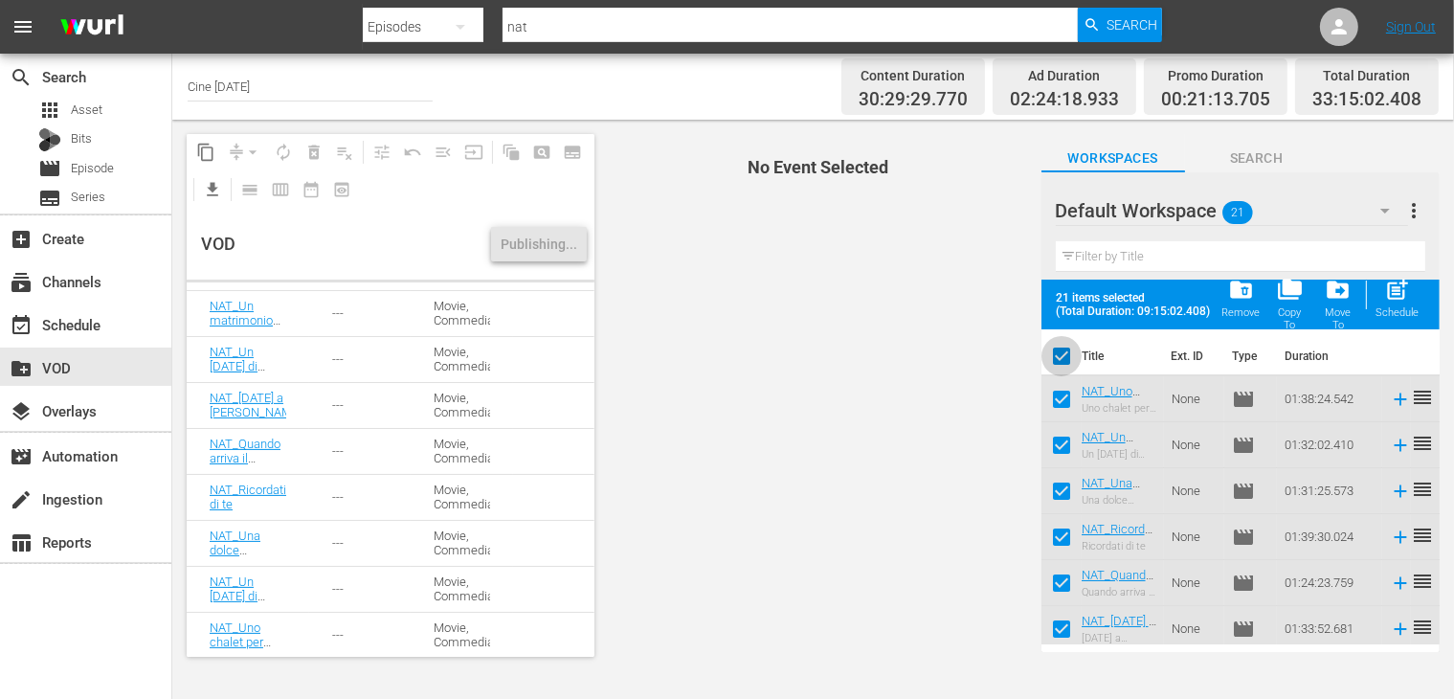
checkbox input "false"
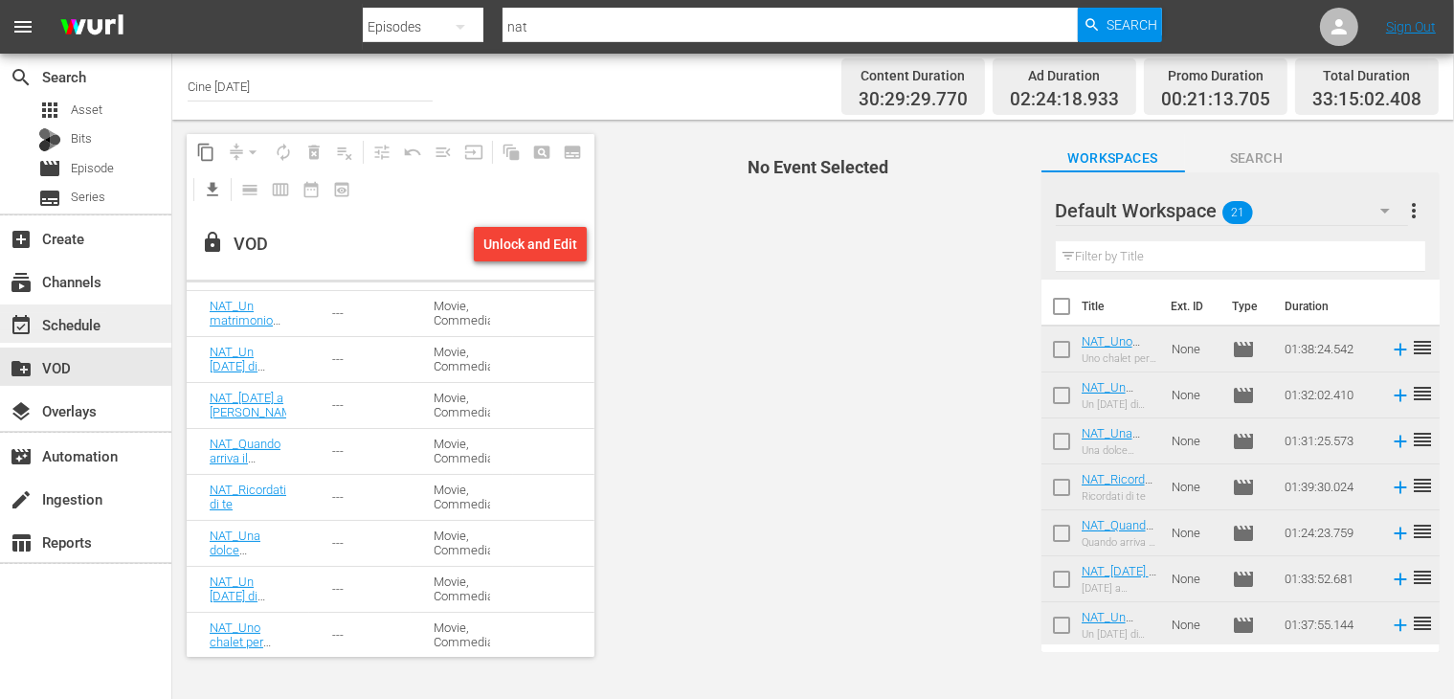
click at [87, 322] on div "event_available Schedule" at bounding box center [53, 321] width 107 height 17
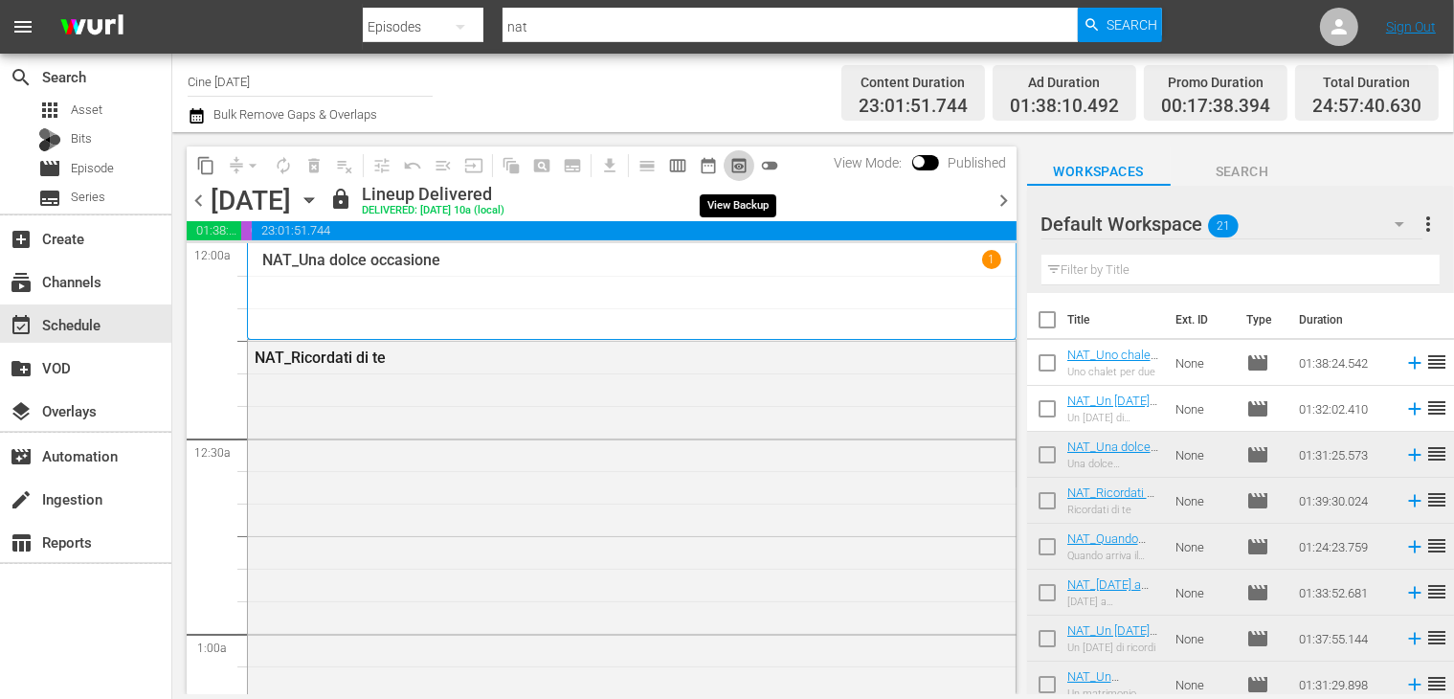
click at [740, 168] on span "preview_outlined" at bounding box center [738, 165] width 19 height 19
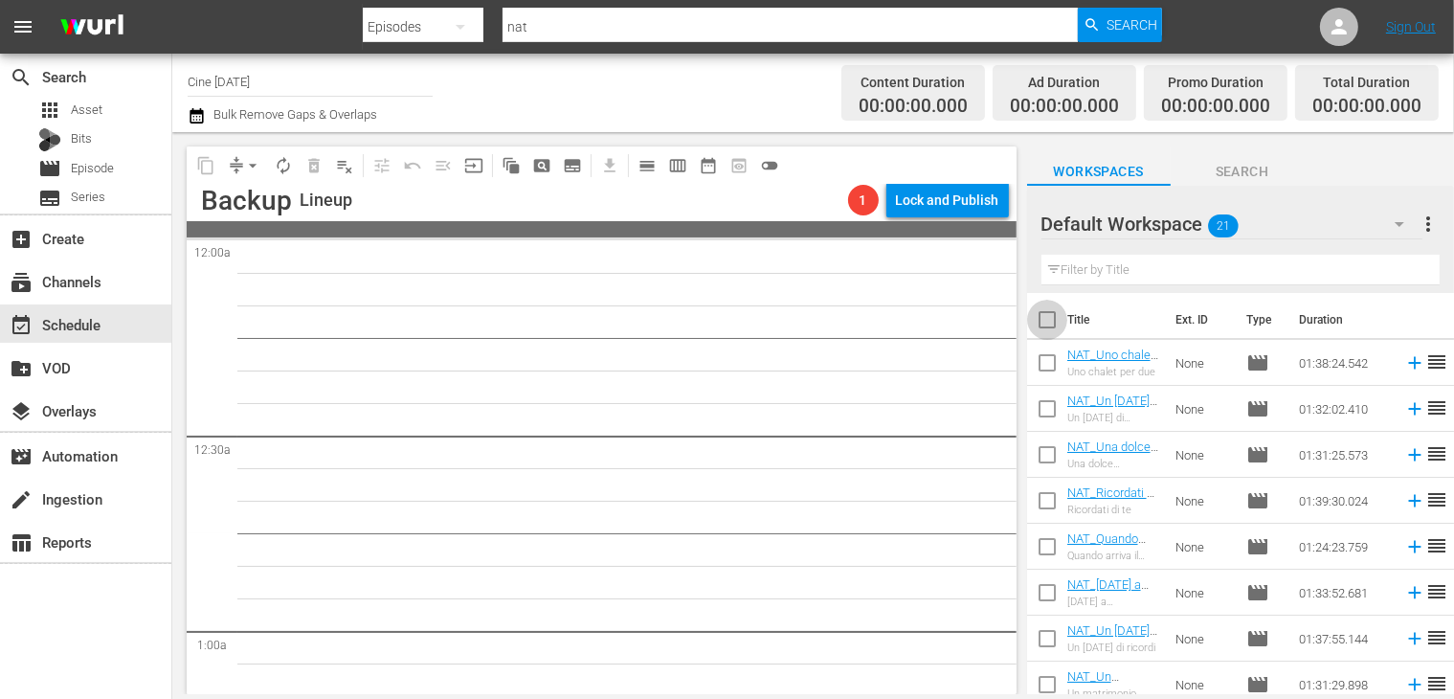
click at [1048, 320] on input "checkbox" at bounding box center [1047, 323] width 40 height 40
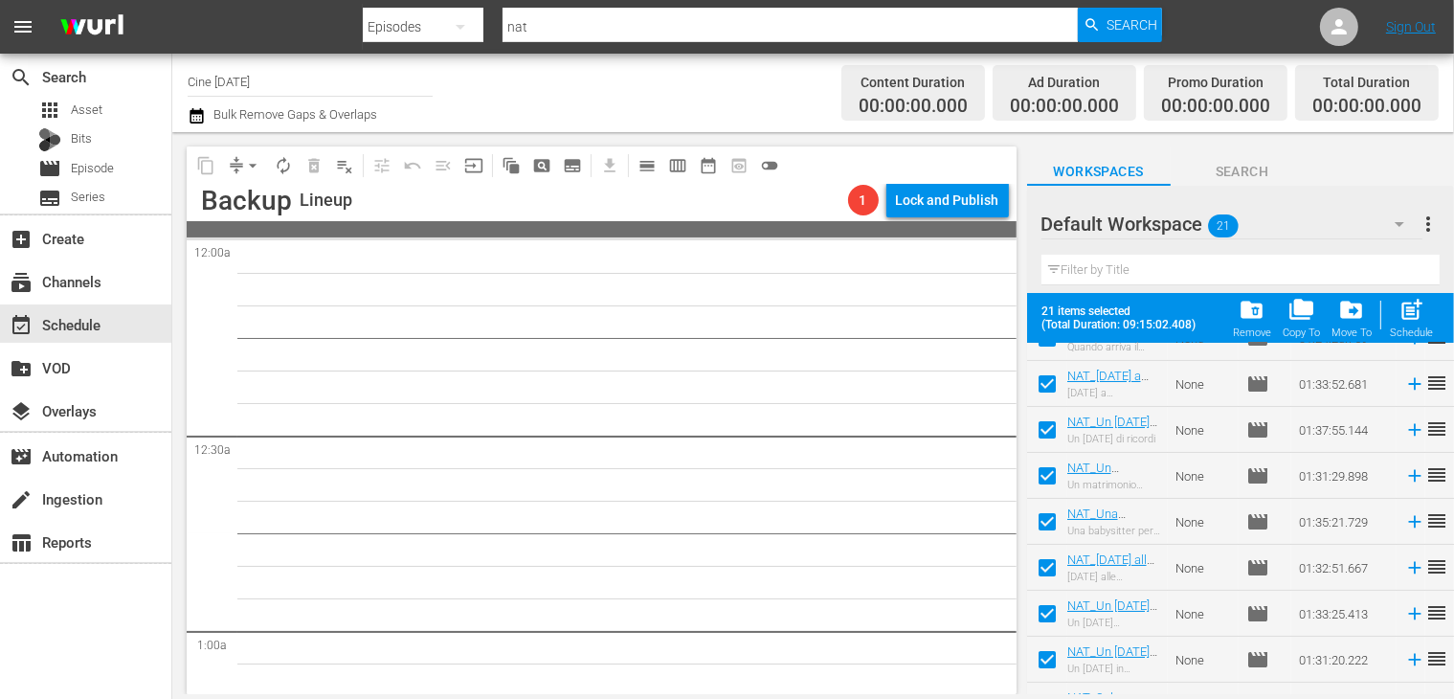
scroll to position [657, 0]
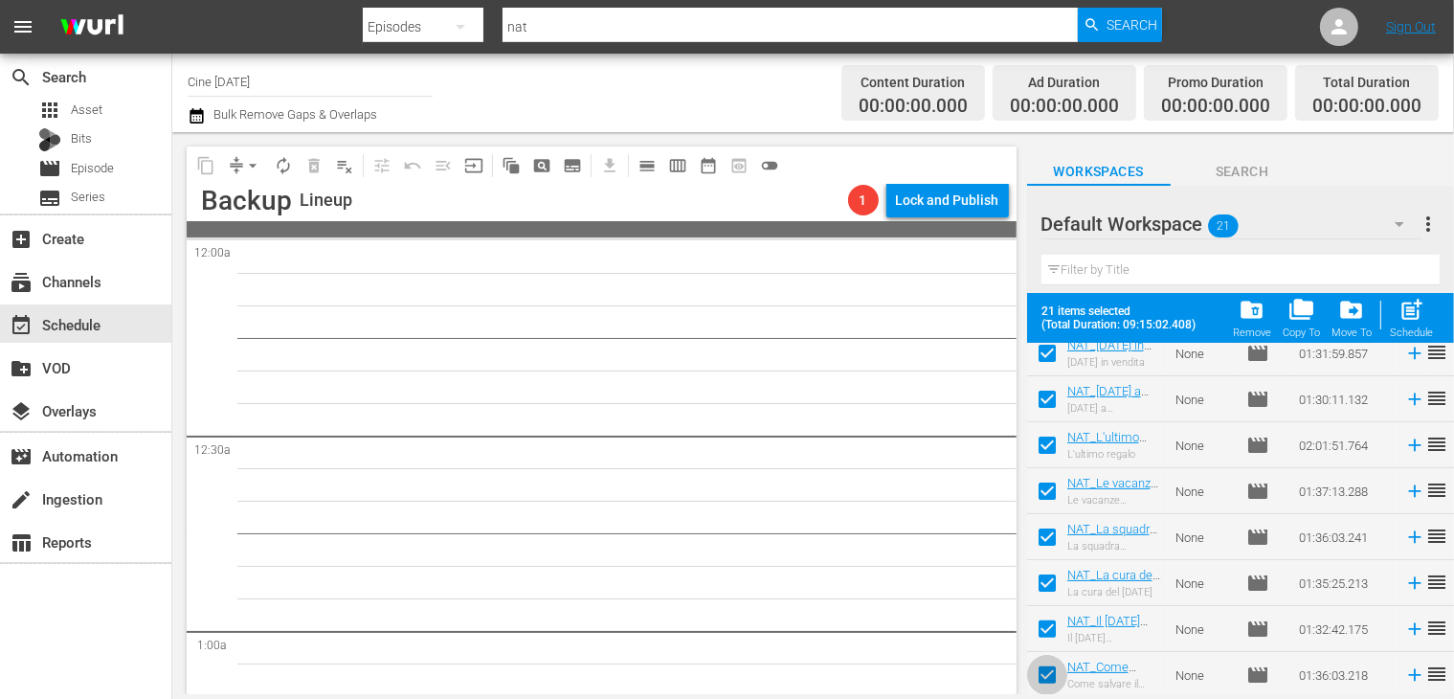
click at [1046, 676] on input "checkbox" at bounding box center [1047, 679] width 40 height 40
click at [1040, 625] on input "checkbox" at bounding box center [1047, 633] width 40 height 40
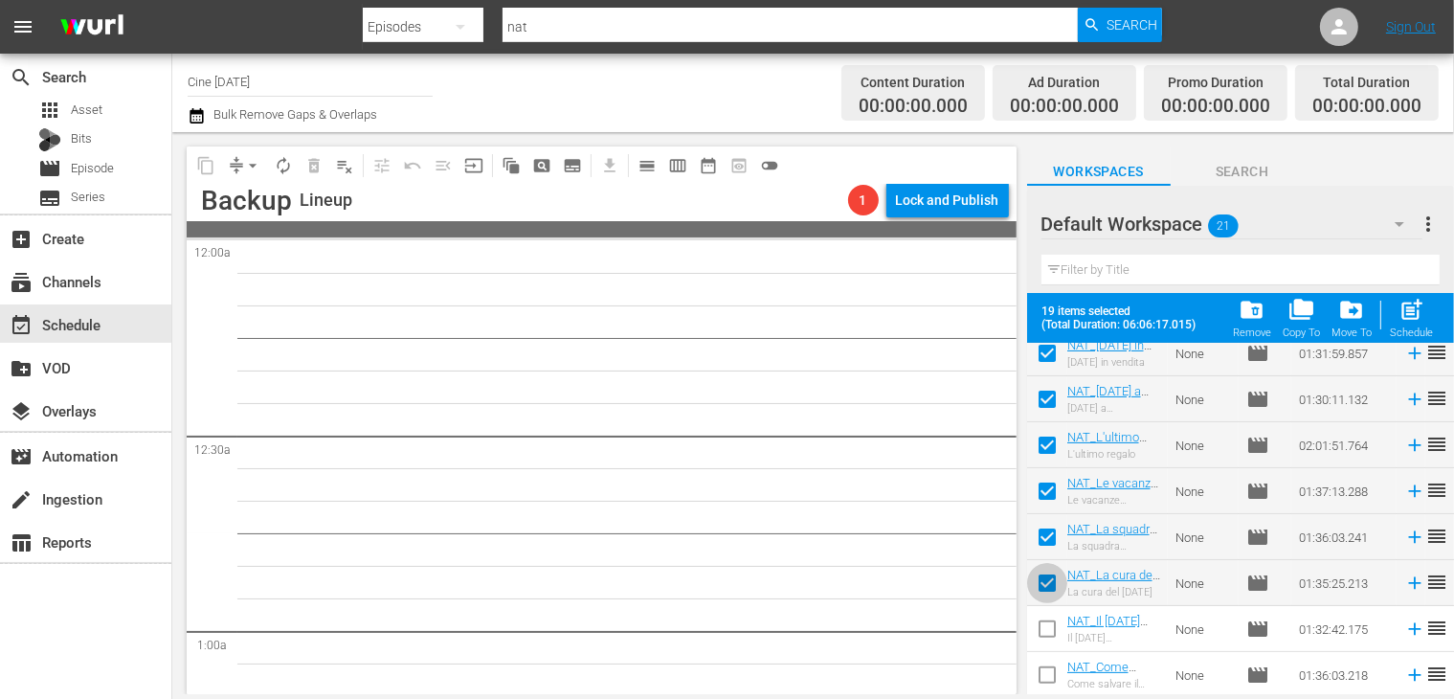
click at [1048, 590] on input "checkbox" at bounding box center [1047, 587] width 40 height 40
click at [1032, 533] on input "checkbox" at bounding box center [1047, 541] width 40 height 40
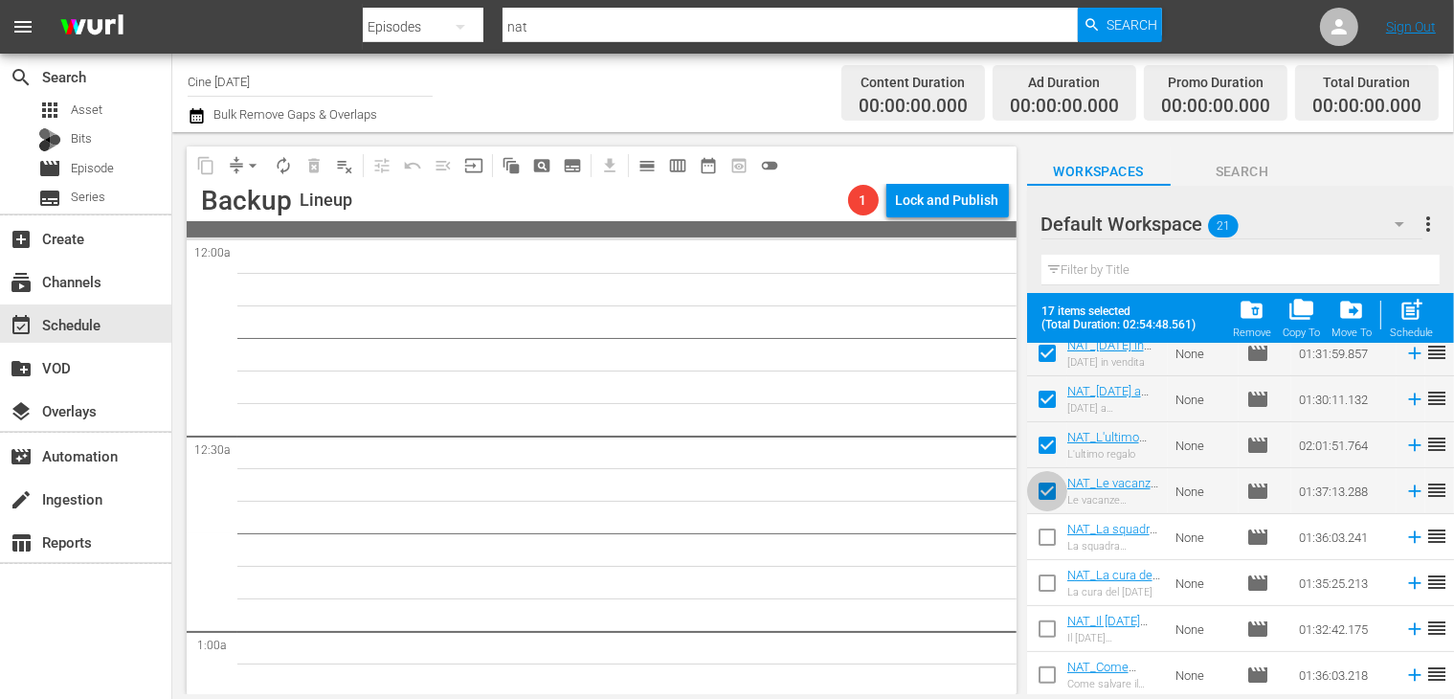
click at [1051, 477] on input "checkbox" at bounding box center [1047, 495] width 40 height 40
click at [1042, 442] on input "checkbox" at bounding box center [1047, 449] width 40 height 40
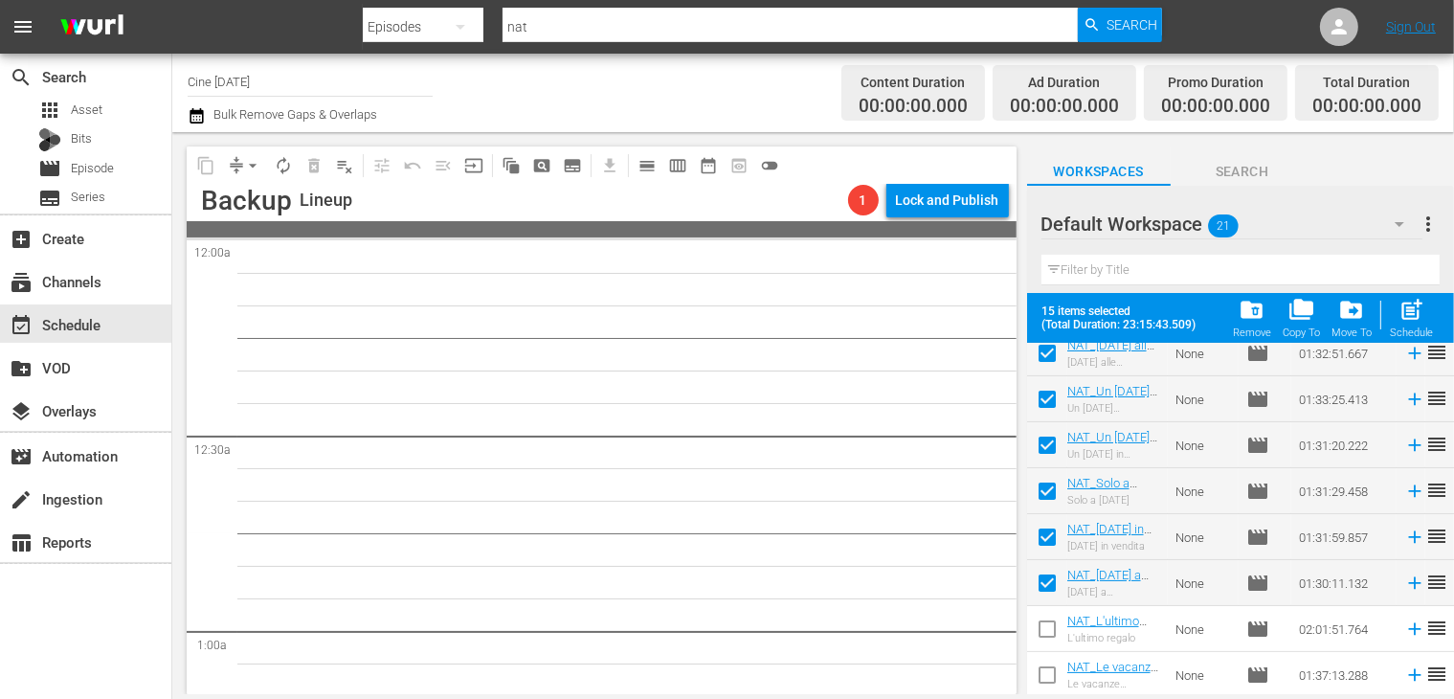
scroll to position [465, 0]
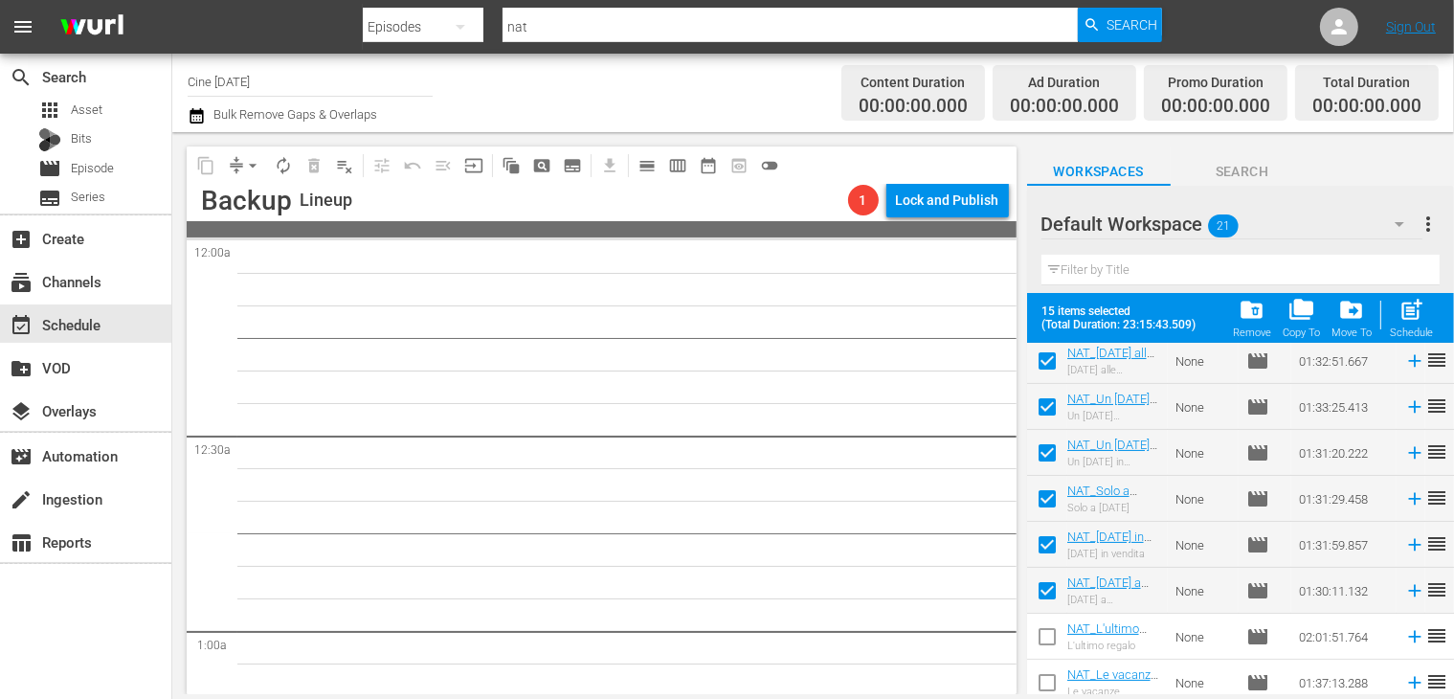
click at [1053, 592] on input "checkbox" at bounding box center [1047, 594] width 40 height 40
click at [1043, 529] on input "checkbox" at bounding box center [1047, 548] width 40 height 40
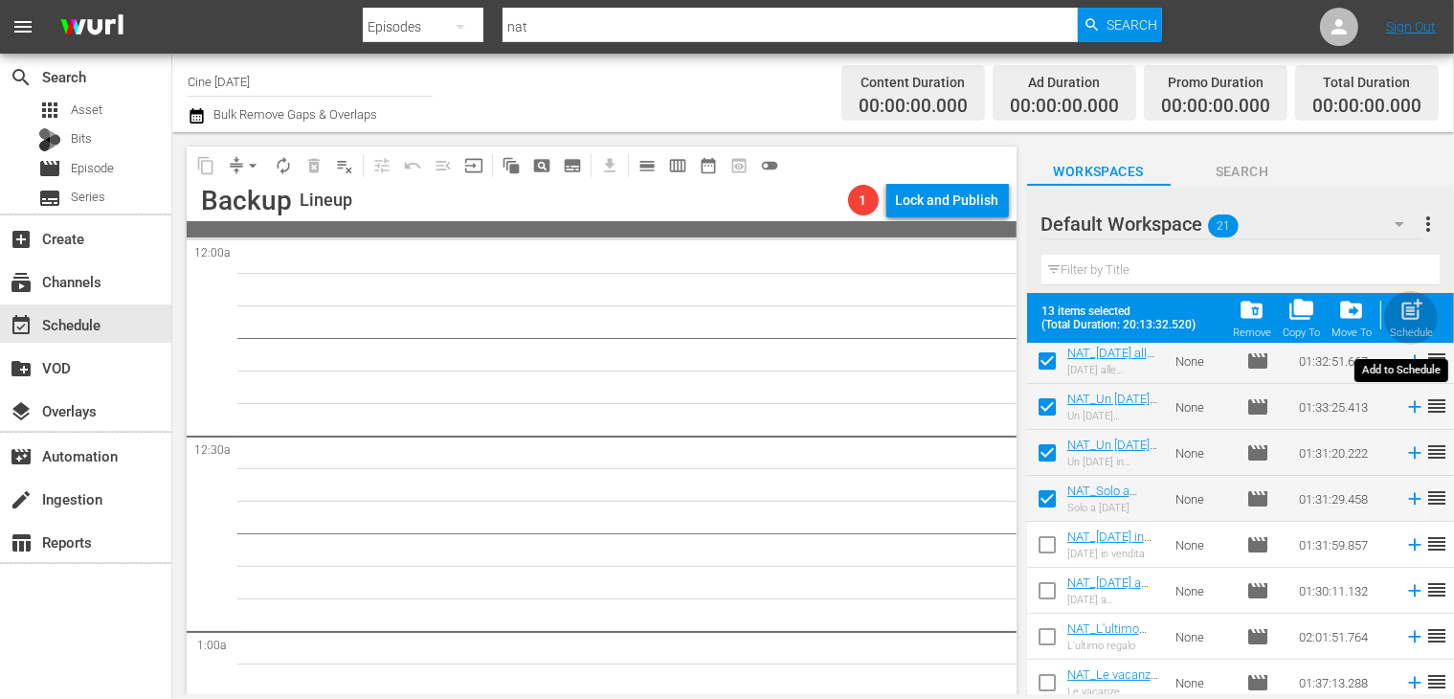
click at [1416, 327] on div "Schedule" at bounding box center [1411, 332] width 43 height 12
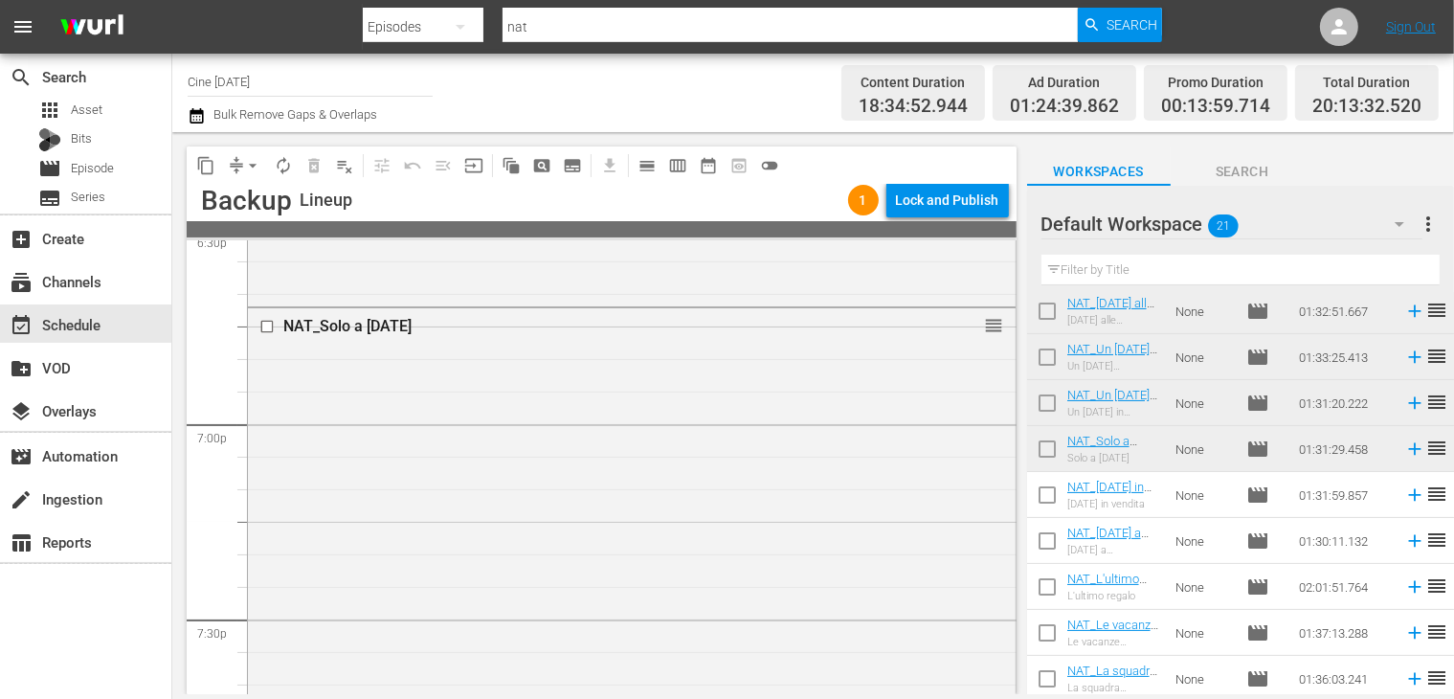
scroll to position [561, 0]
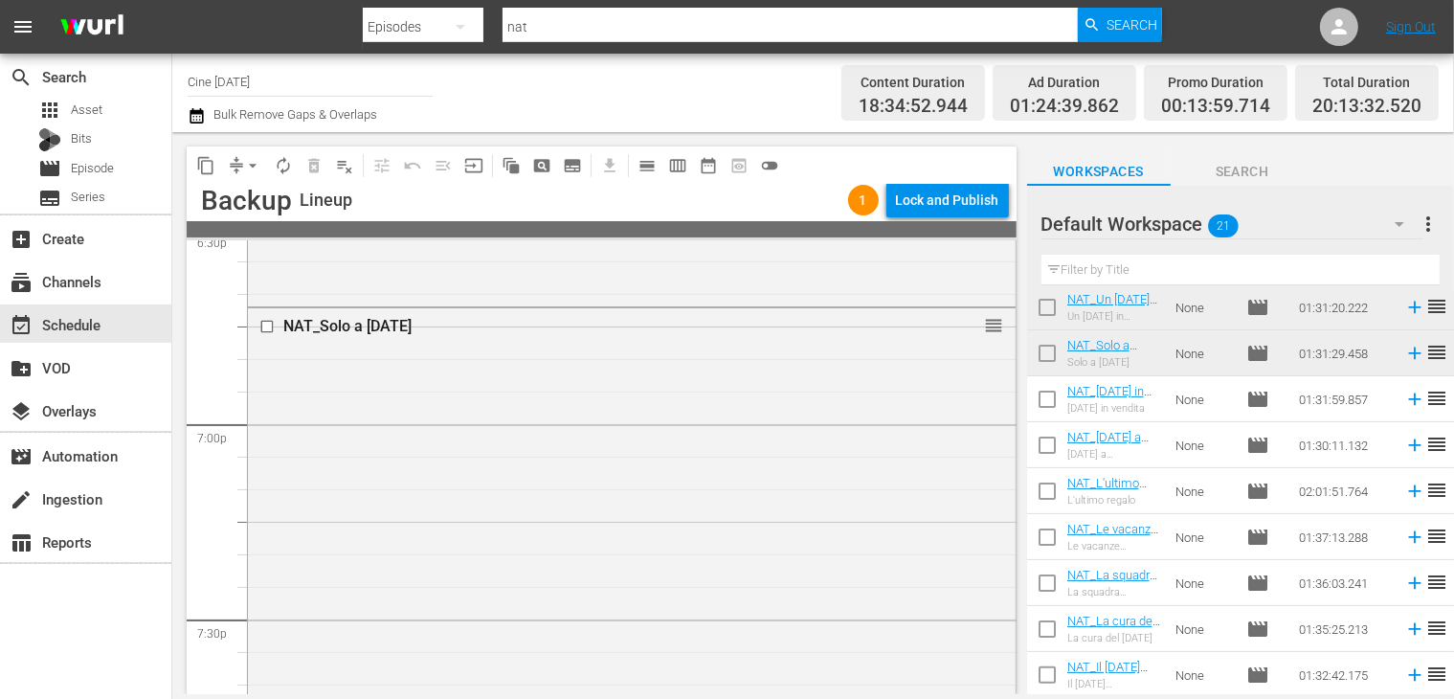
click at [1050, 401] on input "checkbox" at bounding box center [1047, 403] width 40 height 40
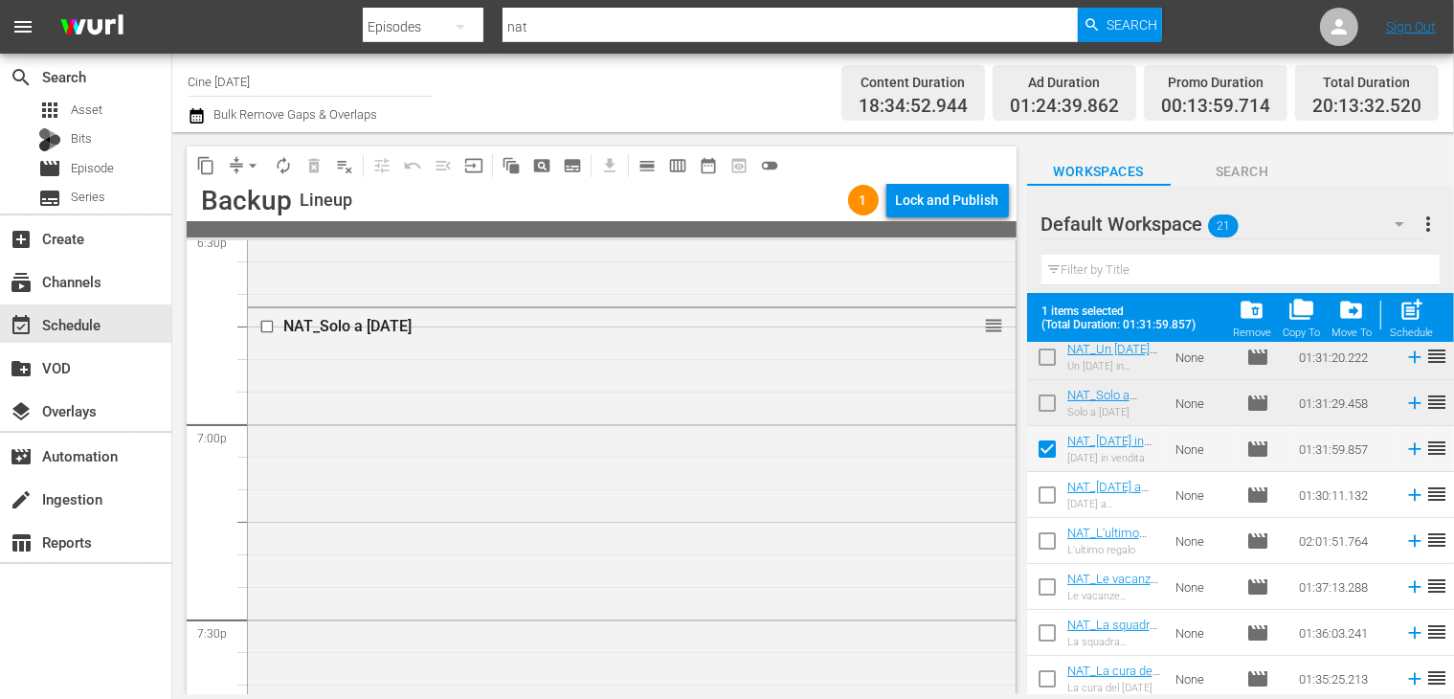
click at [1053, 498] on input "checkbox" at bounding box center [1047, 499] width 40 height 40
drag, startPoint x: 1046, startPoint y: 554, endPoint x: 1059, endPoint y: 541, distance: 18.3
click at [1046, 554] on input "checkbox" at bounding box center [1047, 545] width 40 height 40
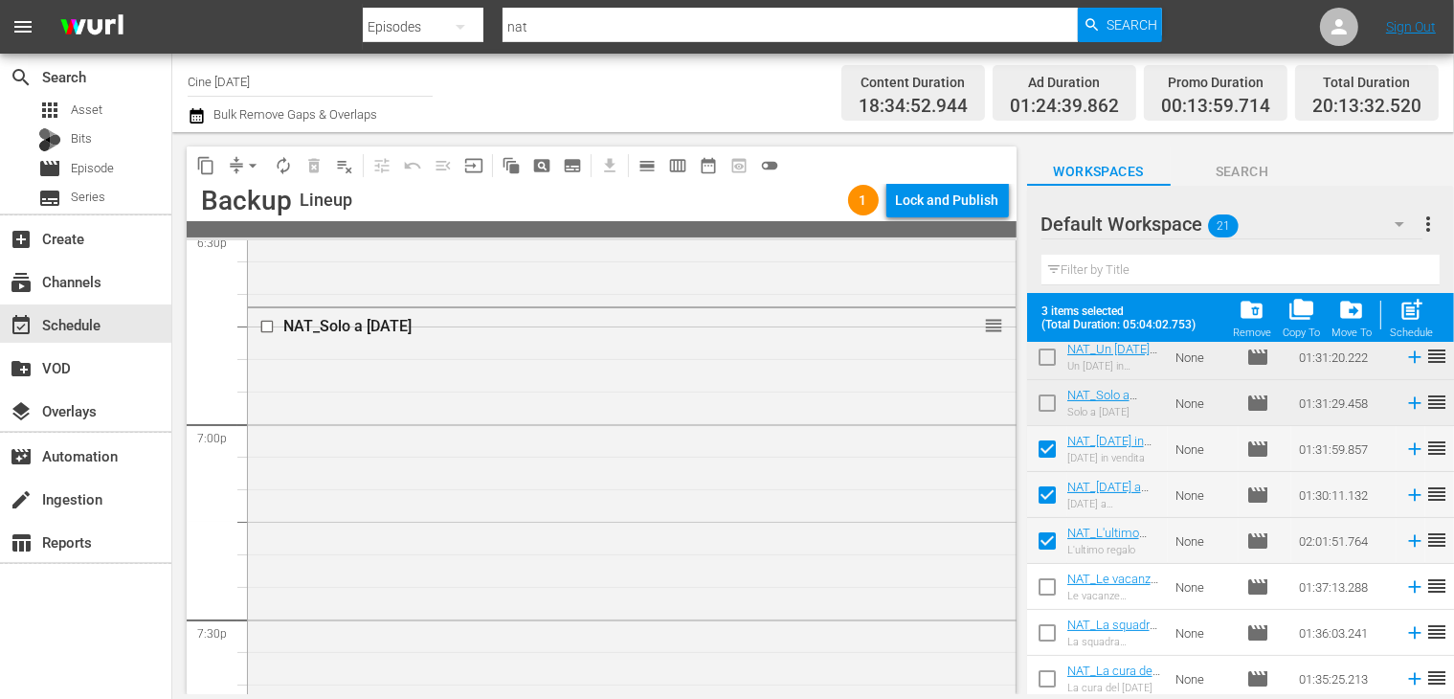
click at [1415, 322] on span "post_add" at bounding box center [1411, 310] width 26 height 26
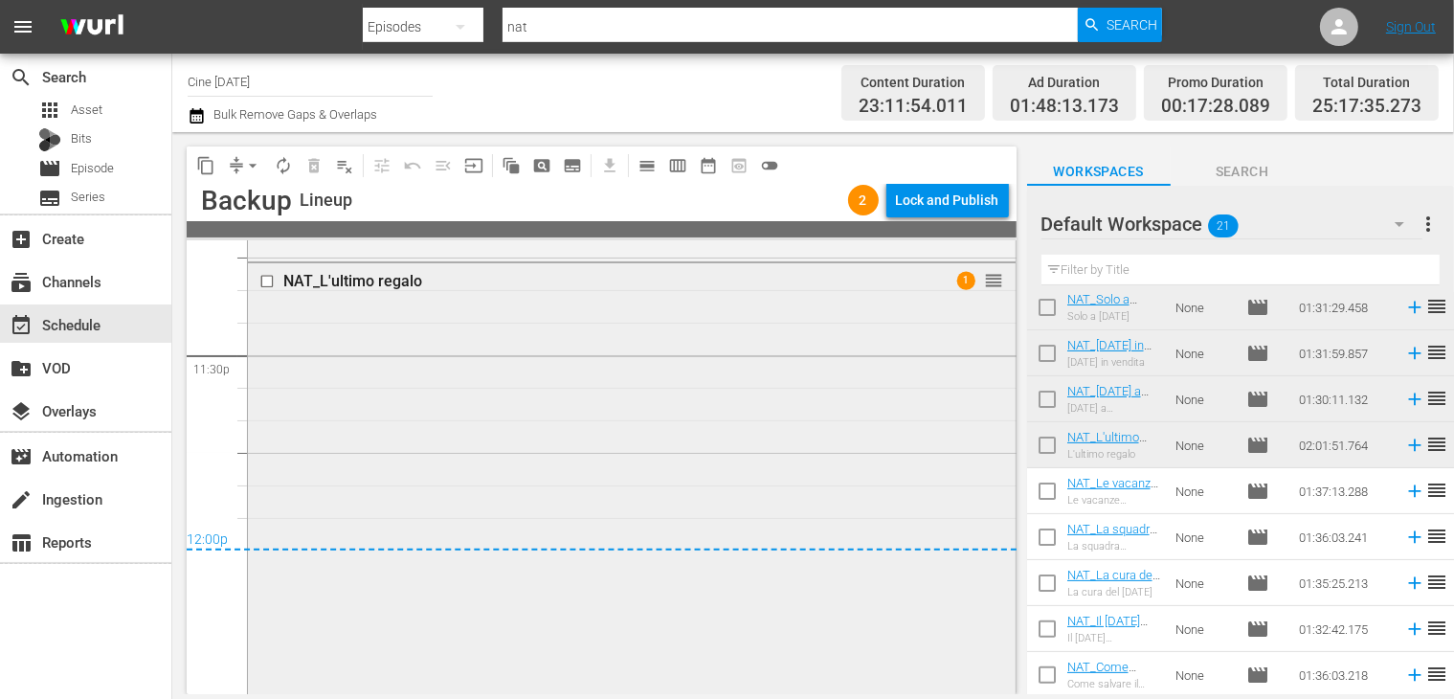
scroll to position [9041, 0]
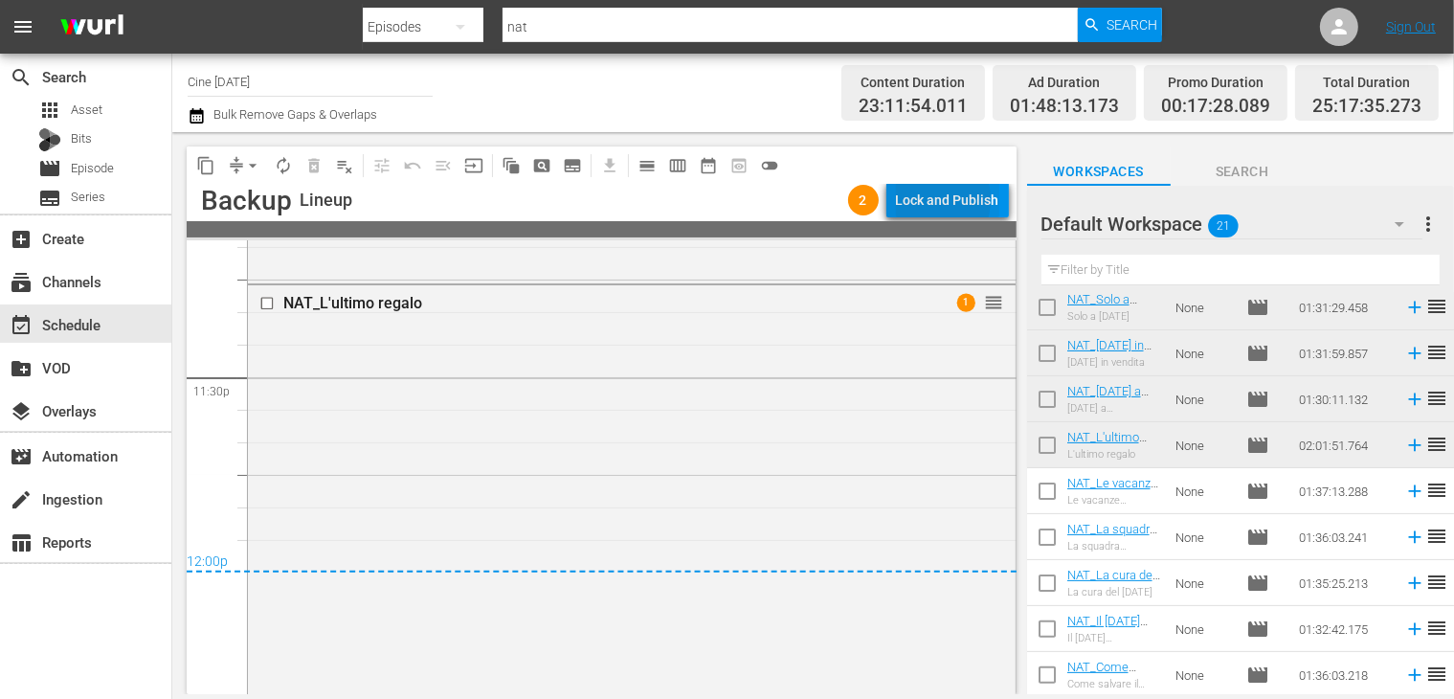
click at [926, 199] on div "Lock and Publish" at bounding box center [947, 200] width 103 height 34
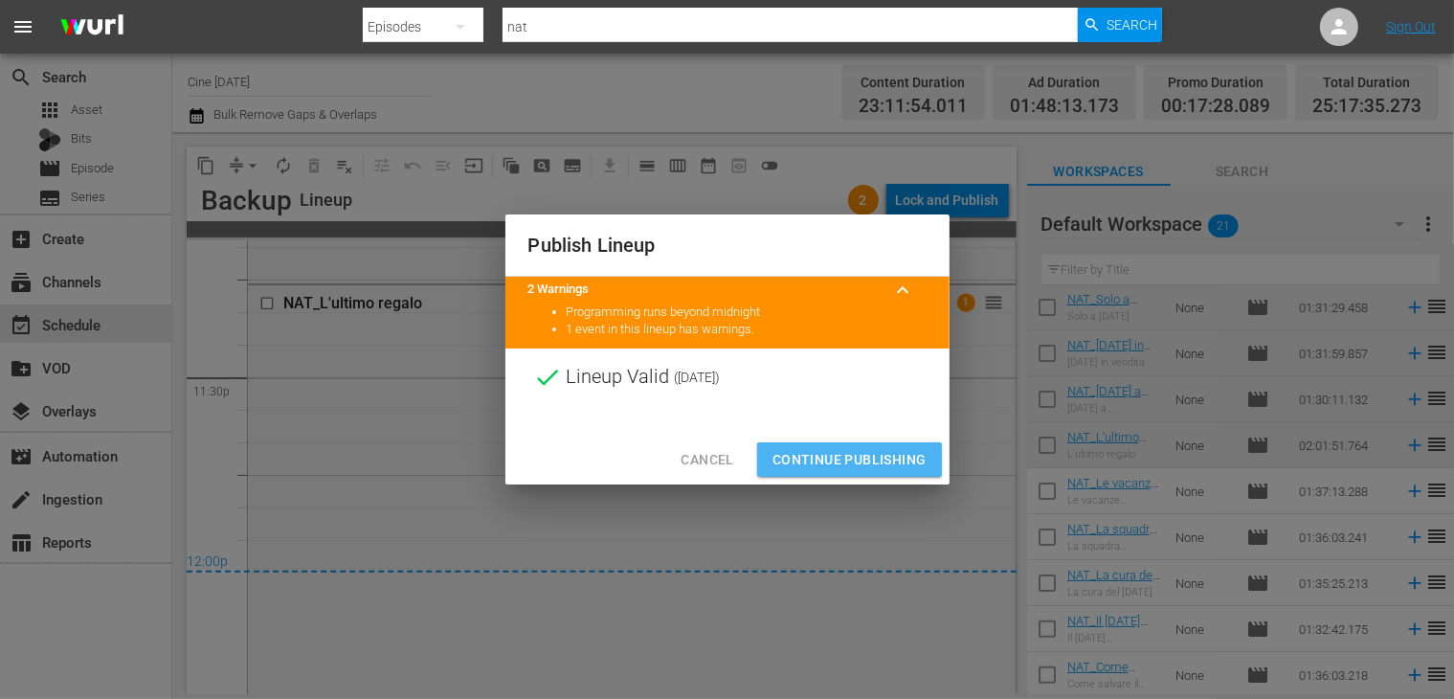
click at [861, 466] on span "Continue Publishing" at bounding box center [849, 460] width 154 height 24
